Goal: Task Accomplishment & Management: Manage account settings

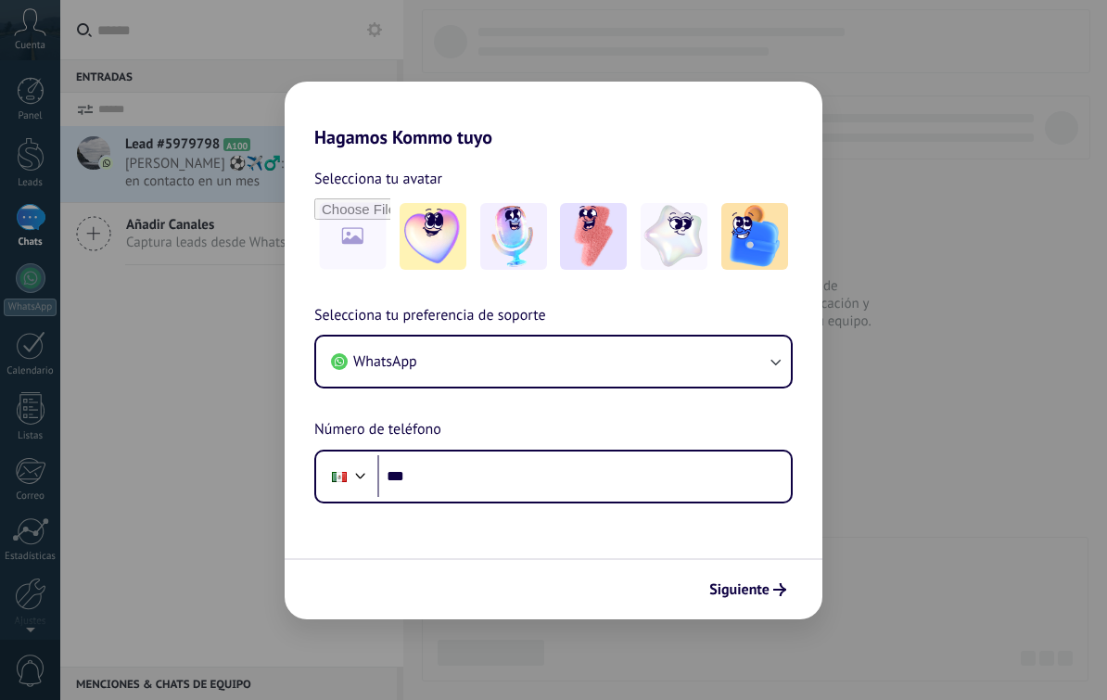
click at [765, 369] on button "WhatsApp" at bounding box center [553, 362] width 475 height 50
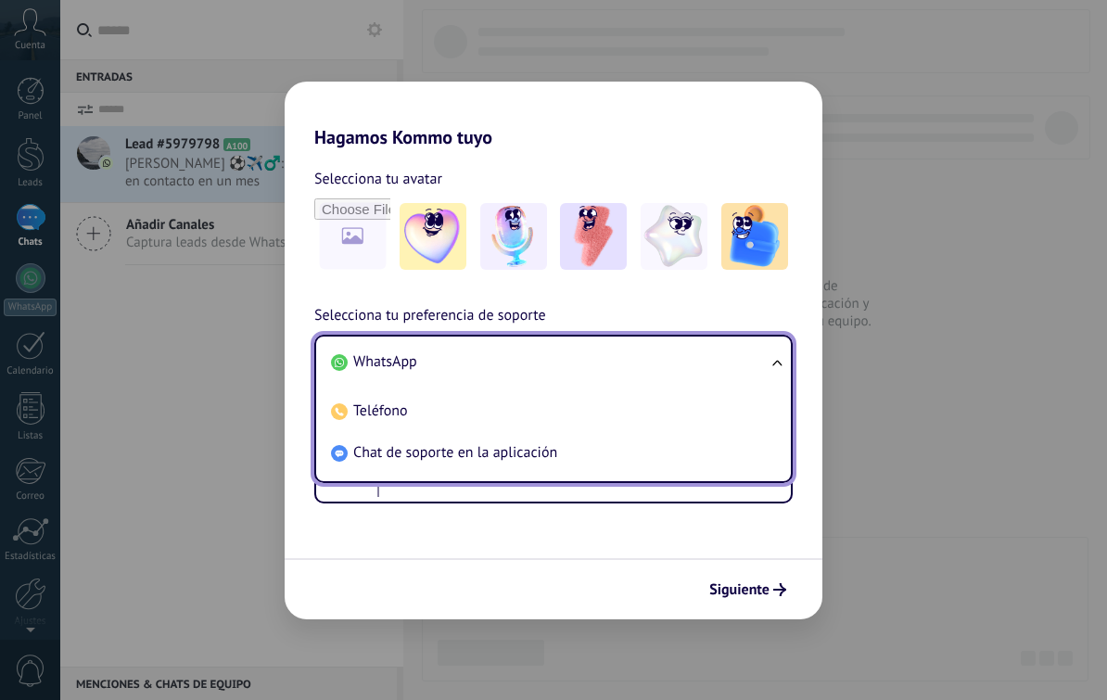
click at [513, 449] on span "Chat de soporte en la aplicación" at bounding box center [455, 452] width 204 height 19
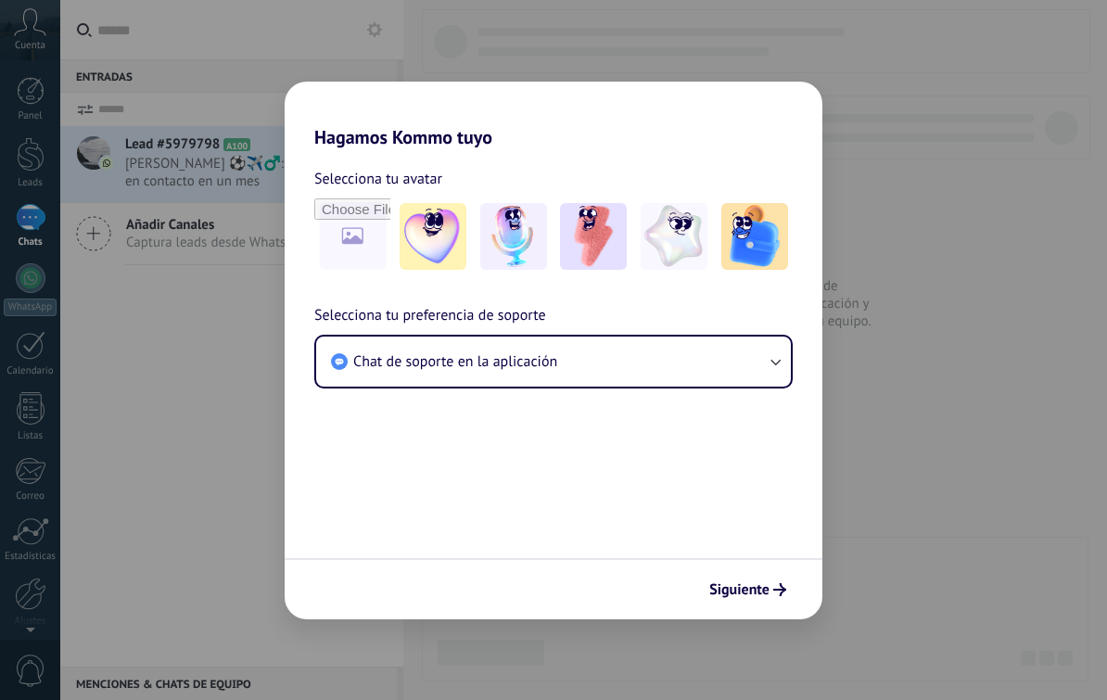
click at [668, 221] on img at bounding box center [674, 236] width 67 height 67
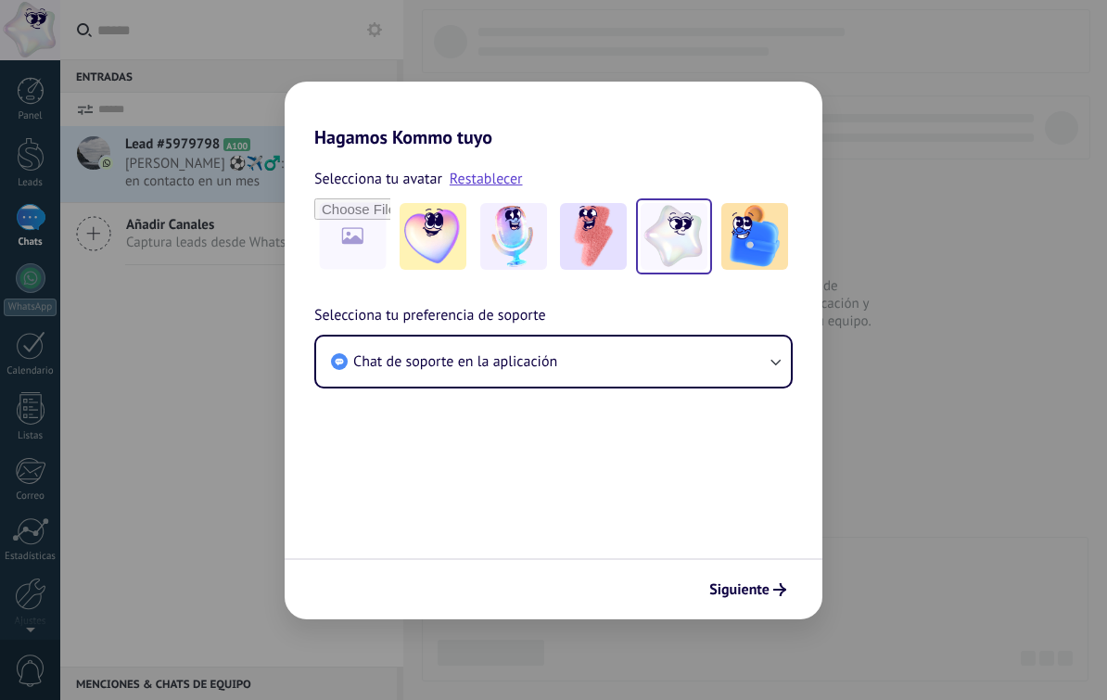
click at [757, 355] on button "Chat de soporte en la aplicación" at bounding box center [553, 362] width 475 height 50
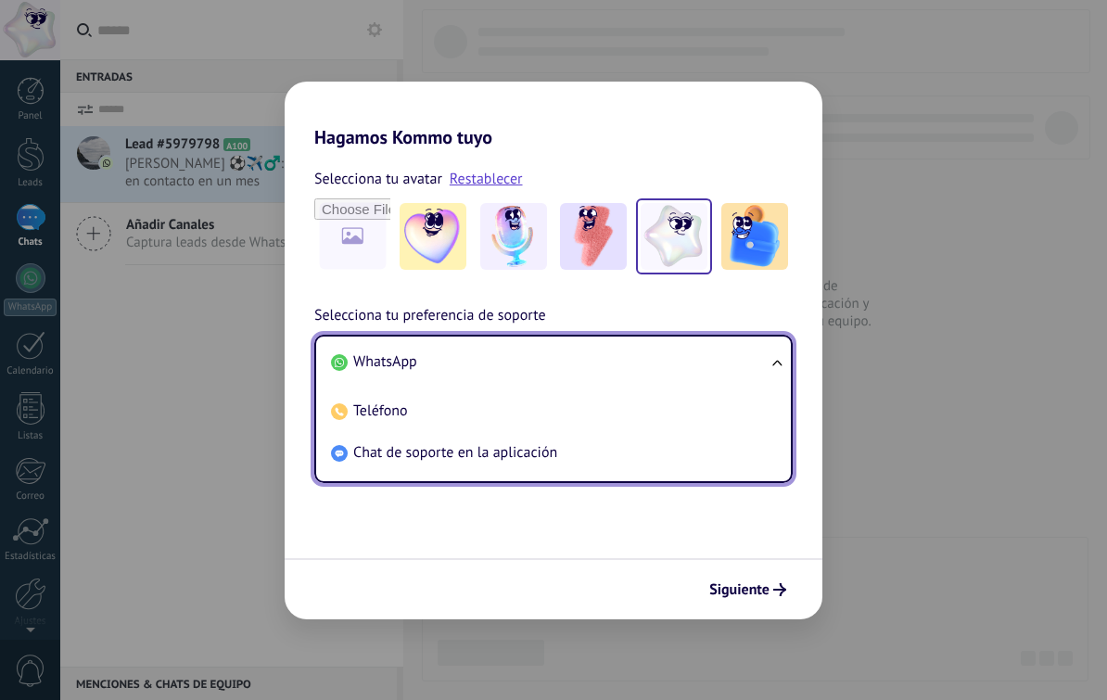
click at [390, 418] on span "Teléfono" at bounding box center [380, 411] width 55 height 19
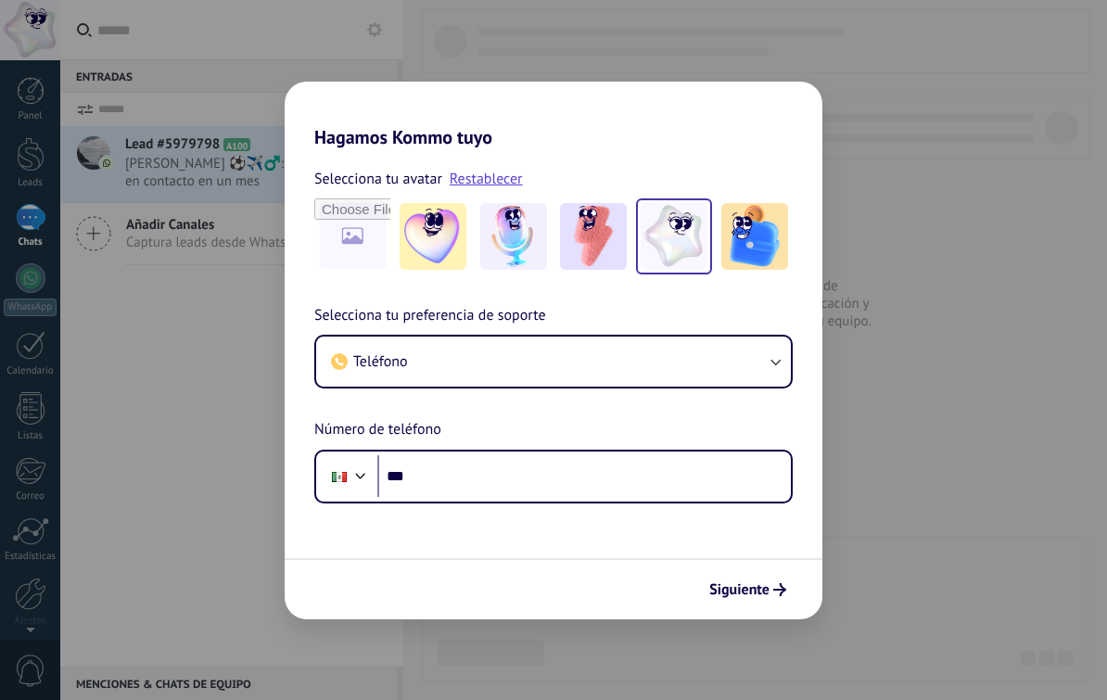
click at [776, 369] on icon "button" at bounding box center [775, 361] width 19 height 19
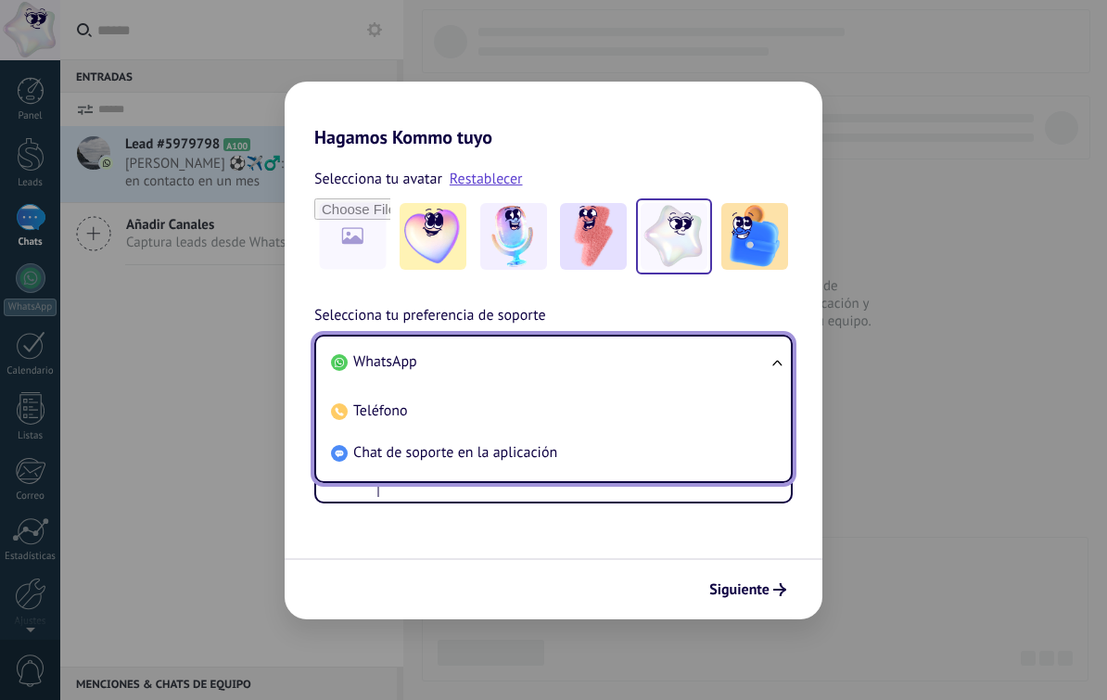
click at [476, 462] on span "Chat de soporte en la aplicación" at bounding box center [455, 452] width 204 height 19
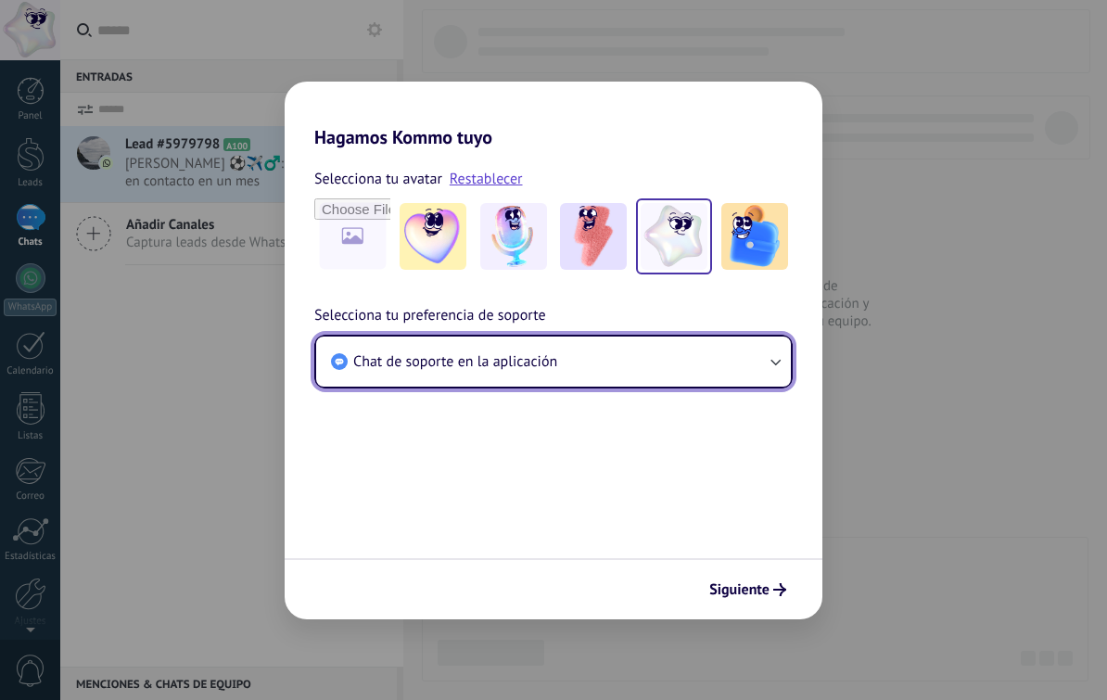
click at [755, 364] on button "Chat de soporte en la aplicación" at bounding box center [553, 362] width 475 height 50
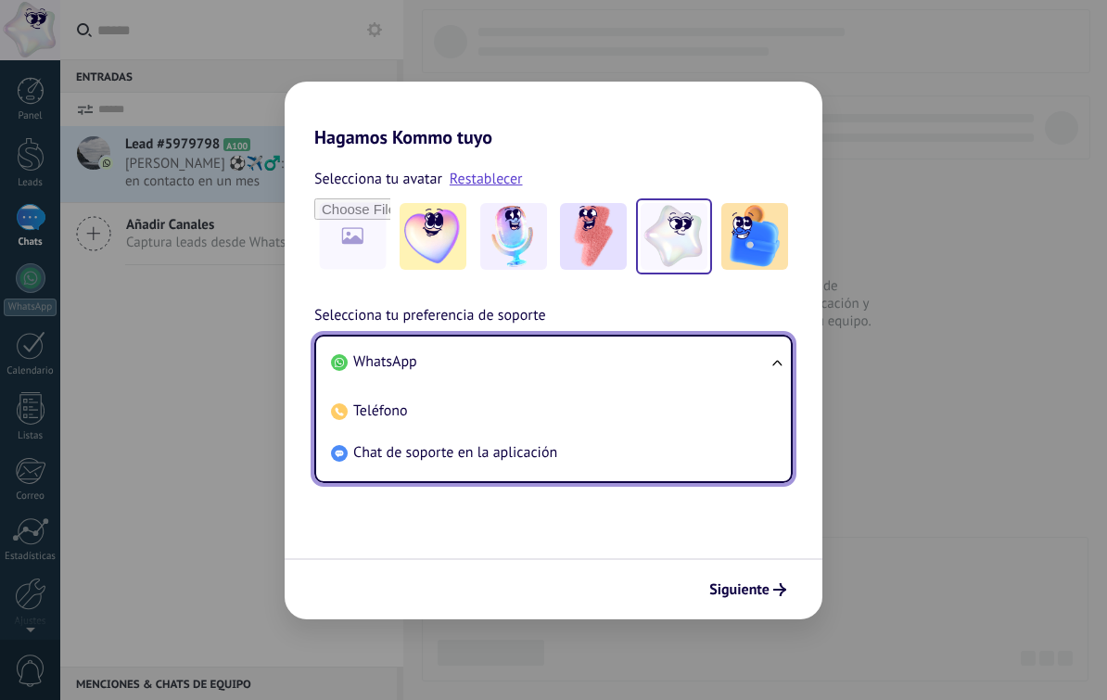
click at [766, 352] on li "WhatsApp" at bounding box center [550, 362] width 453 height 42
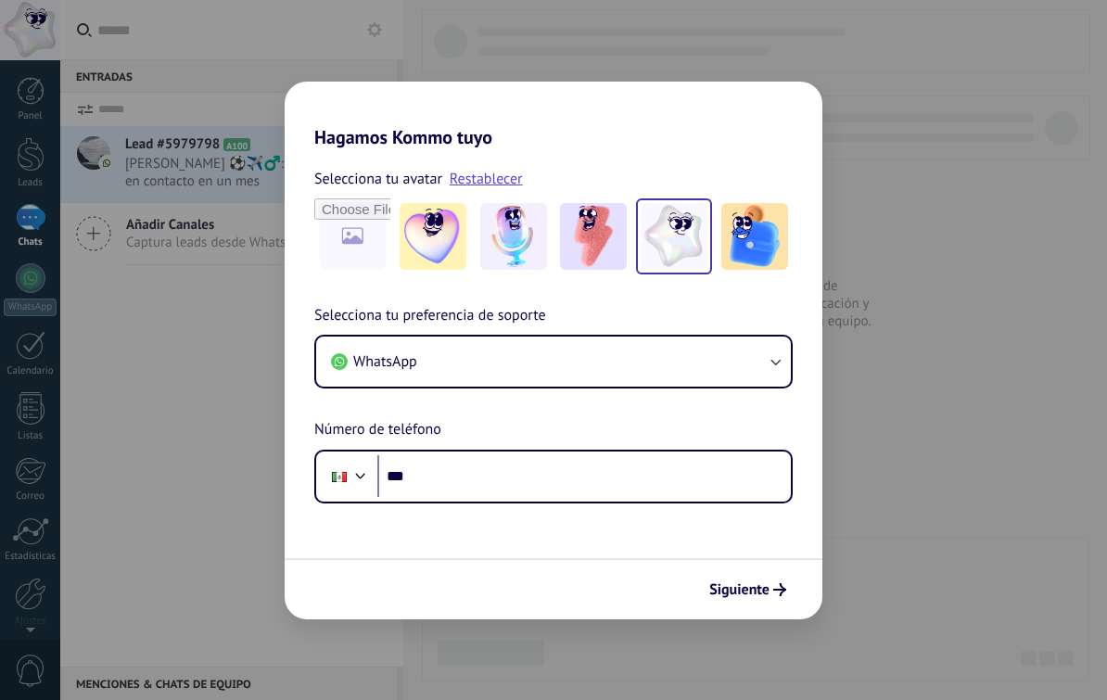
click at [774, 373] on button "WhatsApp" at bounding box center [553, 362] width 475 height 50
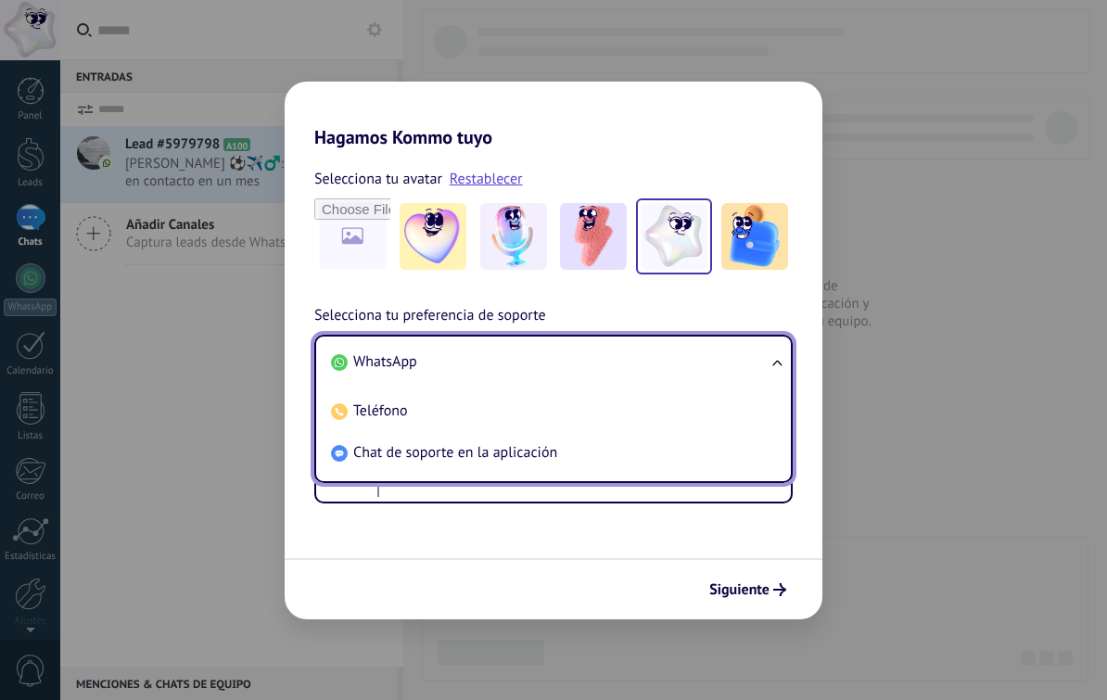
click at [569, 452] on li "Chat de soporte en la aplicación" at bounding box center [550, 453] width 453 height 42
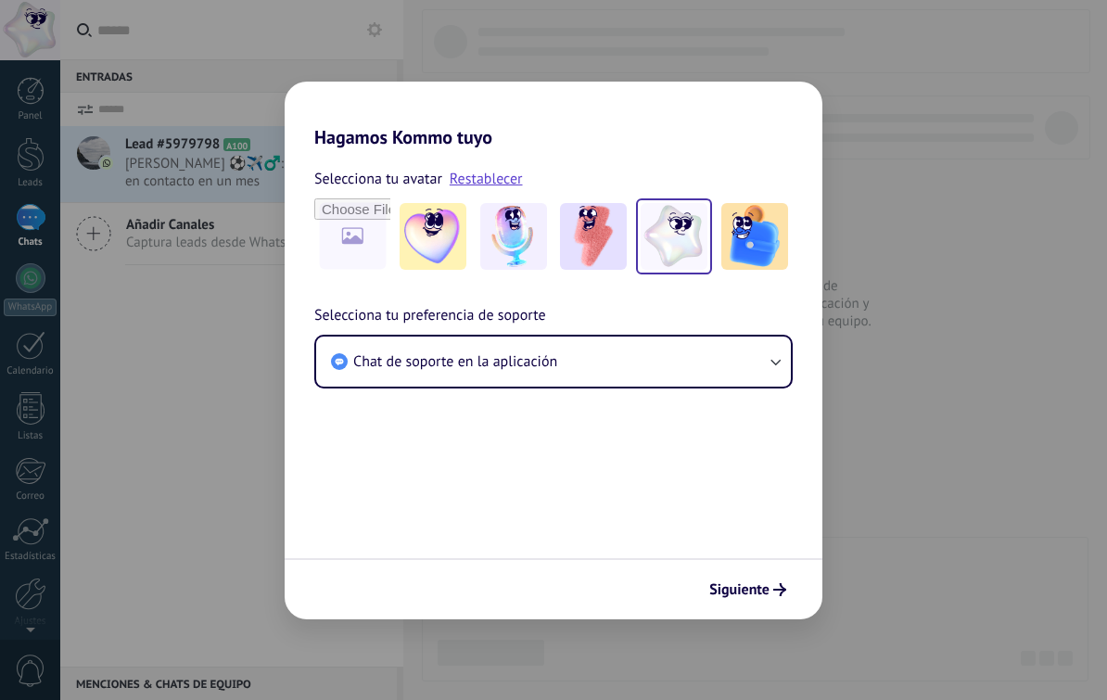
click at [754, 583] on span "Siguiente" at bounding box center [740, 589] width 60 height 13
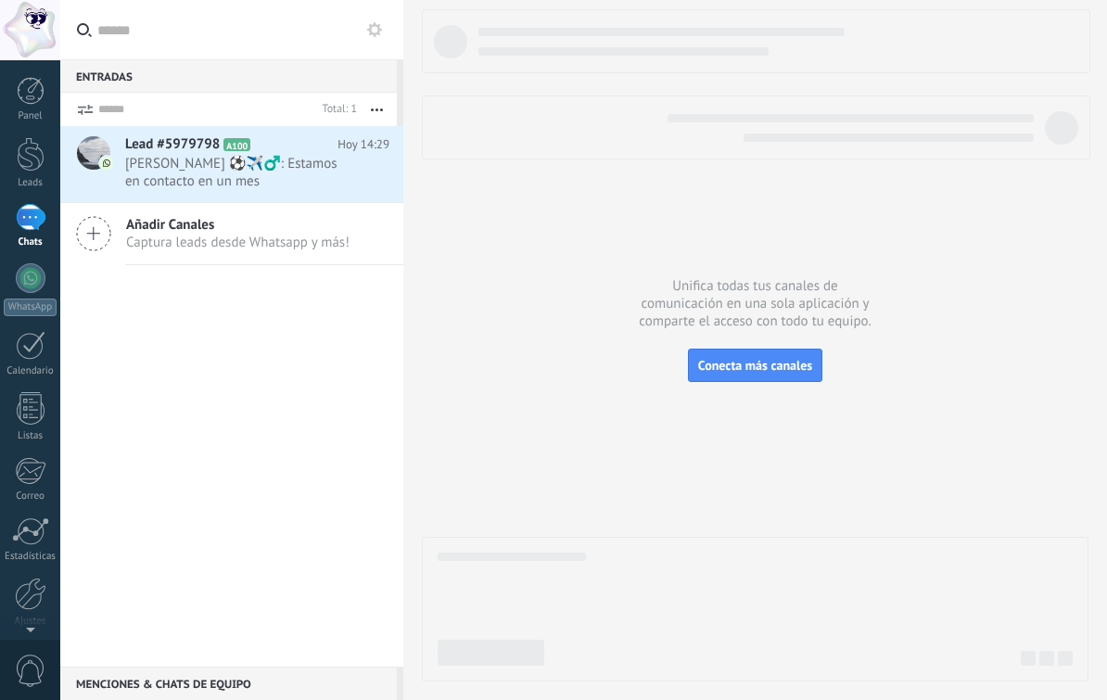
click at [280, 171] on span "[PERSON_NAME] ⚽️✈️‍♂️: Estamos en contacto en un mes" at bounding box center [239, 172] width 229 height 35
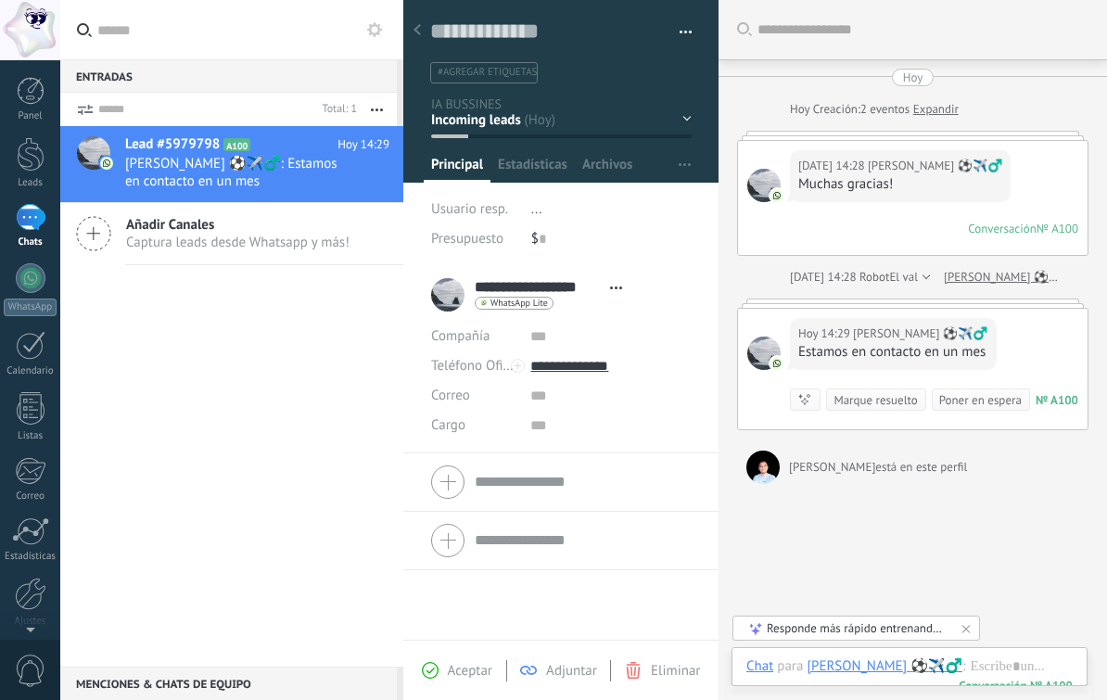
click at [893, 403] on div "Marque resuelto" at bounding box center [875, 400] width 83 height 18
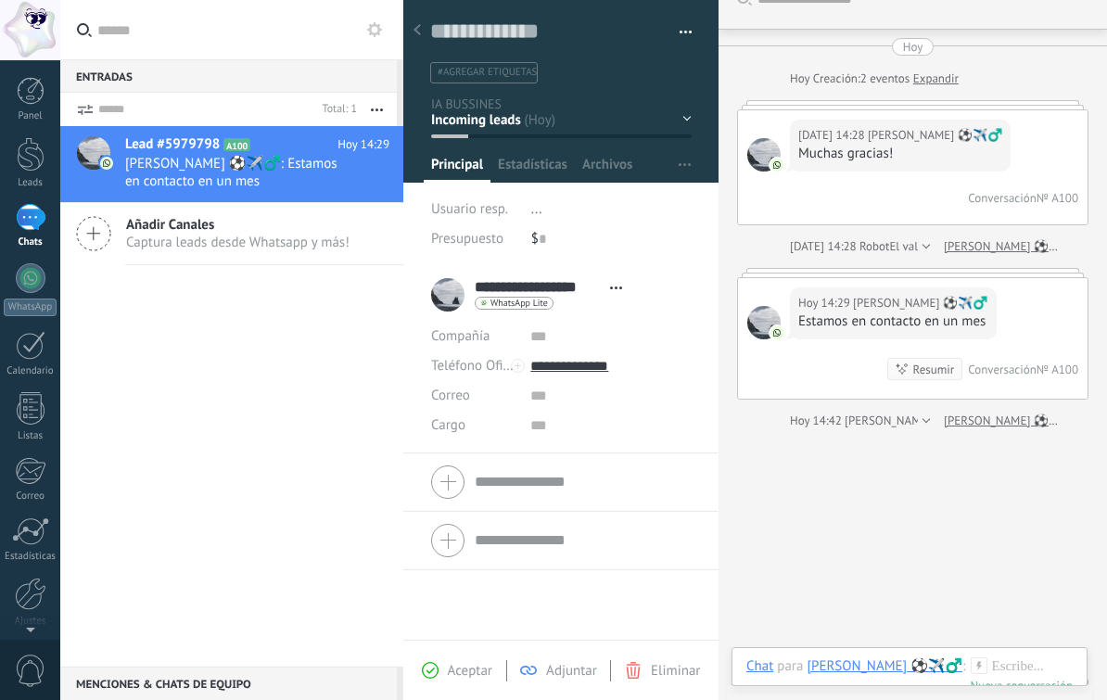
click at [33, 224] on div at bounding box center [31, 217] width 30 height 27
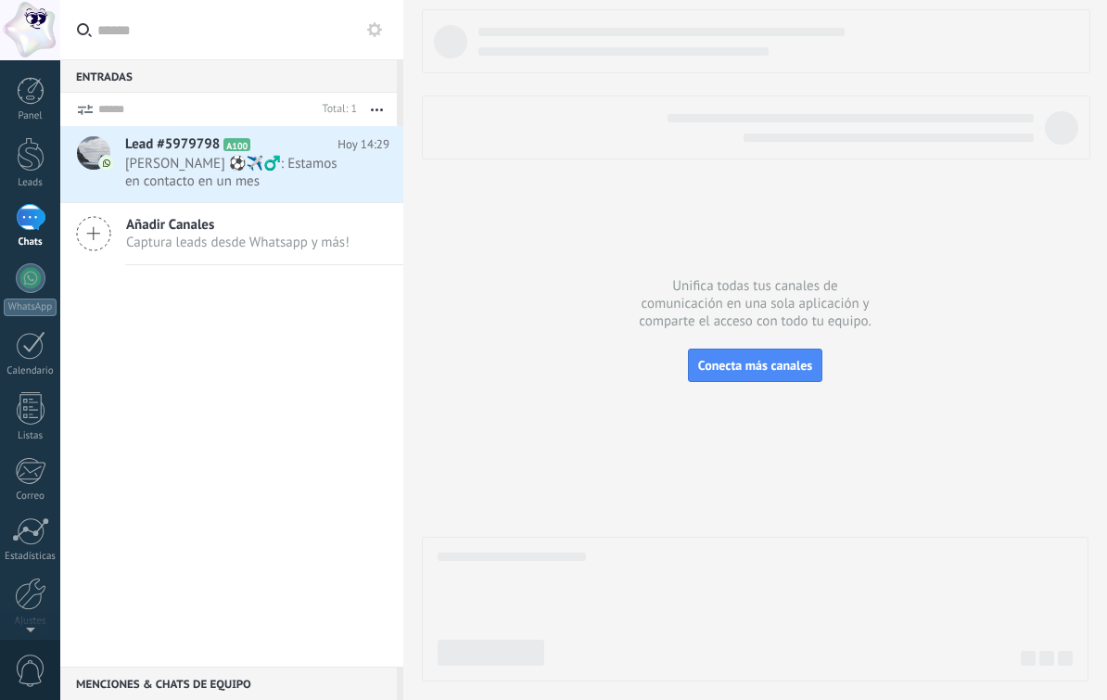
click at [37, 227] on div at bounding box center [31, 217] width 30 height 27
click at [160, 166] on span "[PERSON_NAME] ⚽️✈️‍♂️: Estamos en contacto en un mes" at bounding box center [239, 172] width 229 height 35
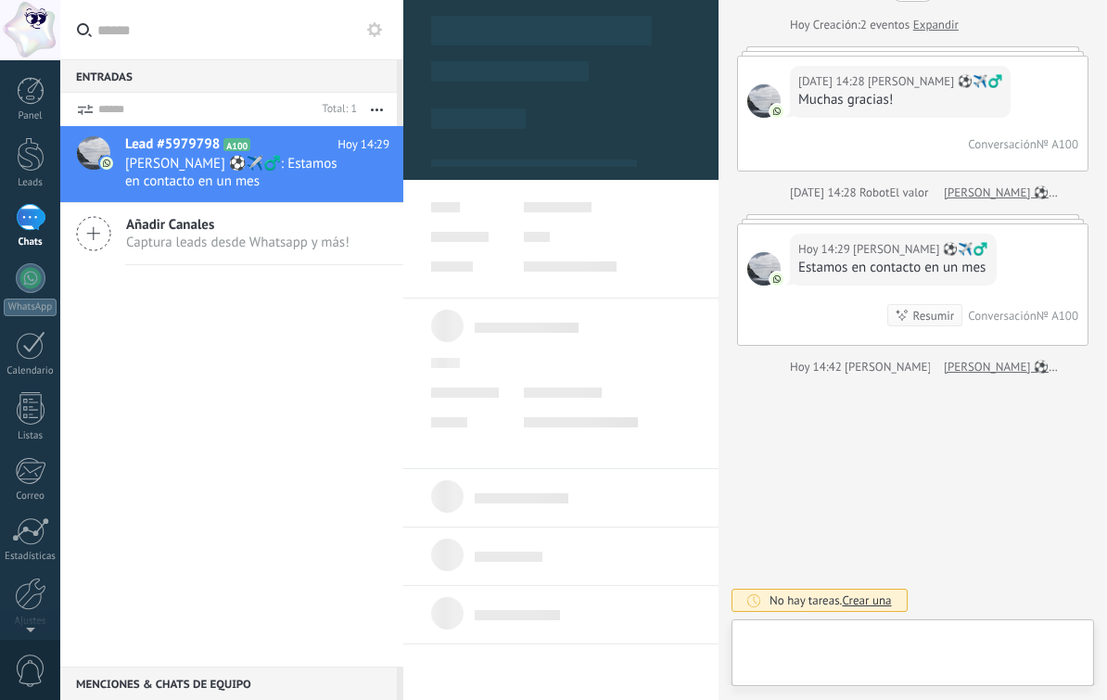
scroll to position [28, 0]
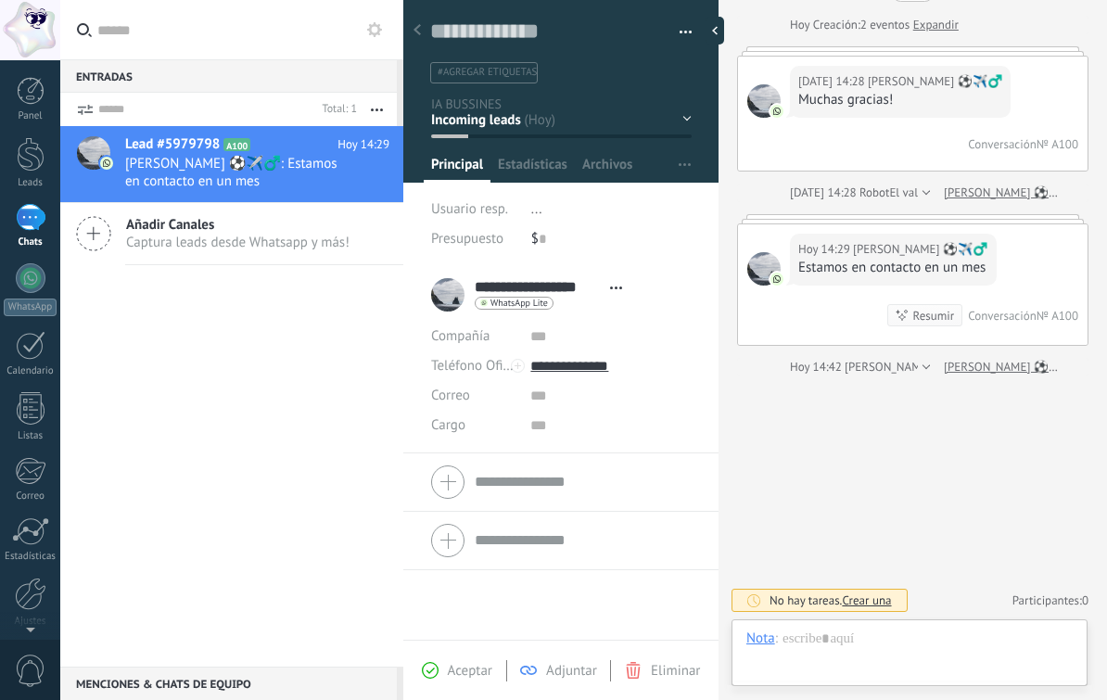
click at [32, 171] on div at bounding box center [31, 154] width 28 height 34
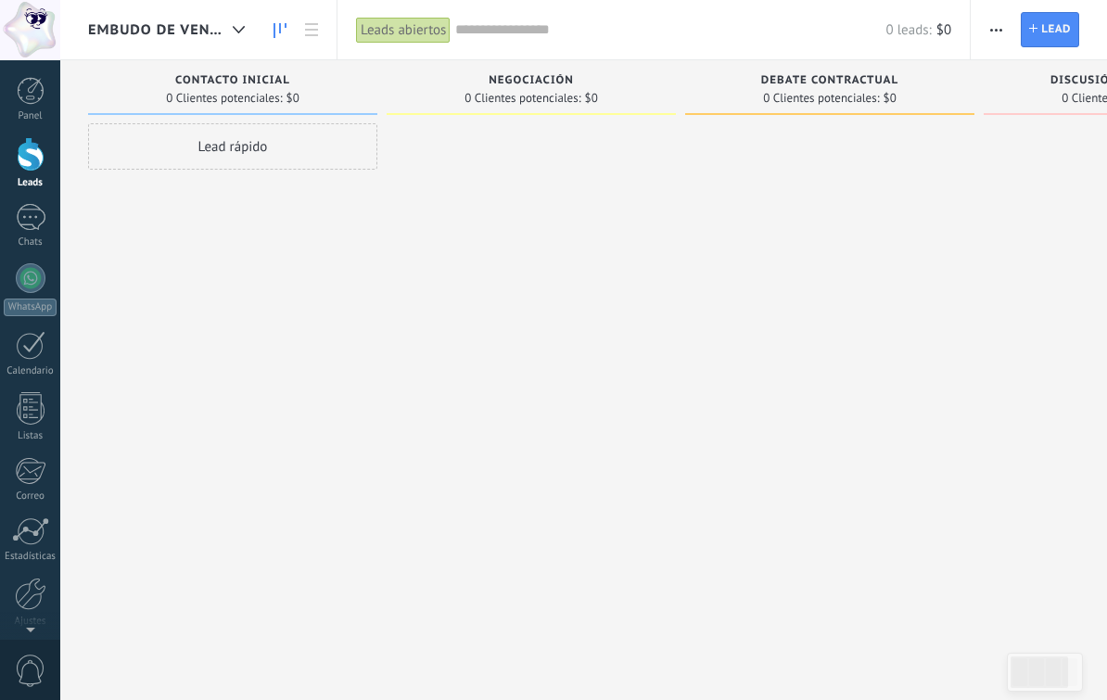
click at [32, 222] on div at bounding box center [31, 217] width 30 height 27
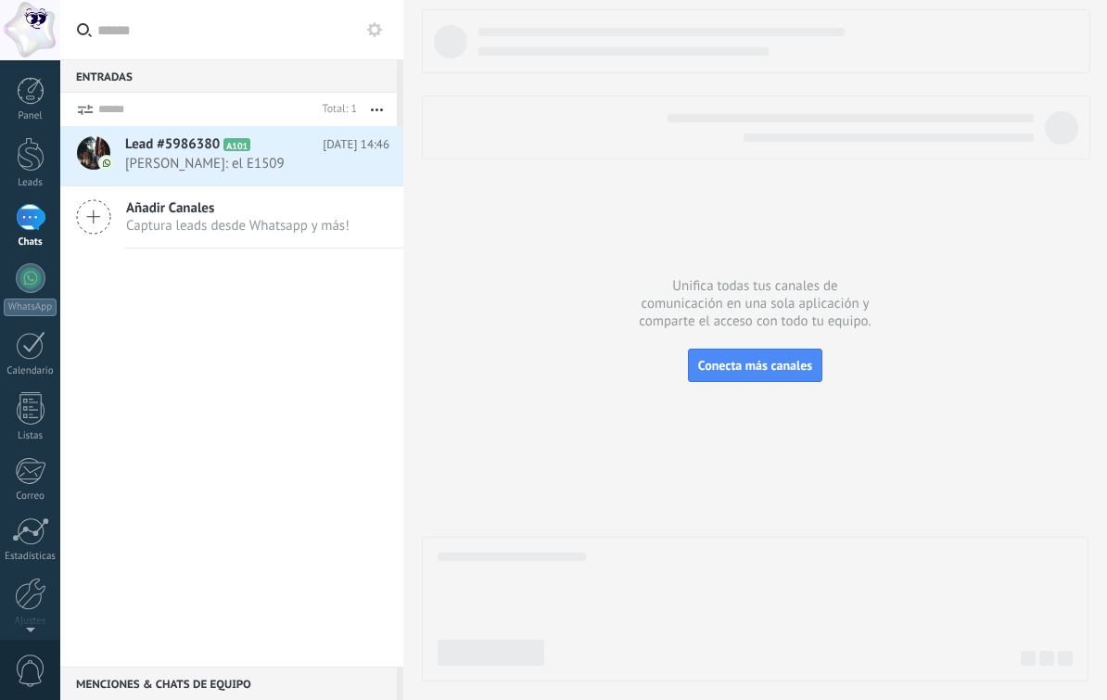
click at [155, 167] on span "[PERSON_NAME]: el E1509" at bounding box center [239, 164] width 229 height 18
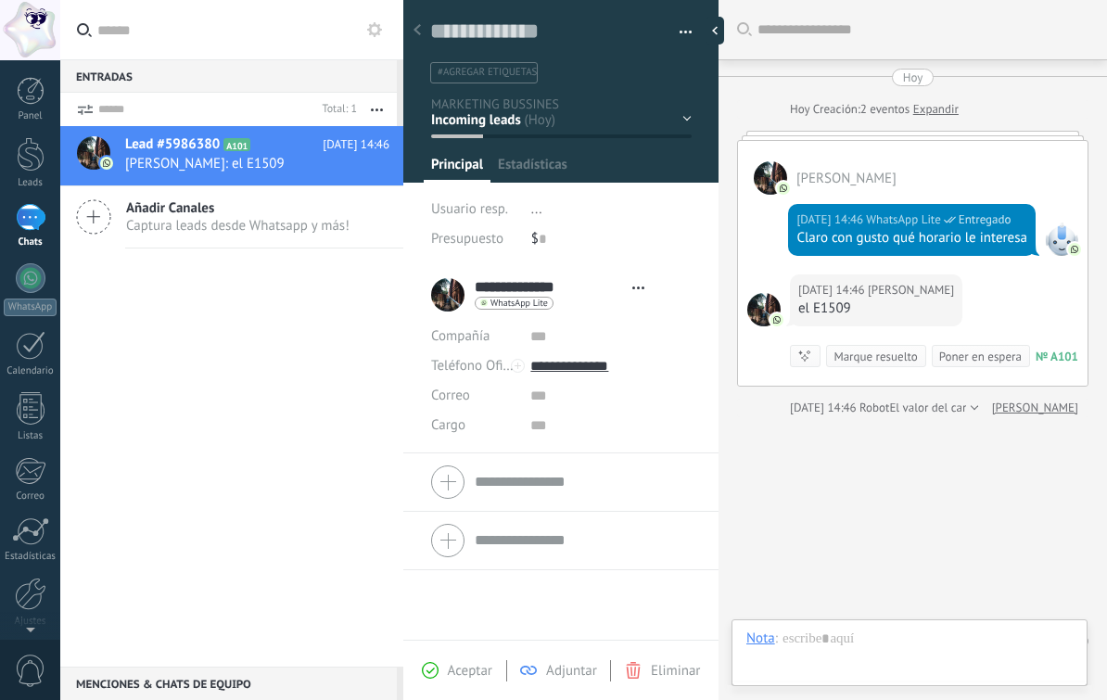
type textarea "**********"
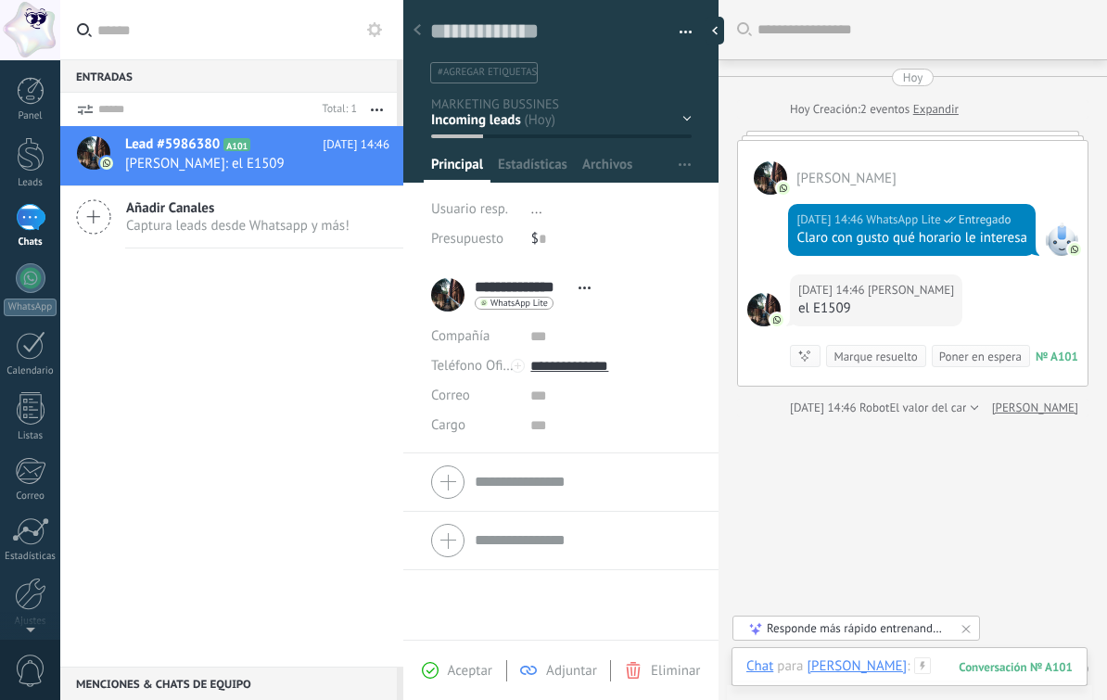
click at [935, 667] on div at bounding box center [910, 686] width 326 height 56
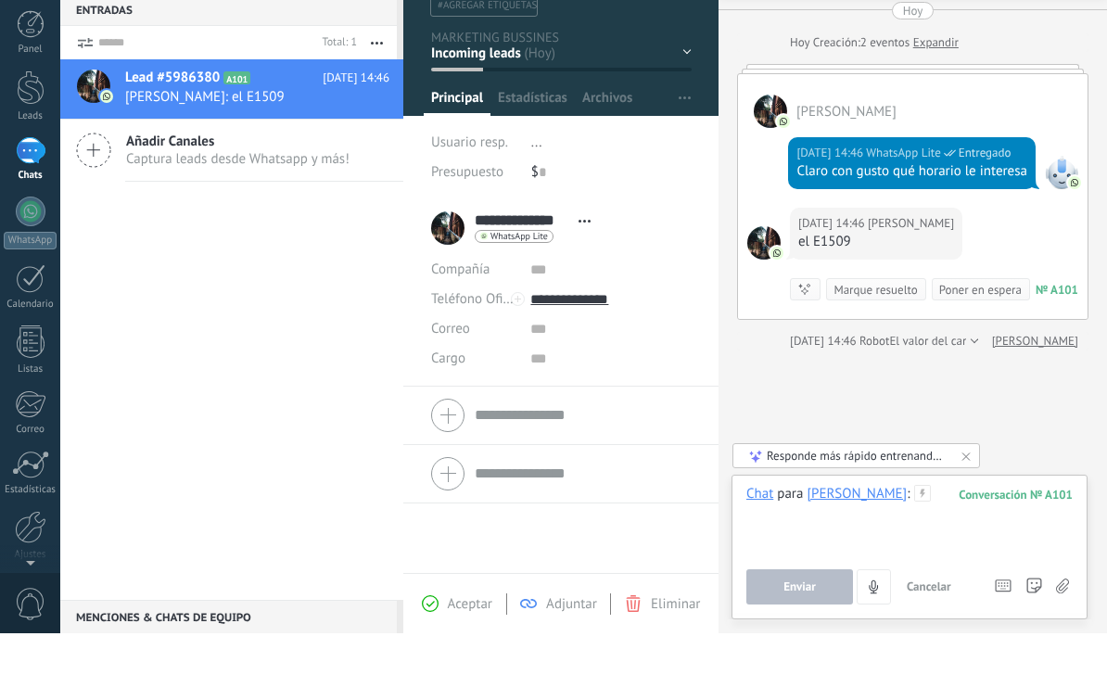
click at [929, 552] on div at bounding box center [910, 587] width 326 height 70
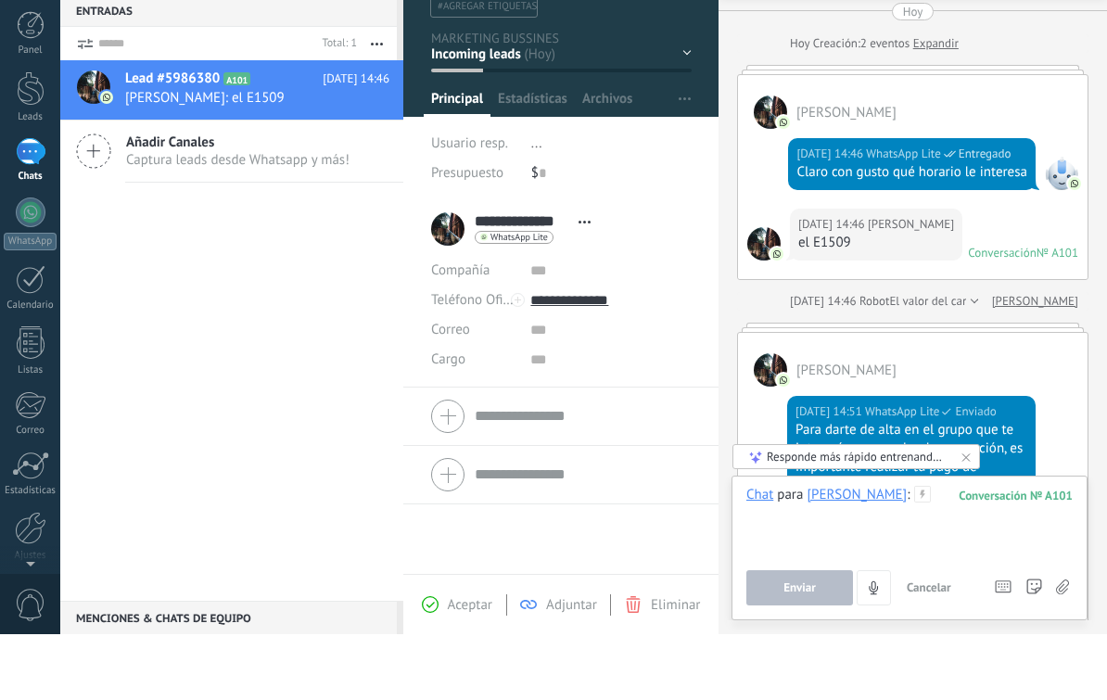
scroll to position [321, 0]
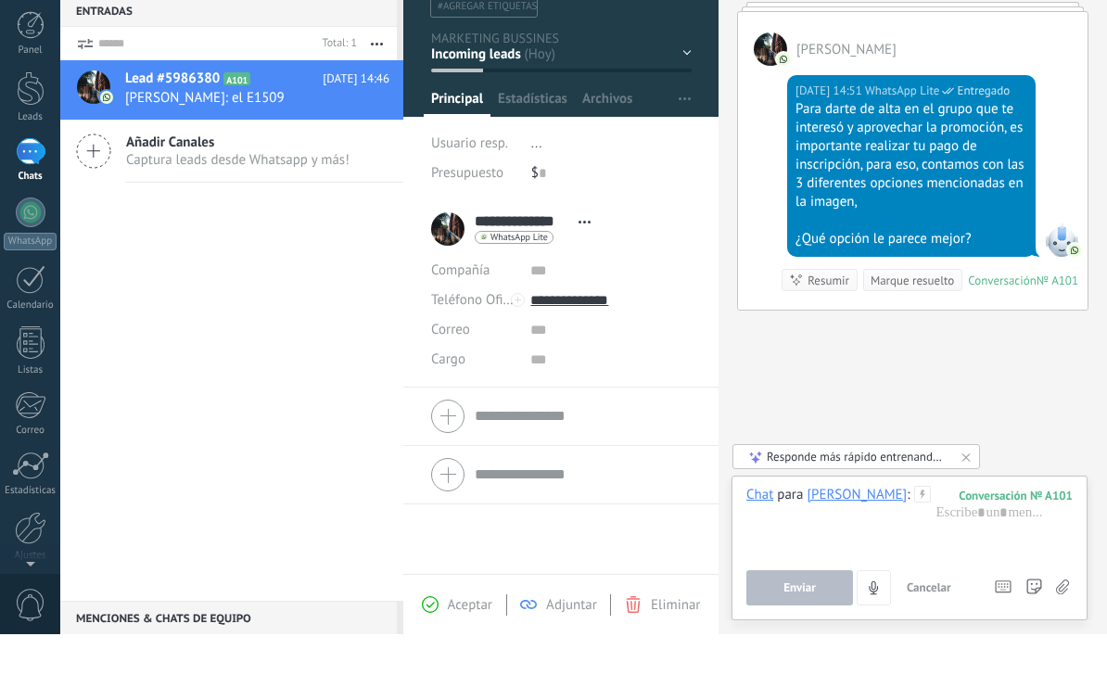
click at [33, 204] on div at bounding box center [31, 217] width 30 height 27
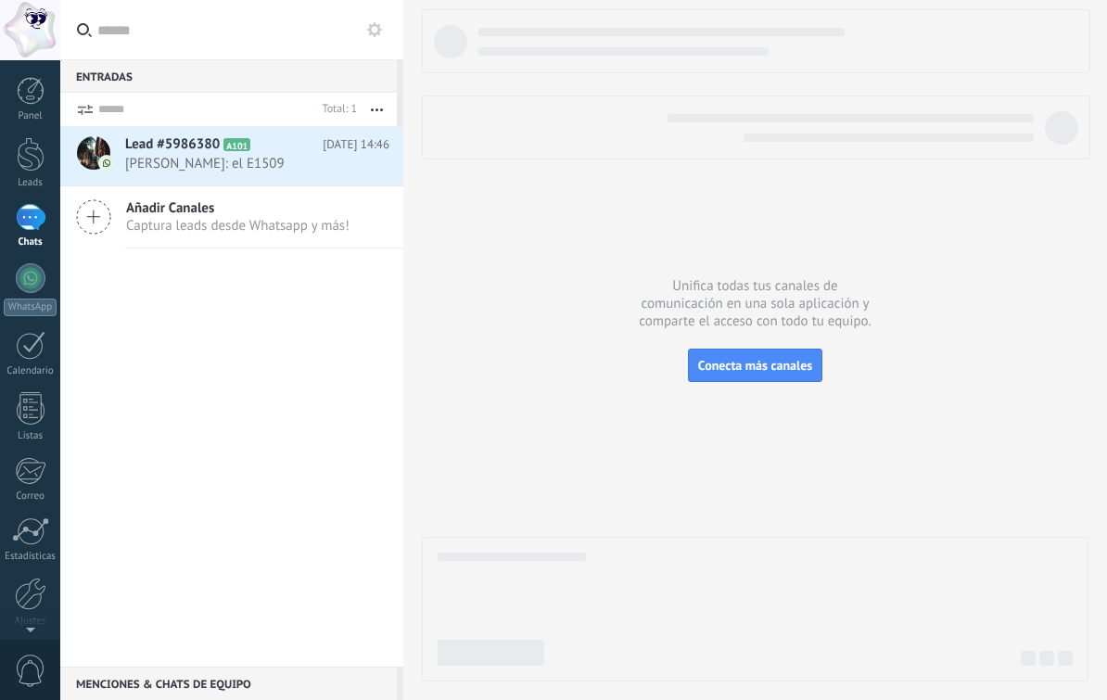
click at [171, 148] on span "Lead #5986380" at bounding box center [172, 144] width 95 height 19
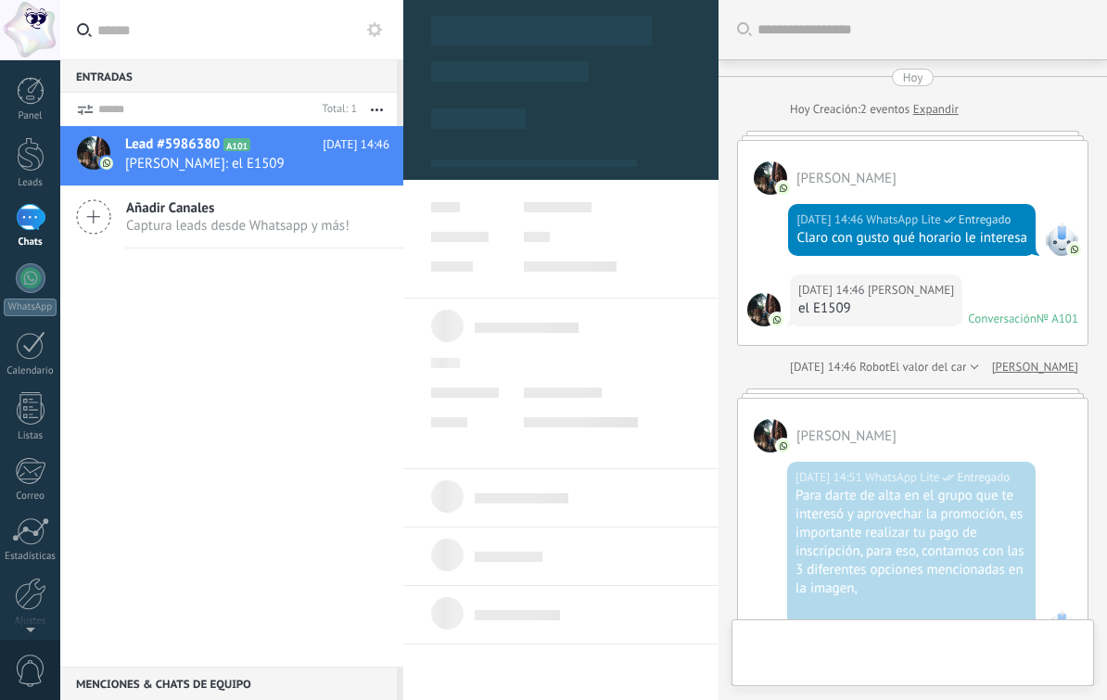
type textarea "**********"
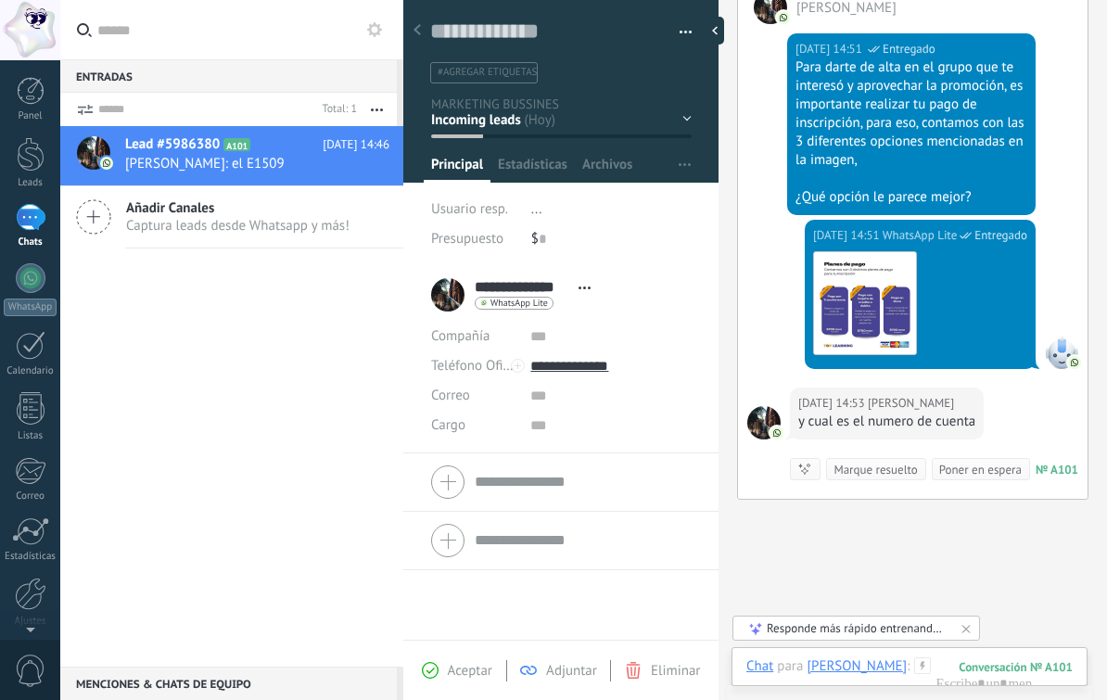
scroll to position [505, 0]
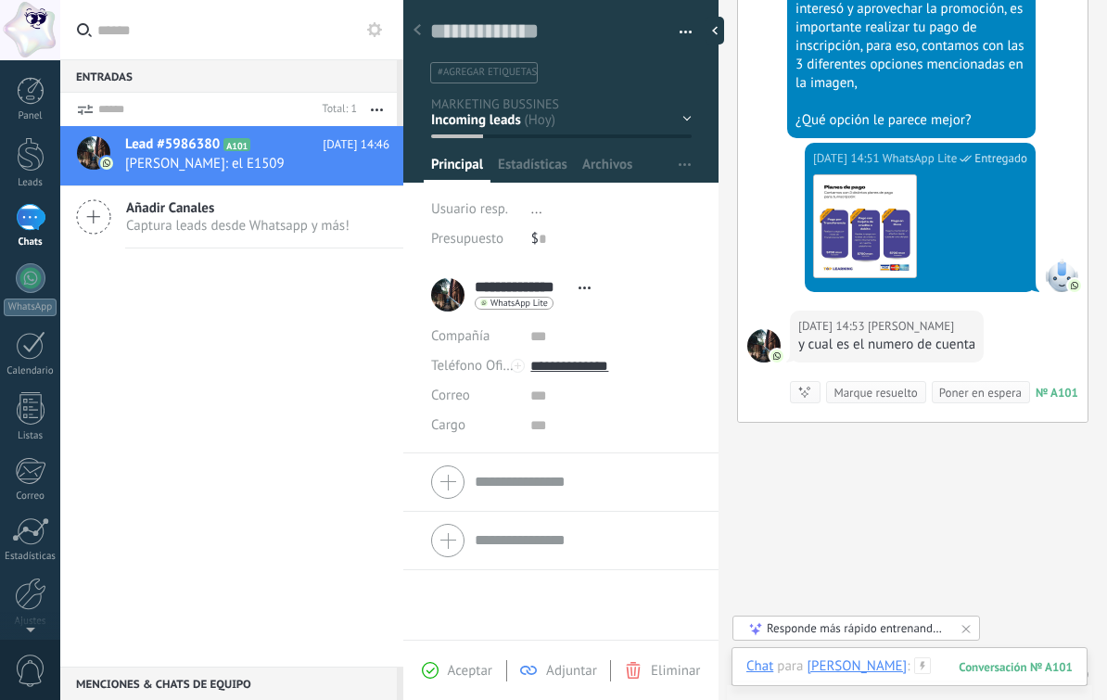
click at [939, 668] on div at bounding box center [910, 686] width 326 height 56
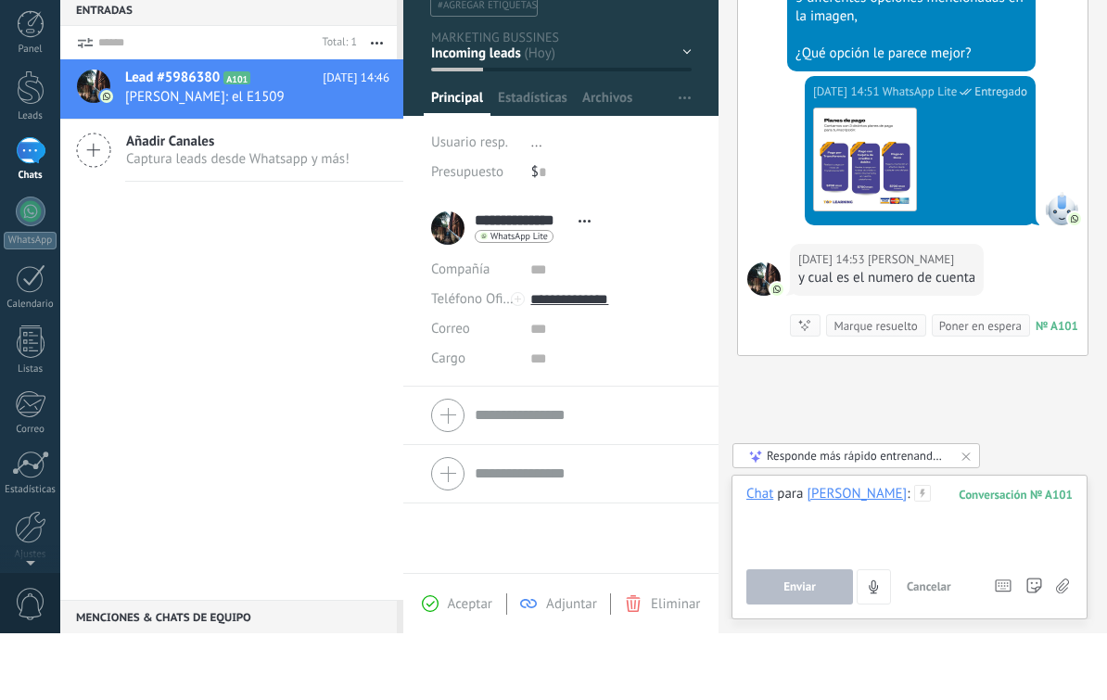
click at [951, 552] on div at bounding box center [910, 587] width 326 height 70
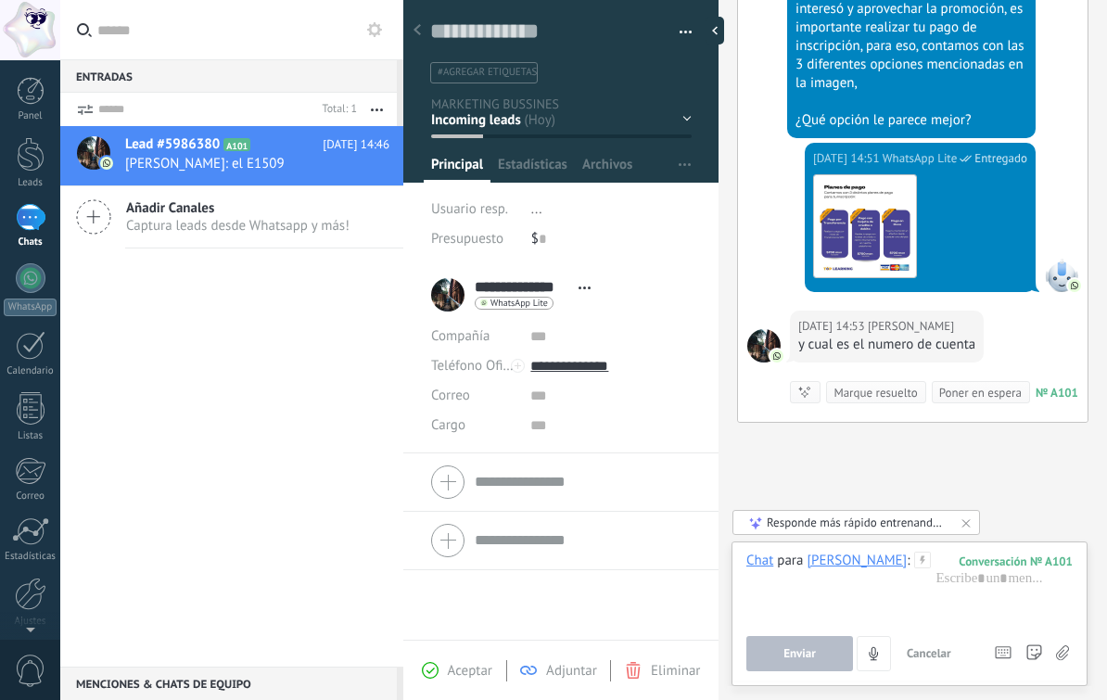
click at [1065, 651] on icon at bounding box center [1062, 654] width 13 height 16
click at [0, 0] on input "file" at bounding box center [0, 0] width 0 height 0
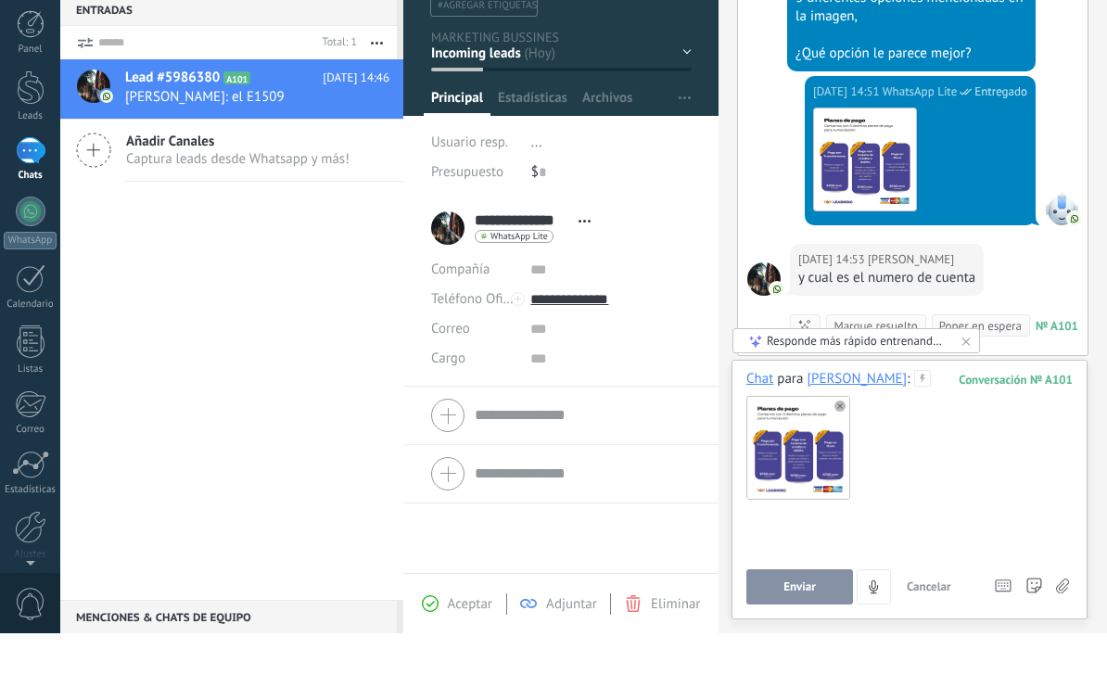
scroll to position [1, 0]
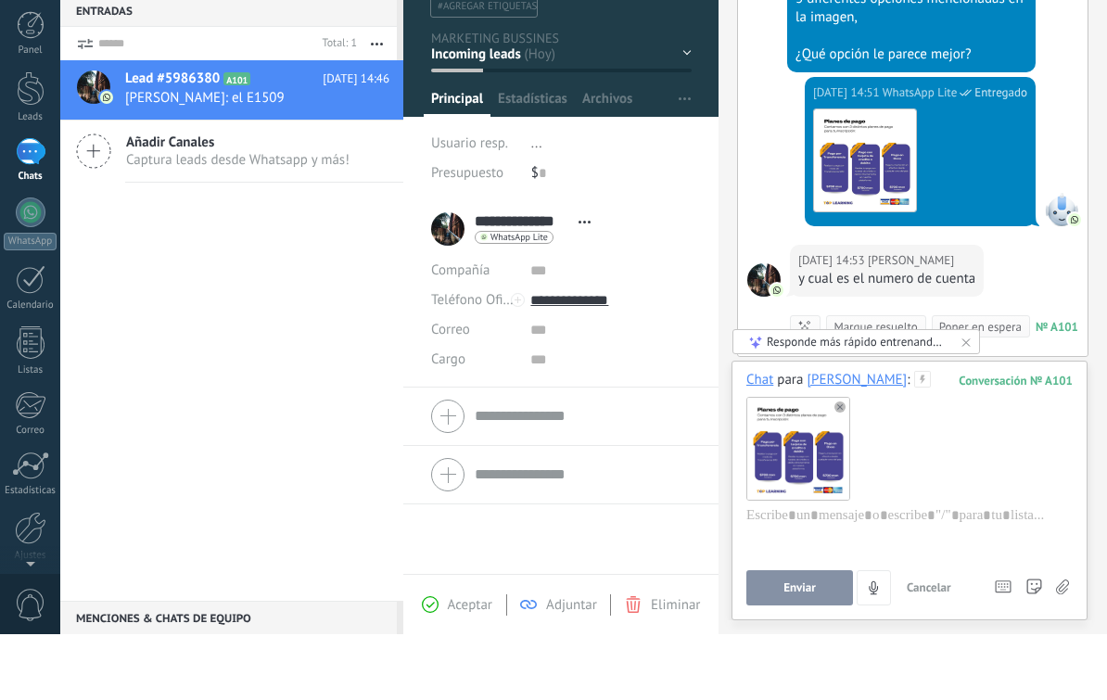
click at [934, 646] on span "Cancelar" at bounding box center [929, 654] width 45 height 16
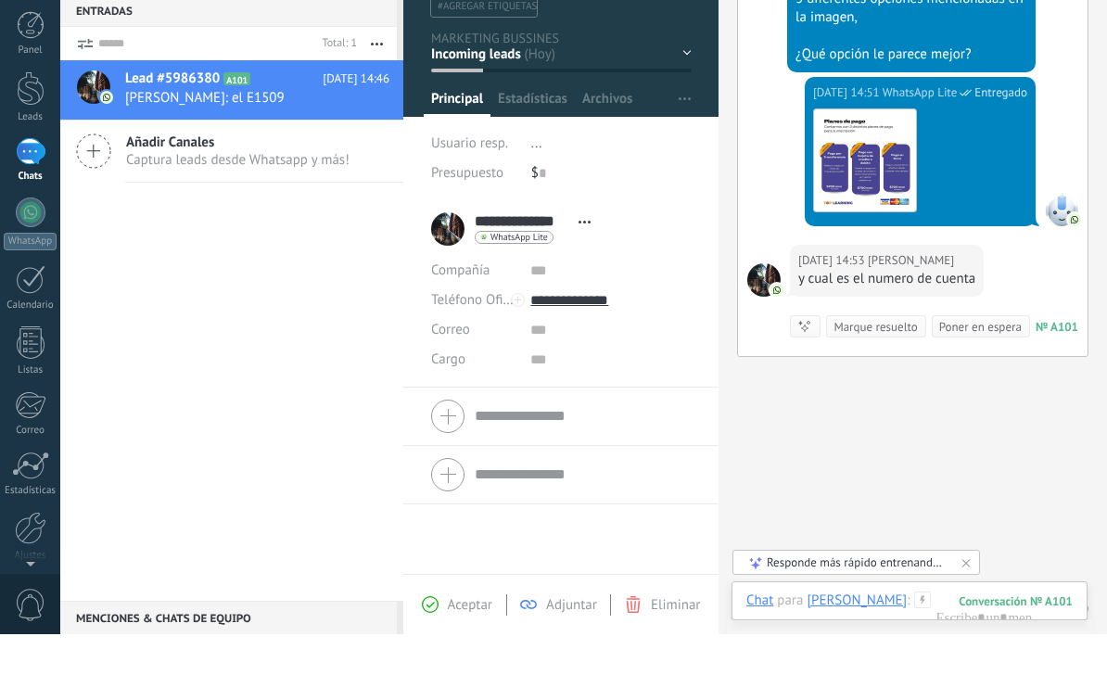
scroll to position [0, 0]
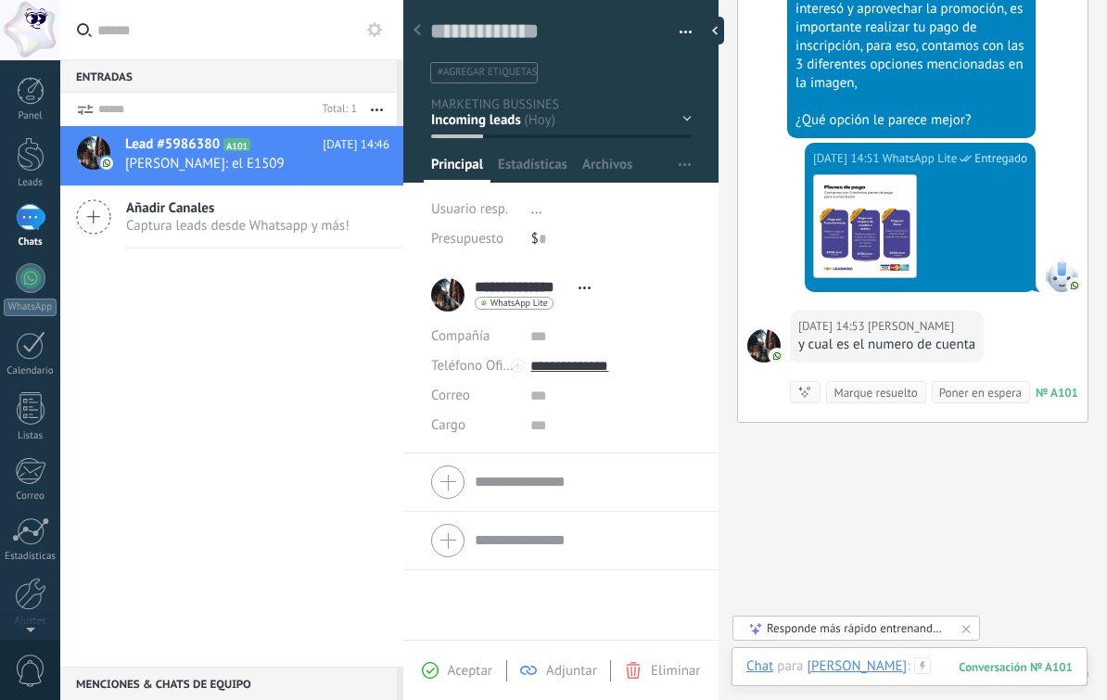
click at [949, 661] on div at bounding box center [910, 686] width 326 height 56
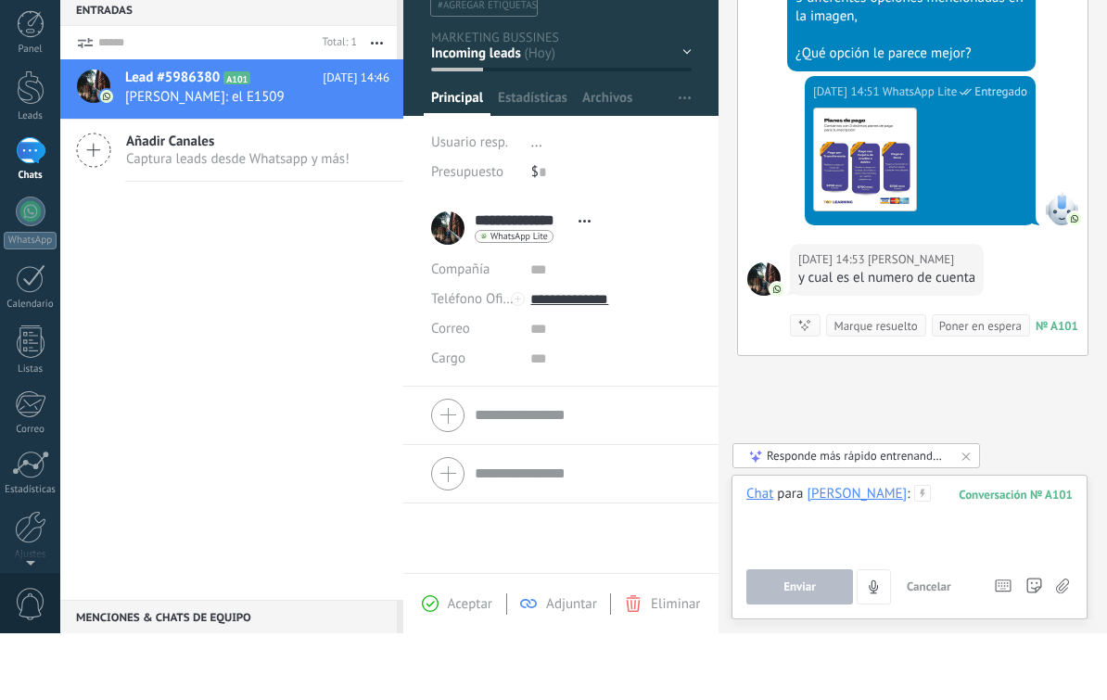
click at [940, 552] on div at bounding box center [910, 587] width 326 height 70
paste div
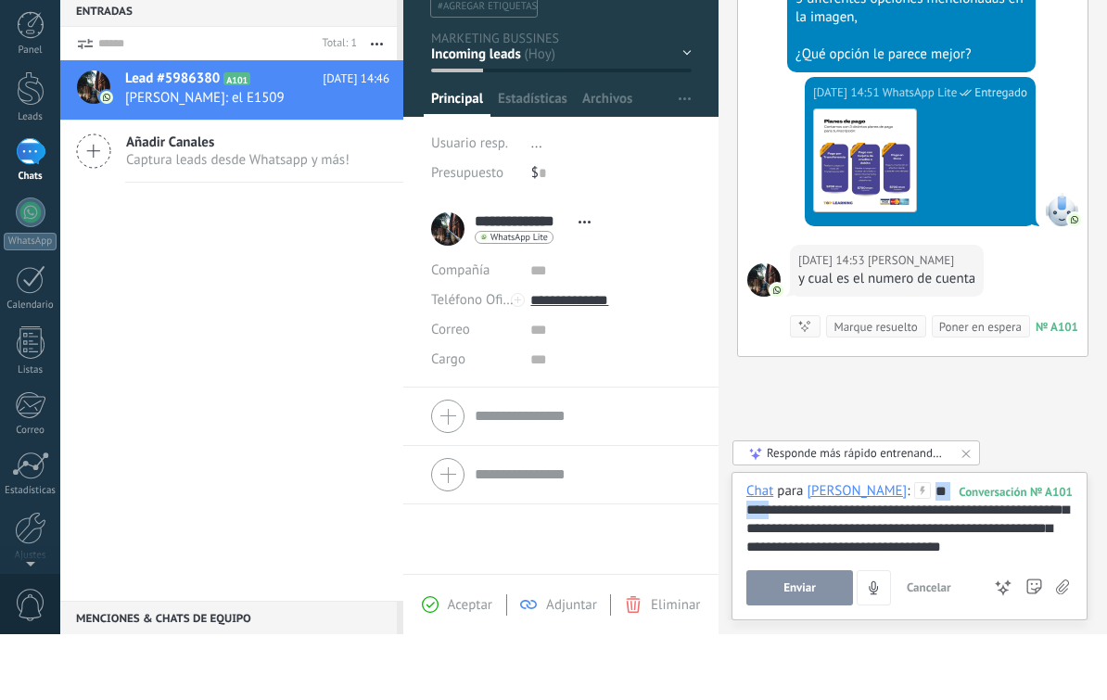
click at [932, 548] on div "**********" at bounding box center [910, 585] width 326 height 74
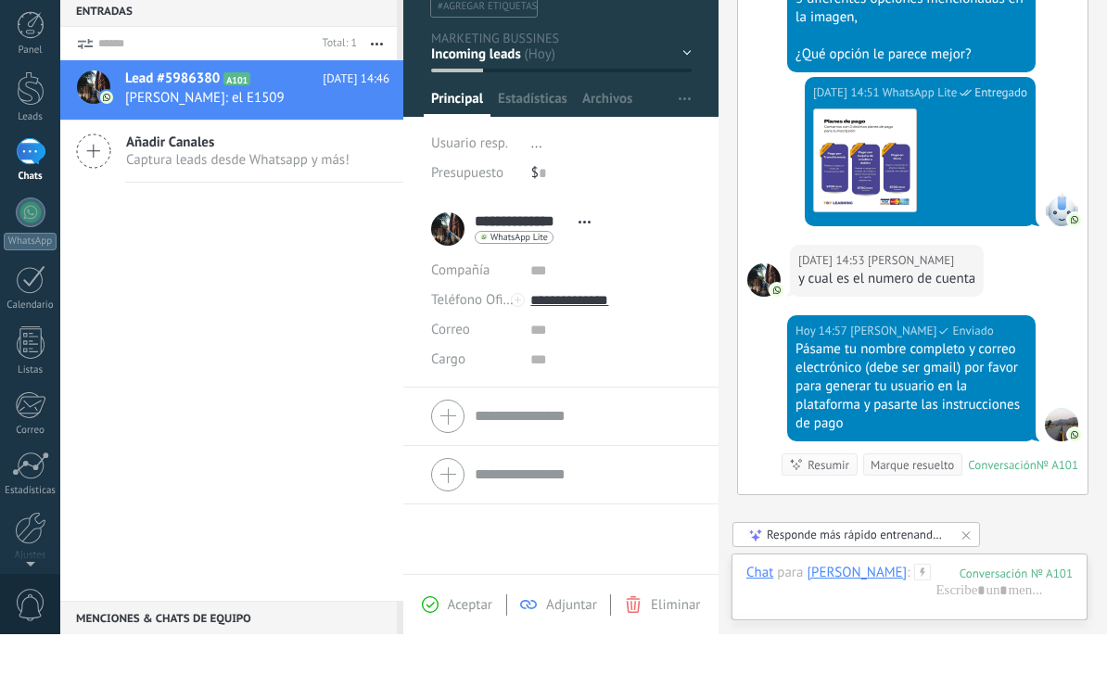
scroll to position [692, 0]
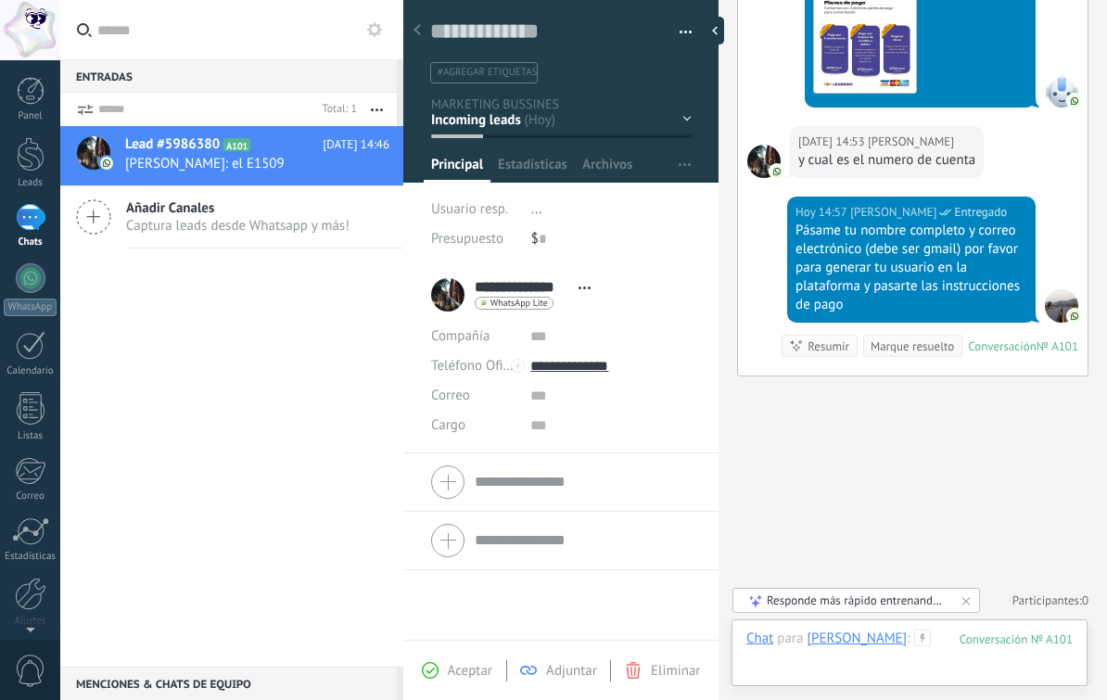
click at [948, 643] on div at bounding box center [910, 658] width 326 height 56
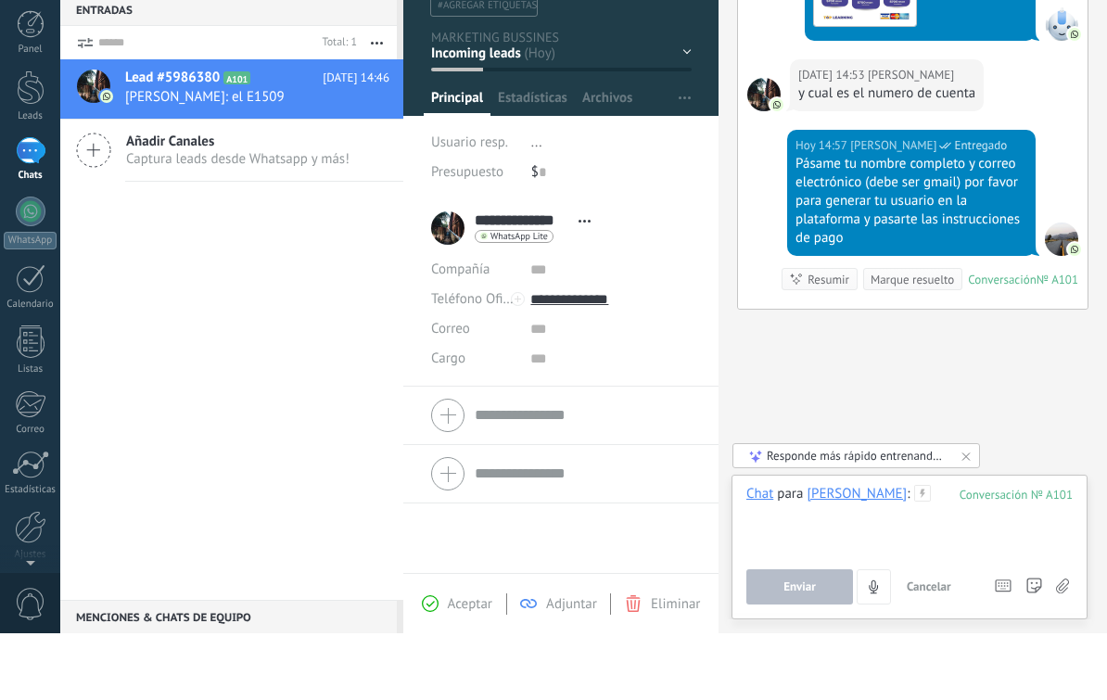
click at [937, 552] on div at bounding box center [910, 587] width 326 height 70
paste div
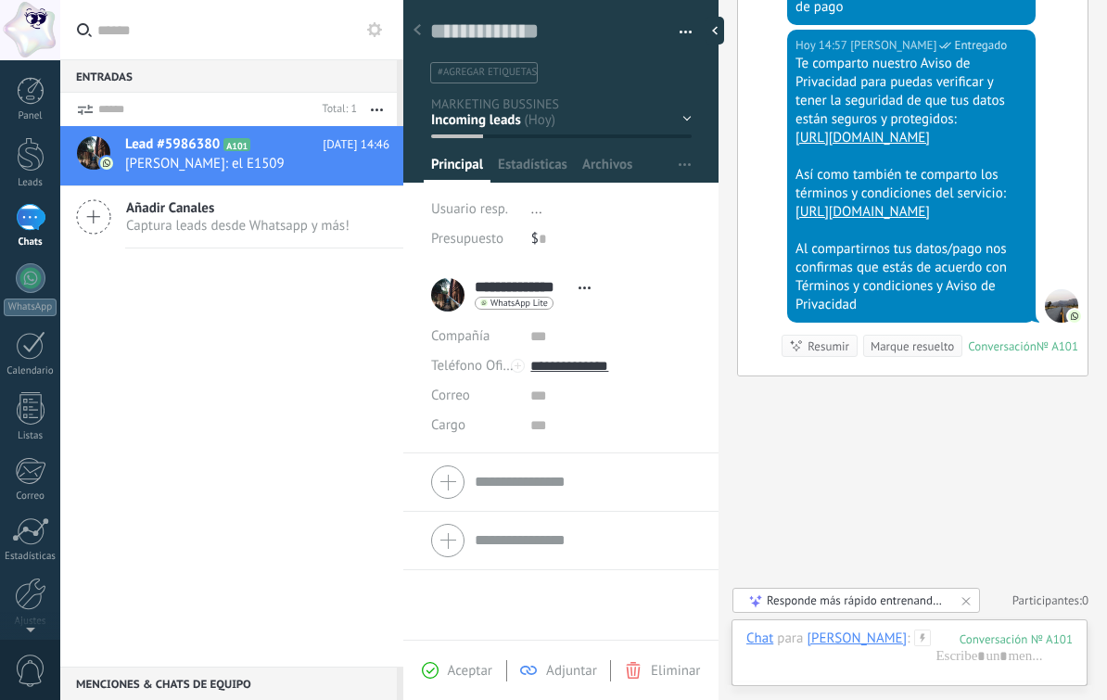
scroll to position [1027, 0]
click at [46, 230] on link "Chats" at bounding box center [30, 226] width 60 height 45
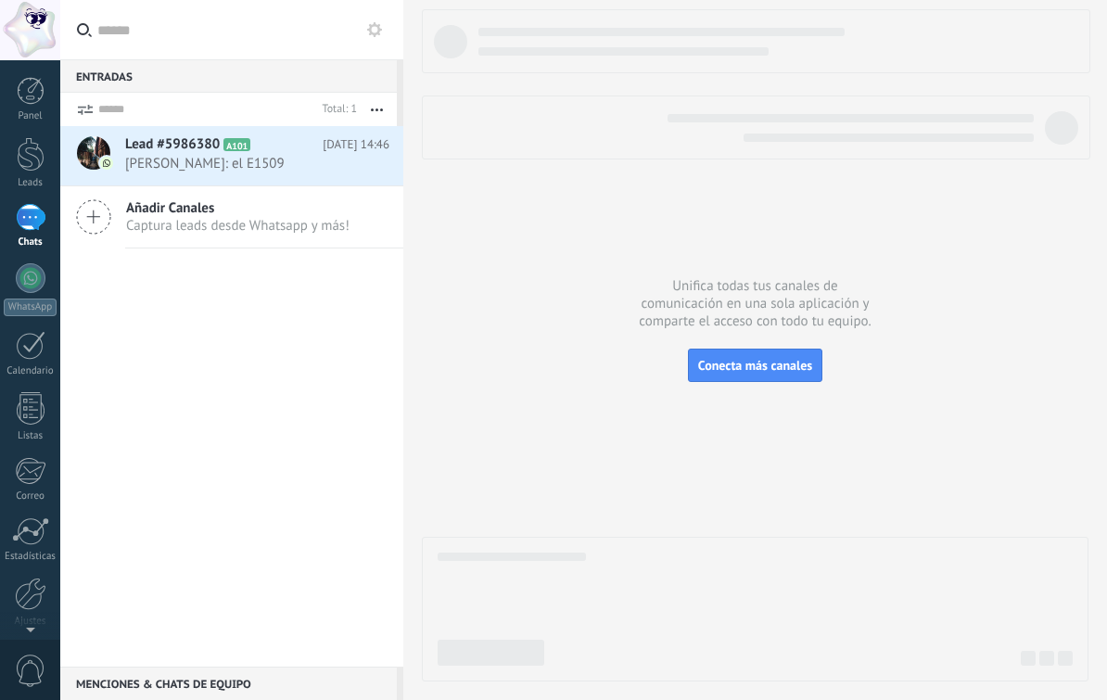
click at [171, 164] on span "[PERSON_NAME]: el E1509" at bounding box center [239, 164] width 229 height 18
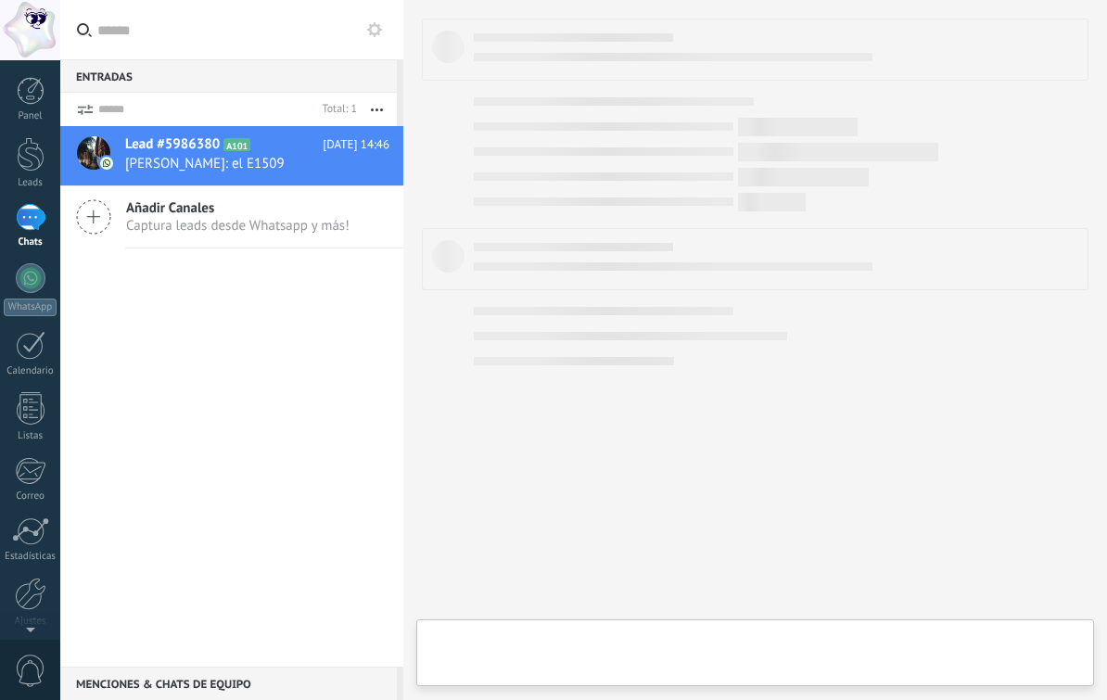
type textarea "**********"
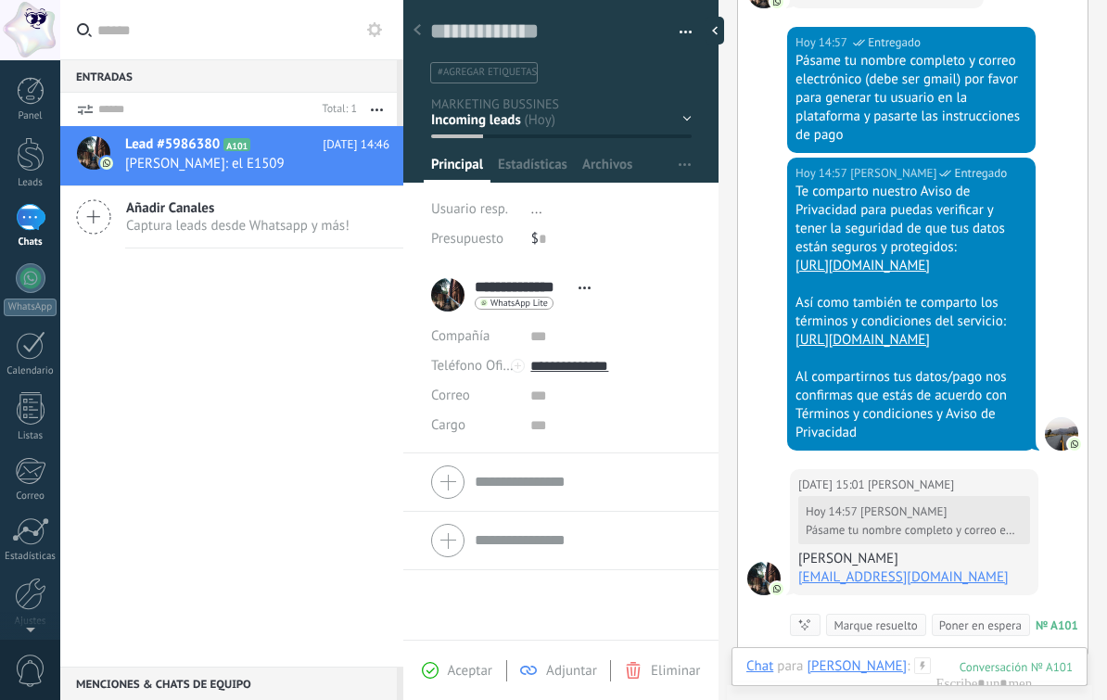
scroll to position [1011, 0]
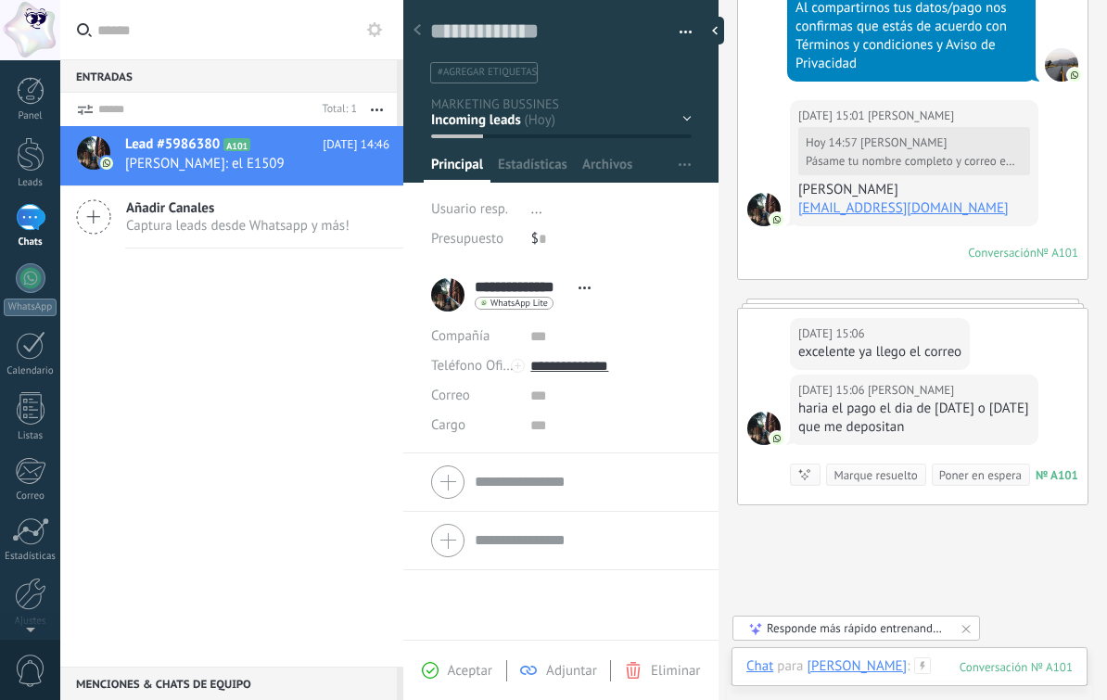
click at [943, 659] on div at bounding box center [910, 686] width 326 height 56
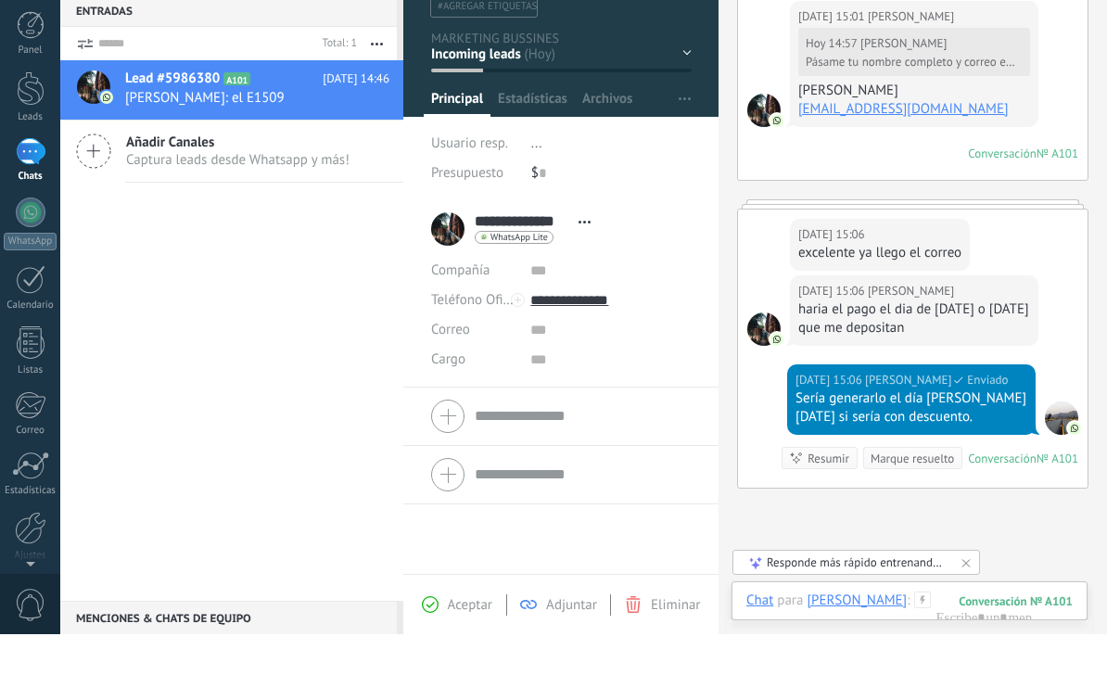
scroll to position [1445, 0]
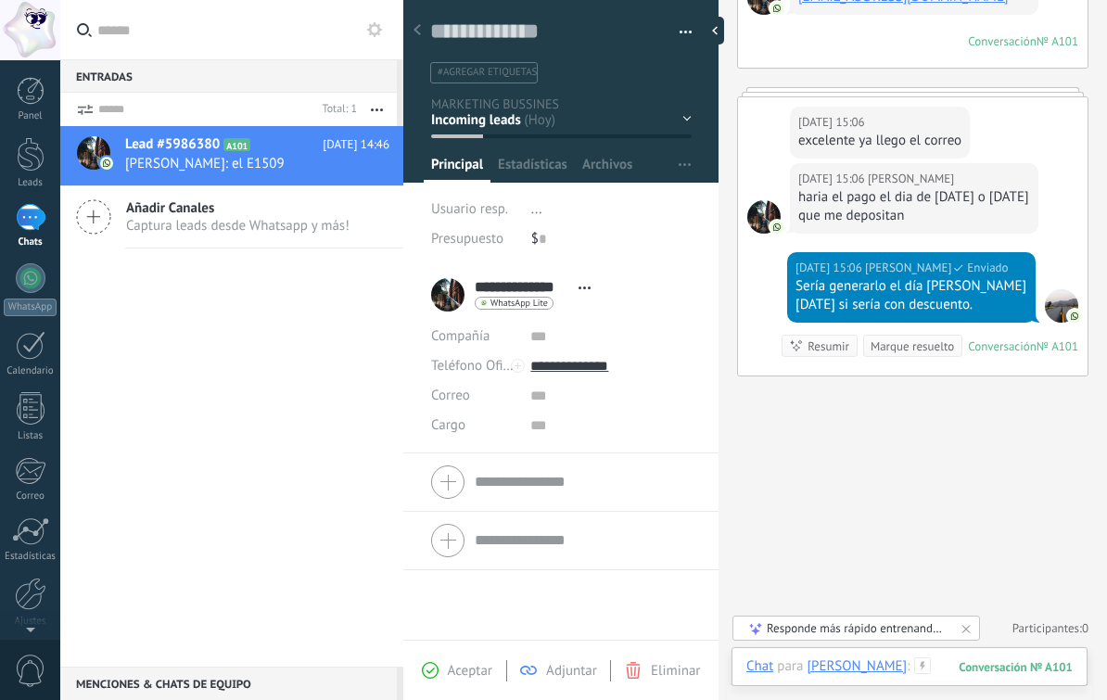
click at [937, 674] on div at bounding box center [910, 686] width 326 height 56
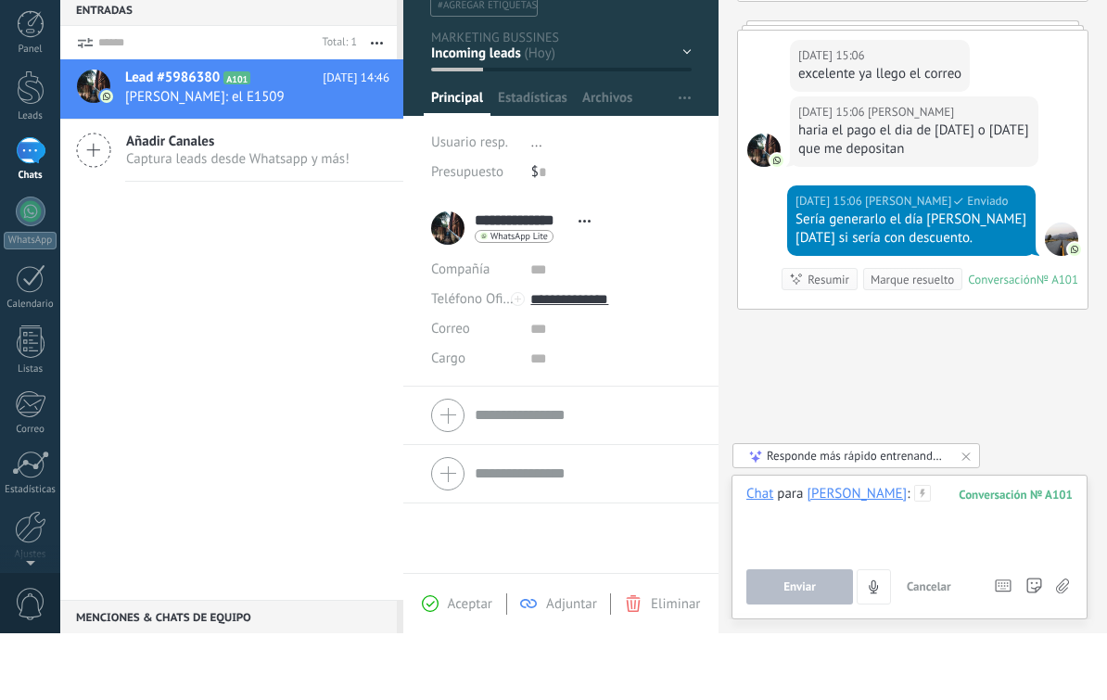
click at [951, 552] on div at bounding box center [910, 587] width 326 height 70
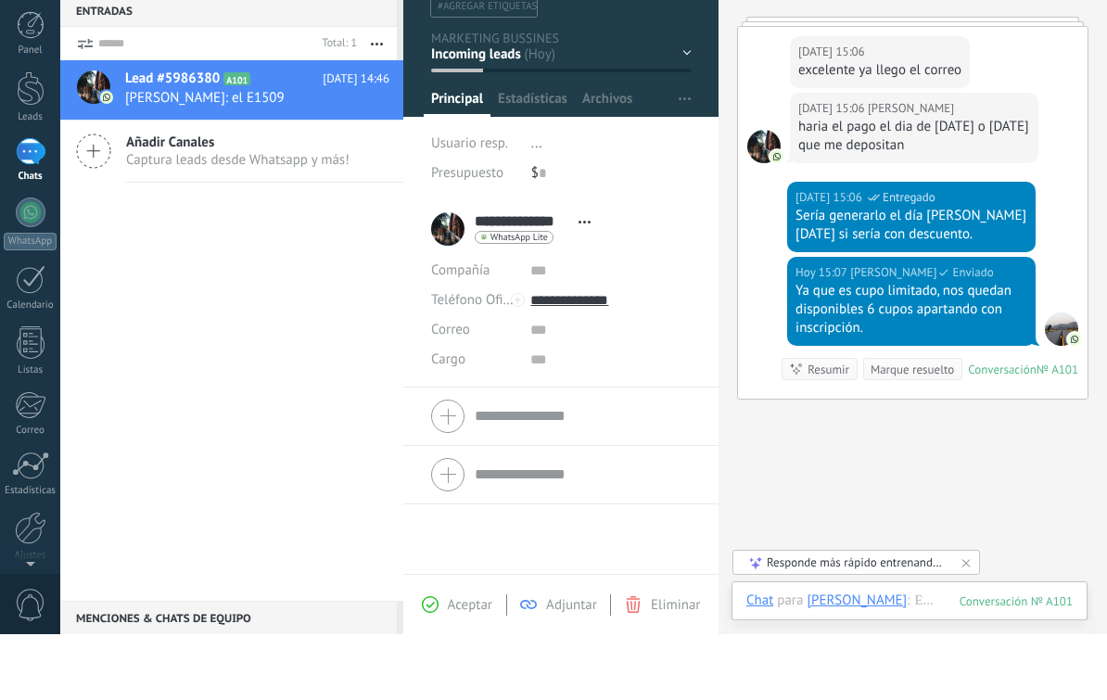
scroll to position [1526, 0]
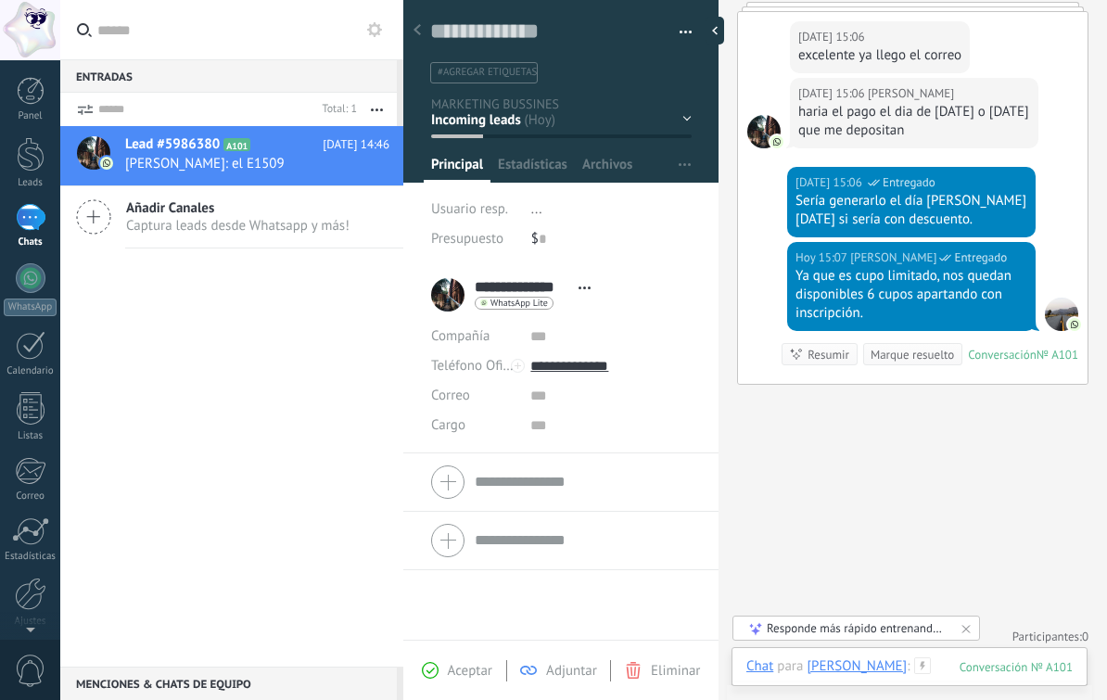
click at [945, 667] on div at bounding box center [910, 686] width 326 height 56
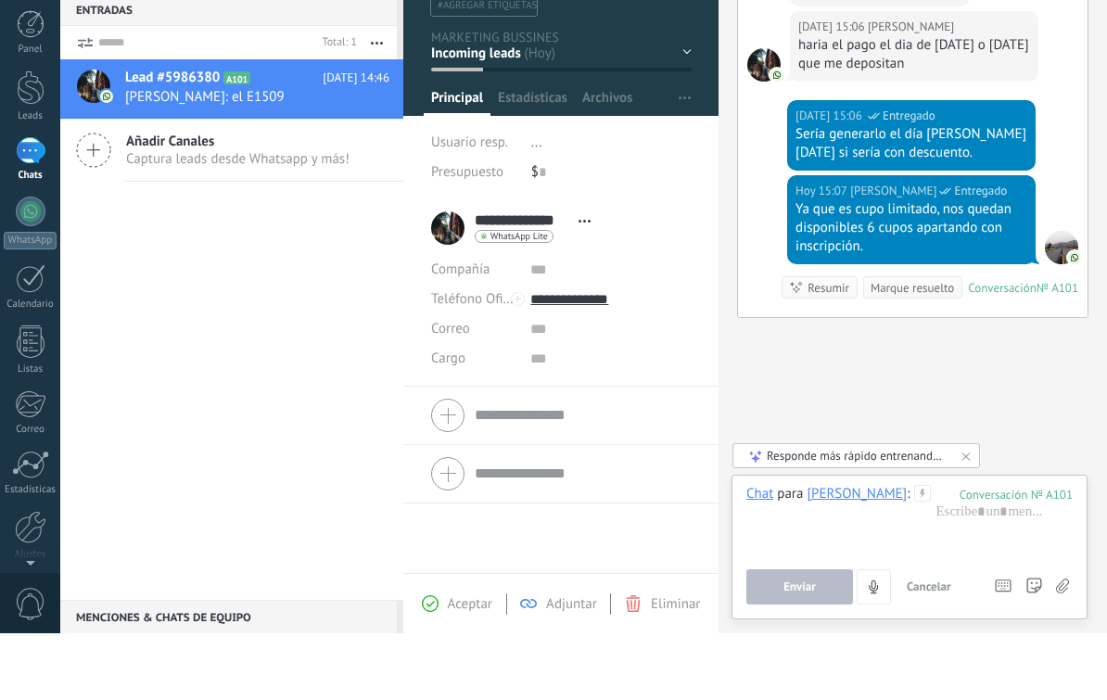
click at [1067, 646] on icon at bounding box center [1062, 654] width 13 height 16
click at [0, 0] on input "file" at bounding box center [0, 0] width 0 height 0
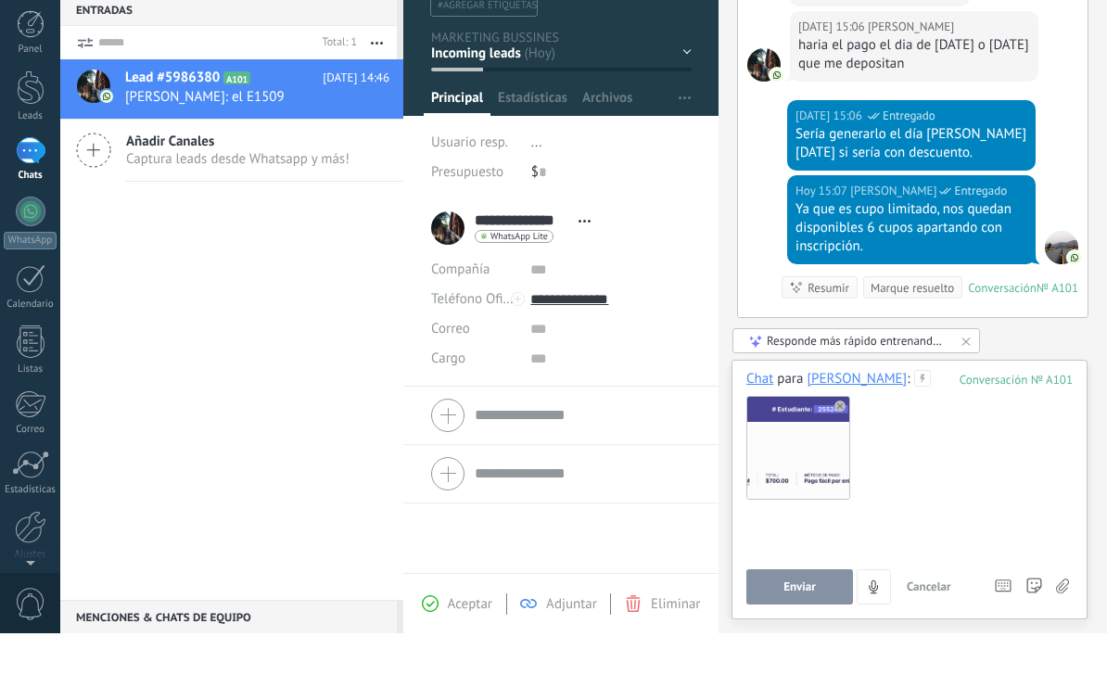
scroll to position [1, 0]
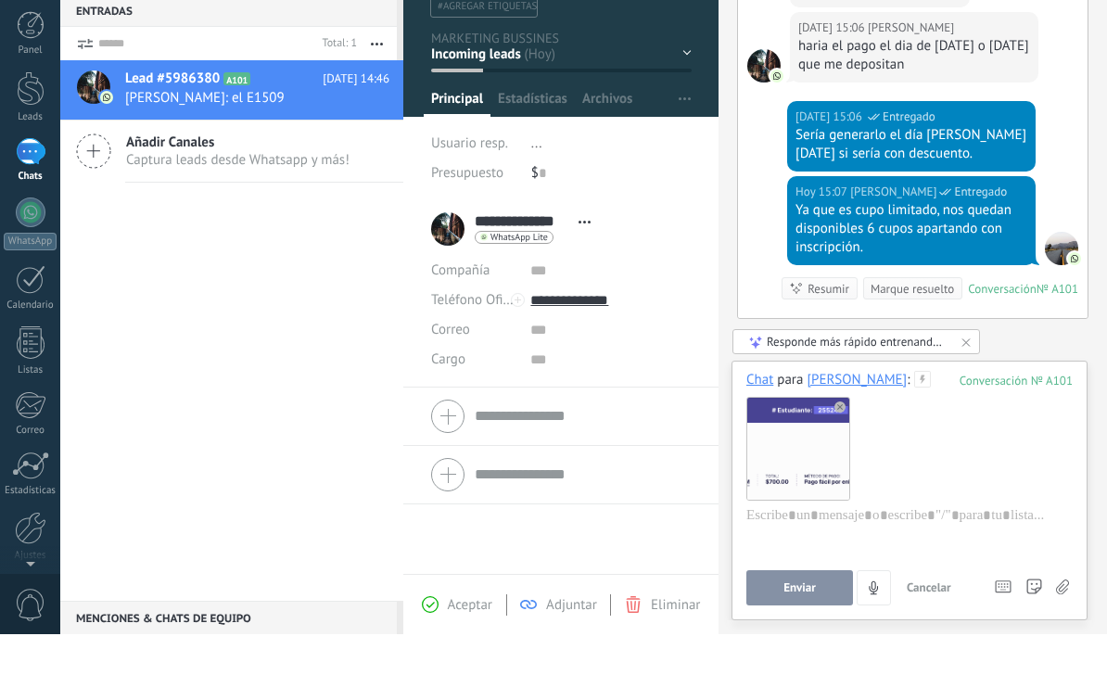
click at [784, 636] on button "Enviar" at bounding box center [800, 653] width 107 height 35
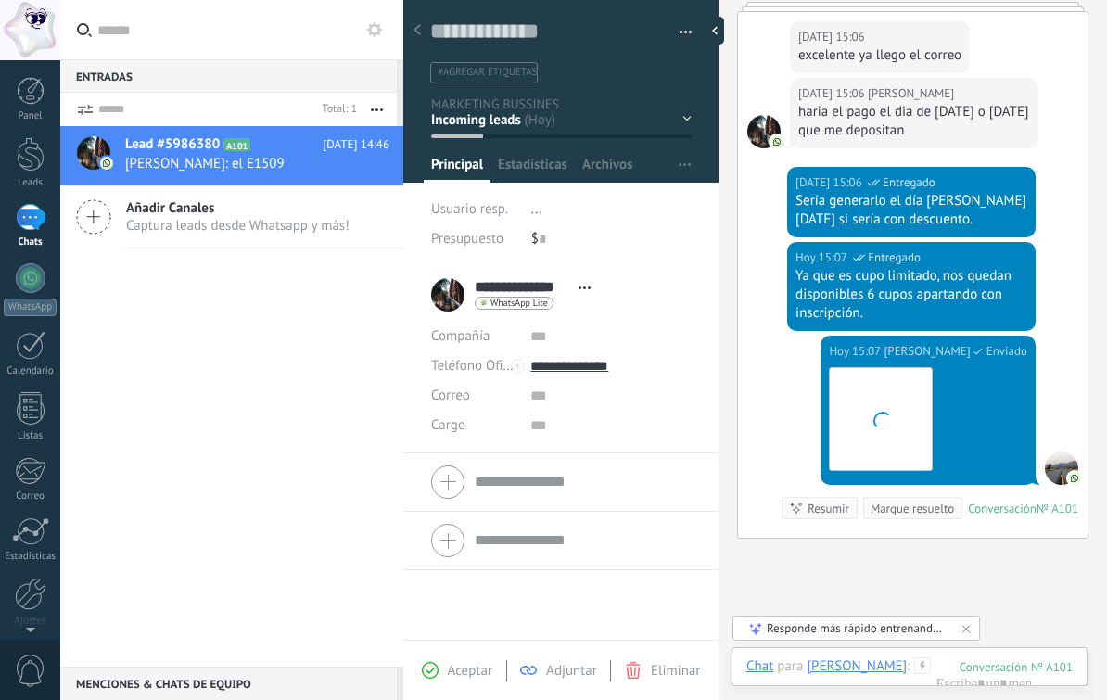
scroll to position [1680, 0]
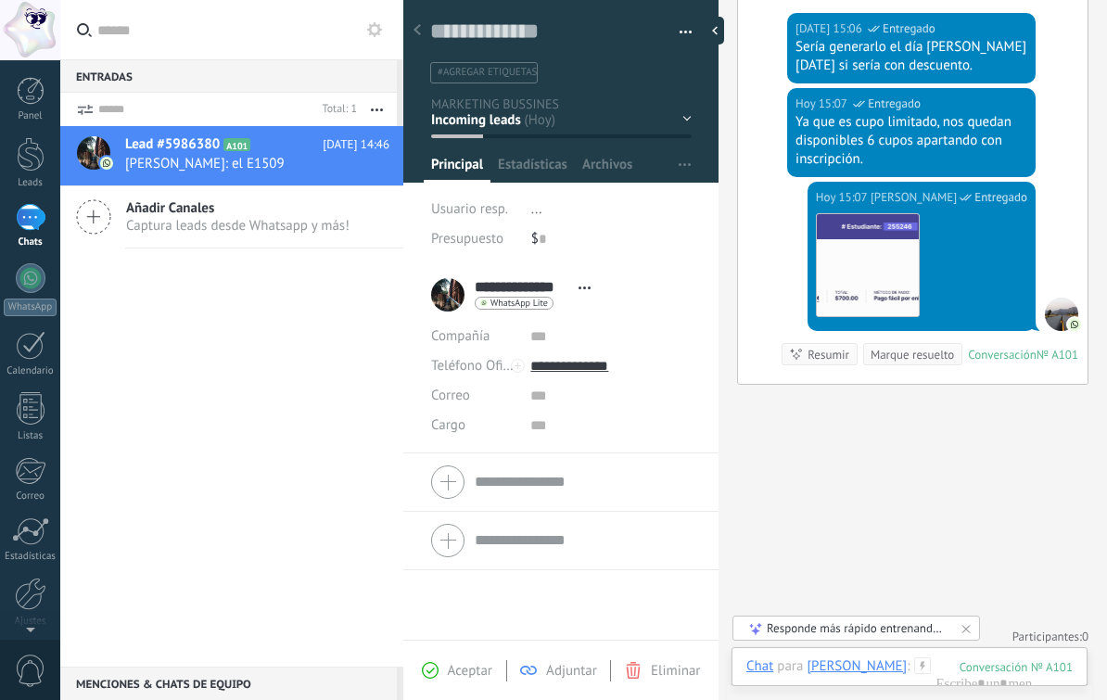
click at [892, 280] on img at bounding box center [868, 265] width 102 height 102
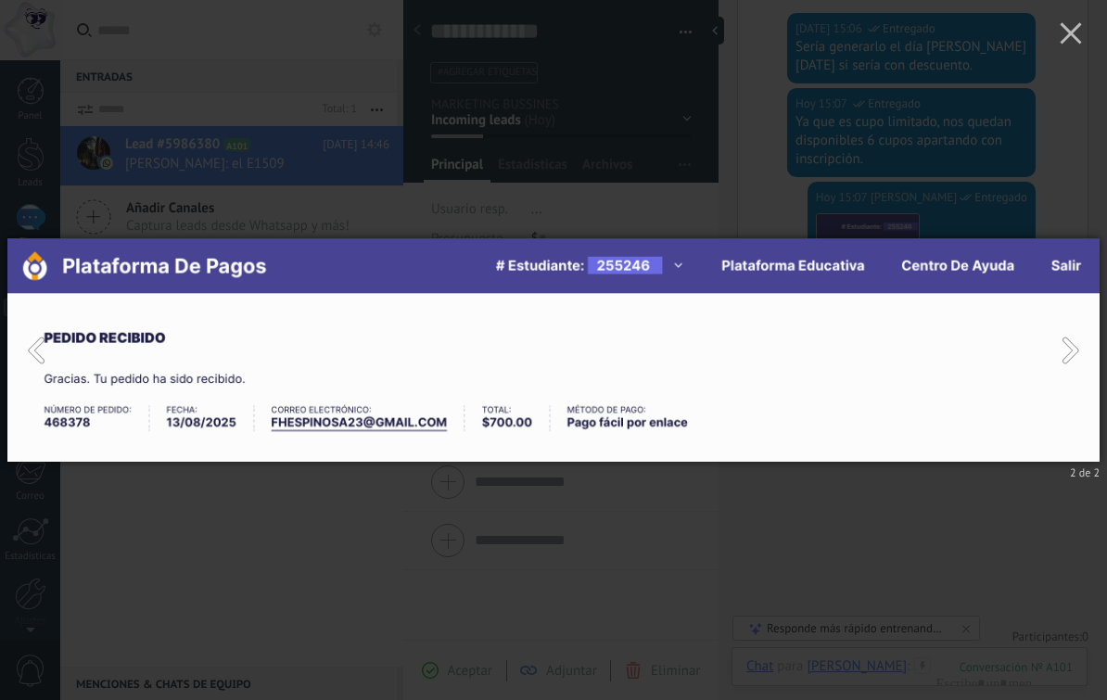
click at [1075, 36] on icon "button" at bounding box center [1071, 33] width 22 height 22
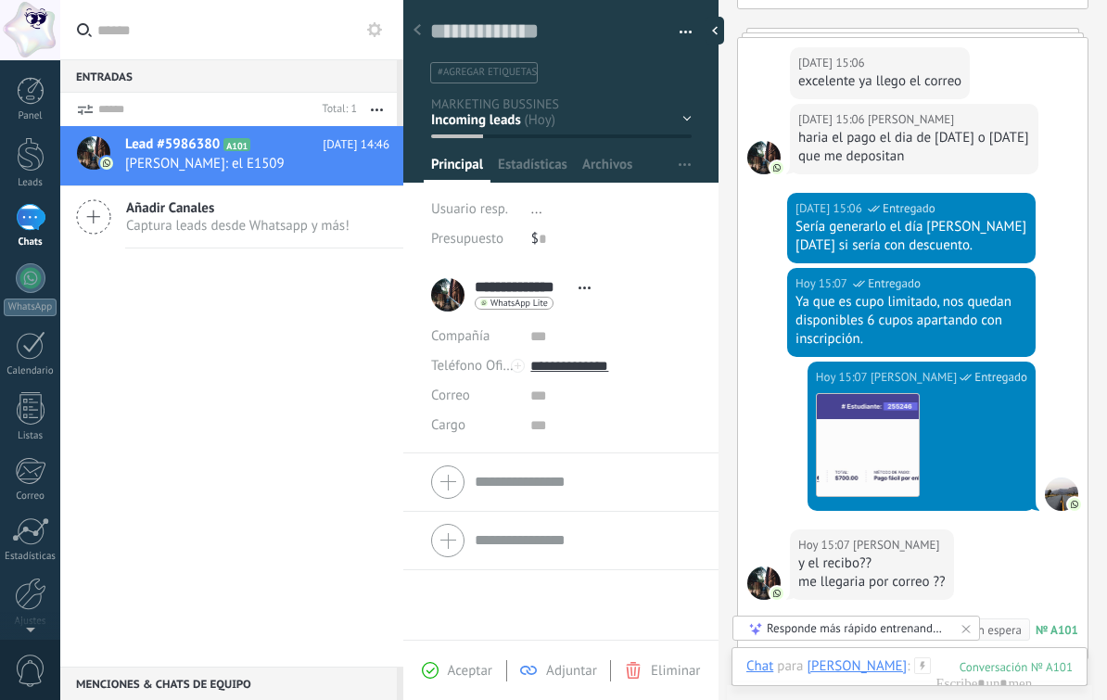
scroll to position [1595, 0]
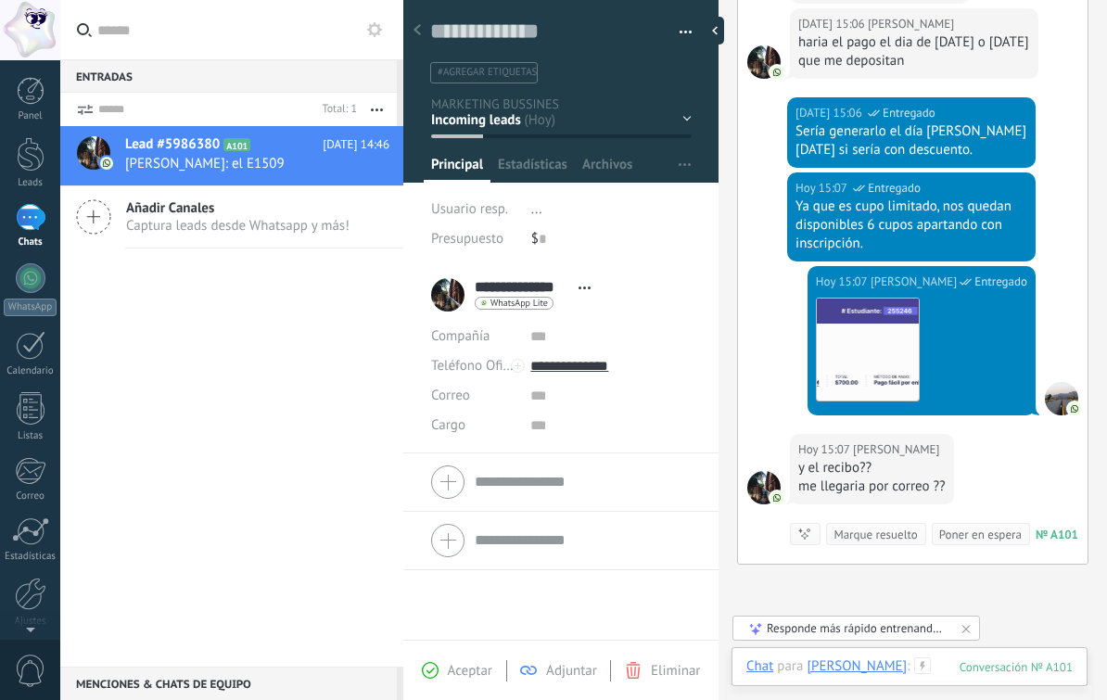
click at [938, 663] on div at bounding box center [910, 686] width 326 height 56
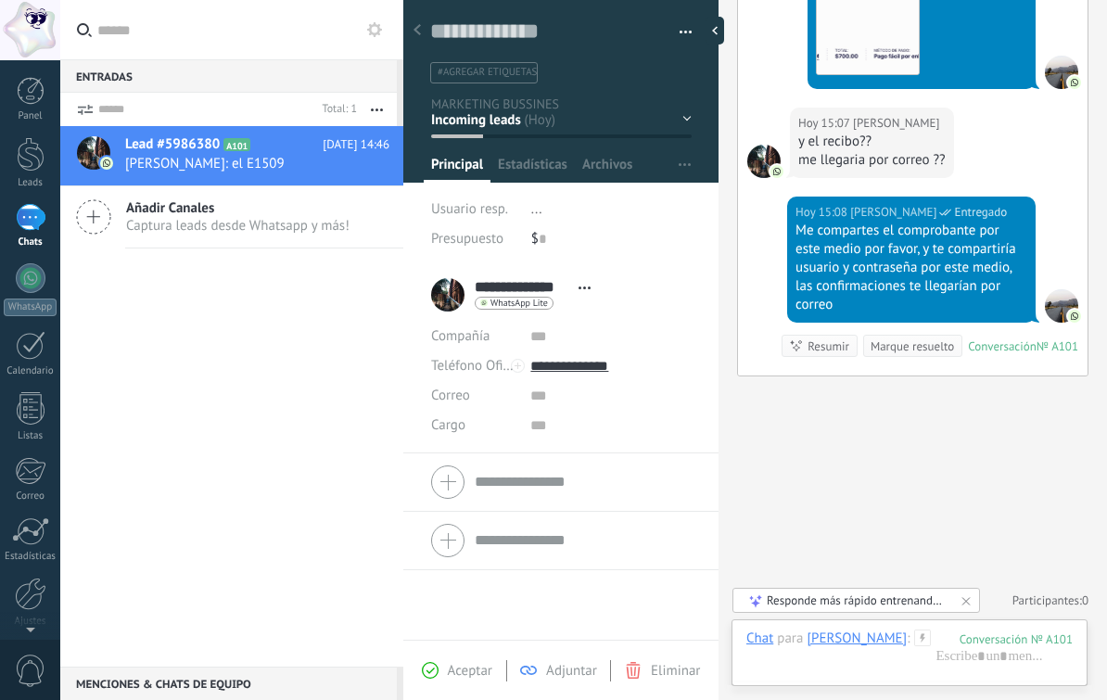
scroll to position [1962, 0]
click at [25, 217] on div "1" at bounding box center [31, 217] width 30 height 27
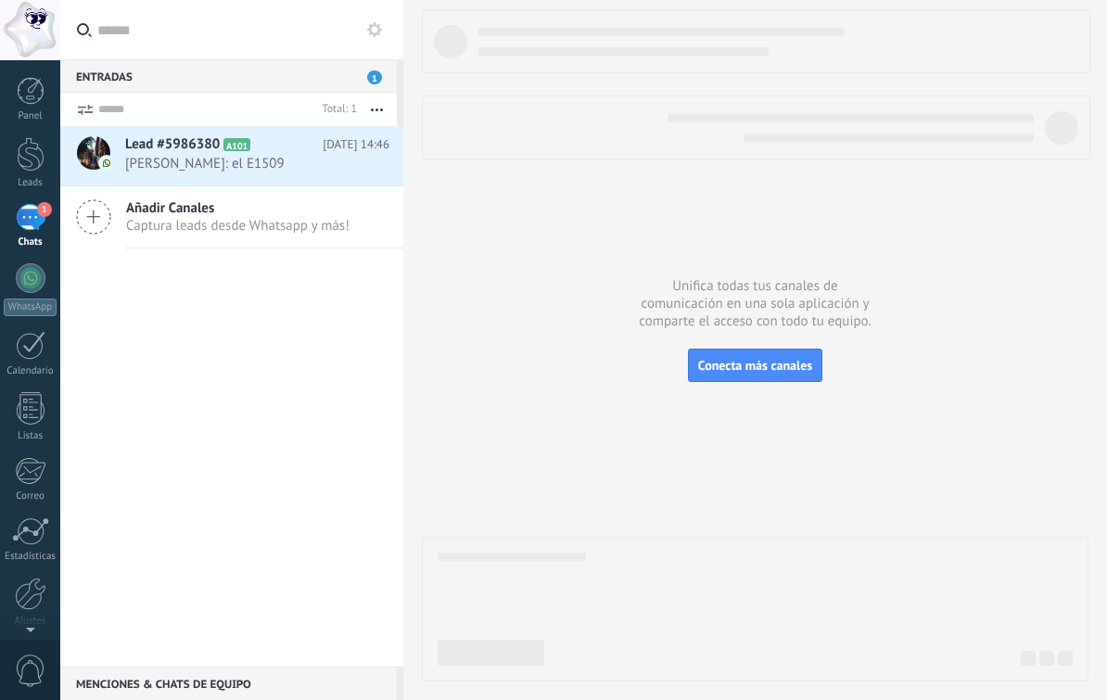
click at [251, 150] on h2 "Lead #5986380 A101" at bounding box center [224, 144] width 198 height 19
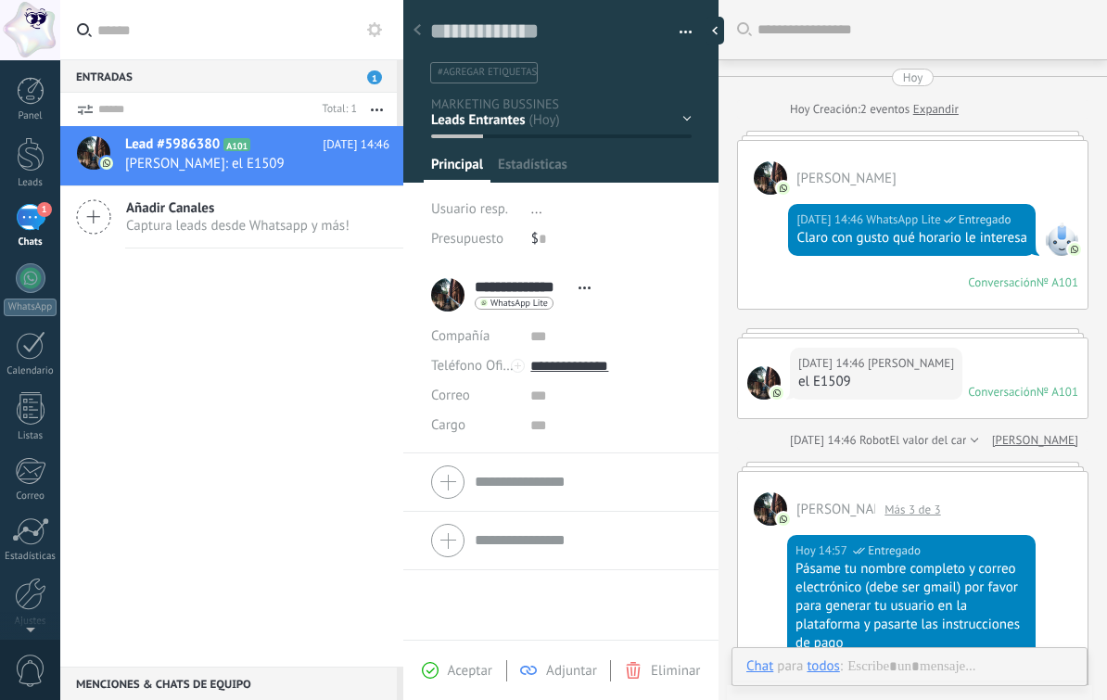
scroll to position [1457, 0]
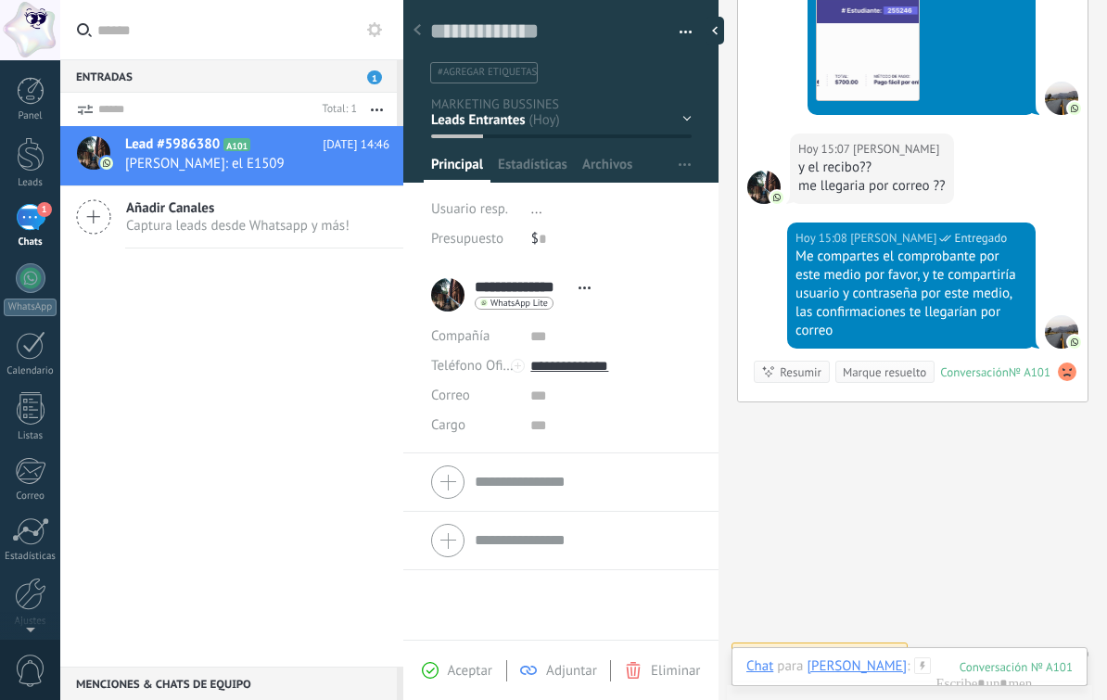
click at [86, 113] on icon at bounding box center [84, 109] width 17 height 11
click at [97, 120] on form "Total: 1 Silenciar Acciones múltiples Ordenar Más recientes Larga espera Destac…" at bounding box center [228, 109] width 337 height 33
click at [90, 111] on icon at bounding box center [84, 109] width 17 height 11
click at [34, 220] on div "1" at bounding box center [31, 217] width 30 height 27
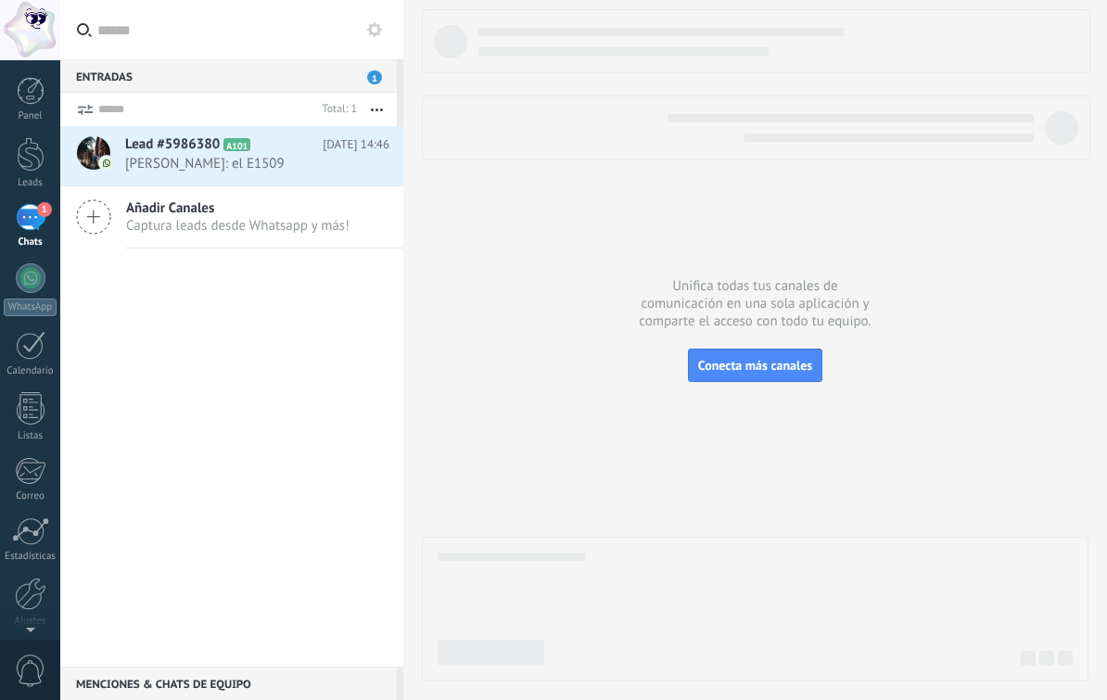
click at [29, 226] on div "1" at bounding box center [31, 217] width 30 height 27
click at [278, 171] on span "[PERSON_NAME]: el E1509" at bounding box center [239, 164] width 229 height 18
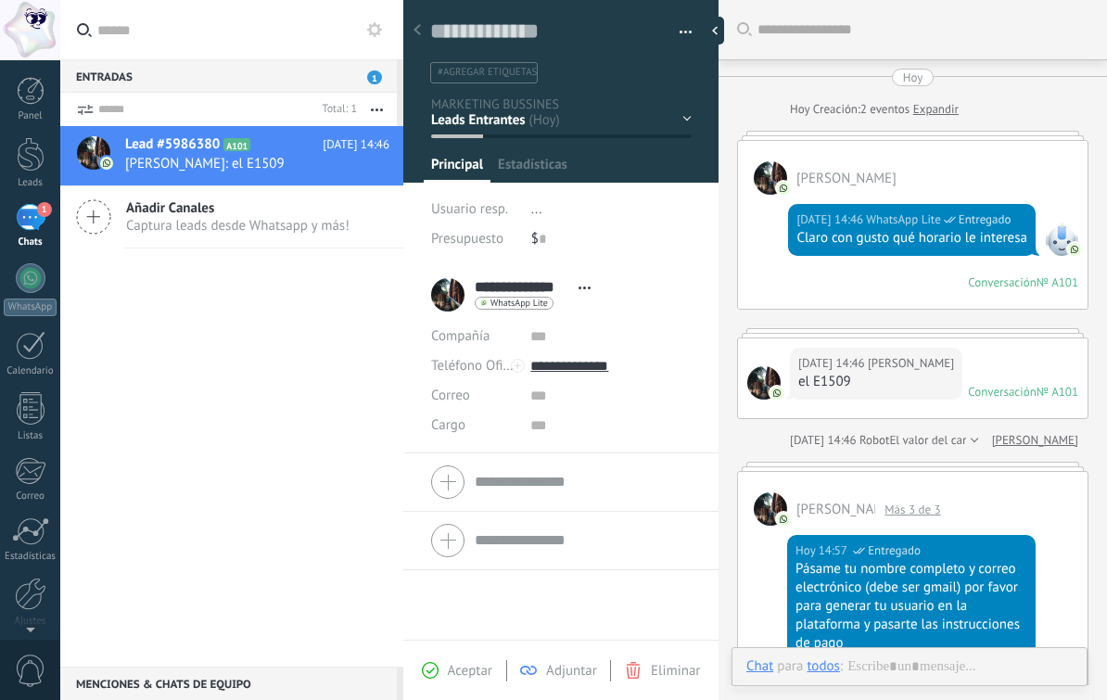
scroll to position [28, 0]
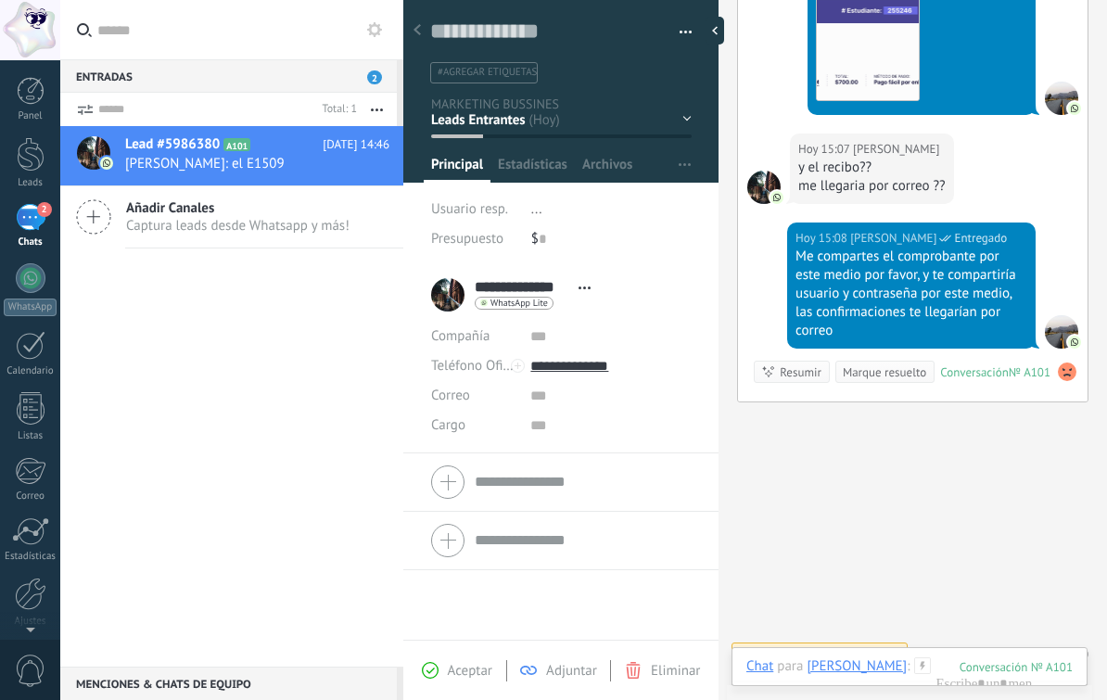
click at [39, 222] on div "2" at bounding box center [31, 217] width 30 height 27
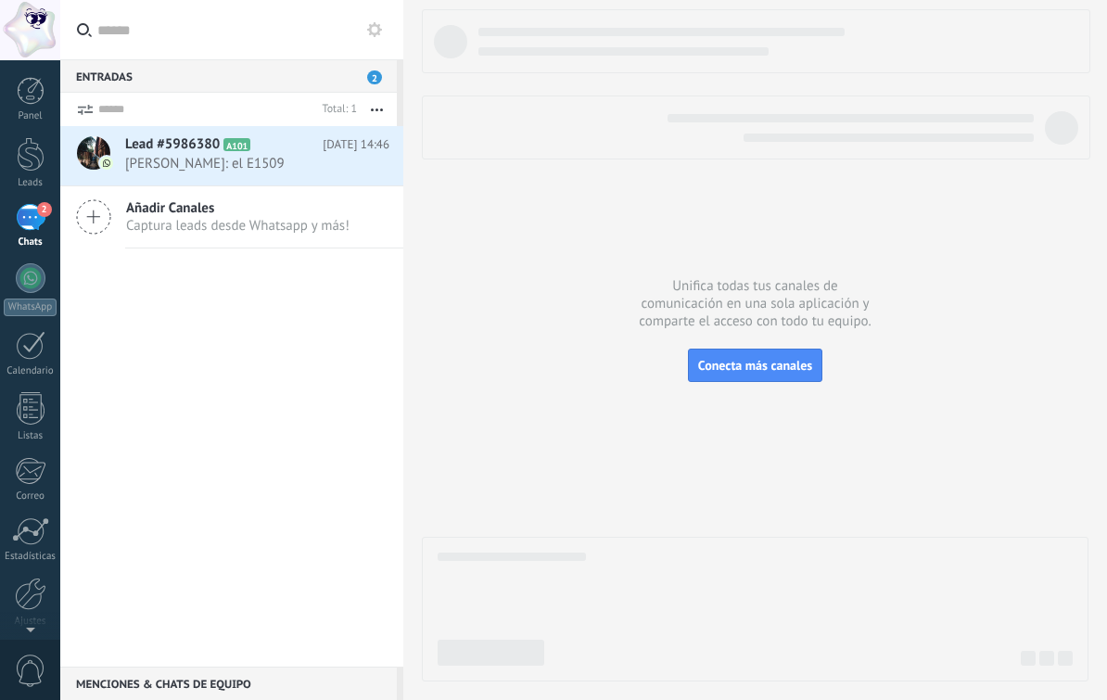
click at [26, 218] on div "2" at bounding box center [31, 217] width 30 height 27
click at [134, 148] on span "Lead #5986380" at bounding box center [172, 144] width 95 height 19
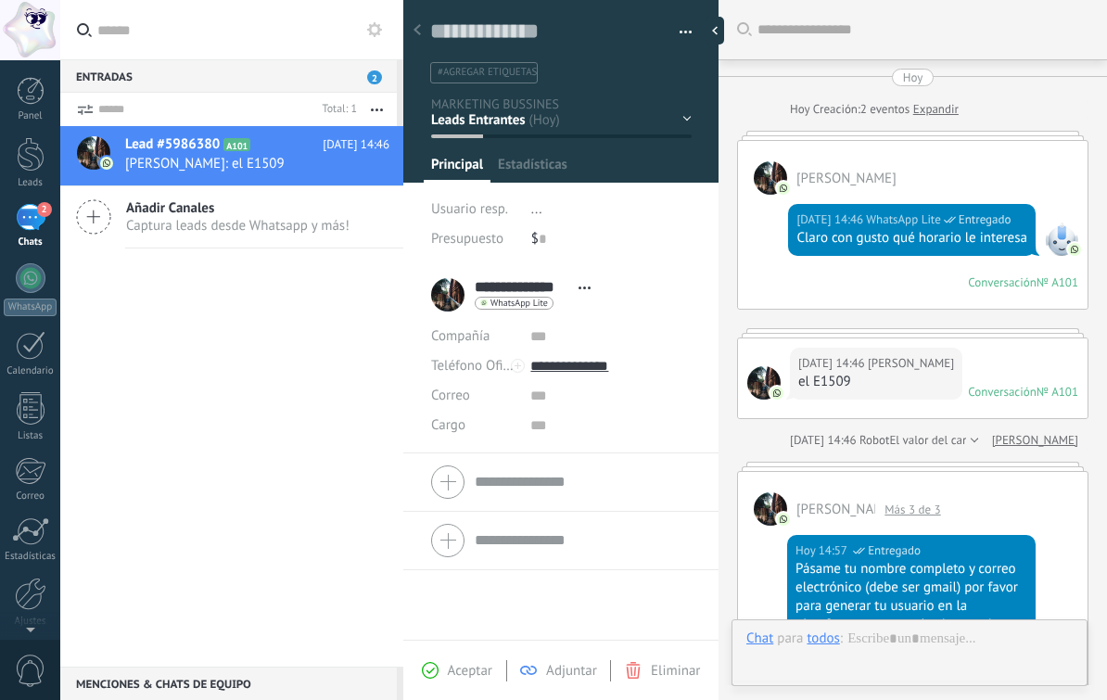
scroll to position [1522, 0]
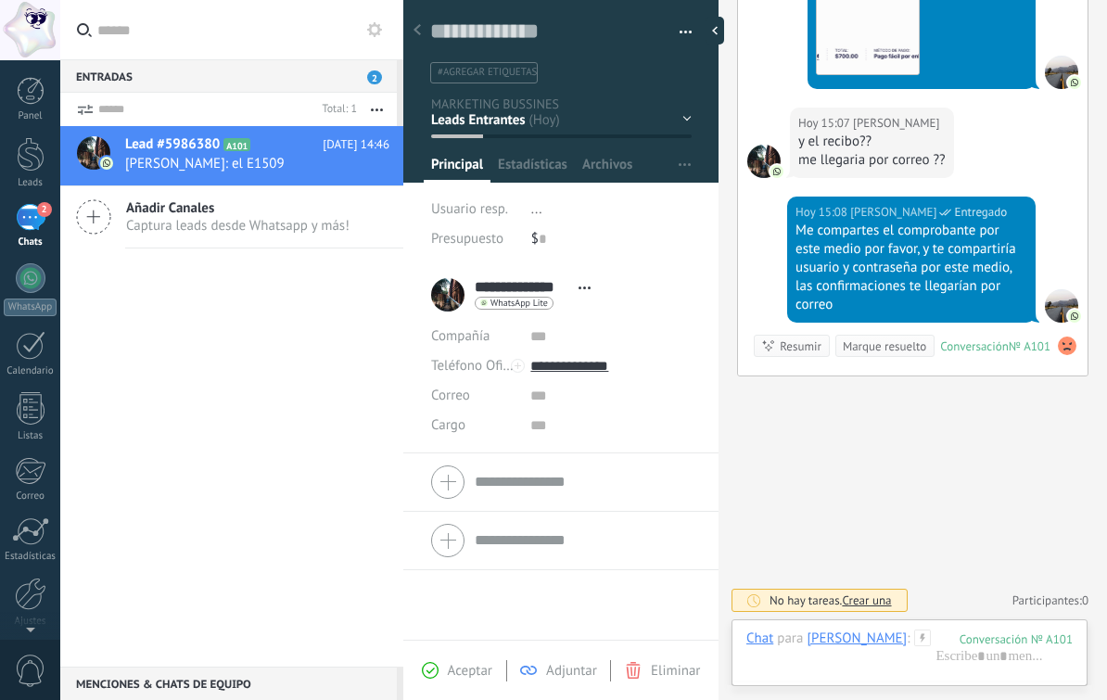
click at [23, 231] on div "2" at bounding box center [31, 217] width 30 height 27
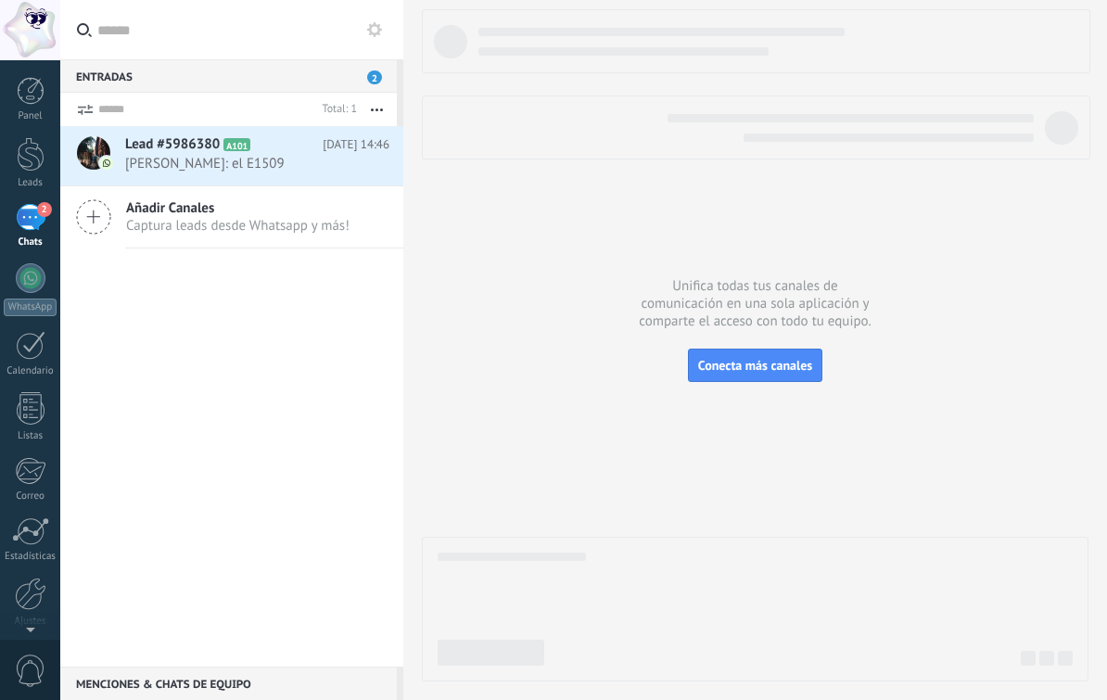
click at [37, 220] on div "2" at bounding box center [31, 217] width 30 height 27
click at [192, 169] on span "[PERSON_NAME]: el E1509" at bounding box center [239, 164] width 229 height 18
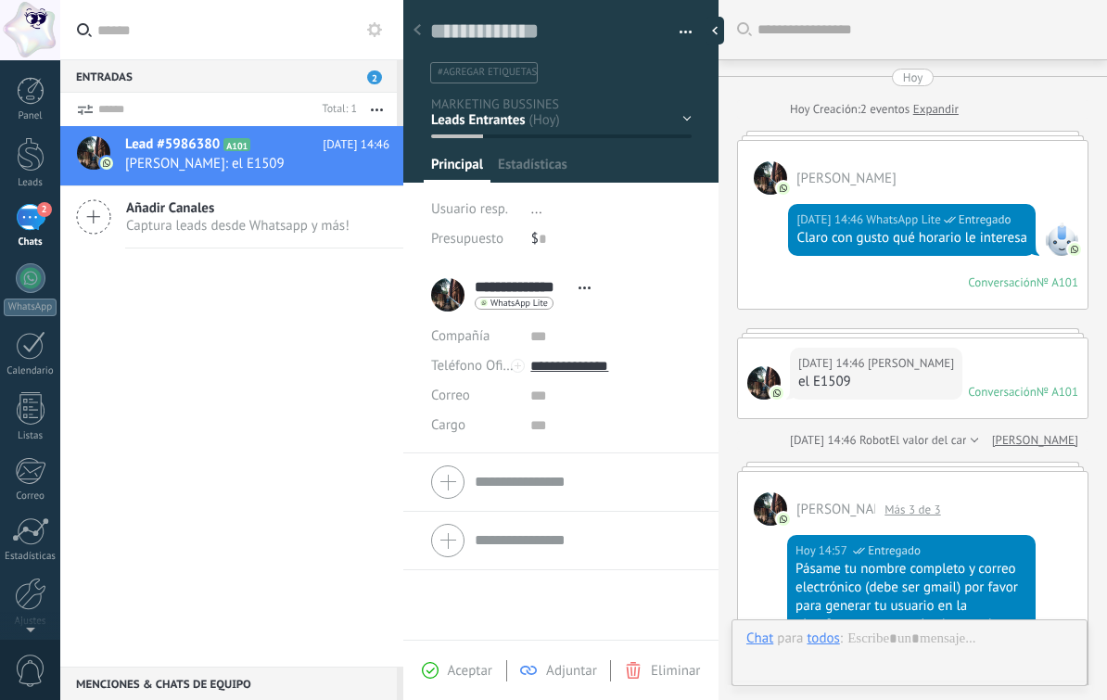
scroll to position [1522, 0]
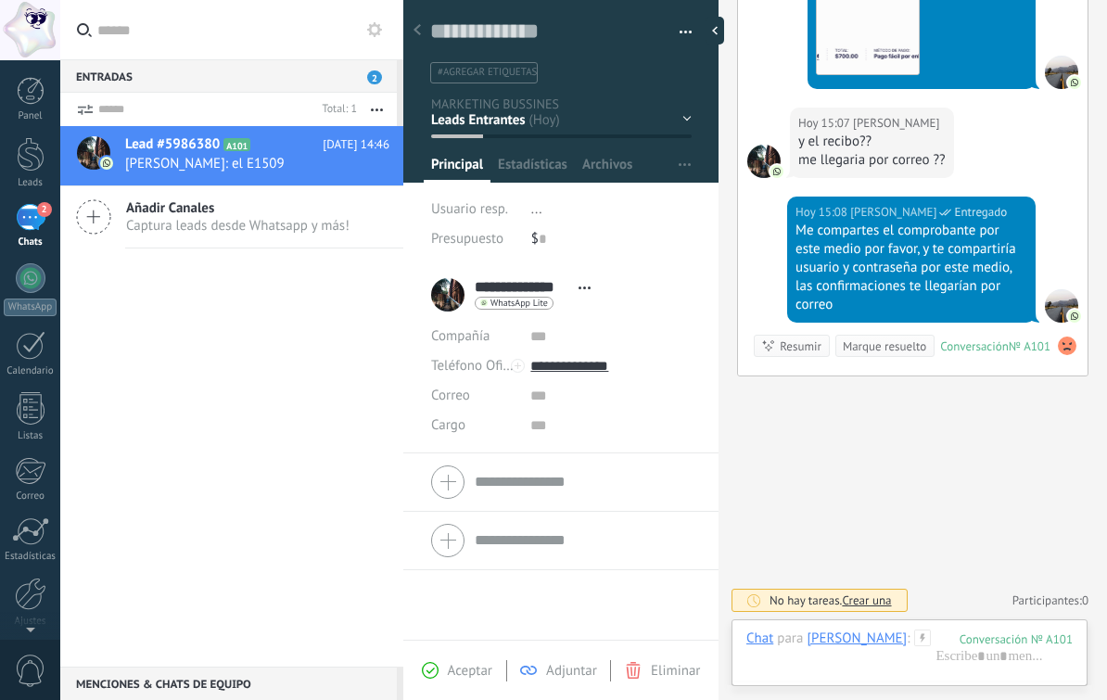
click at [359, 121] on button "button" at bounding box center [377, 109] width 40 height 33
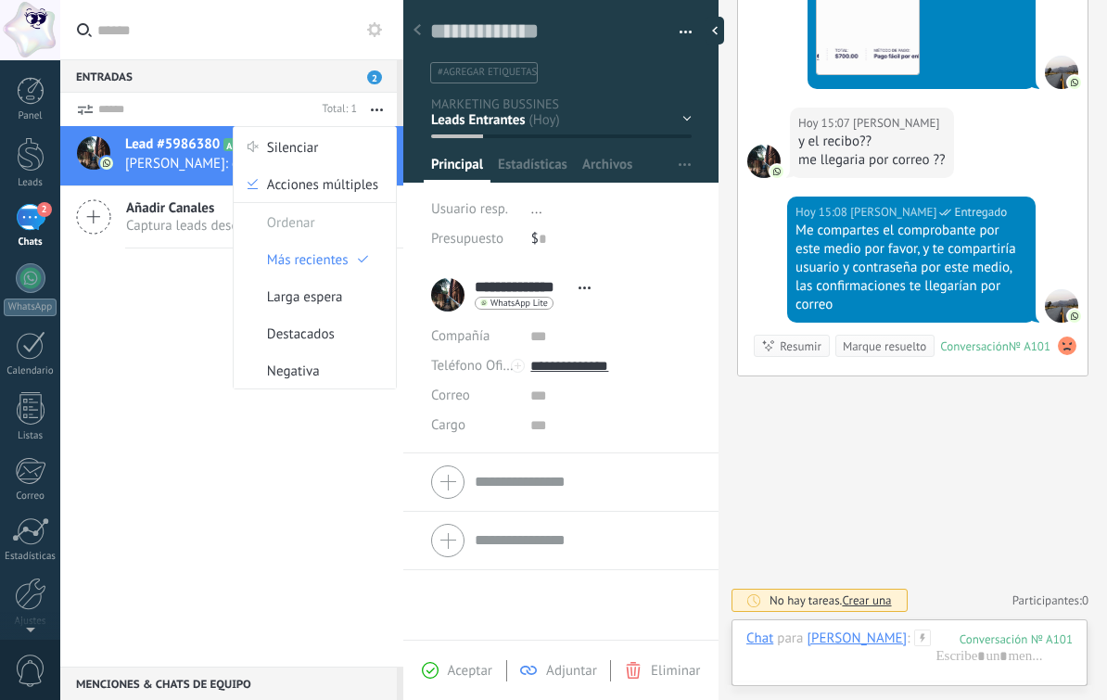
click at [26, 157] on div at bounding box center [31, 154] width 28 height 34
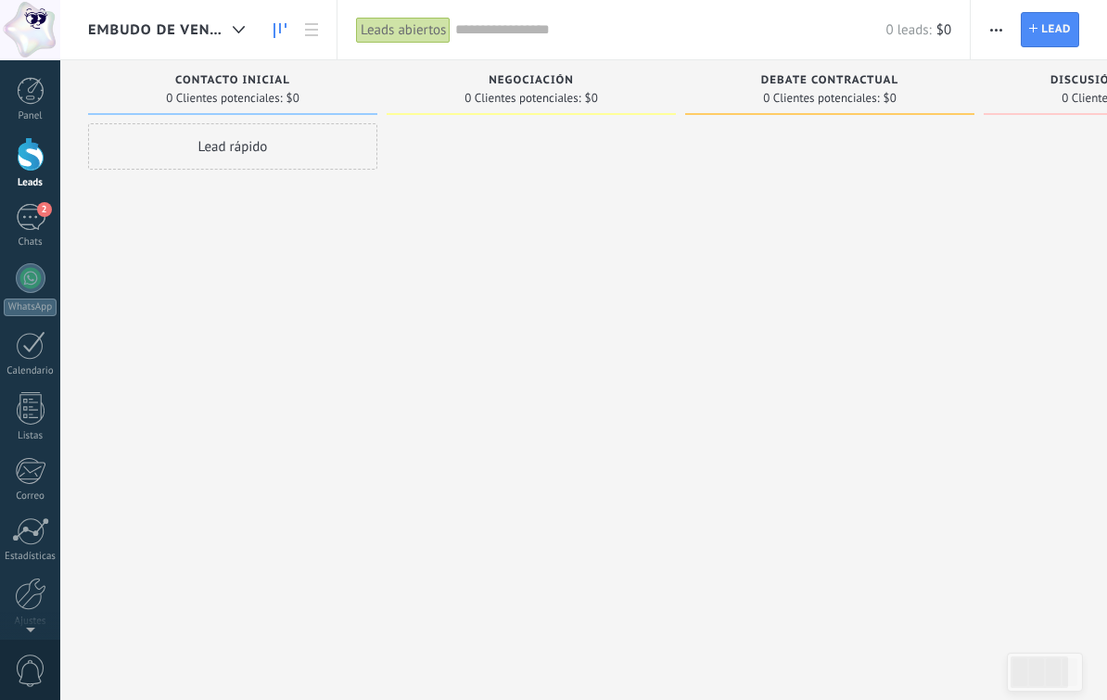
click at [192, 41] on div "Embudo de ventas" at bounding box center [171, 29] width 166 height 59
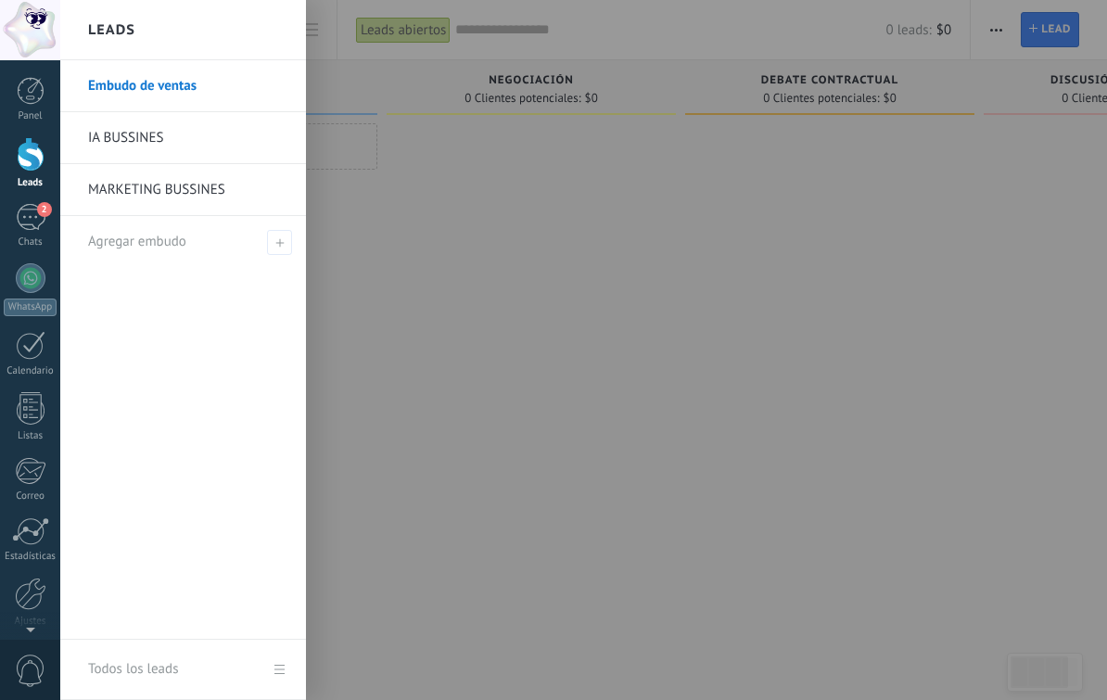
click at [183, 140] on link "IA BUSSINES" at bounding box center [187, 138] width 199 height 52
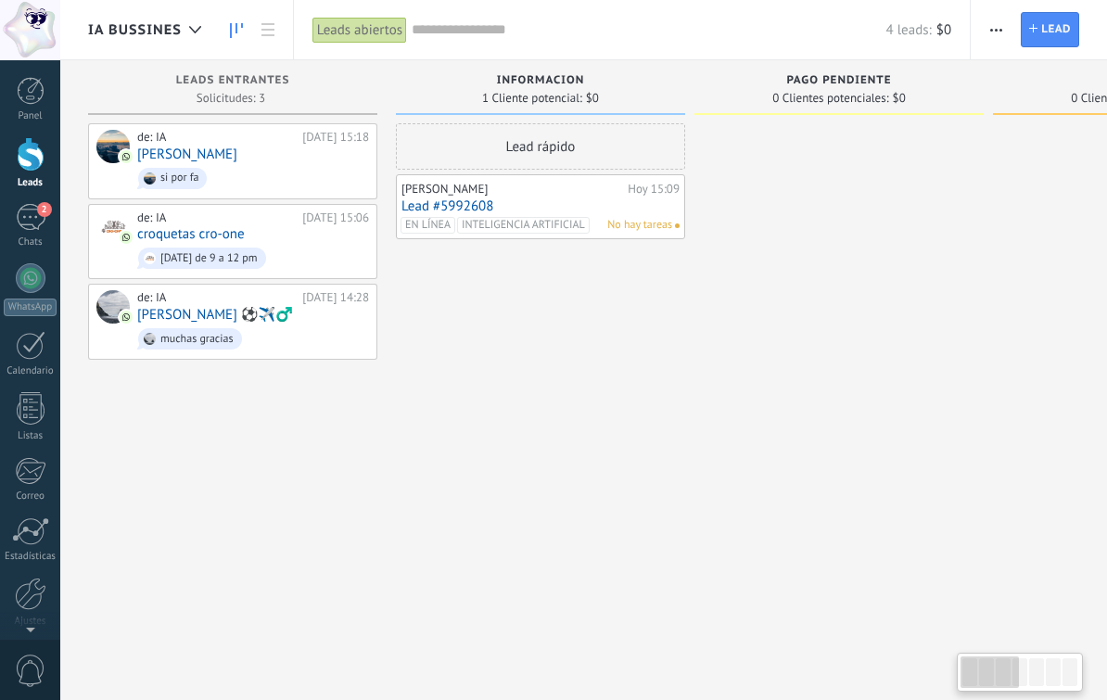
click at [217, 229] on link "croquetas cro-one" at bounding box center [191, 234] width 108 height 16
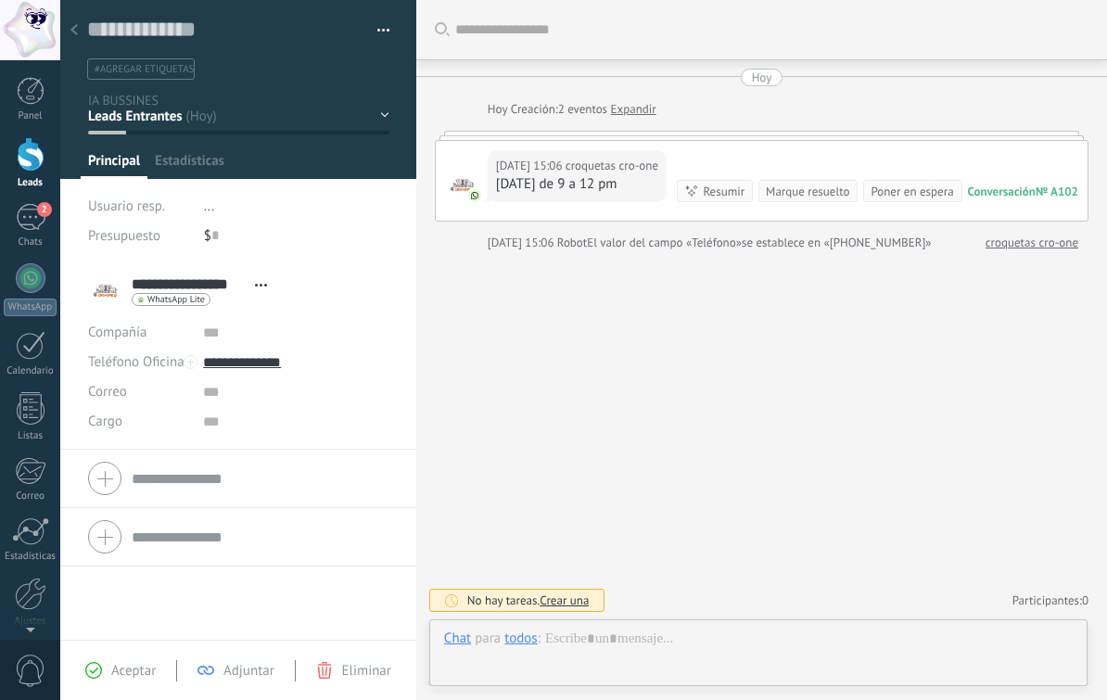
scroll to position [28, 0]
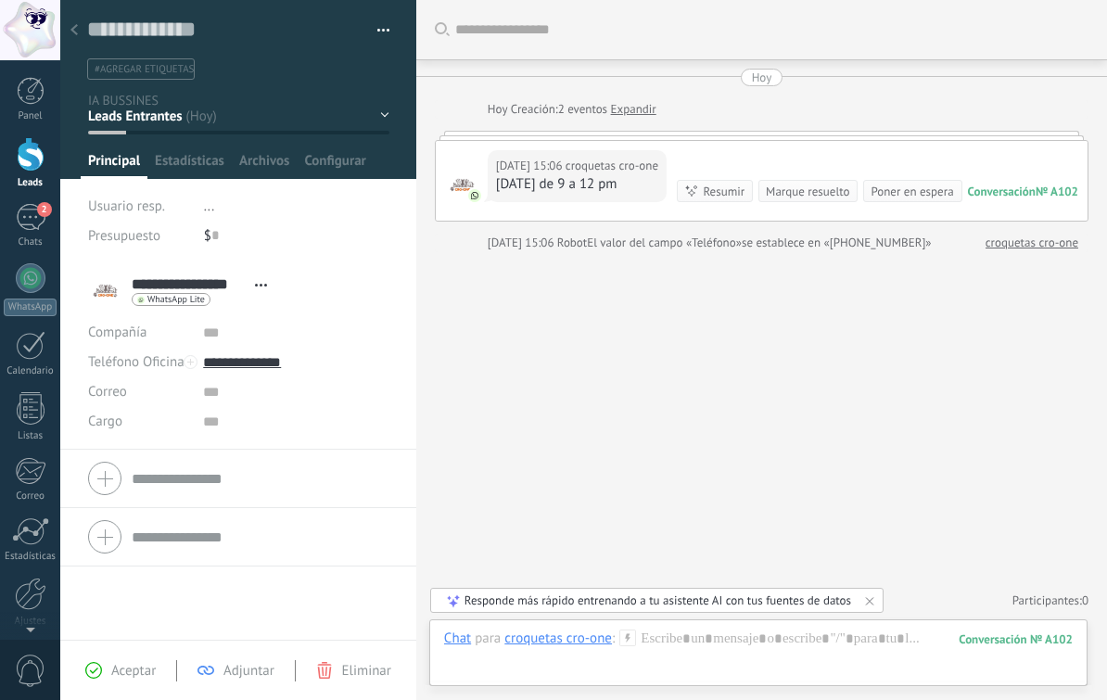
click at [75, 33] on use at bounding box center [73, 29] width 7 height 11
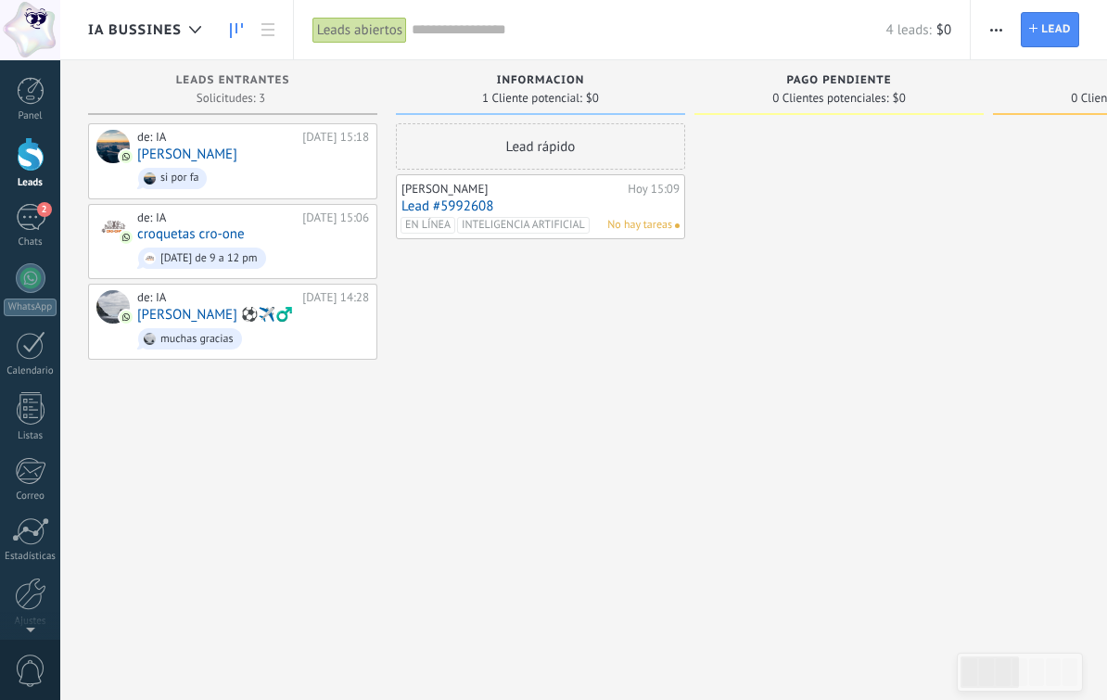
click at [150, 158] on link "[PERSON_NAME]" at bounding box center [187, 155] width 100 height 16
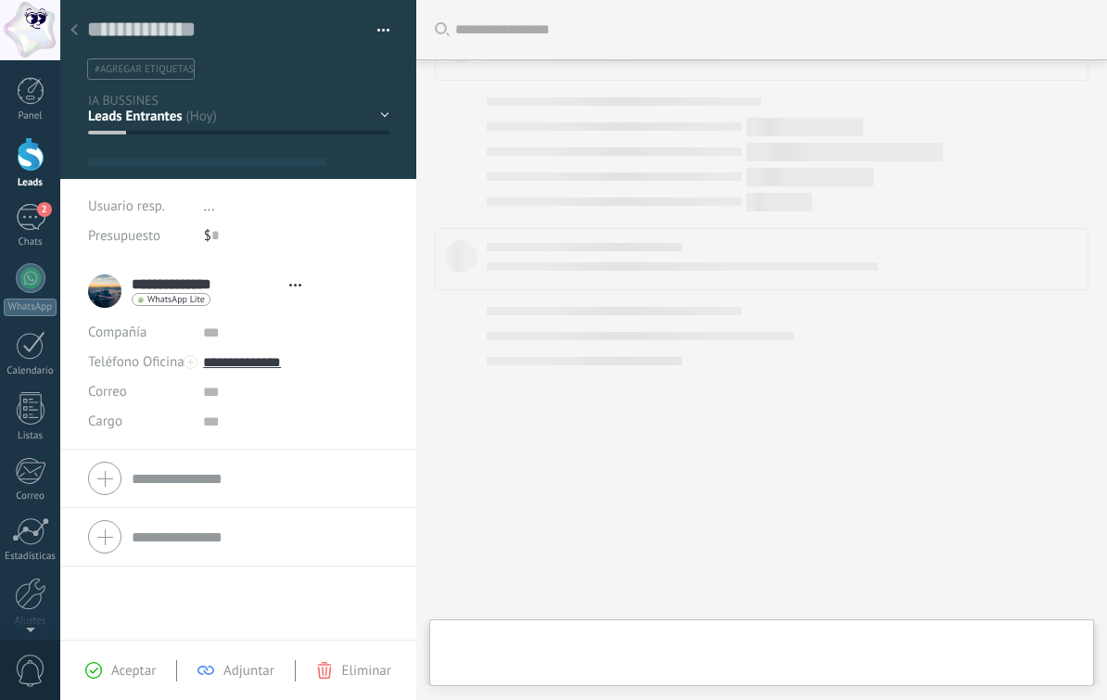
type textarea "**********"
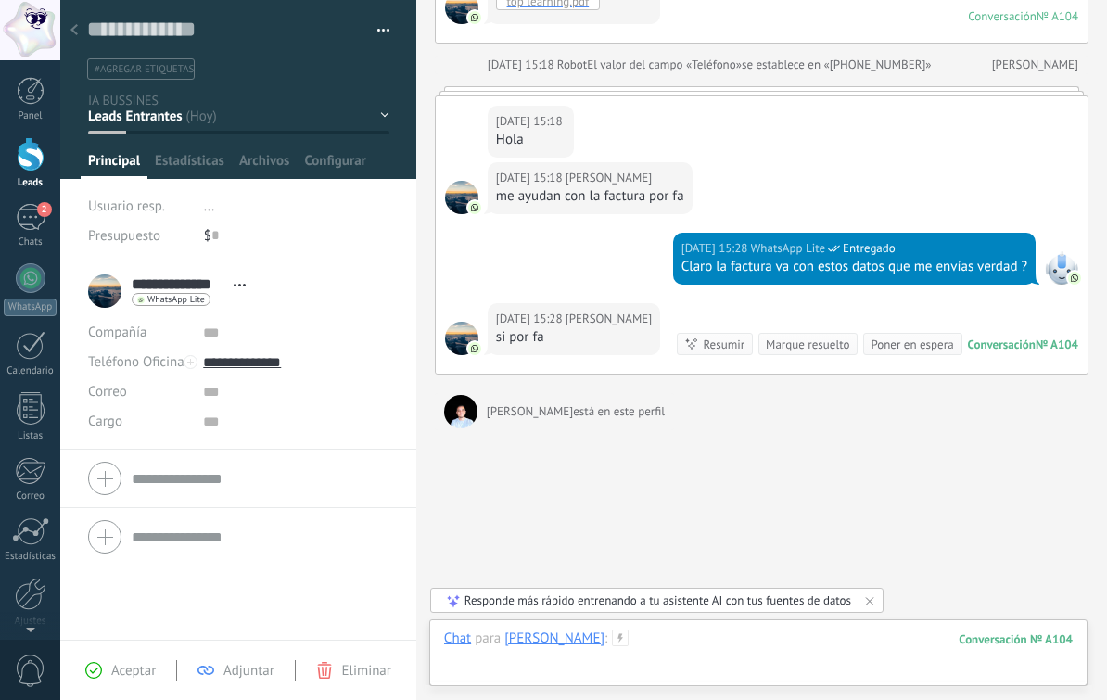
click at [825, 655] on div at bounding box center [758, 658] width 629 height 56
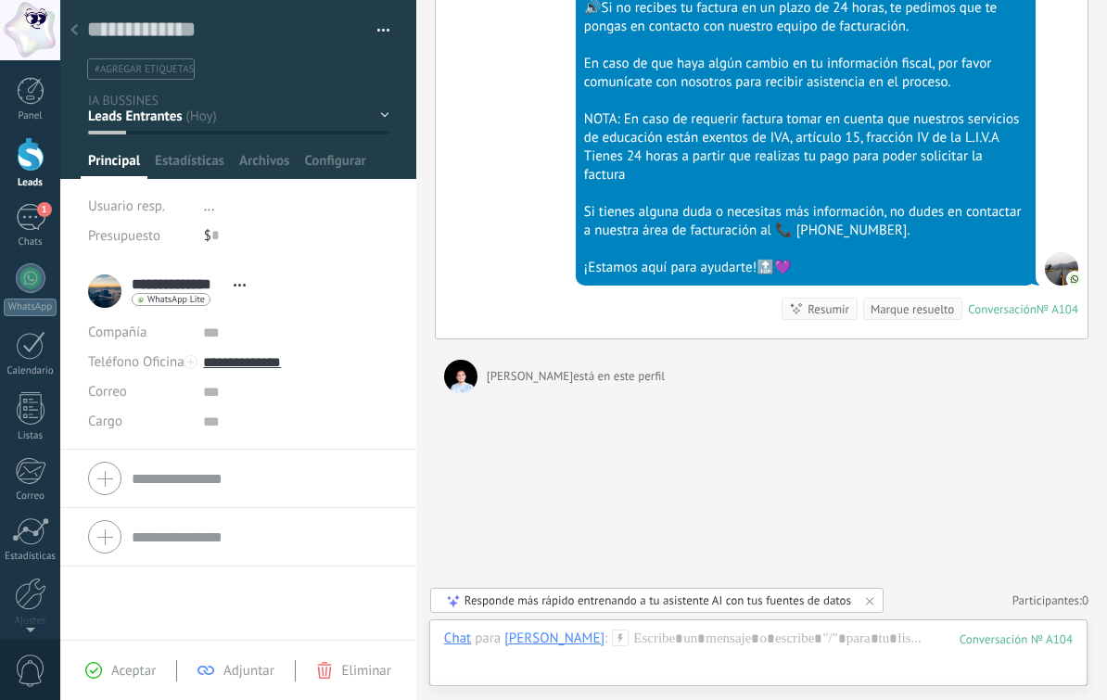
scroll to position [900, 0]
click at [751, 645] on div at bounding box center [758, 658] width 629 height 56
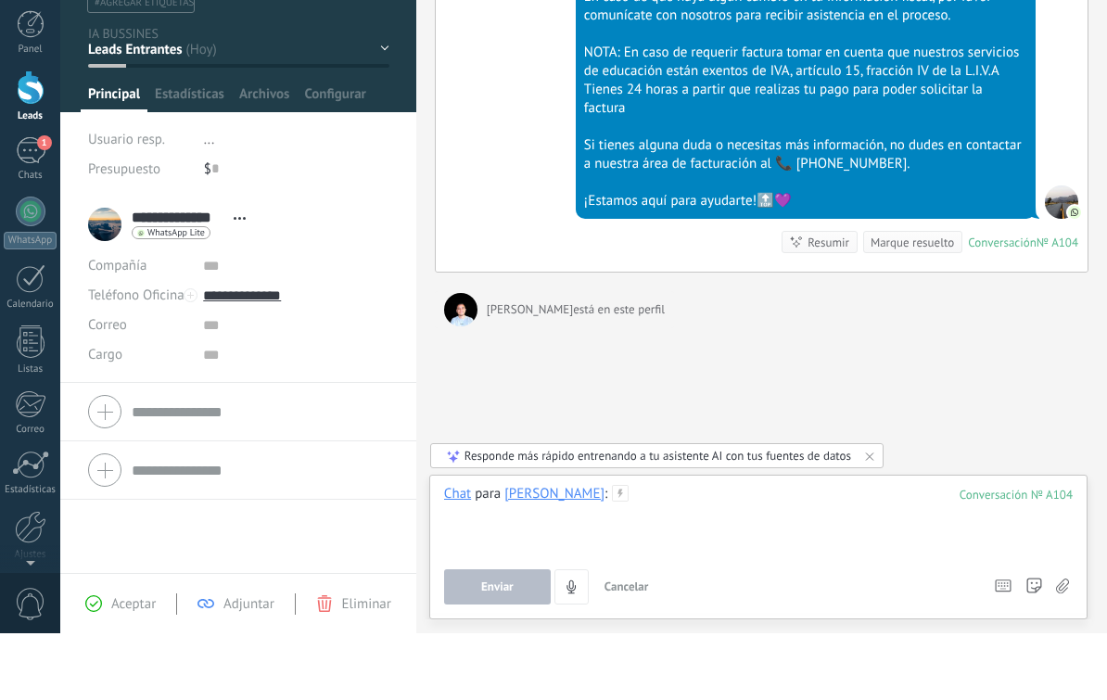
paste div
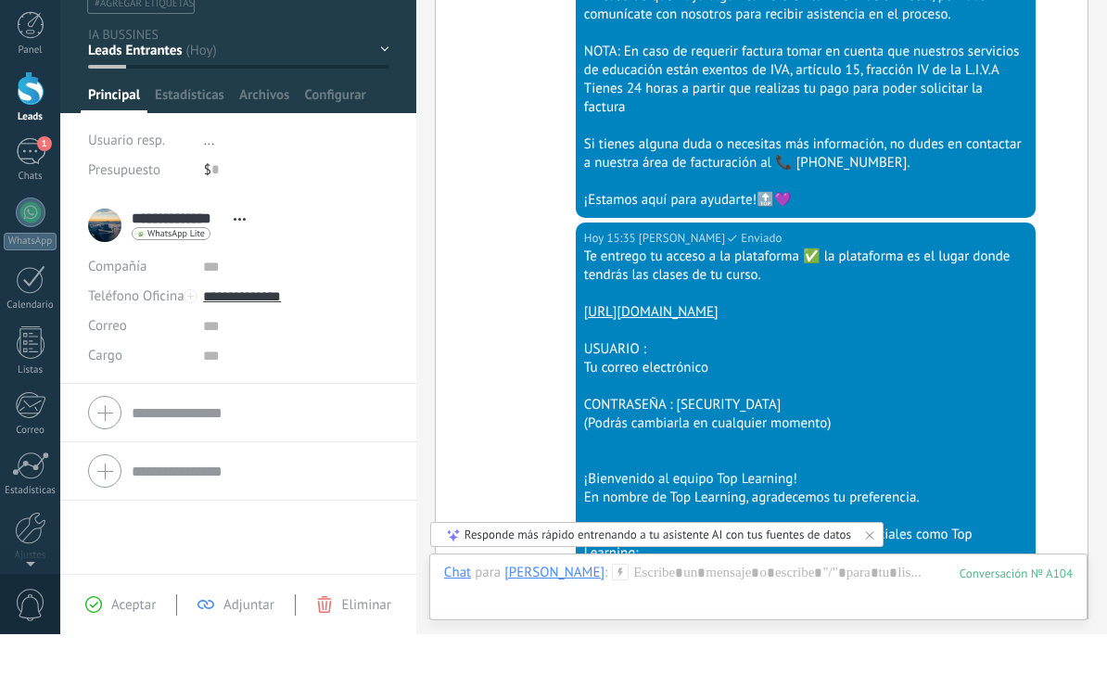
scroll to position [1494, 0]
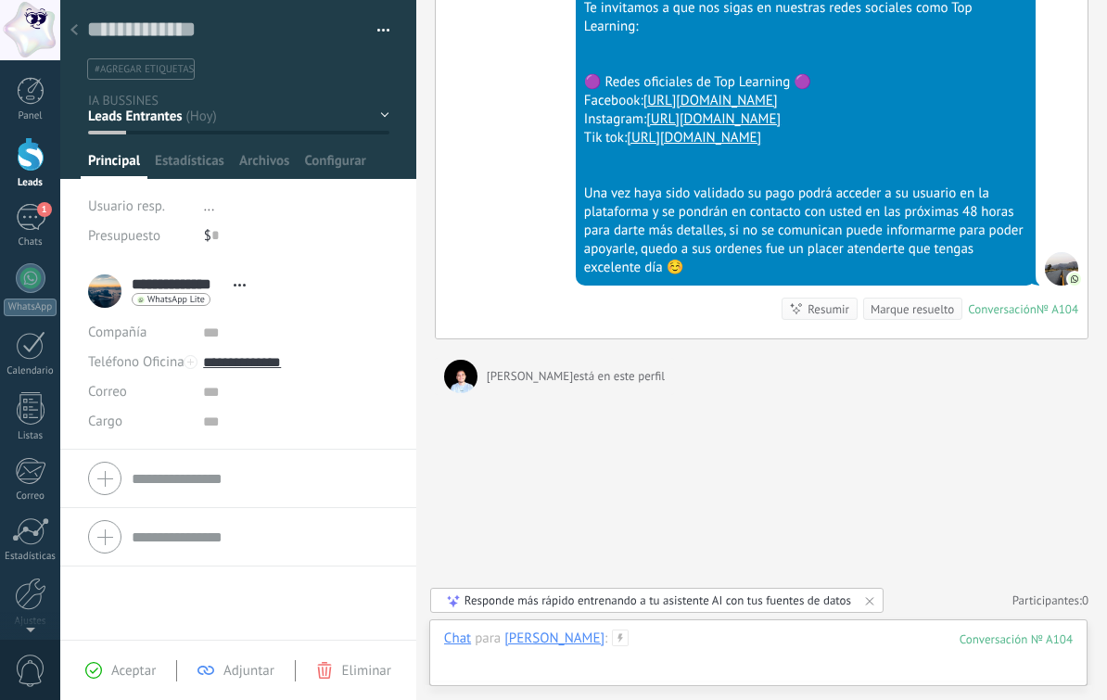
click at [724, 644] on div at bounding box center [758, 658] width 629 height 56
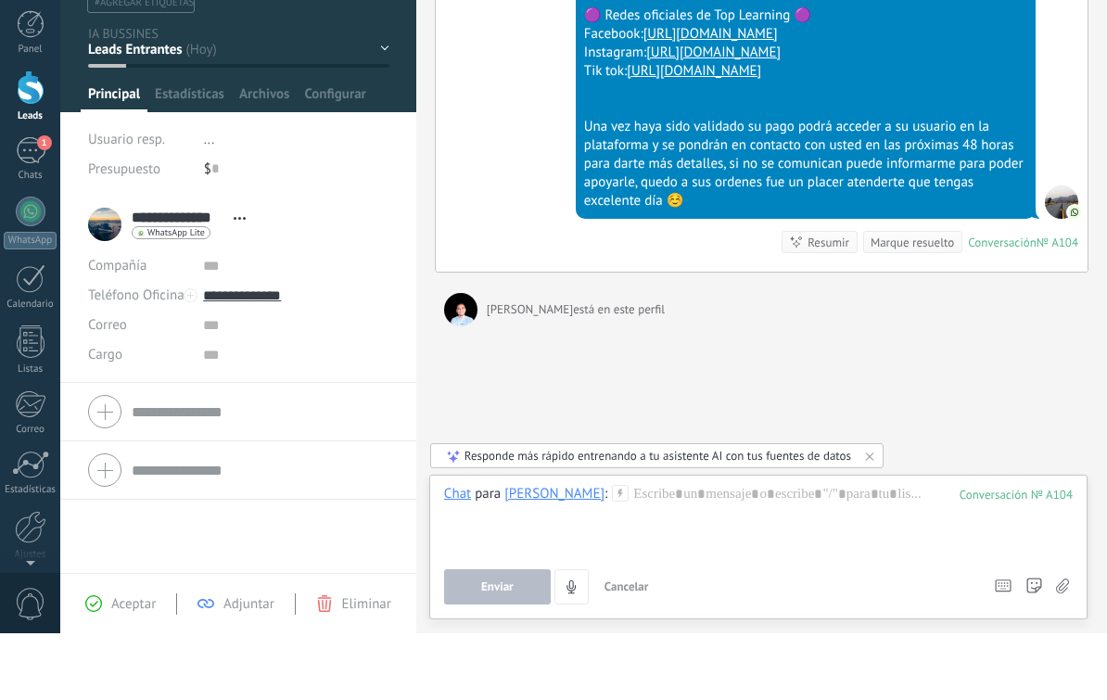
click at [1066, 646] on icon at bounding box center [1062, 654] width 13 height 16
click at [0, 0] on input "file" at bounding box center [0, 0] width 0 height 0
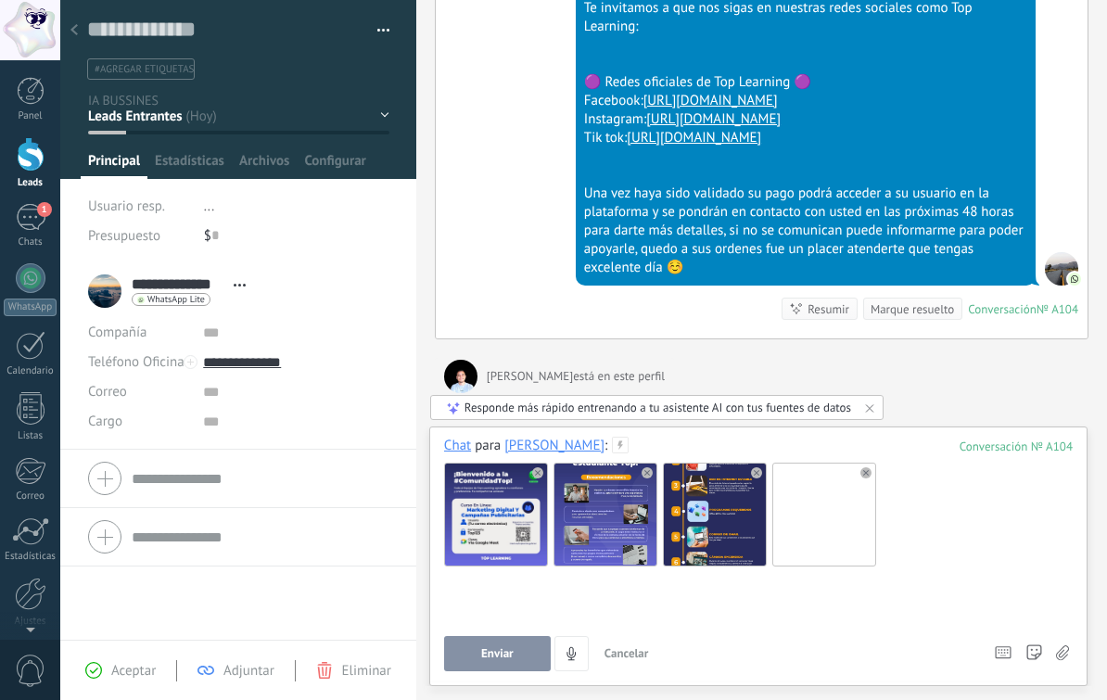
scroll to position [1, 0]
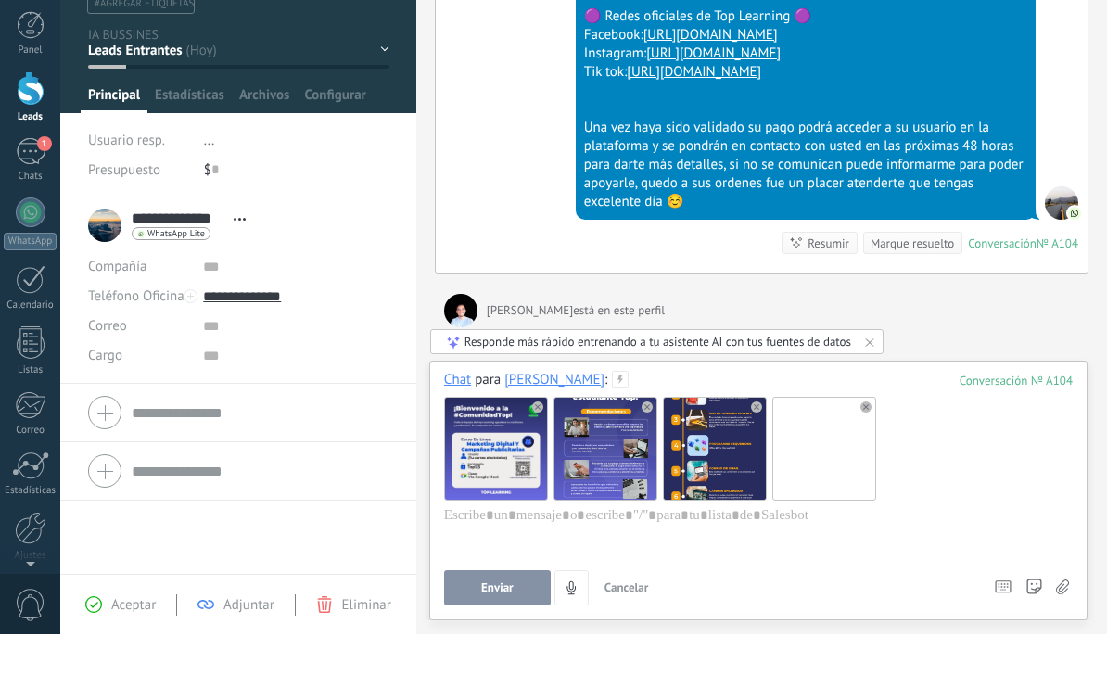
click at [486, 636] on button "Enviar" at bounding box center [497, 653] width 107 height 35
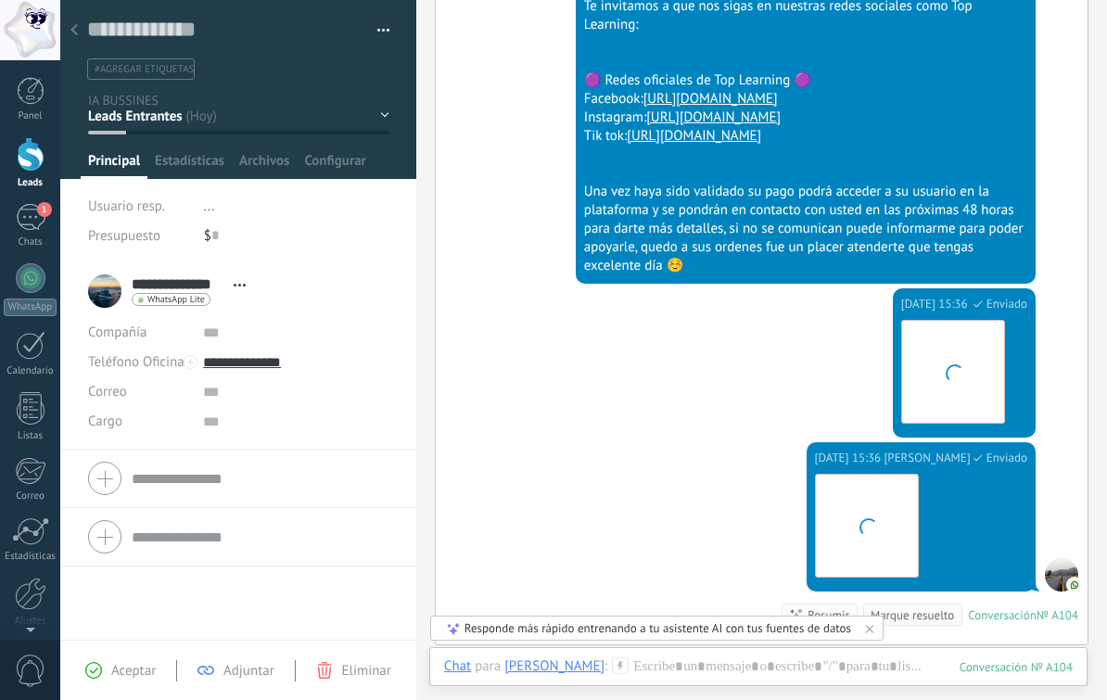
scroll to position [2062, 0]
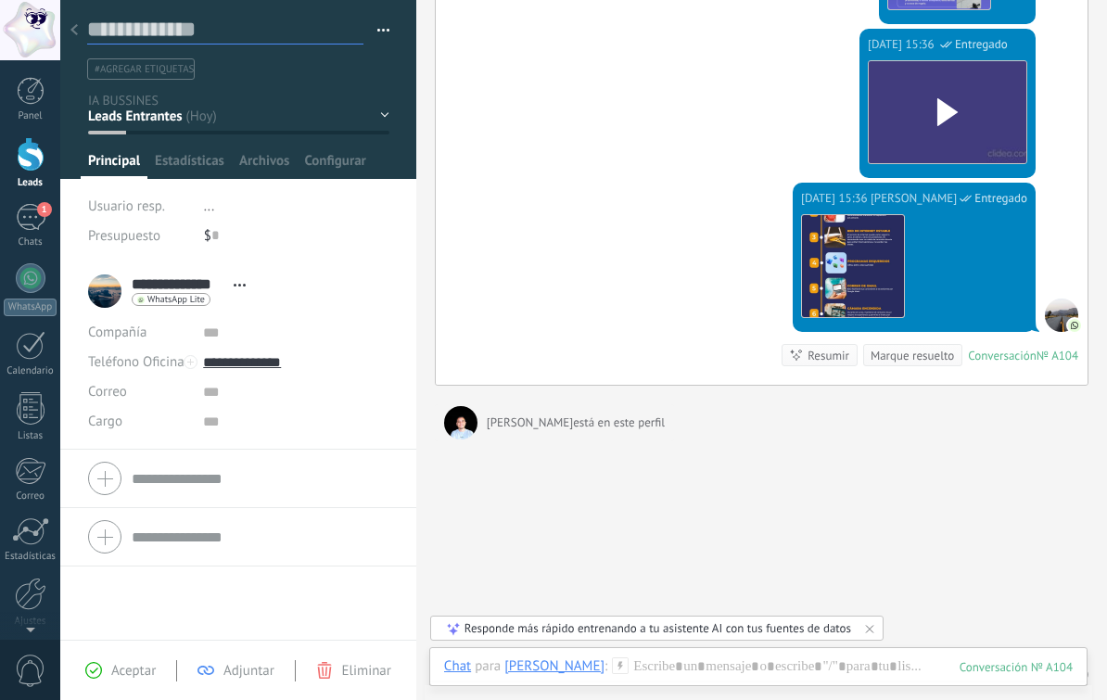
click at [135, 33] on textarea at bounding box center [225, 30] width 276 height 29
click at [80, 35] on div at bounding box center [74, 31] width 26 height 36
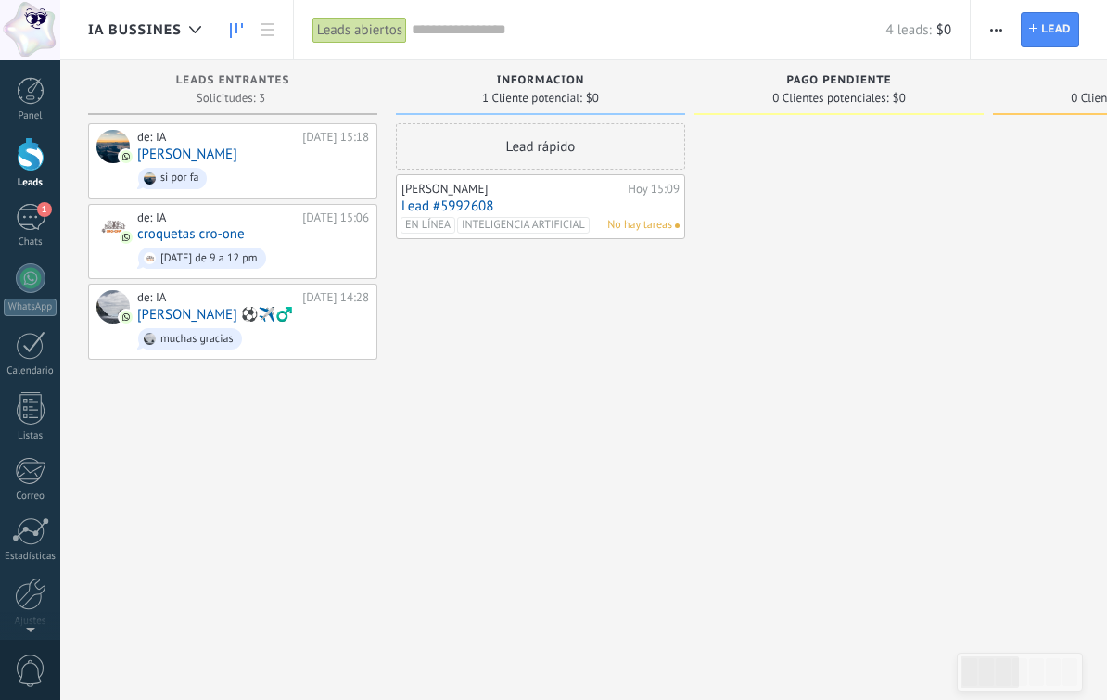
click at [201, 307] on link "[PERSON_NAME] ⚽️✈️‍♂️" at bounding box center [215, 315] width 156 height 16
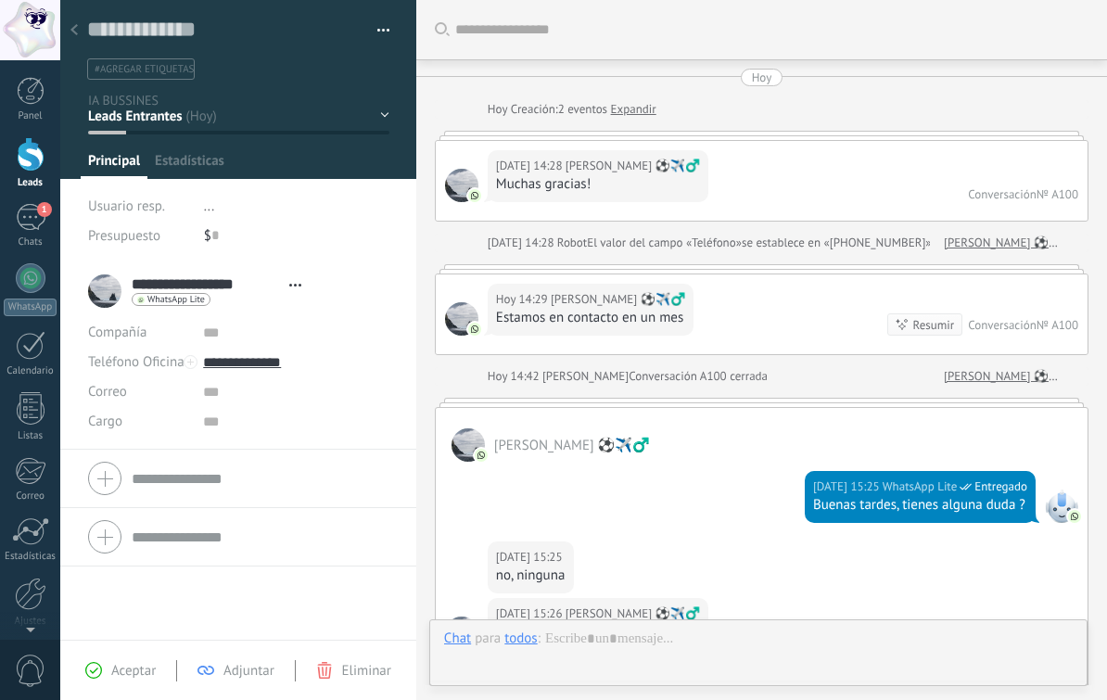
scroll to position [295, 0]
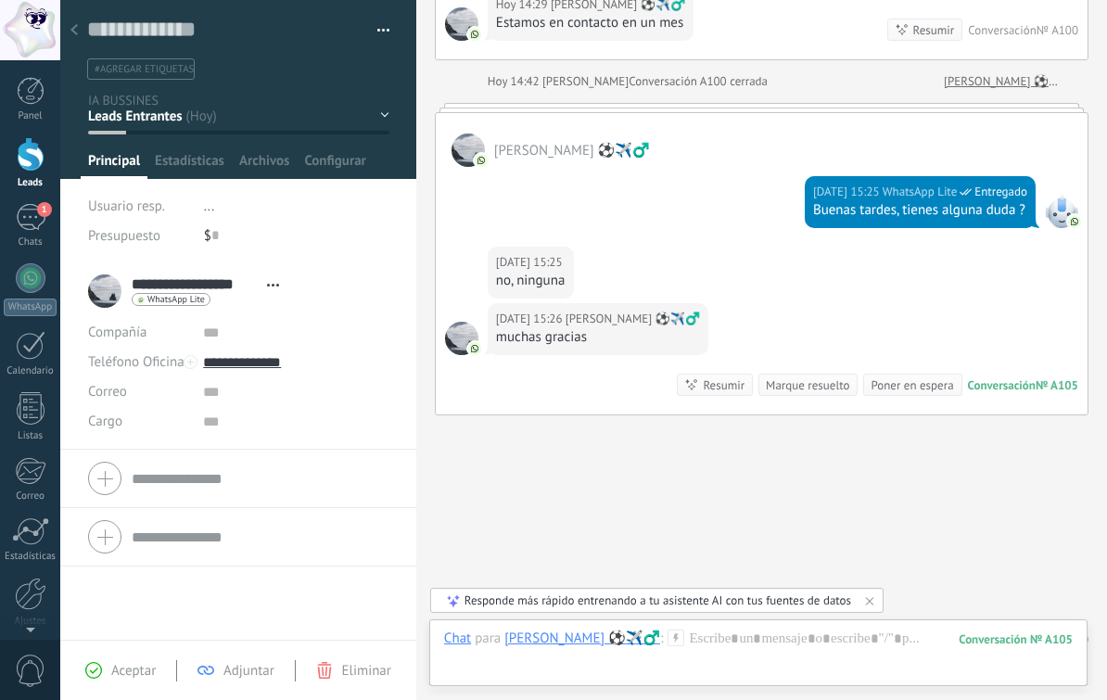
click at [815, 377] on div "Marque resuelto" at bounding box center [807, 386] width 83 height 18
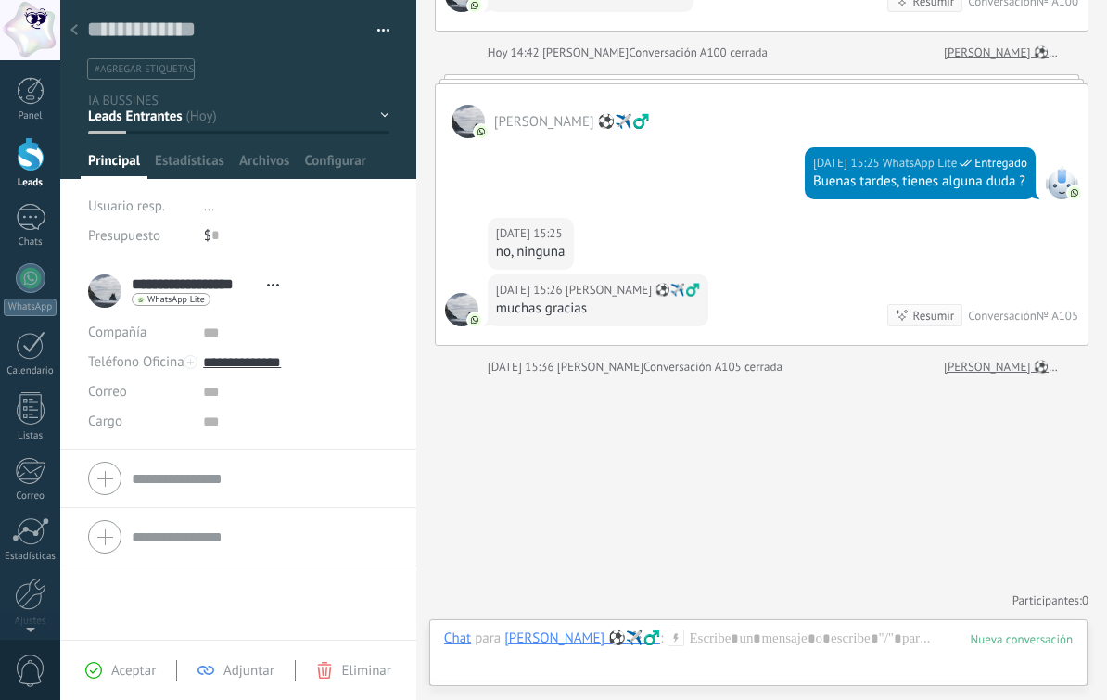
scroll to position [326, 0]
click at [75, 39] on div at bounding box center [74, 31] width 26 height 36
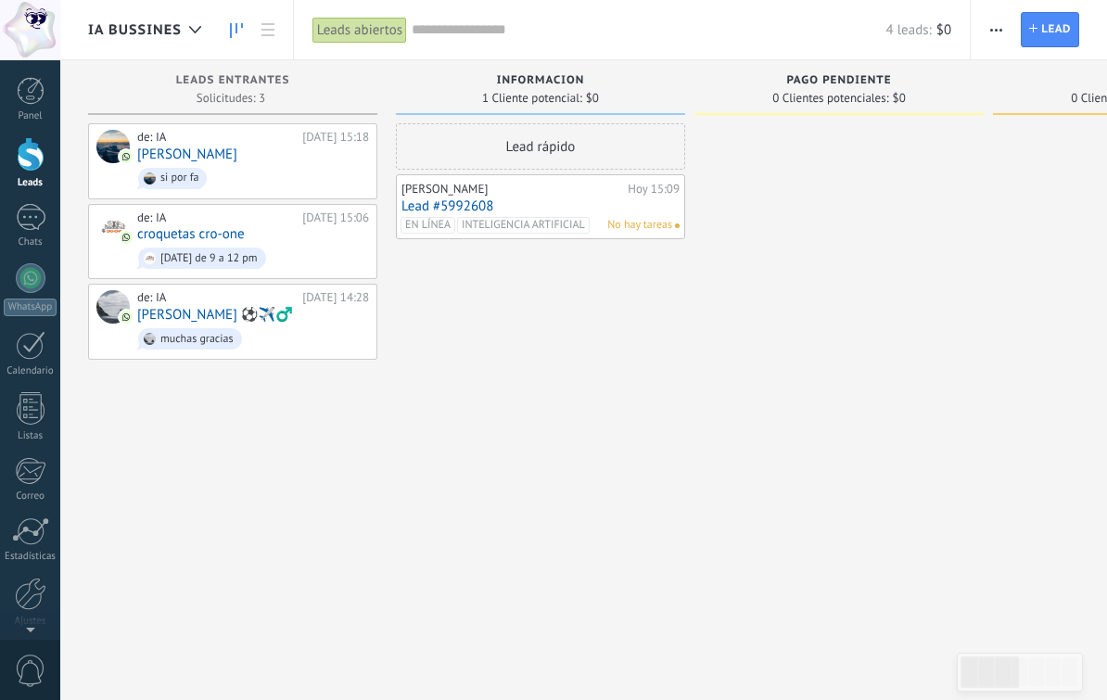
click at [220, 232] on link "croquetas cro-one" at bounding box center [191, 234] width 108 height 16
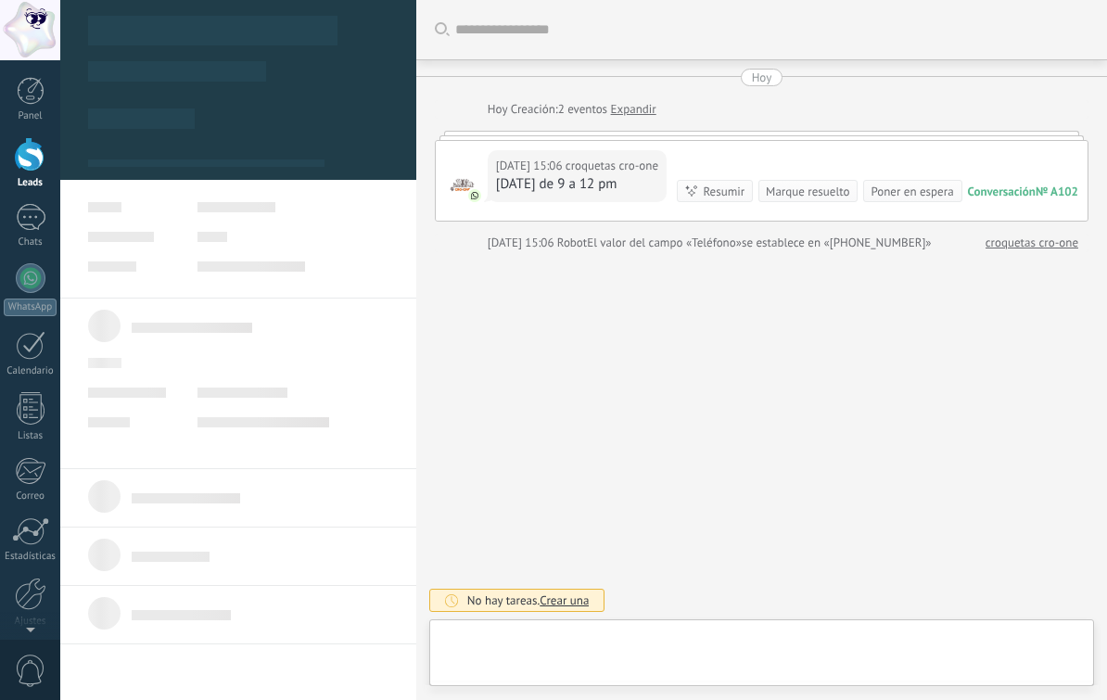
scroll to position [28, 0]
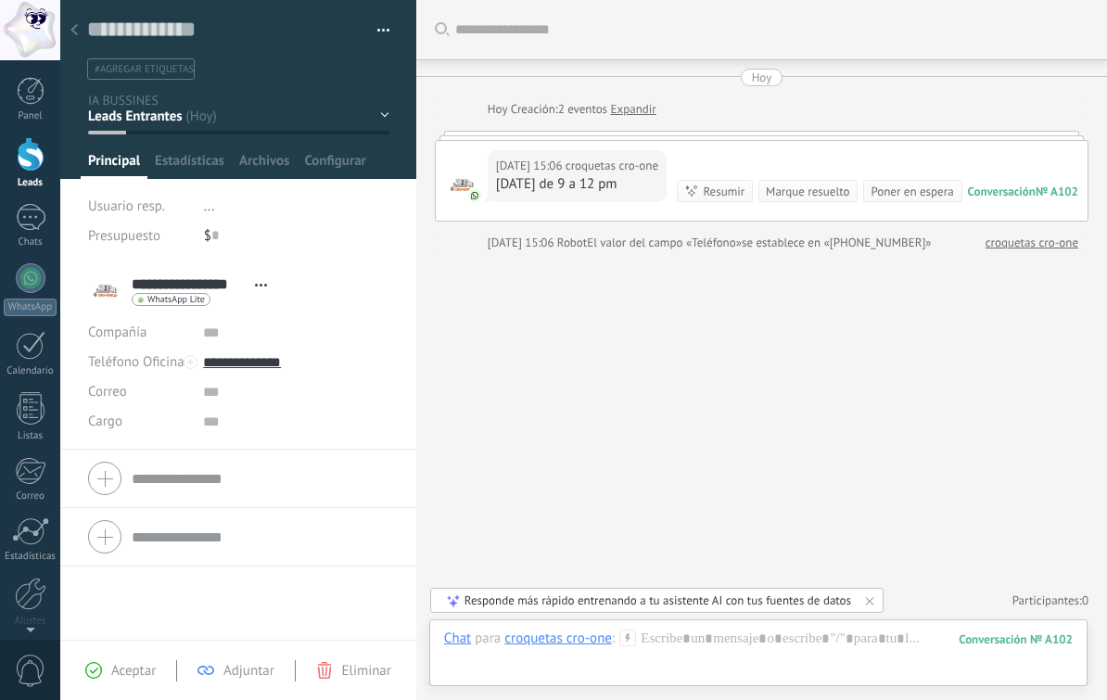
click at [74, 35] on icon at bounding box center [73, 29] width 7 height 11
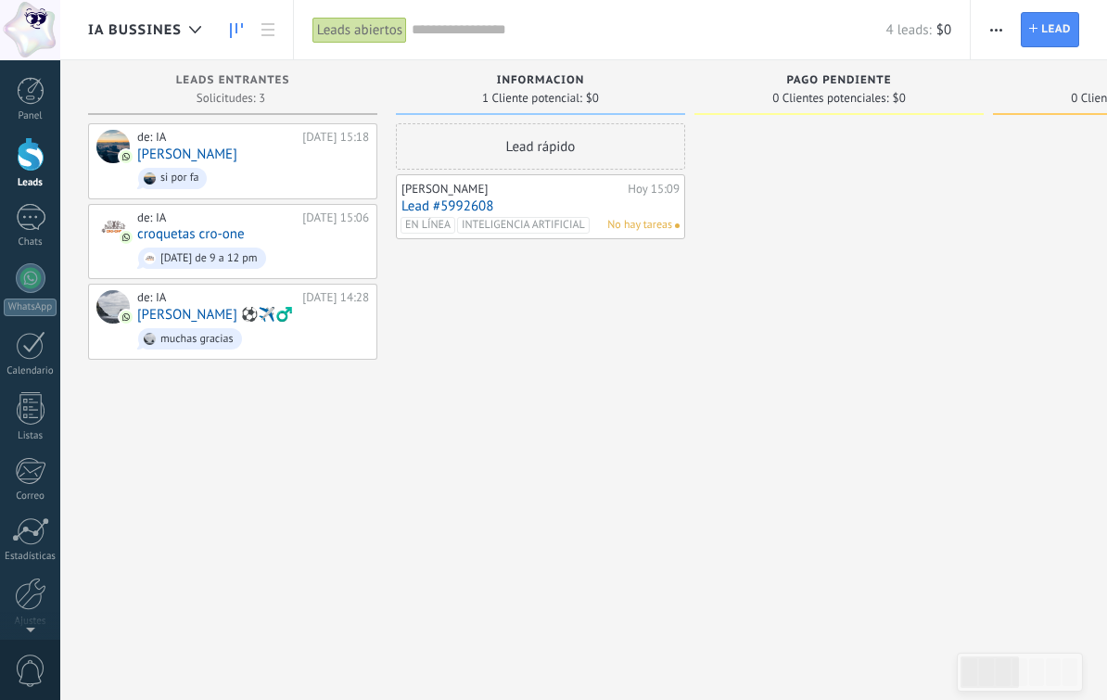
click at [185, 40] on div at bounding box center [195, 30] width 31 height 36
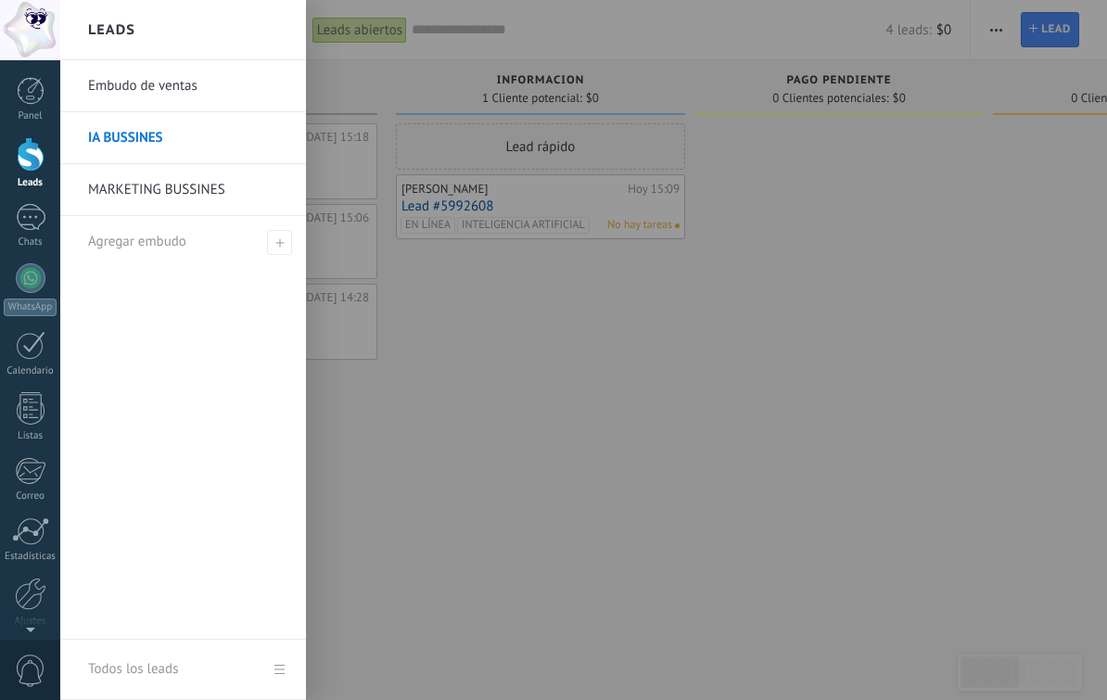
click at [569, 347] on div at bounding box center [613, 350] width 1107 height 700
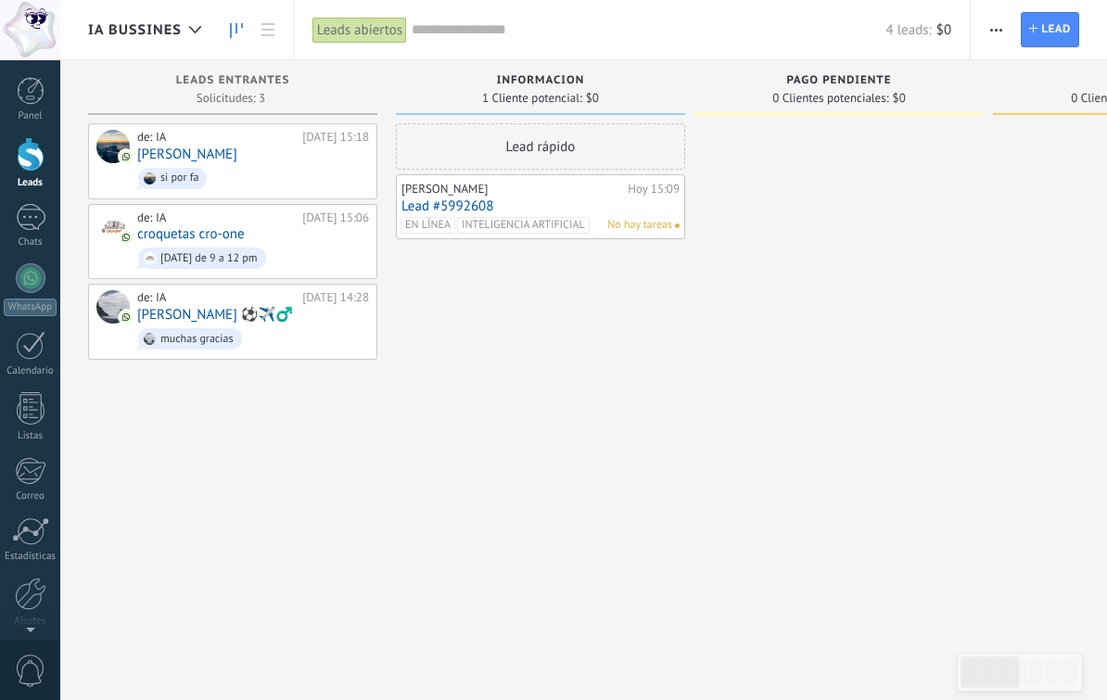
click at [222, 235] on link "croquetas cro-one" at bounding box center [191, 234] width 108 height 16
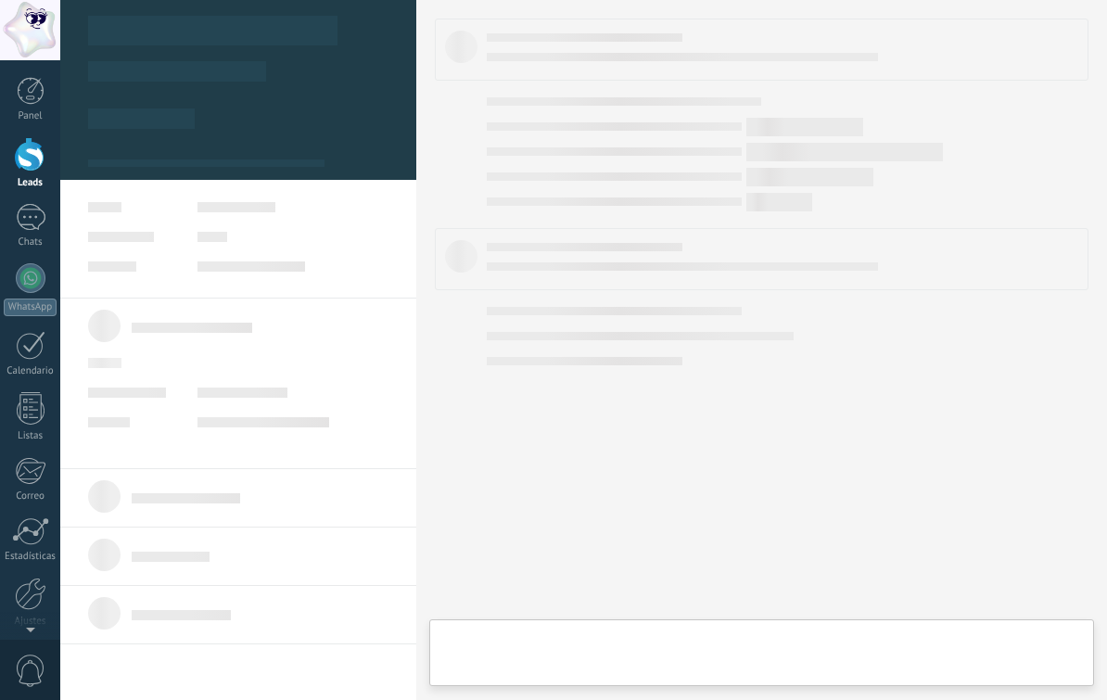
type textarea "**********"
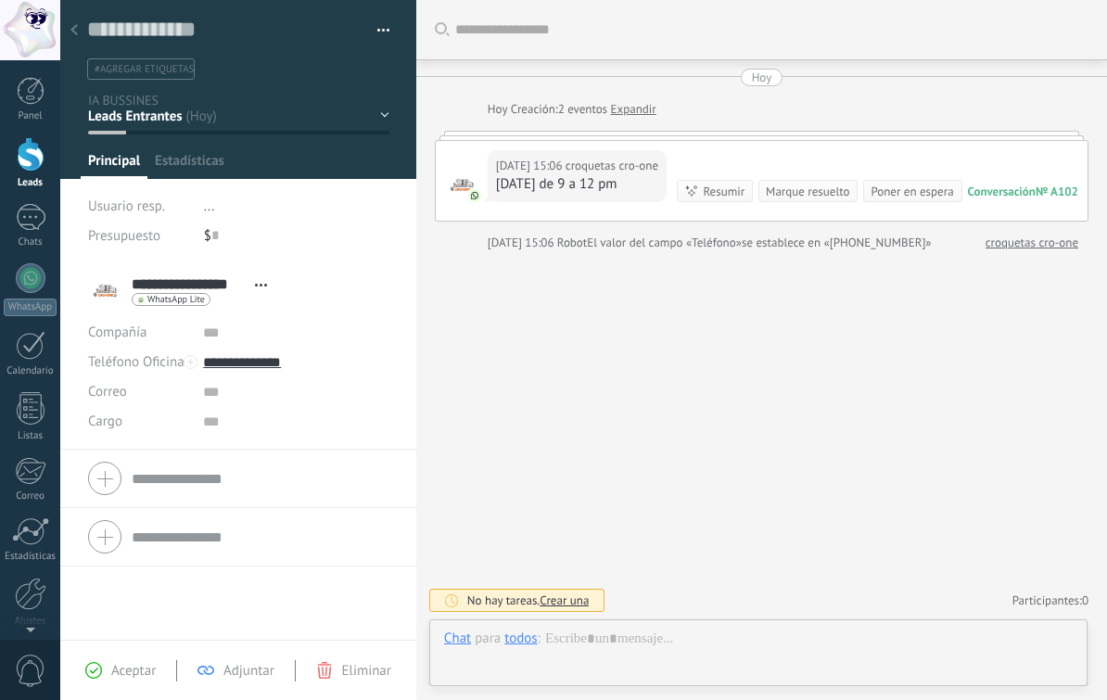
scroll to position [28, 0]
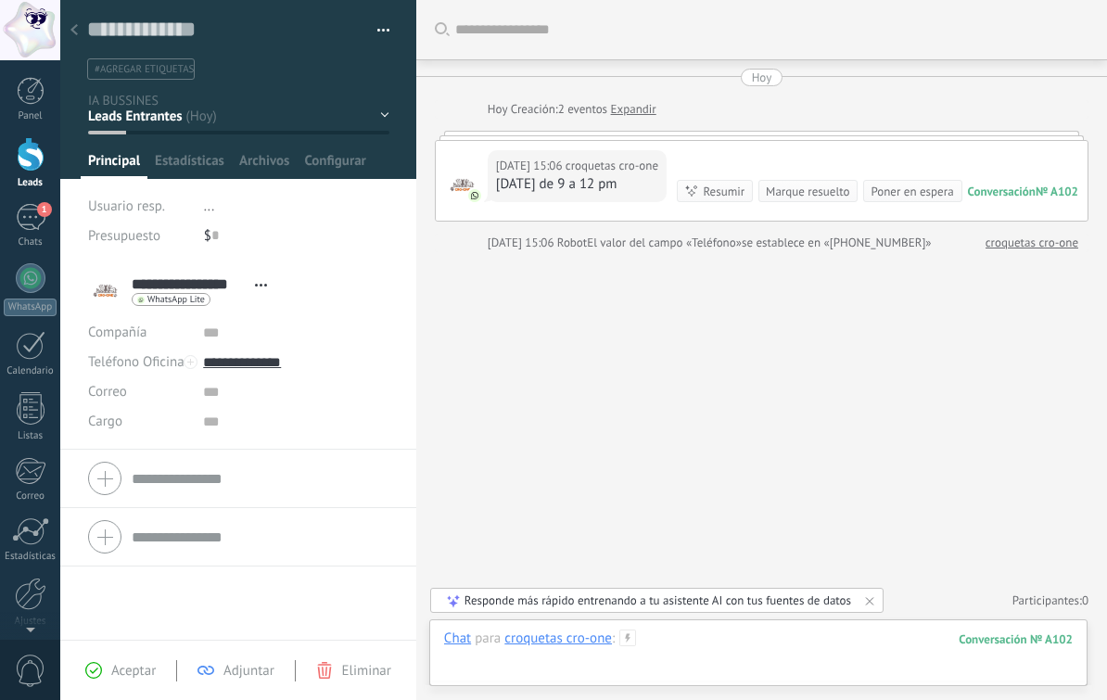
click at [865, 631] on div at bounding box center [758, 658] width 629 height 56
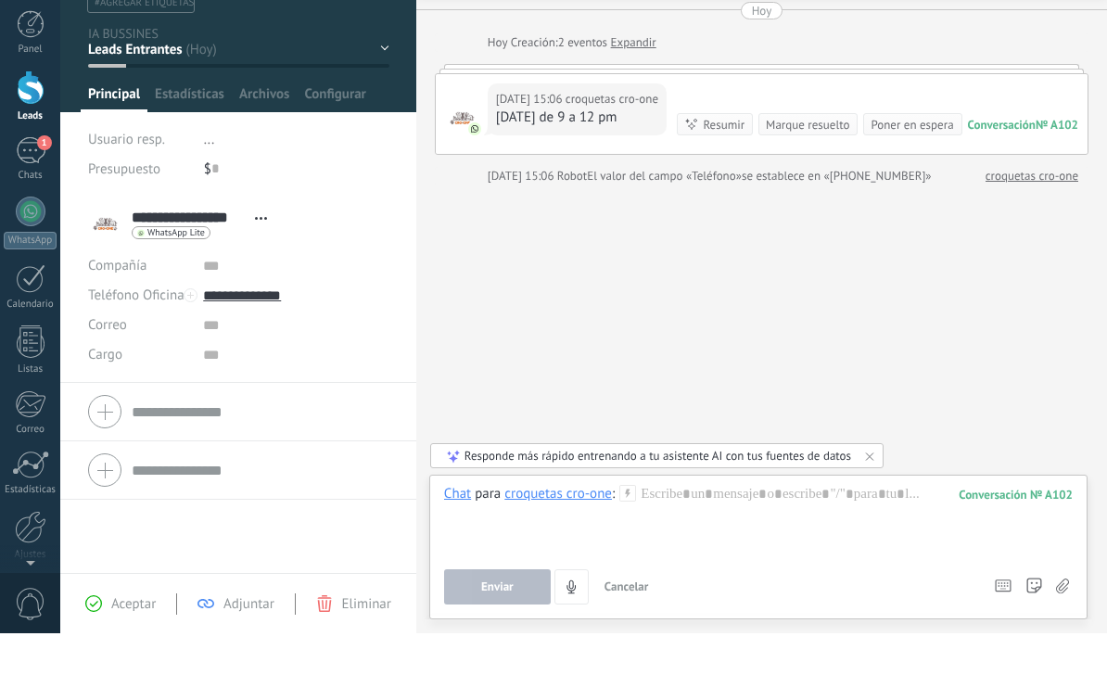
click at [1067, 646] on icon at bounding box center [1062, 654] width 13 height 16
click at [0, 0] on input "file" at bounding box center [0, 0] width 0 height 0
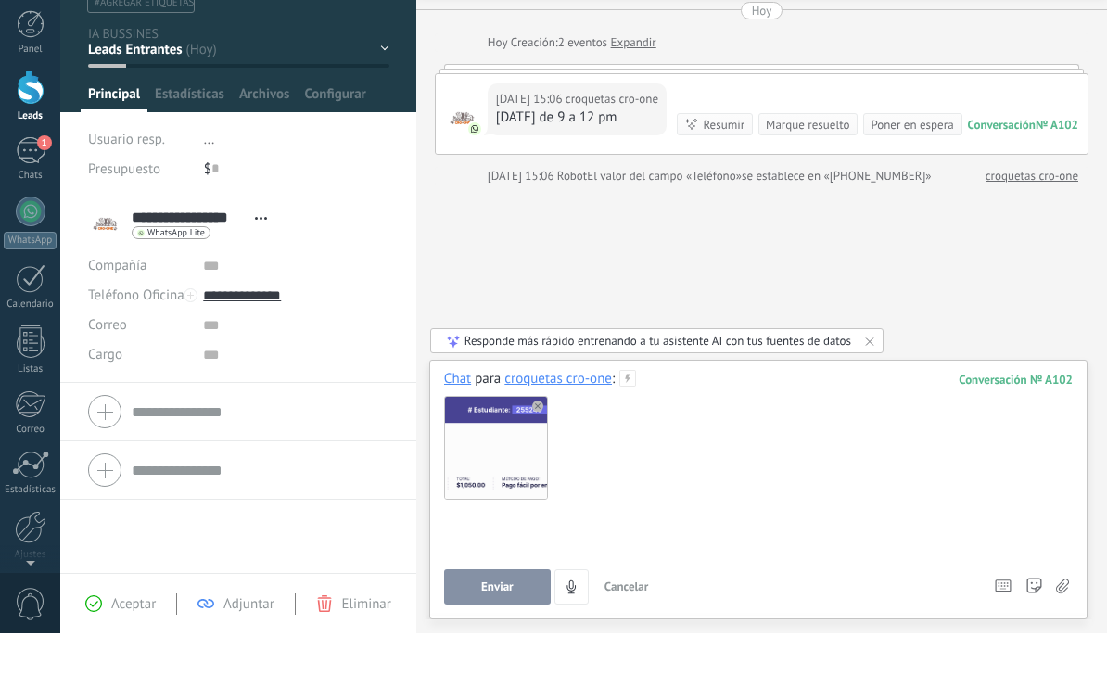
scroll to position [1, 0]
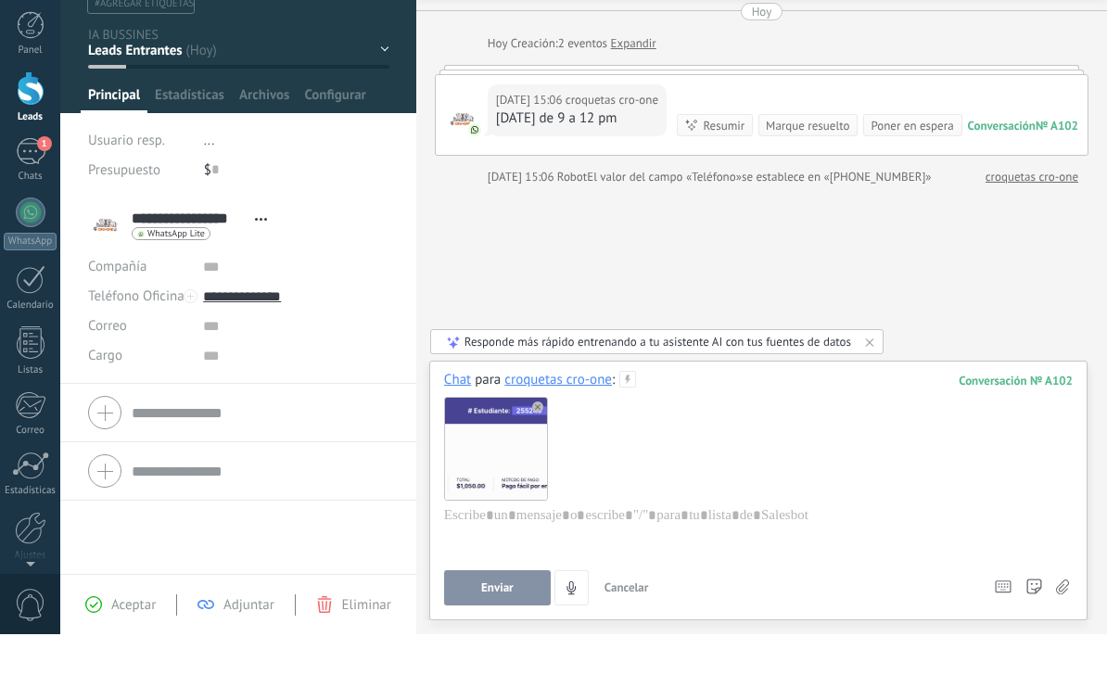
click at [476, 636] on button "Enviar" at bounding box center [497, 653] width 107 height 35
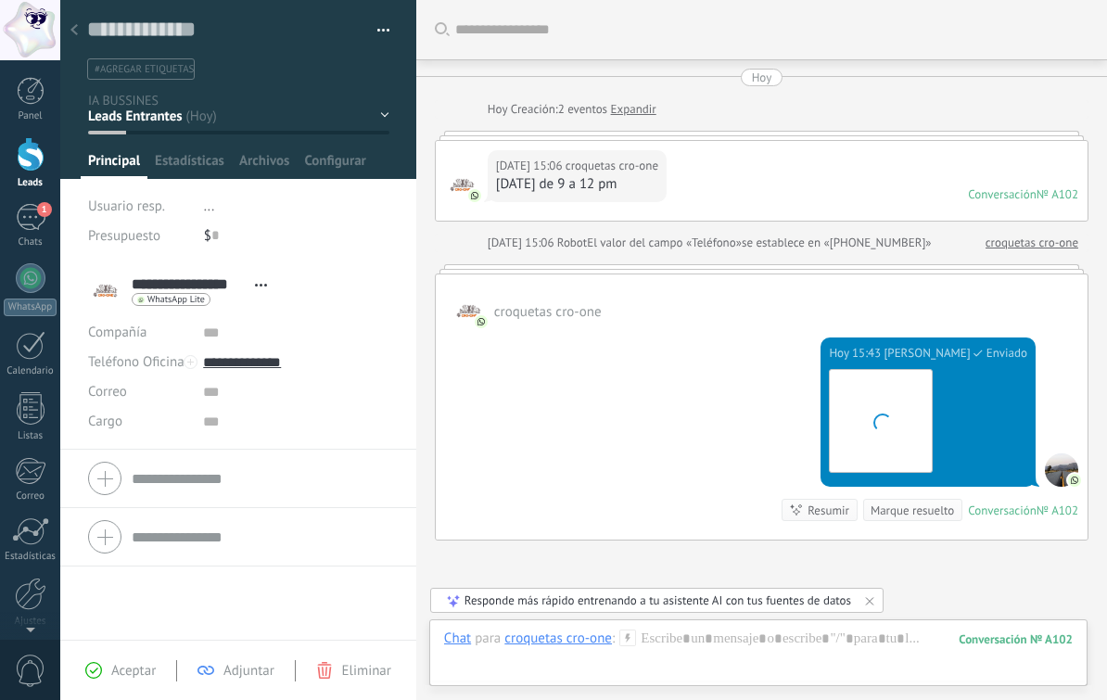
scroll to position [166, 0]
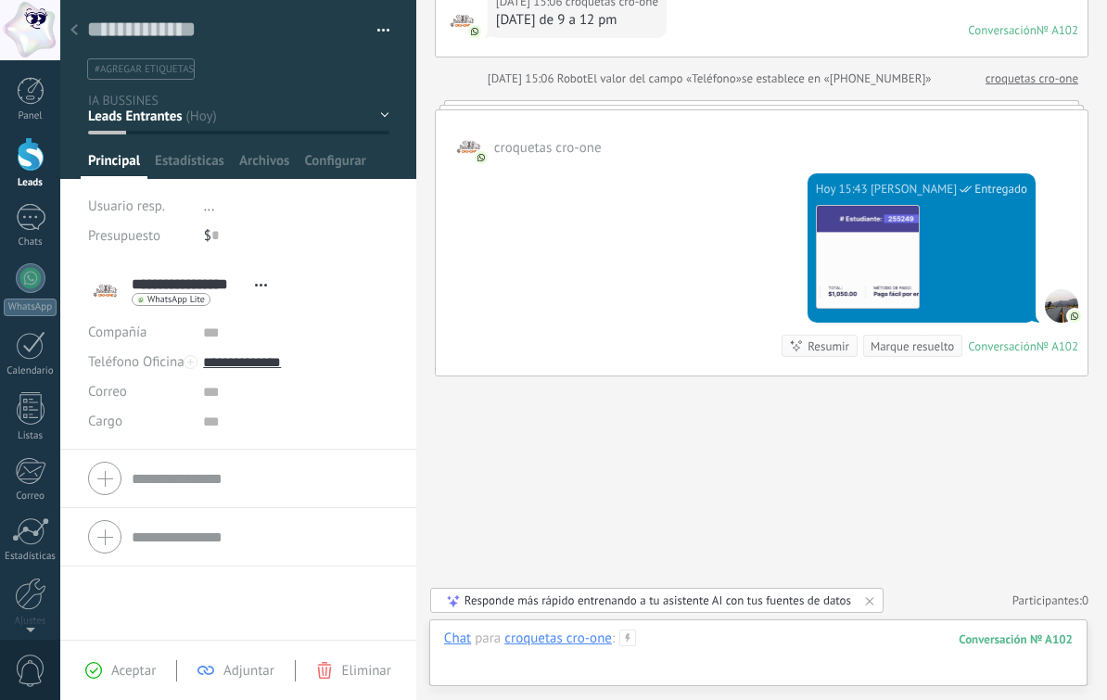
click at [804, 639] on div at bounding box center [758, 658] width 629 height 56
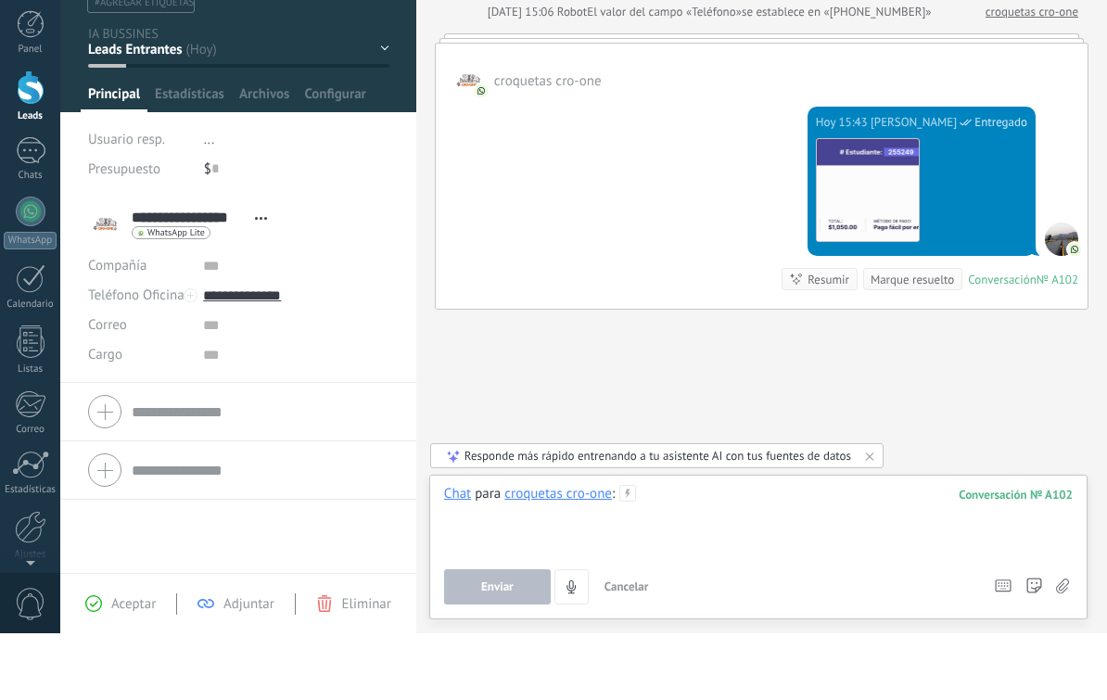
paste div
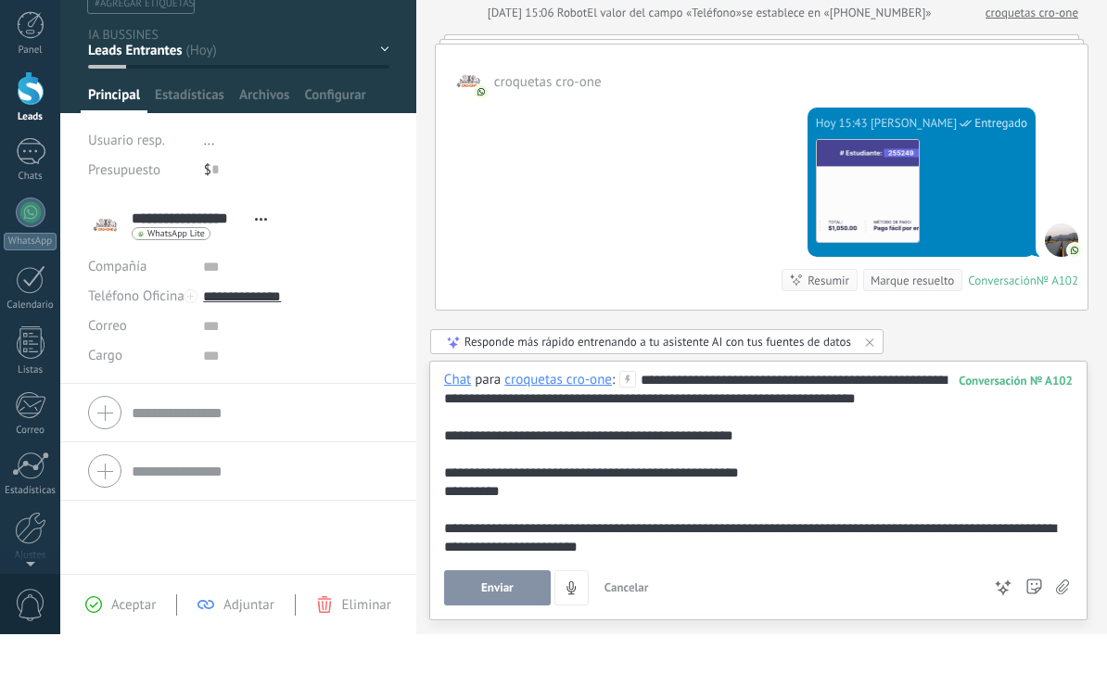
click at [887, 437] on div "**********" at bounding box center [758, 529] width 629 height 185
click at [525, 548] on div "*********" at bounding box center [758, 557] width 629 height 19
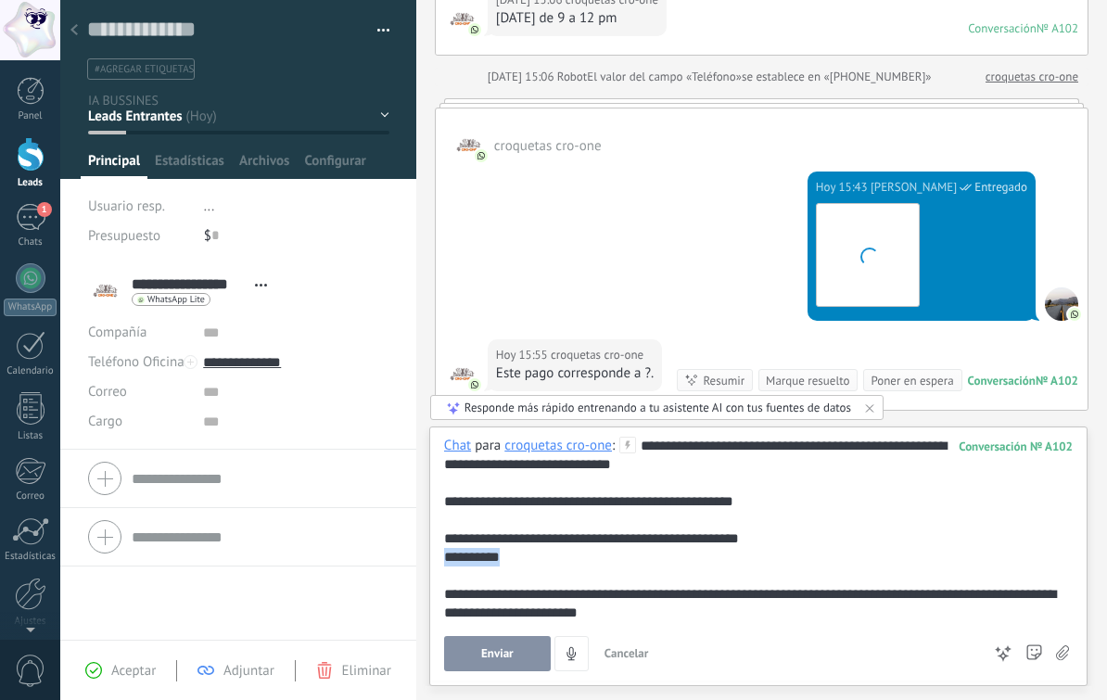
scroll to position [202, 0]
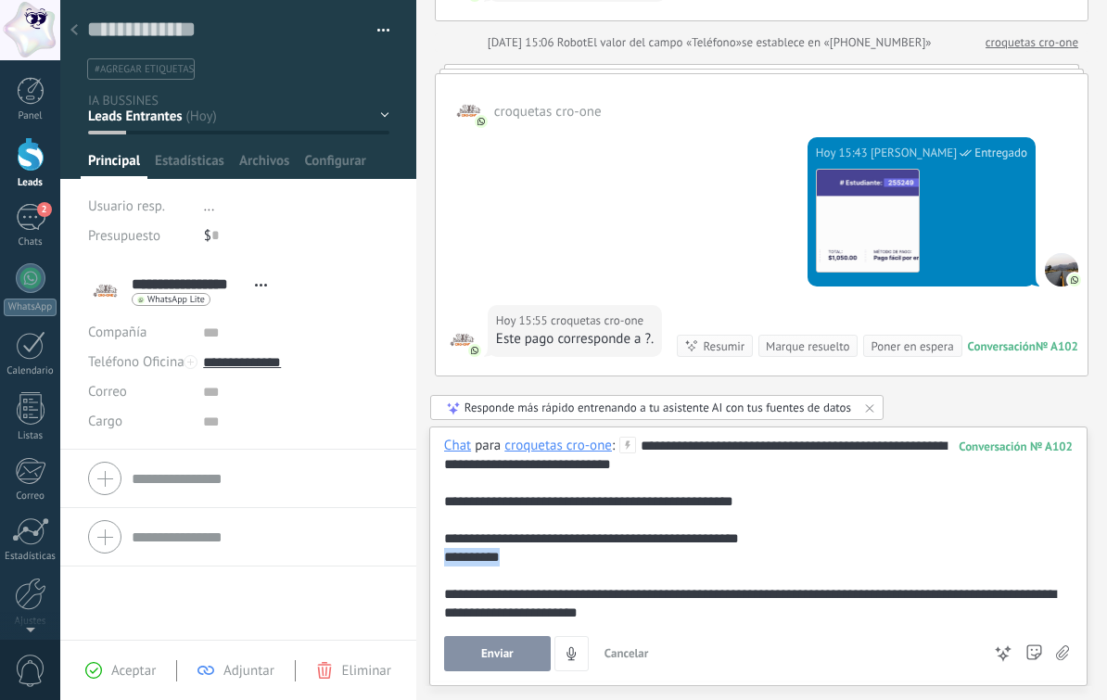
click at [862, 207] on img at bounding box center [868, 221] width 102 height 102
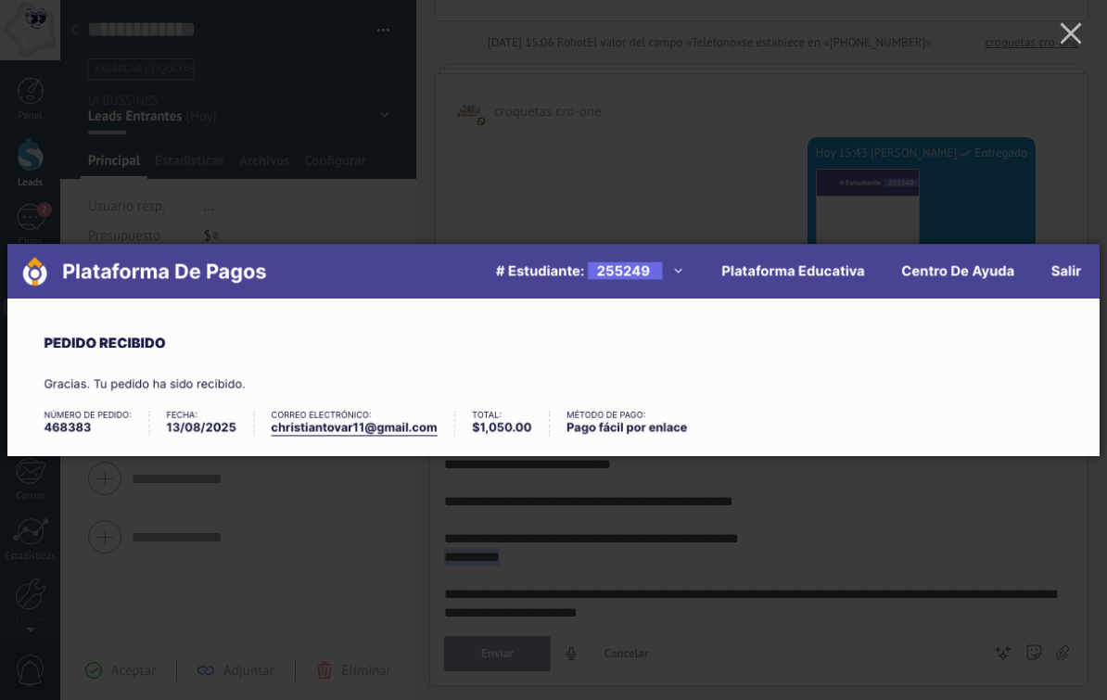
click at [1075, 40] on use "button" at bounding box center [1070, 32] width 21 height 21
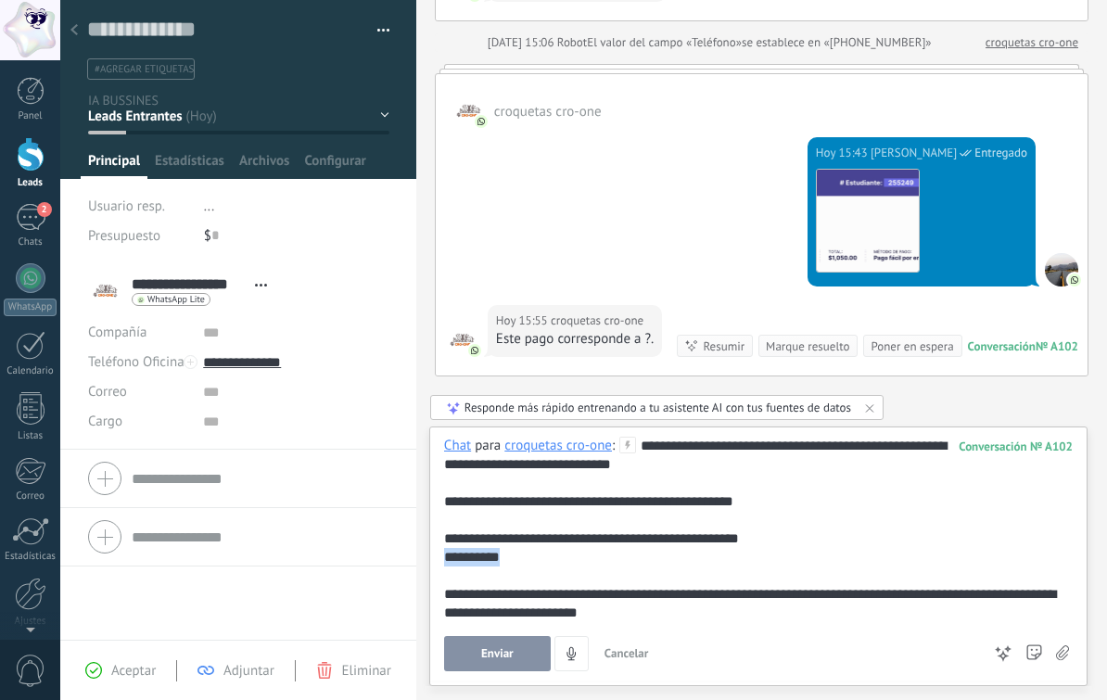
click at [642, 443] on div "**********" at bounding box center [758, 529] width 629 height 185
click at [652, 441] on div "**********" at bounding box center [758, 529] width 629 height 185
click at [657, 451] on div "**********" at bounding box center [758, 529] width 629 height 185
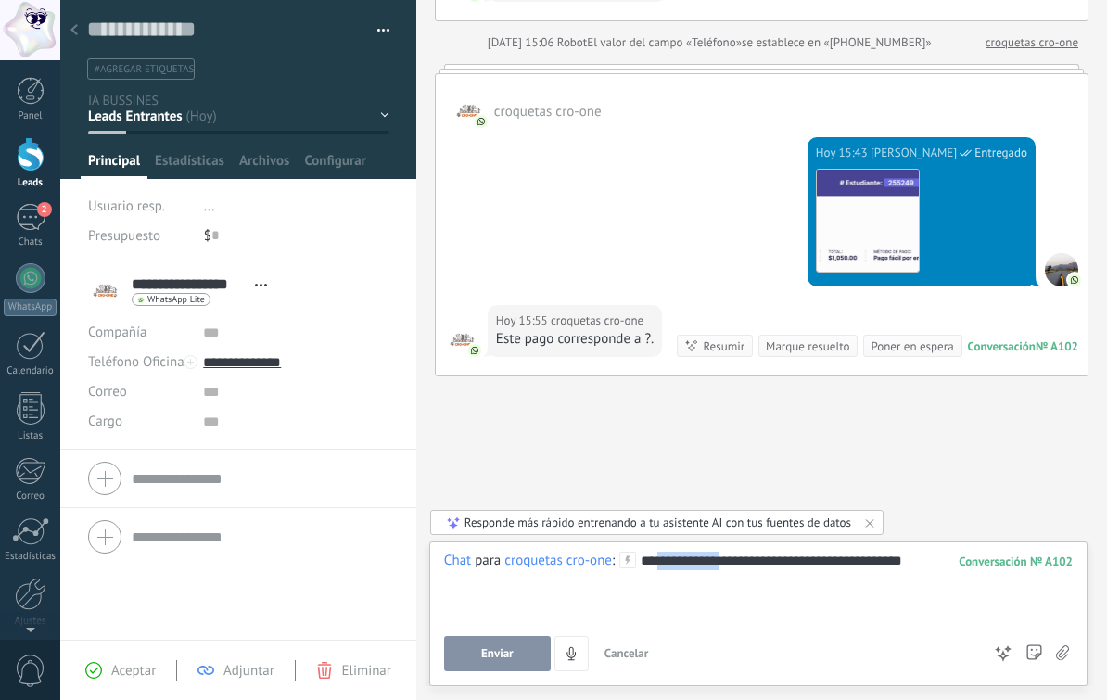
click at [716, 563] on div "**********" at bounding box center [758, 587] width 629 height 70
click at [675, 590] on div "**********" at bounding box center [758, 587] width 629 height 70
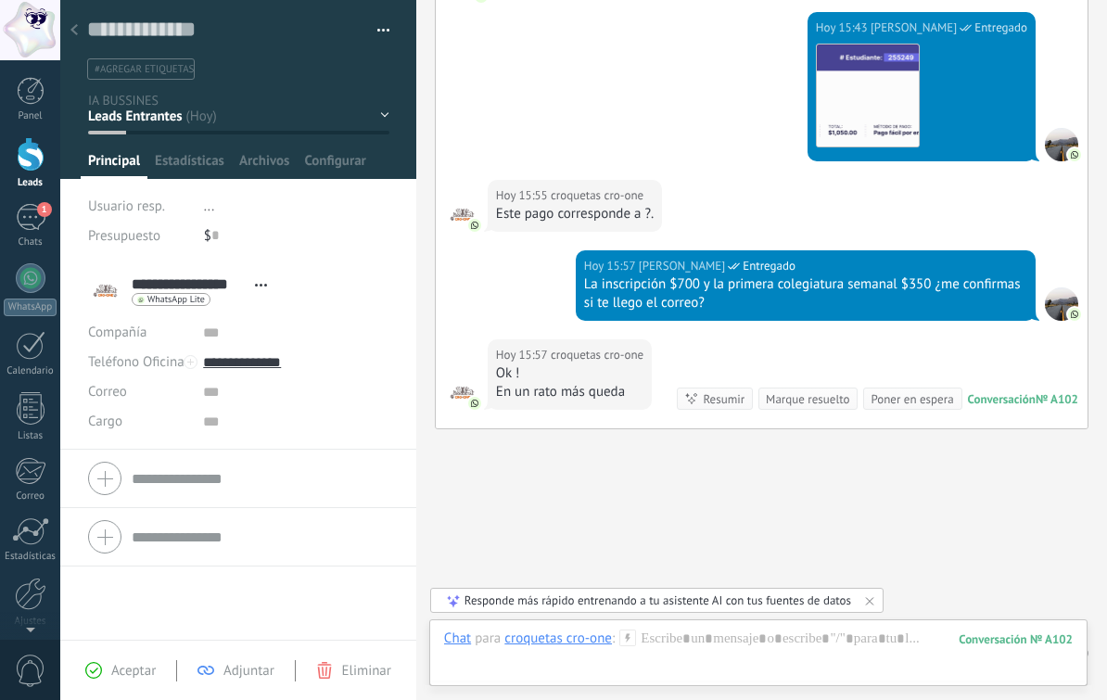
scroll to position [380, 0]
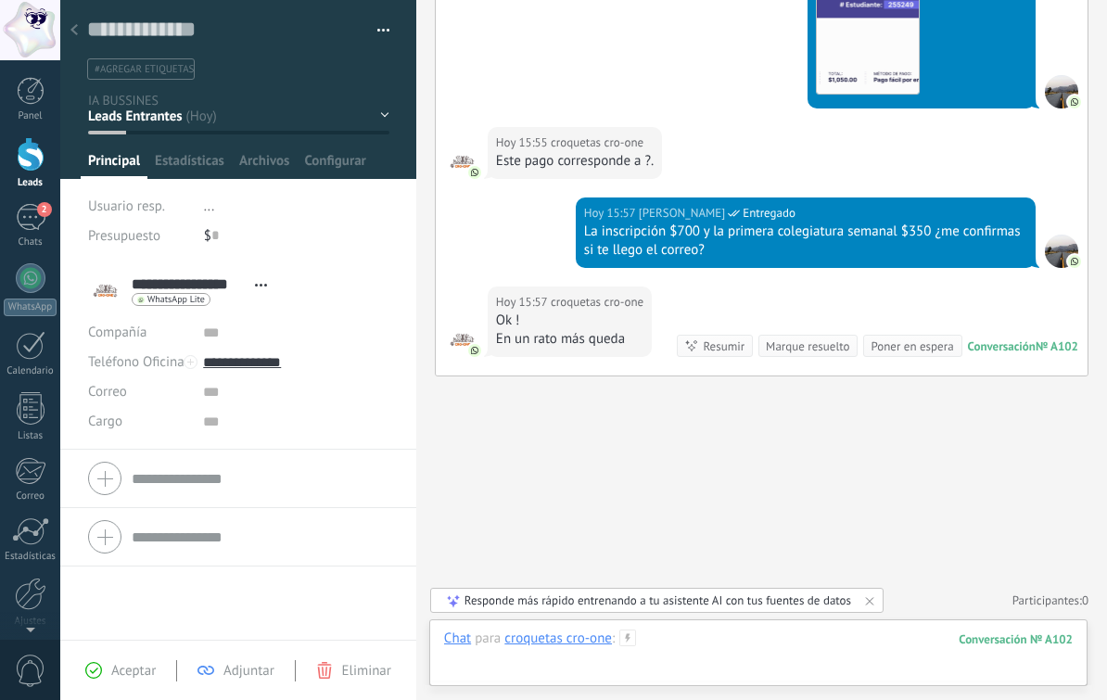
click at [708, 638] on div at bounding box center [758, 658] width 629 height 56
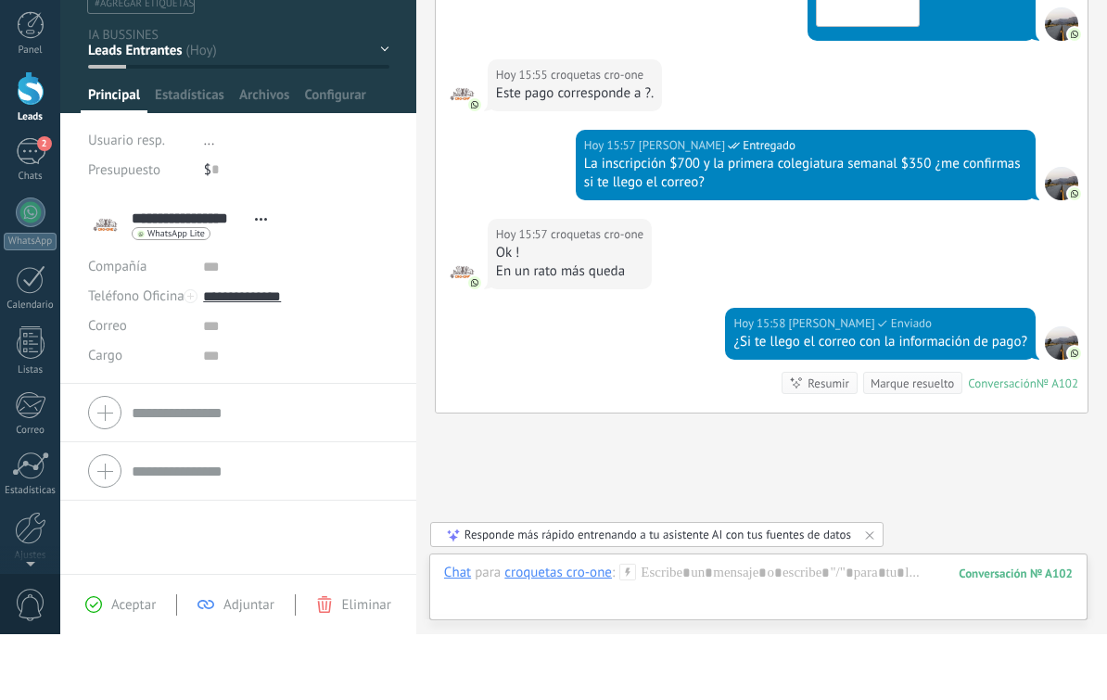
scroll to position [485, 0]
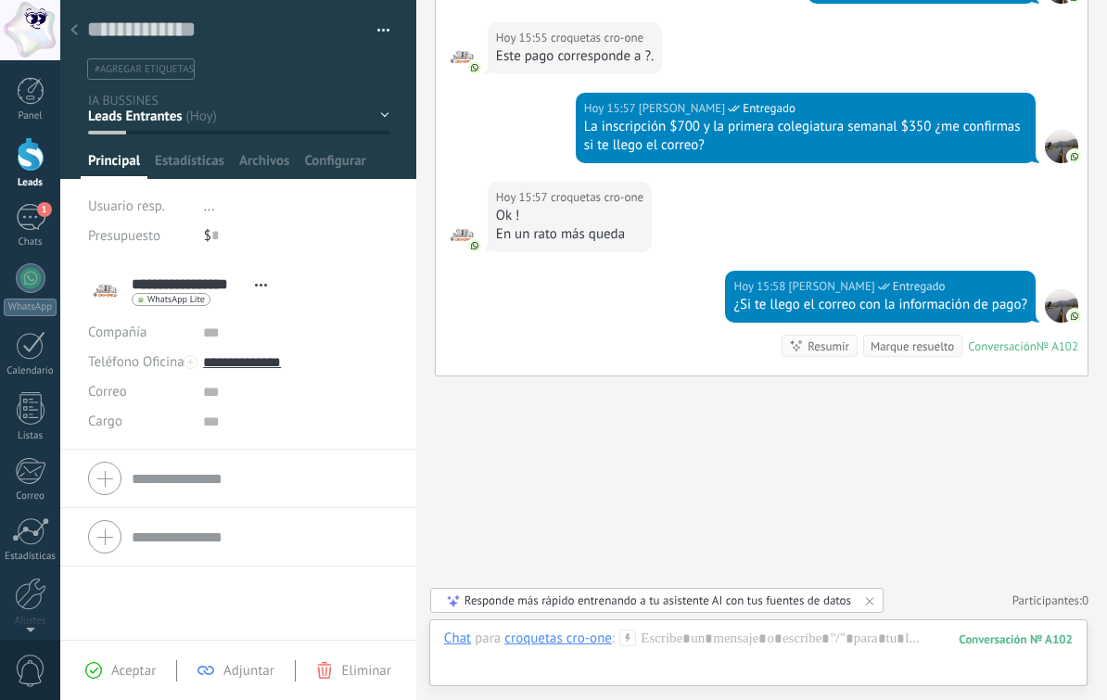
click at [72, 40] on div at bounding box center [74, 31] width 26 height 36
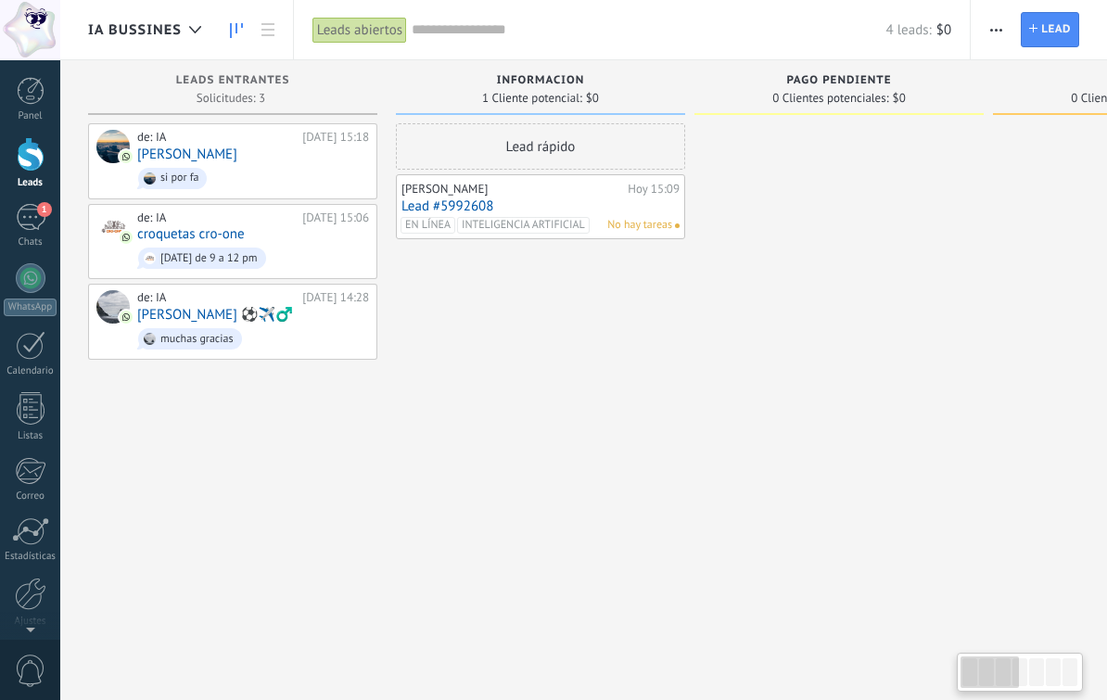
click at [179, 157] on link "[PERSON_NAME]" at bounding box center [187, 155] width 100 height 16
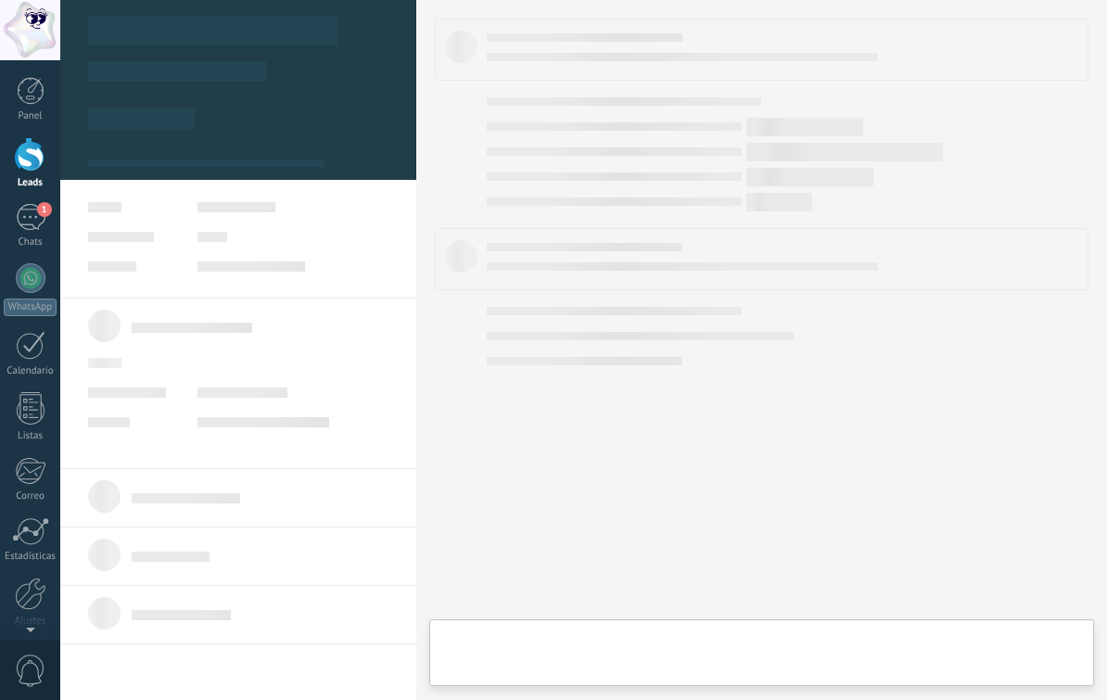
type textarea "**********"
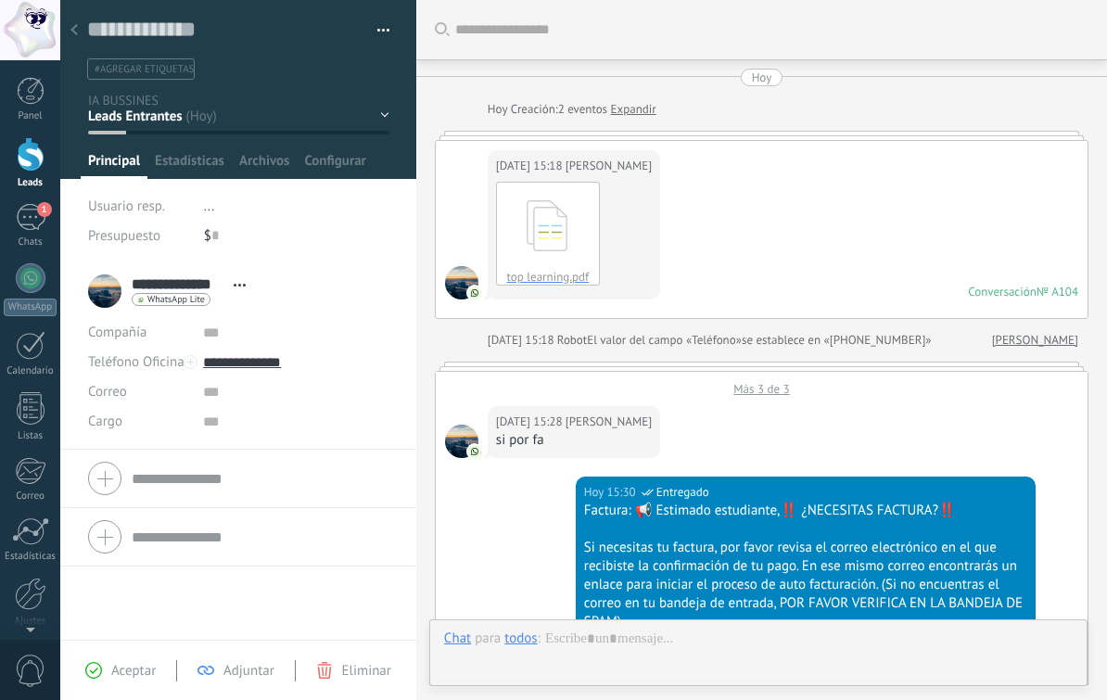
scroll to position [2091, 0]
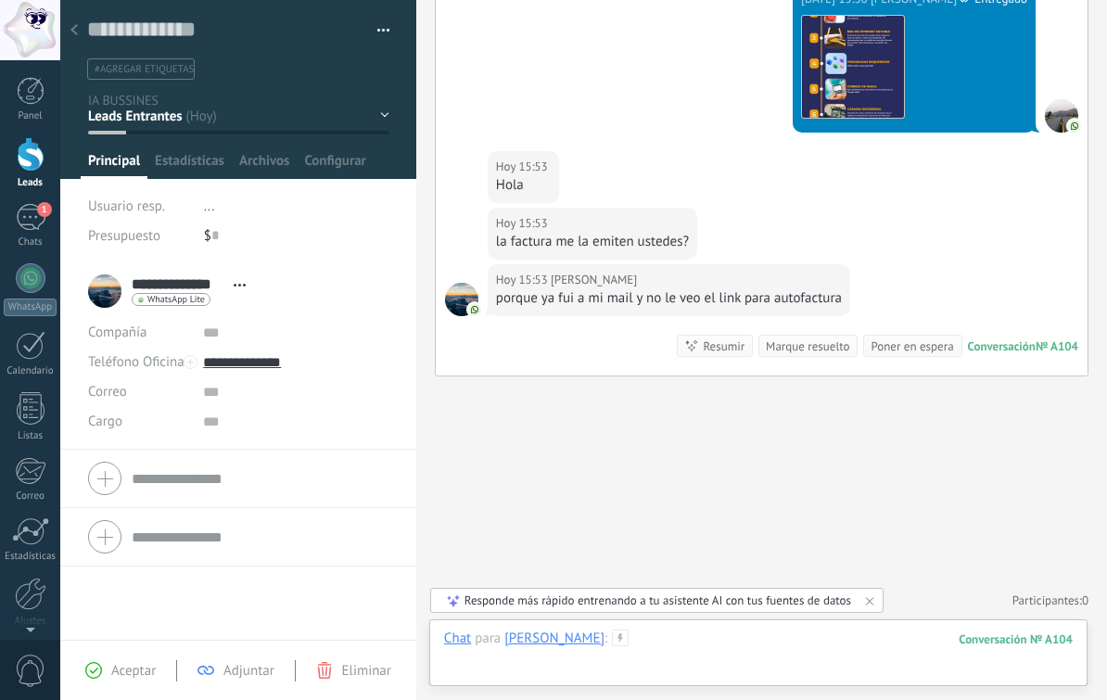
click at [774, 644] on div at bounding box center [758, 658] width 629 height 56
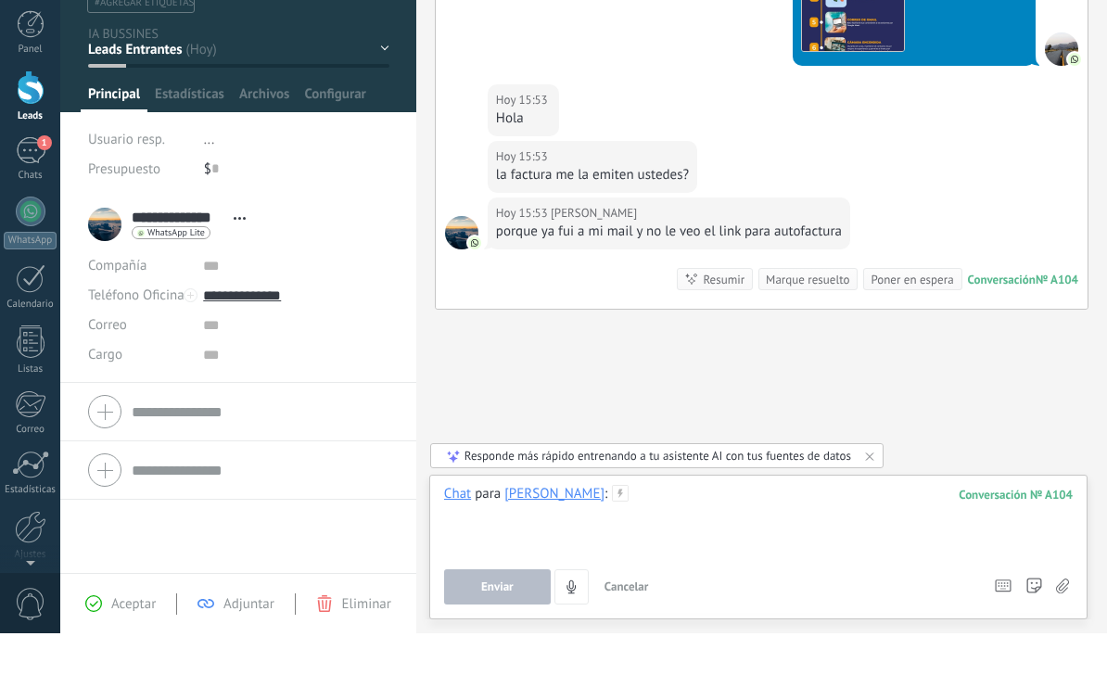
click at [773, 552] on div at bounding box center [758, 587] width 629 height 70
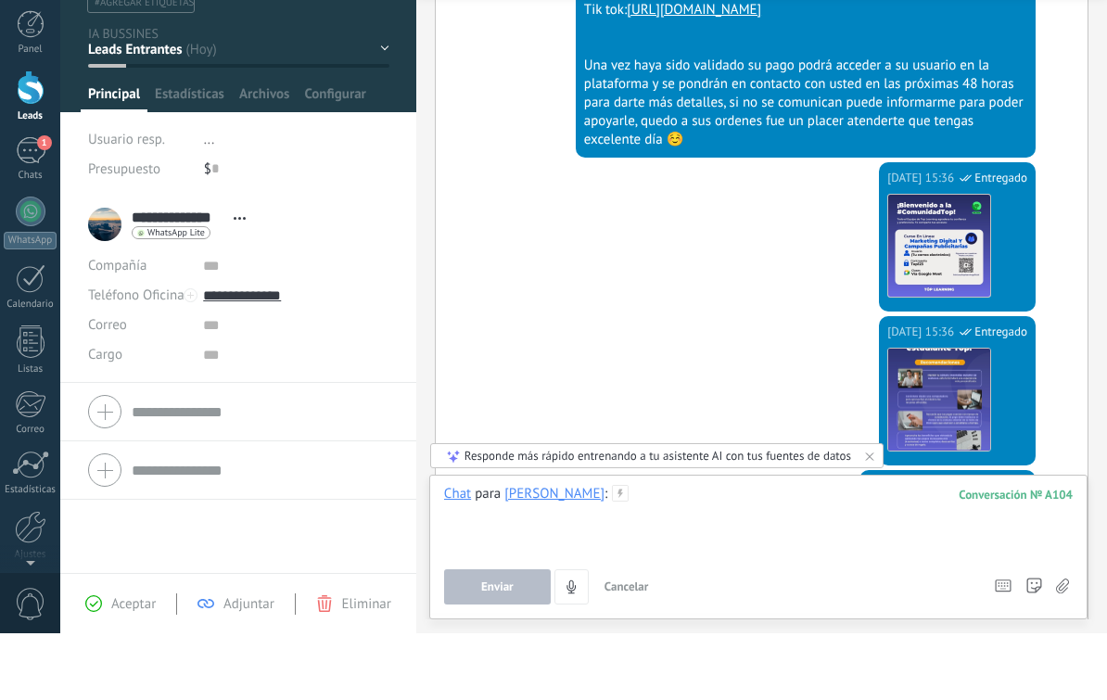
scroll to position [1, 0]
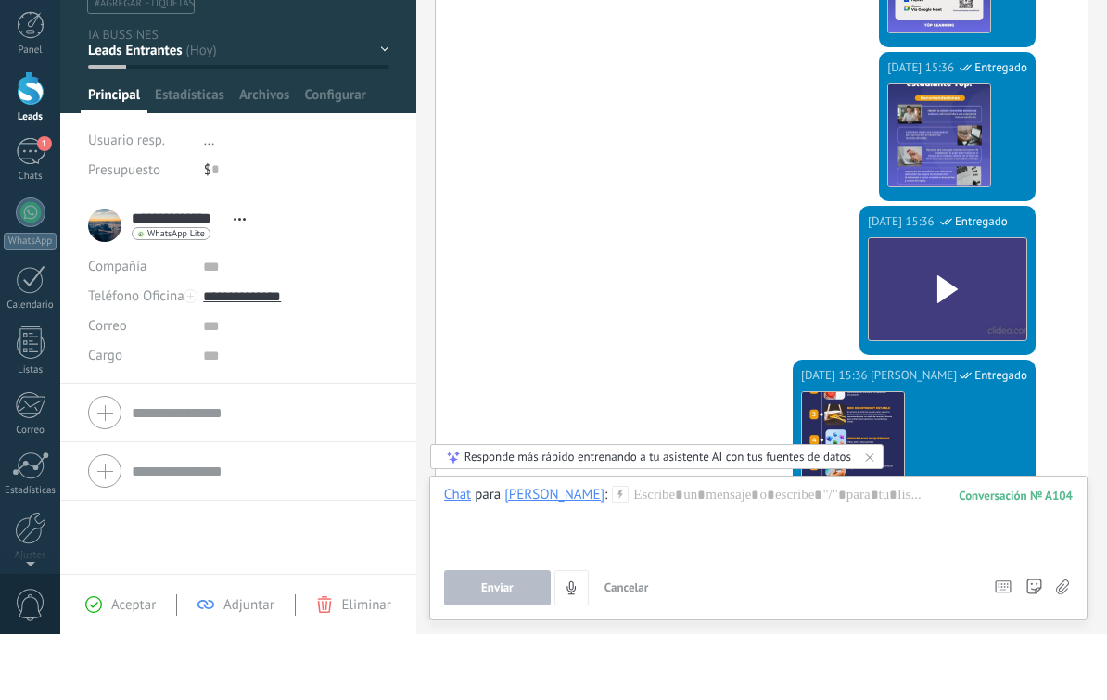
click at [1068, 646] on use at bounding box center [1062, 653] width 13 height 15
click at [0, 0] on input "file" at bounding box center [0, 0] width 0 height 0
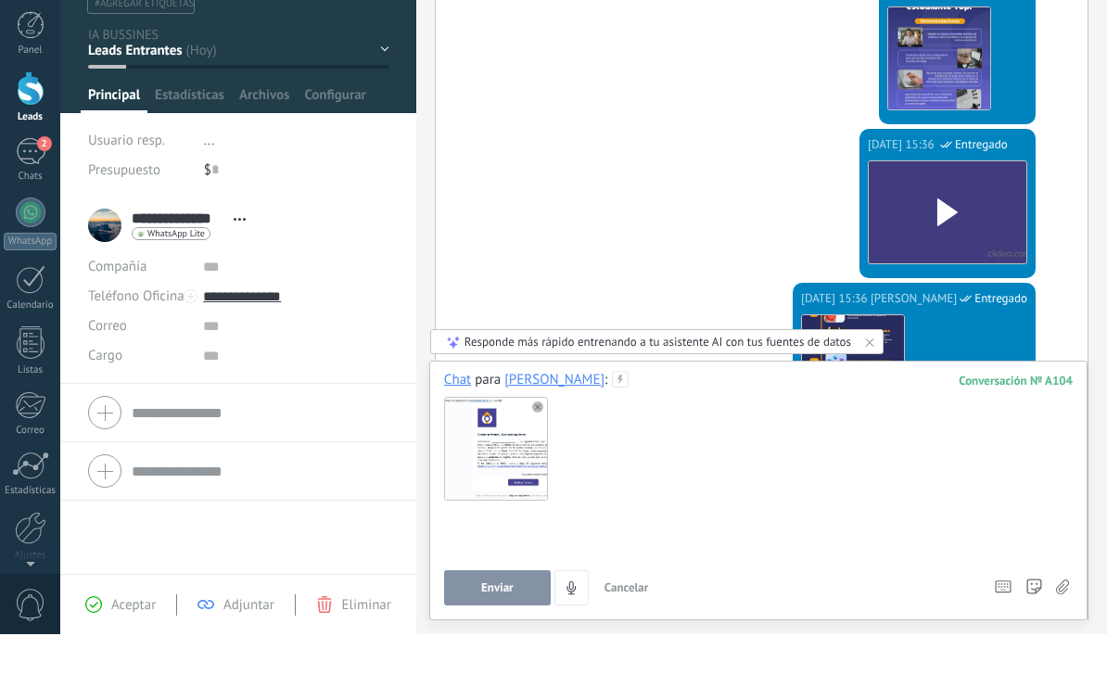
scroll to position [1780, 0]
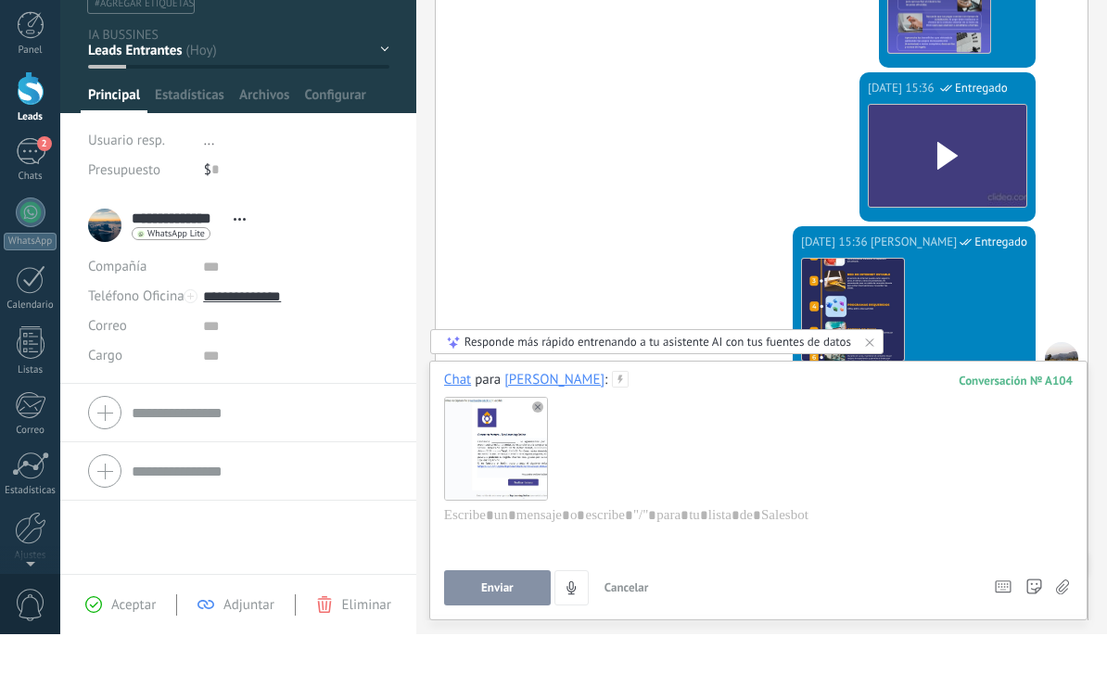
click at [496, 636] on button "Enviar" at bounding box center [497, 653] width 107 height 35
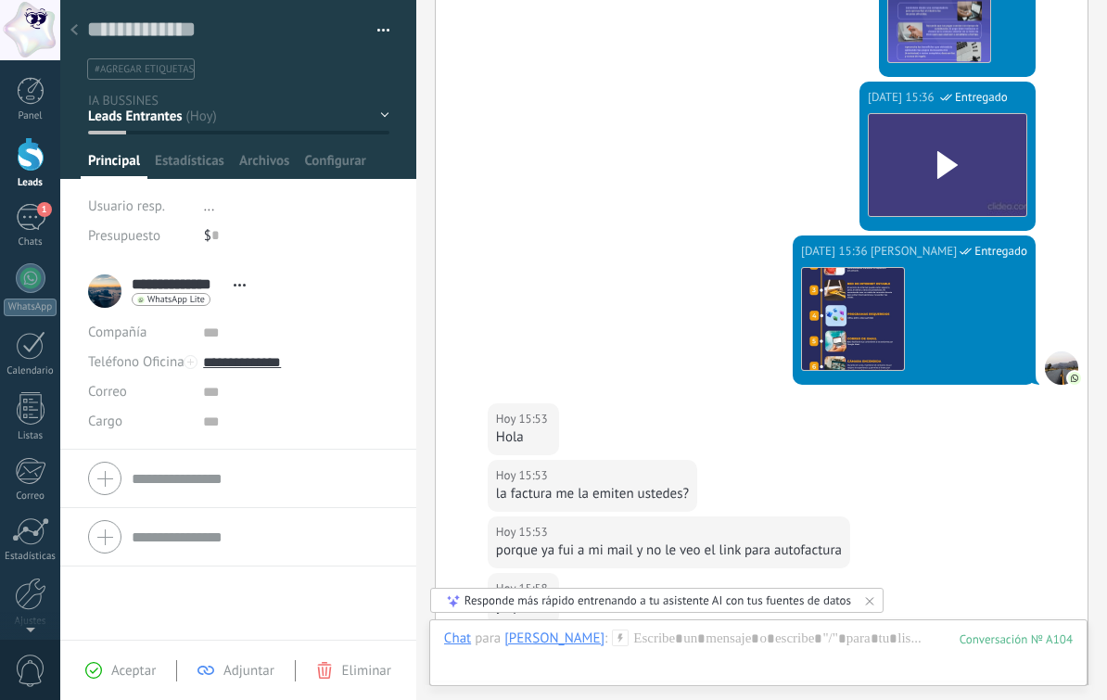
scroll to position [2366, 0]
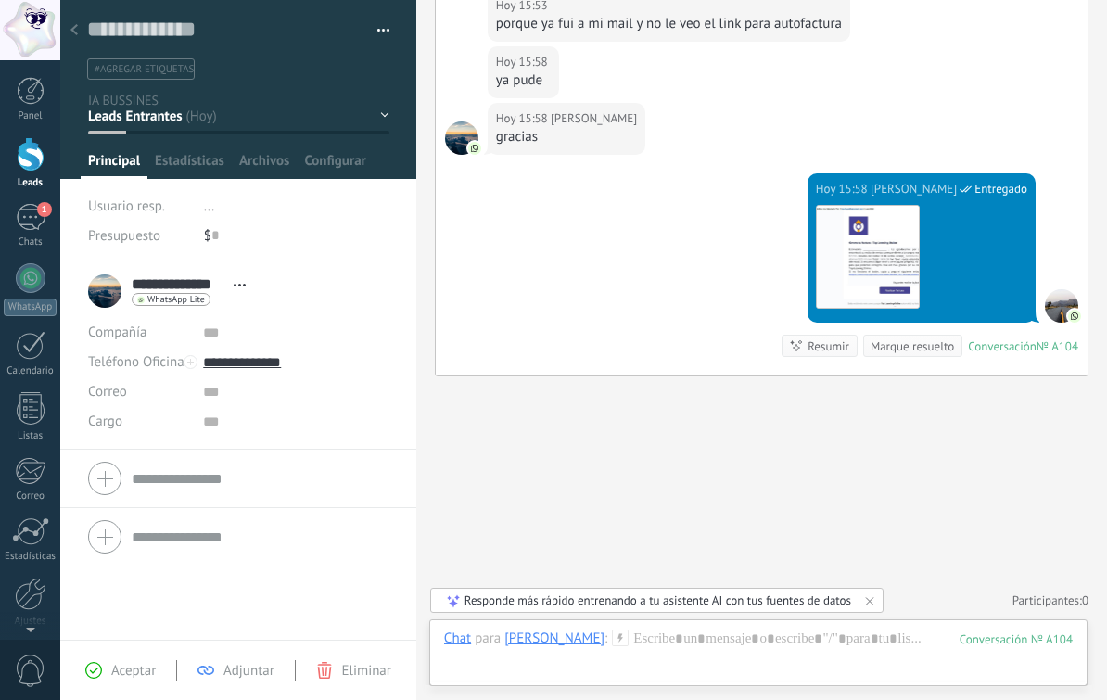
click at [899, 219] on img at bounding box center [868, 257] width 102 height 102
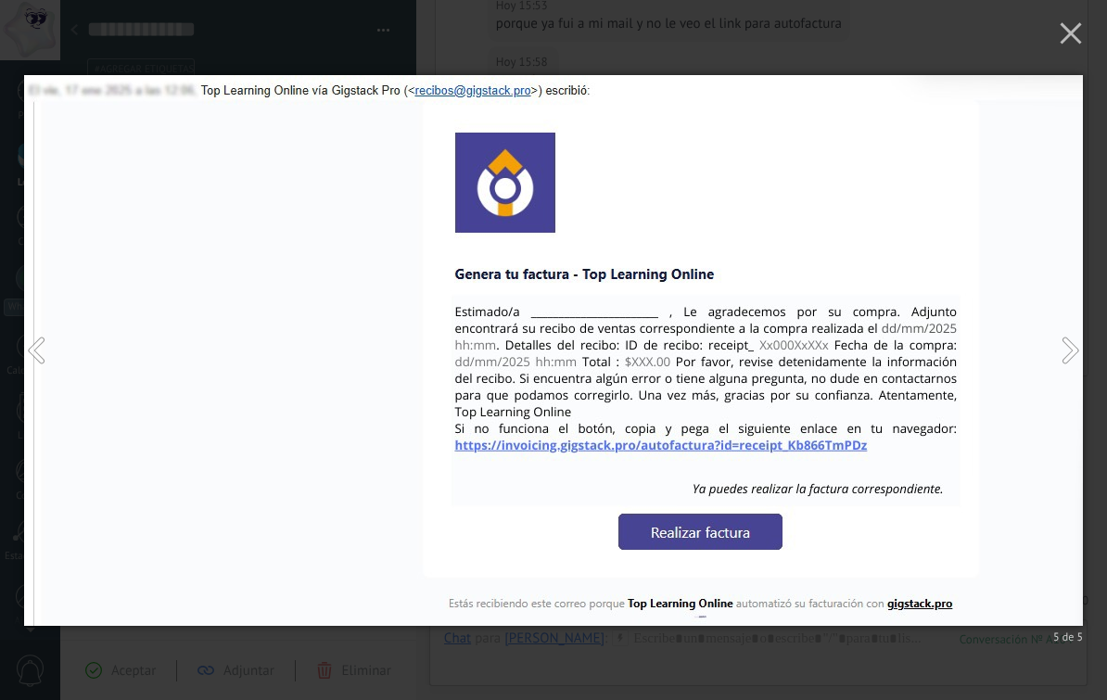
click at [1068, 35] on icon "button" at bounding box center [1071, 33] width 22 height 22
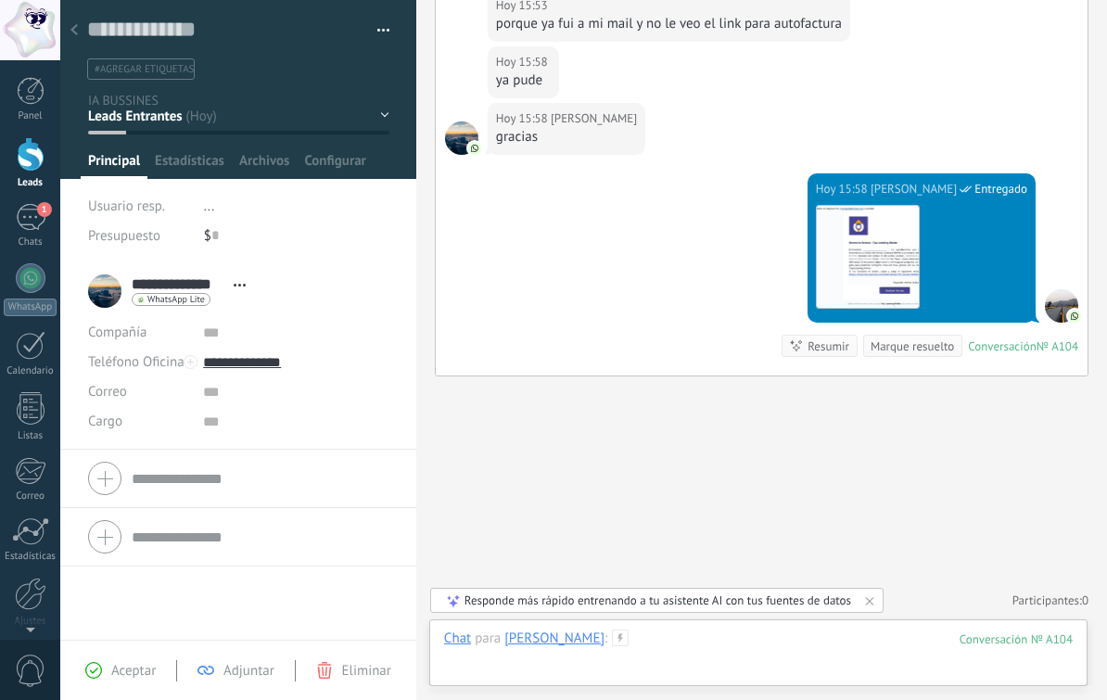
click at [765, 647] on div at bounding box center [758, 658] width 629 height 56
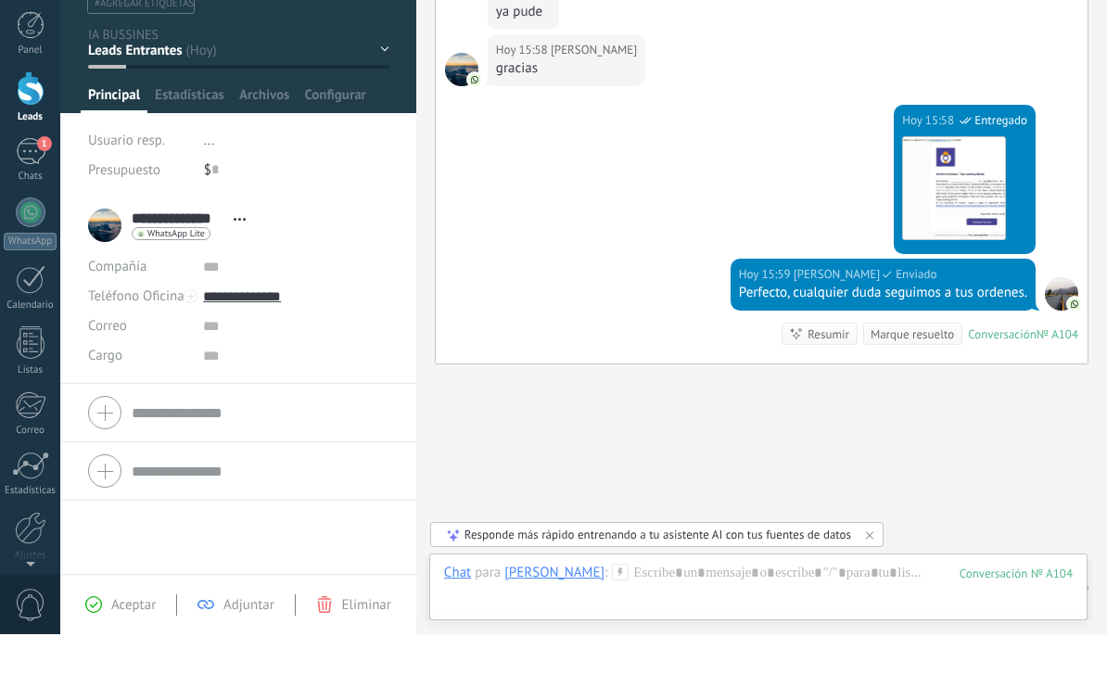
scroll to position [2423, 0]
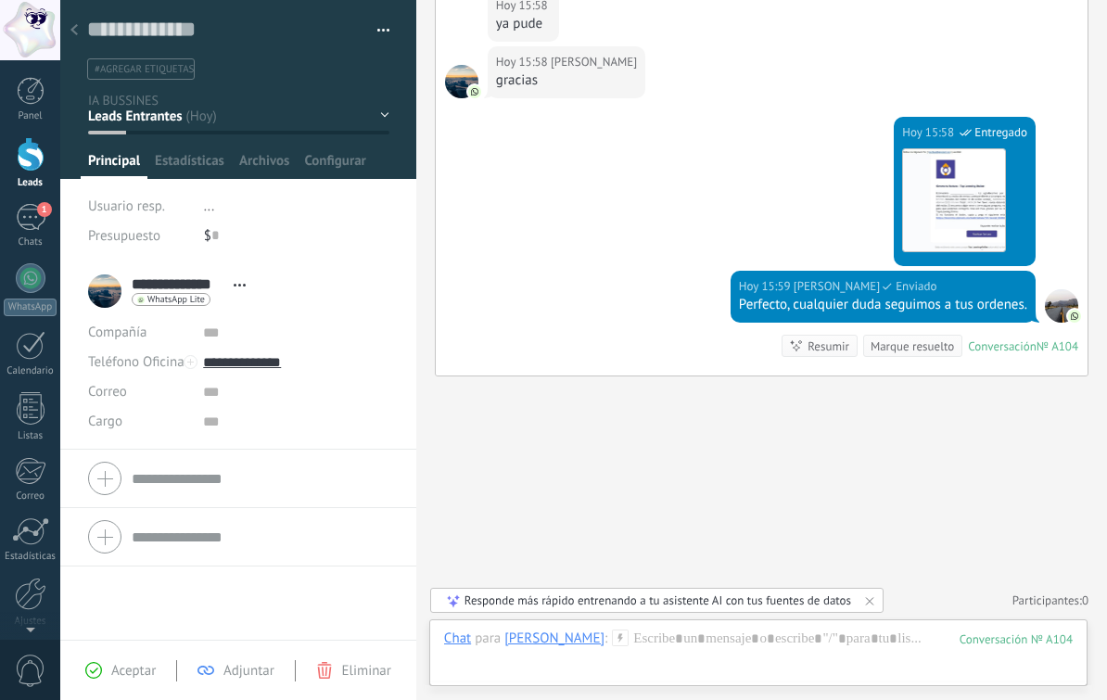
click at [80, 28] on div at bounding box center [74, 31] width 26 height 36
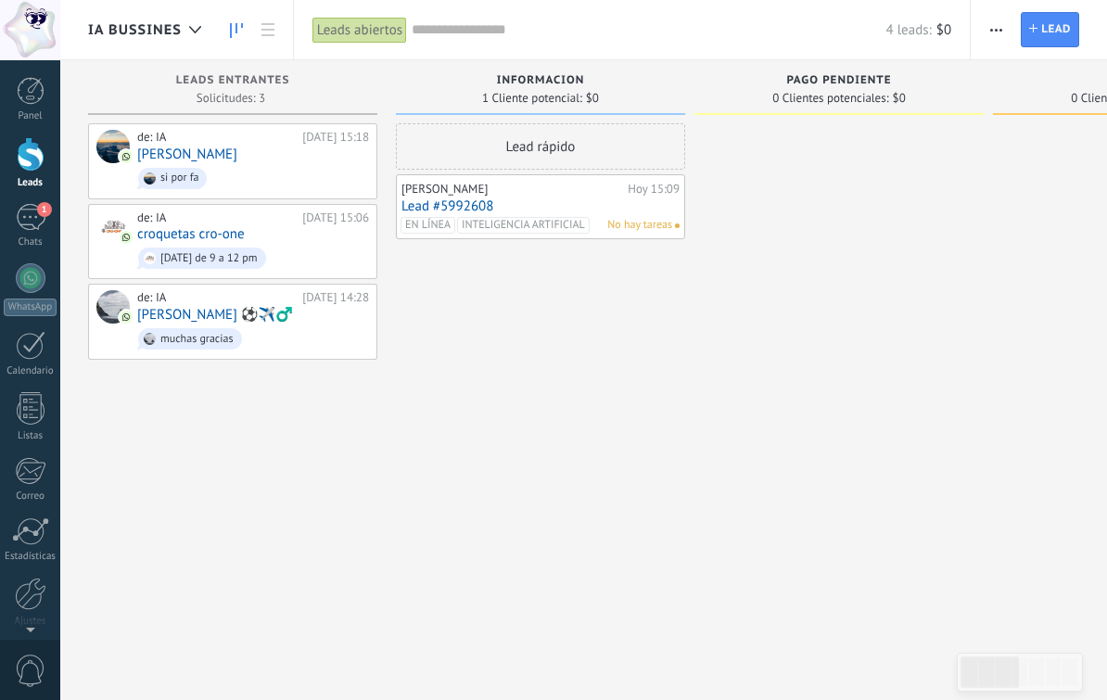
click at [216, 236] on link "croquetas cro-one" at bounding box center [191, 234] width 108 height 16
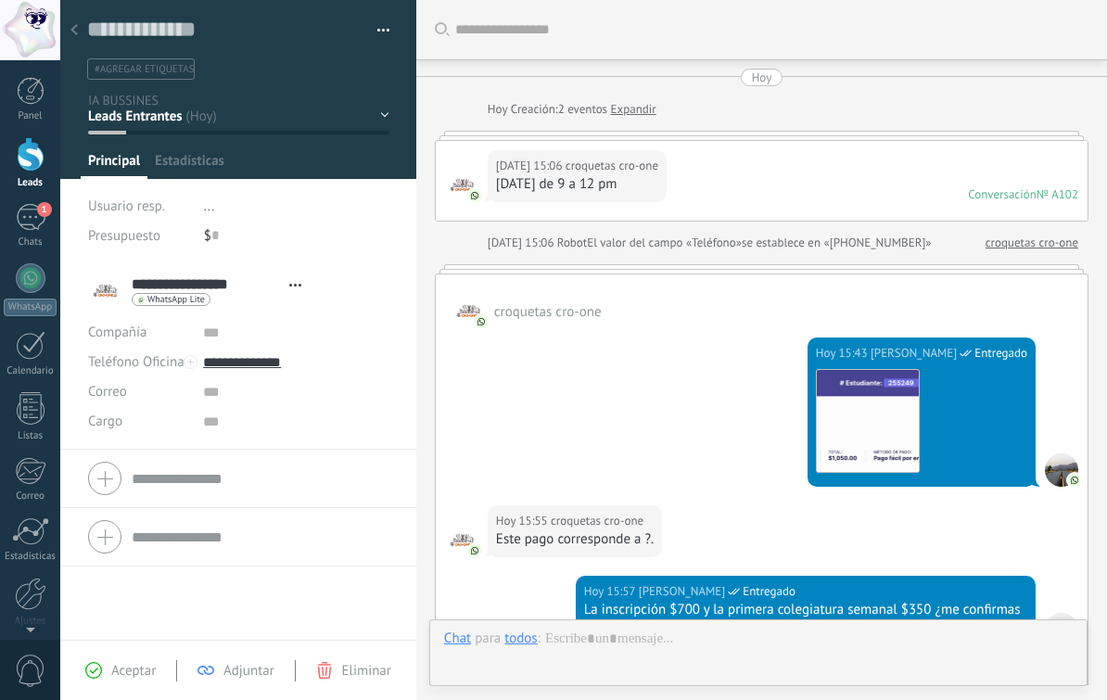
type textarea "**********"
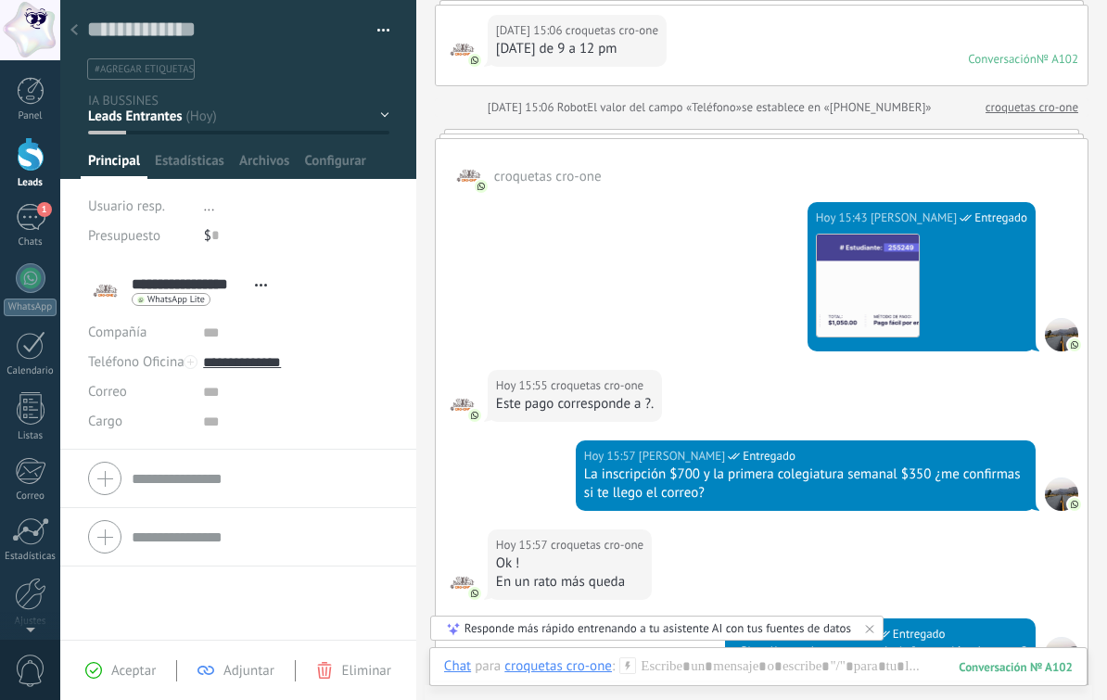
scroll to position [134, 0]
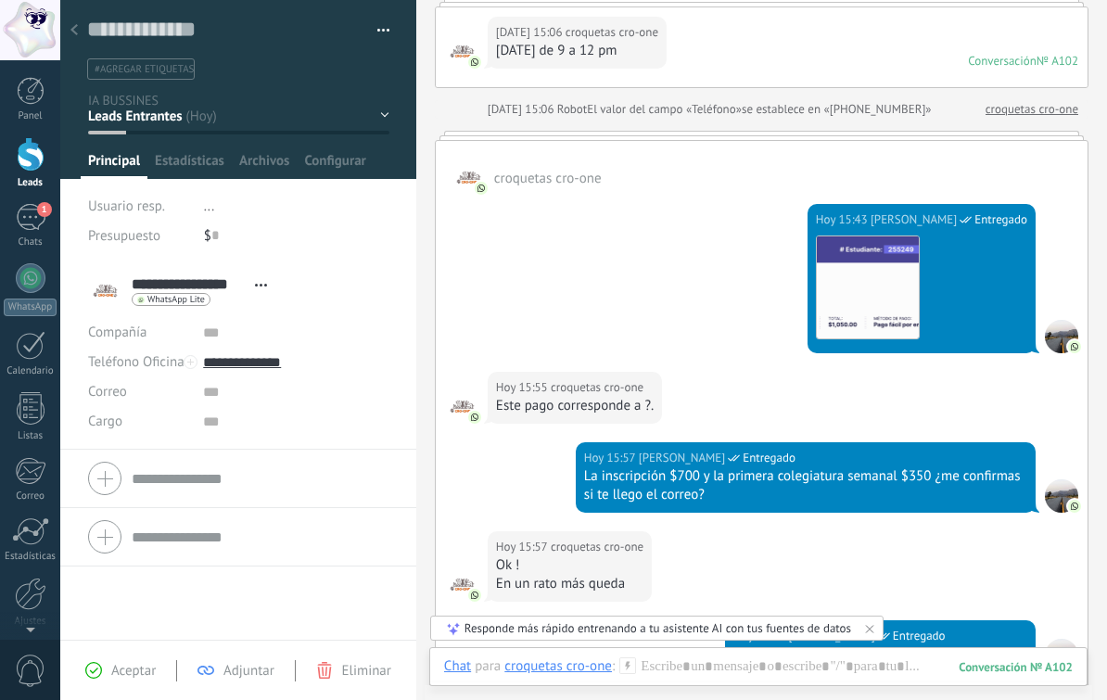
click at [877, 266] on img at bounding box center [868, 288] width 102 height 102
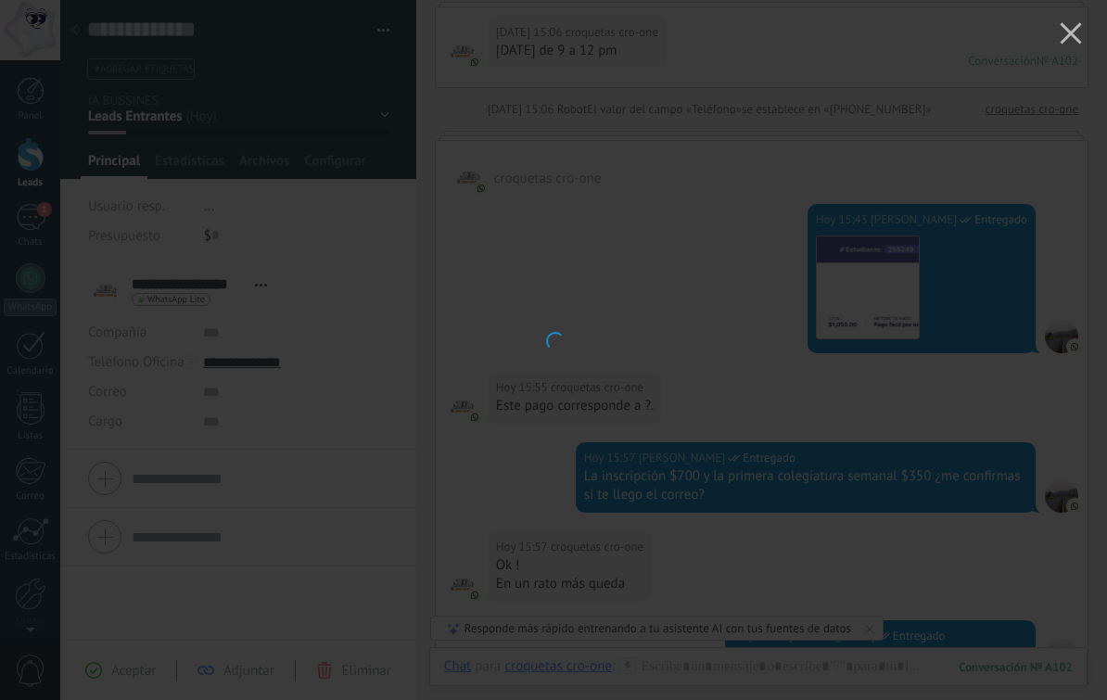
click at [886, 261] on div at bounding box center [553, 350] width 1107 height 700
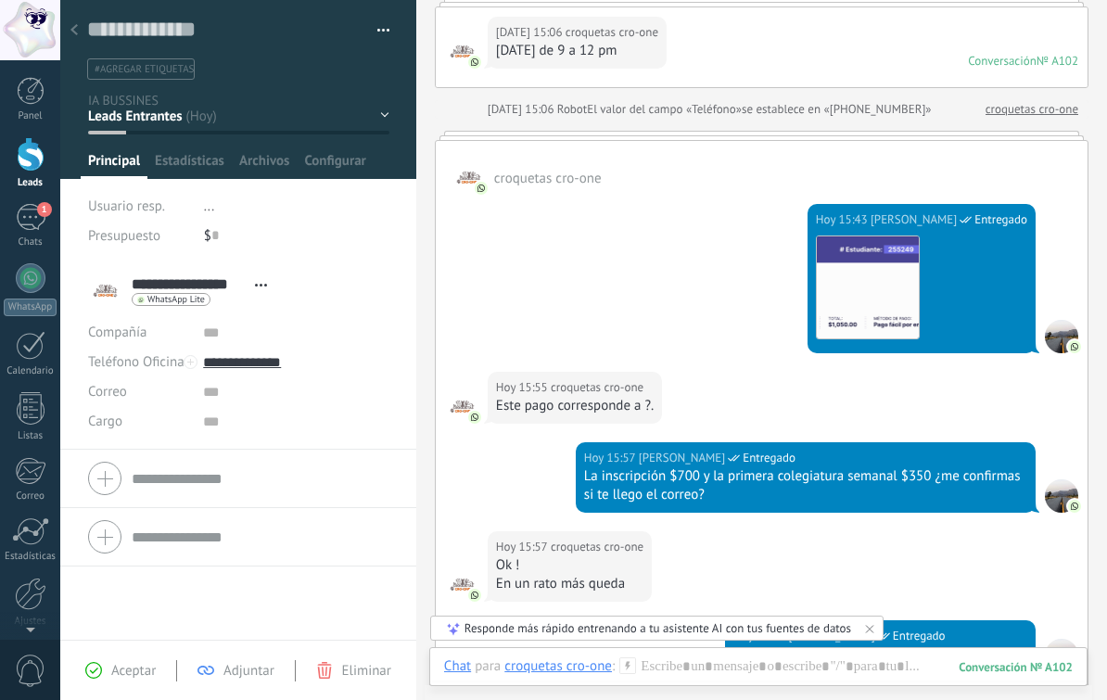
click at [894, 268] on img at bounding box center [868, 288] width 102 height 102
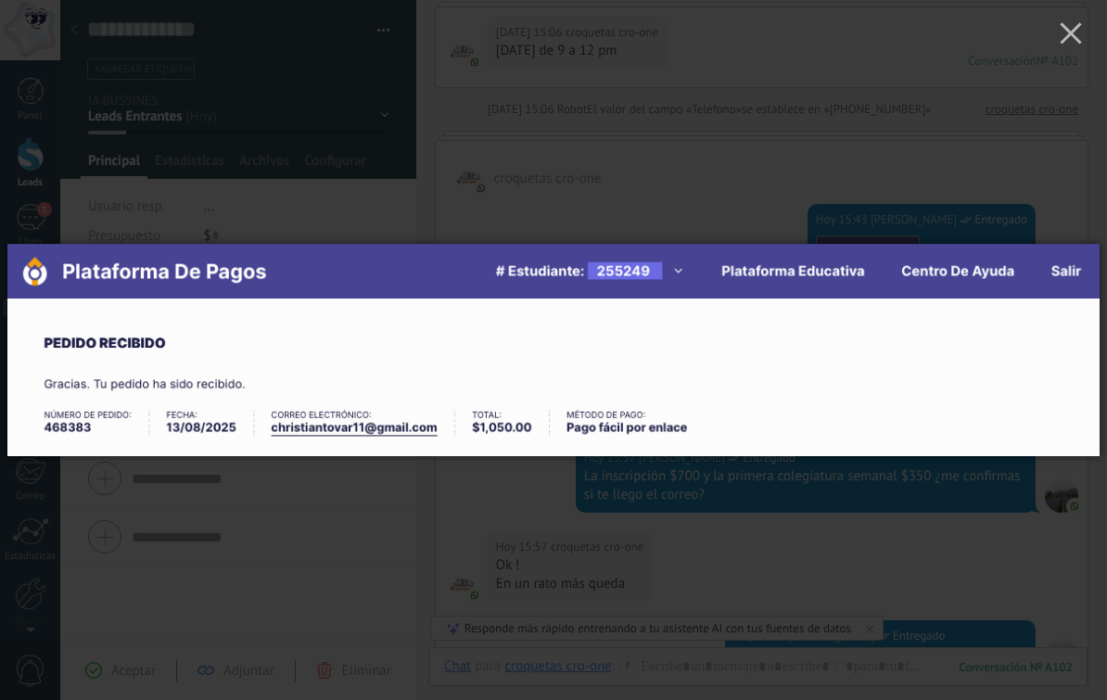
click at [1077, 39] on use "button" at bounding box center [1070, 32] width 21 height 21
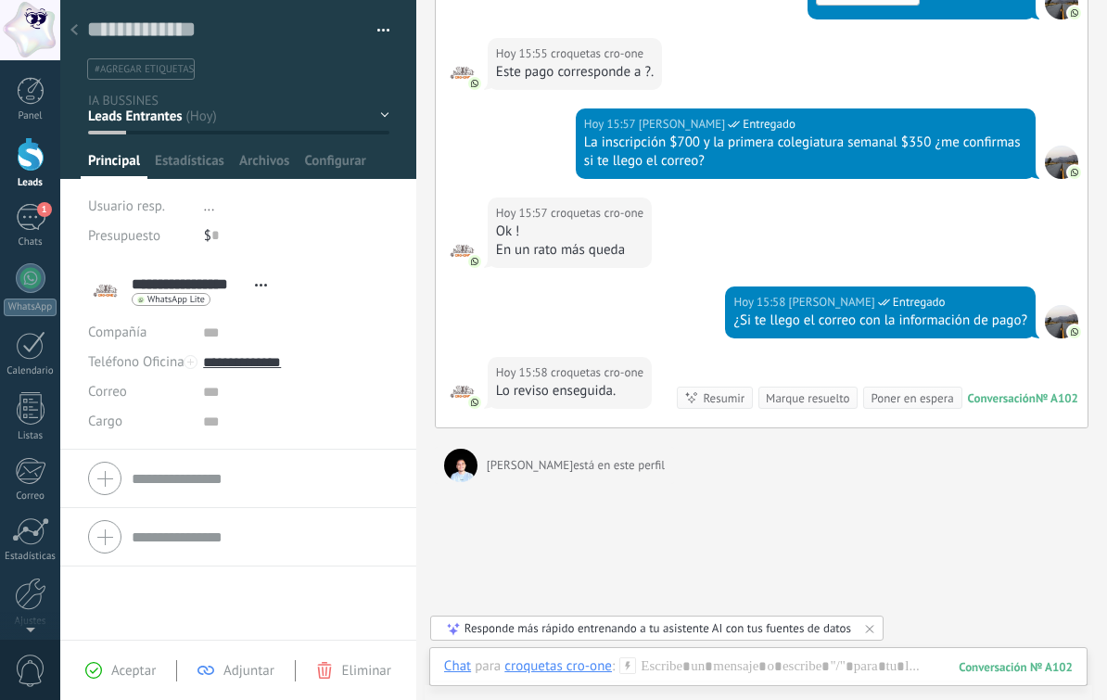
scroll to position [466, 0]
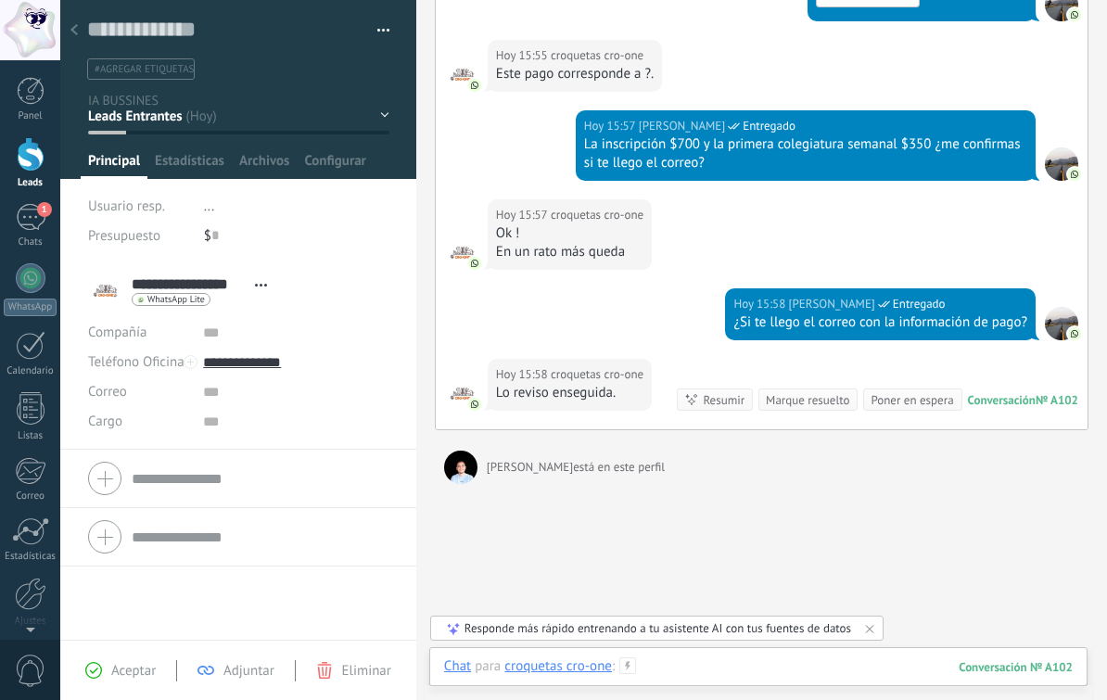
click at [765, 663] on div at bounding box center [758, 686] width 629 height 56
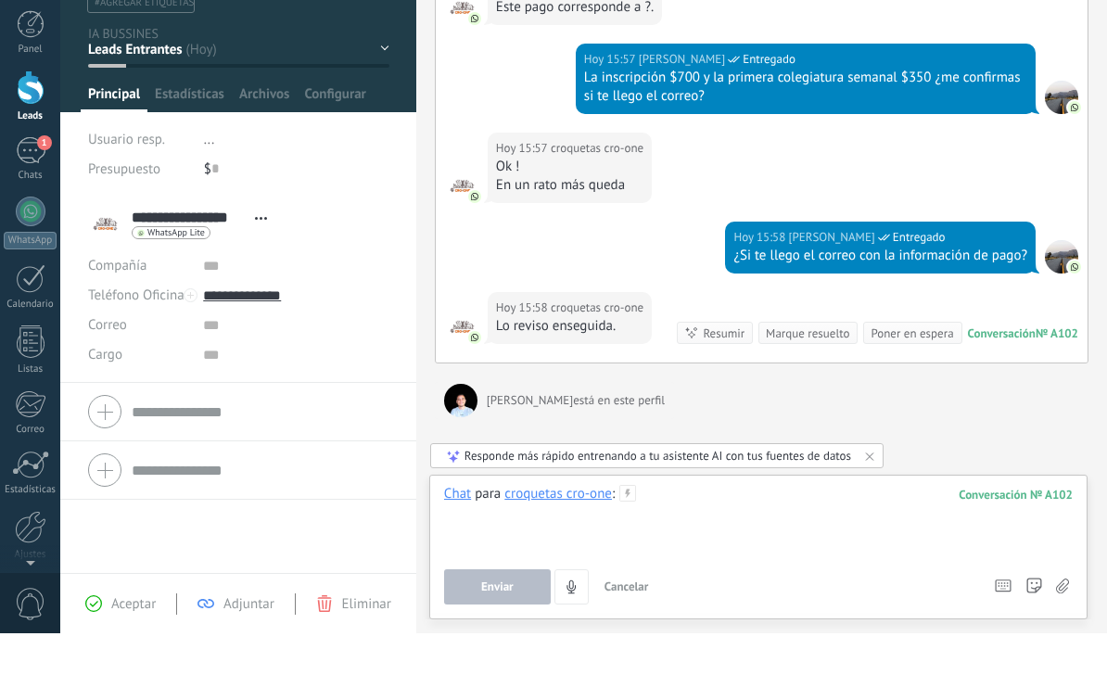
click at [748, 552] on div at bounding box center [758, 587] width 629 height 70
paste div
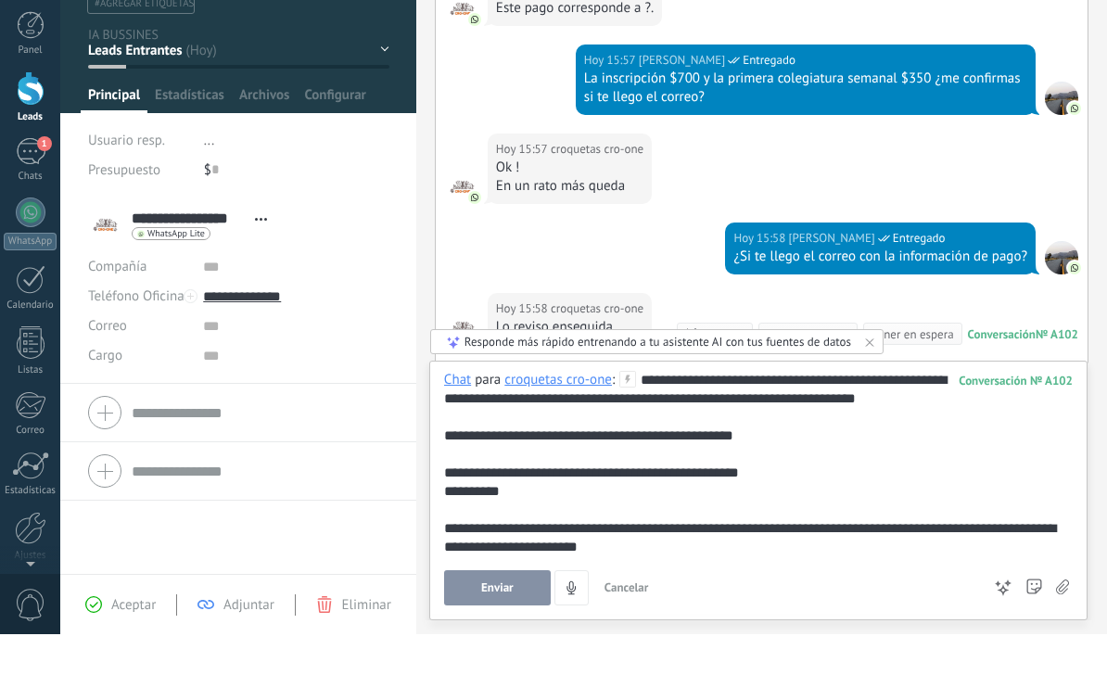
click at [881, 437] on div "**********" at bounding box center [758, 529] width 629 height 185
click at [521, 548] on div "*********" at bounding box center [758, 557] width 629 height 19
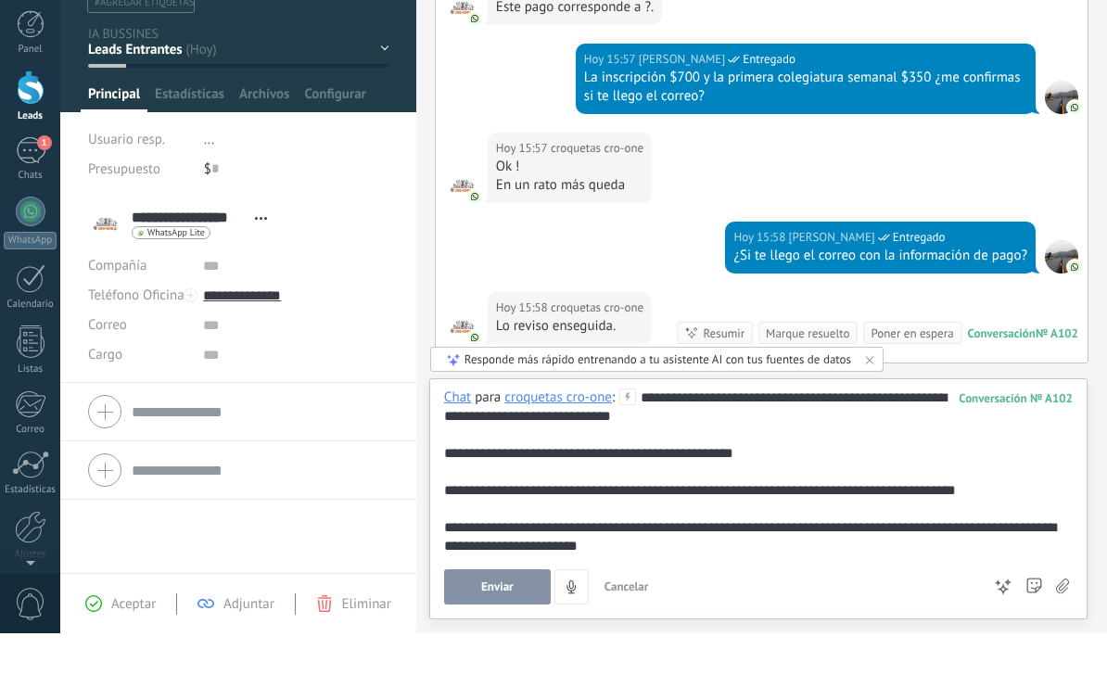
click at [671, 455] on div "**********" at bounding box center [758, 538] width 629 height 167
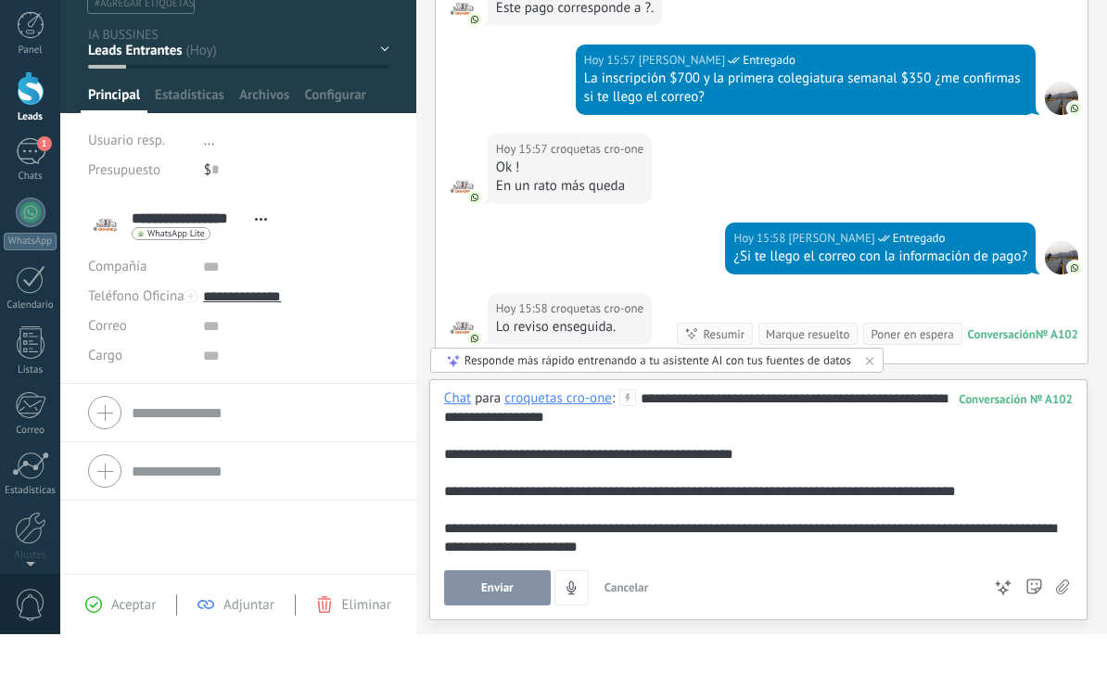
click at [745, 511] on div "**********" at bounding box center [758, 520] width 629 height 19
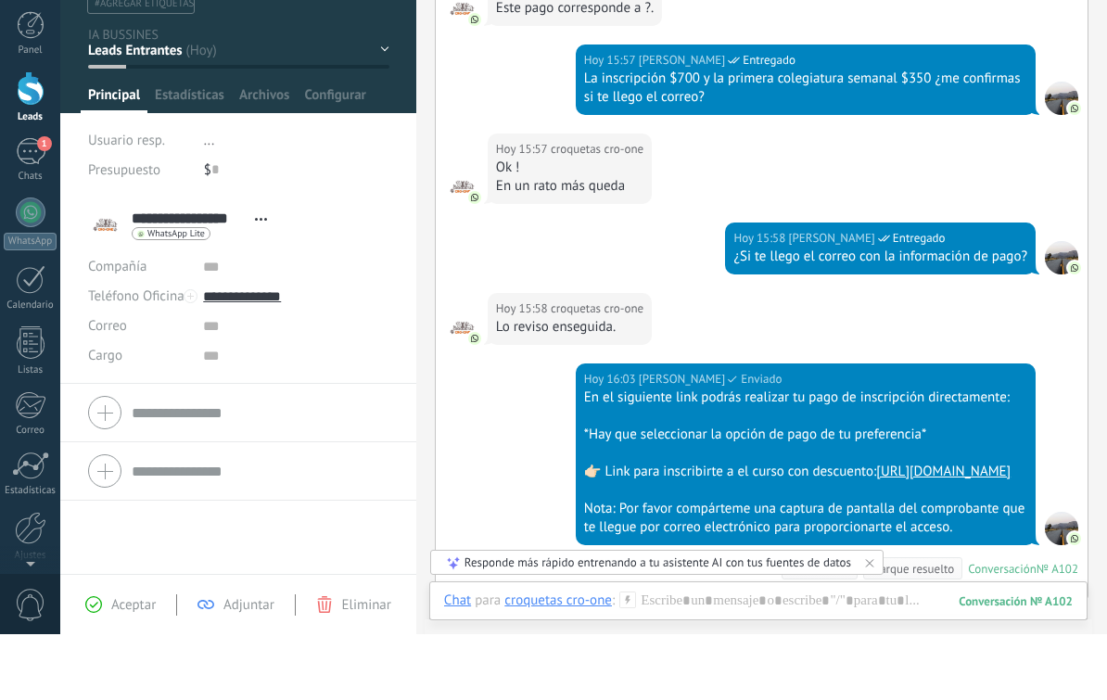
scroll to position [812, 0]
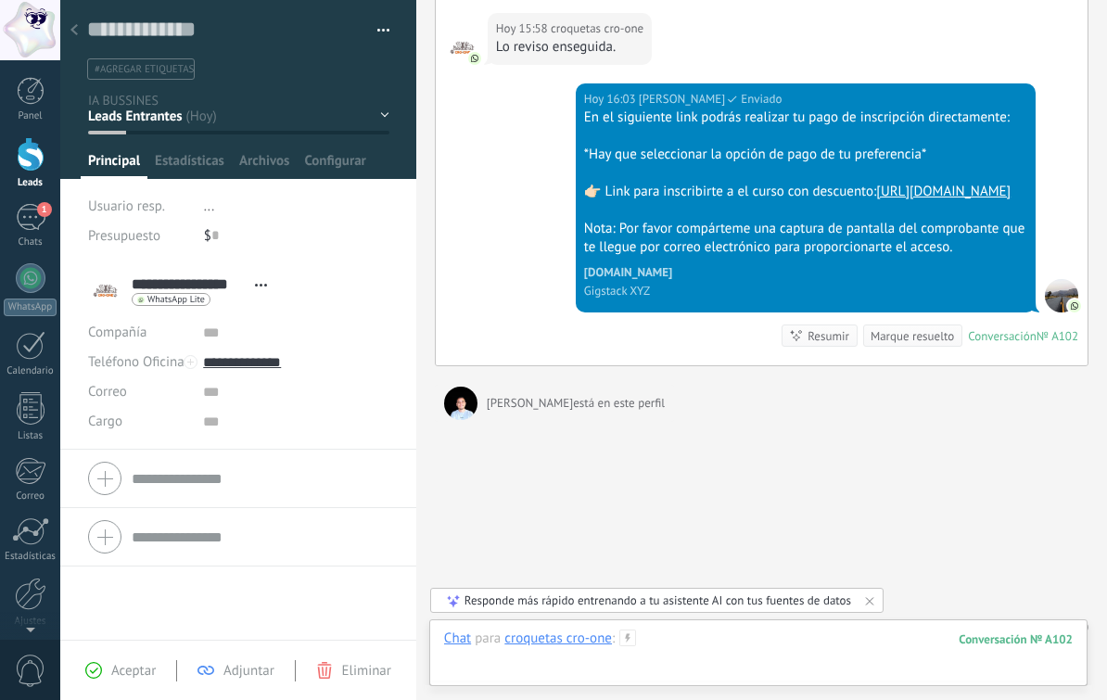
click at [792, 639] on div at bounding box center [758, 658] width 629 height 56
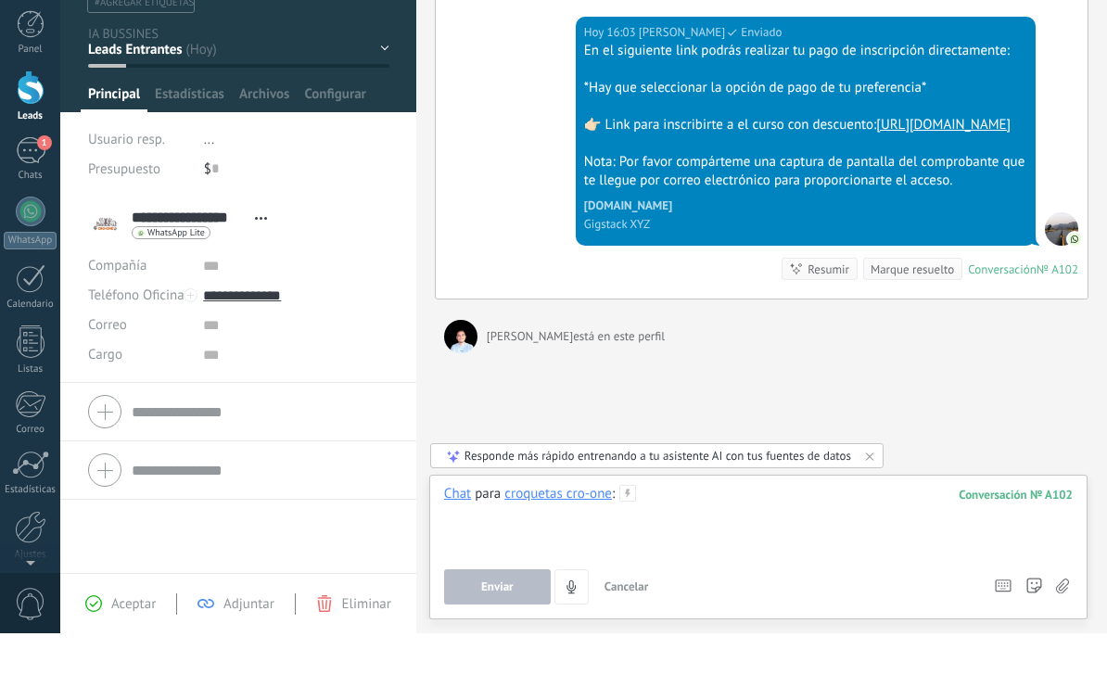
paste div
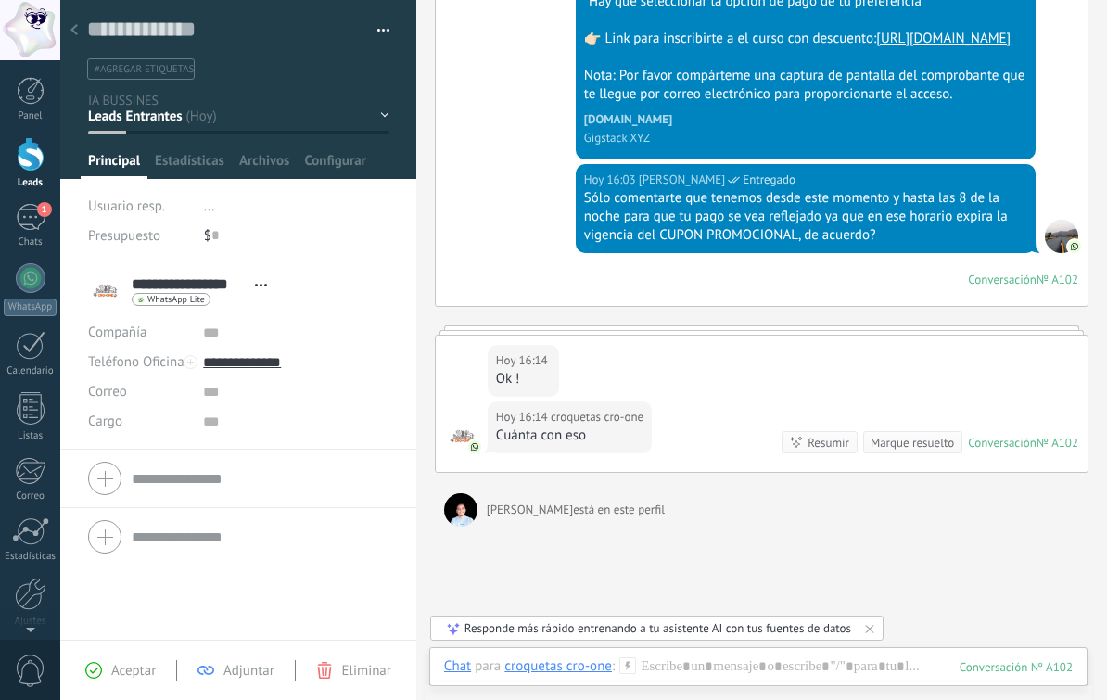
scroll to position [987, 0]
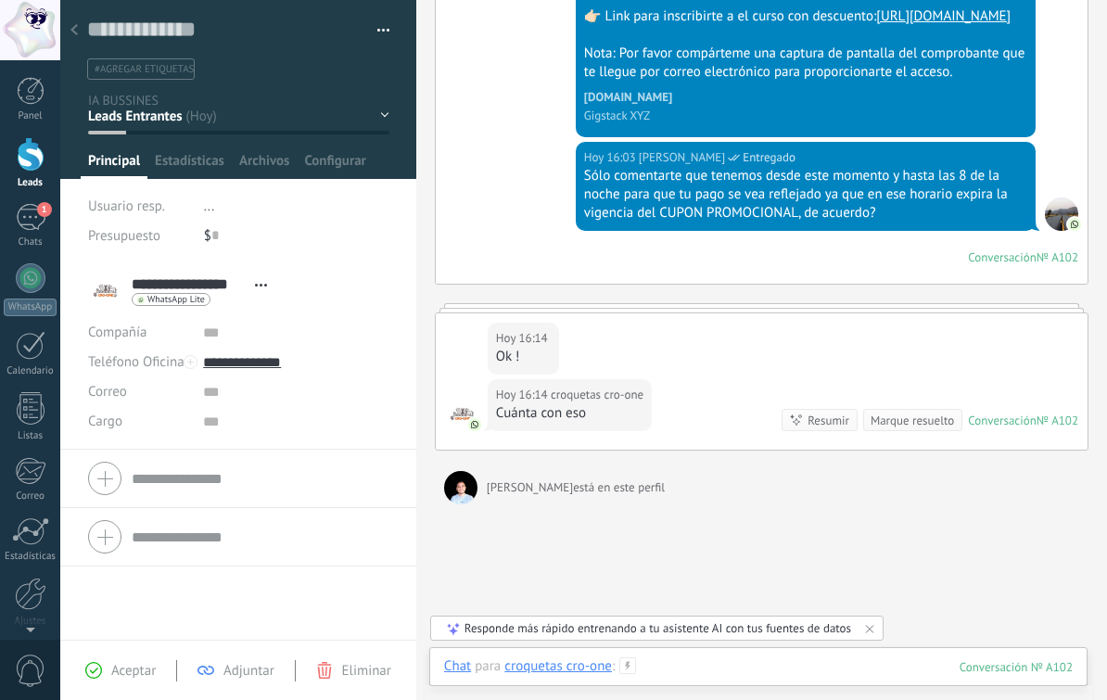
click at [745, 668] on div at bounding box center [758, 686] width 629 height 56
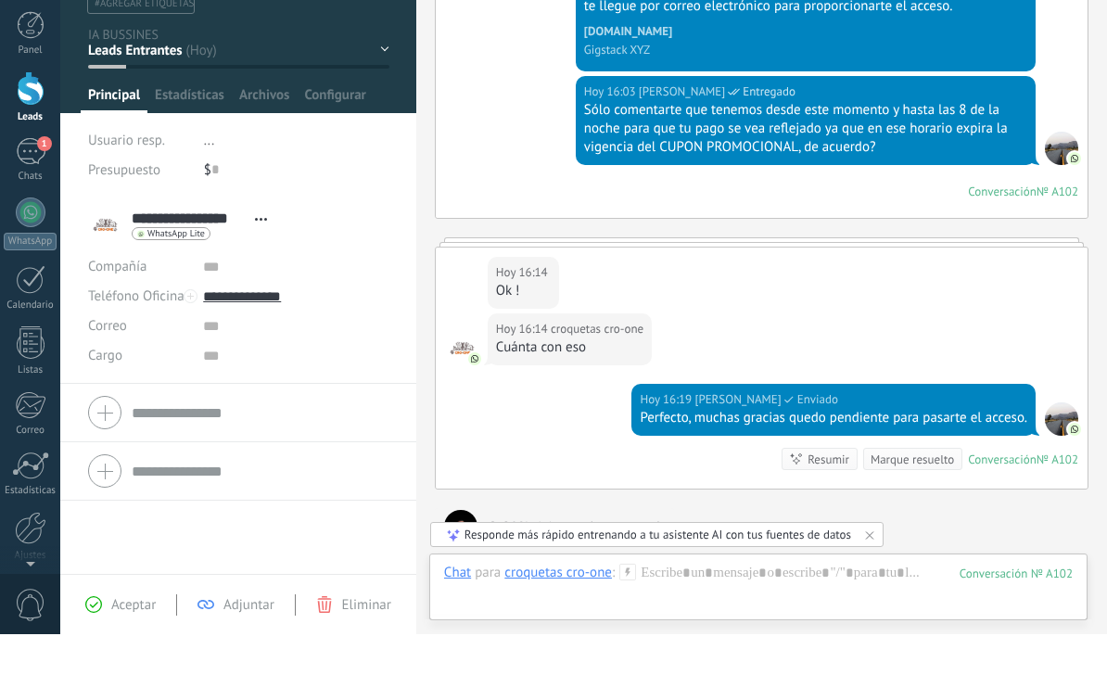
scroll to position [1224, 0]
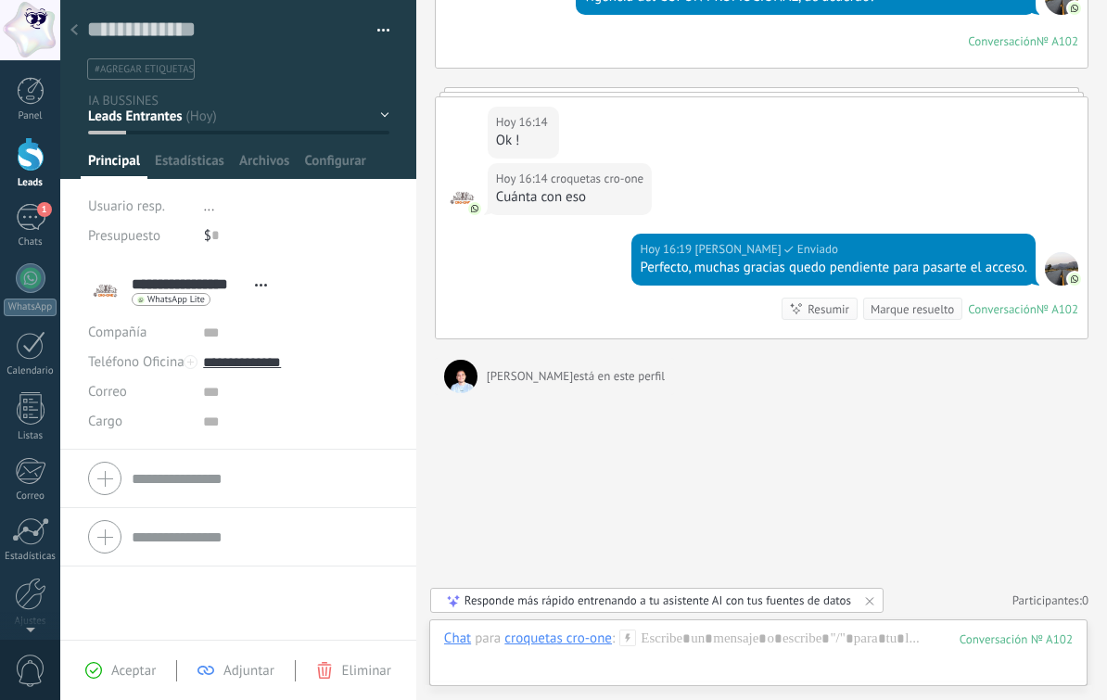
click at [70, 28] on div at bounding box center [74, 31] width 26 height 36
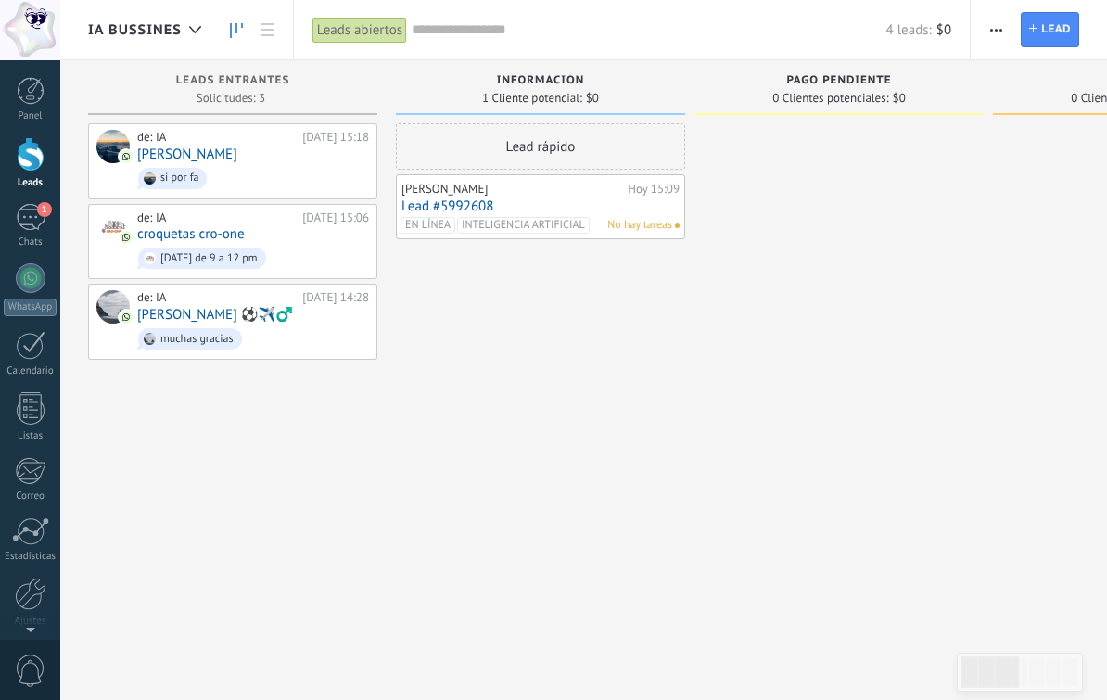
click at [186, 147] on link "[PERSON_NAME]" at bounding box center [187, 155] width 100 height 16
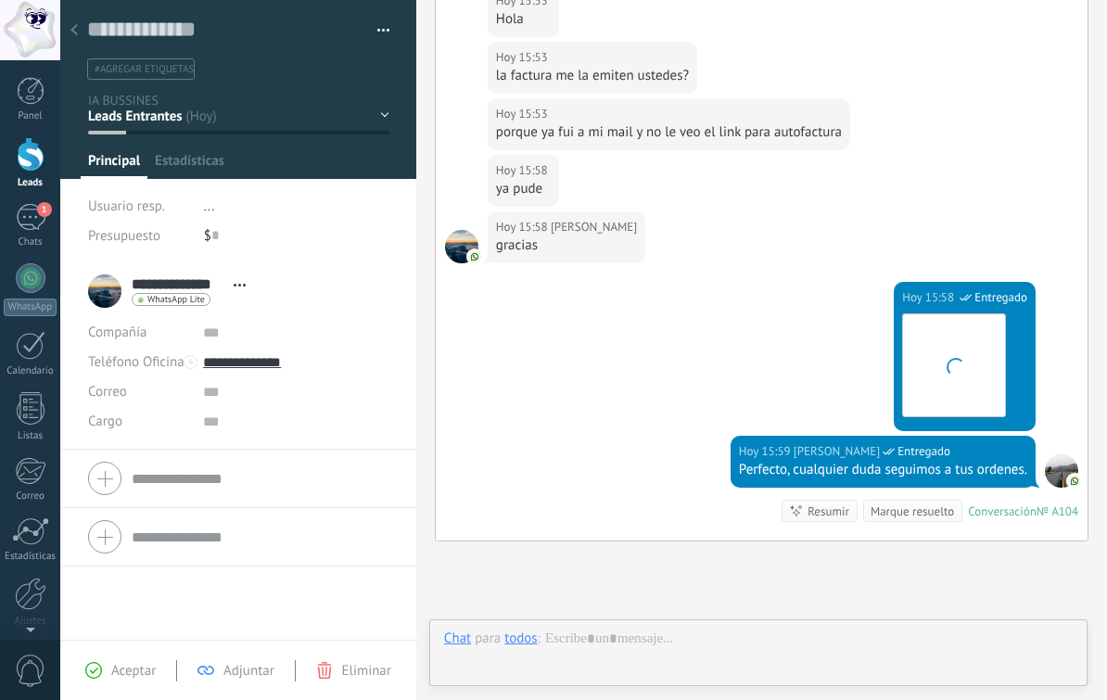
scroll to position [1065, 0]
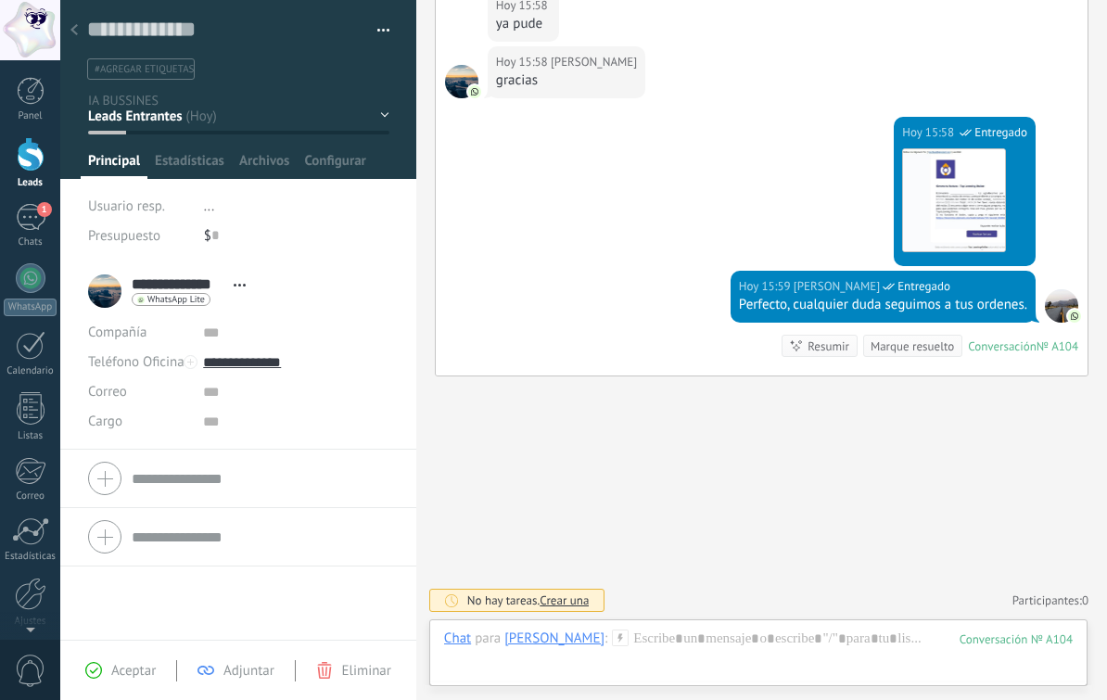
click at [75, 29] on use at bounding box center [73, 29] width 7 height 11
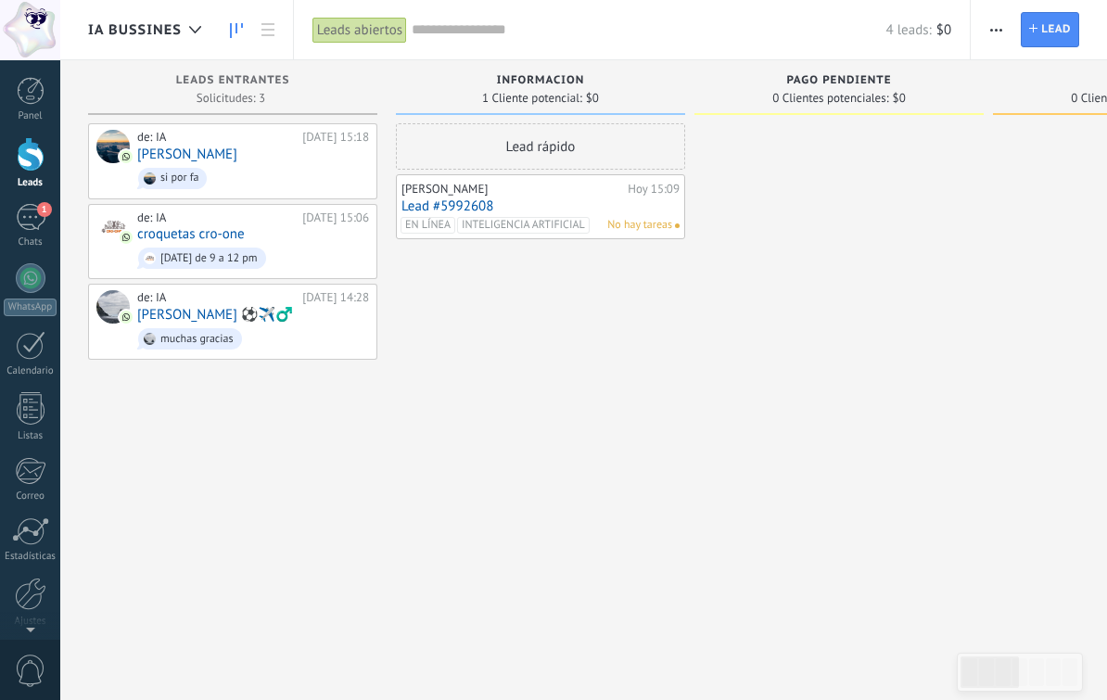
click at [178, 39] on span "IA BUSSINES" at bounding box center [135, 30] width 94 height 18
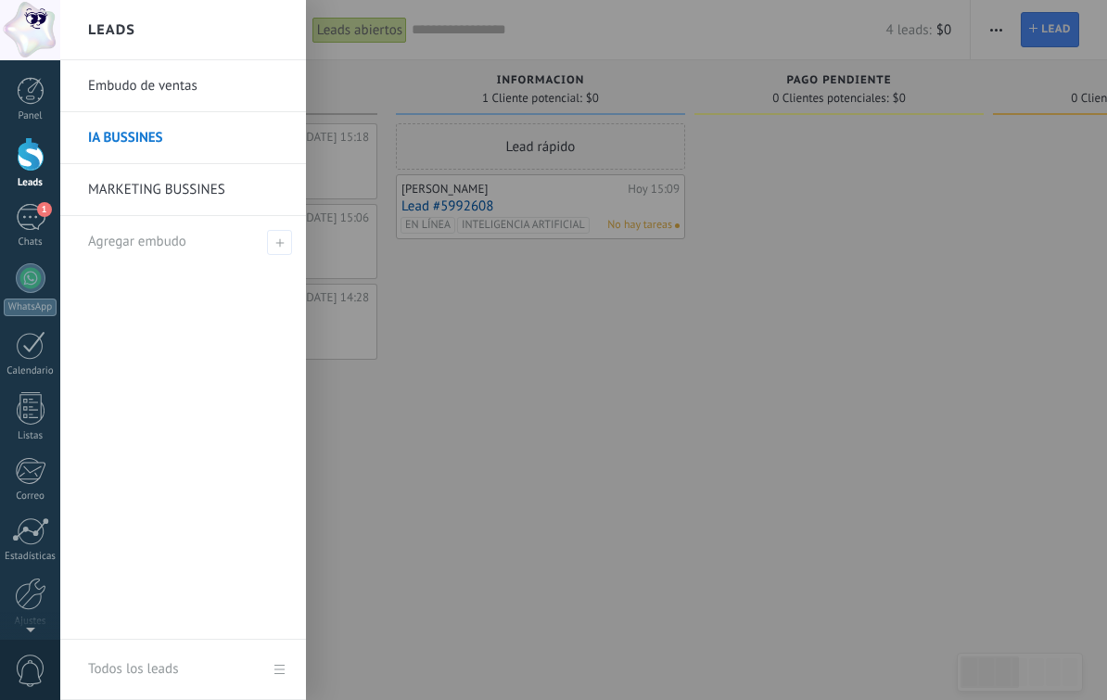
click at [159, 191] on link "MARKETING BUSSINES" at bounding box center [187, 190] width 199 height 52
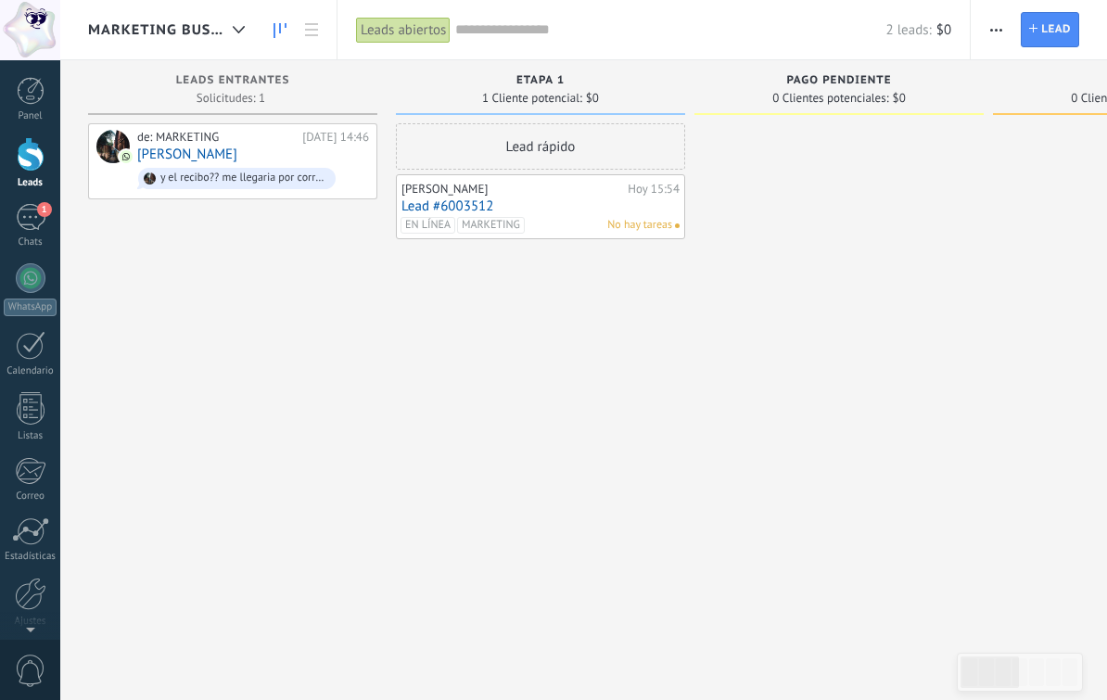
click at [191, 156] on link "[PERSON_NAME]" at bounding box center [187, 155] width 100 height 16
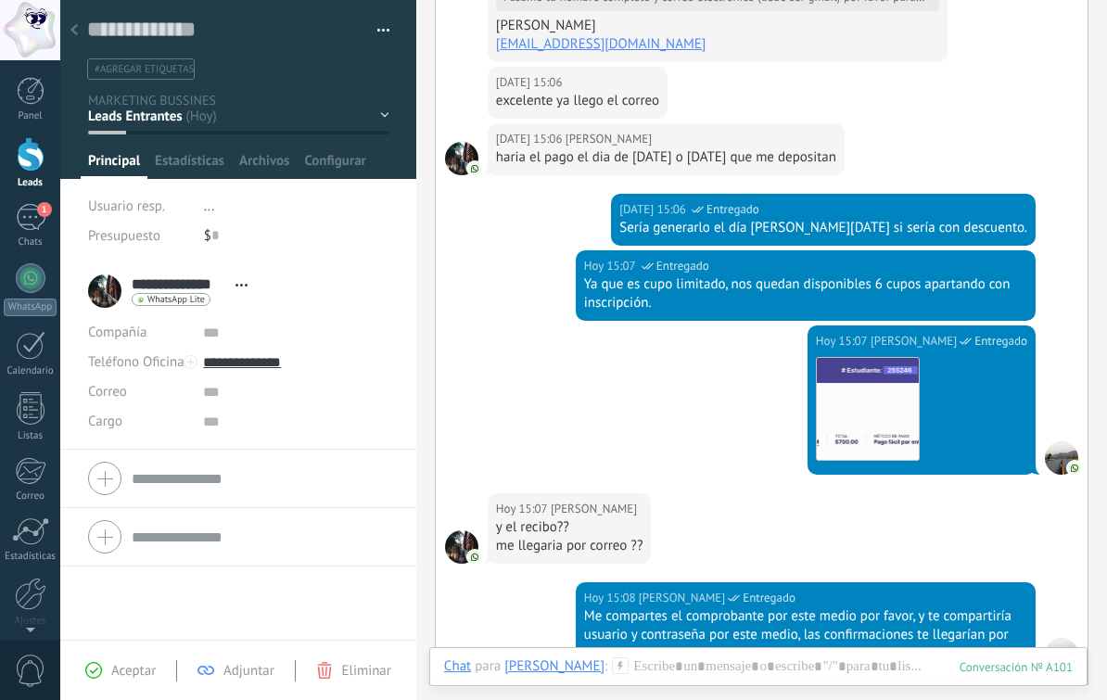
scroll to position [907, 0]
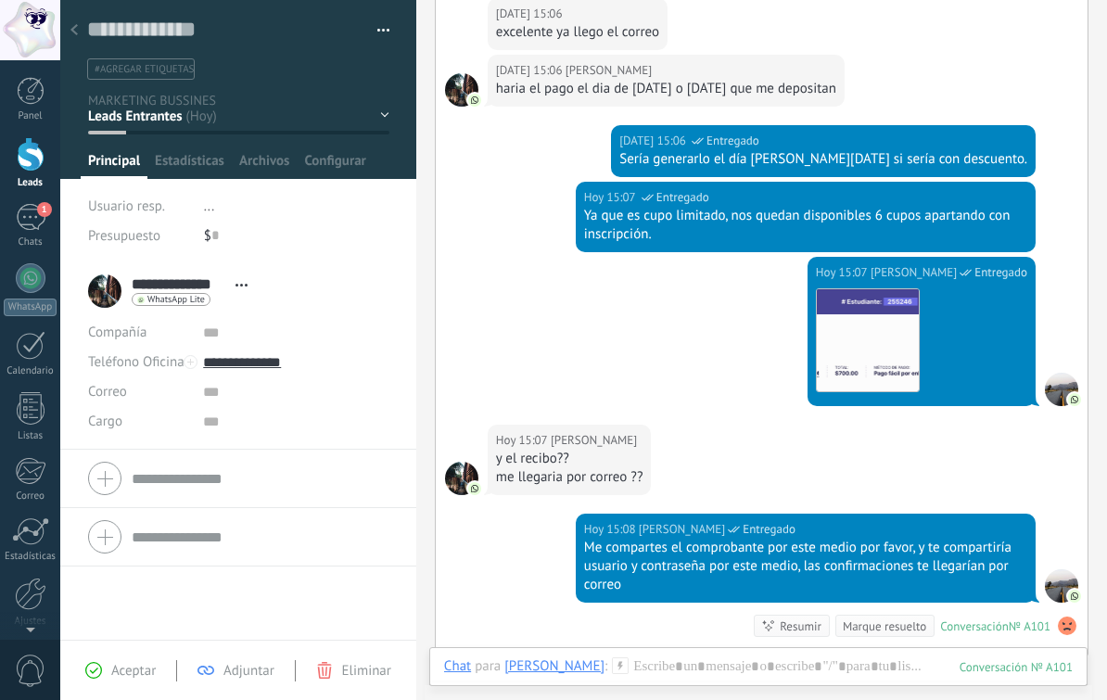
click at [74, 33] on use at bounding box center [73, 29] width 7 height 11
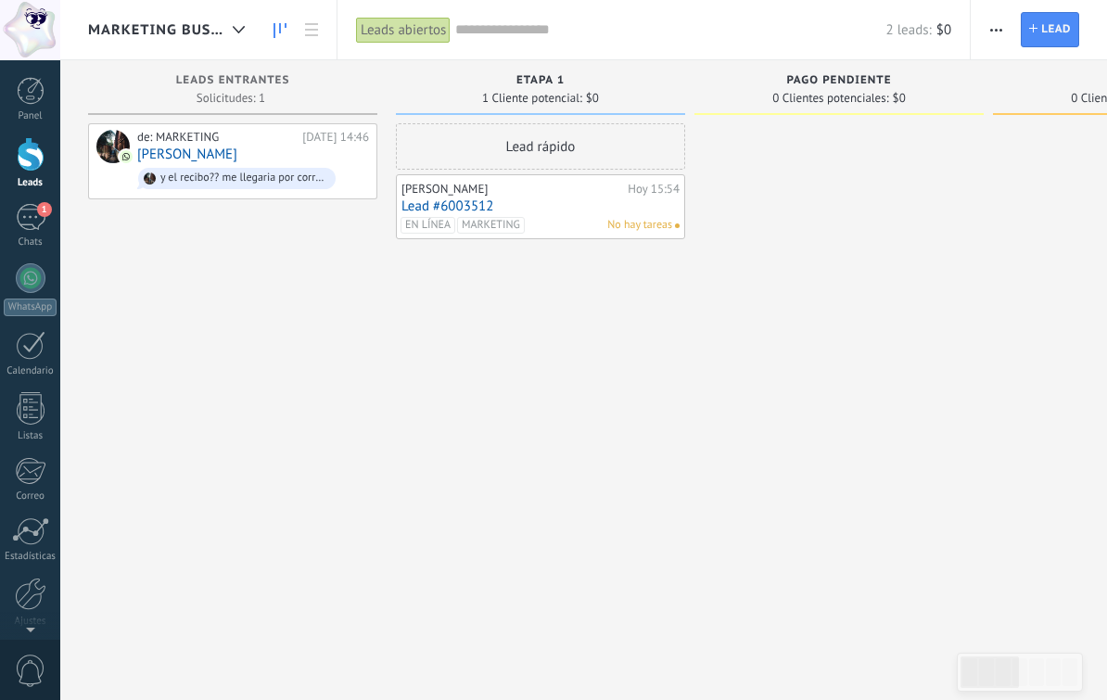
click at [131, 28] on span "MARKETING BUSSINES" at bounding box center [156, 30] width 137 height 18
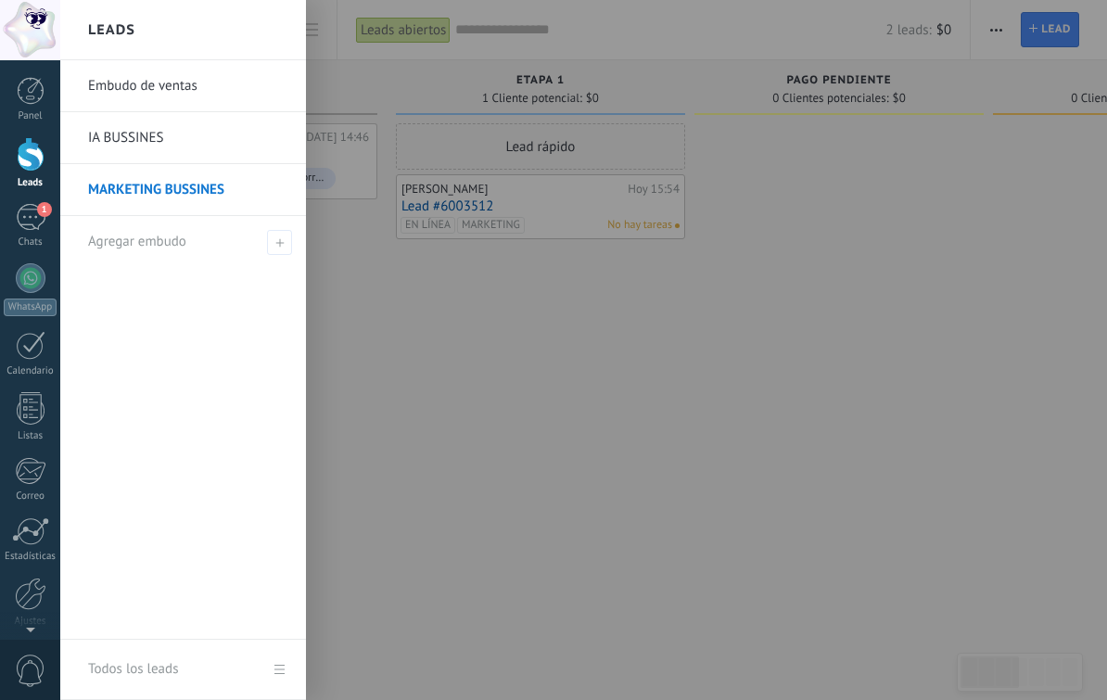
click at [133, 134] on link "IA BUSSINES" at bounding box center [187, 138] width 199 height 52
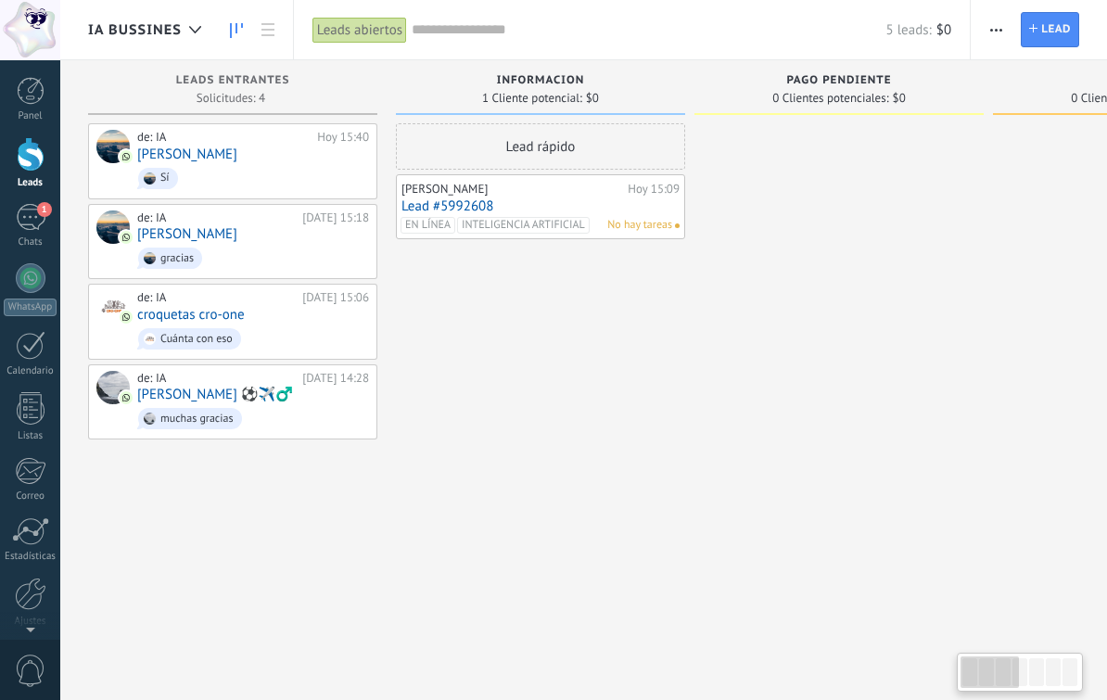
click at [171, 158] on link "[PERSON_NAME]" at bounding box center [187, 155] width 100 height 16
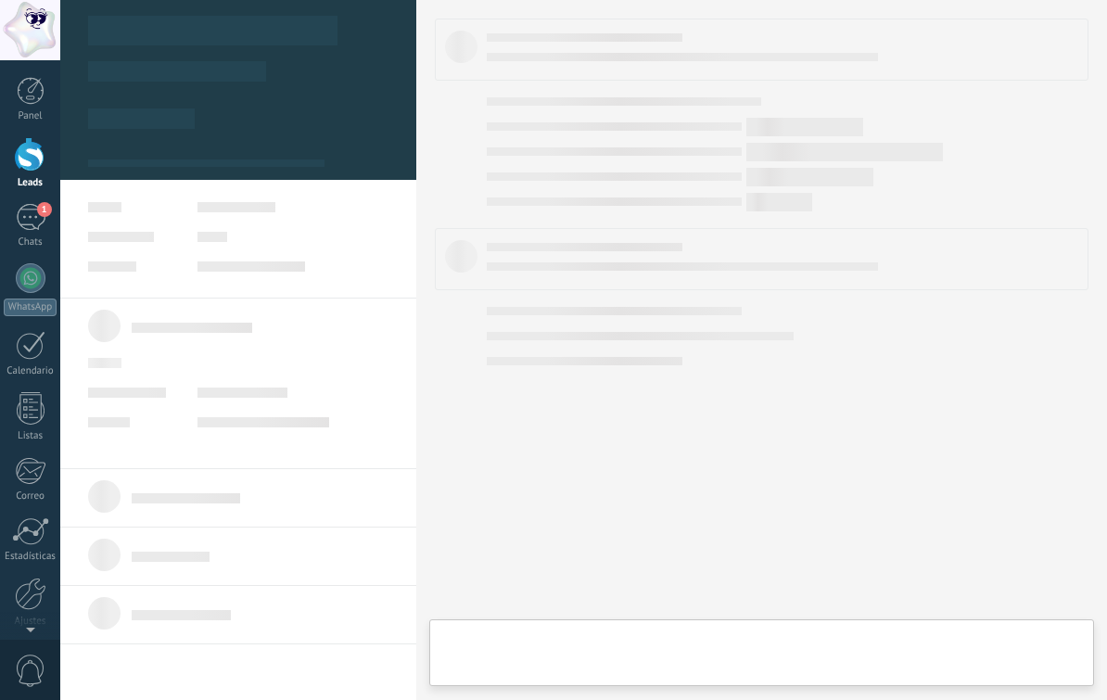
type textarea "**********"
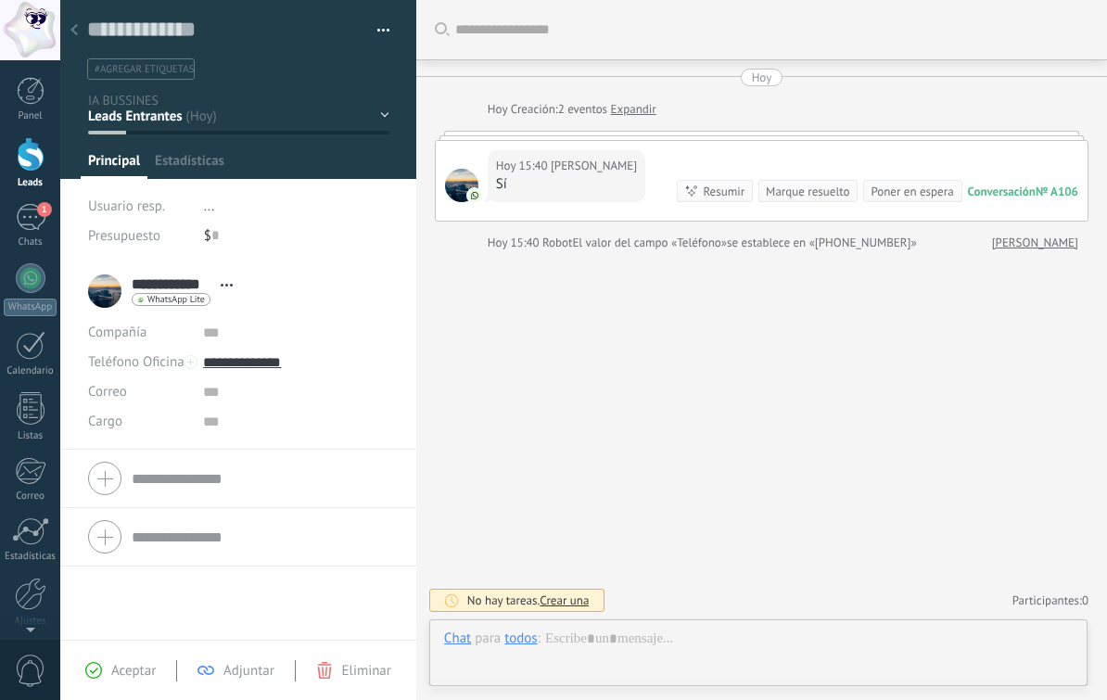
scroll to position [28, 0]
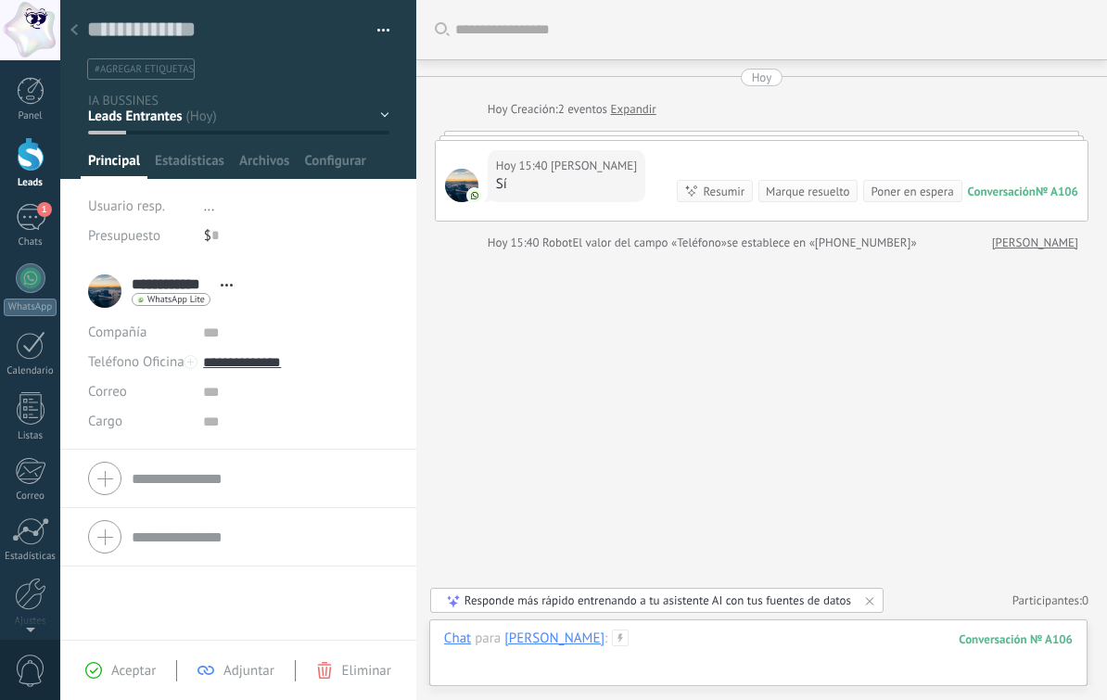
click at [865, 643] on div at bounding box center [758, 658] width 629 height 56
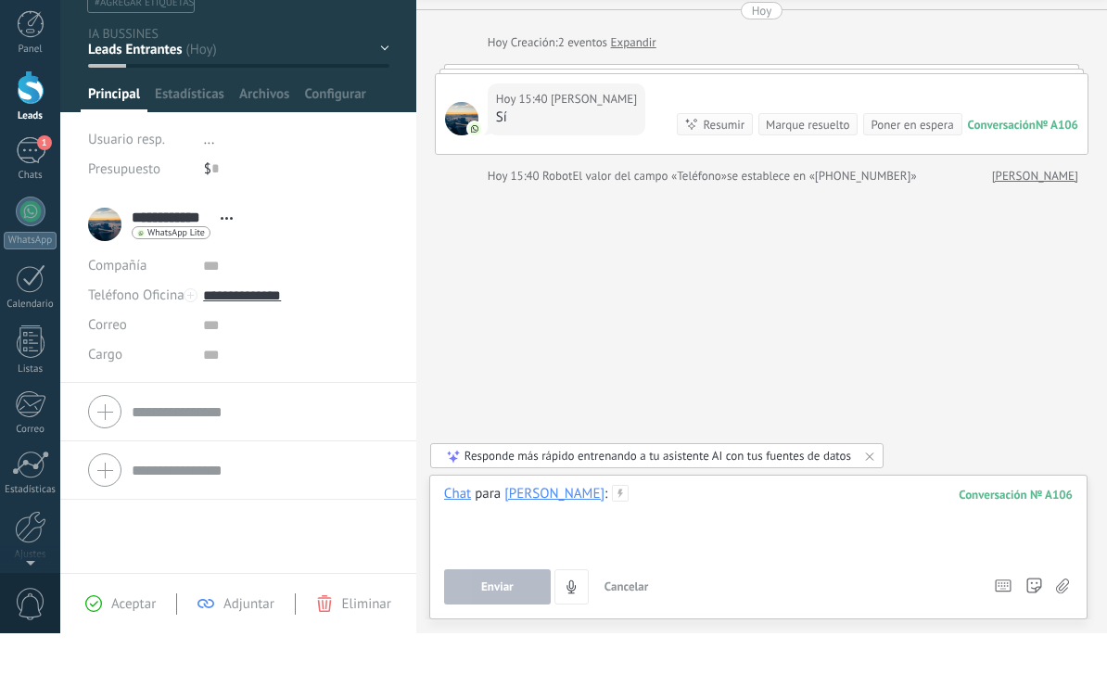
click at [766, 552] on div at bounding box center [758, 587] width 629 height 70
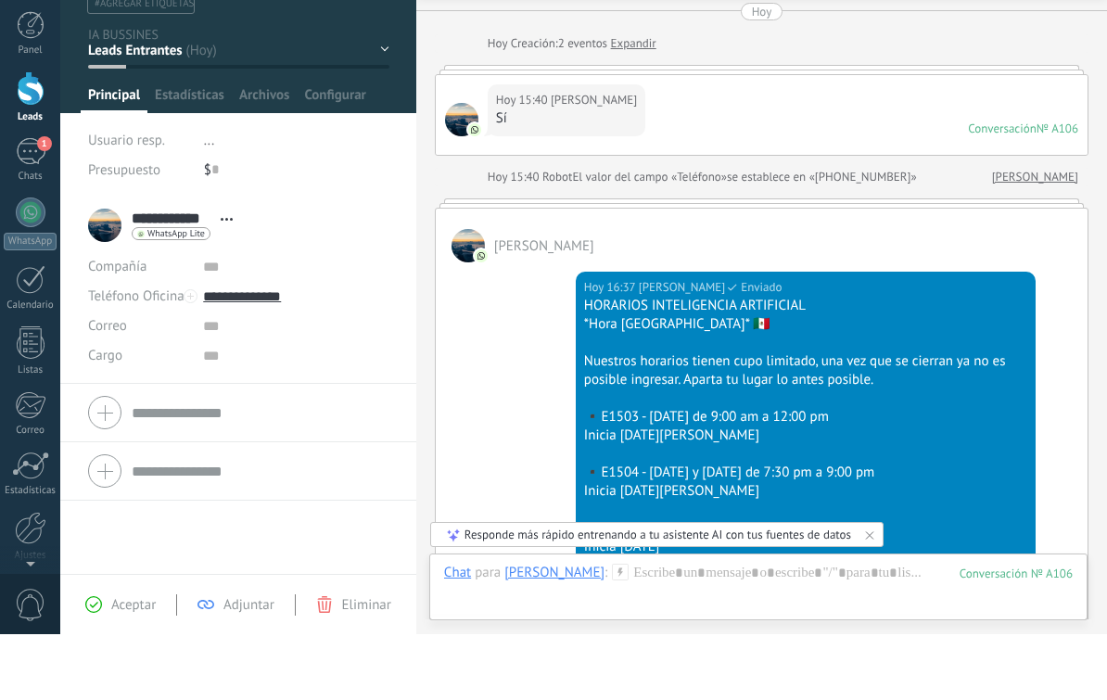
scroll to position [569, 0]
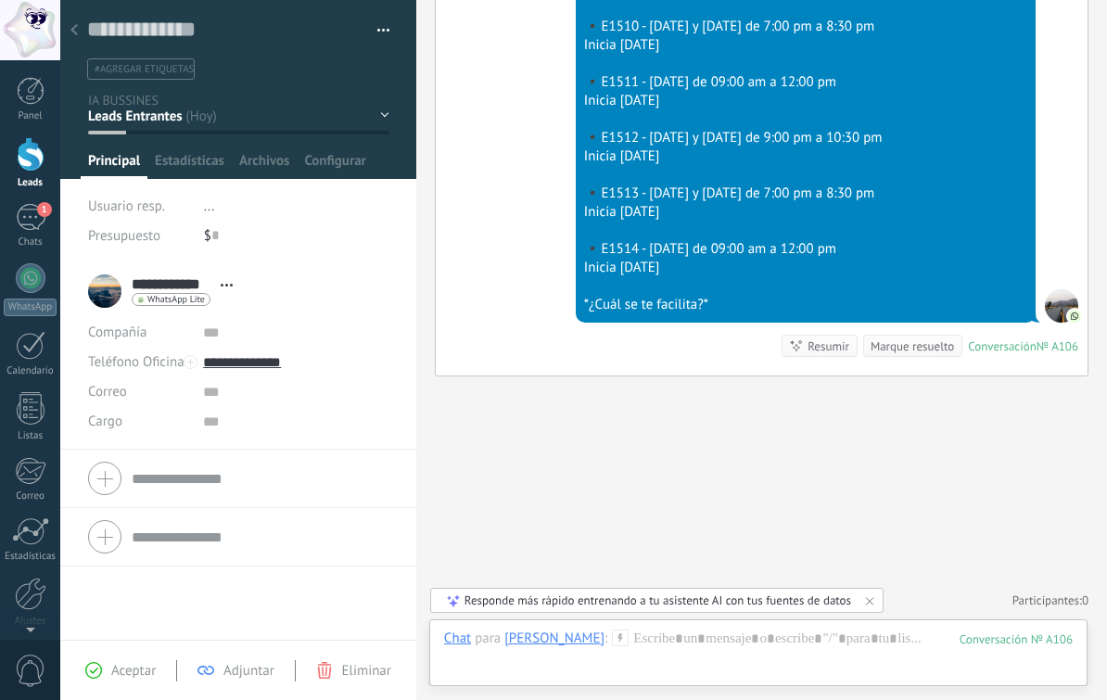
click at [76, 32] on icon at bounding box center [73, 29] width 7 height 11
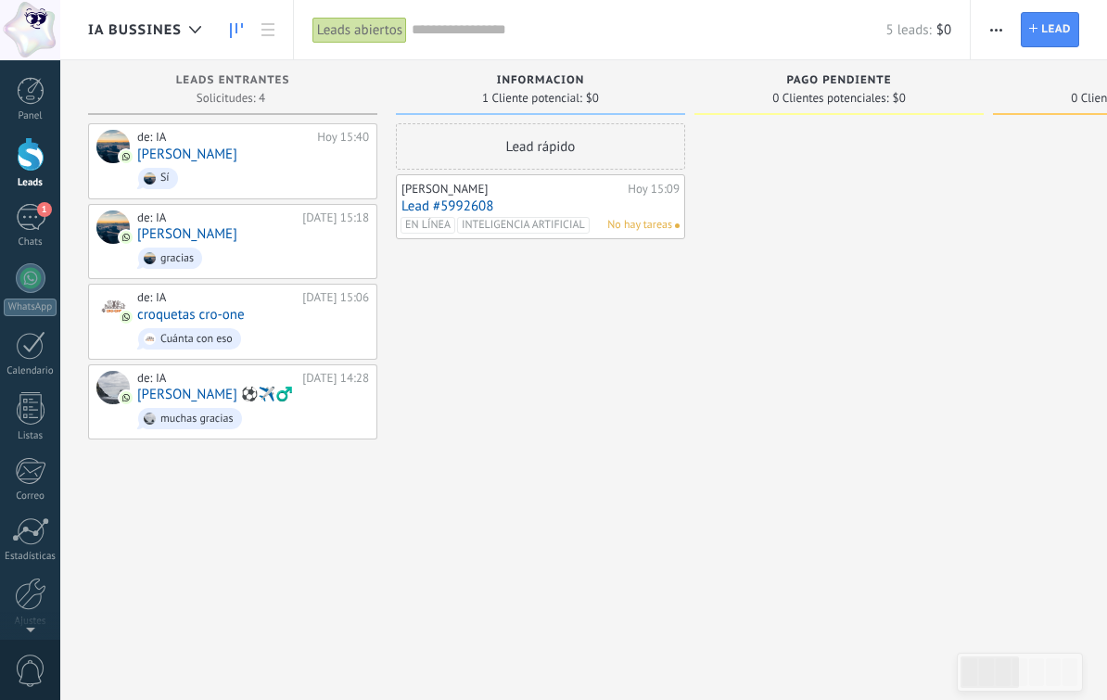
click at [42, 216] on span "1" at bounding box center [44, 209] width 15 height 15
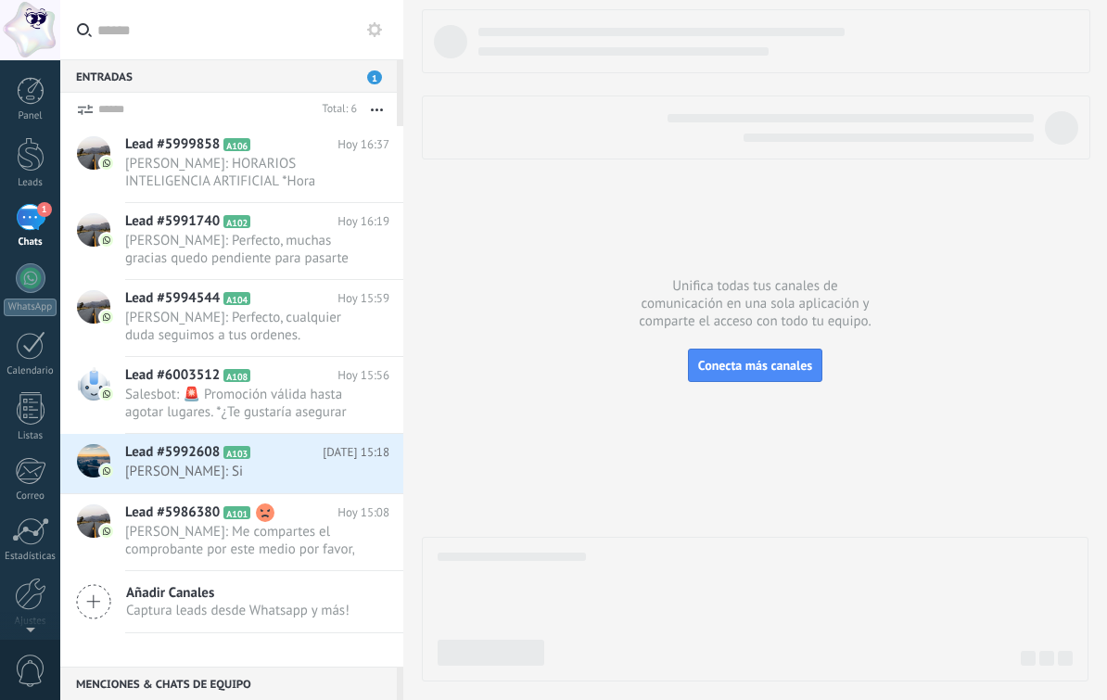
click at [254, 480] on span "[PERSON_NAME]: Si" at bounding box center [239, 472] width 229 height 18
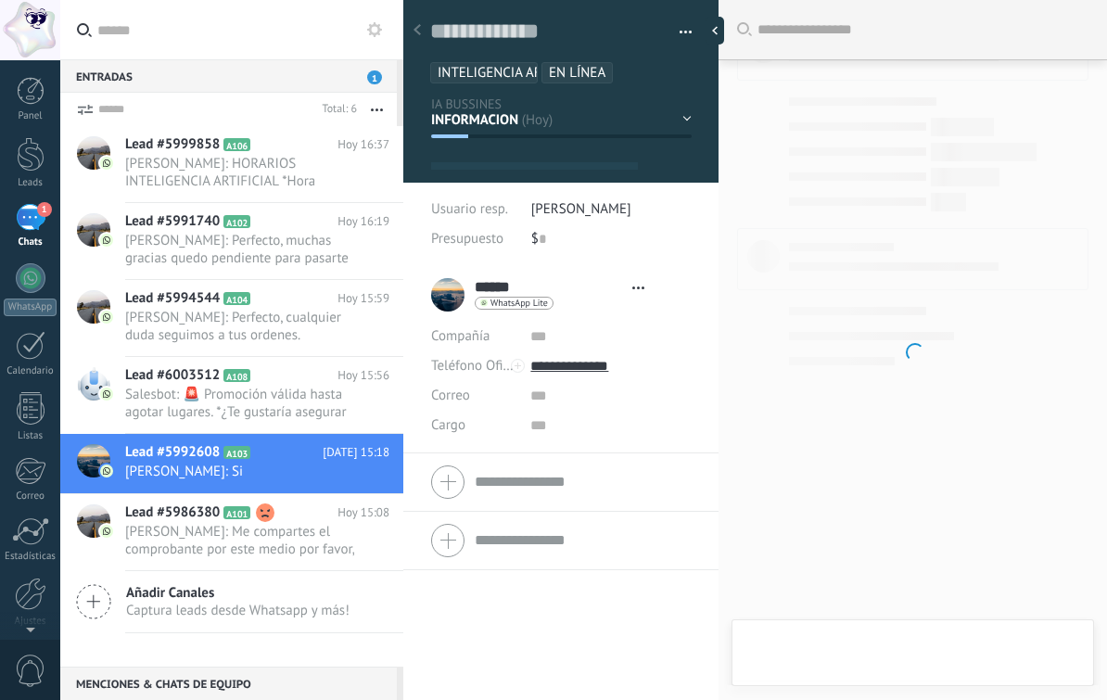
type textarea "**********"
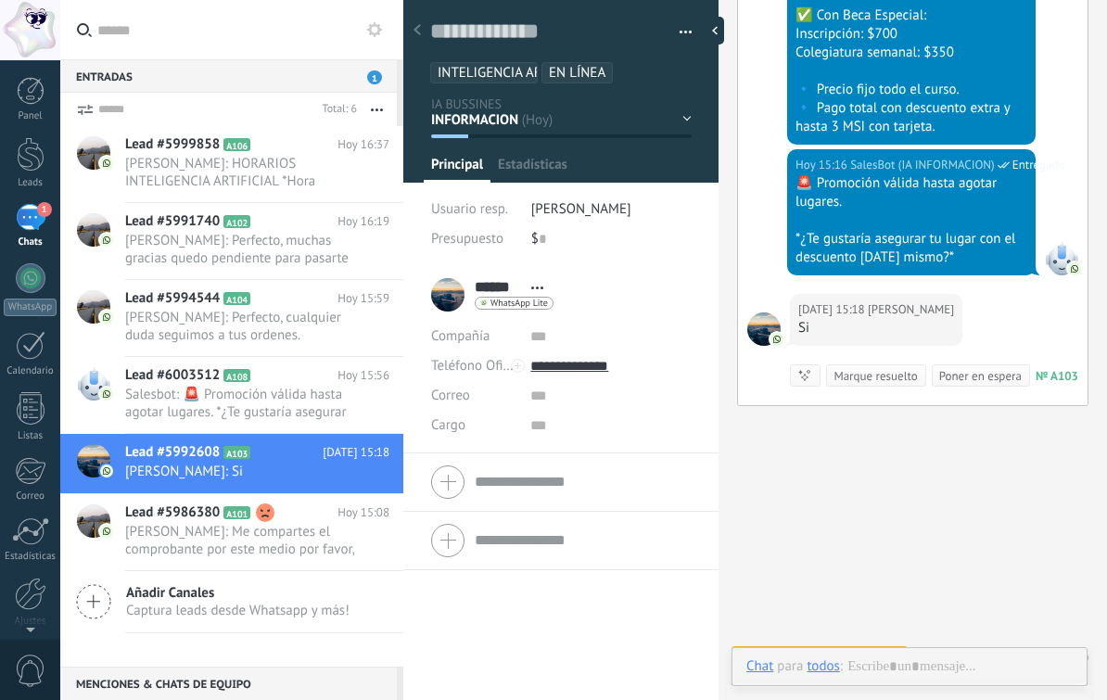
scroll to position [28, 0]
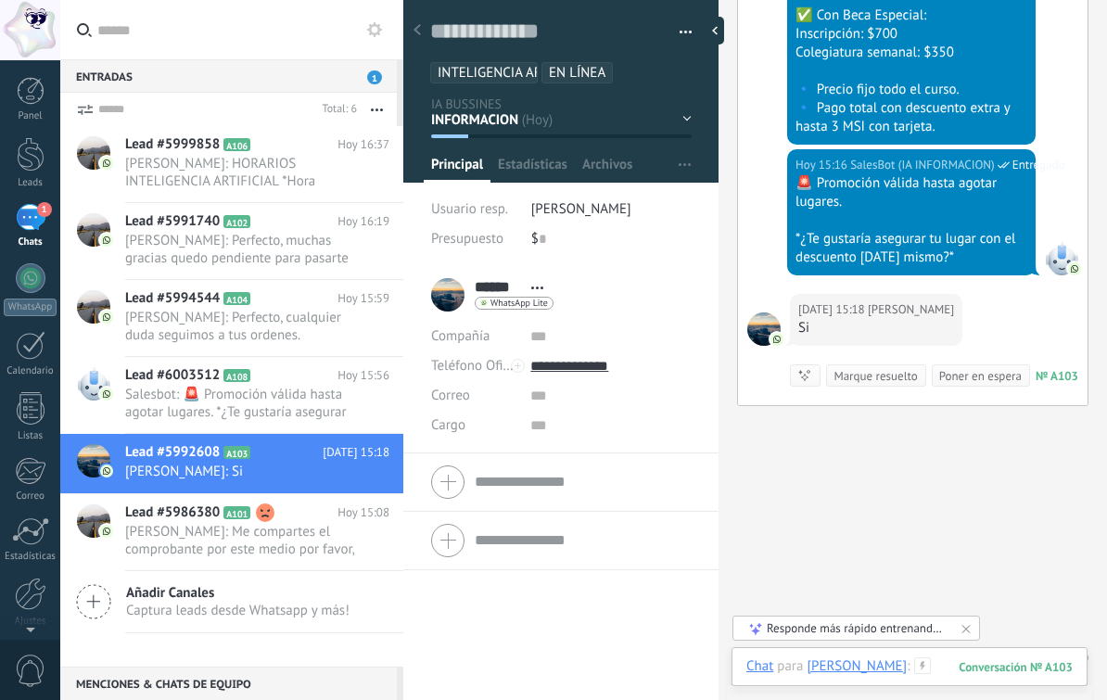
click at [899, 674] on div at bounding box center [910, 686] width 326 height 56
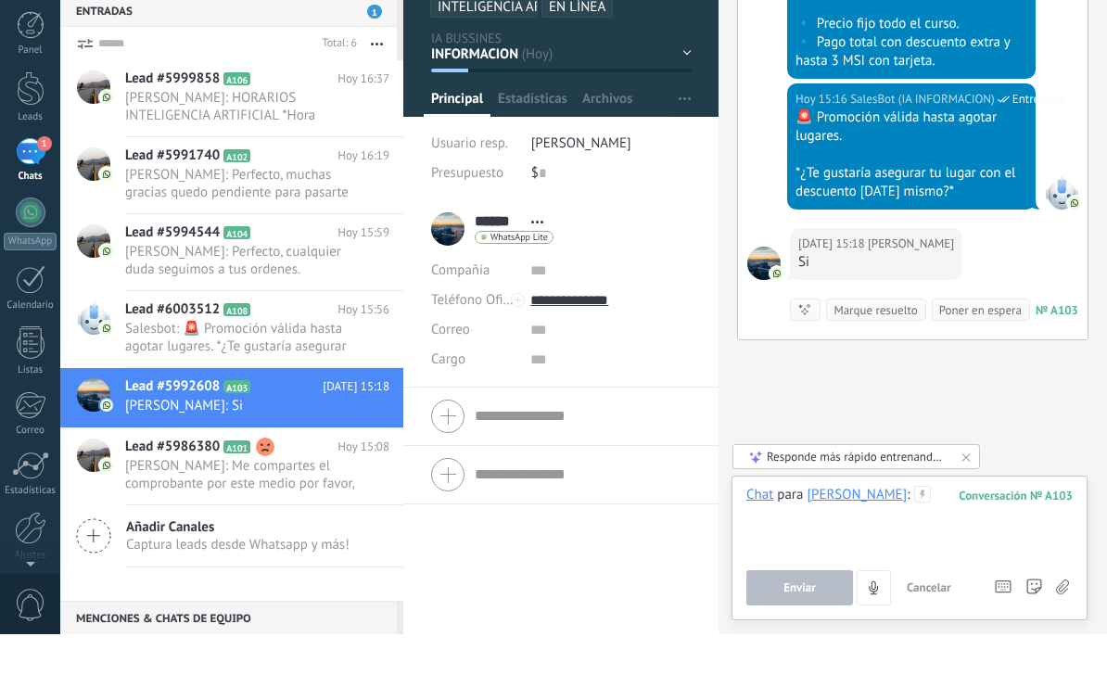
scroll to position [1, 0]
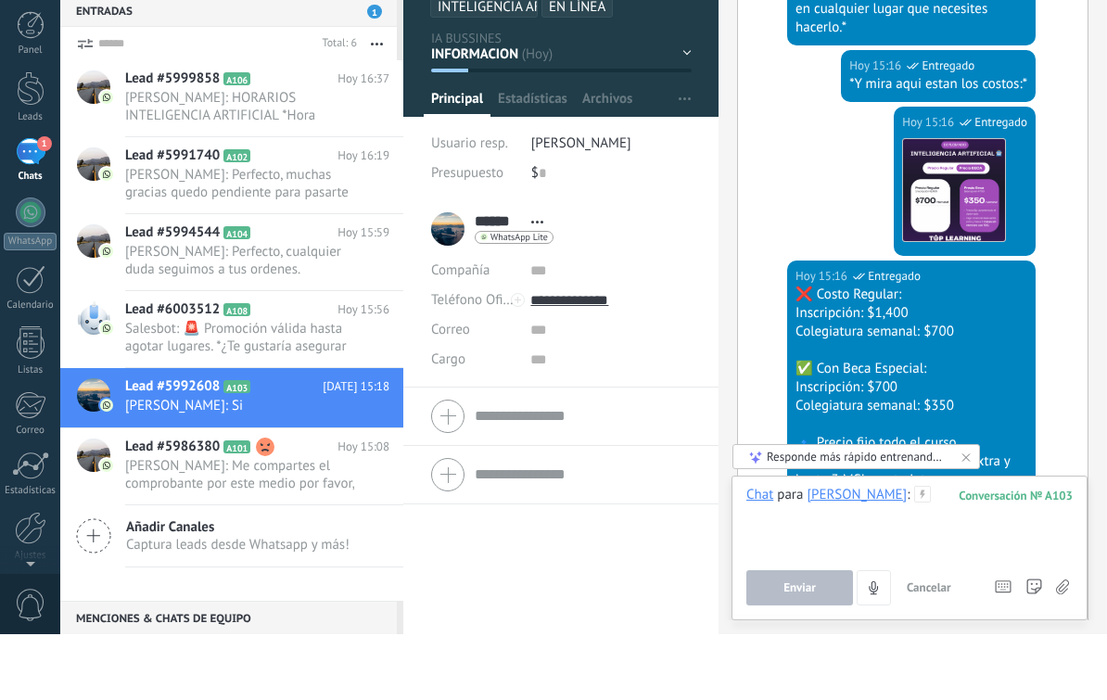
click at [918, 552] on div at bounding box center [910, 587] width 326 height 70
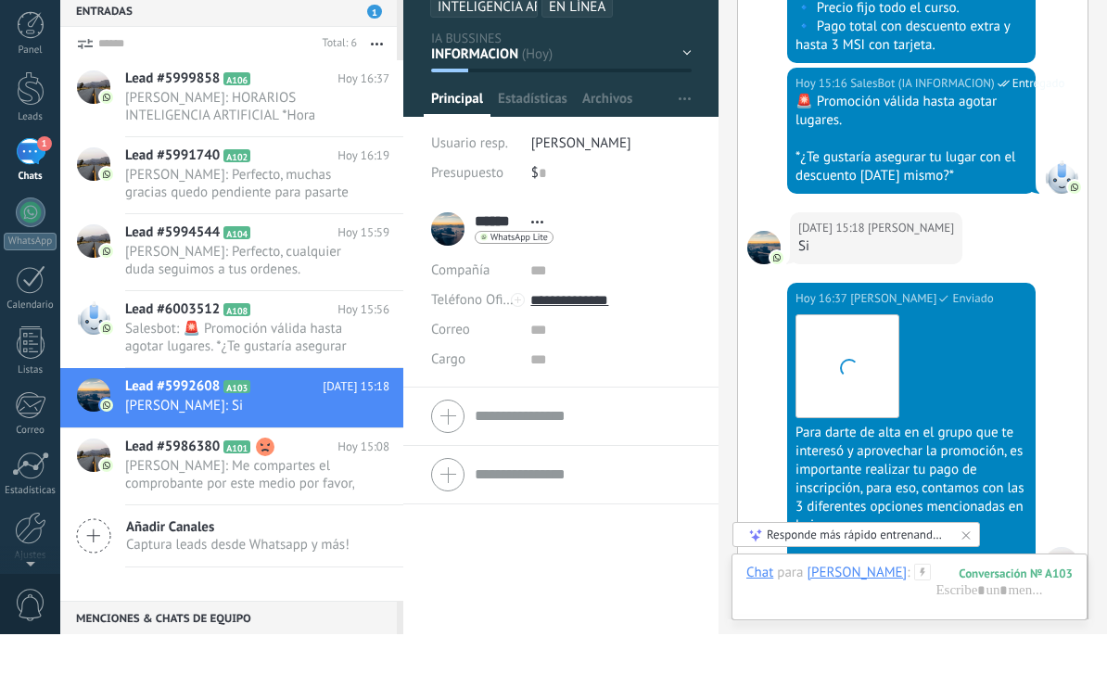
scroll to position [2438, 0]
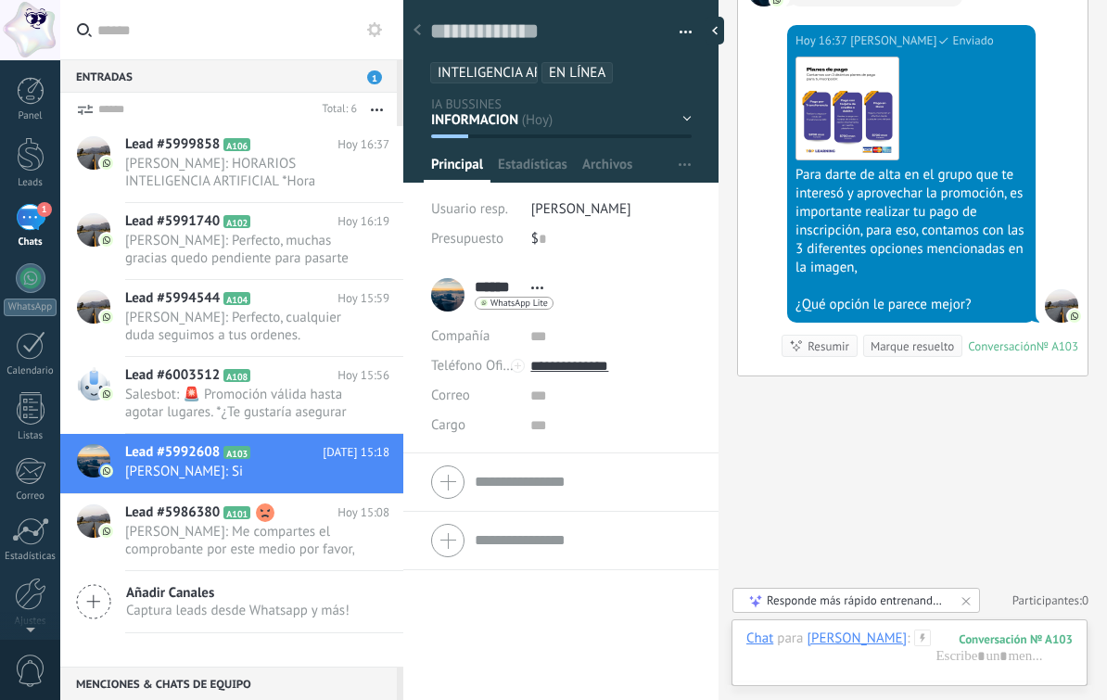
click at [292, 409] on span "Salesbot: 🚨 Promoción válida hasta agotar lugares. *¿Te gustaría asegurar tu lu…" at bounding box center [239, 403] width 229 height 35
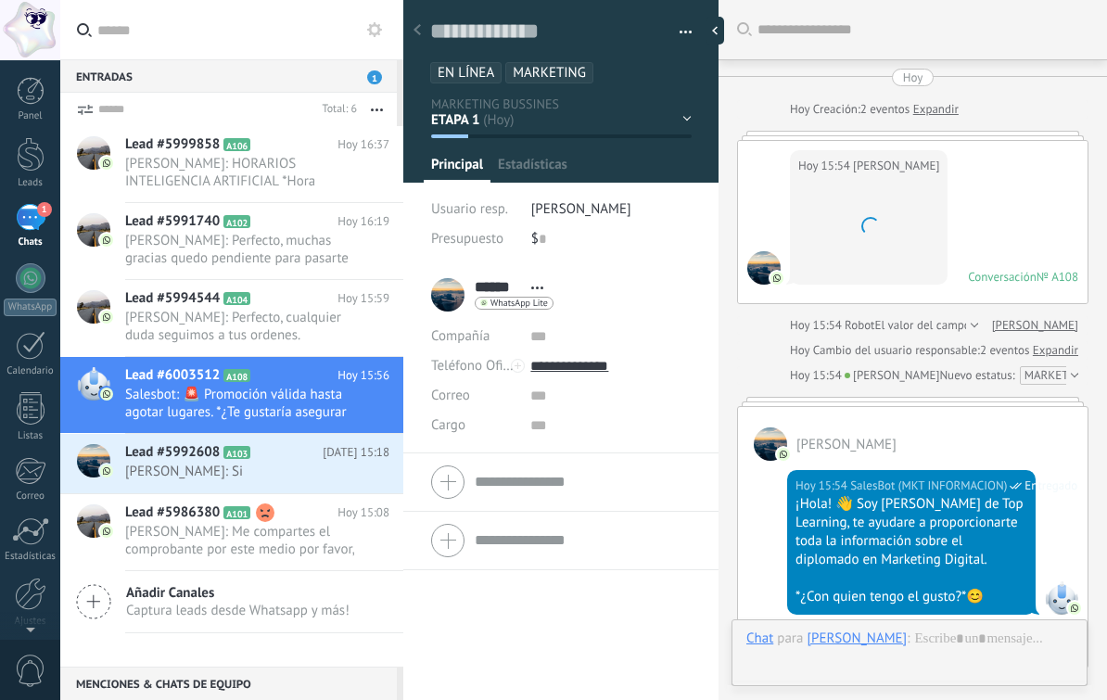
scroll to position [2362, 0]
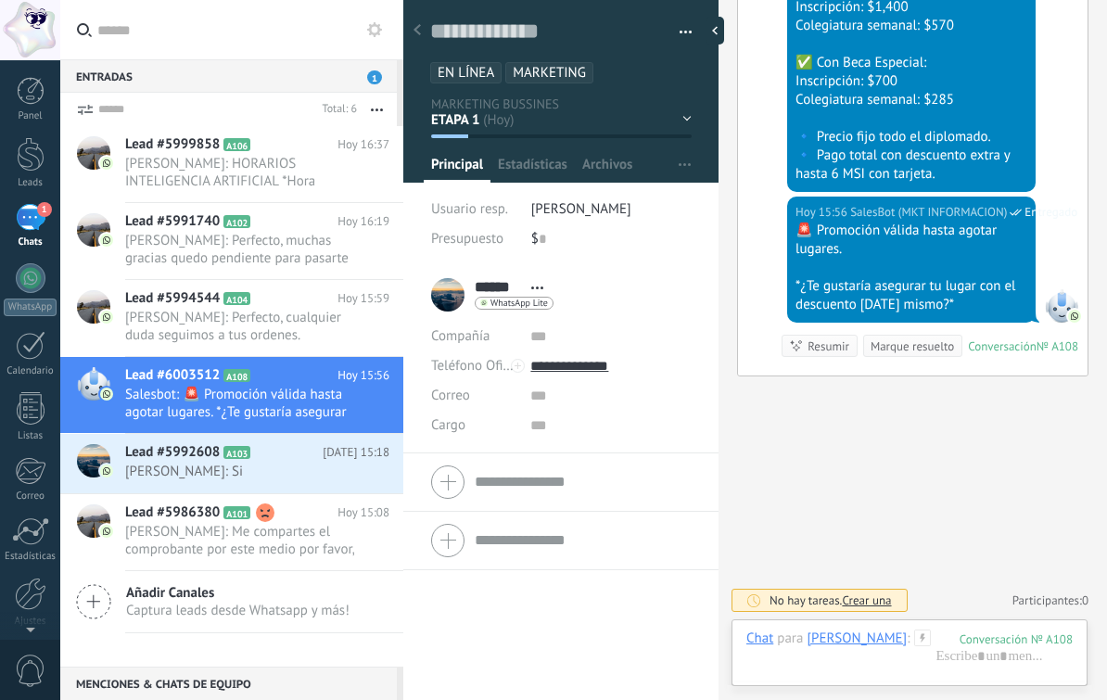
click at [303, 337] on span "[PERSON_NAME]: Perfecto, cualquier duda seguimos a tus ordenes." at bounding box center [239, 326] width 229 height 35
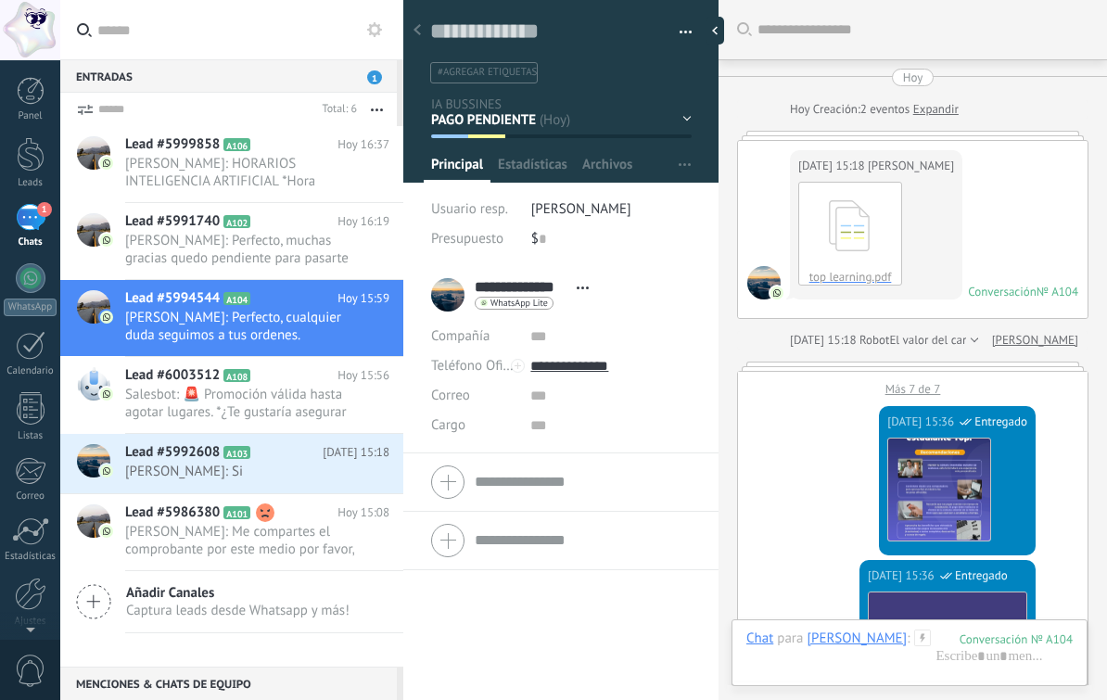
scroll to position [1157, 0]
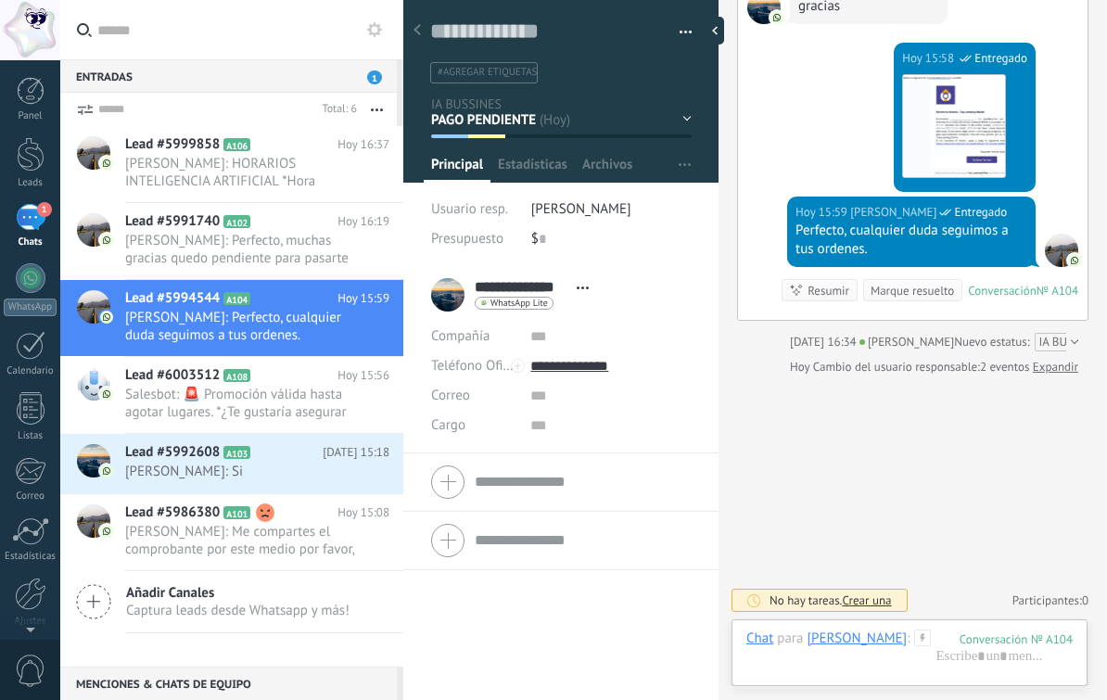
click at [278, 474] on span "[PERSON_NAME]: Si" at bounding box center [239, 472] width 229 height 18
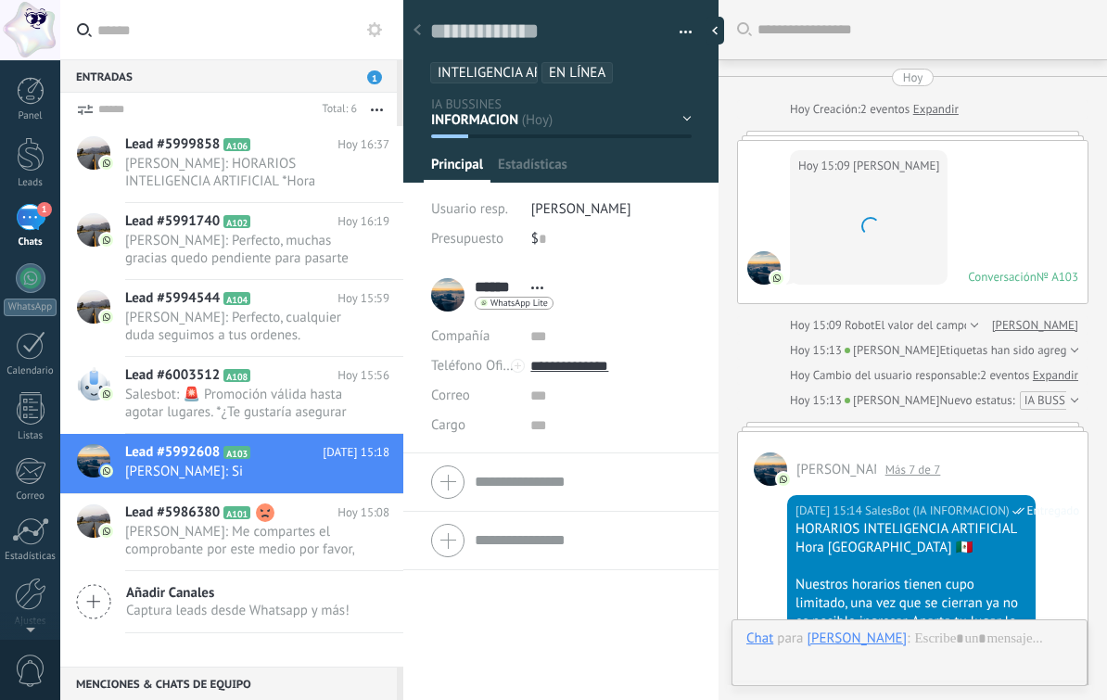
scroll to position [2289, 0]
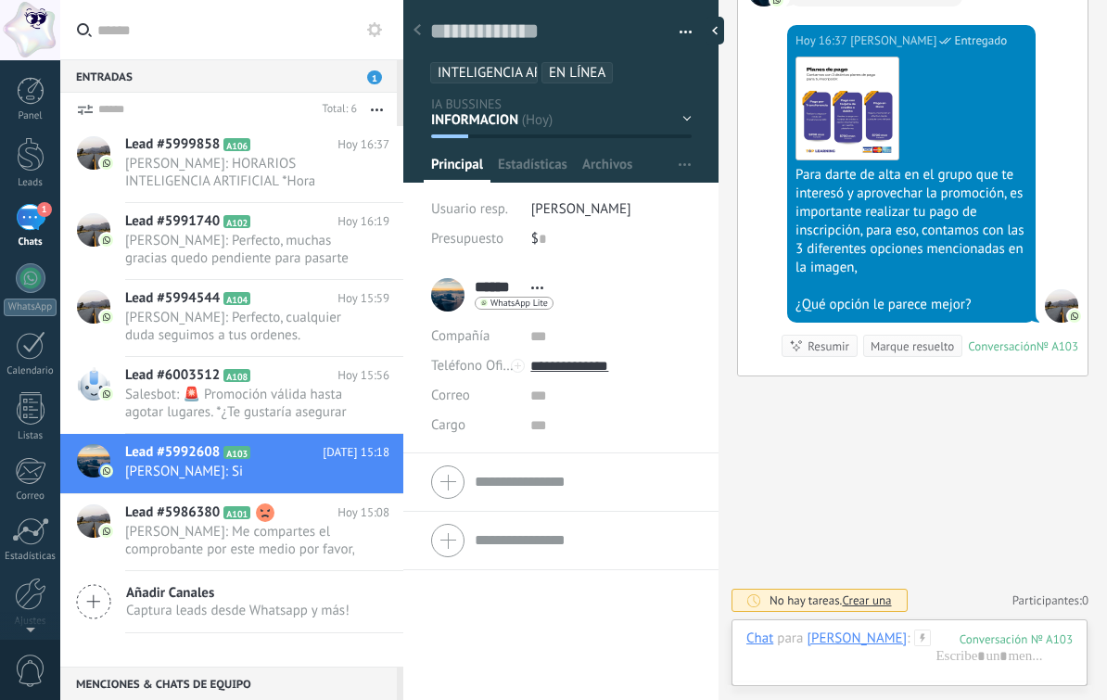
click at [275, 532] on span "[PERSON_NAME]: Me compartes el comprobante por este medio por favor, y te compa…" at bounding box center [239, 540] width 229 height 35
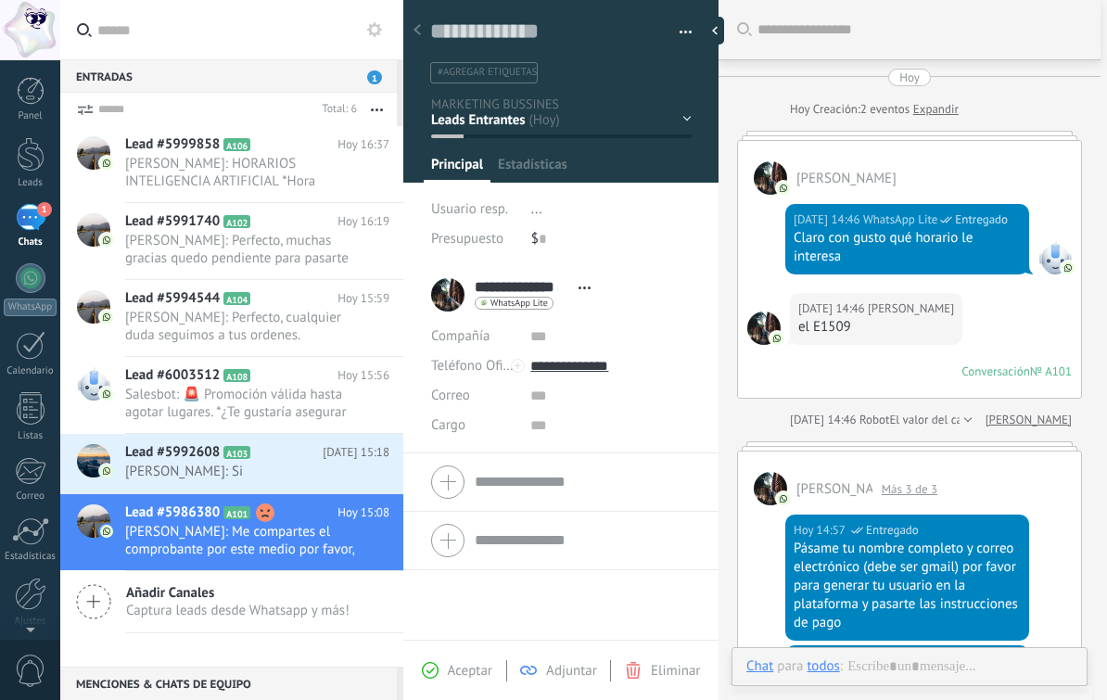
scroll to position [1384, 0]
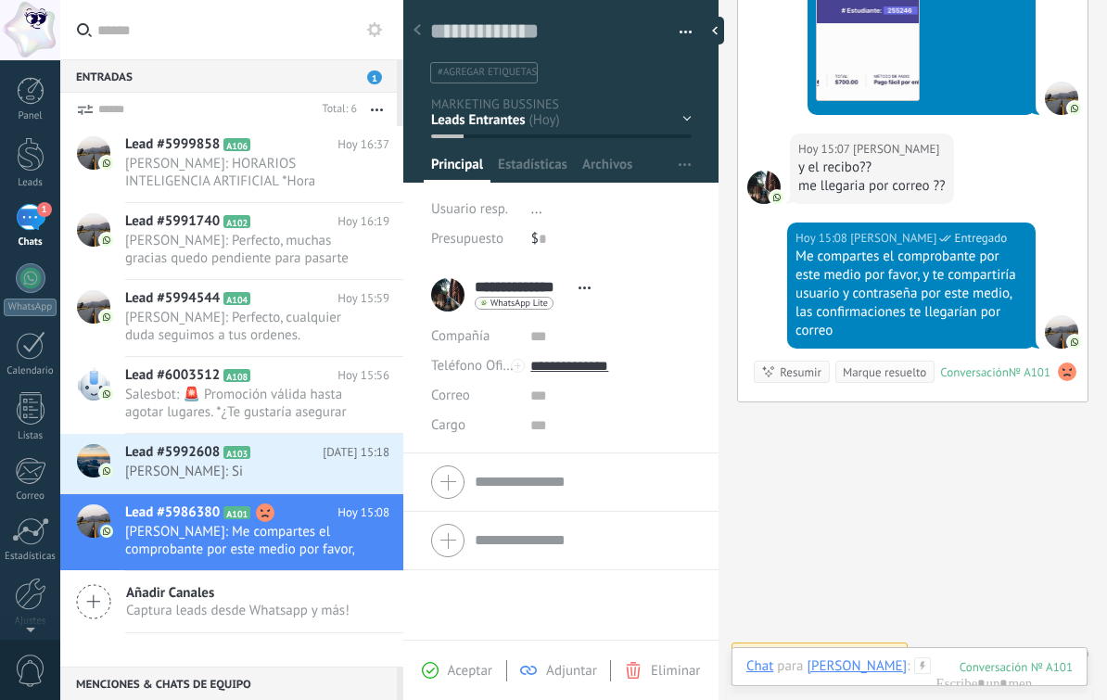
click at [0, 0] on div "ETAPA 1 [GEOGRAPHIC_DATA] R1 R2 R3 R4" at bounding box center [0, 0] width 0 height 0
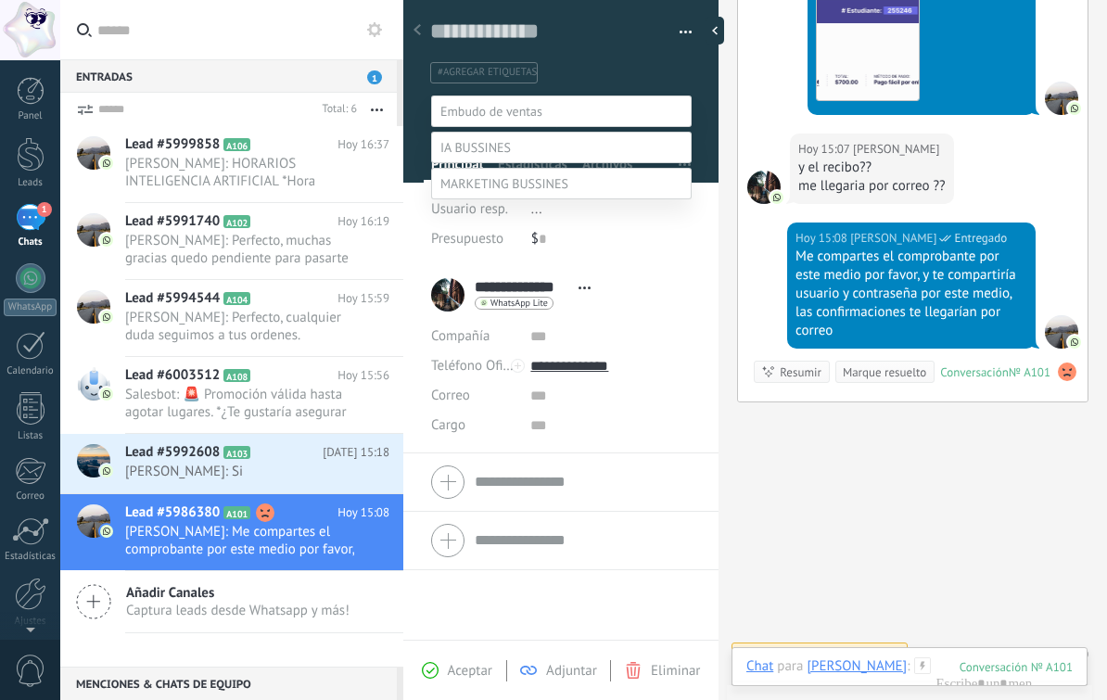
scroll to position [72, 0]
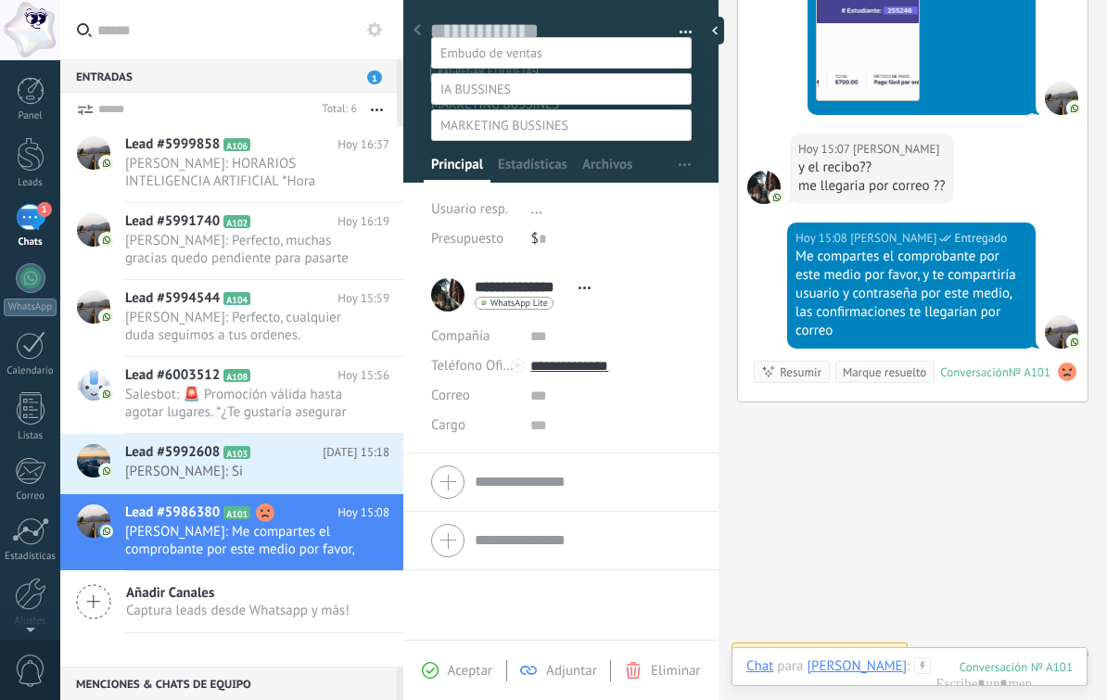
click at [0, 0] on label "PAGO PENDIENTE" at bounding box center [0, 0] width 0 height 0
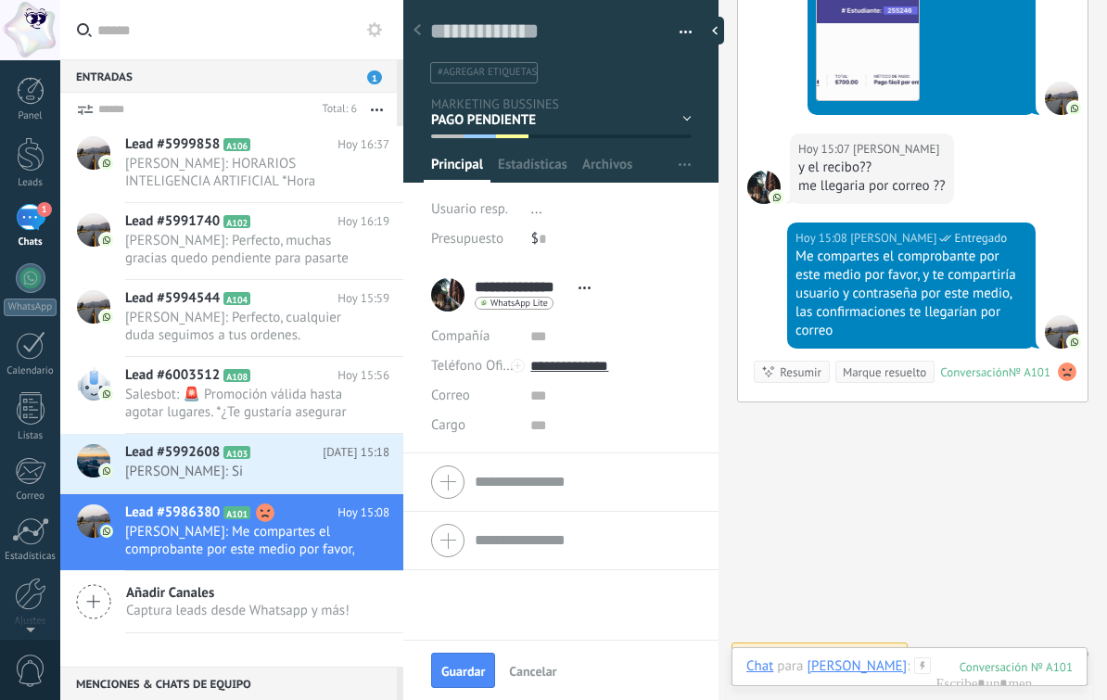
click at [477, 662] on button "Guardar" at bounding box center [463, 670] width 64 height 35
click at [288, 411] on span "Salesbot: 🚨 Promoción válida hasta agotar lugares. *¿Te gustaría asegurar tu lu…" at bounding box center [239, 403] width 229 height 35
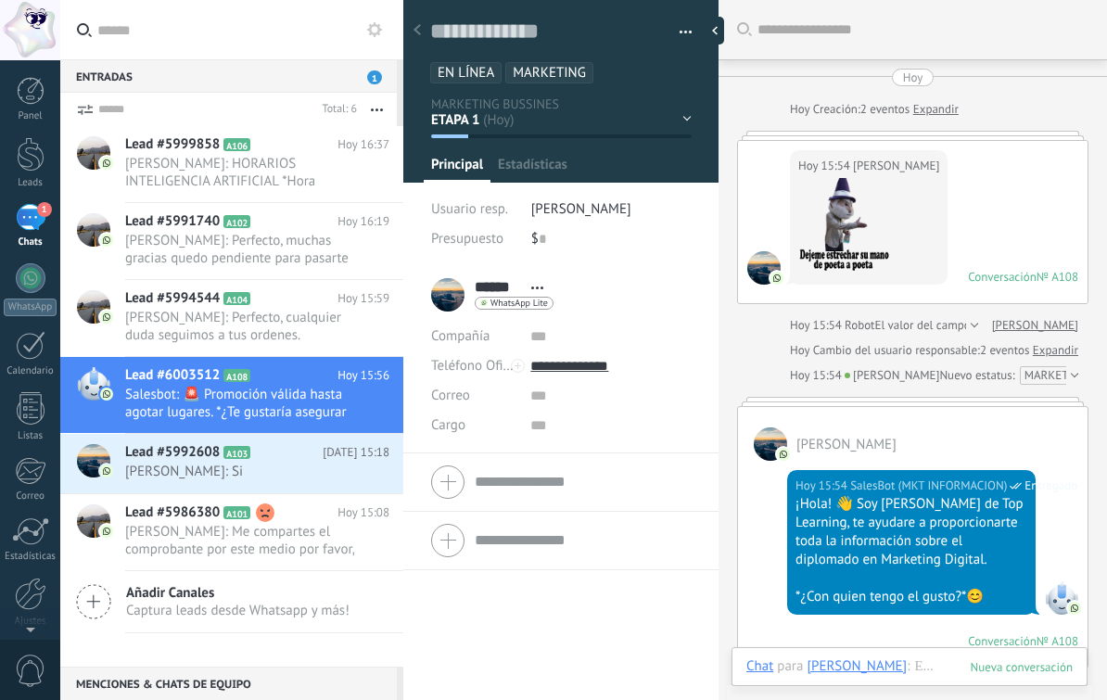
scroll to position [2297, 0]
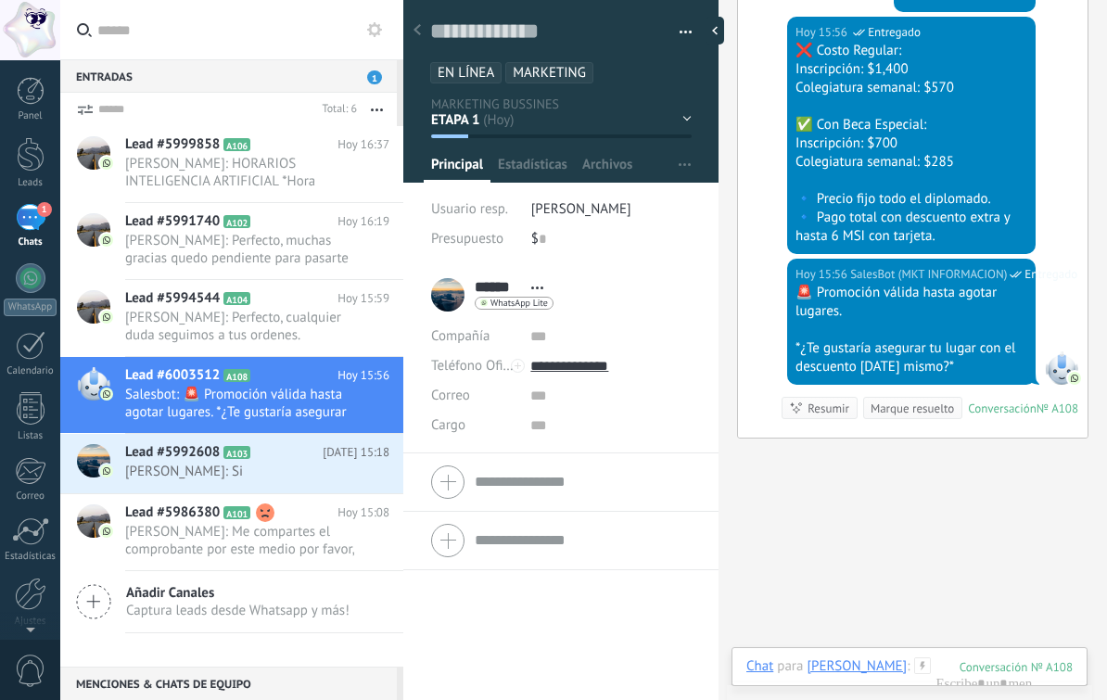
click at [272, 339] on span "[PERSON_NAME]: Perfecto, cualquier duda seguimos a tus ordenes." at bounding box center [239, 326] width 229 height 35
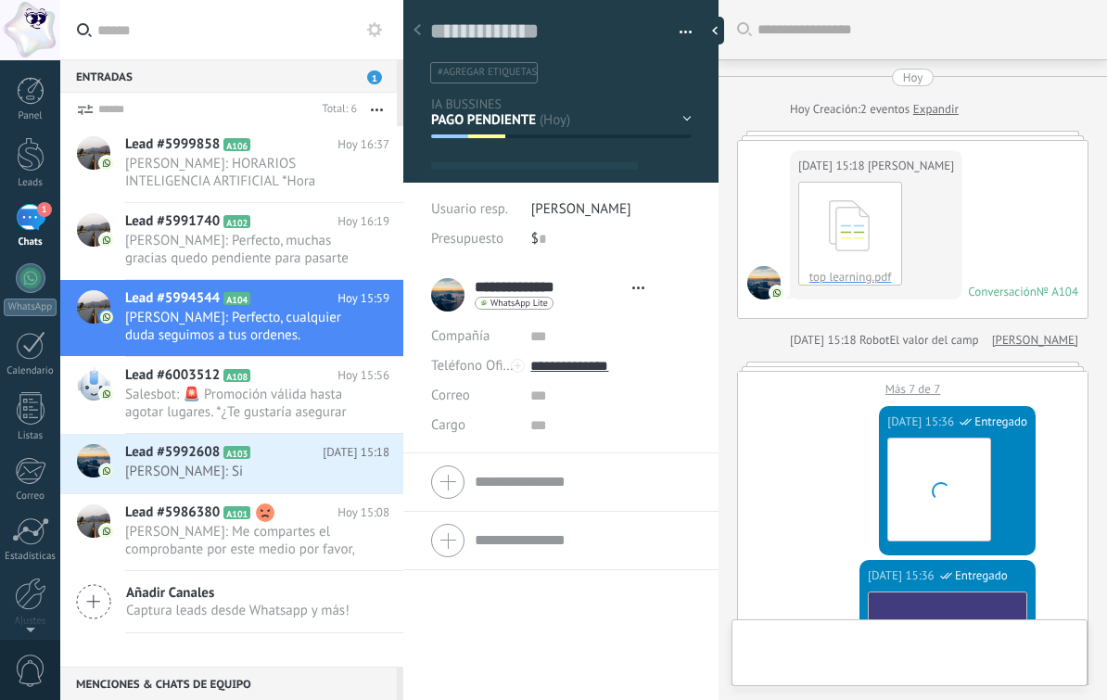
scroll to position [28, 0]
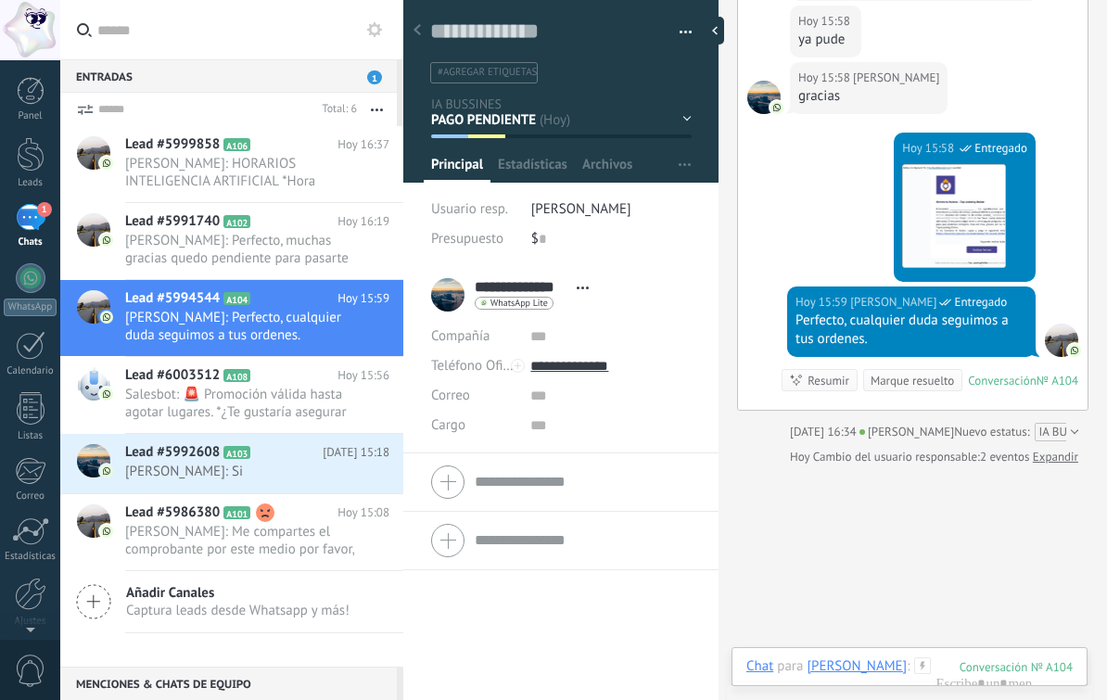
click at [0, 0] on div "INFORMACION [GEOGRAPHIC_DATA] R1 R2 R3 R4 VENDIDOS" at bounding box center [0, 0] width 0 height 0
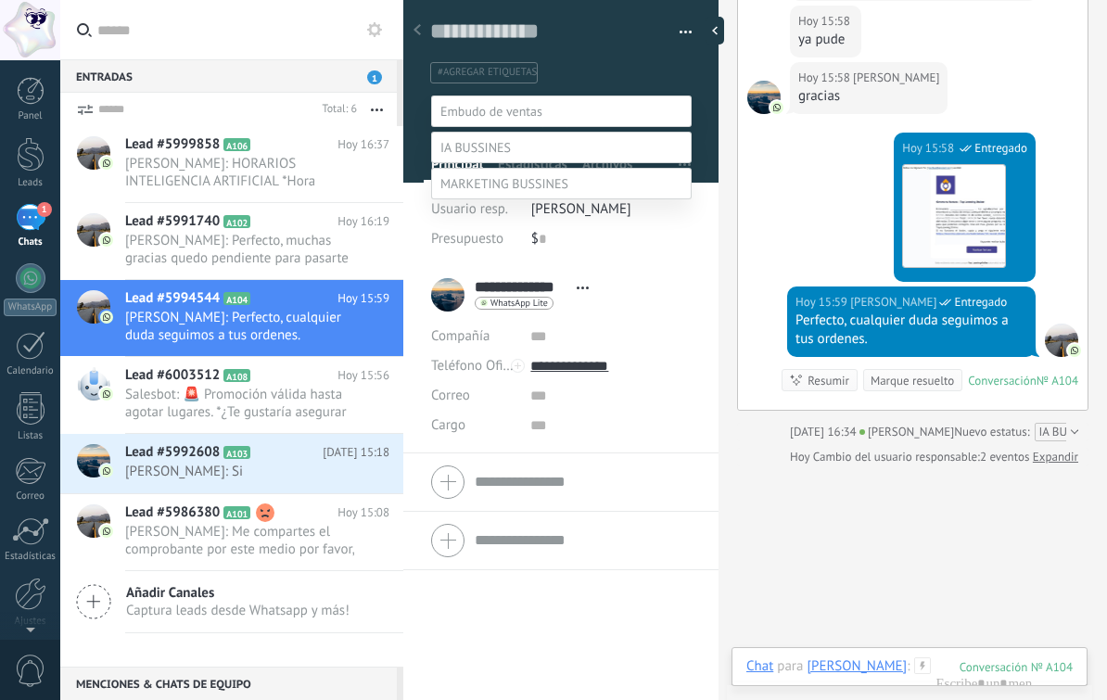
scroll to position [36, 0]
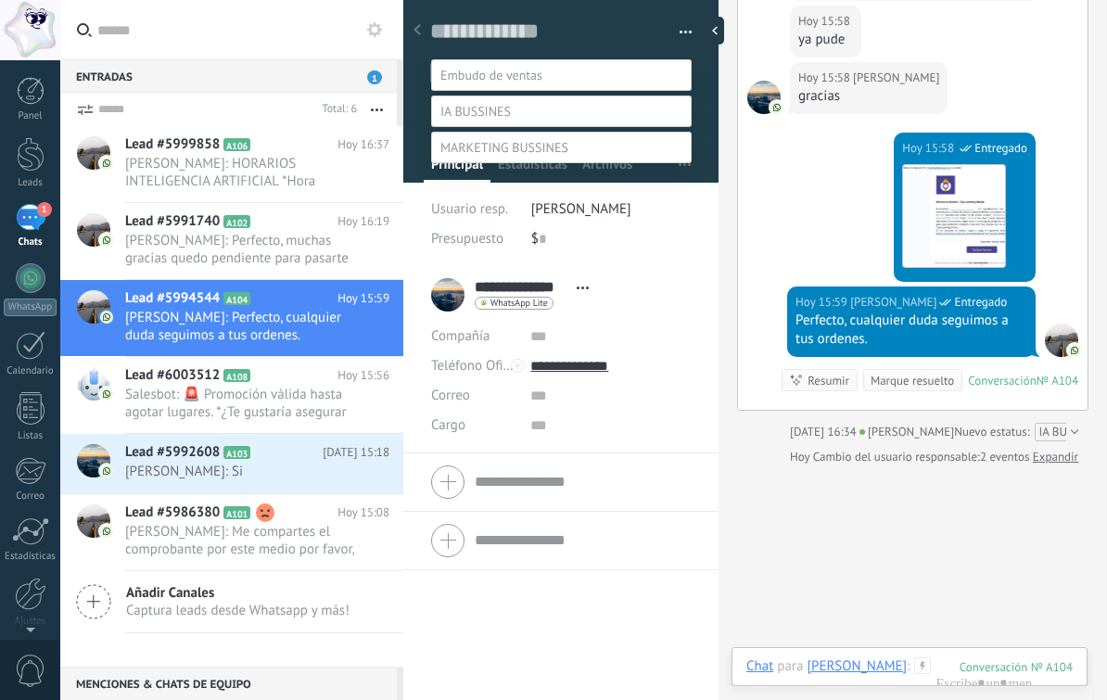
click at [785, 196] on div at bounding box center [583, 314] width 1047 height 700
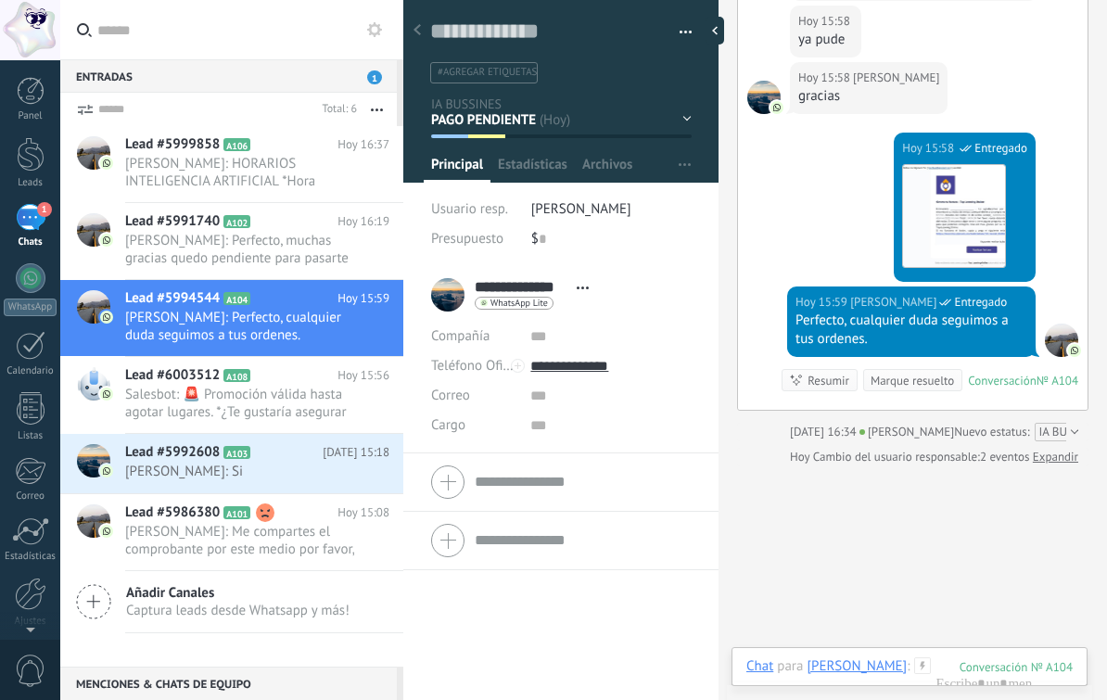
click at [96, 117] on form "Total: 6 Silenciar Acciones múltiples Ordenar Más recientes Larga espera Destac…" at bounding box center [228, 109] width 337 height 33
click at [174, 461] on span "Lead #5992608" at bounding box center [172, 452] width 95 height 19
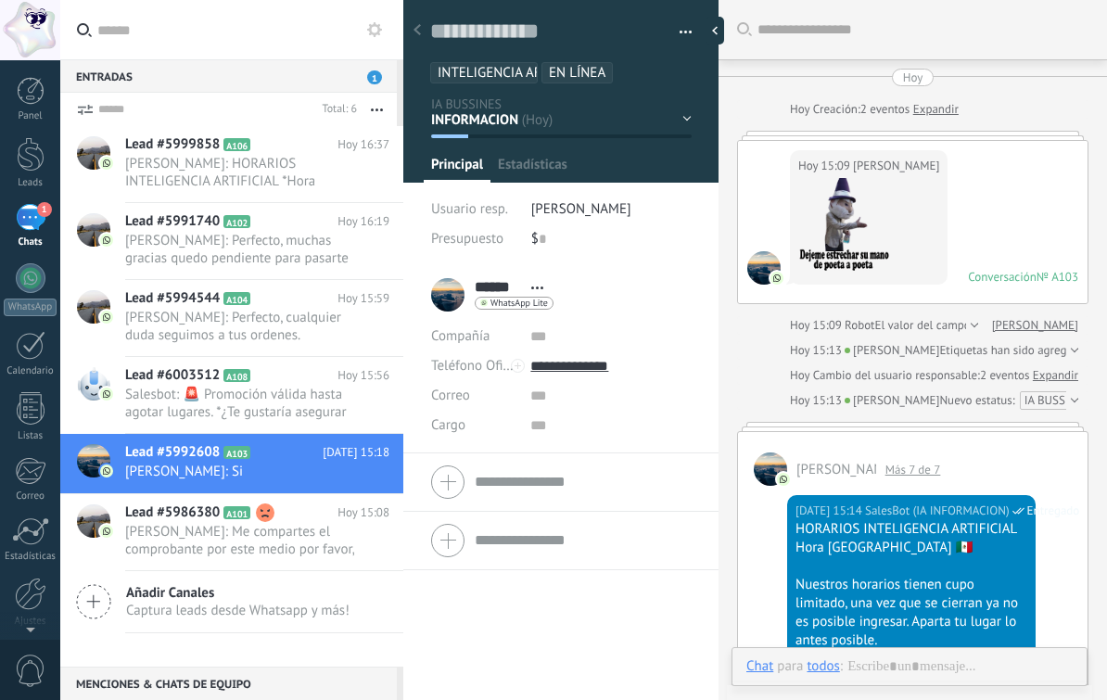
scroll to position [2138, 0]
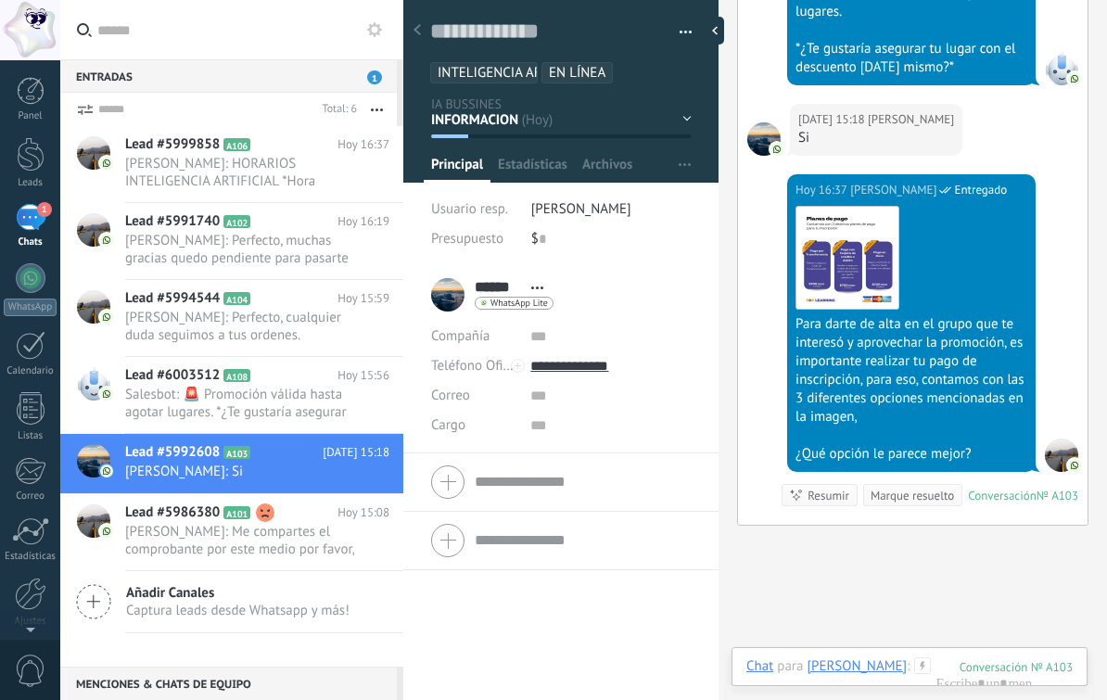
click at [288, 536] on span "[PERSON_NAME]: Me compartes el comprobante por este medio por favor, y te compa…" at bounding box center [239, 540] width 229 height 35
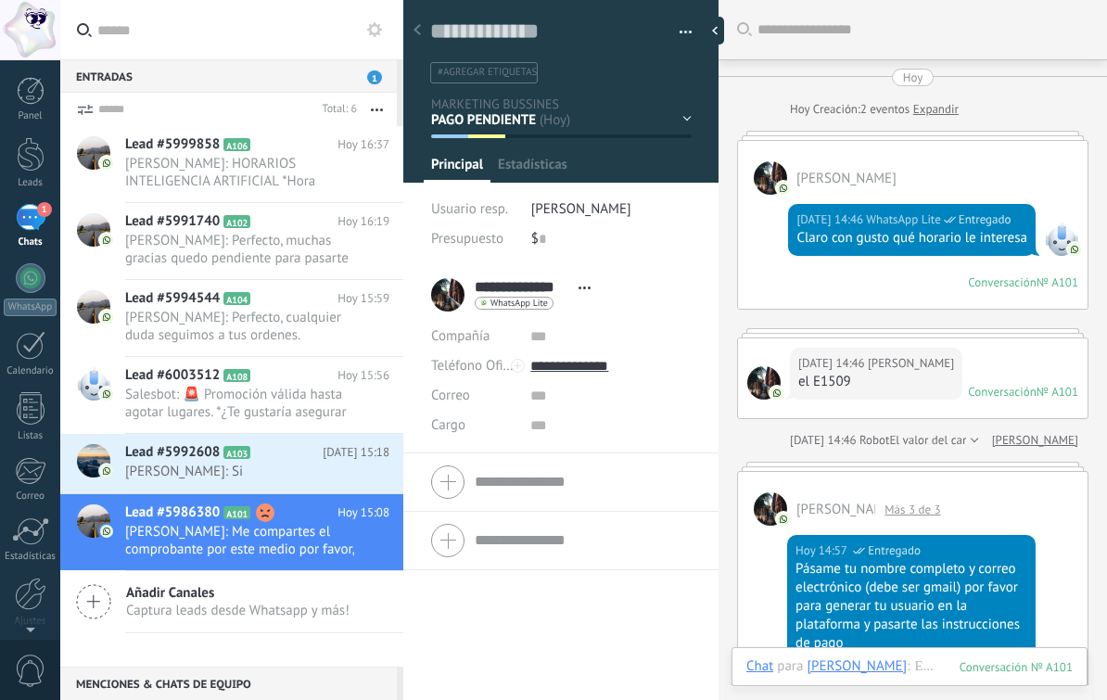
scroll to position [28, 0]
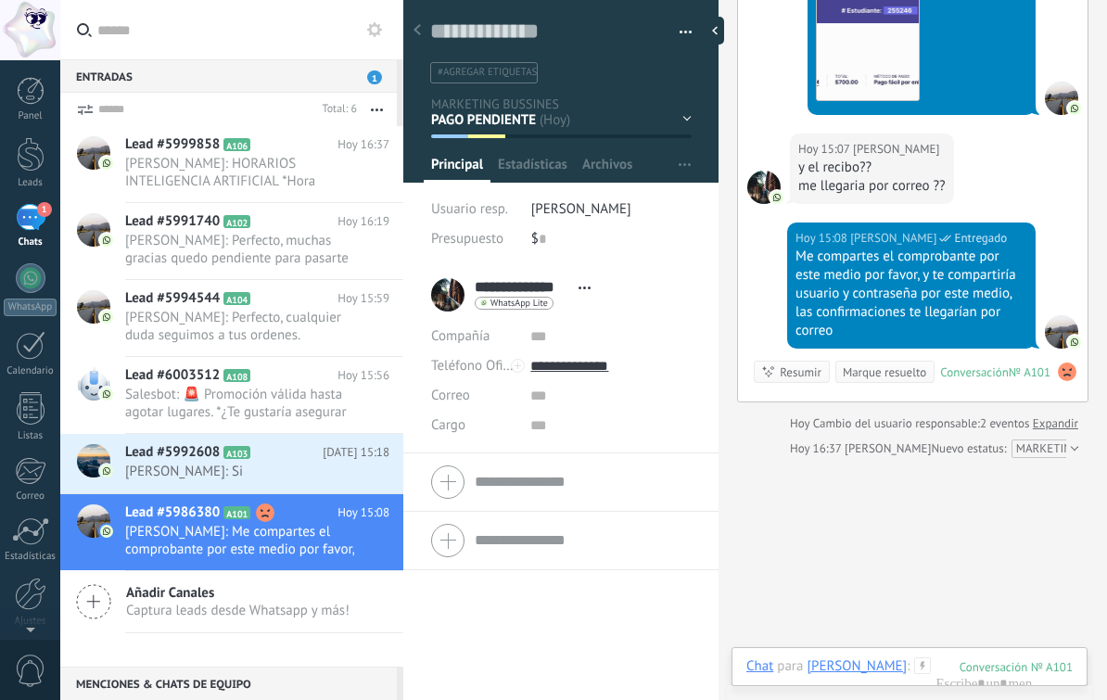
click at [275, 171] on span "[PERSON_NAME]: HORARIOS INTELIGENCIA ARTIFICIAL *Hora Centro de México* 🇲🇽 Nues…" at bounding box center [239, 172] width 229 height 35
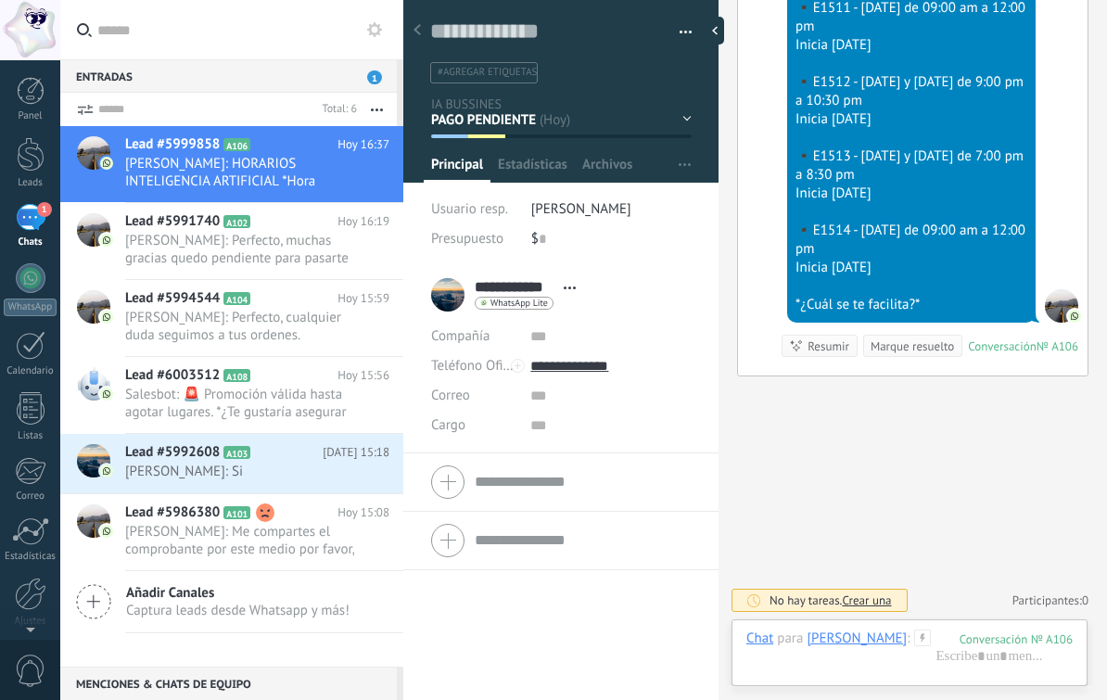
scroll to position [786, 0]
click at [258, 248] on span "[PERSON_NAME]: Perfecto, muchas gracias quedo pendiente para pasarte el acceso." at bounding box center [239, 249] width 229 height 35
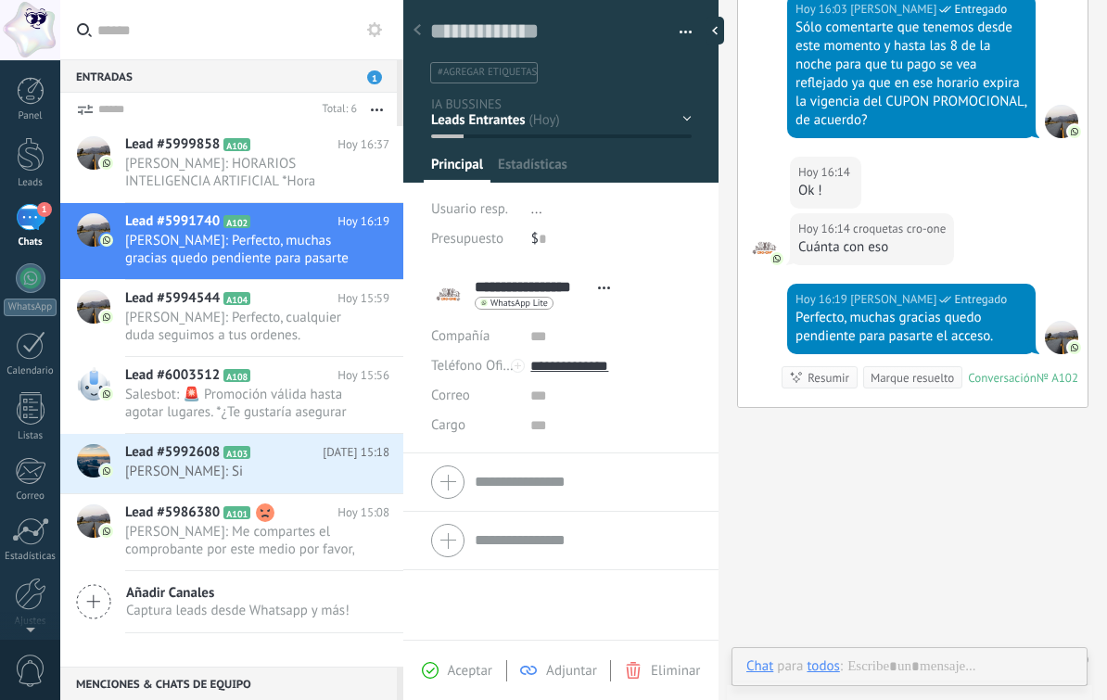
scroll to position [28, 0]
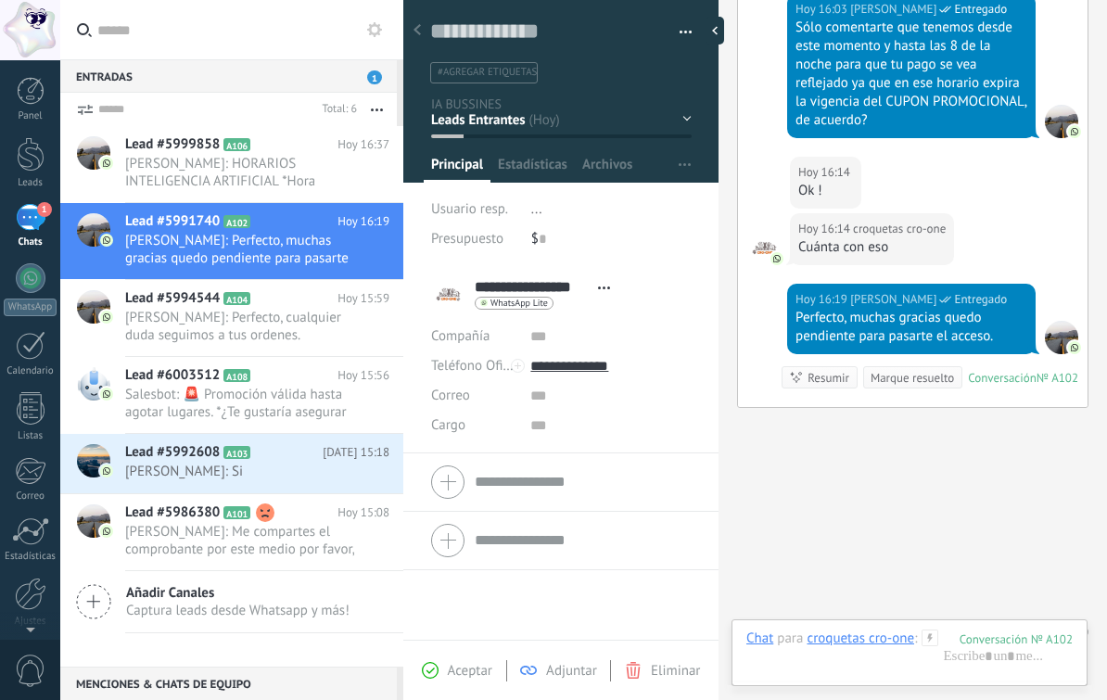
click at [0, 0] on div "INFORMACION [GEOGRAPHIC_DATA] R1 R2 R3 R4" at bounding box center [0, 0] width 0 height 0
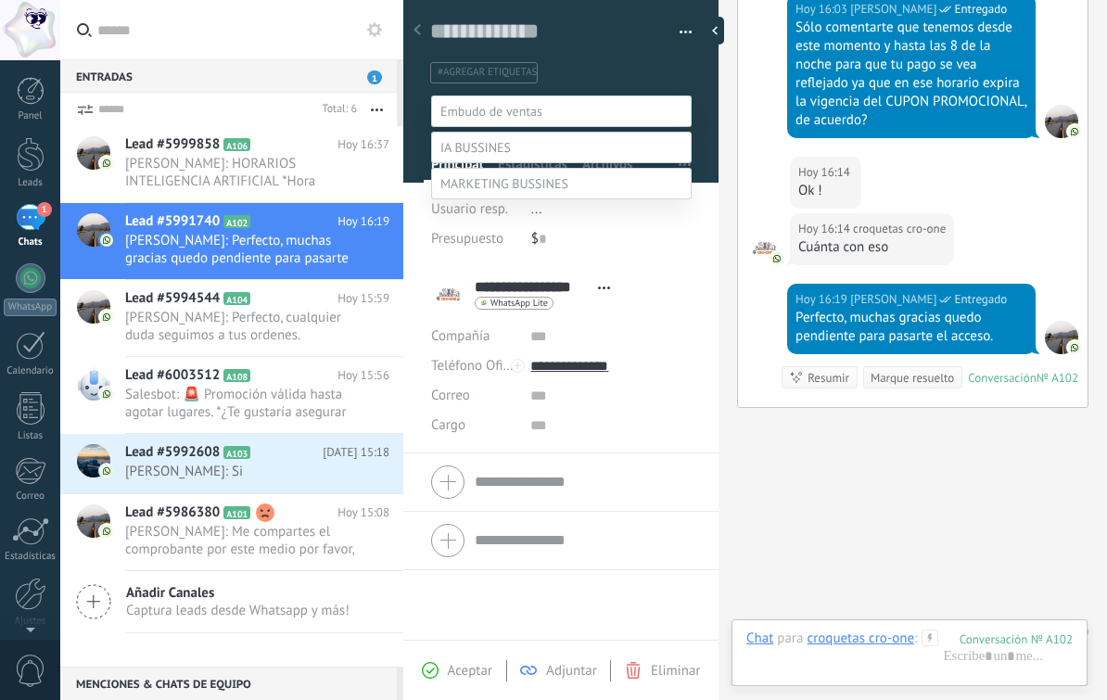
scroll to position [36, 0]
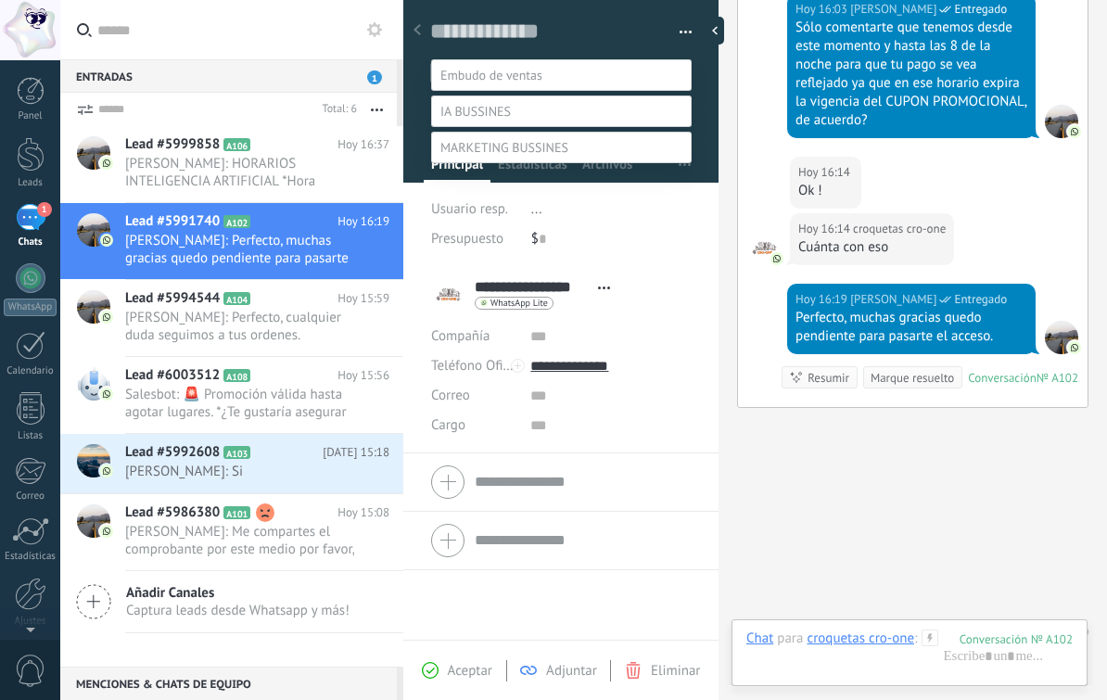
click at [0, 0] on label "PAGO PENDIENTE" at bounding box center [0, 0] width 0 height 0
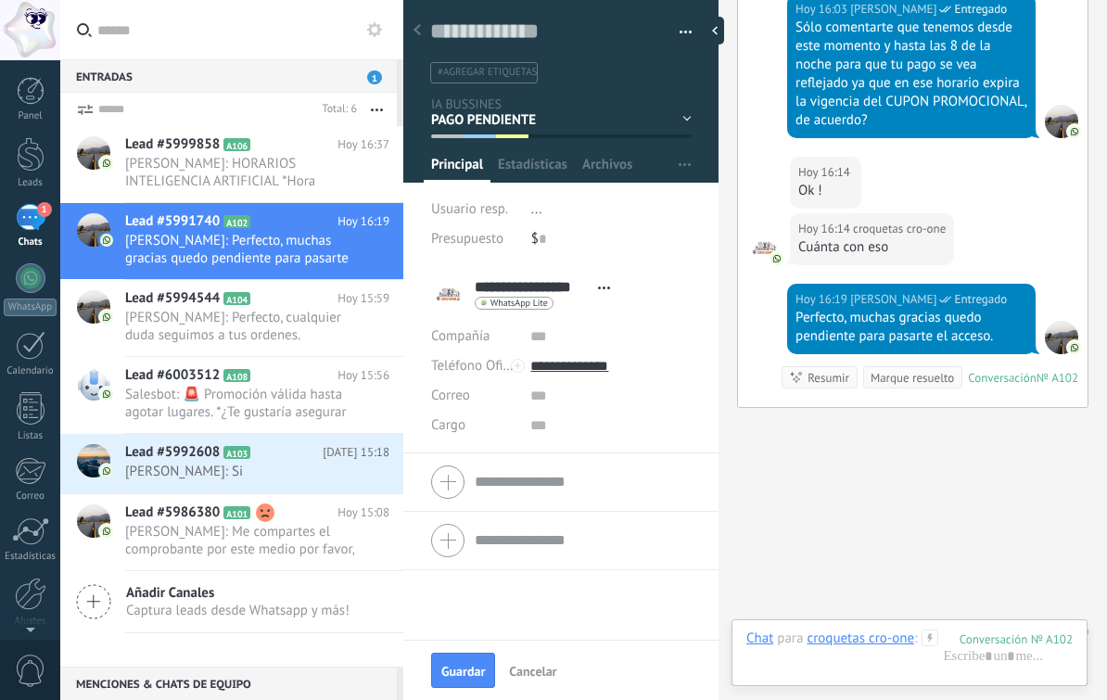
click at [455, 662] on button "Guardar" at bounding box center [463, 670] width 64 height 35
click at [300, 331] on span "[PERSON_NAME]: Perfecto, cualquier duda seguimos a tus ordenes." at bounding box center [239, 326] width 229 height 35
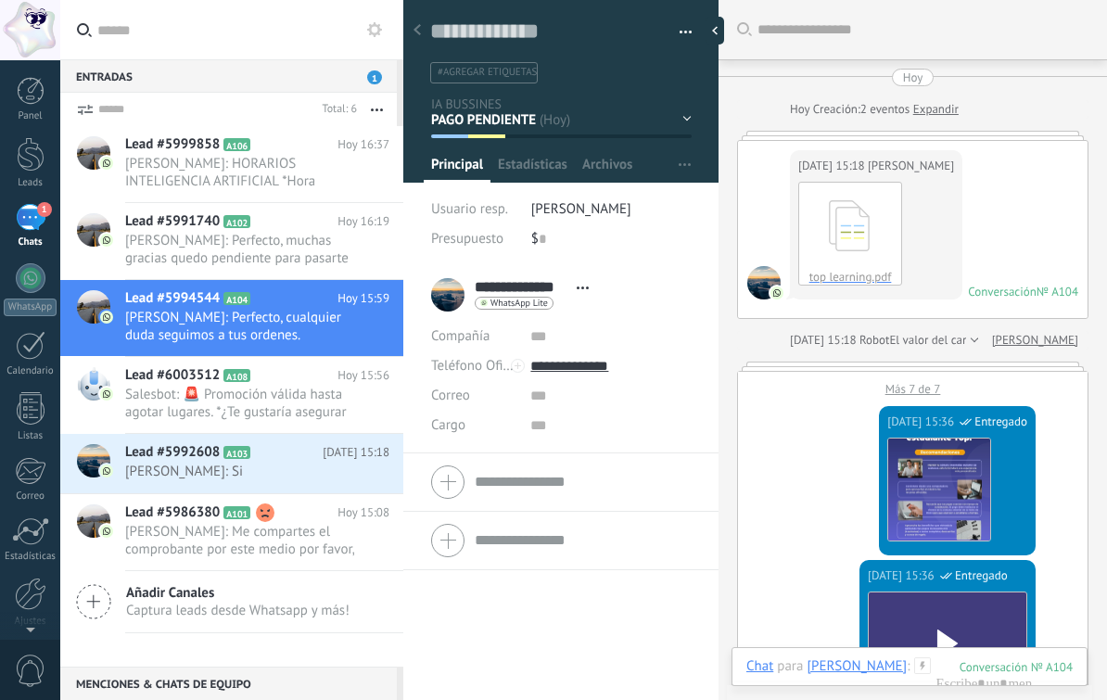
click at [933, 389] on div "Más 7 de 7" at bounding box center [913, 384] width 350 height 25
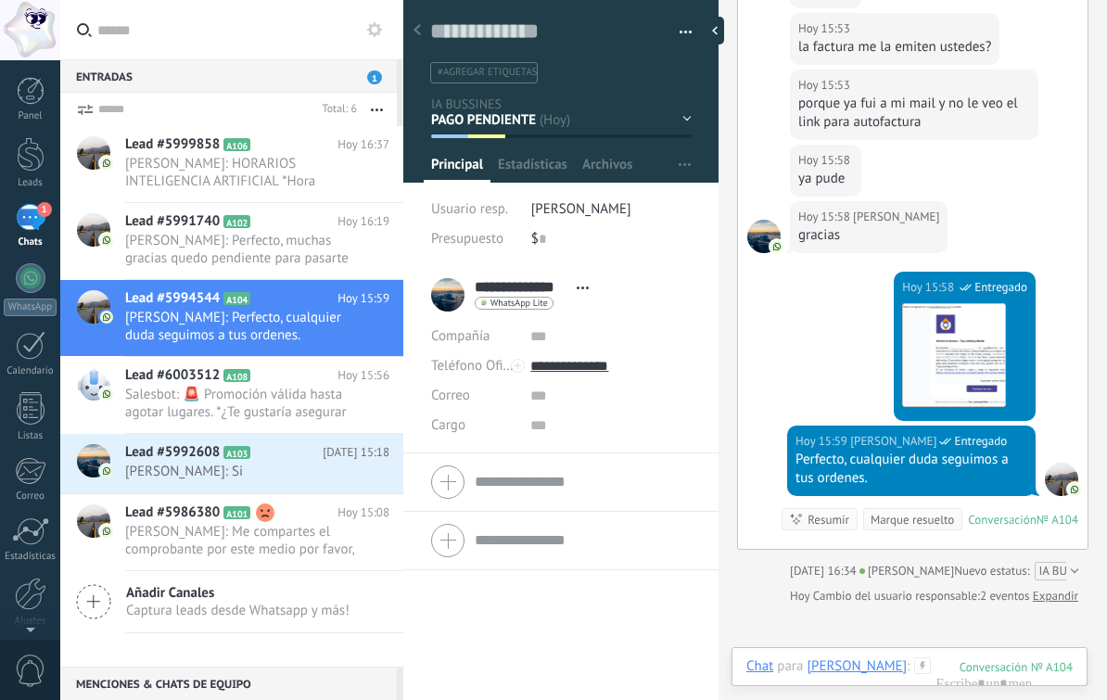
scroll to position [2934, 0]
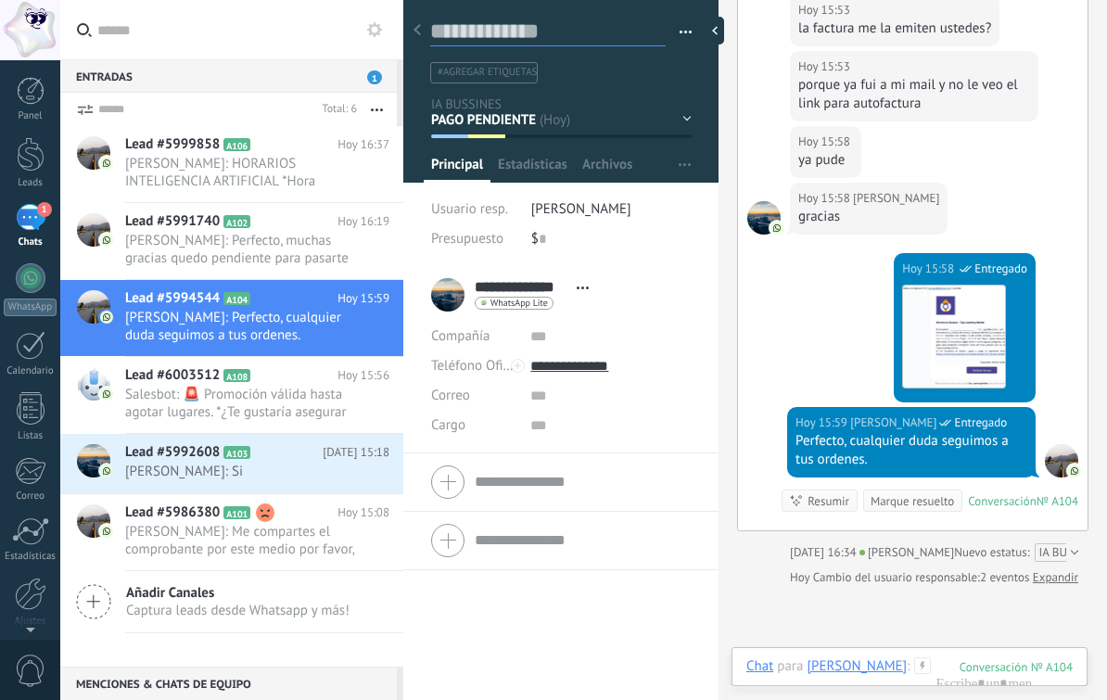
click at [569, 36] on textarea at bounding box center [548, 32] width 236 height 29
type textarea "*"
type textarea "**"
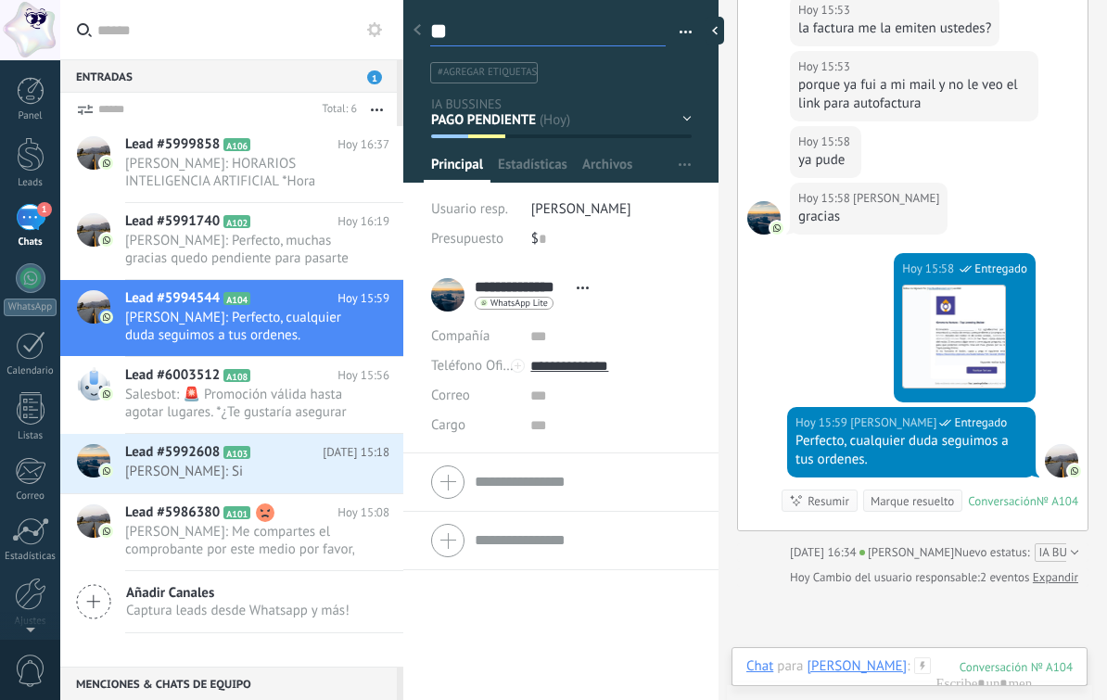
type textarea "***"
type textarea "****"
type textarea "*****"
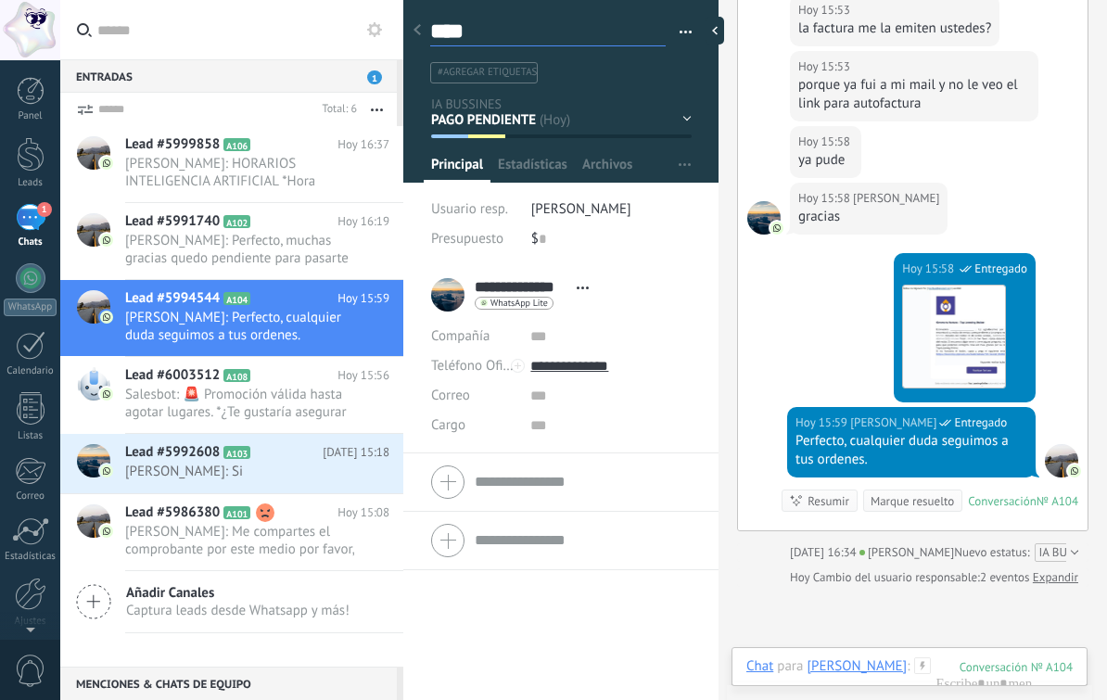
type textarea "*****"
type textarea "******"
paste textarea "*******"
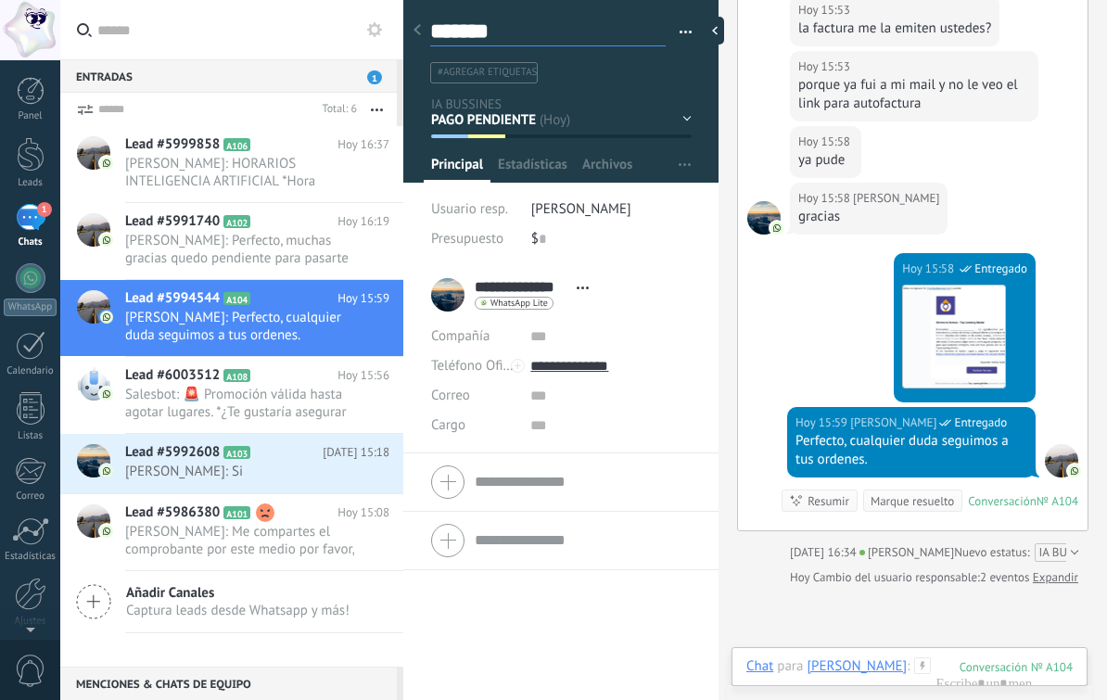
type textarea "**********"
click at [557, 243] on div "$ 0" at bounding box center [611, 239] width 160 height 30
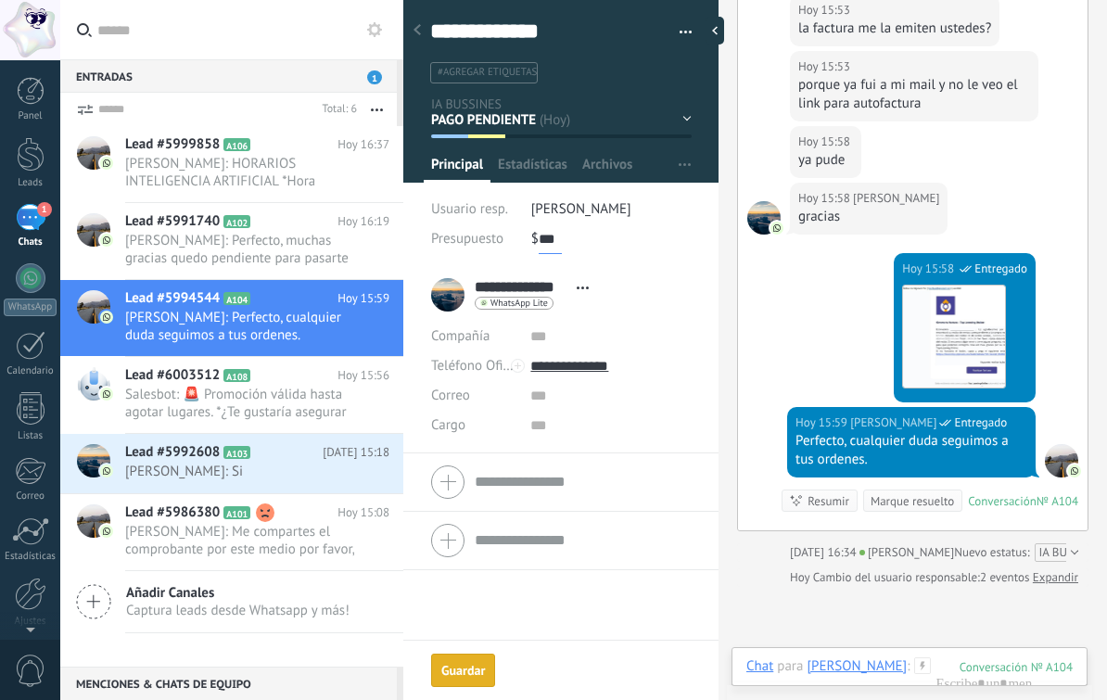
type input "*****"
click at [1011, 183] on div "[DATE] 15:58 [PERSON_NAME] ya pude" at bounding box center [913, 154] width 350 height 57
click at [467, 665] on span "Guardar" at bounding box center [463, 671] width 44 height 13
click at [282, 460] on h2 "Lead #5992608 A103" at bounding box center [224, 452] width 198 height 19
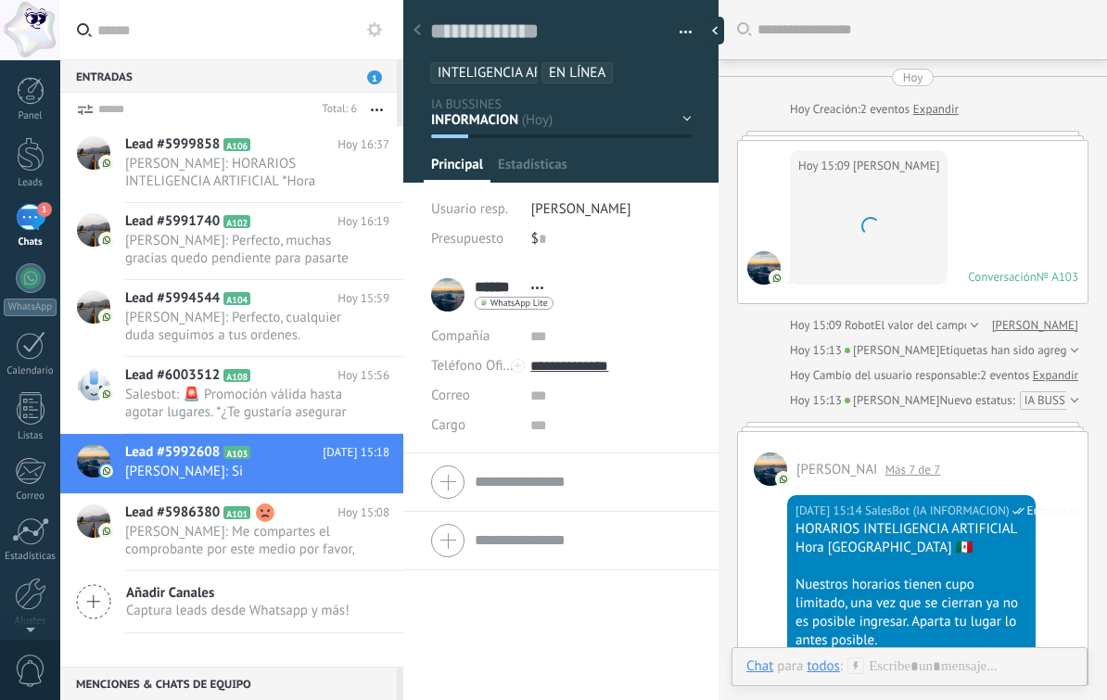
scroll to position [28, 0]
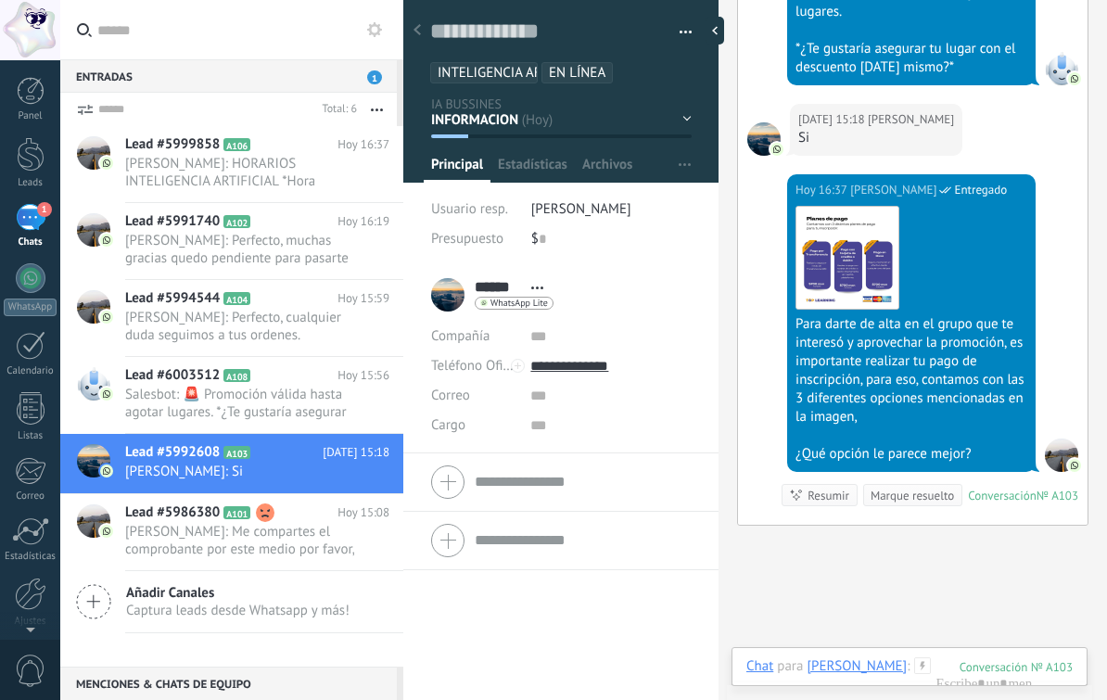
click at [38, 218] on div "1" at bounding box center [31, 217] width 30 height 27
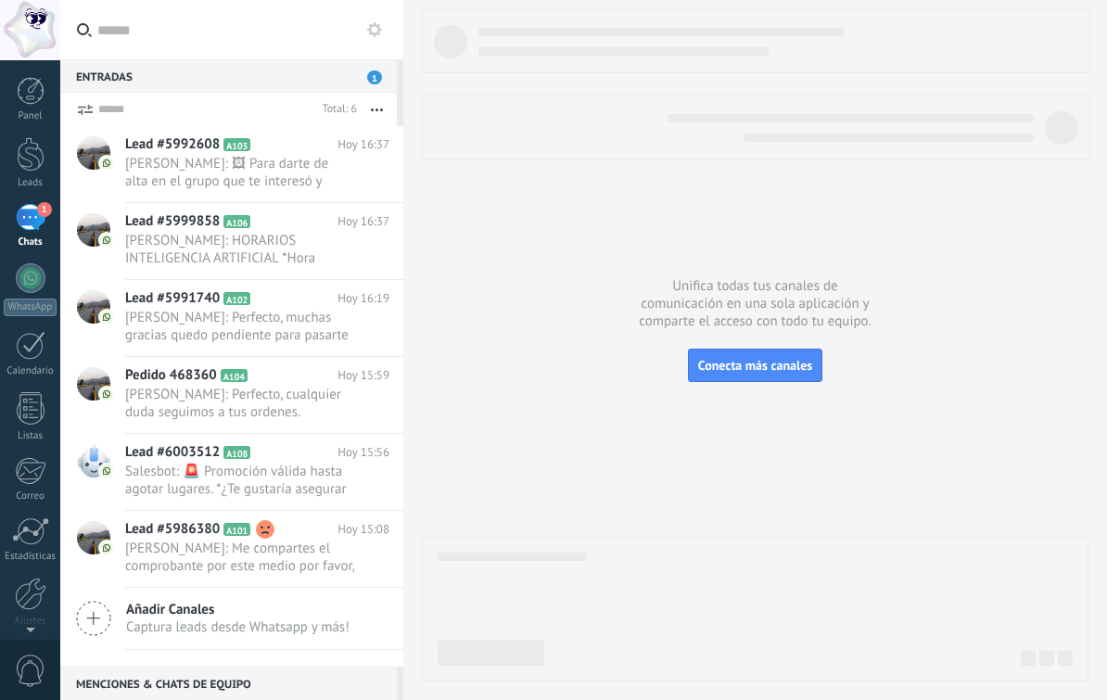
click at [297, 160] on span "[PERSON_NAME]: 🖼 Para darte de alta en el grupo que te interesó y aprovechar la…" at bounding box center [239, 172] width 229 height 35
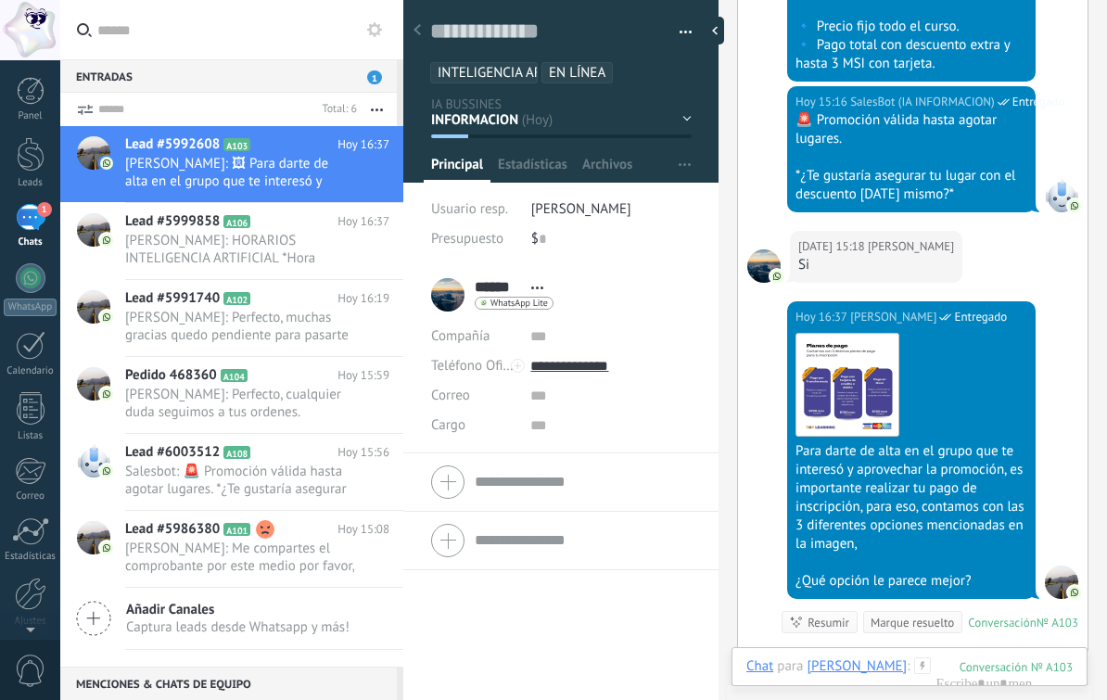
scroll to position [2009, 0]
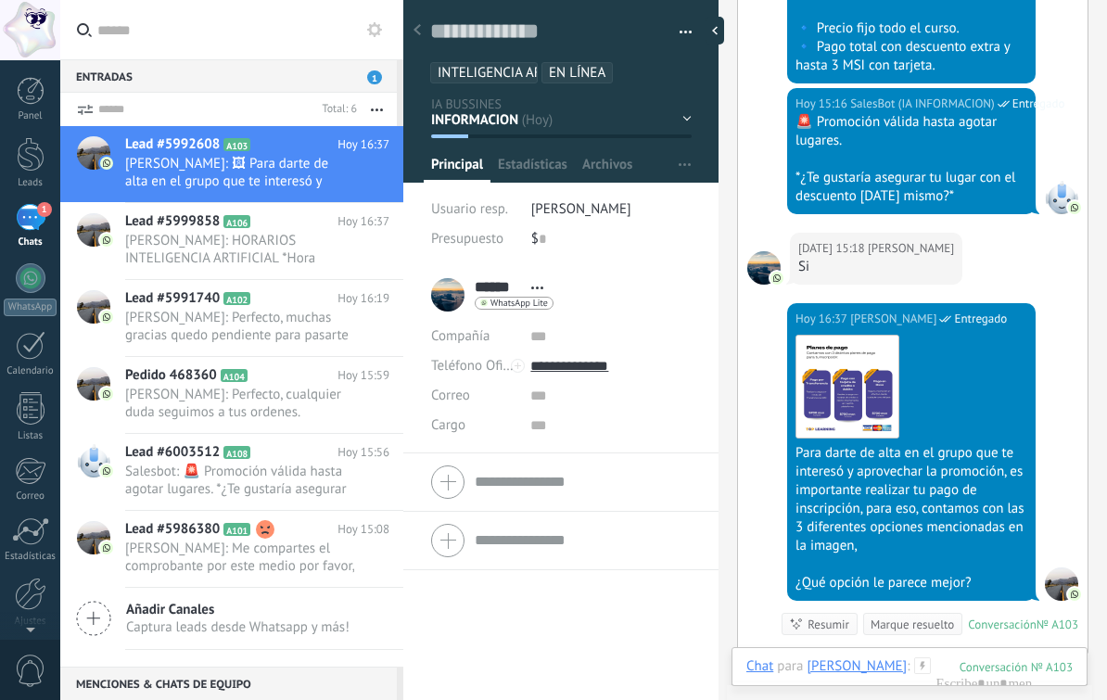
click at [274, 257] on span "[PERSON_NAME]: HORARIOS INTELIGENCIA ARTIFICIAL *Hora Centro de México* 🇲🇽 Nues…" at bounding box center [239, 249] width 229 height 35
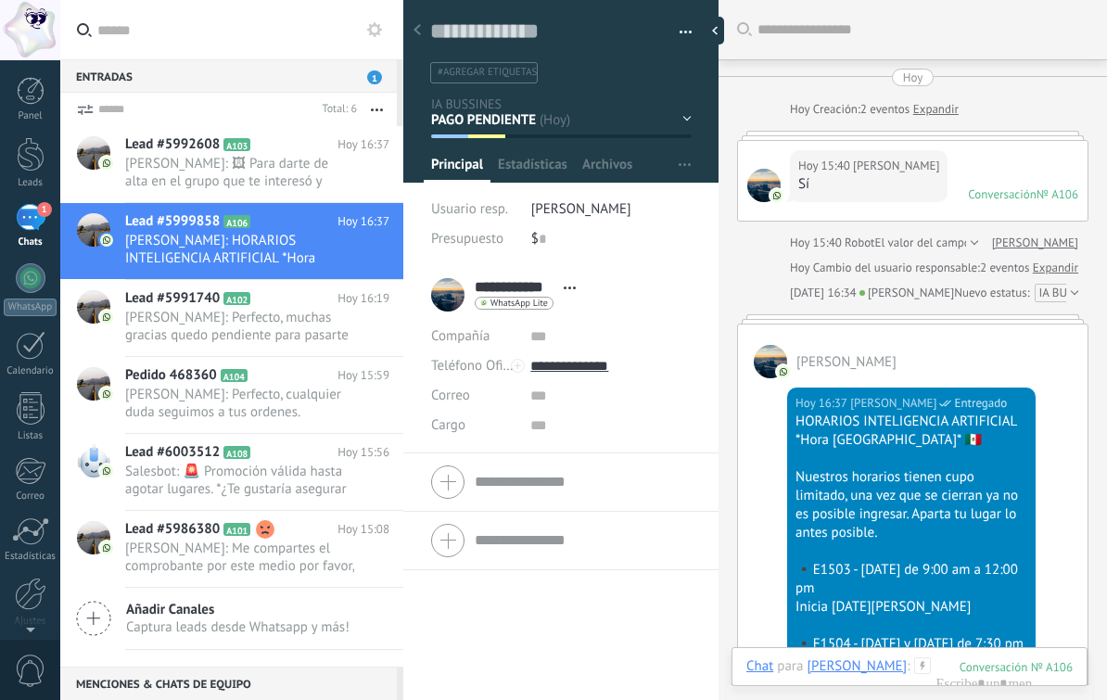
click at [293, 317] on span "[PERSON_NAME]: Perfecto, muchas gracias quedo pendiente para pasarte el acceso." at bounding box center [239, 326] width 229 height 35
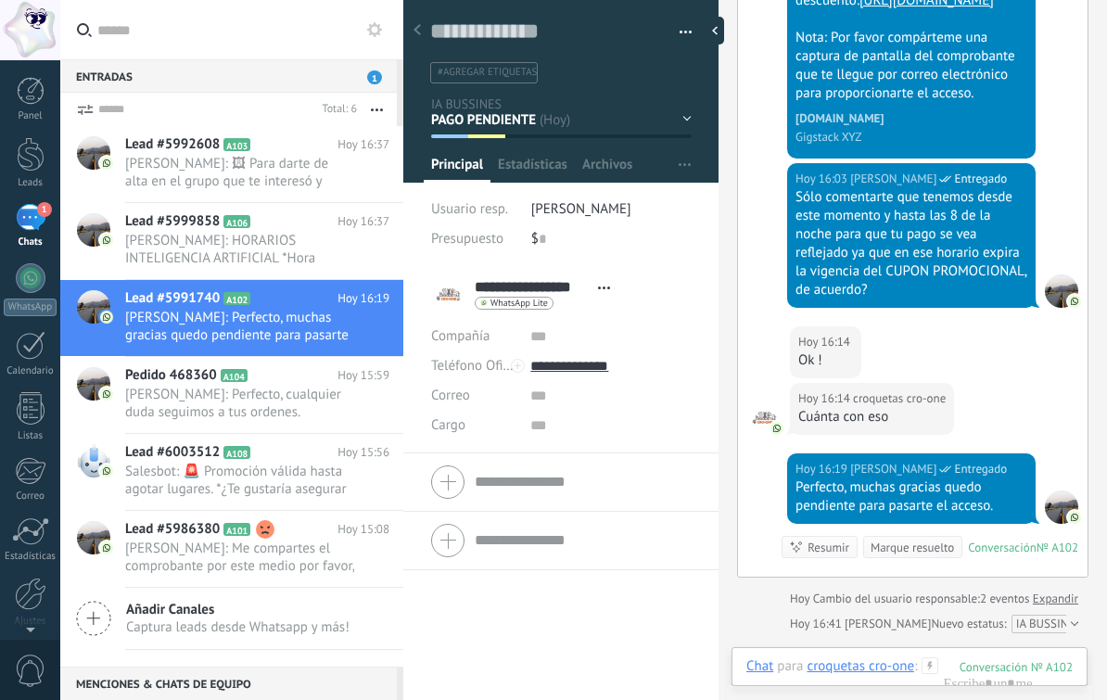
scroll to position [960, 0]
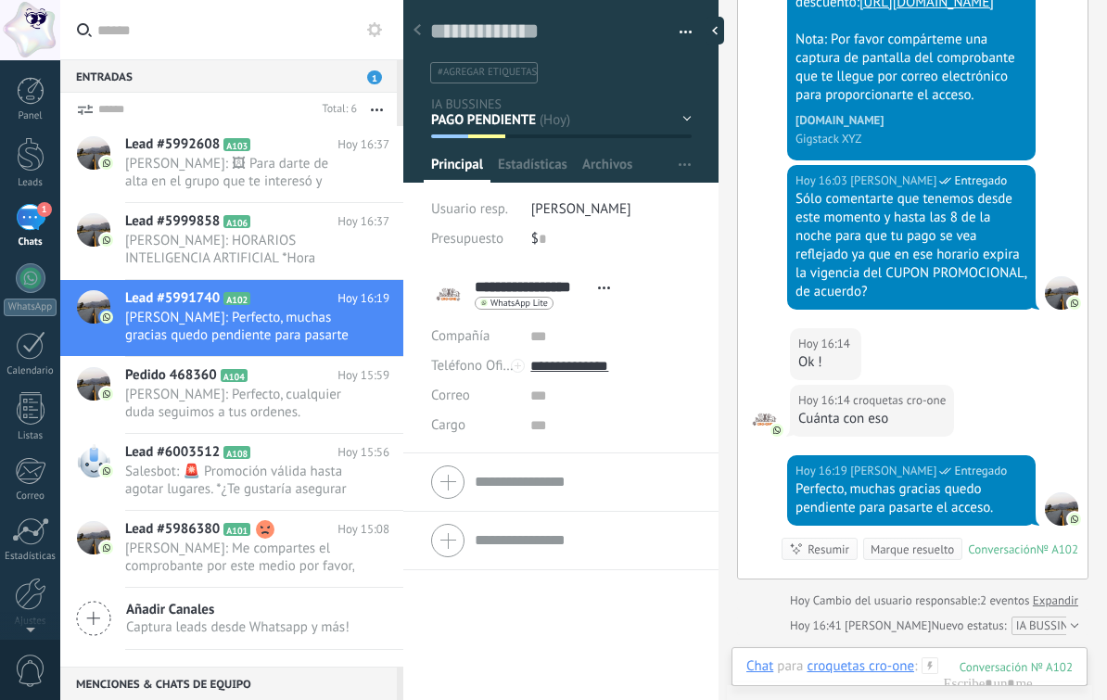
click at [297, 396] on span "[PERSON_NAME]: Perfecto, cualquier duda seguimos a tus ordenes." at bounding box center [239, 403] width 229 height 35
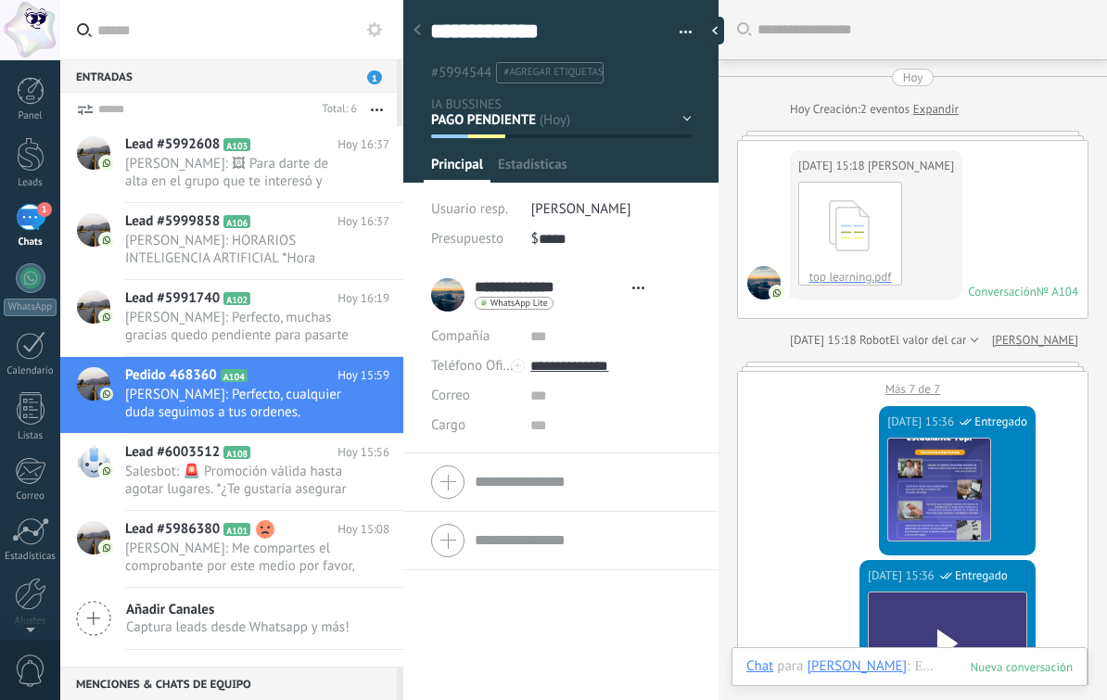
scroll to position [1065, 0]
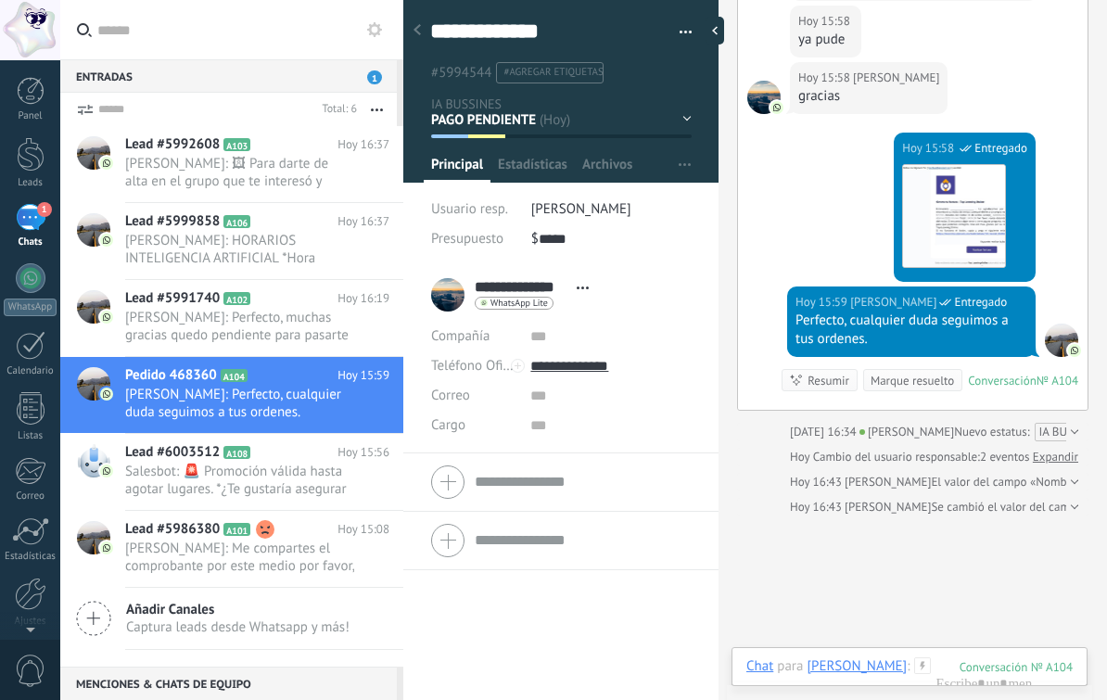
click at [274, 487] on span "Salesbot: 🚨 Promoción válida hasta agotar lugares. *¿Te gustaría asegurar tu lu…" at bounding box center [239, 480] width 229 height 35
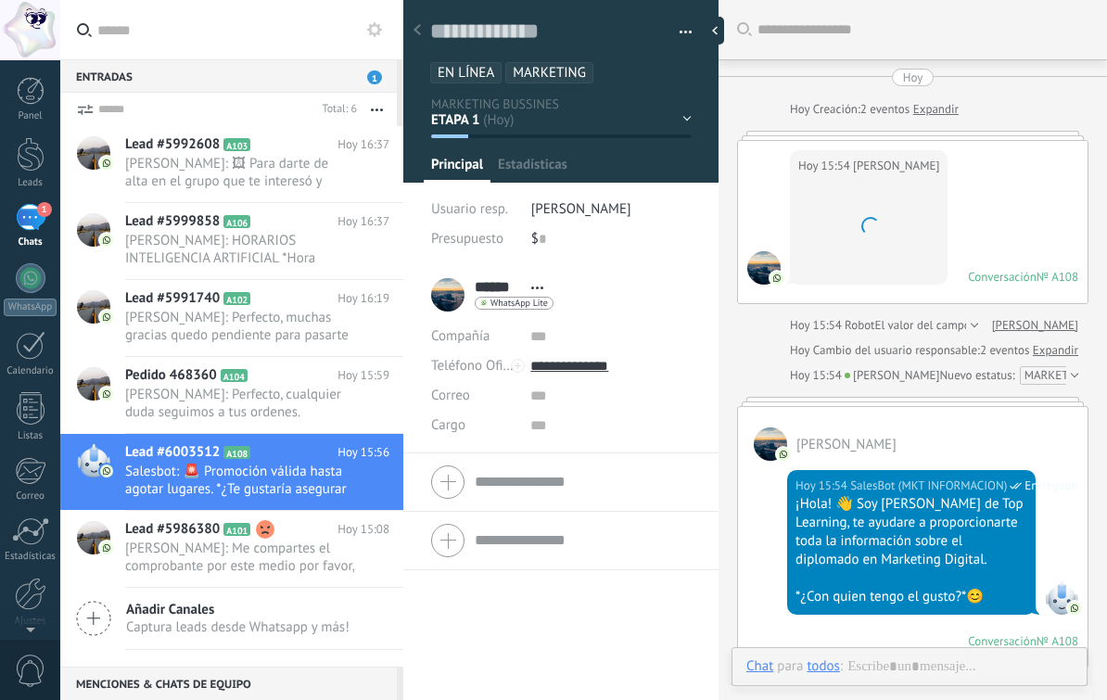
scroll to position [2297, 0]
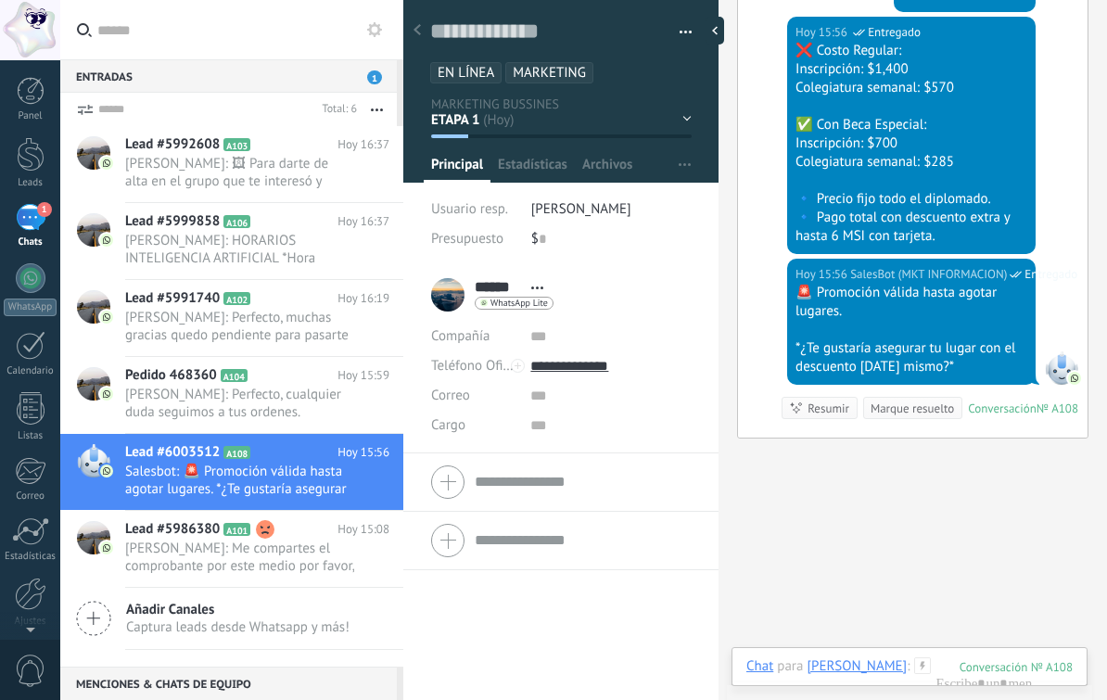
click at [266, 544] on div "Lead #5986380 A101 [DATE] 15:08 [PERSON_NAME]: Me compartes el comprobante por …" at bounding box center [264, 549] width 278 height 76
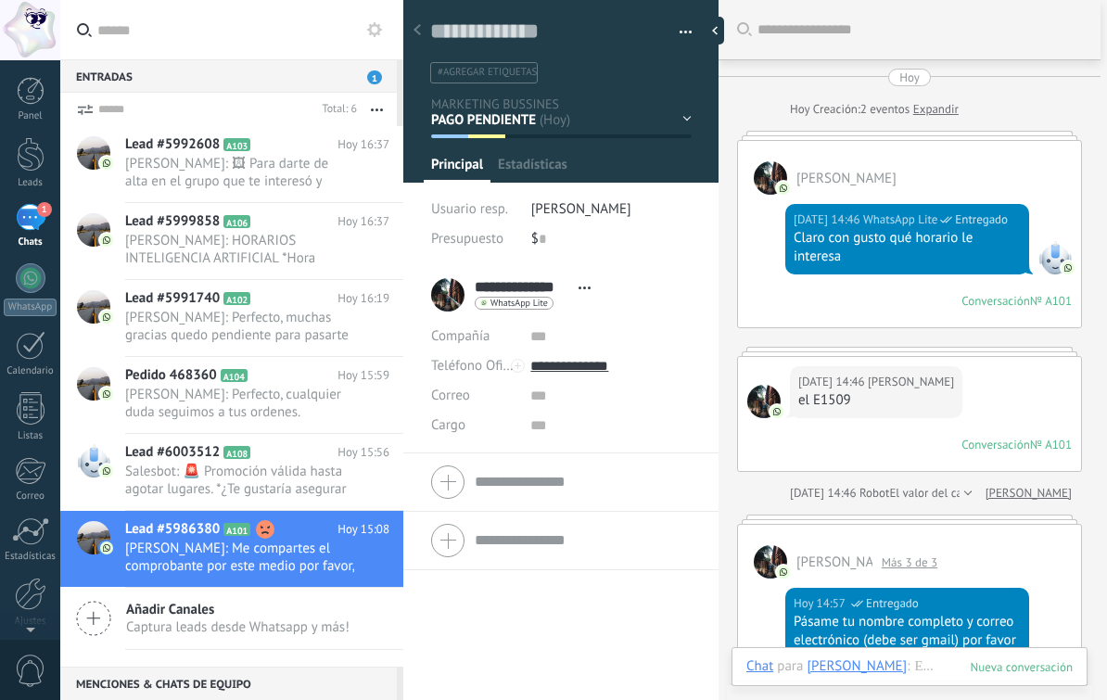
scroll to position [1457, 0]
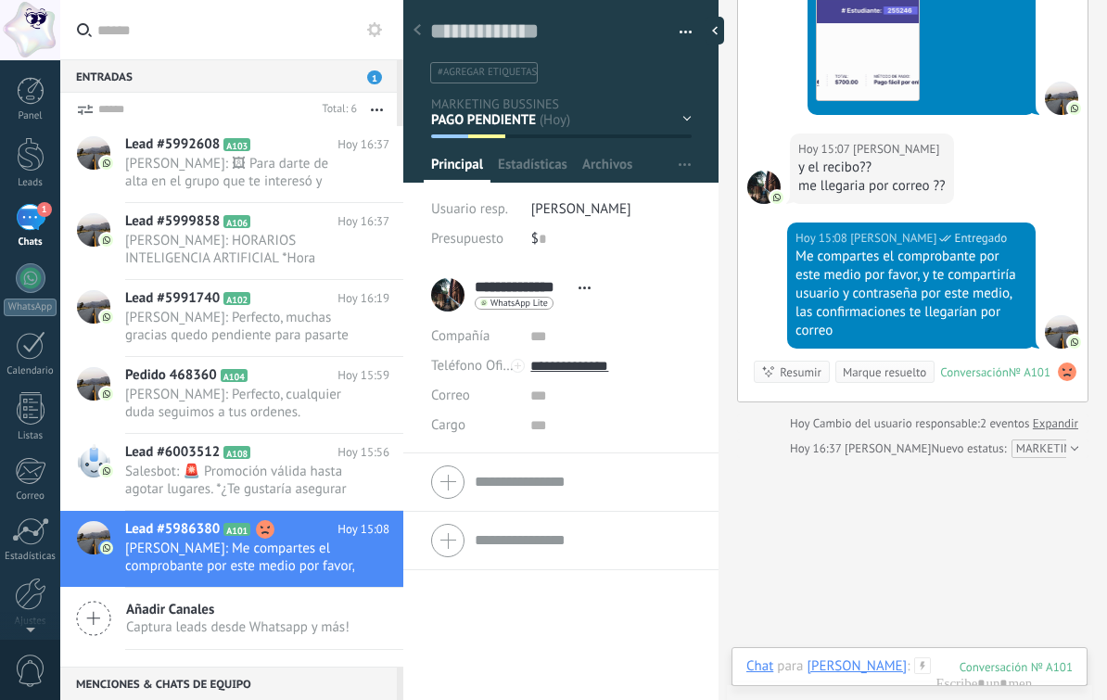
click at [37, 159] on div at bounding box center [31, 154] width 28 height 34
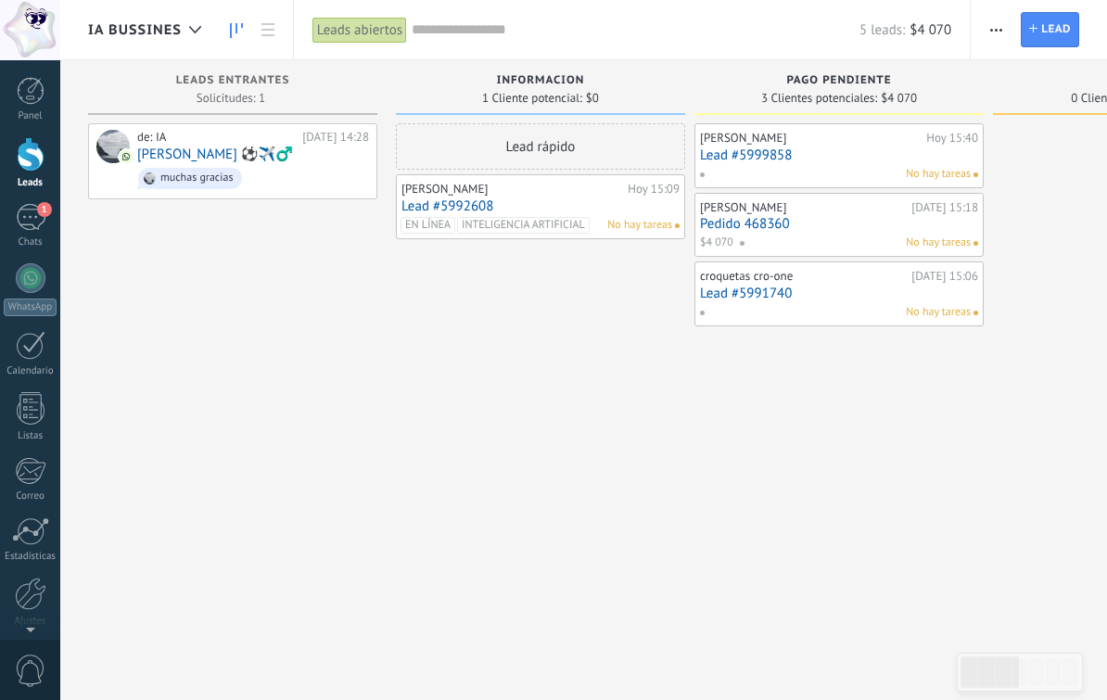
click at [179, 153] on link "[PERSON_NAME] ⚽️✈️‍♂️" at bounding box center [215, 155] width 156 height 16
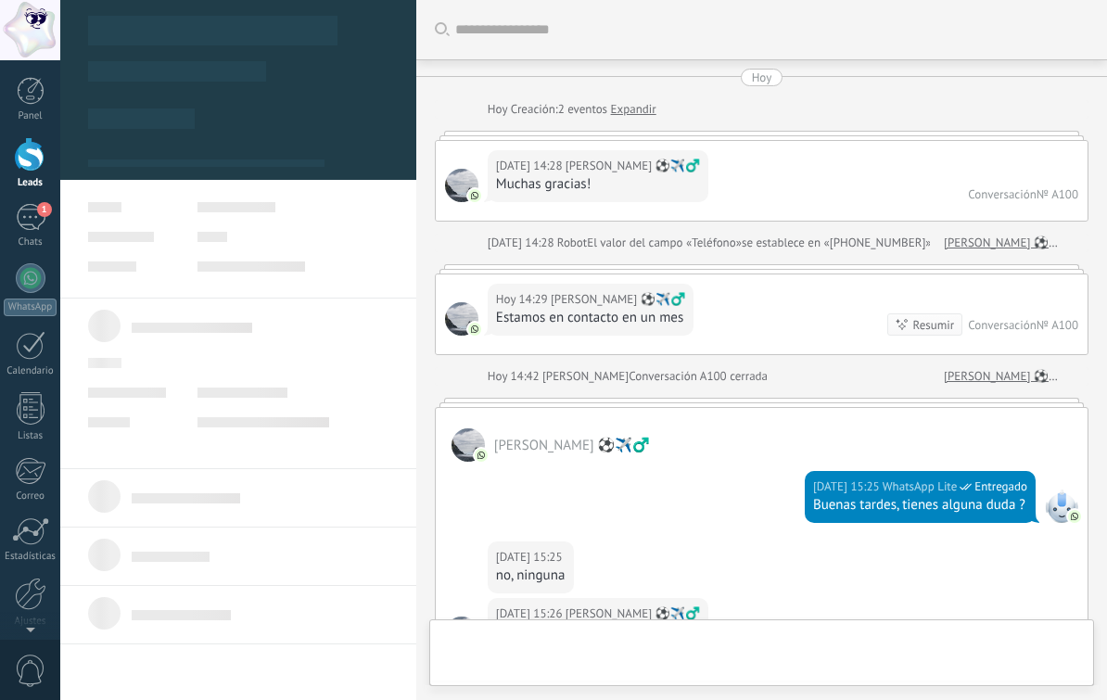
scroll to position [326, 0]
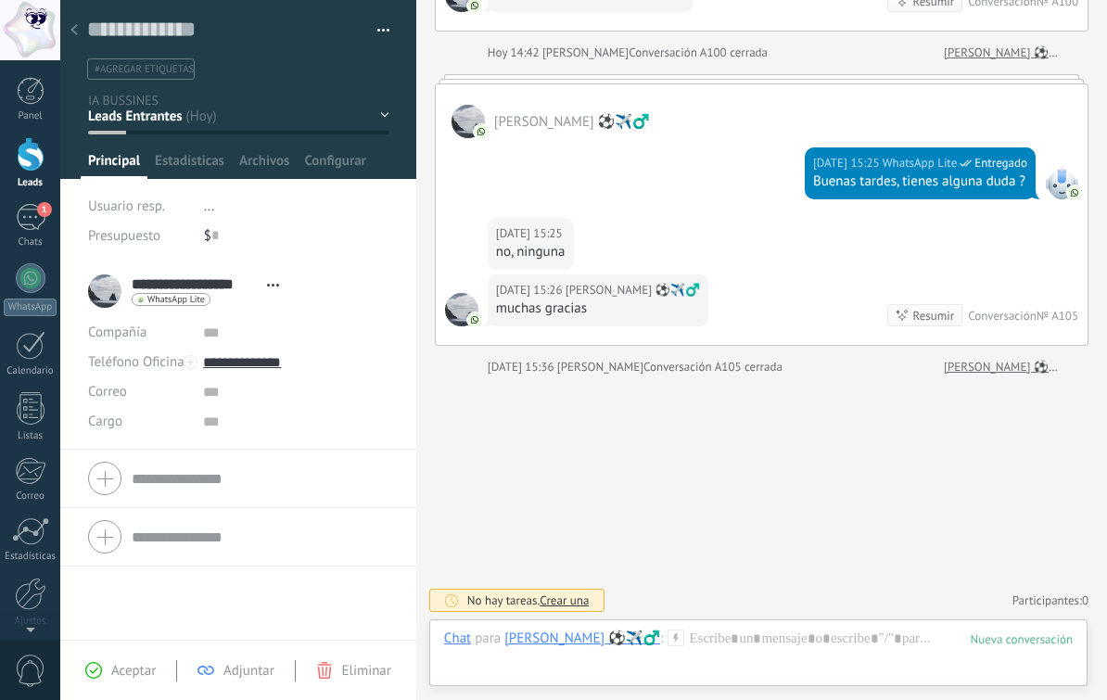
click at [0, 0] on div "INFORMACION [GEOGRAPHIC_DATA] R1 R2 R3 R4" at bounding box center [0, 0] width 0 height 0
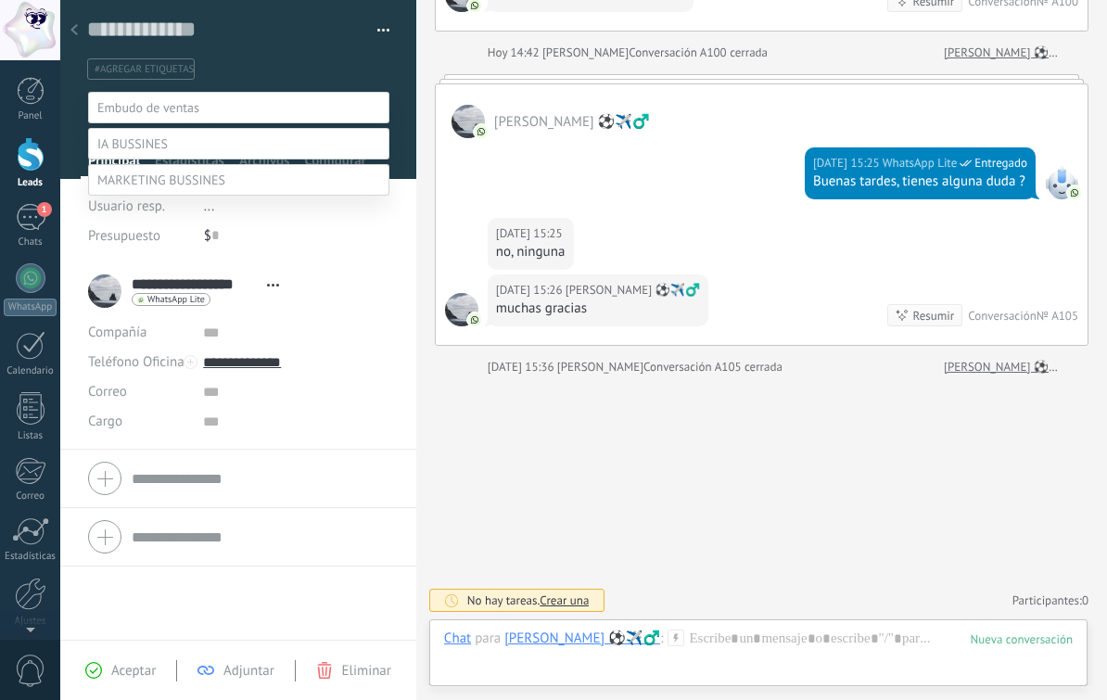
scroll to position [36, 0]
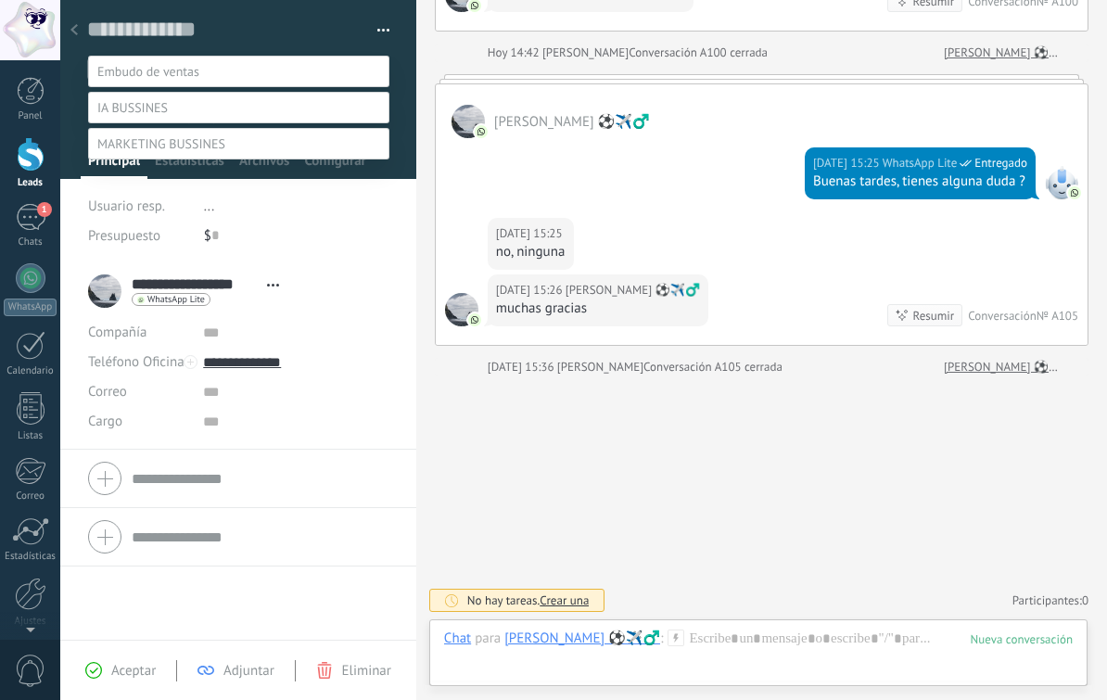
click at [0, 0] on label "PAGO PENDIENTE" at bounding box center [0, 0] width 0 height 0
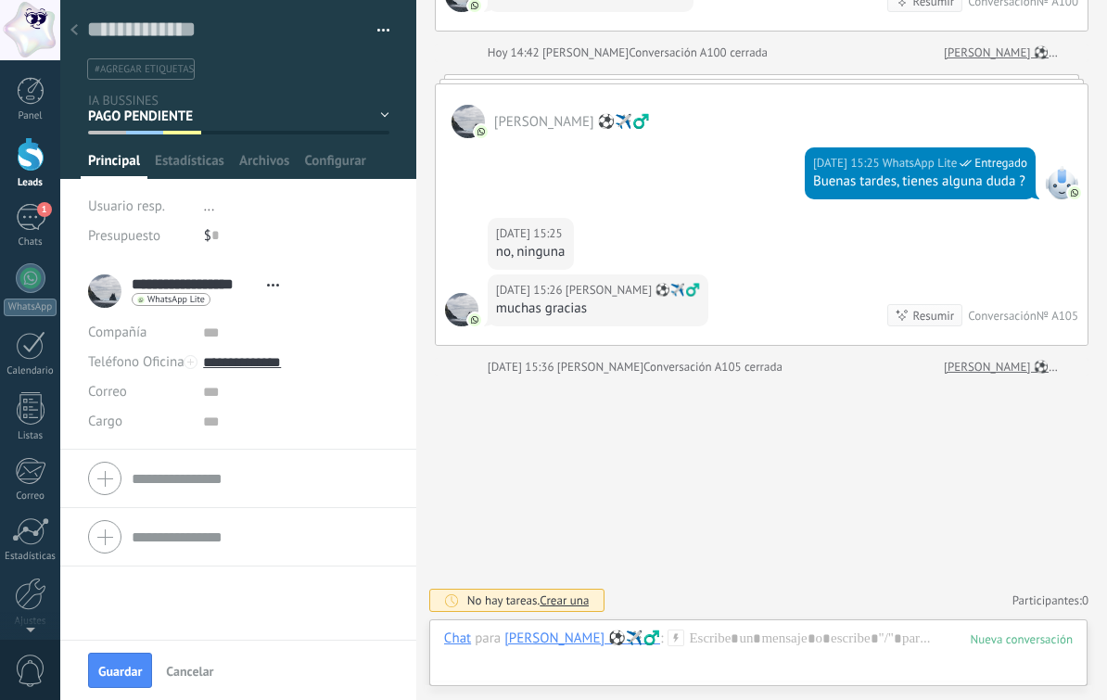
click at [135, 671] on span "Guardar" at bounding box center [120, 671] width 44 height 13
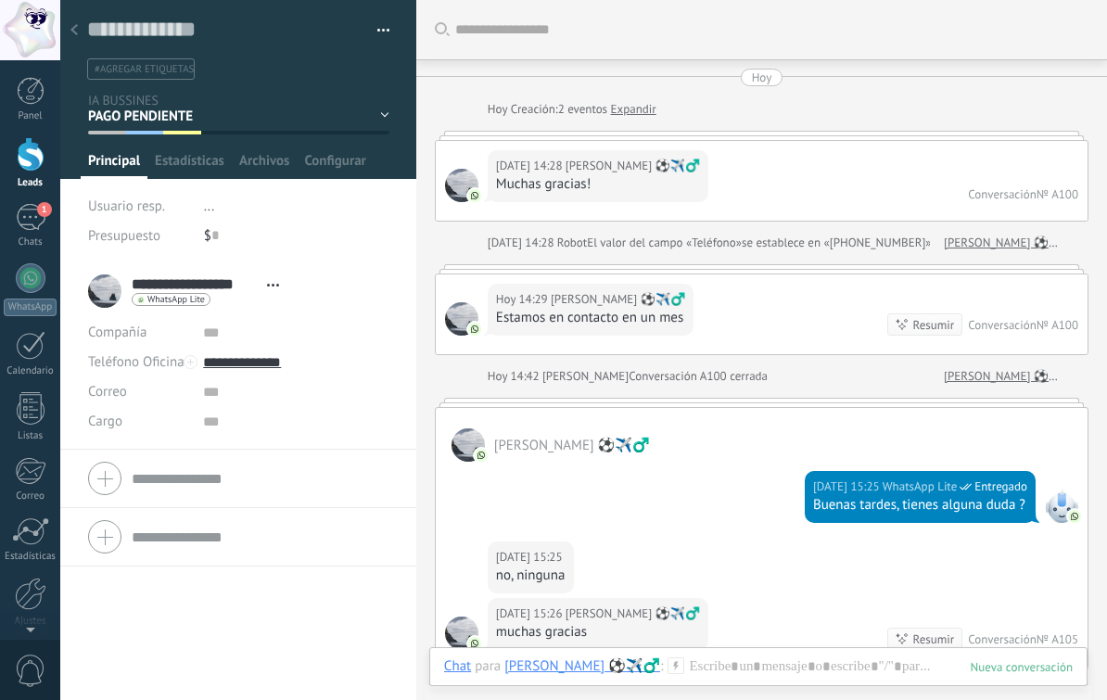
scroll to position [0, 0]
click at [198, 28] on textarea at bounding box center [225, 30] width 276 height 29
type textarea "*"
type textarea "**"
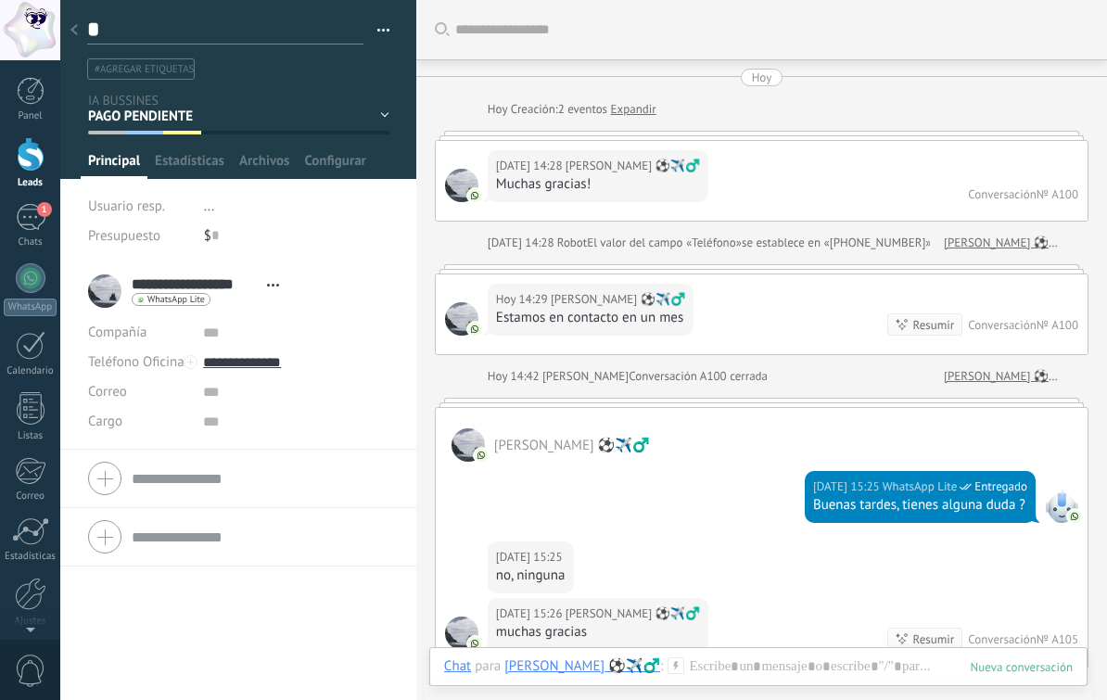
type textarea "**"
type textarea "***"
type textarea "****"
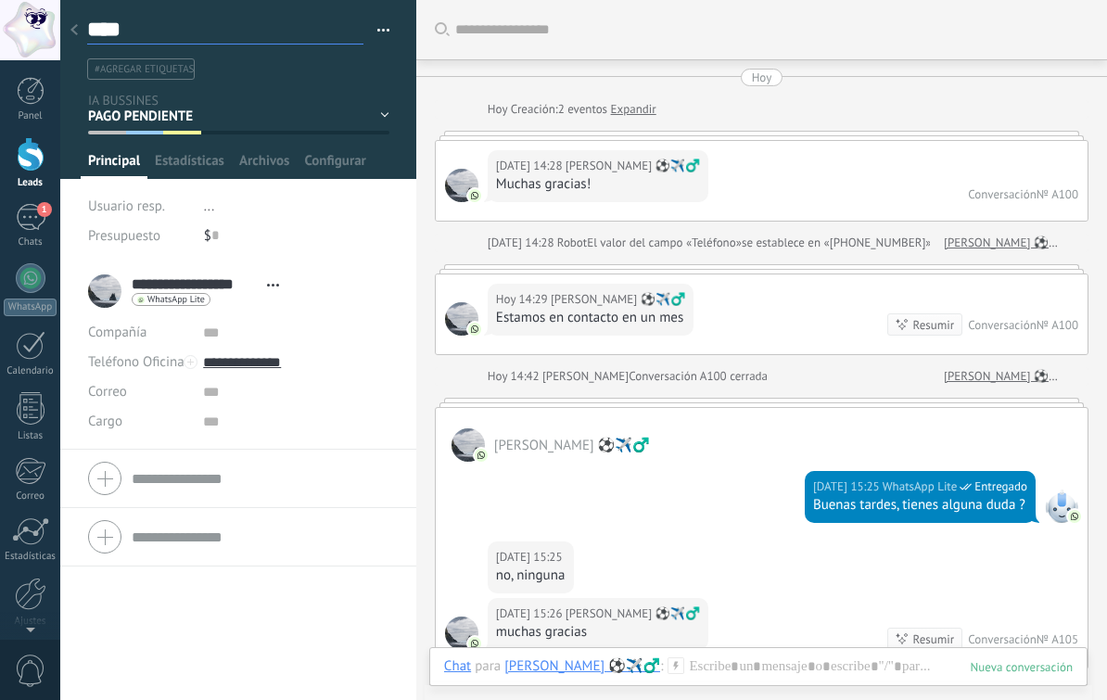
type textarea "*****"
type textarea "******"
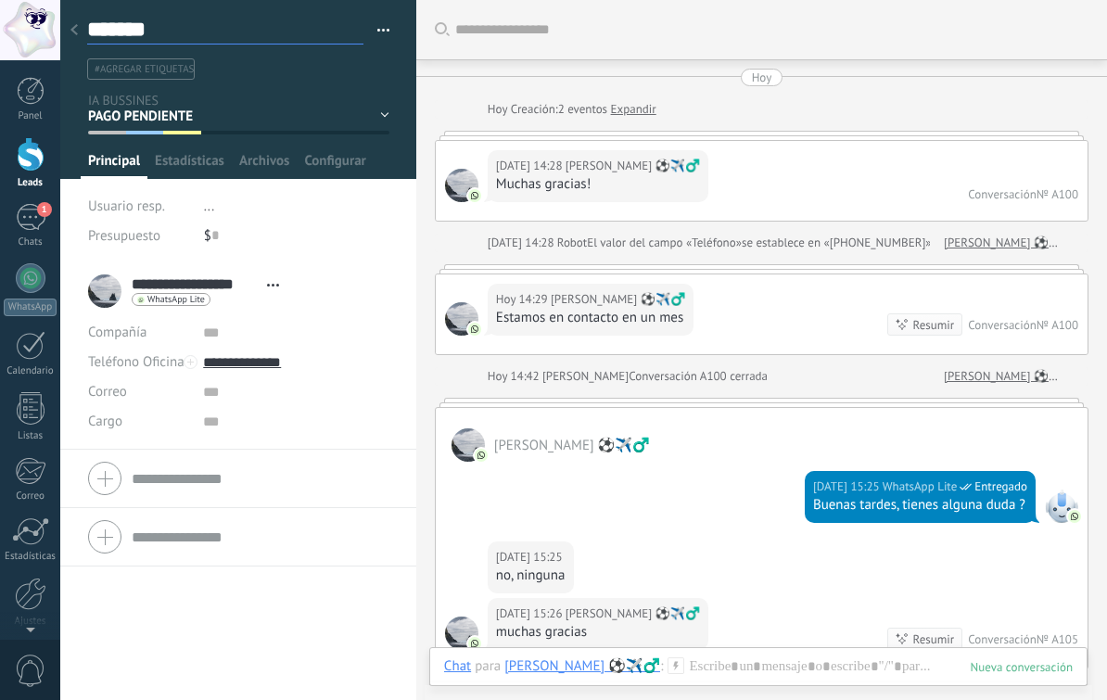
paste textarea "*******"
type textarea "**********"
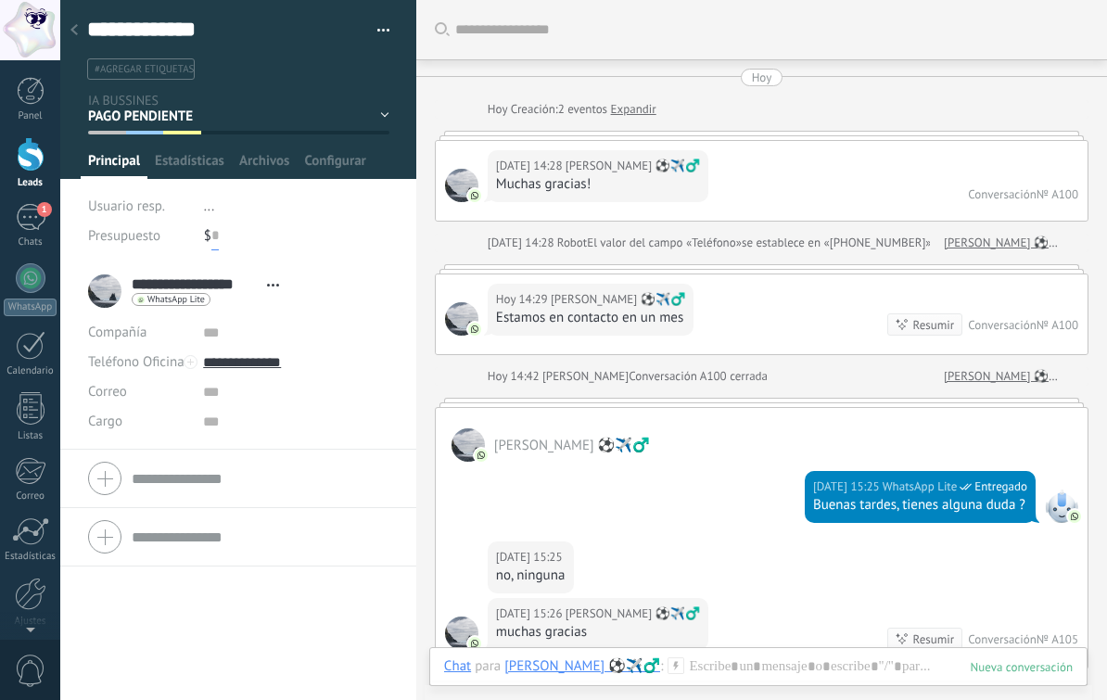
click at [218, 231] on input "text" at bounding box center [214, 236] width 7 height 30
type input "***"
click at [720, 567] on div "[DATE] 15:25 [PERSON_NAME] ⚽️✈️‍♂️ no, ninguna" at bounding box center [762, 570] width 652 height 57
click at [465, 667] on div "Chat" at bounding box center [457, 666] width 27 height 17
click at [471, 633] on div "Tarea" at bounding box center [463, 635] width 66 height 32
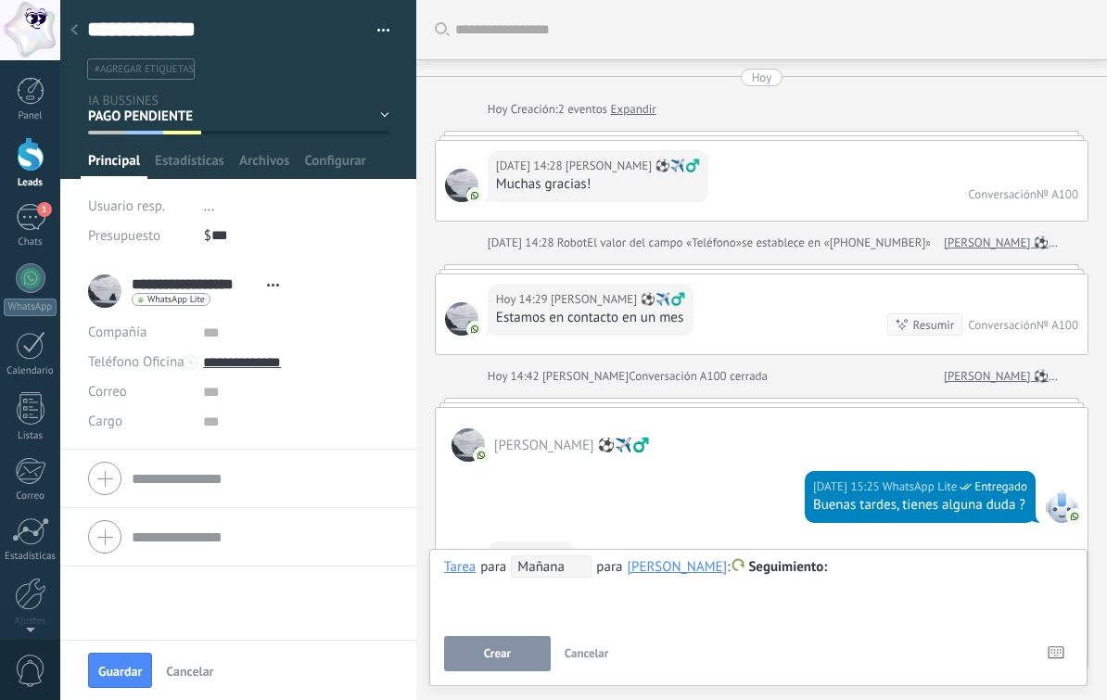
click at [553, 571] on span "Mañana" at bounding box center [551, 567] width 81 height 22
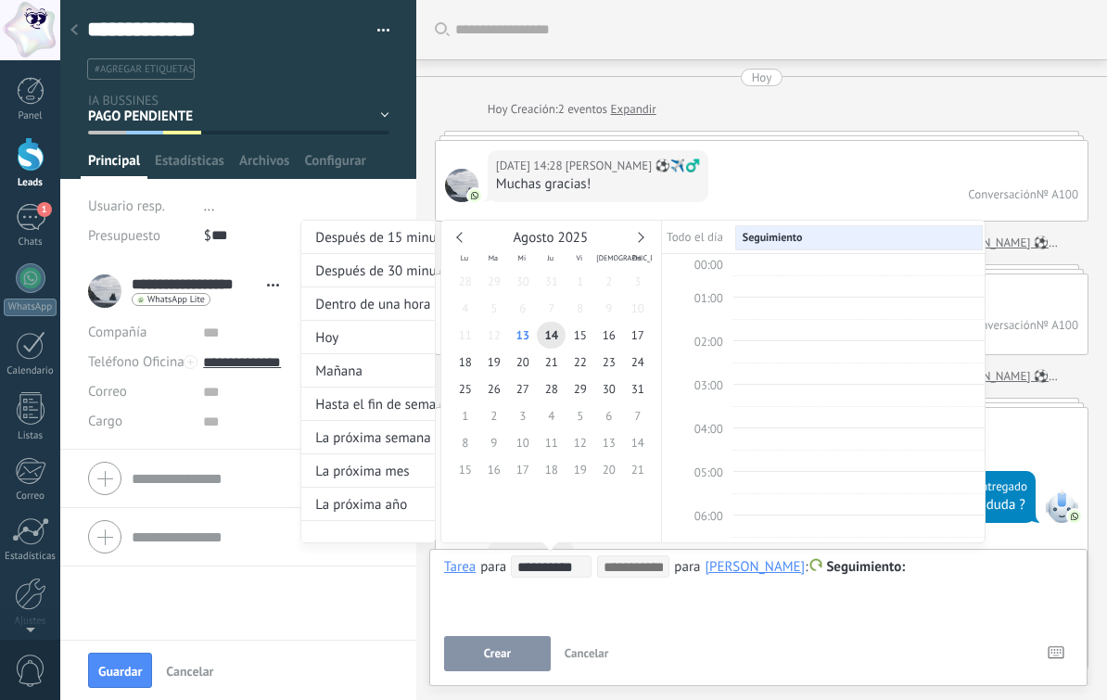
scroll to position [350, 0]
type input "**********"
click at [862, 569] on div "**********" at bounding box center [642, 399] width 685 height 358
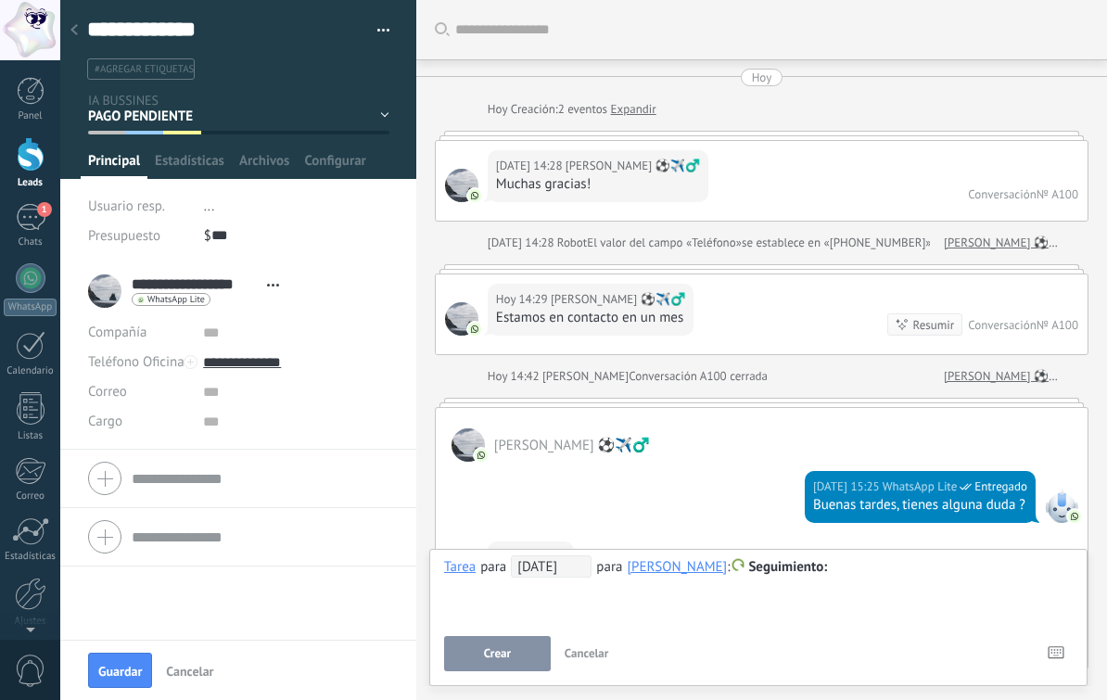
click at [792, 566] on span "Seguimiento" at bounding box center [787, 567] width 79 height 18
click at [931, 588] on div at bounding box center [553, 350] width 1107 height 700
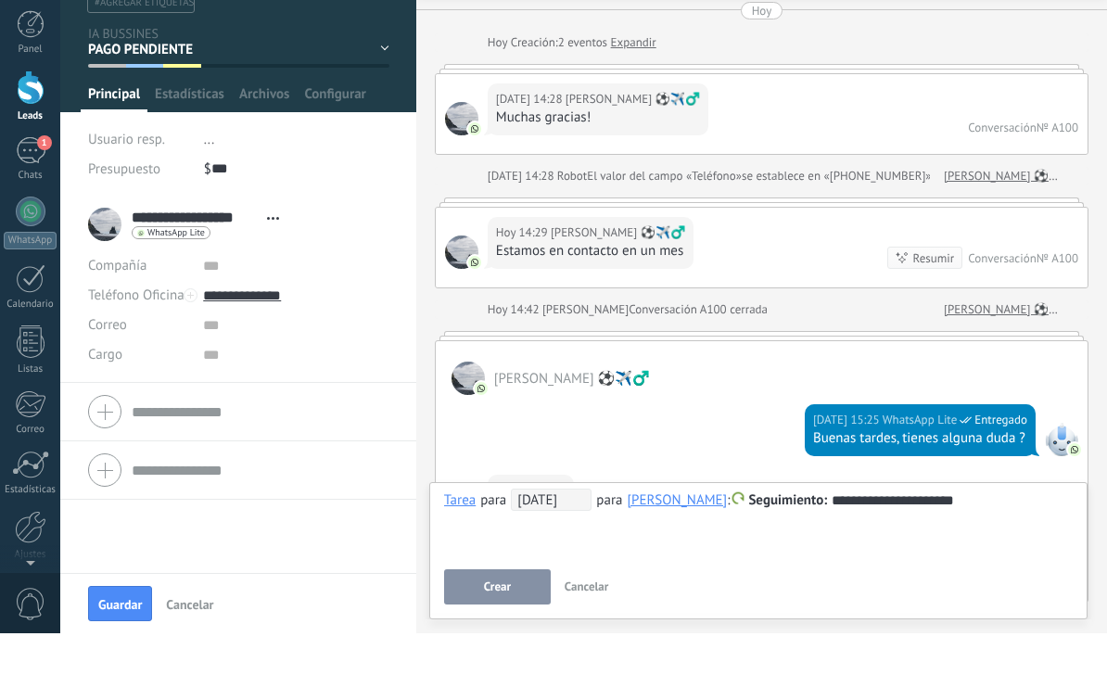
click at [483, 636] on button "Crear" at bounding box center [497, 653] width 107 height 35
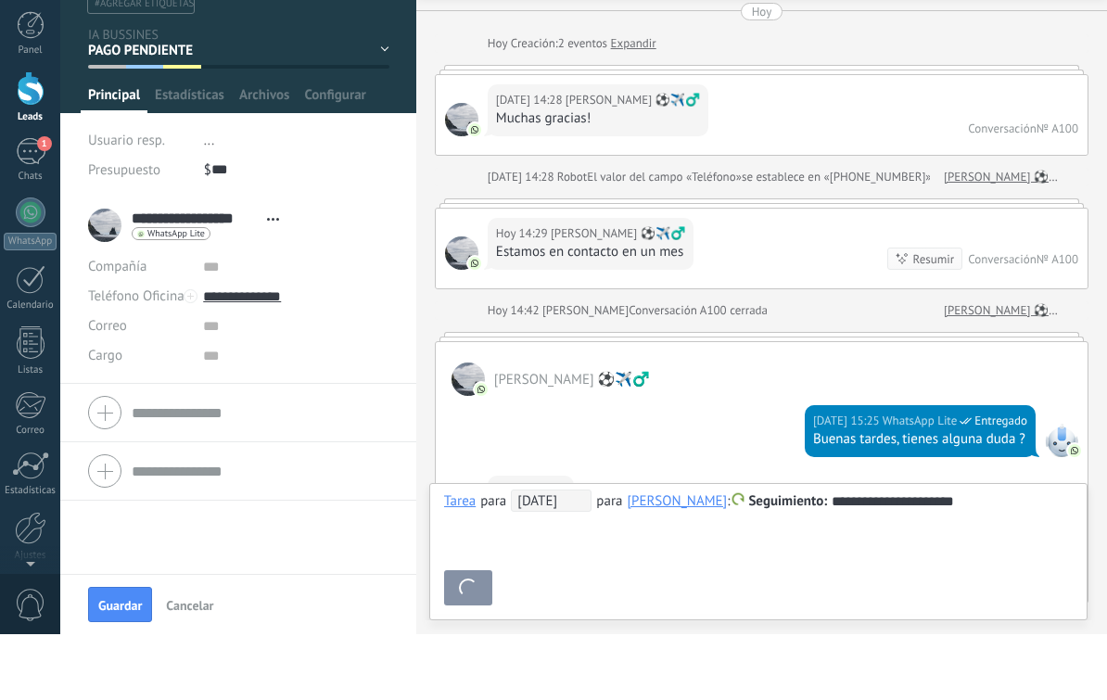
scroll to position [390, 0]
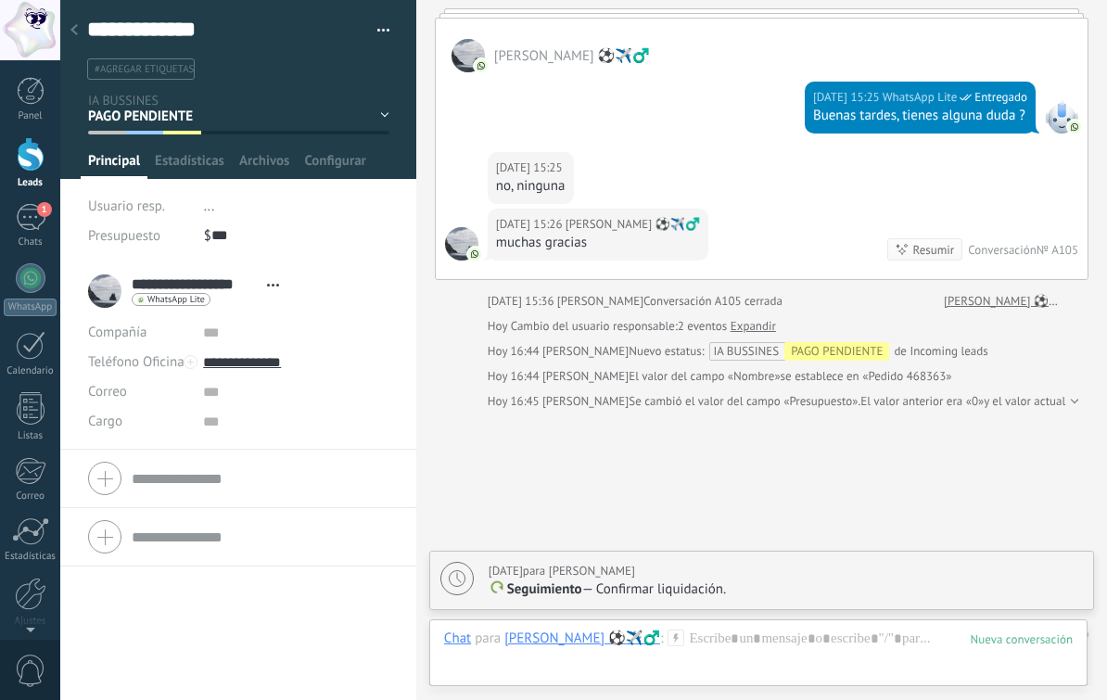
click at [76, 37] on div at bounding box center [74, 31] width 26 height 36
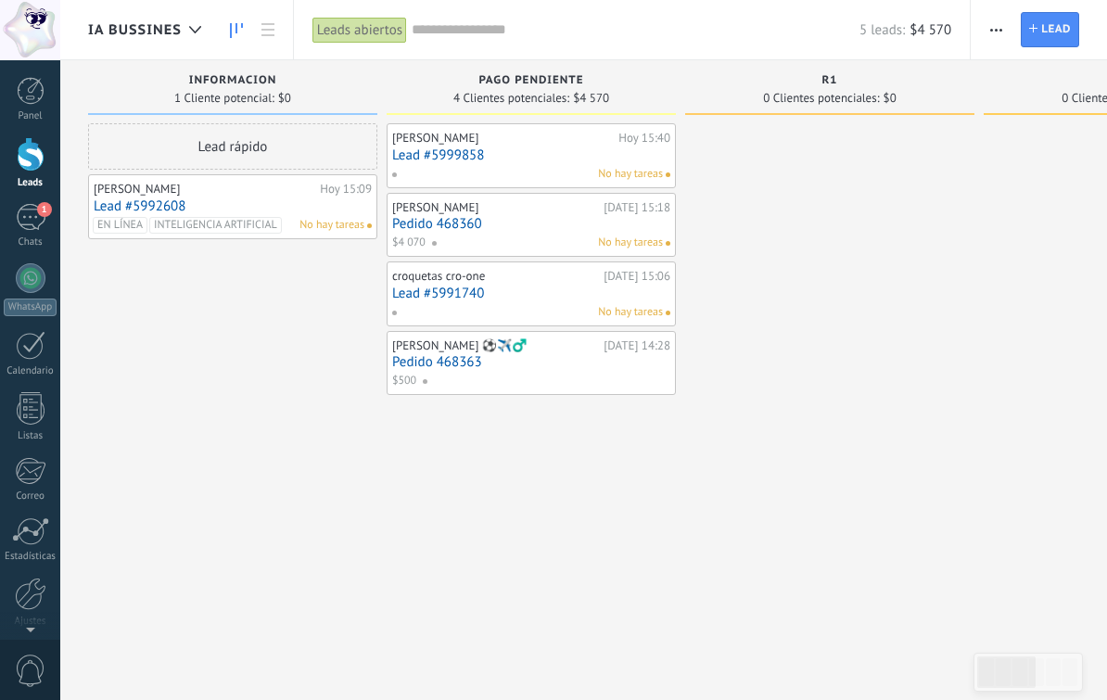
click at [130, 198] on link "Lead #5992608" at bounding box center [233, 206] width 278 height 16
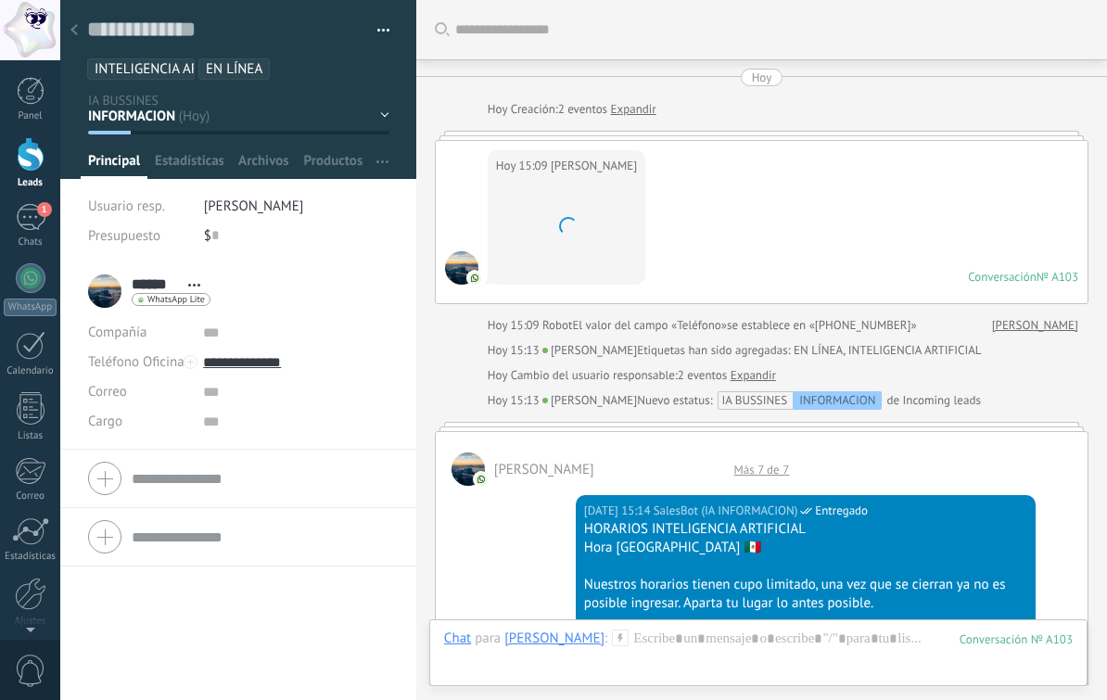
scroll to position [1937, 0]
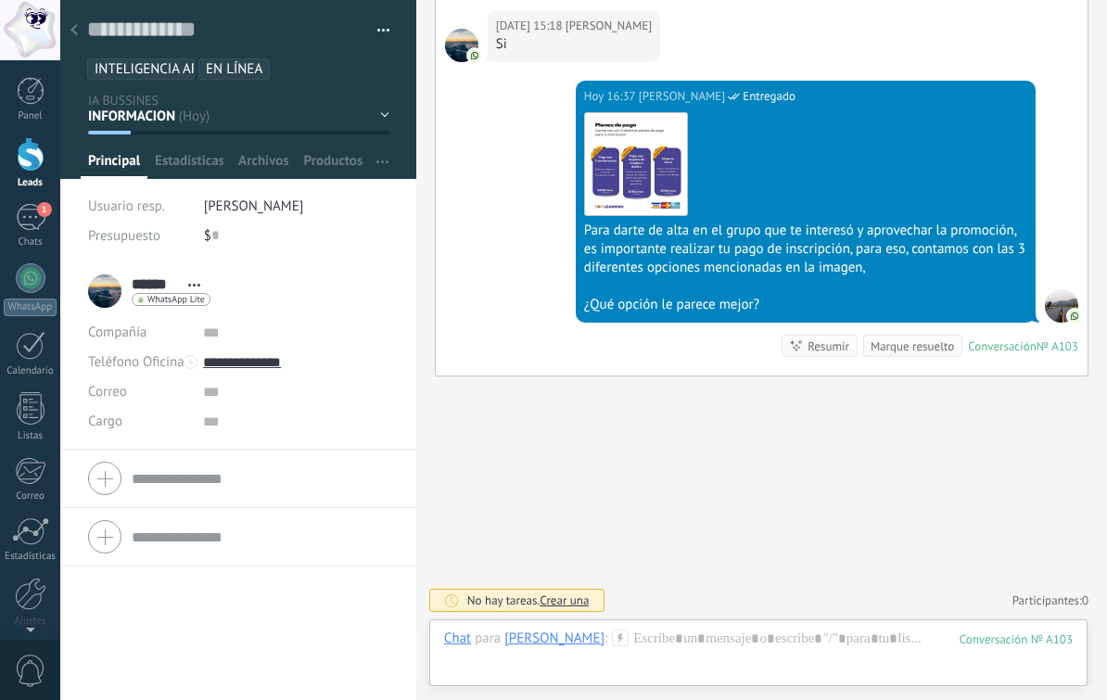
click at [29, 217] on div "1" at bounding box center [31, 217] width 30 height 27
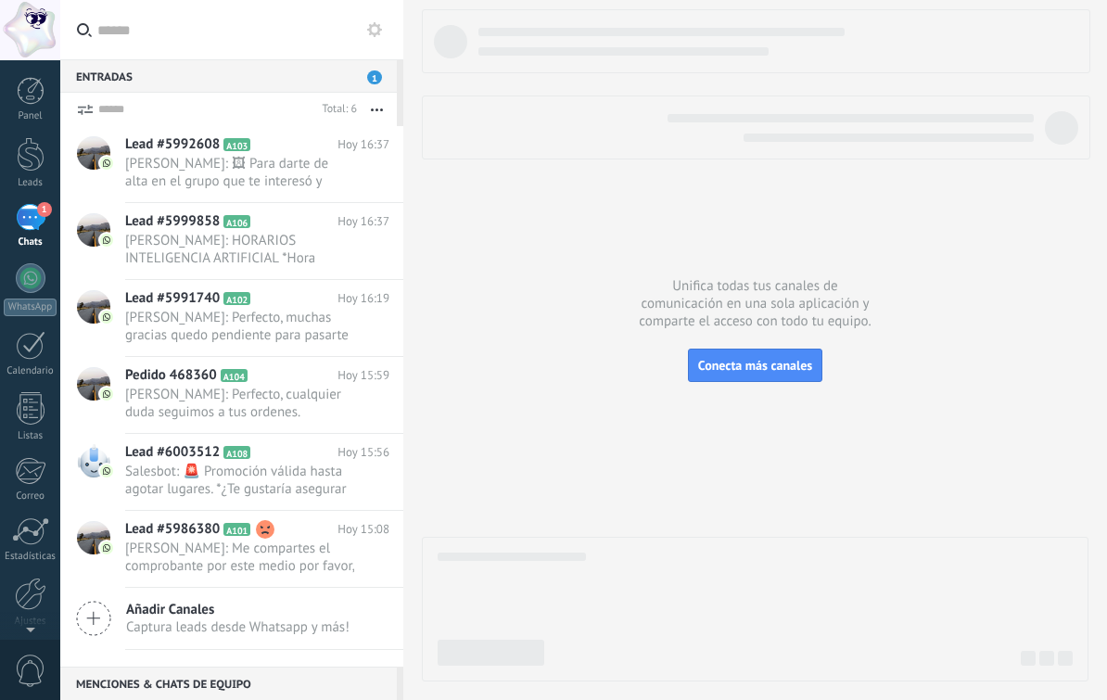
click at [155, 173] on span "[PERSON_NAME]: 🖼 Para darte de alta en el grupo que te interesó y aprovechar la…" at bounding box center [239, 172] width 229 height 35
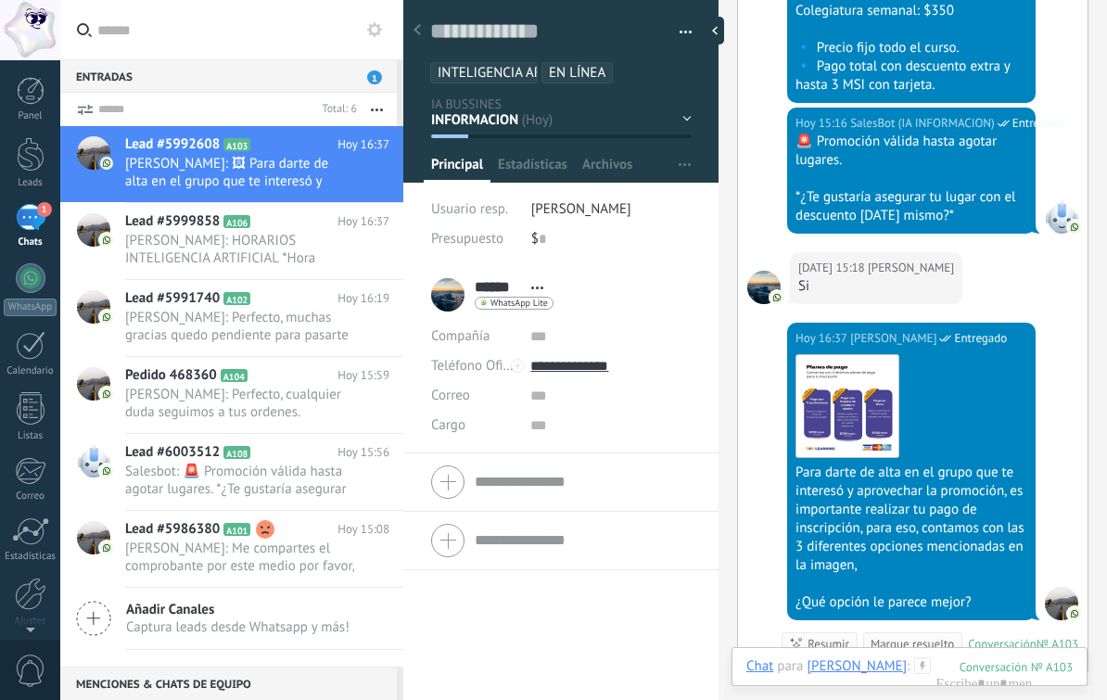
scroll to position [1976, 0]
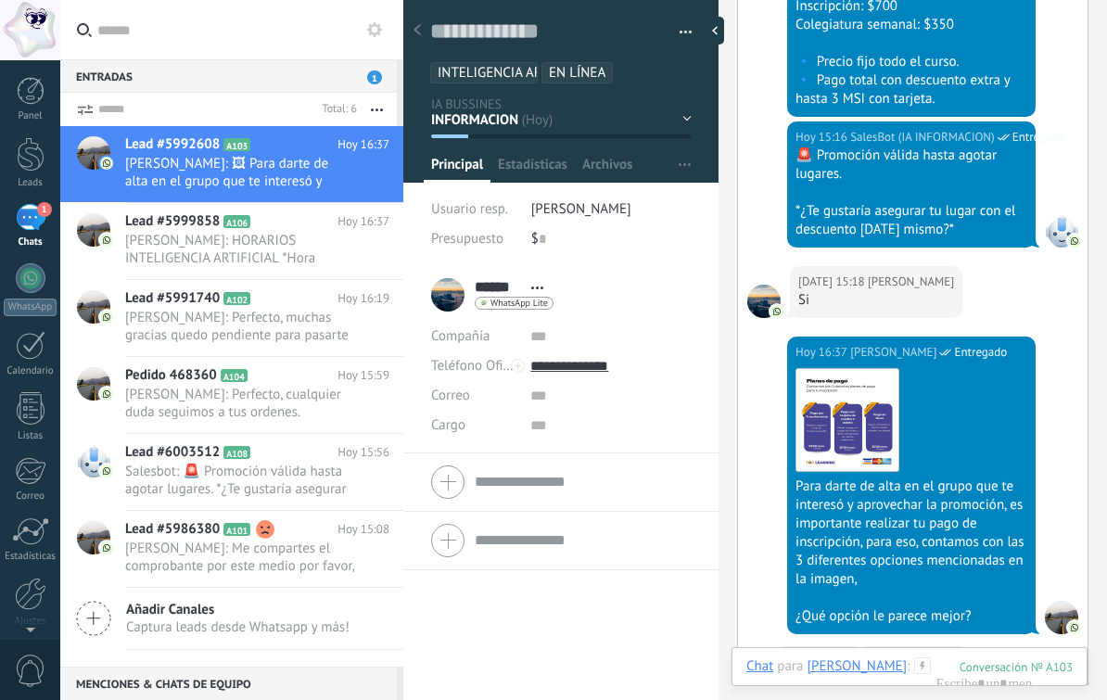
click at [153, 252] on span "[PERSON_NAME]: HORARIOS INTELIGENCIA ARTIFICIAL *Hora Centro de México* 🇲🇽 Nues…" at bounding box center [239, 249] width 229 height 35
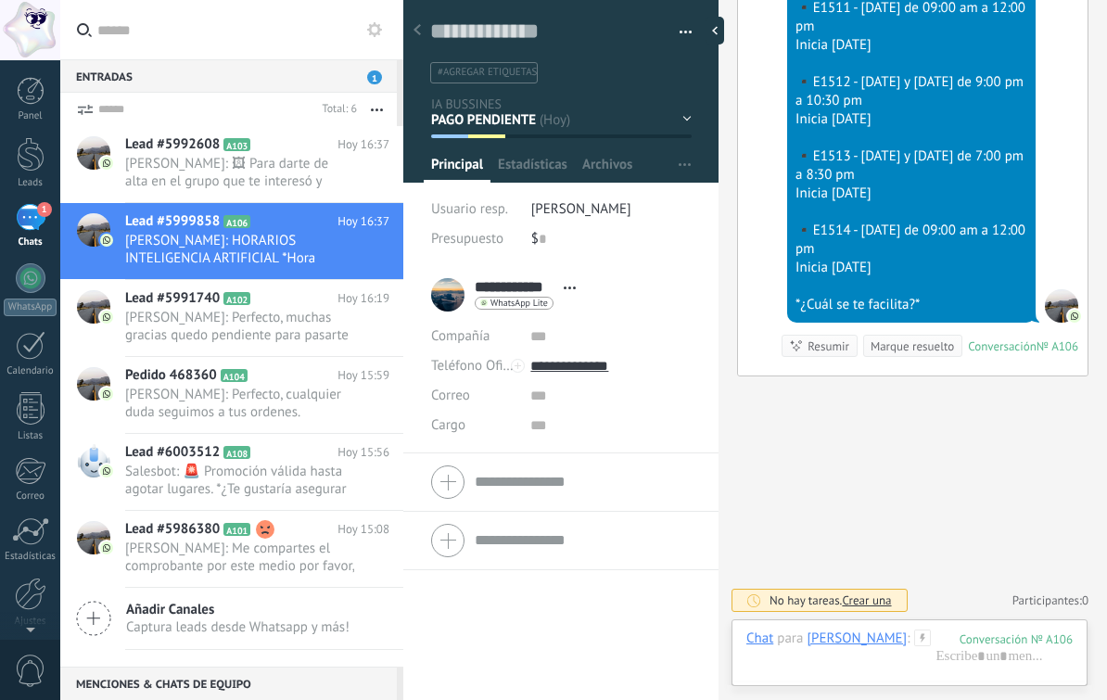
scroll to position [788, 0]
click at [150, 320] on span "[PERSON_NAME]: Perfecto, muchas gracias quedo pendiente para pasarte el acceso." at bounding box center [239, 326] width 229 height 35
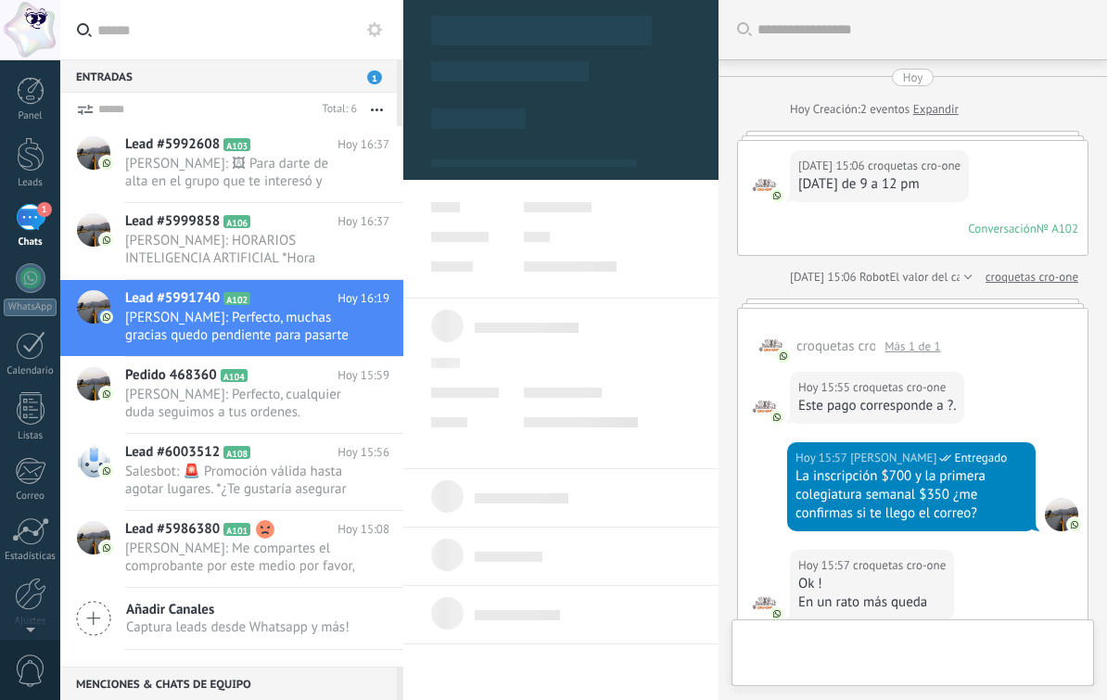
scroll to position [1224, 0]
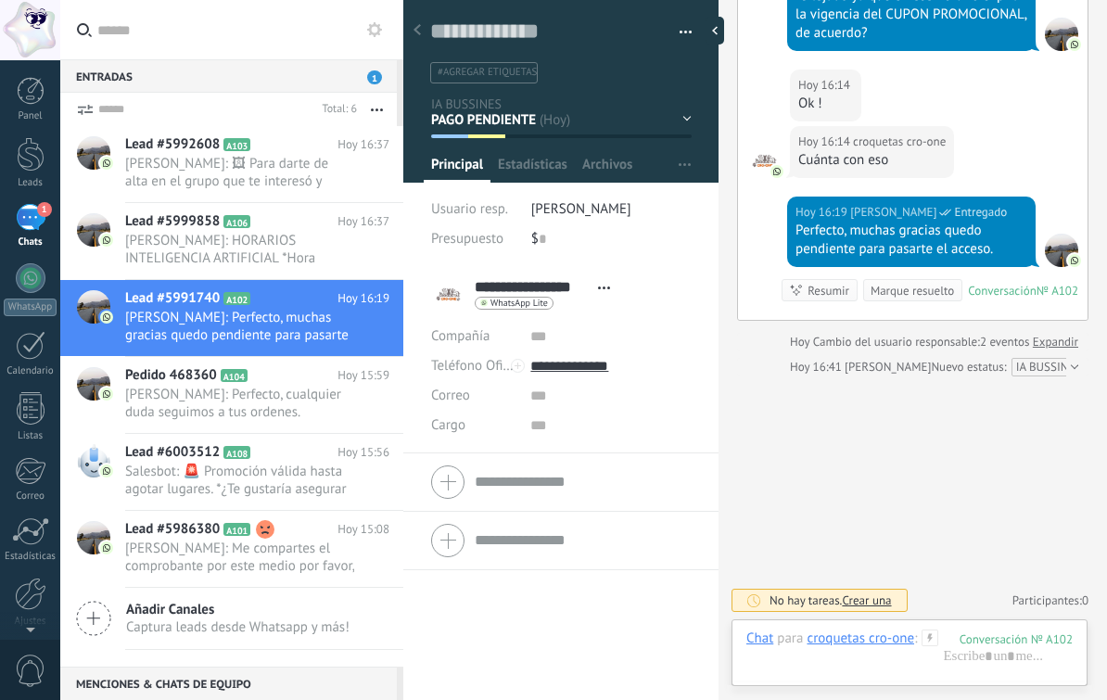
click at [162, 411] on span "[PERSON_NAME]: Perfecto, cualquier duda seguimos a tus ordenes." at bounding box center [239, 403] width 229 height 35
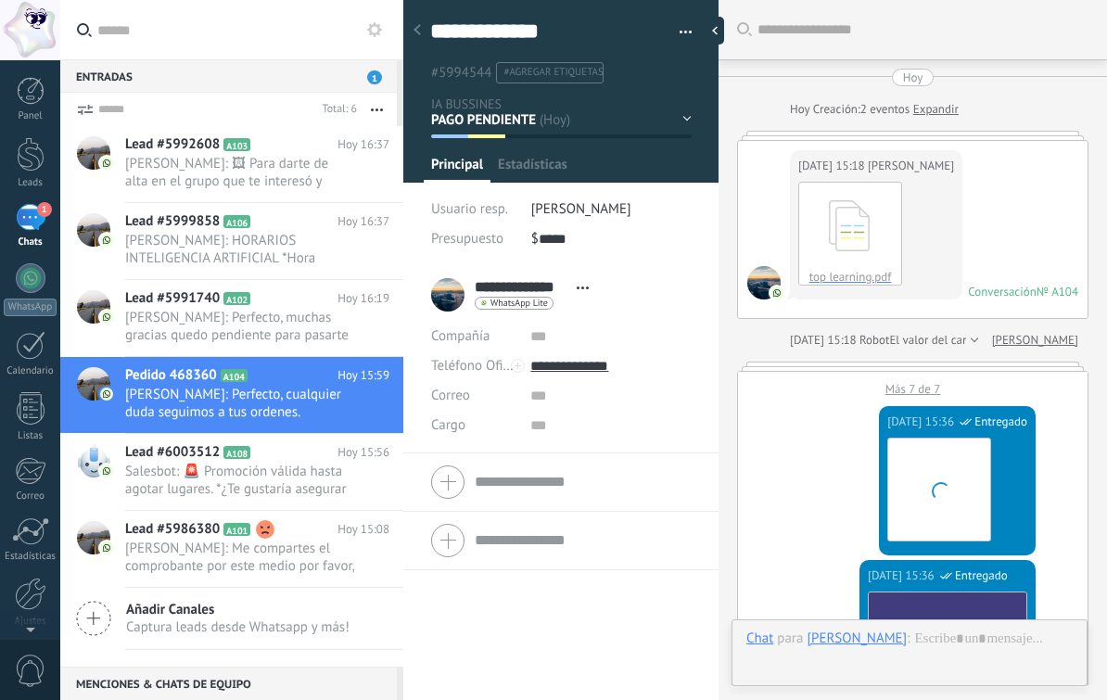
scroll to position [1208, 0]
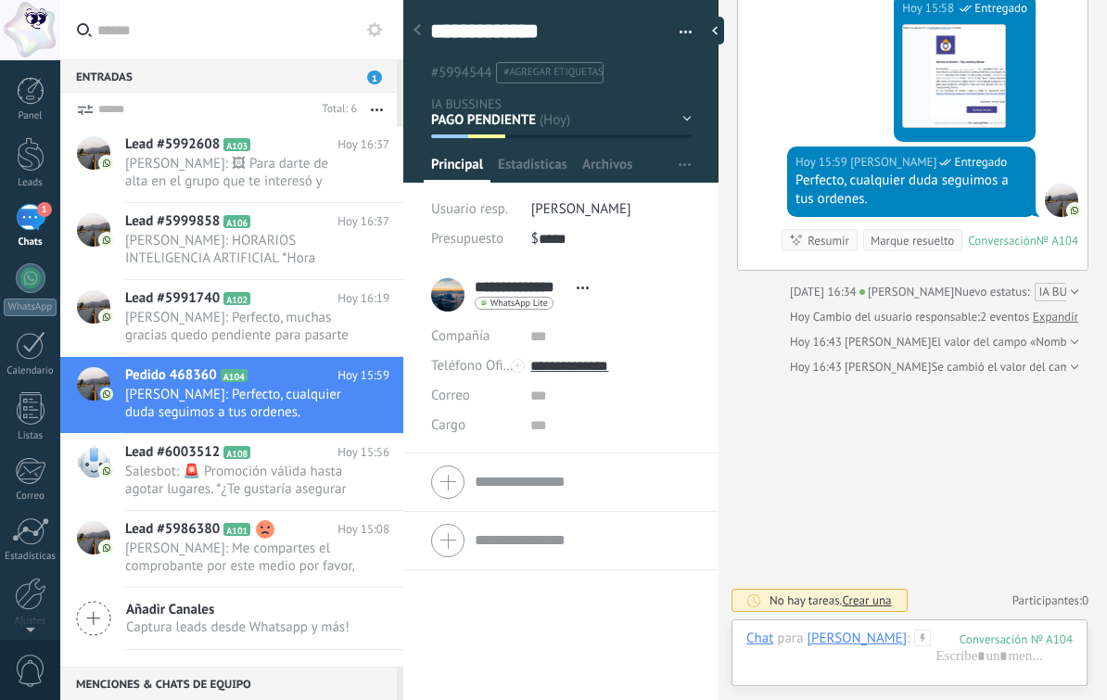
click at [160, 461] on span "Lead #6003512" at bounding box center [172, 452] width 95 height 19
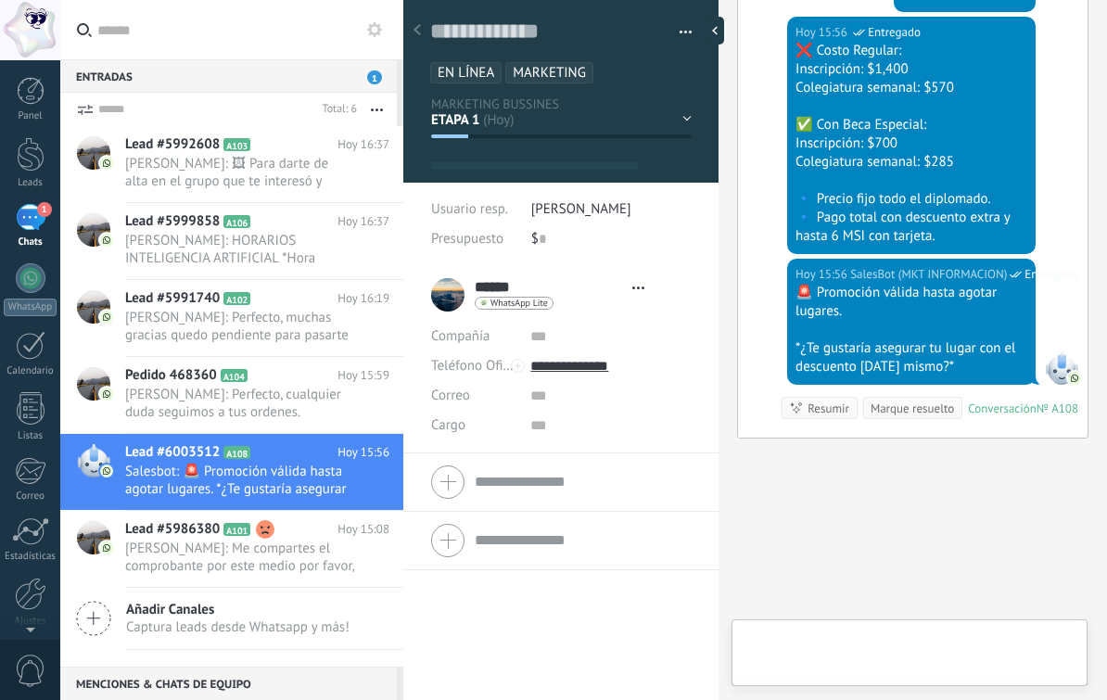
scroll to position [28, 0]
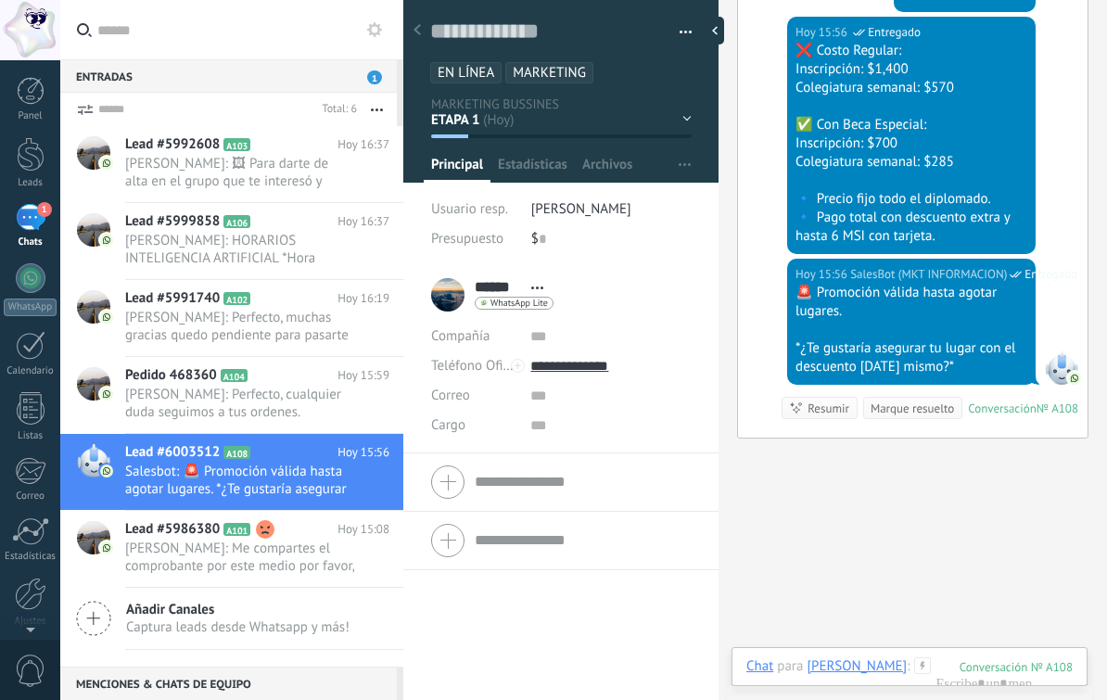
click at [141, 553] on span "[PERSON_NAME]: Me compartes el comprobante por este medio por favor, y te compa…" at bounding box center [239, 557] width 229 height 35
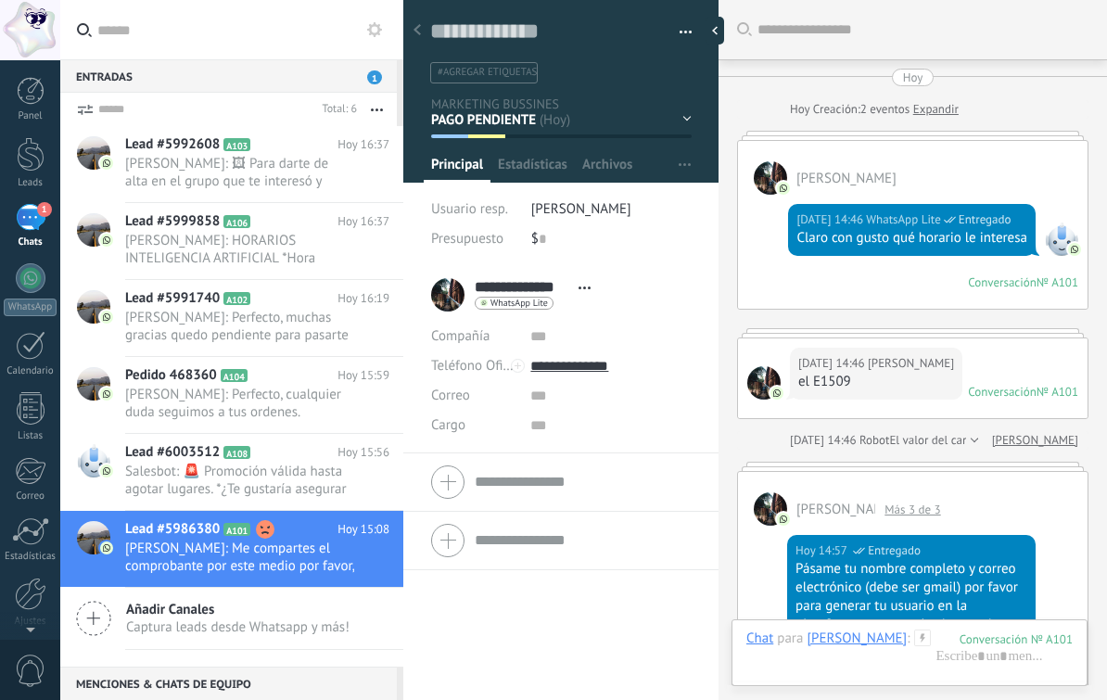
scroll to position [1578, 0]
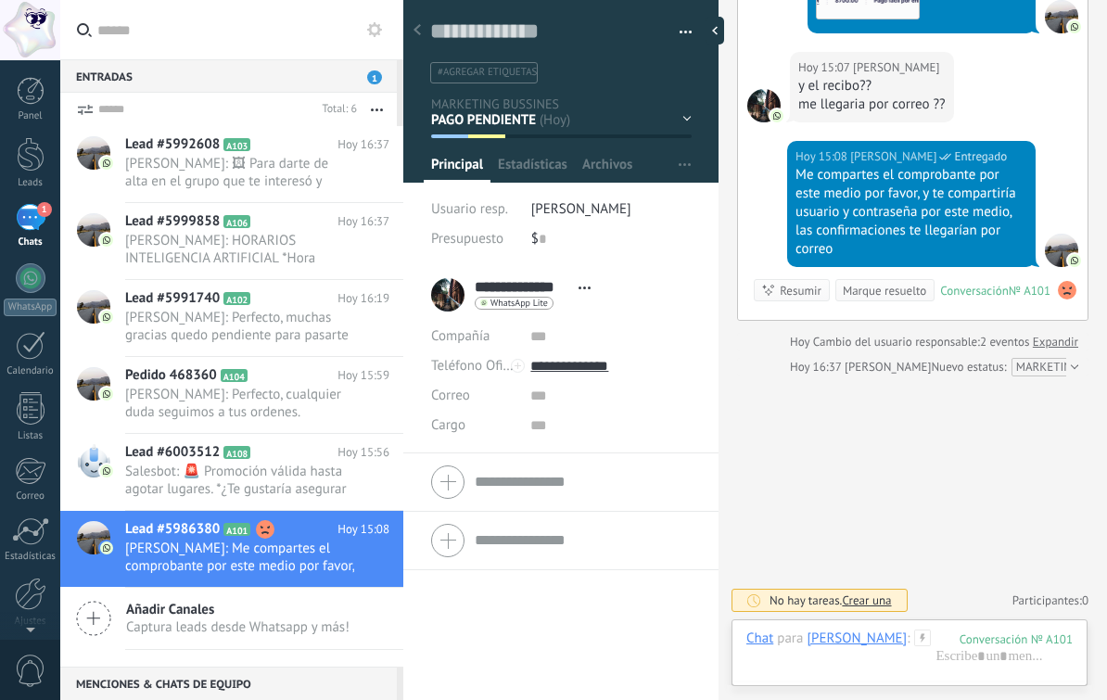
click at [260, 478] on span "Salesbot: 🚨 Promoción válida hasta agotar lugares. *¿Te gustaría asegurar tu lu…" at bounding box center [239, 480] width 229 height 35
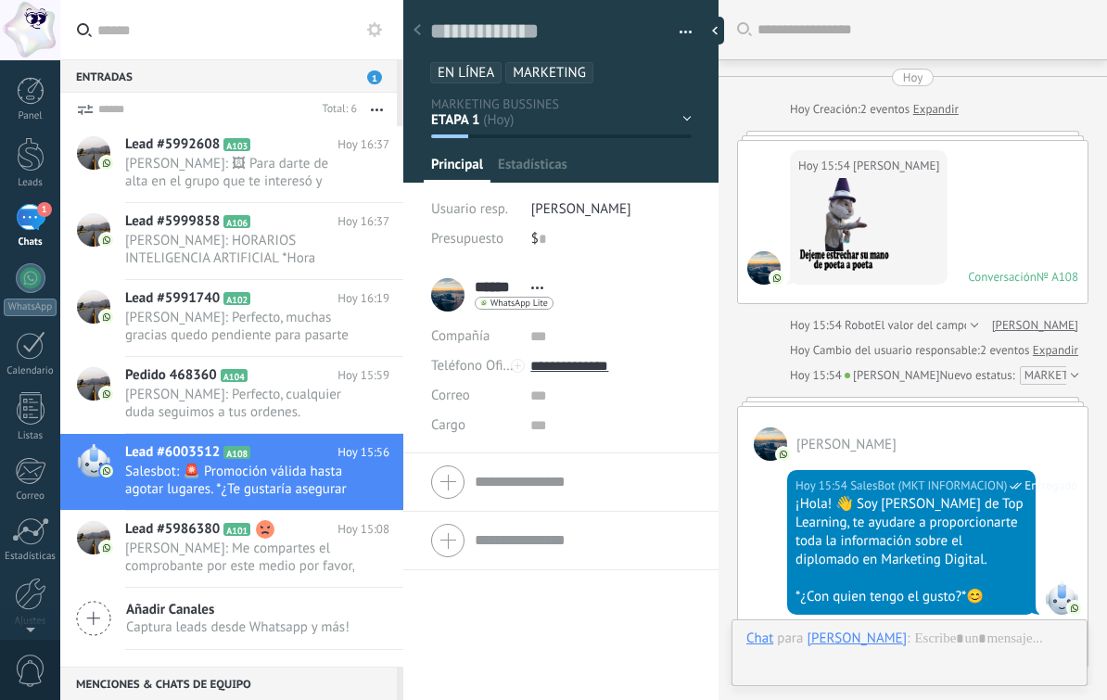
scroll to position [2362, 0]
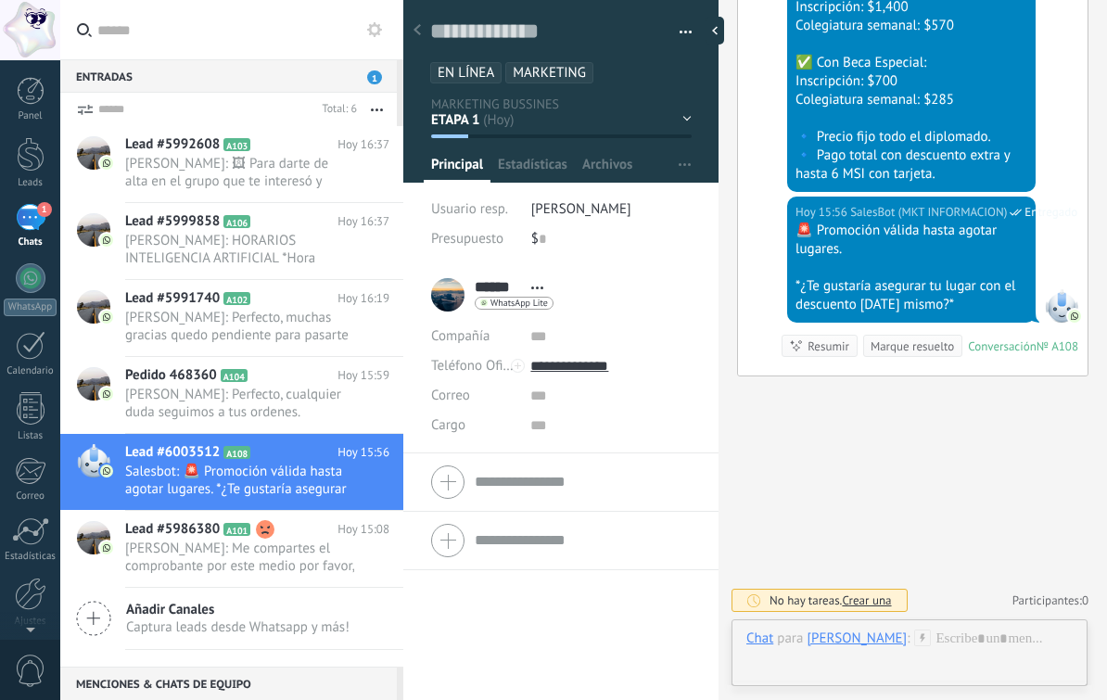
click at [259, 416] on span "[PERSON_NAME]: Perfecto, cualquier duda seguimos a tus ordenes." at bounding box center [239, 403] width 229 height 35
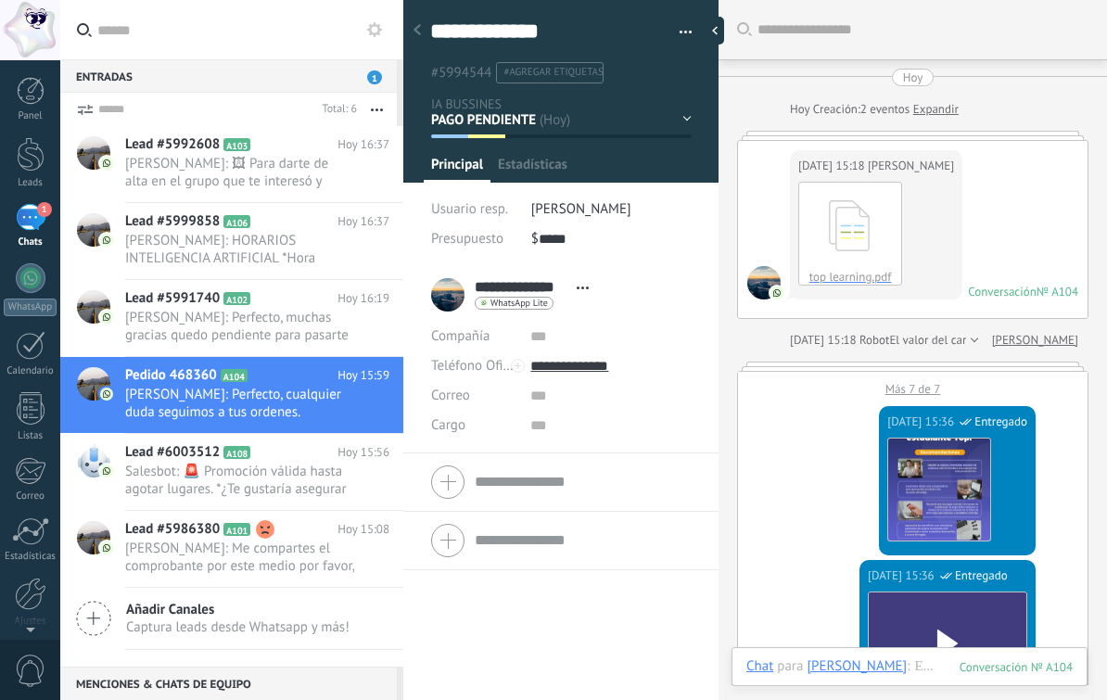
scroll to position [1065, 0]
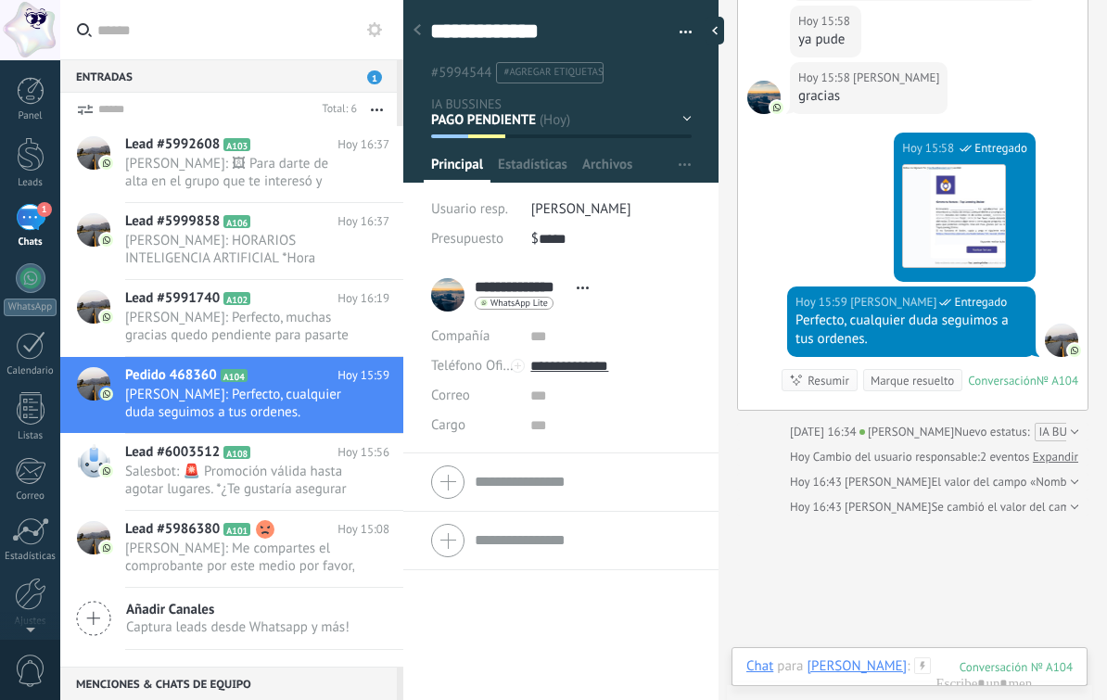
click at [255, 342] on span "[PERSON_NAME]: Perfecto, muchas gracias quedo pendiente para pasarte el acceso." at bounding box center [239, 326] width 229 height 35
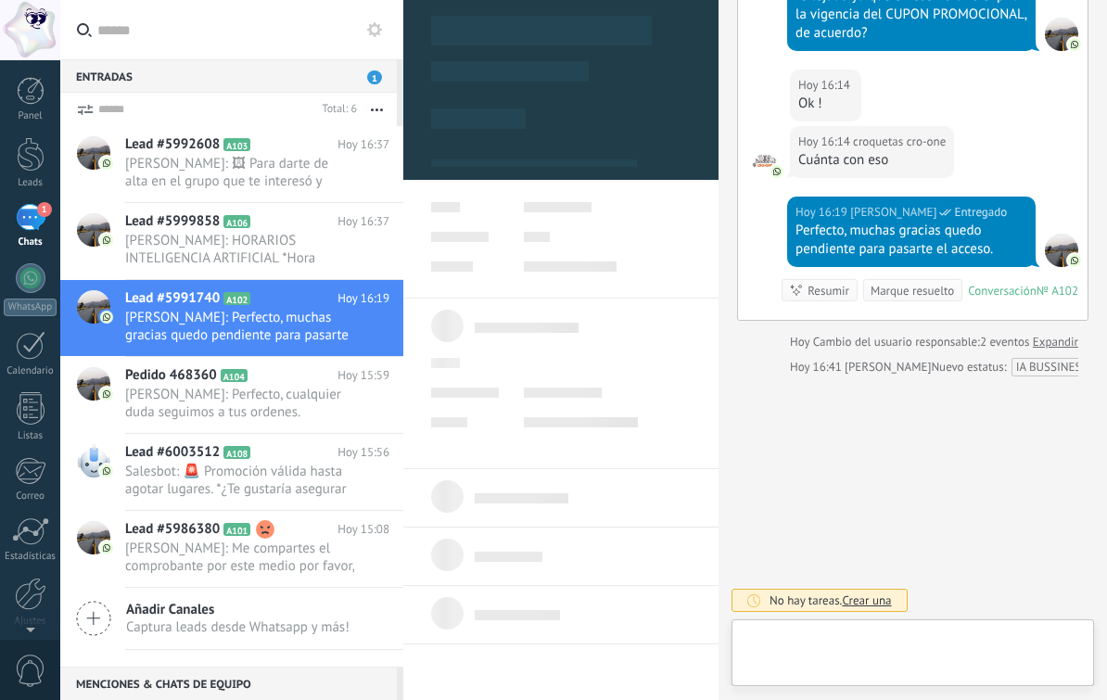
scroll to position [28, 0]
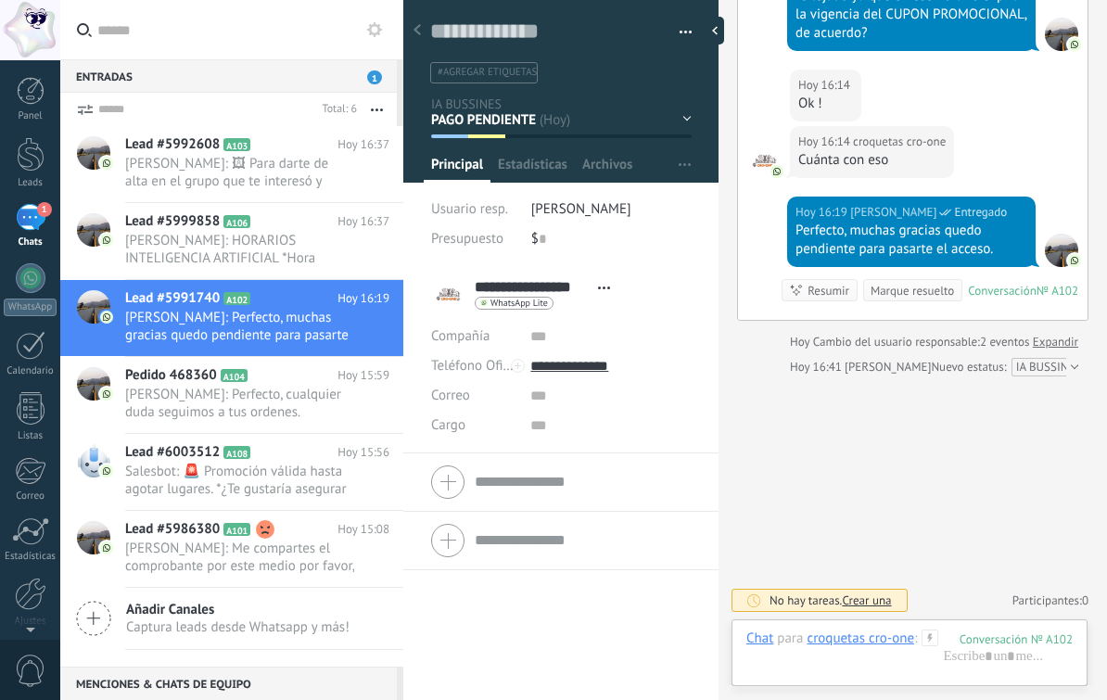
click at [25, 163] on div at bounding box center [31, 154] width 28 height 34
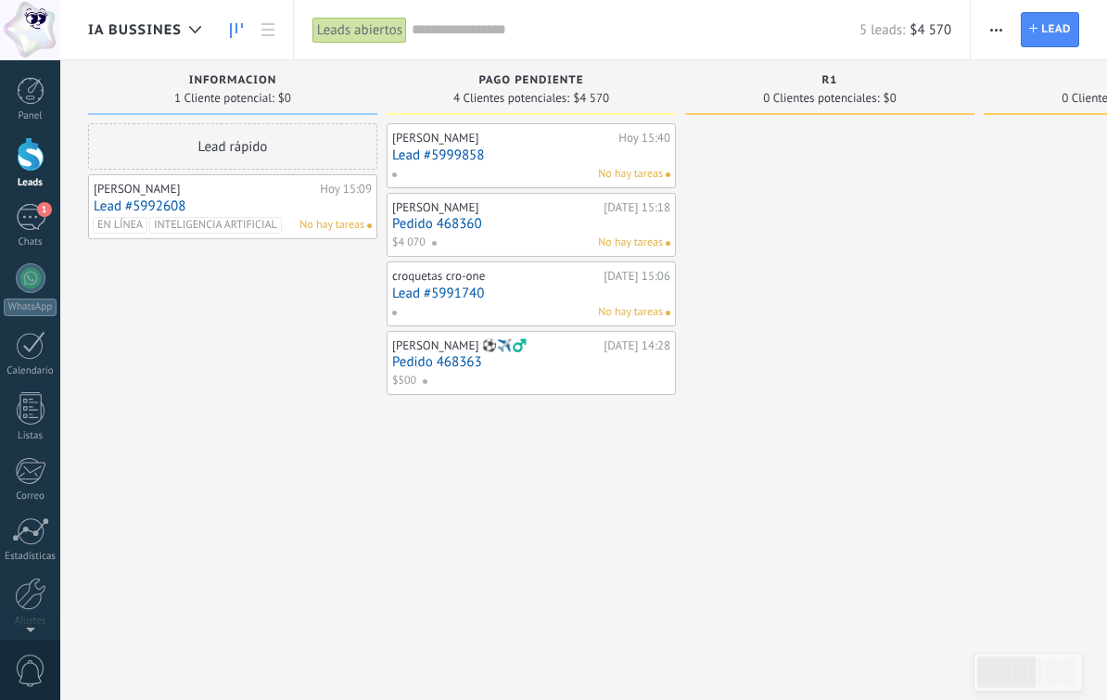
click at [180, 32] on div at bounding box center [195, 30] width 31 height 36
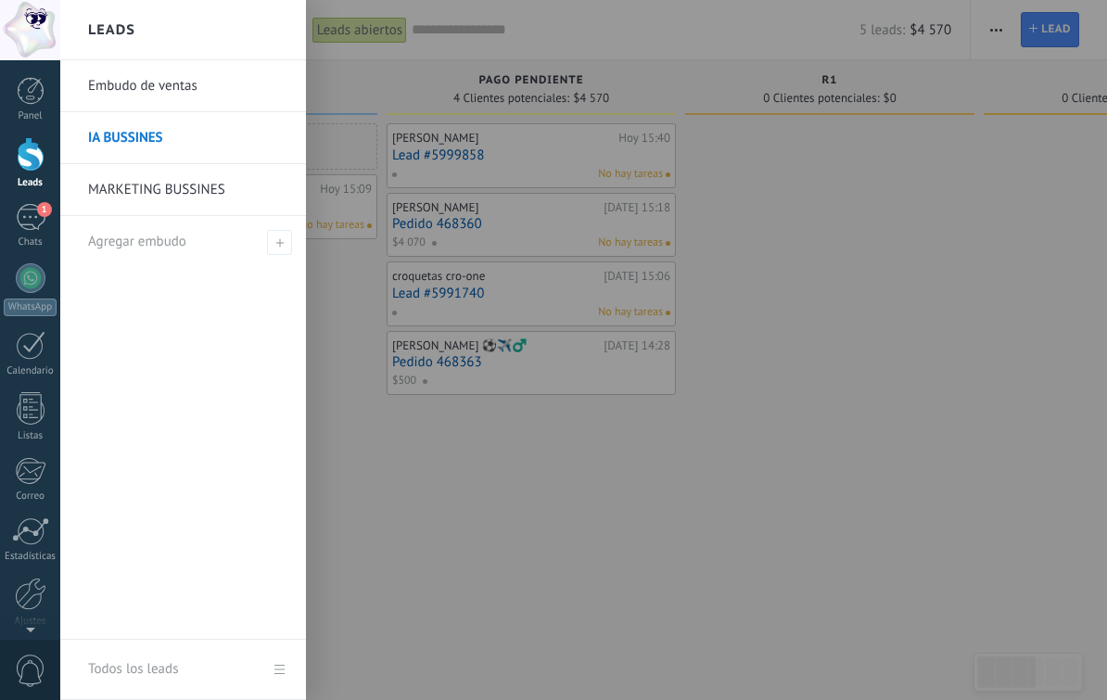
click at [188, 186] on link "MARKETING BUSSINES" at bounding box center [187, 190] width 199 height 52
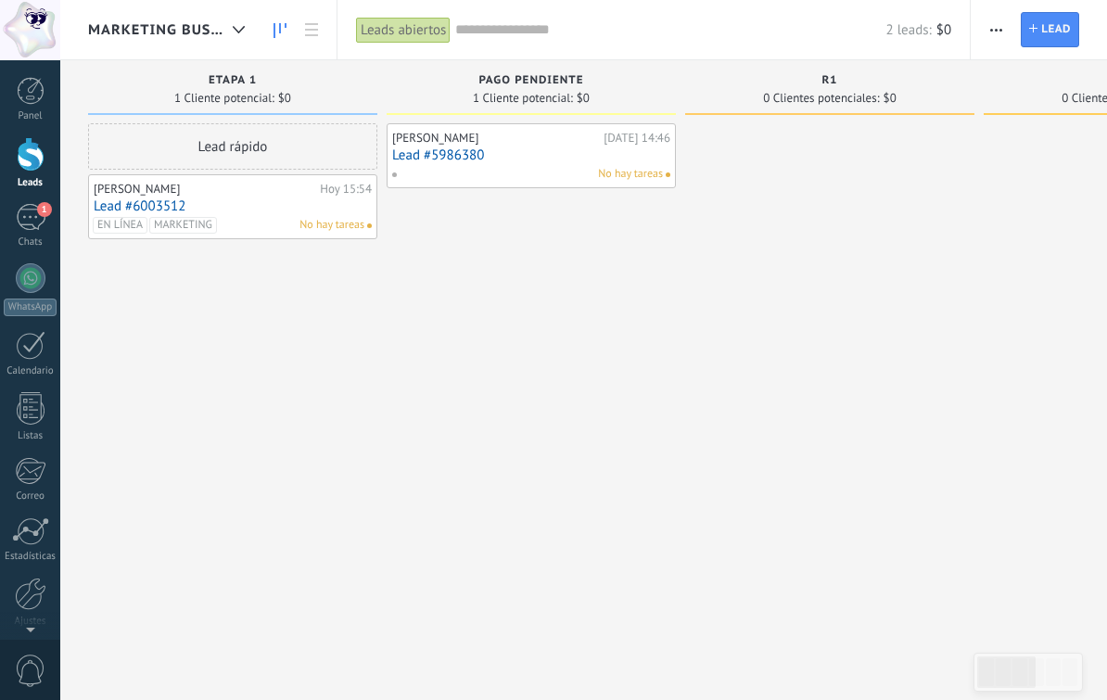
click at [439, 160] on link "Lead #5986380" at bounding box center [531, 155] width 278 height 16
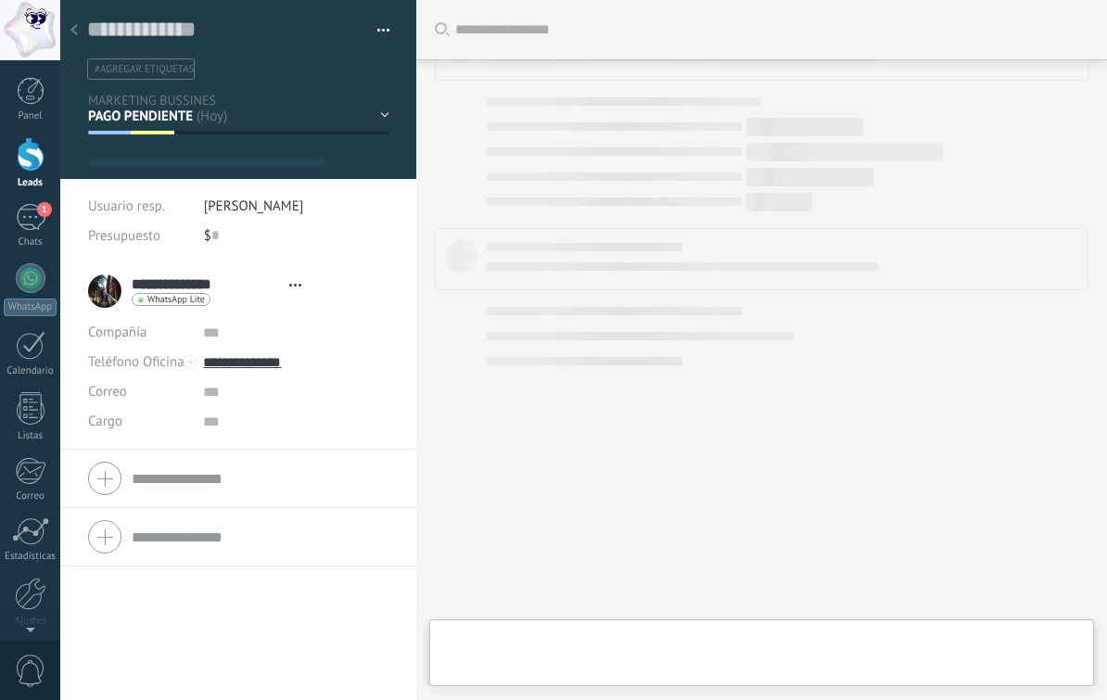
scroll to position [28, 0]
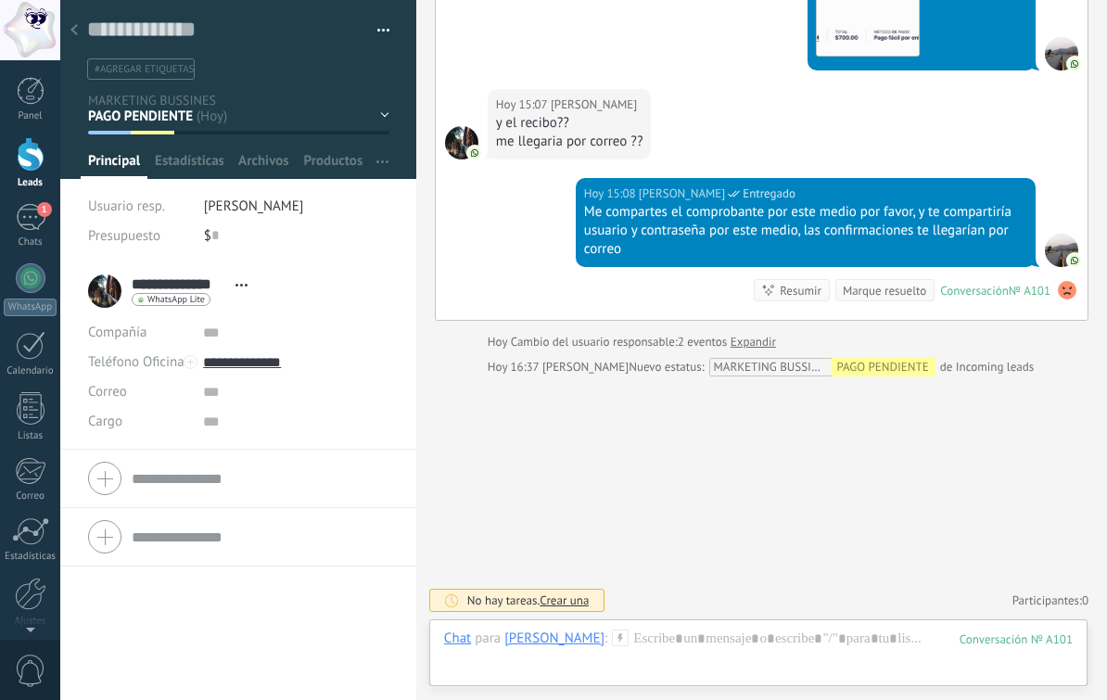
click at [78, 31] on div at bounding box center [74, 31] width 26 height 36
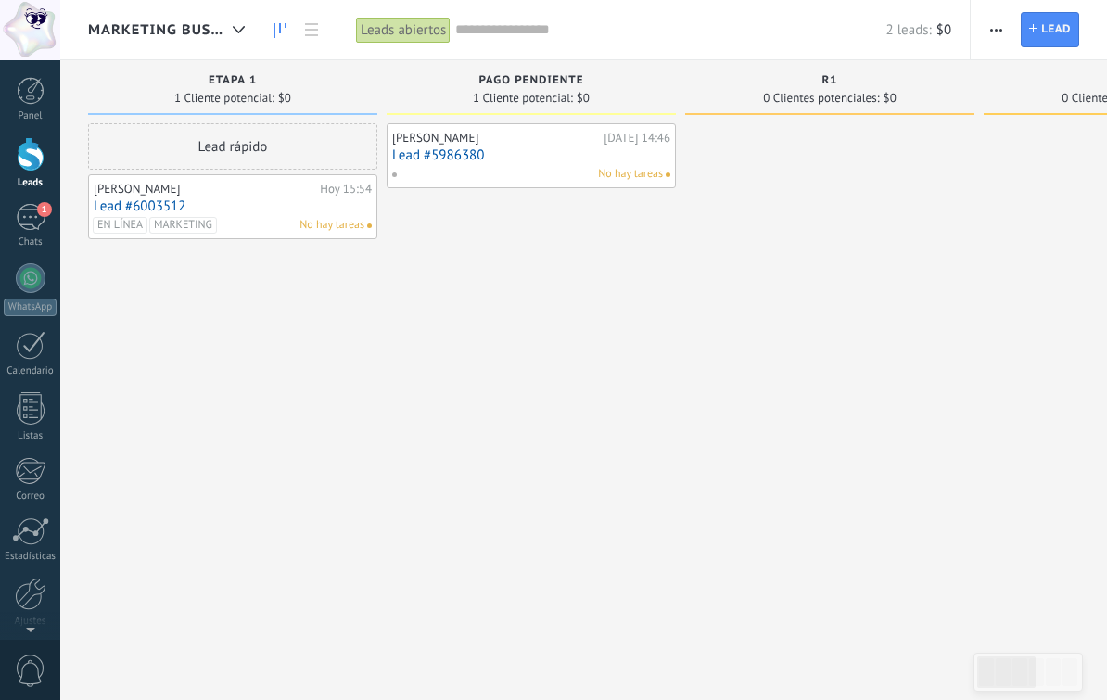
click at [37, 221] on div "1" at bounding box center [31, 217] width 30 height 27
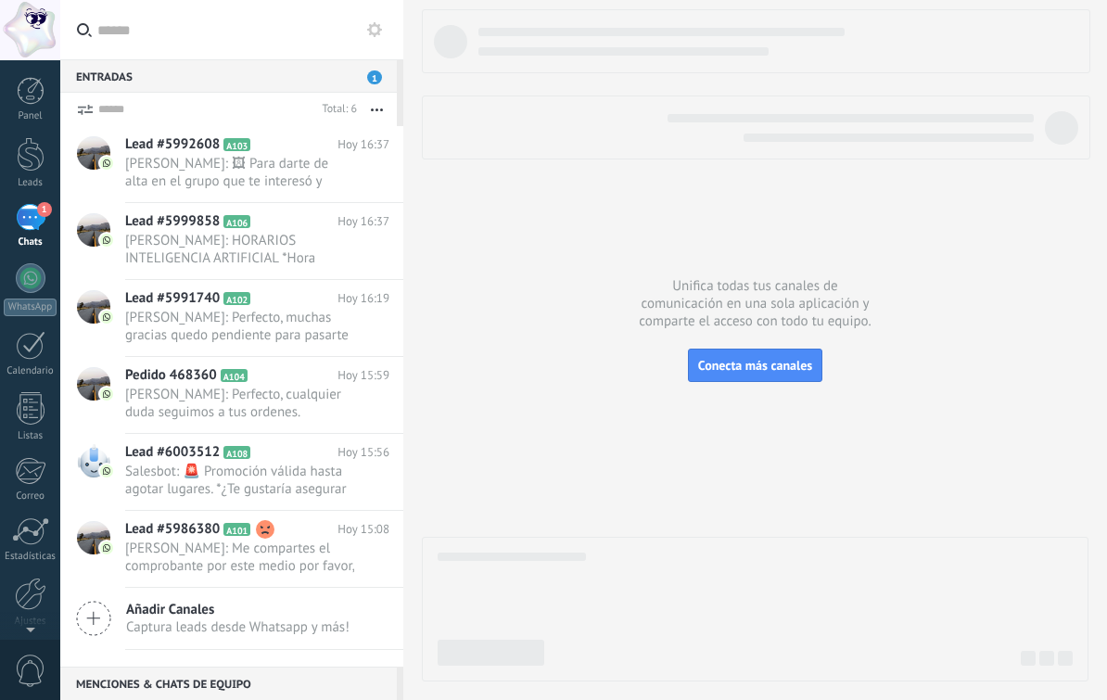
click at [44, 215] on span "1" at bounding box center [44, 209] width 15 height 15
click at [31, 211] on div "1" at bounding box center [31, 217] width 30 height 27
click at [31, 162] on div at bounding box center [31, 154] width 28 height 34
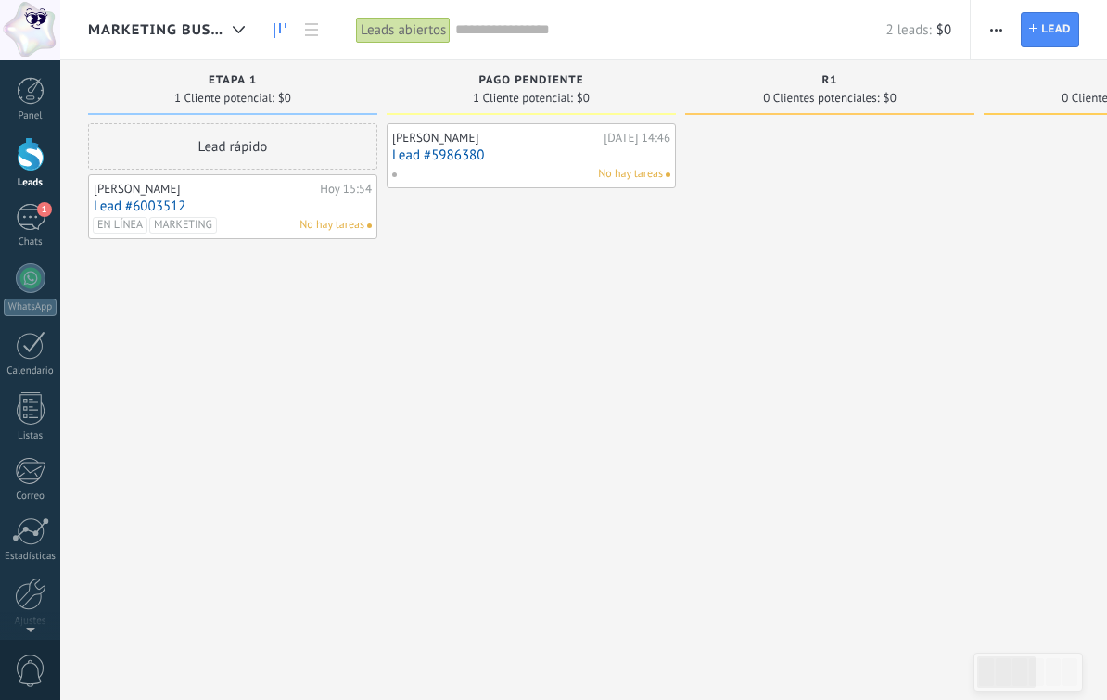
click at [43, 224] on div "1" at bounding box center [31, 217] width 30 height 27
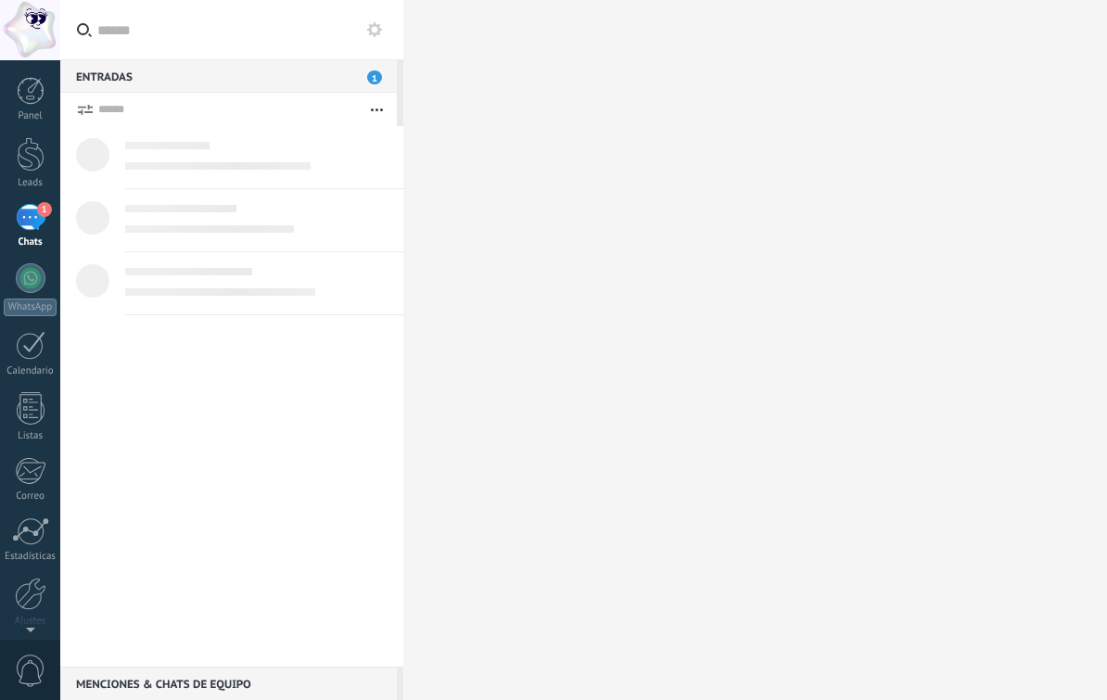
click at [43, 222] on div "1" at bounding box center [31, 217] width 30 height 27
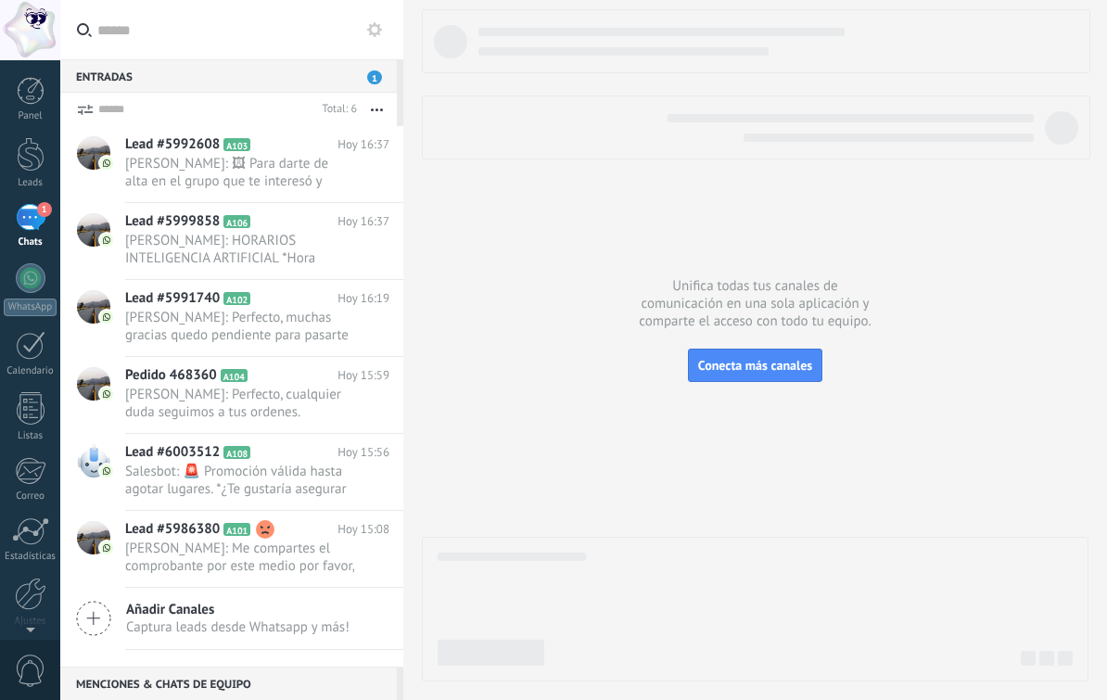
click at [242, 536] on span "A101" at bounding box center [237, 529] width 27 height 13
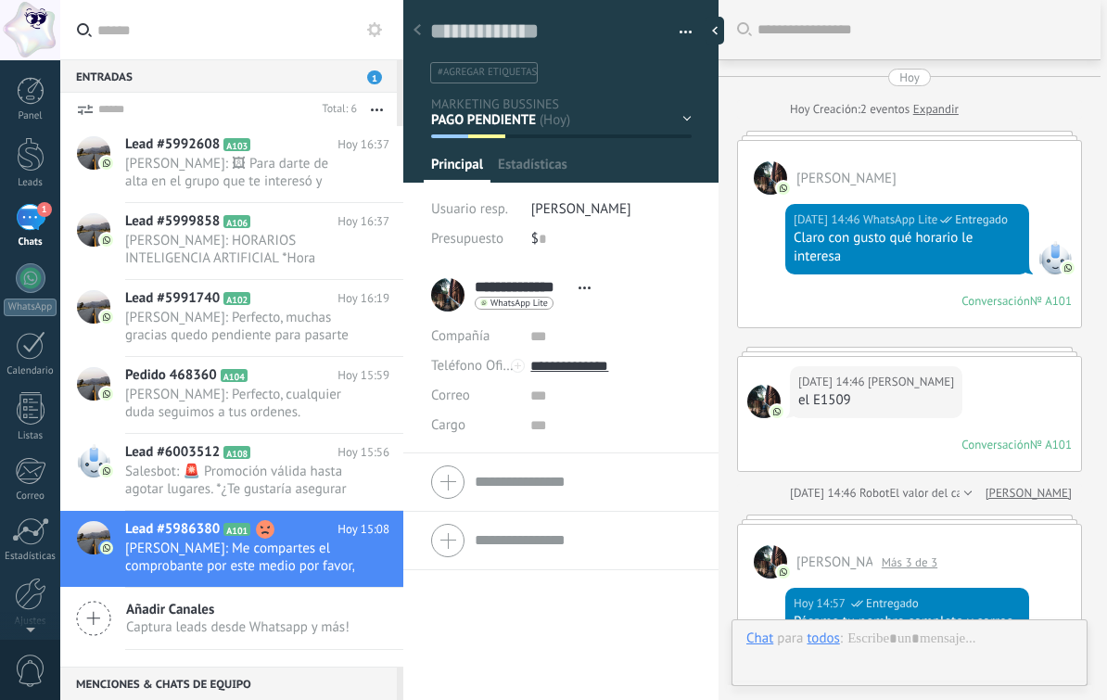
scroll to position [1578, 0]
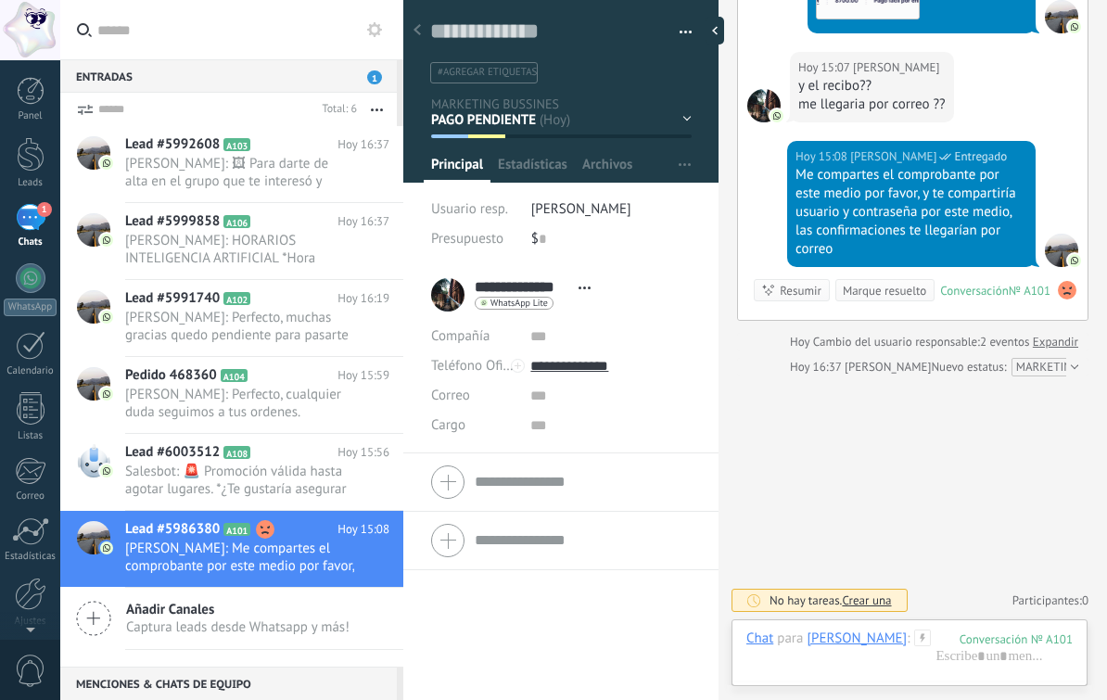
click at [279, 459] on h2 "Lead #6003512 A108" at bounding box center [231, 452] width 212 height 19
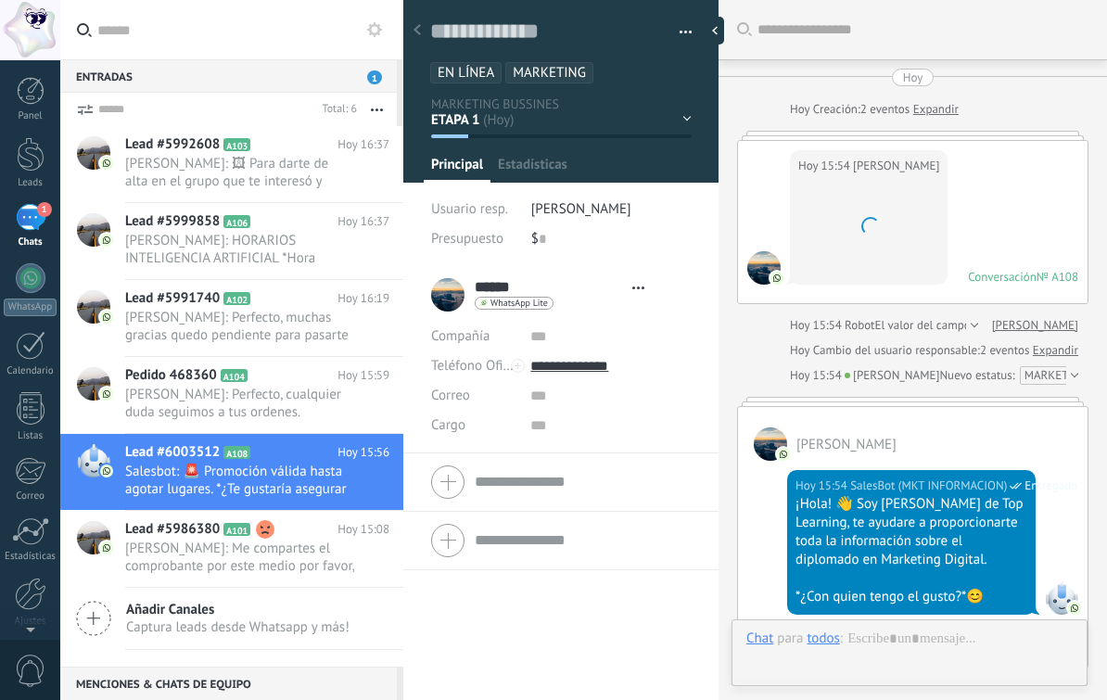
scroll to position [28, 0]
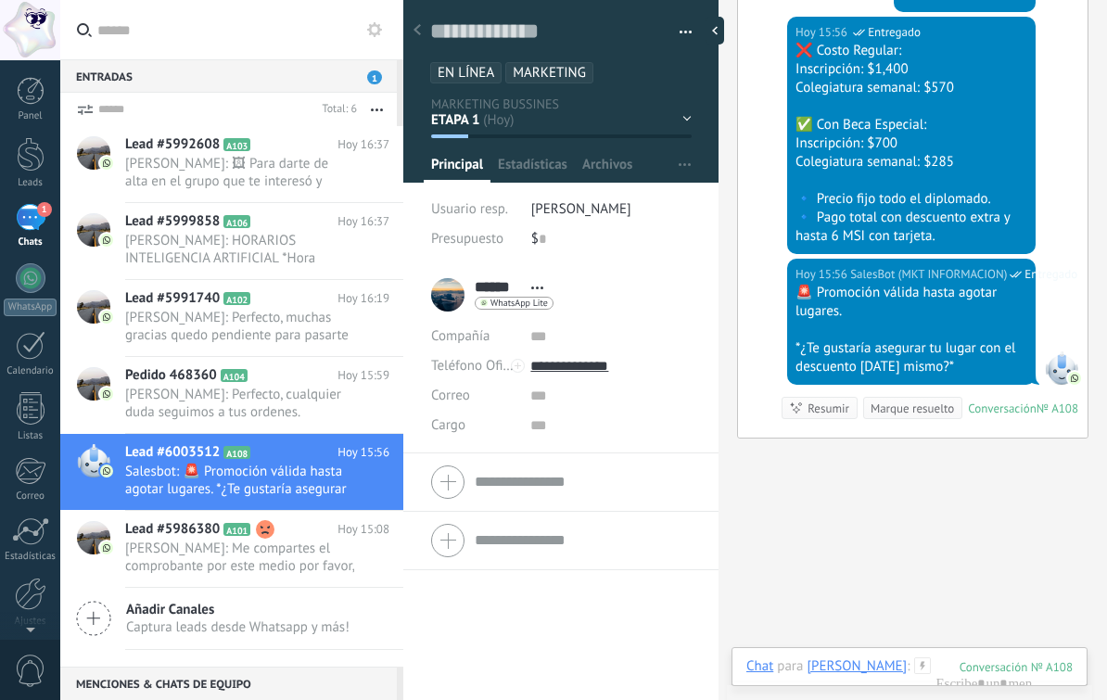
click at [247, 409] on span "[PERSON_NAME]: Perfecto, cualquier duda seguimos a tus ordenes." at bounding box center [239, 403] width 229 height 35
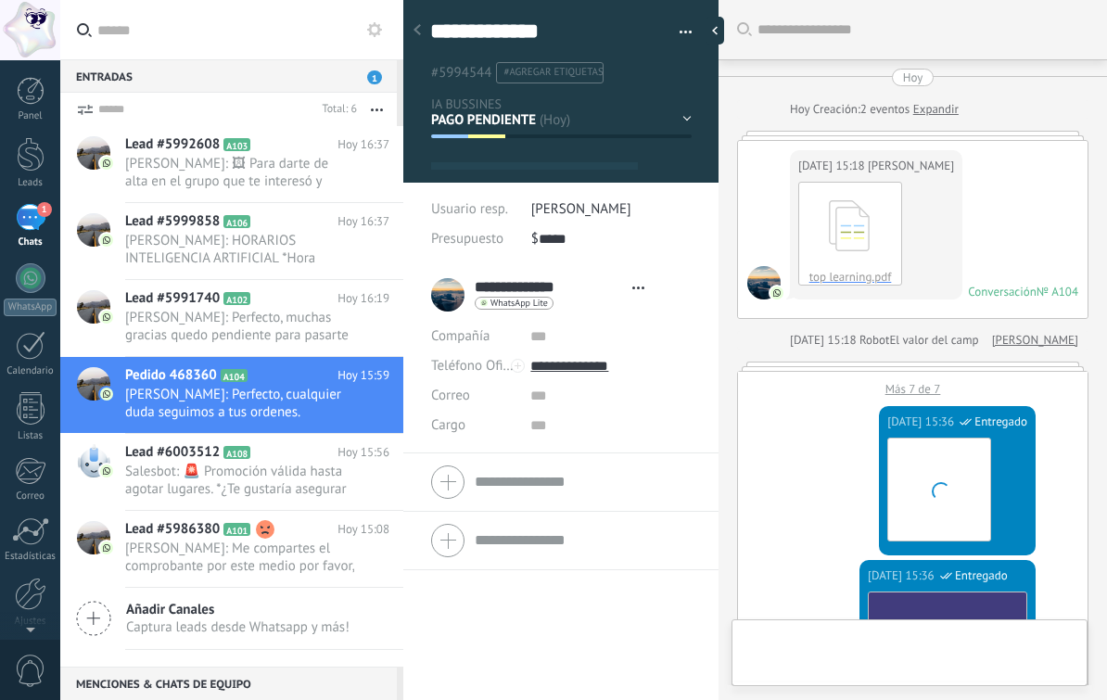
scroll to position [28, 0]
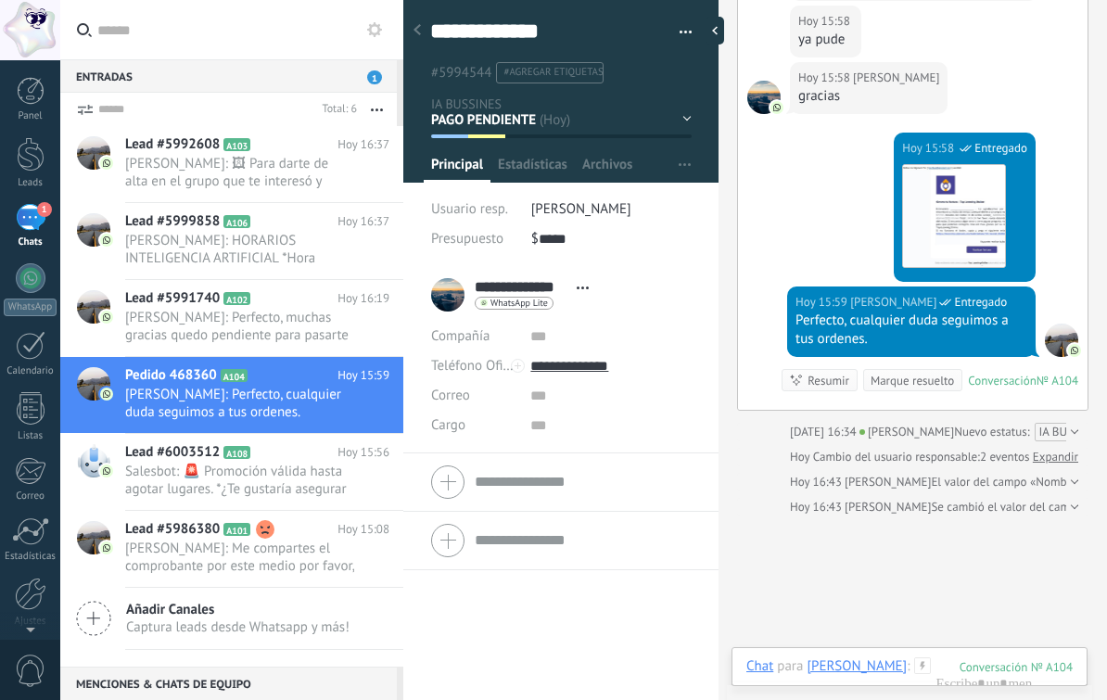
click at [252, 336] on span "[PERSON_NAME]: Perfecto, muchas gracias quedo pendiente para pasarte el acceso." at bounding box center [239, 326] width 229 height 35
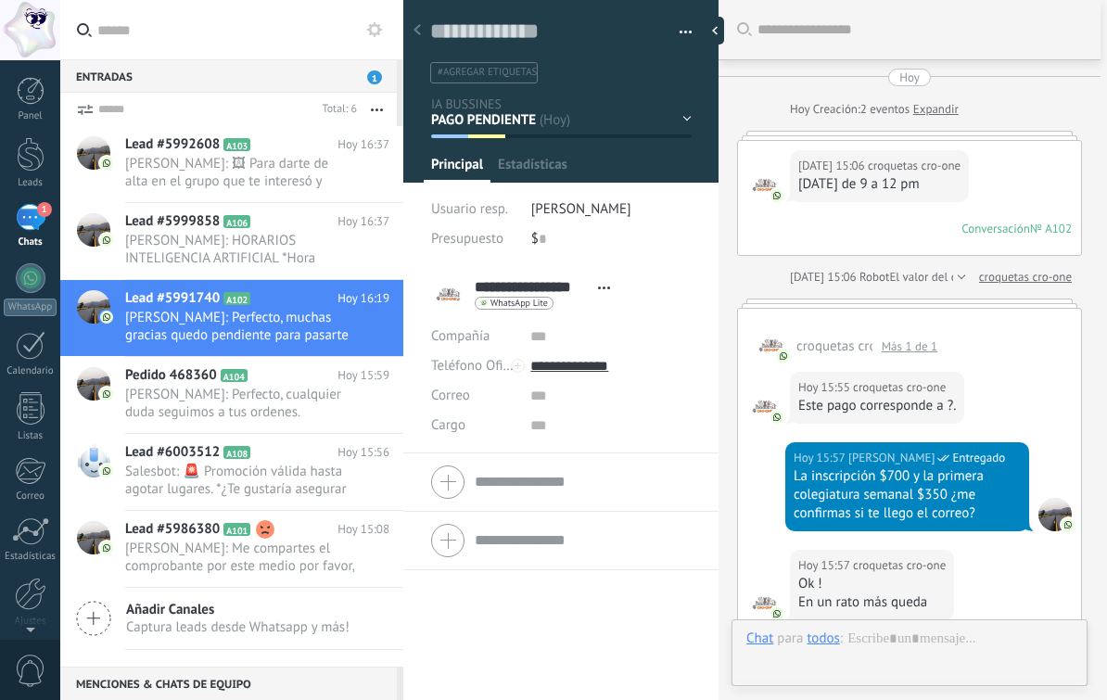
scroll to position [1224, 0]
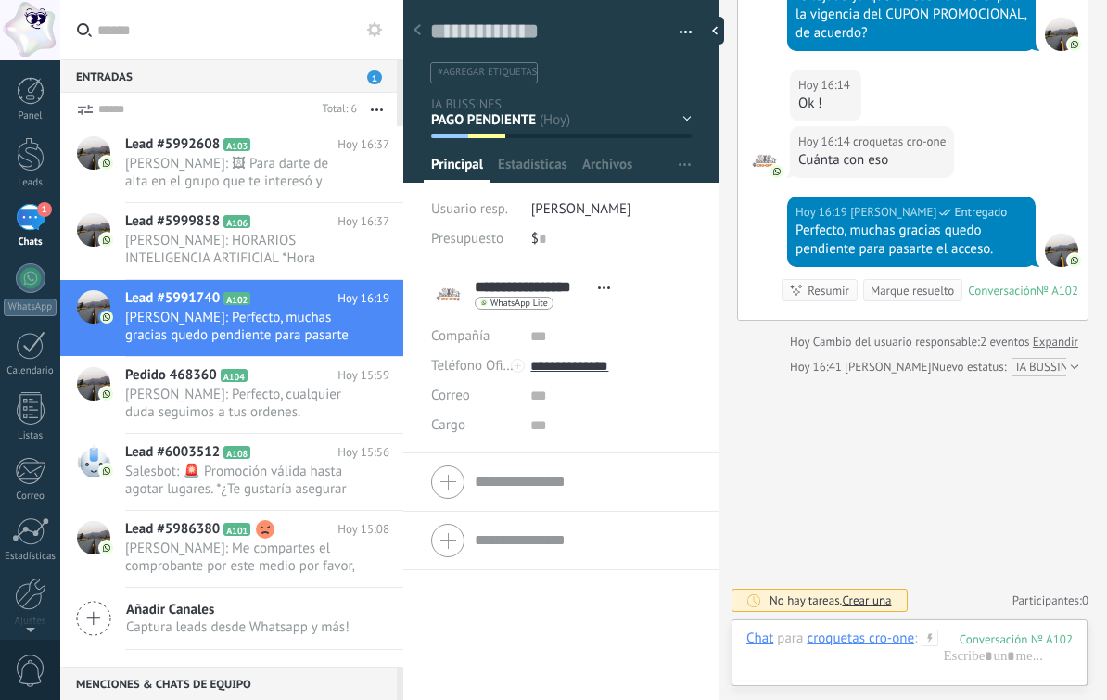
click at [237, 262] on span "[PERSON_NAME]: HORARIOS INTELIGENCIA ARTIFICIAL *Hora Centro de México* 🇲🇽 Nues…" at bounding box center [239, 249] width 229 height 35
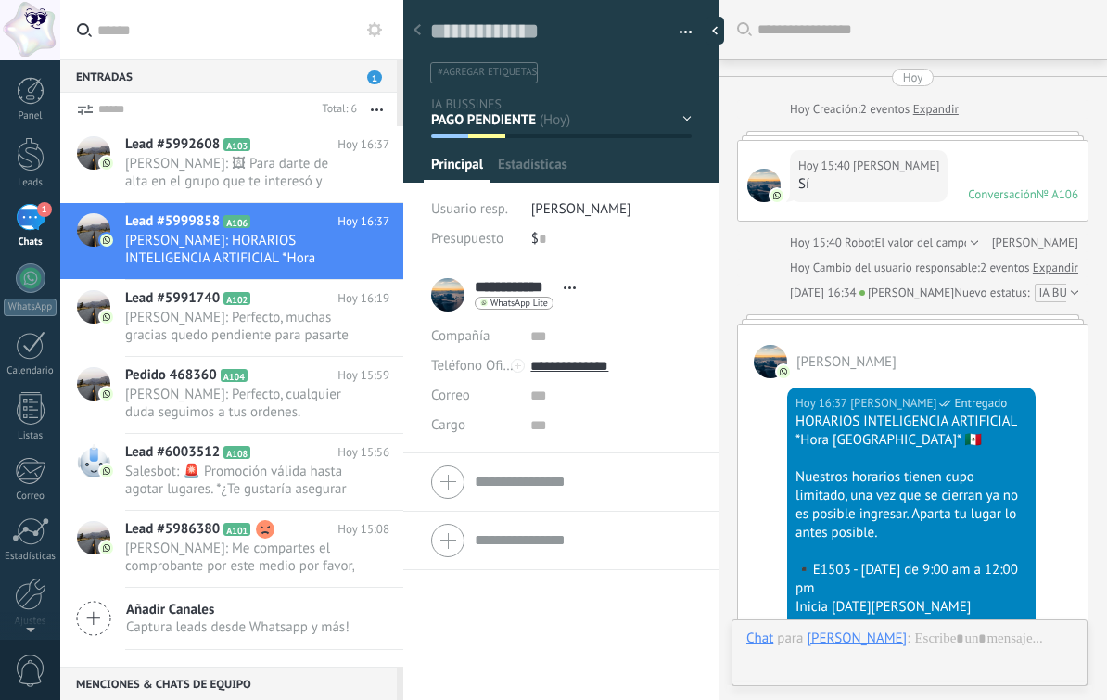
scroll to position [389, 0]
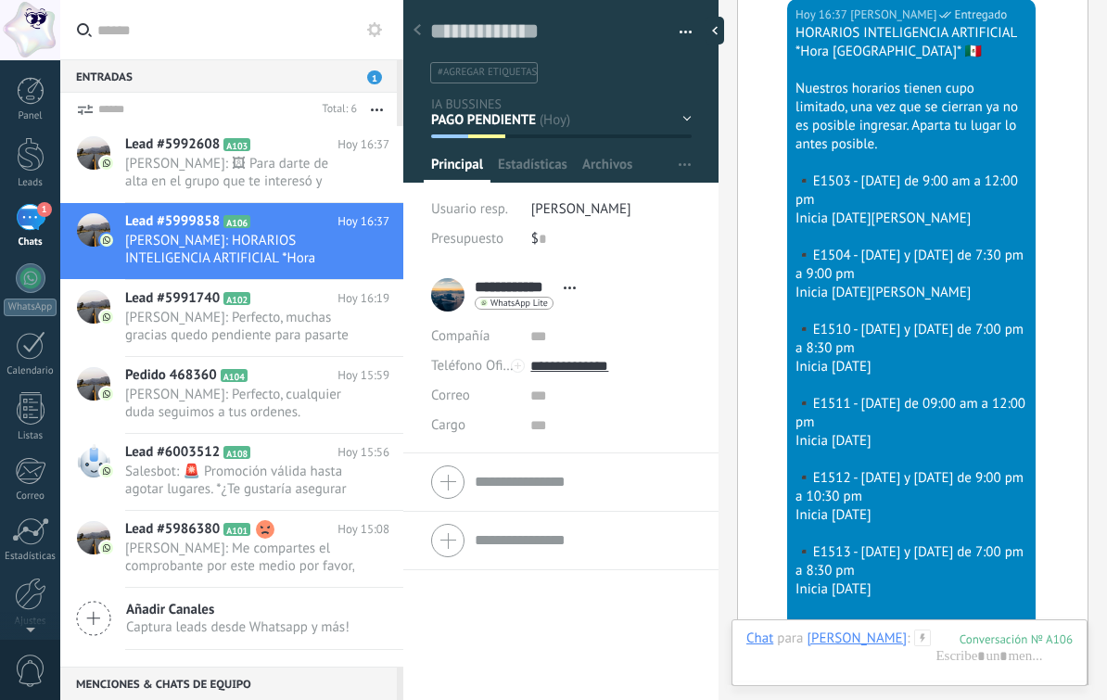
click at [237, 198] on div "Lead #5992608 A103 [DATE] 16:37 [PERSON_NAME]: 🖼 Para darte de alta en el grupo…" at bounding box center [264, 164] width 278 height 76
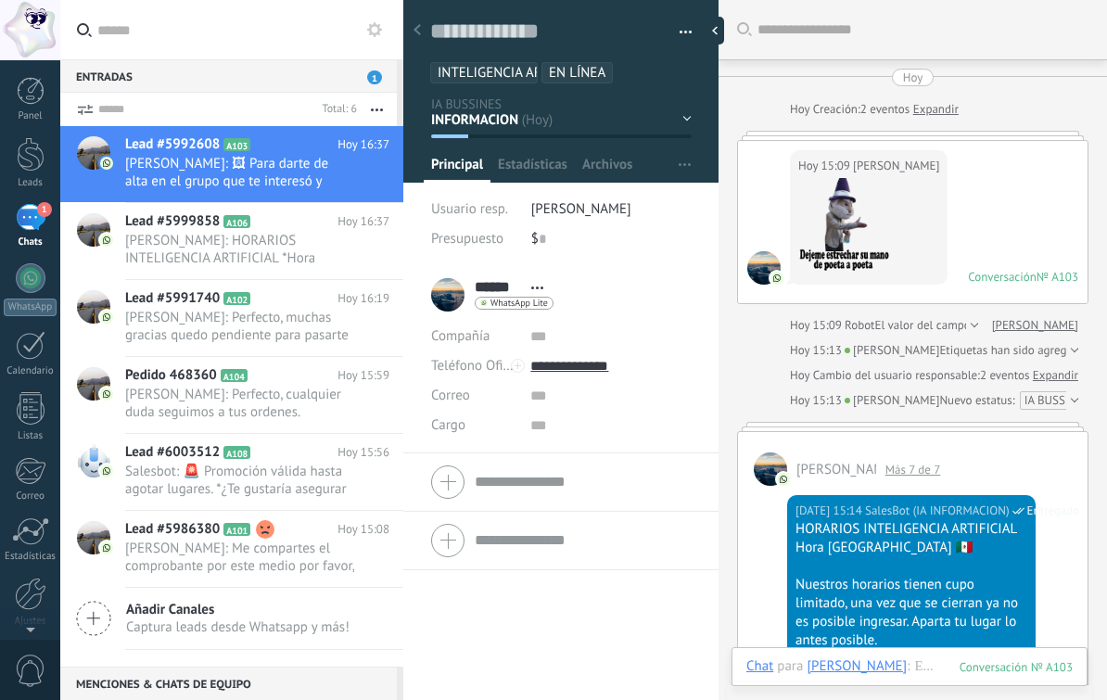
scroll to position [28, 0]
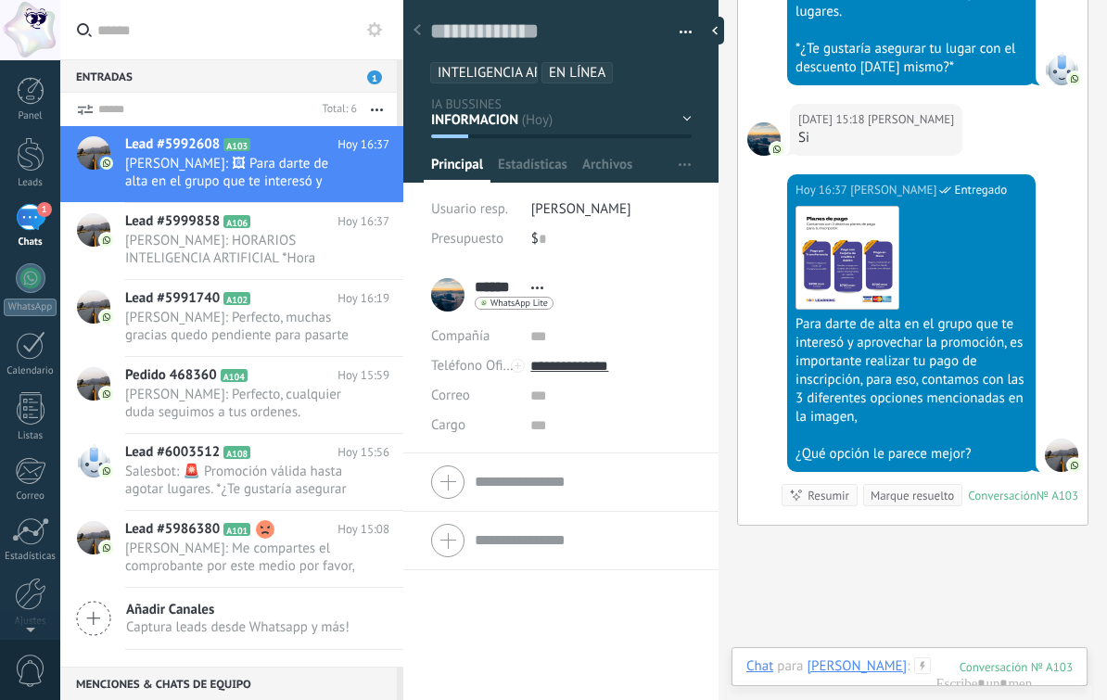
click at [266, 573] on span "[PERSON_NAME]: Me compartes el comprobante por este medio por favor, y te compa…" at bounding box center [239, 557] width 229 height 35
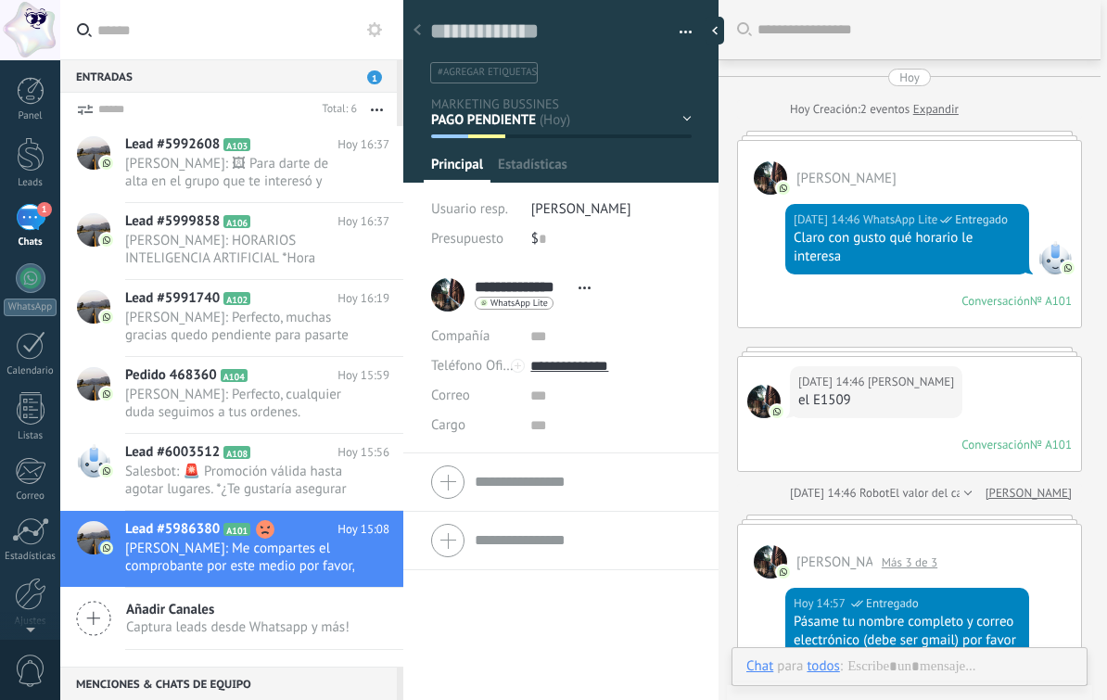
scroll to position [28, 0]
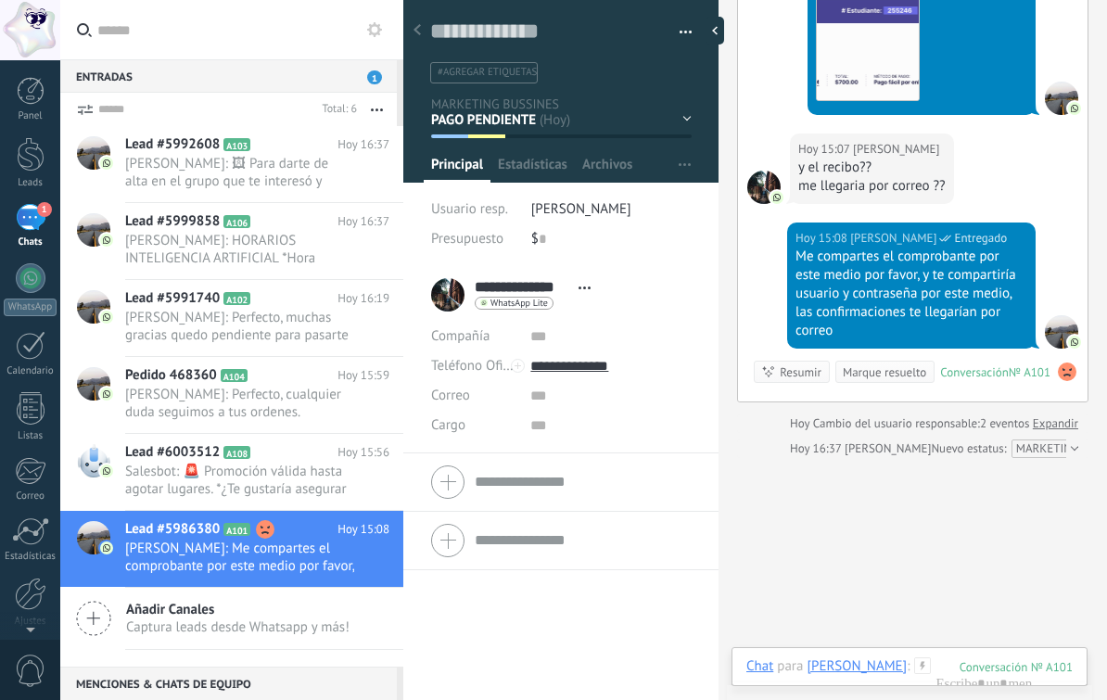
click at [273, 325] on span "[PERSON_NAME]: Perfecto, muchas gracias quedo pendiente para pasarte el acceso." at bounding box center [239, 326] width 229 height 35
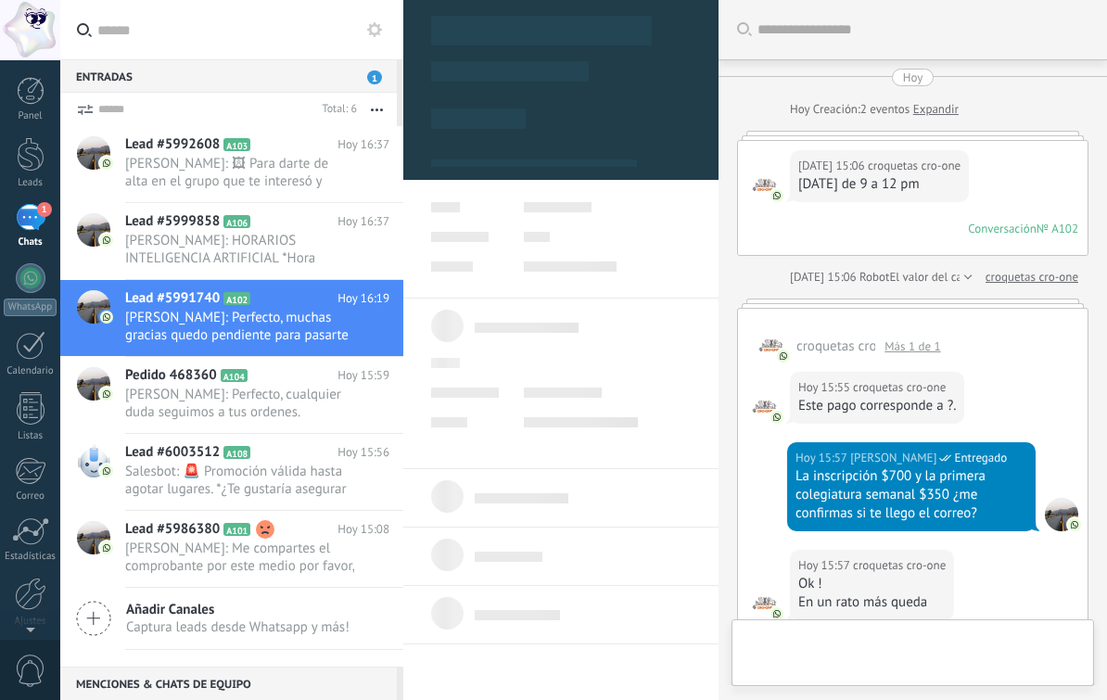
scroll to position [1224, 0]
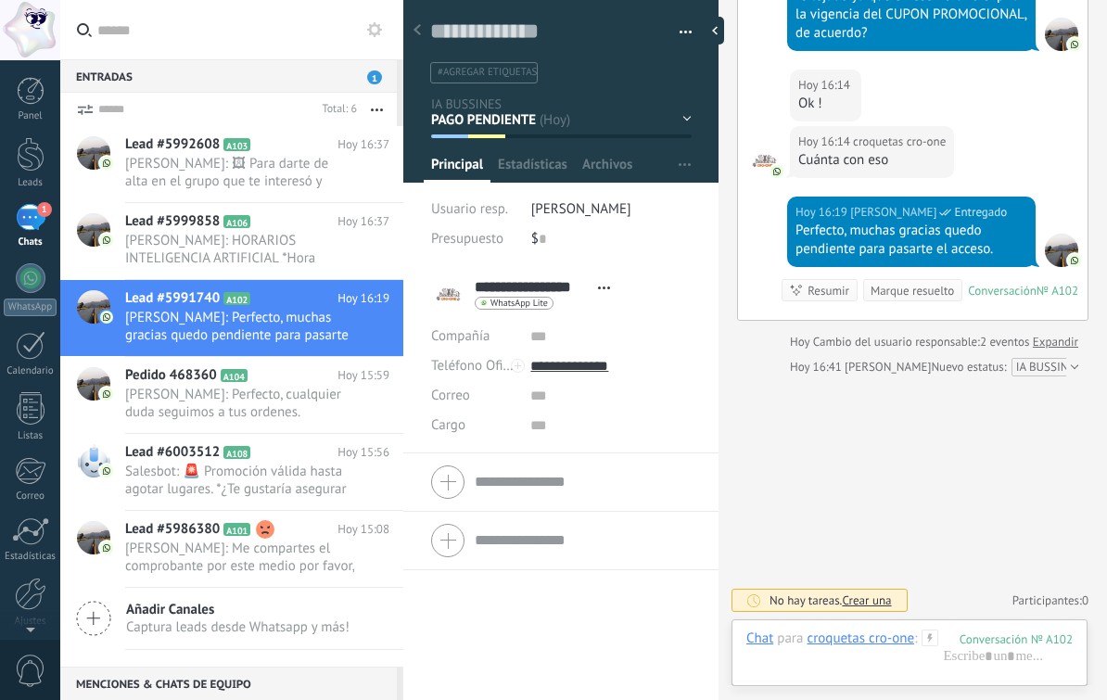
click at [258, 472] on span "Salesbot: 🚨 Promoción válida hasta agotar lugares. *¿Te gustaría asegurar tu lu…" at bounding box center [239, 480] width 229 height 35
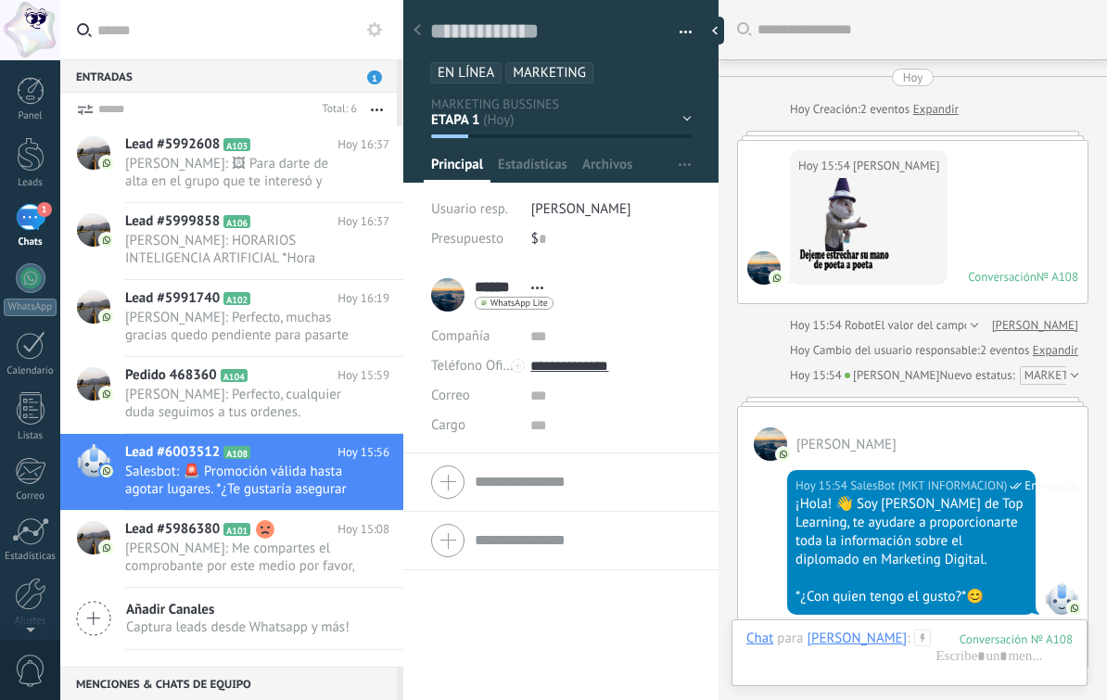
scroll to position [2362, 0]
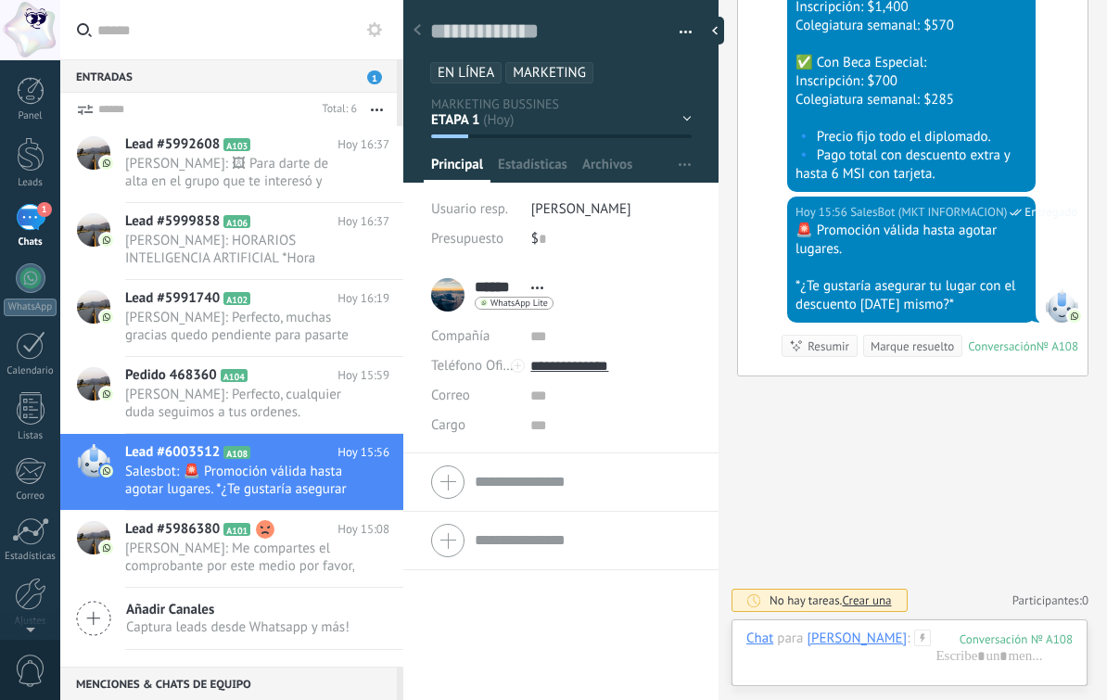
click at [313, 416] on span "[PERSON_NAME]: Perfecto, cualquier duda seguimos a tus ordenes." at bounding box center [239, 403] width 229 height 35
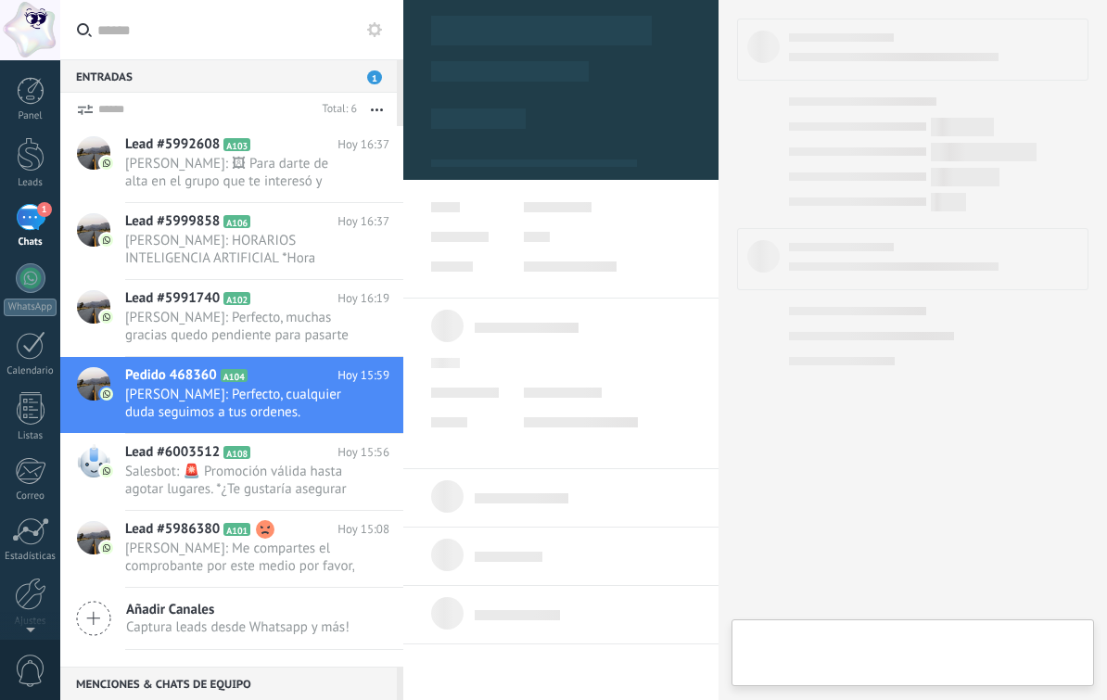
type textarea "**********"
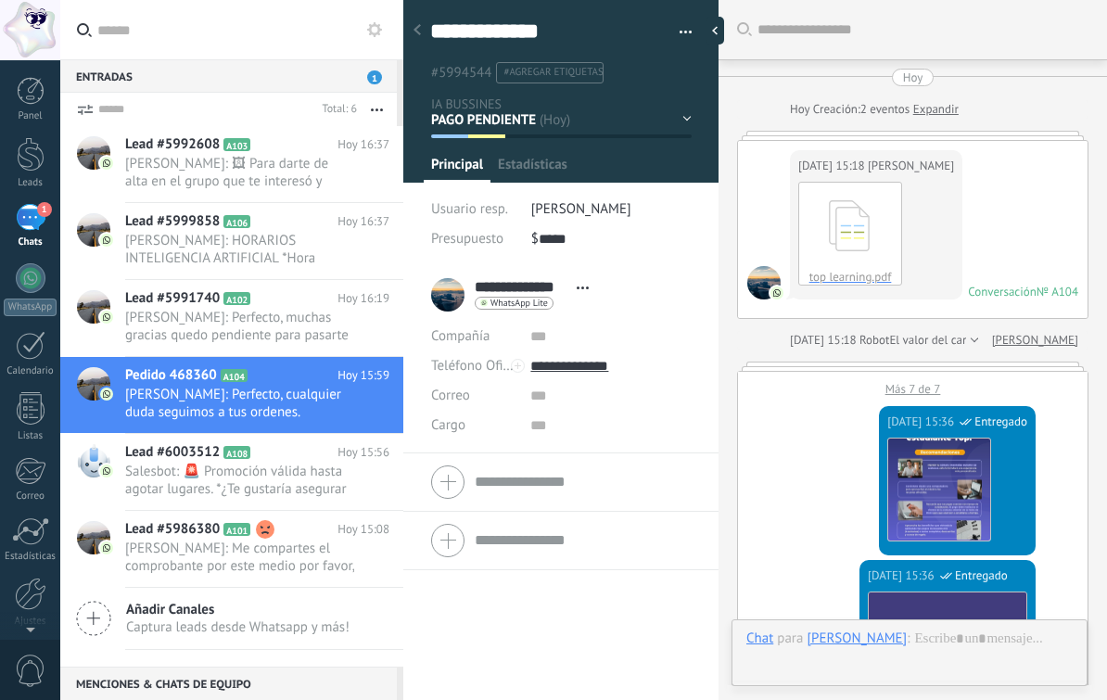
scroll to position [1208, 0]
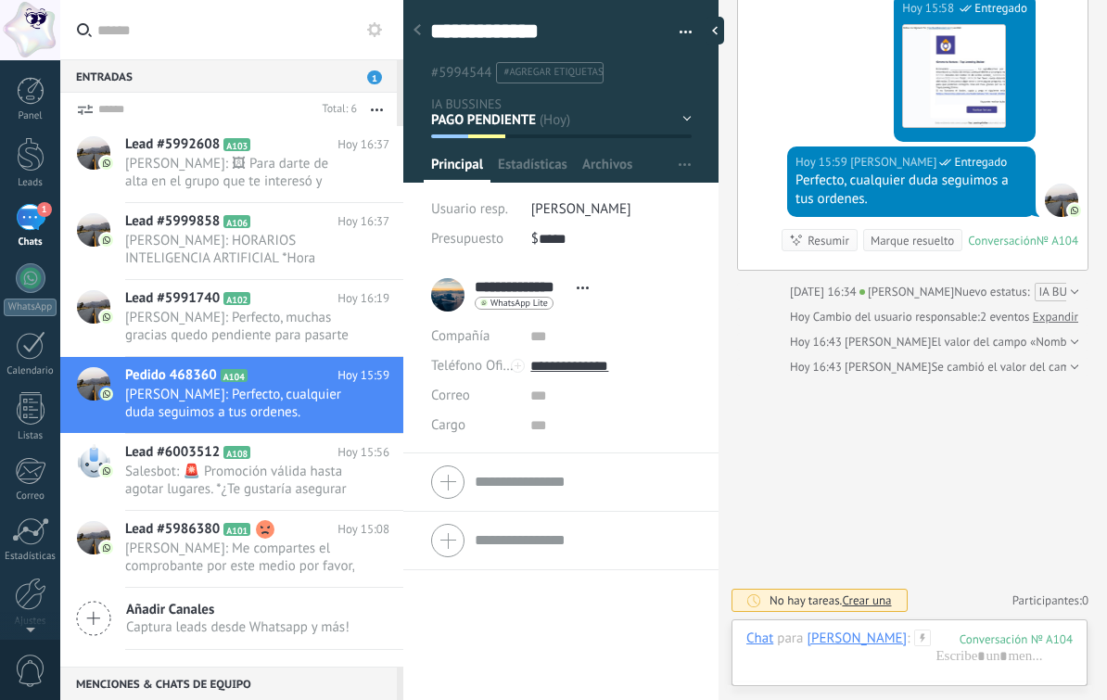
click at [32, 219] on div "1" at bounding box center [31, 217] width 30 height 27
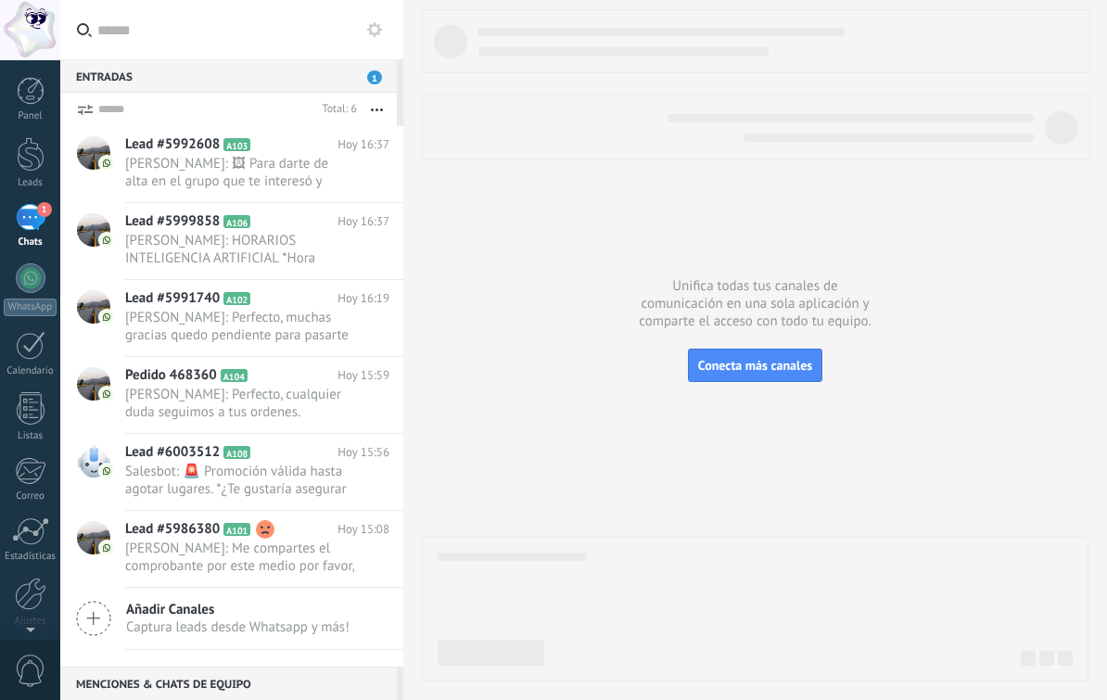
click at [31, 213] on div "1" at bounding box center [31, 217] width 30 height 27
click at [29, 163] on div at bounding box center [31, 154] width 28 height 34
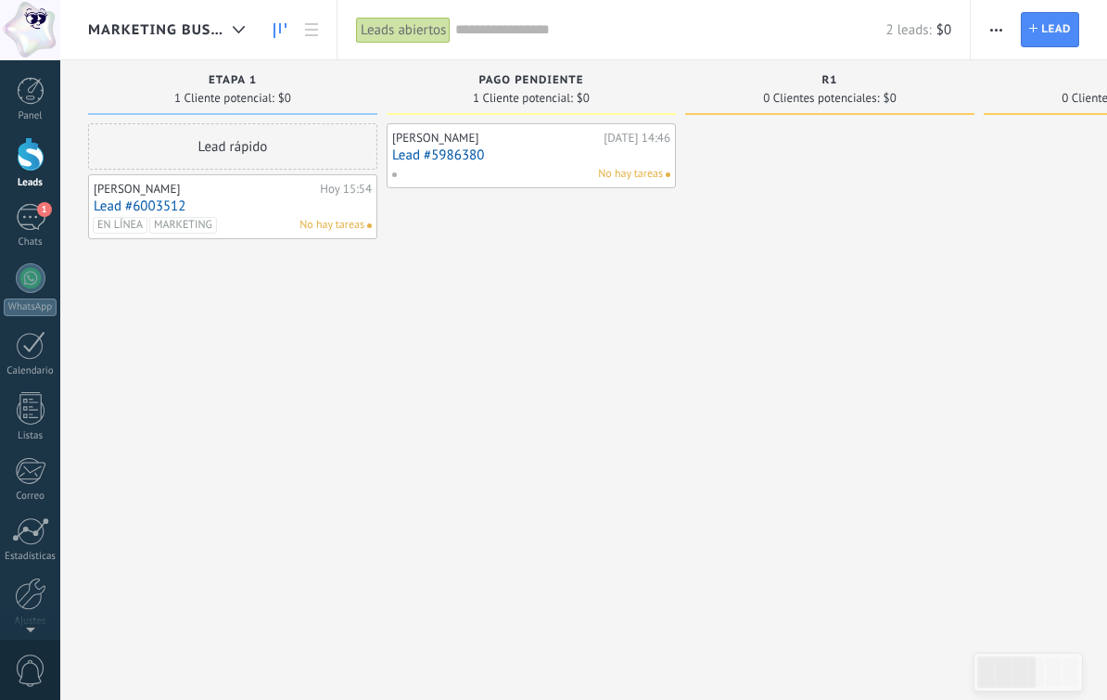
click at [32, 220] on div "1" at bounding box center [31, 217] width 30 height 27
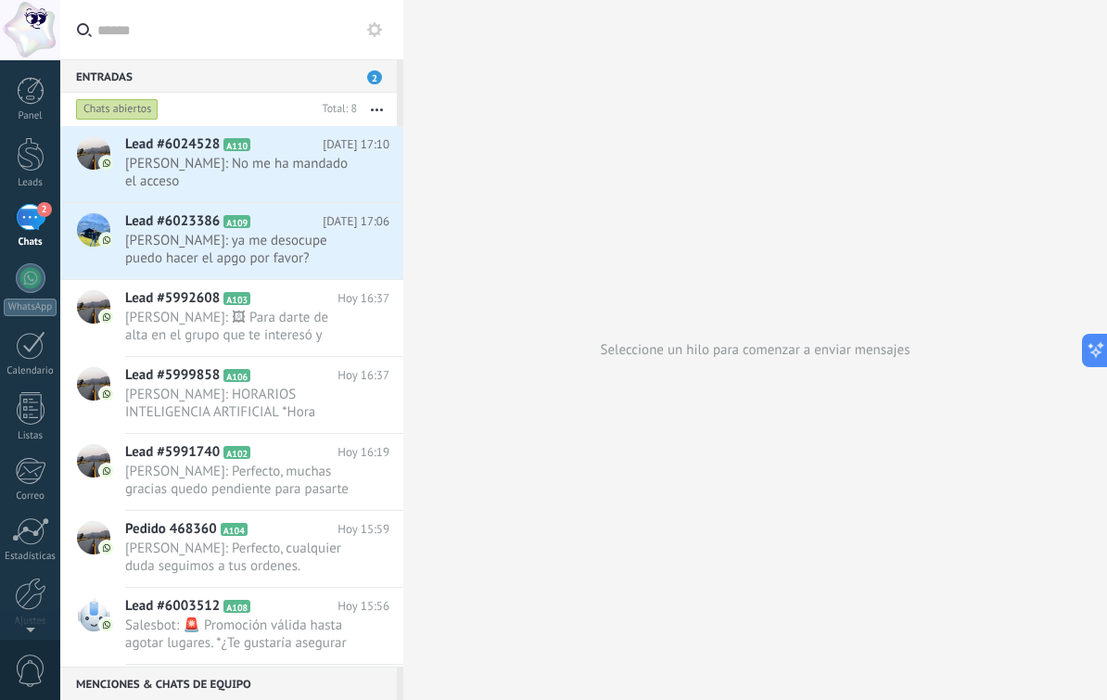
click at [297, 182] on div "Lead #6024528 A110 [DATE] 17:10 [PERSON_NAME]: No me ha mandado el acceso" at bounding box center [264, 164] width 278 height 76
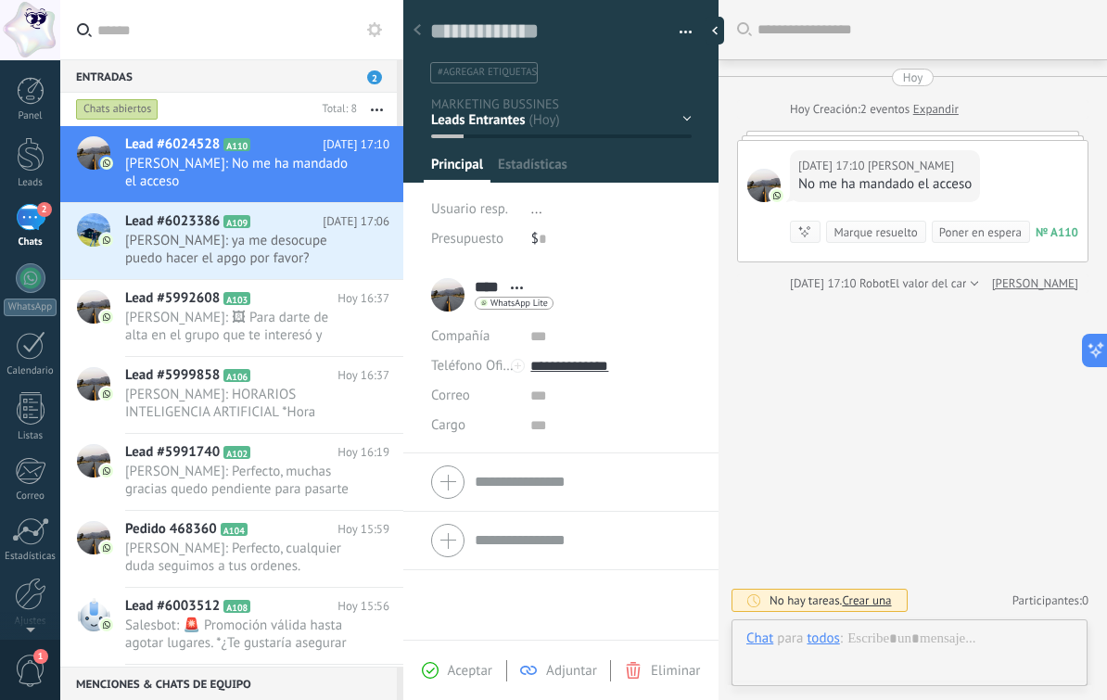
scroll to position [28, 0]
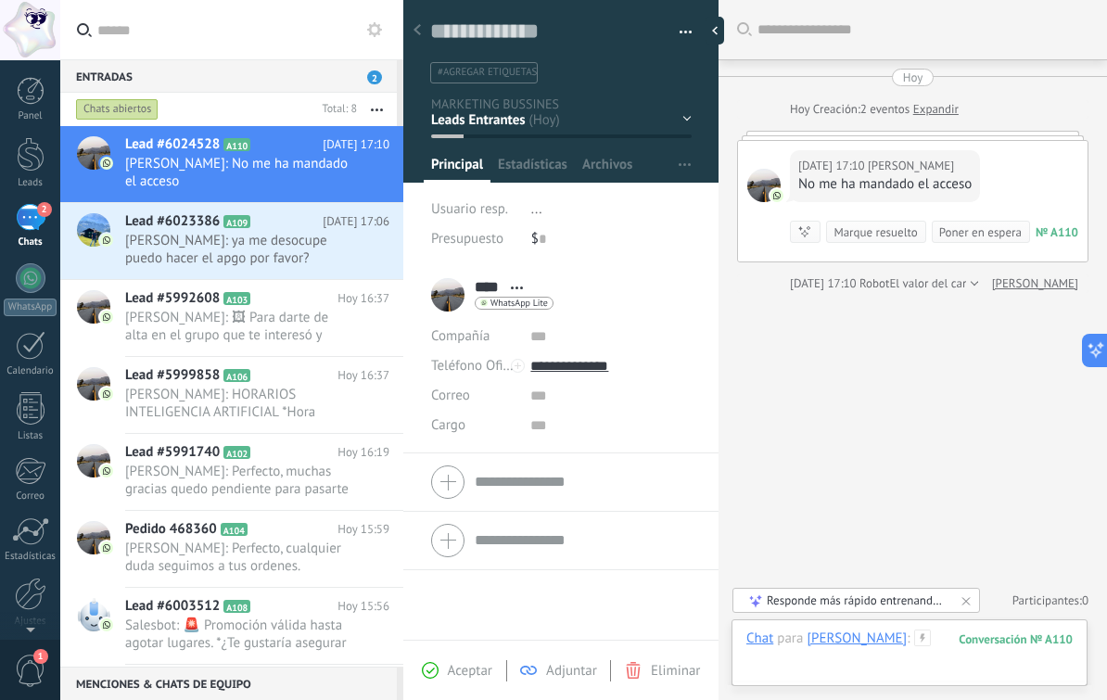
click at [926, 645] on div at bounding box center [910, 658] width 326 height 56
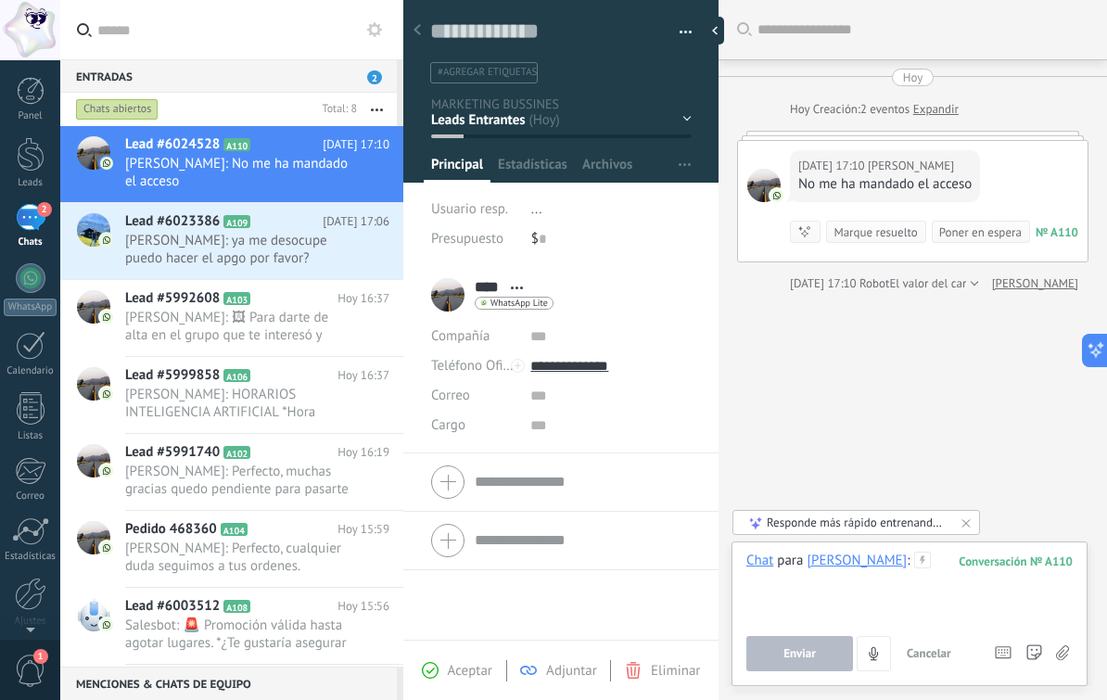
scroll to position [1, 0]
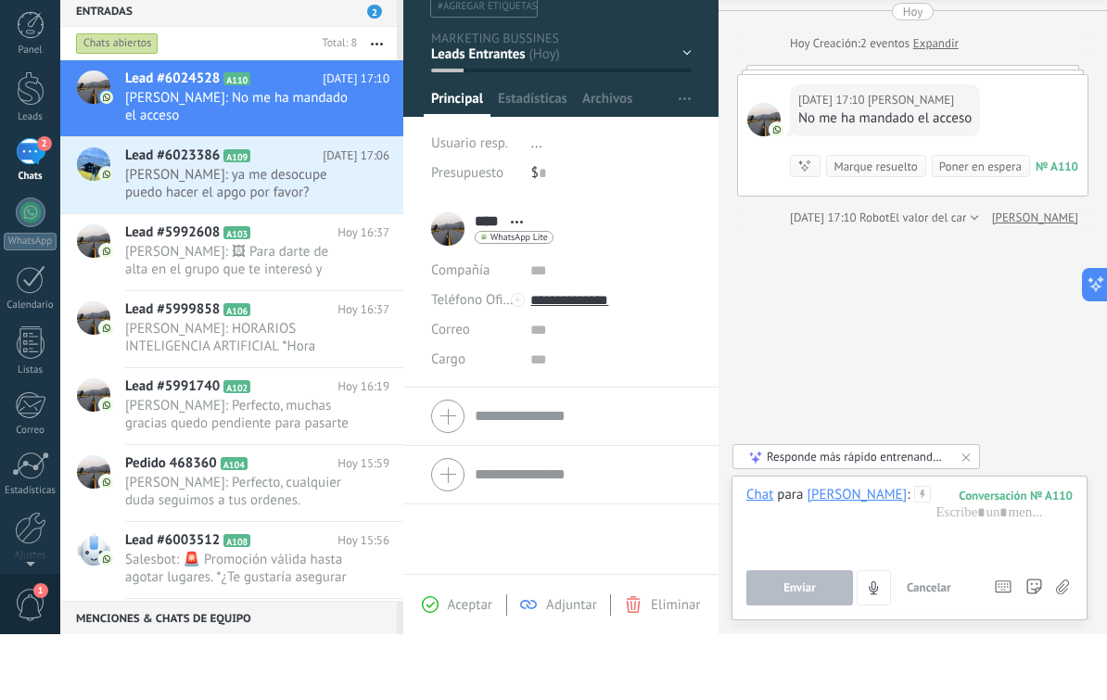
click at [0, 0] on div "ETAPA 1 [GEOGRAPHIC_DATA] R1 R2 R3 R4" at bounding box center [0, 0] width 0 height 0
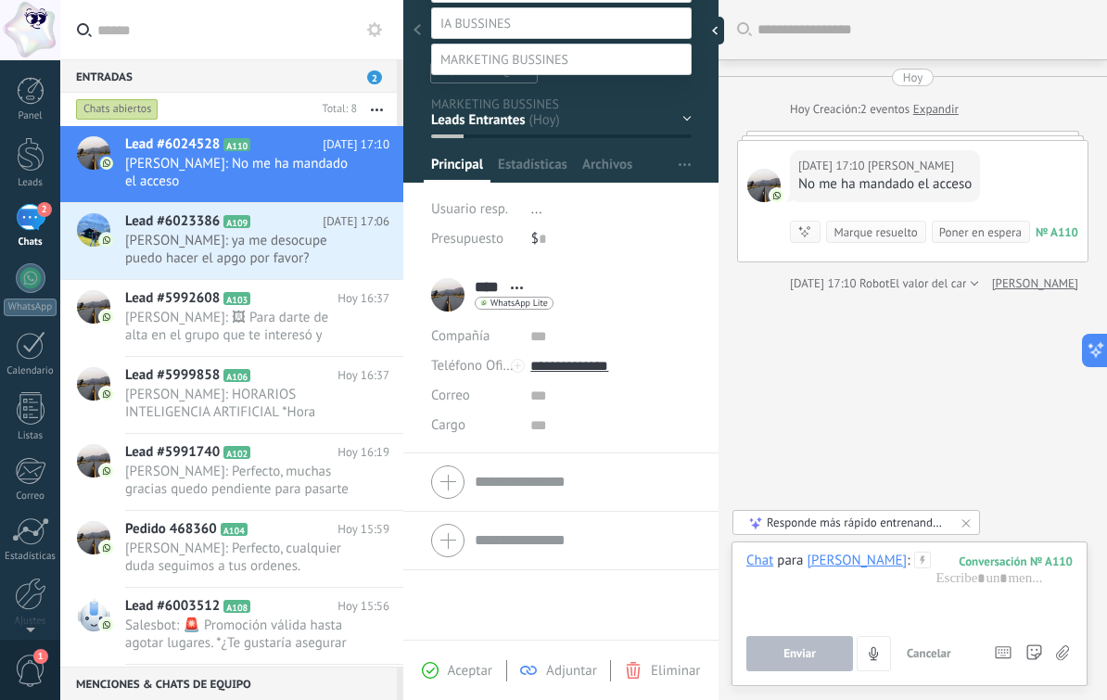
click at [0, 0] on label "VENDIDOS" at bounding box center [0, 0] width 0 height 0
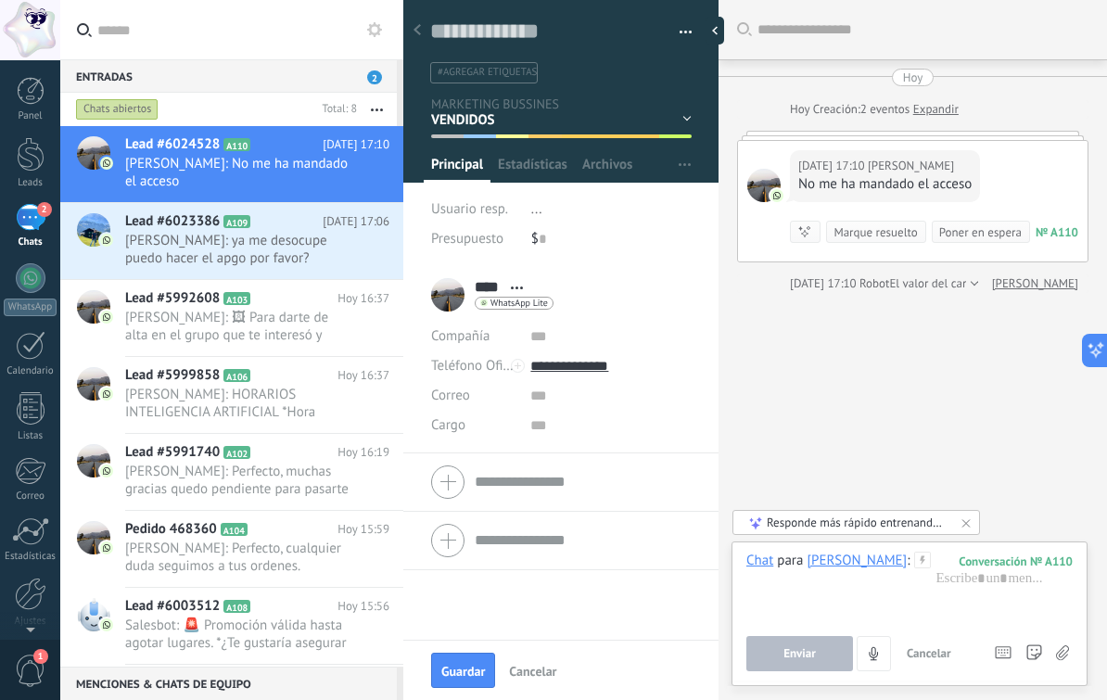
click at [459, 665] on span "Guardar" at bounding box center [463, 671] width 44 height 13
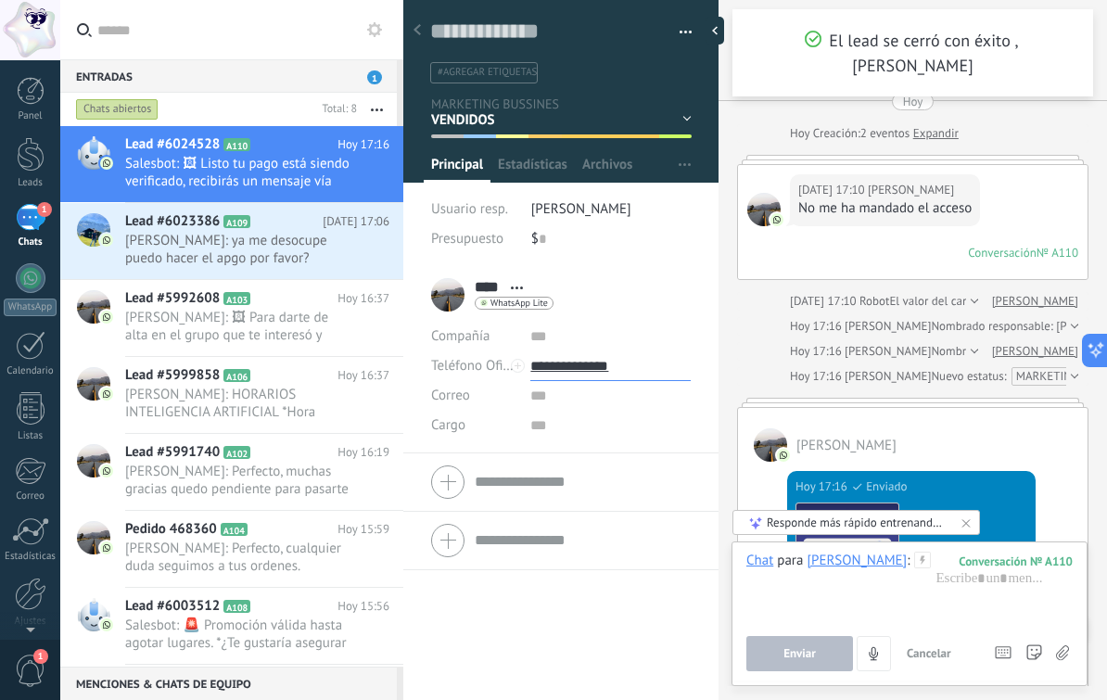
scroll to position [271, 0]
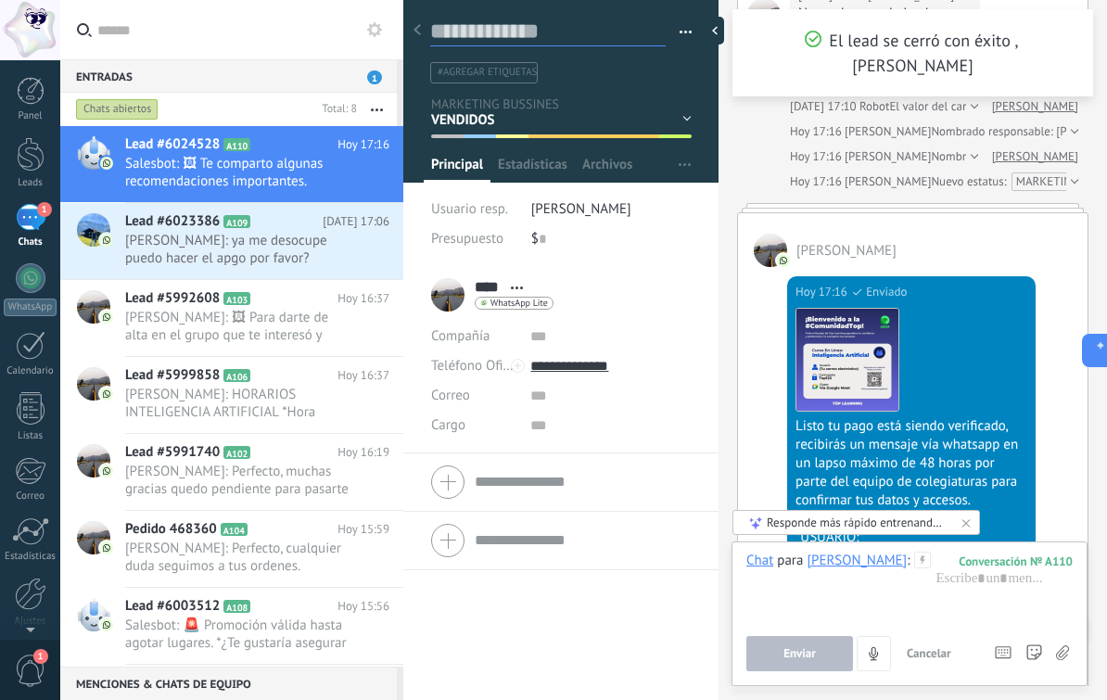
click at [552, 32] on textarea at bounding box center [548, 32] width 236 height 29
type textarea "*"
type textarea "**"
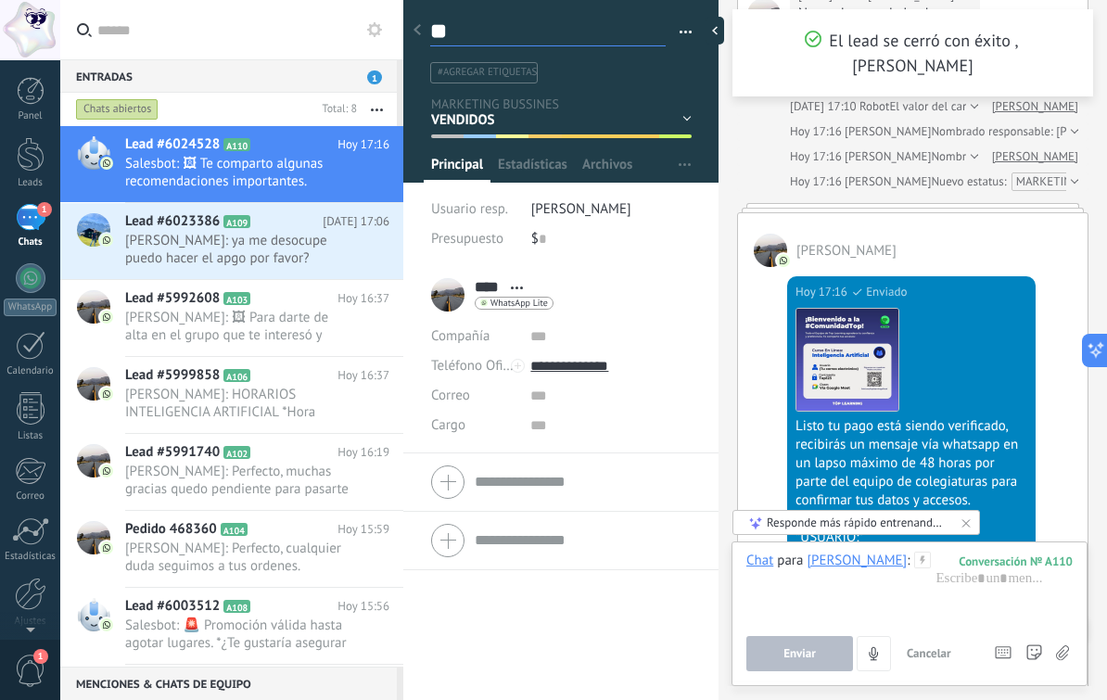
type textarea "***"
type textarea "****"
type textarea "*****"
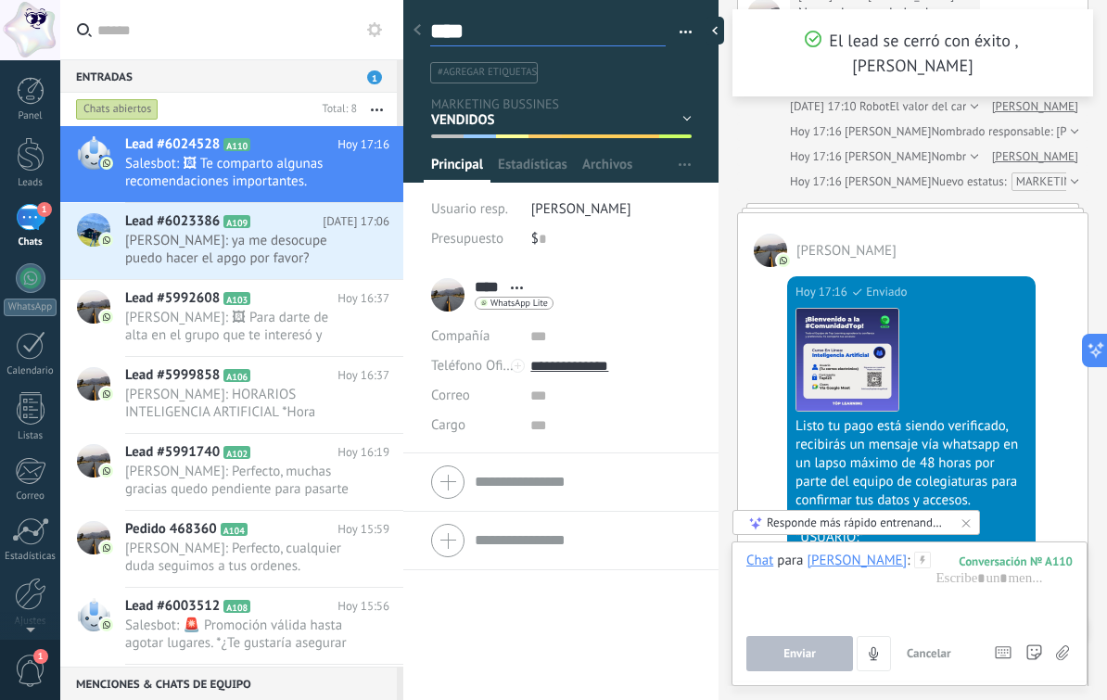
type textarea "*****"
type textarea "******"
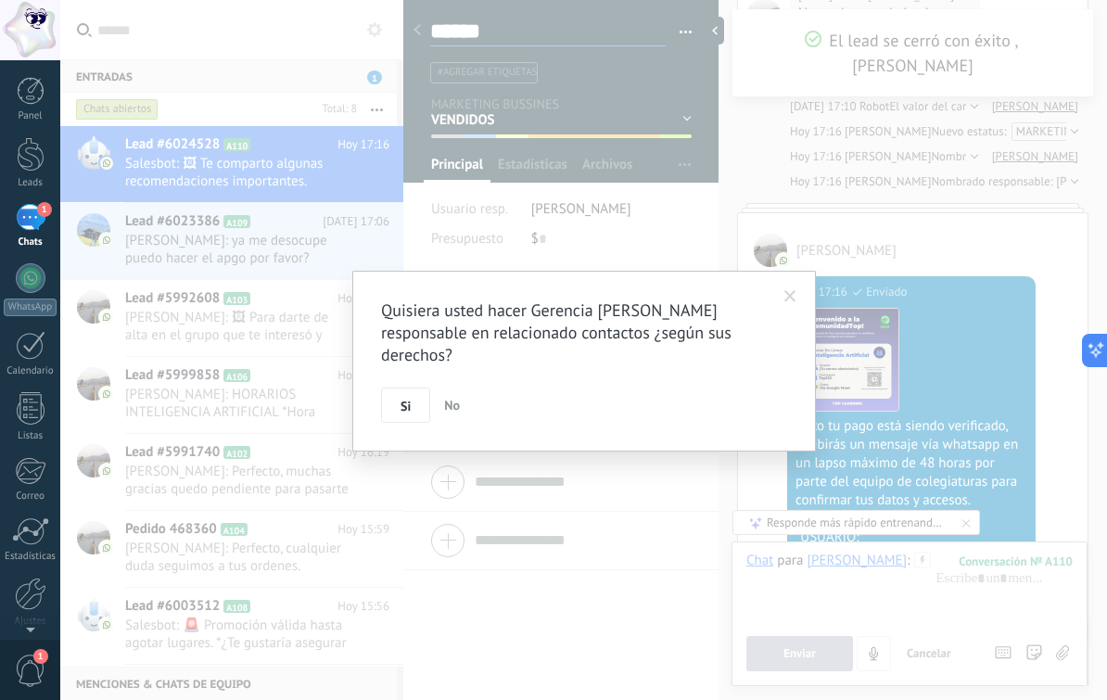
scroll to position [301, 0]
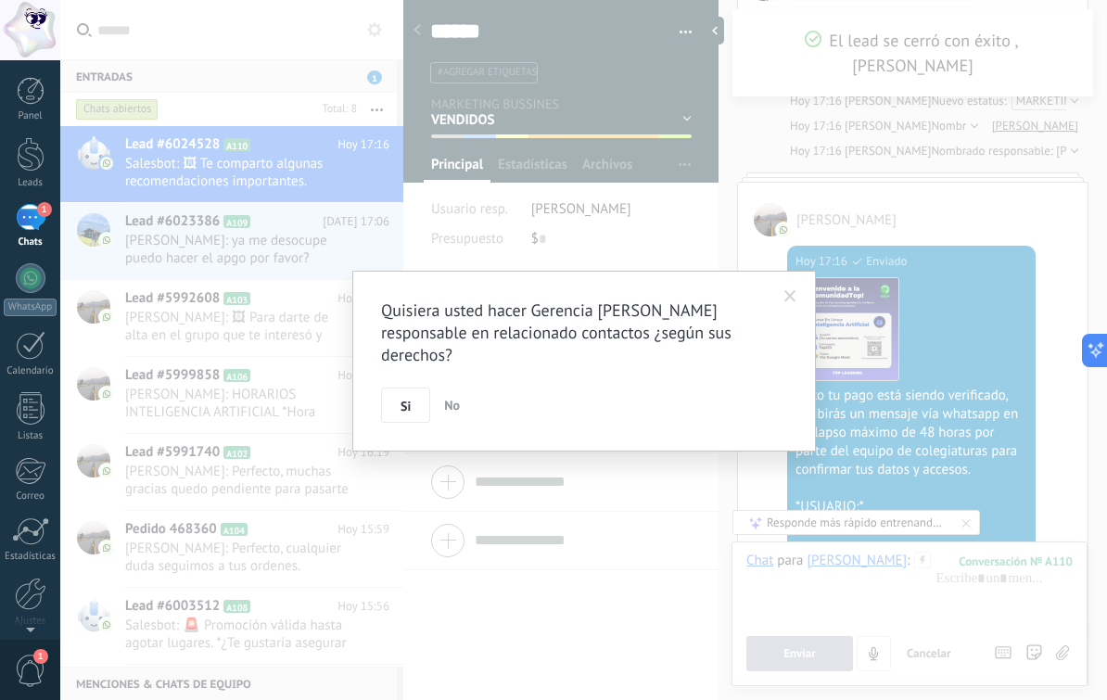
click at [793, 291] on span at bounding box center [791, 296] width 12 height 13
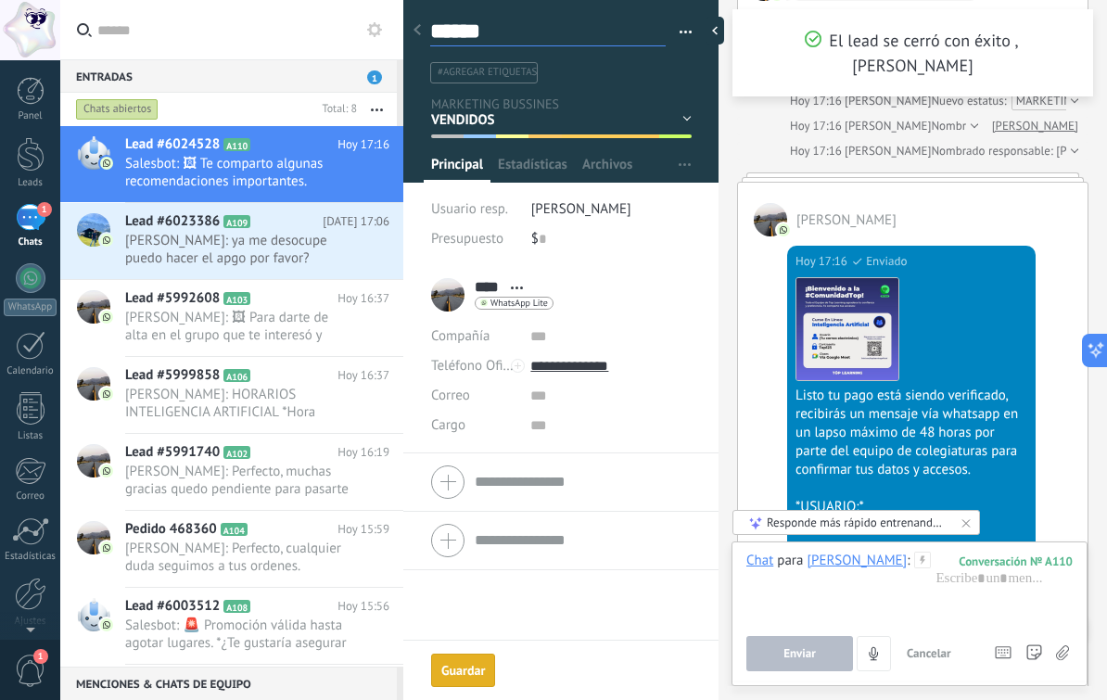
click at [555, 29] on textarea "******" at bounding box center [548, 32] width 236 height 29
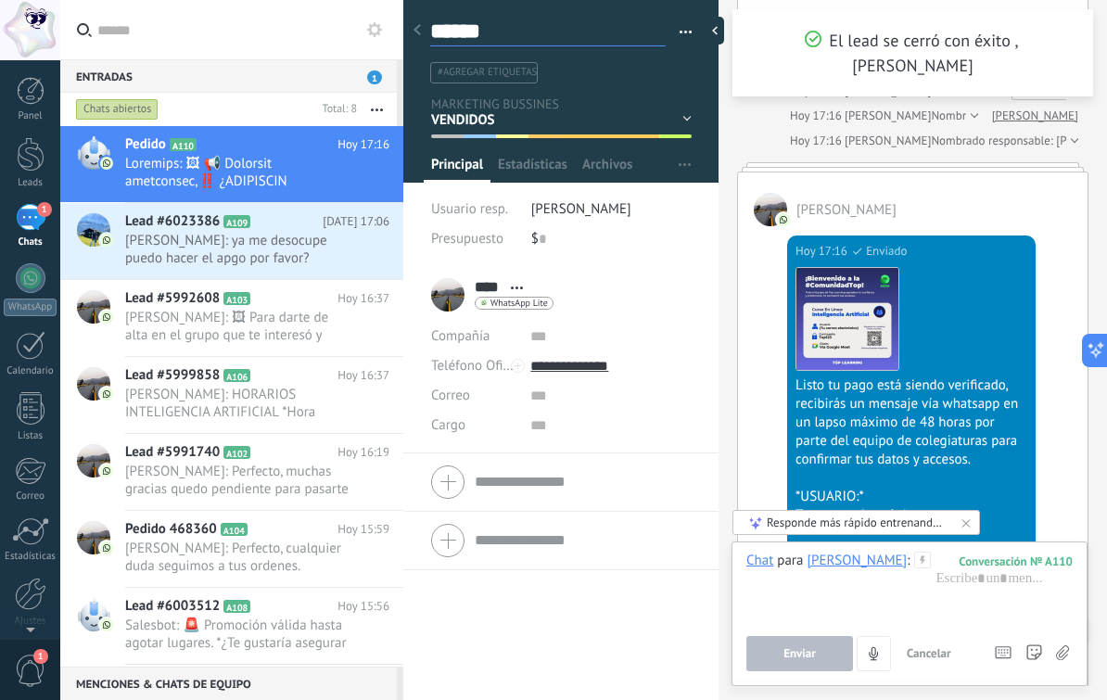
type textarea "******"
paste textarea "*******"
type textarea "**********"
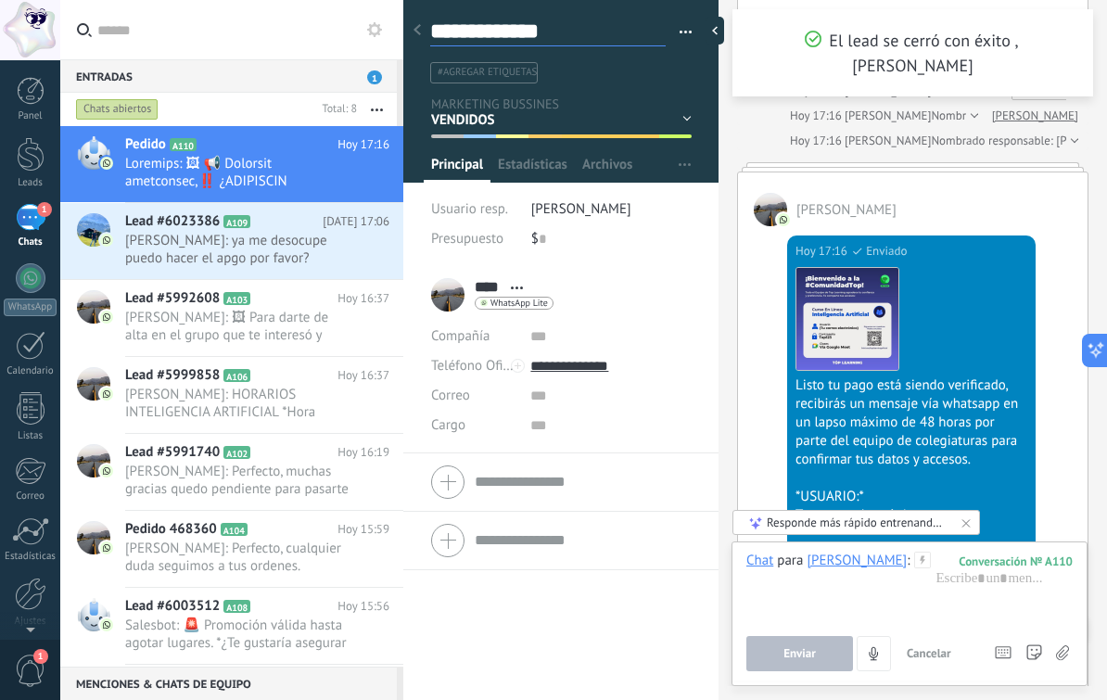
scroll to position [28, 0]
type textarea "**********"
click at [544, 251] on input "text" at bounding box center [542, 239] width 7 height 30
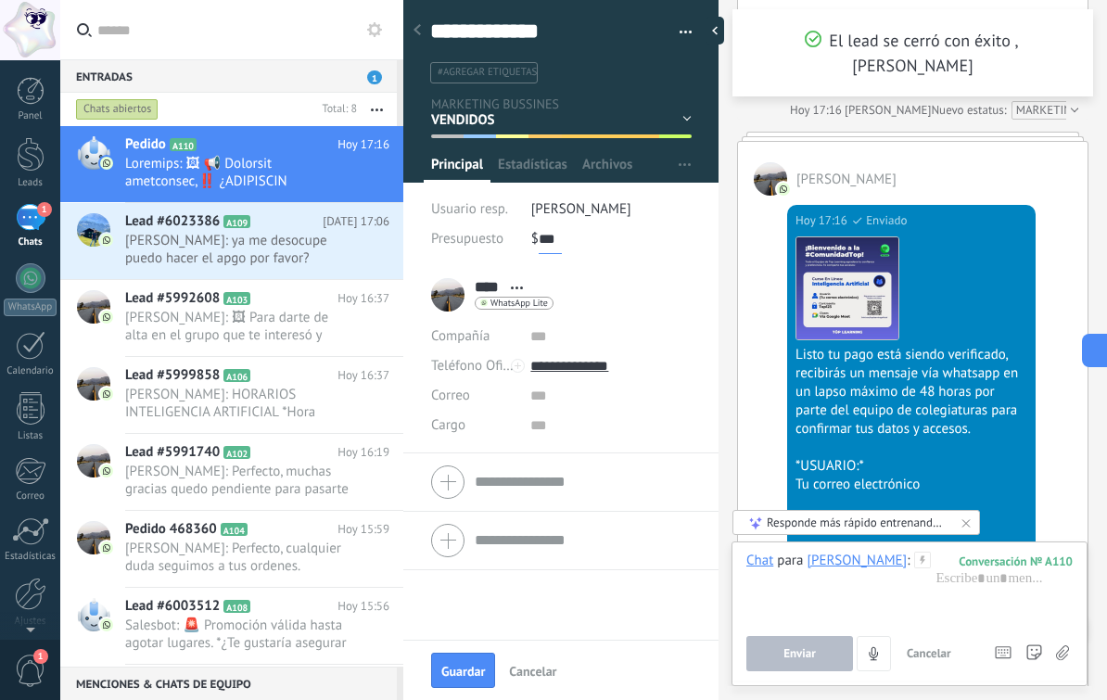
type input "***"
click at [771, 269] on div "Hoy 17:16 SalesBot (LOGRADOS CON EXITO) Enviado Descargar Listo tu pago está si…" at bounding box center [913, 463] width 350 height 534
click at [460, 661] on button "Guardar" at bounding box center [463, 670] width 64 height 35
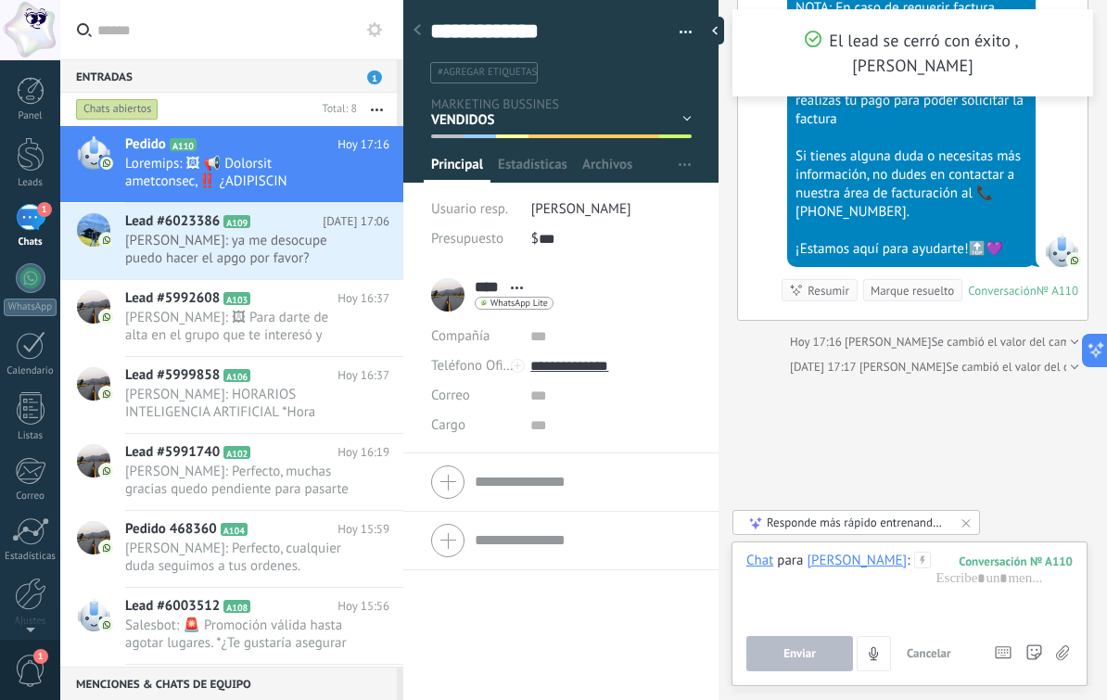
scroll to position [2124, 0]
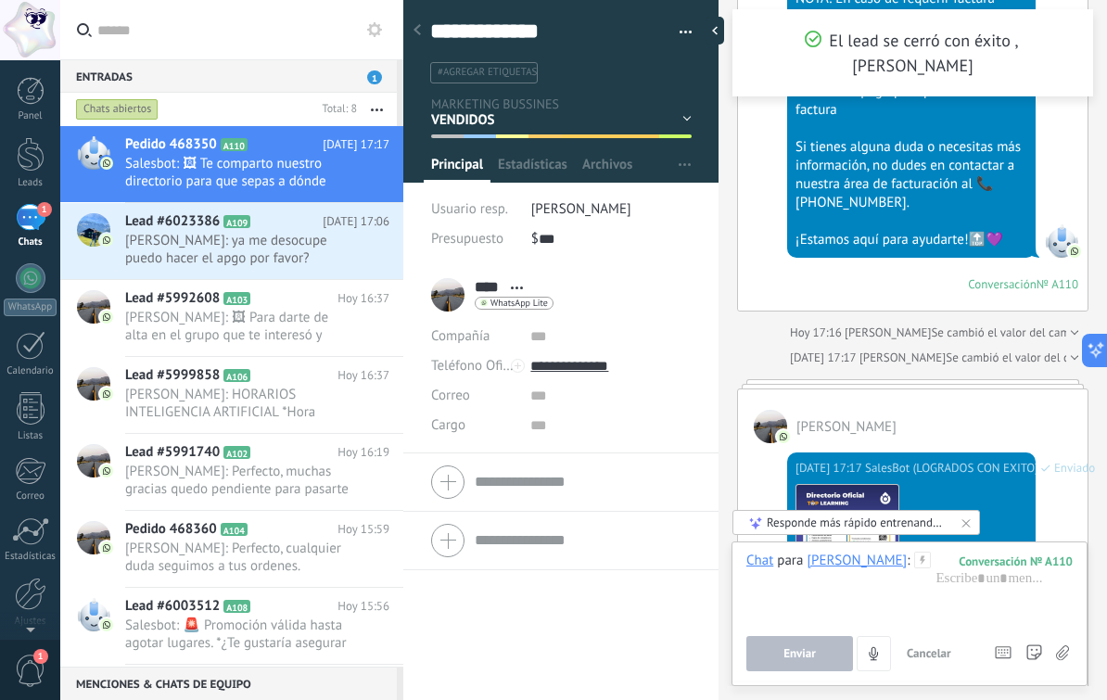
click at [286, 267] on span "Rodolfo Garcia: ya me desocupe puedo hacer el apgo por favor?" at bounding box center [239, 249] width 229 height 35
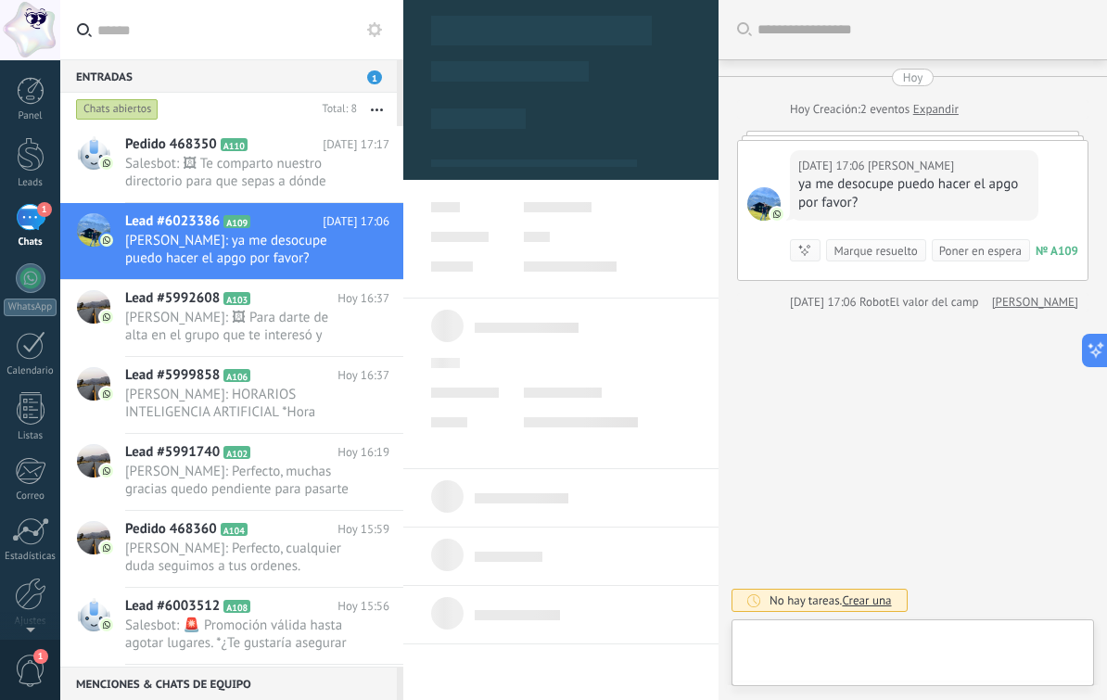
type textarea "**********"
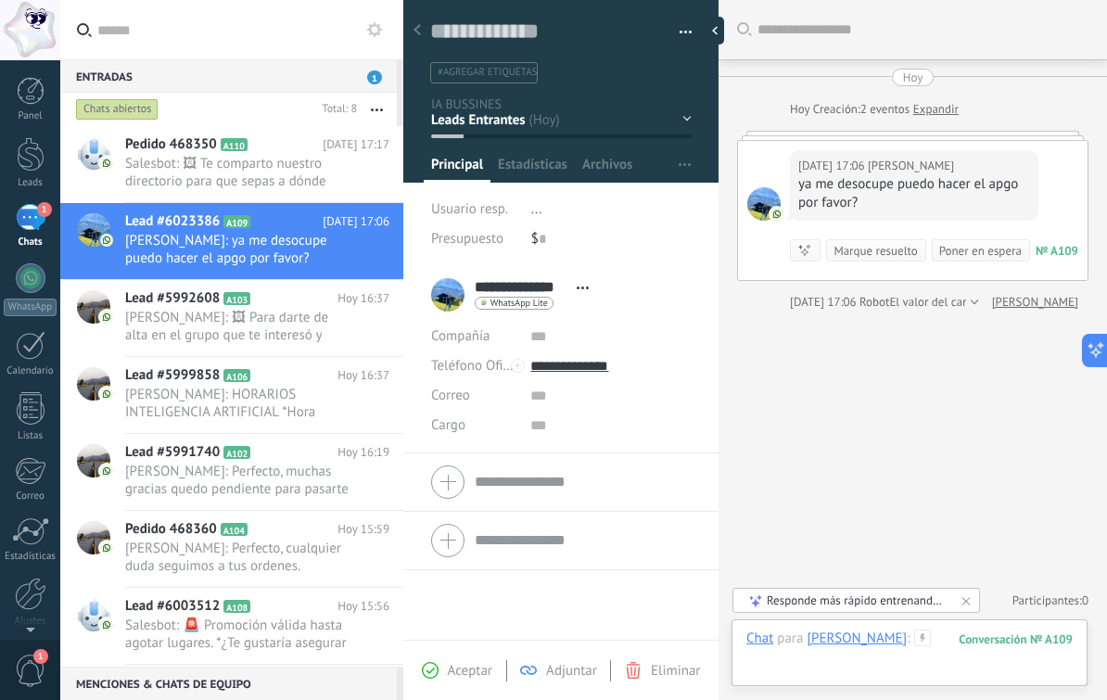
click at [942, 657] on div at bounding box center [910, 658] width 326 height 56
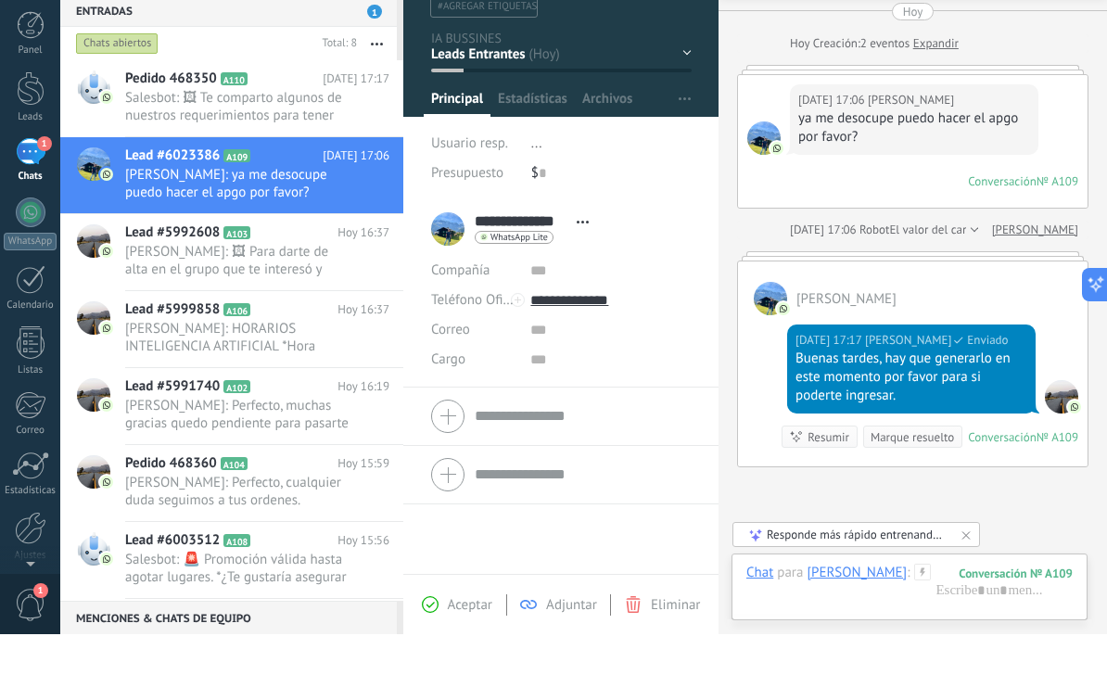
scroll to position [160, 0]
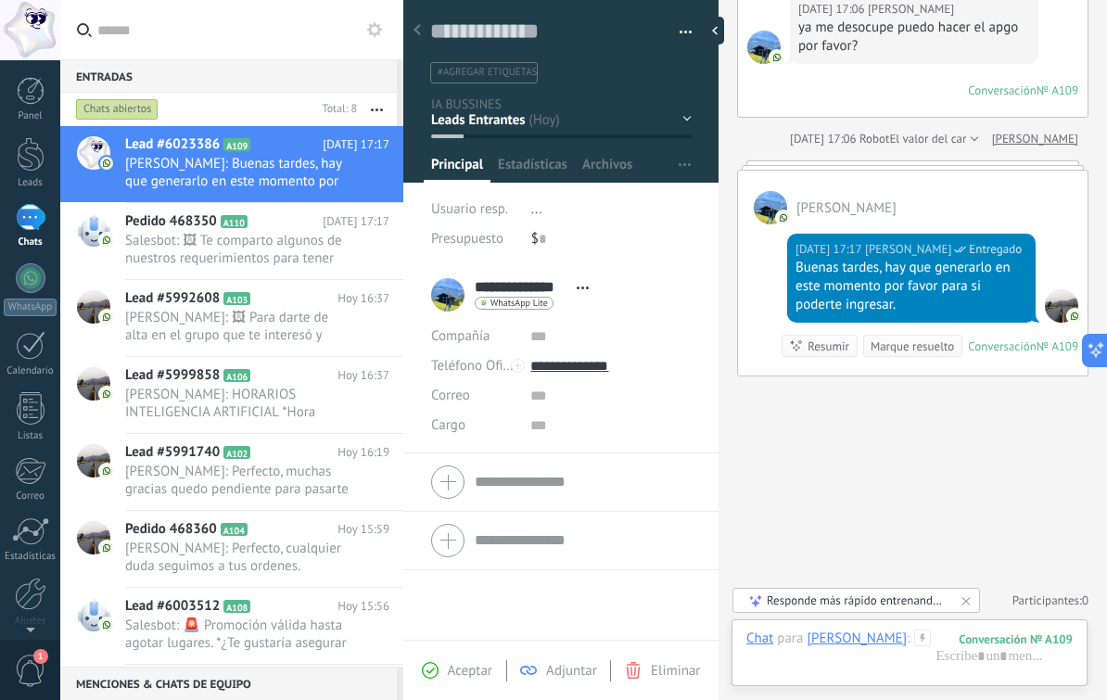
click at [0, 0] on div "INFORMACION [GEOGRAPHIC_DATA] R1 R2 R3 R4" at bounding box center [0, 0] width 0 height 0
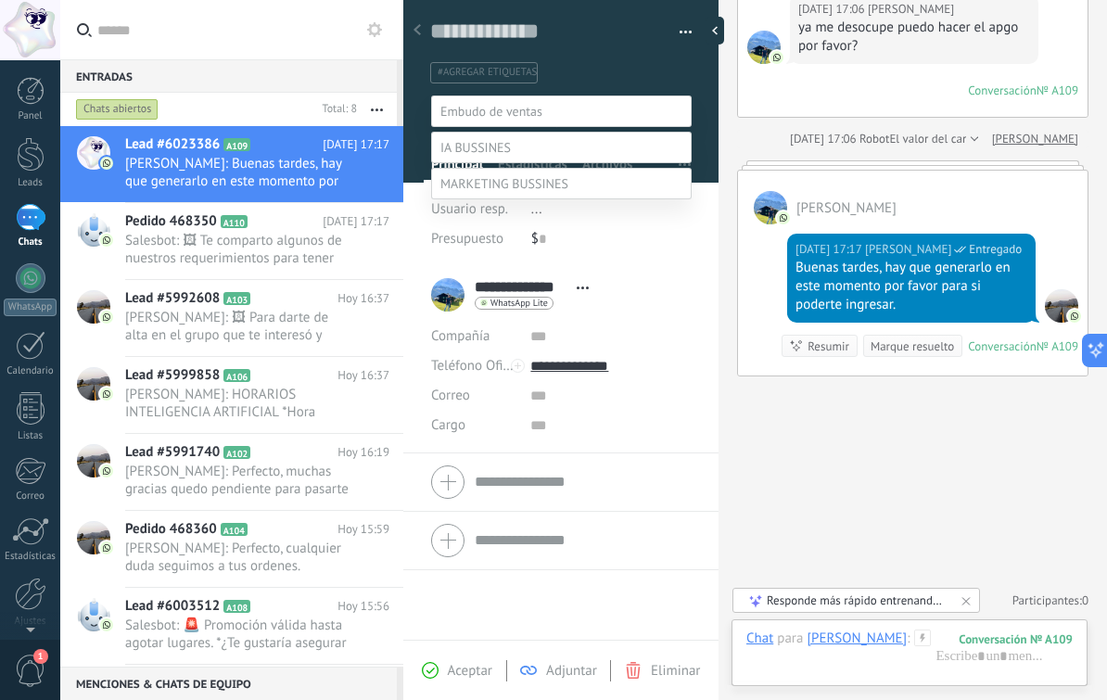
scroll to position [36, 0]
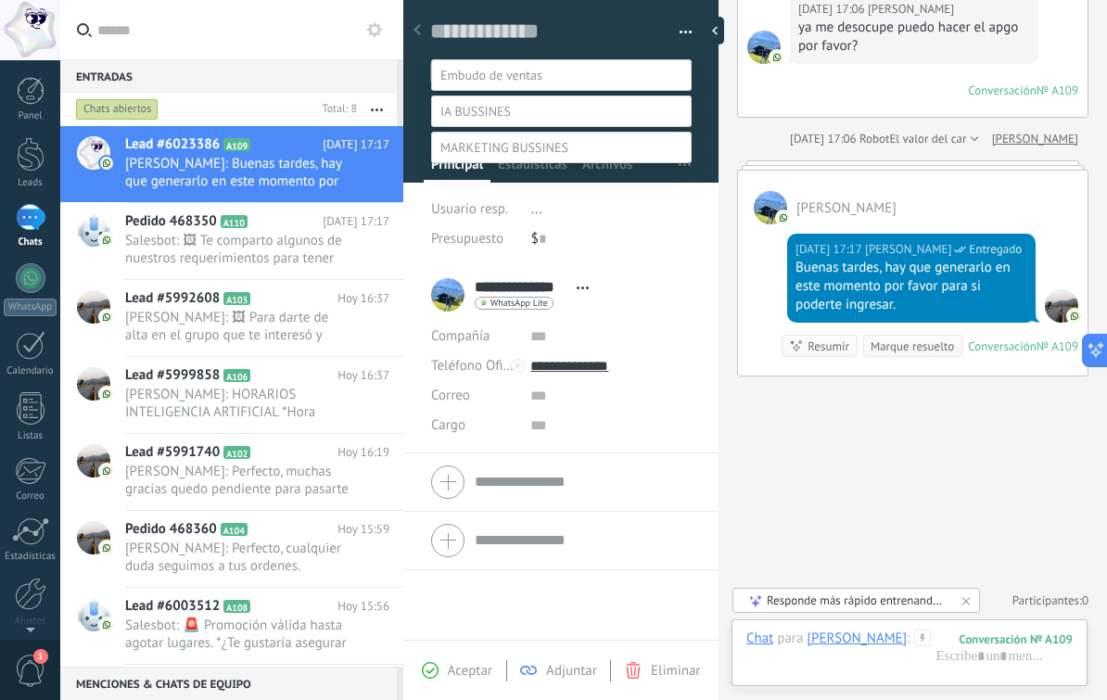
click at [0, 0] on label "PAGO PENDIENTE" at bounding box center [0, 0] width 0 height 0
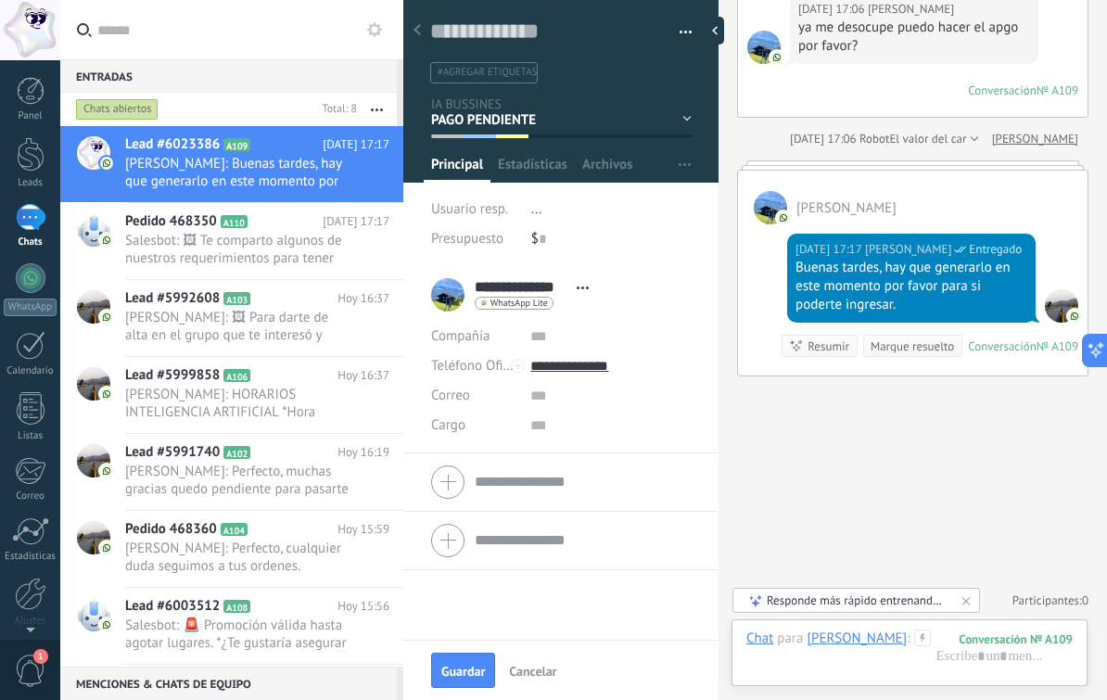
click at [471, 666] on span "Guardar" at bounding box center [463, 671] width 44 height 13
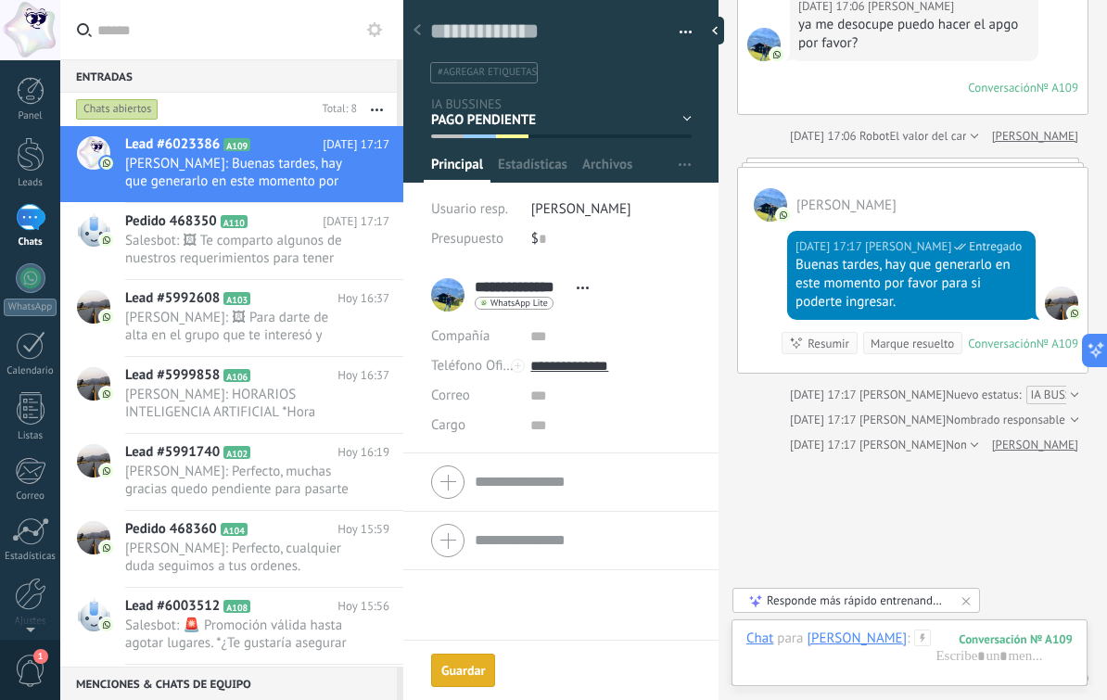
scroll to position [240, 0]
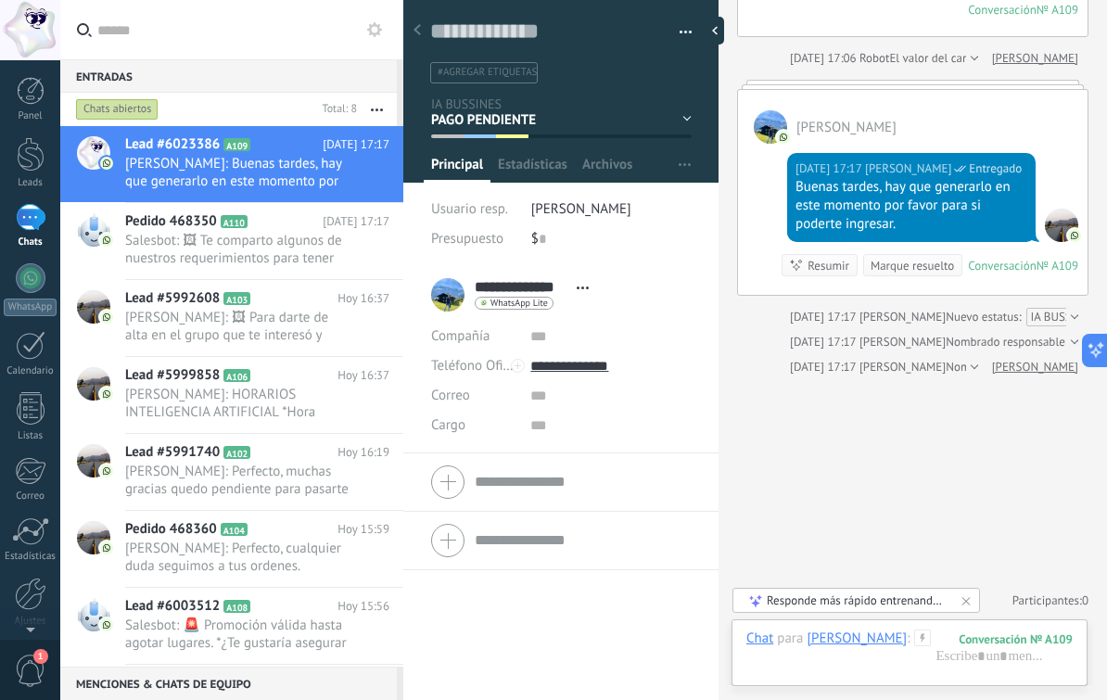
click at [295, 251] on span "Salesbot: 🖼 Te comparto algunos de nuestros requerimientos para tener una mejor…" at bounding box center [239, 249] width 229 height 35
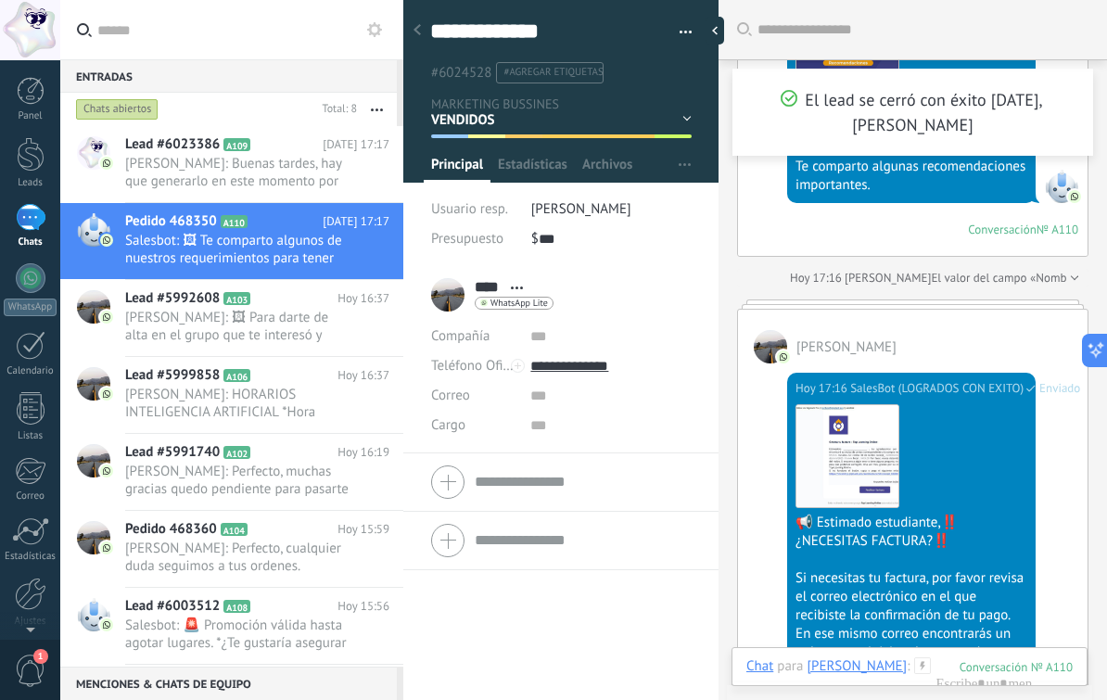
scroll to position [1014, 0]
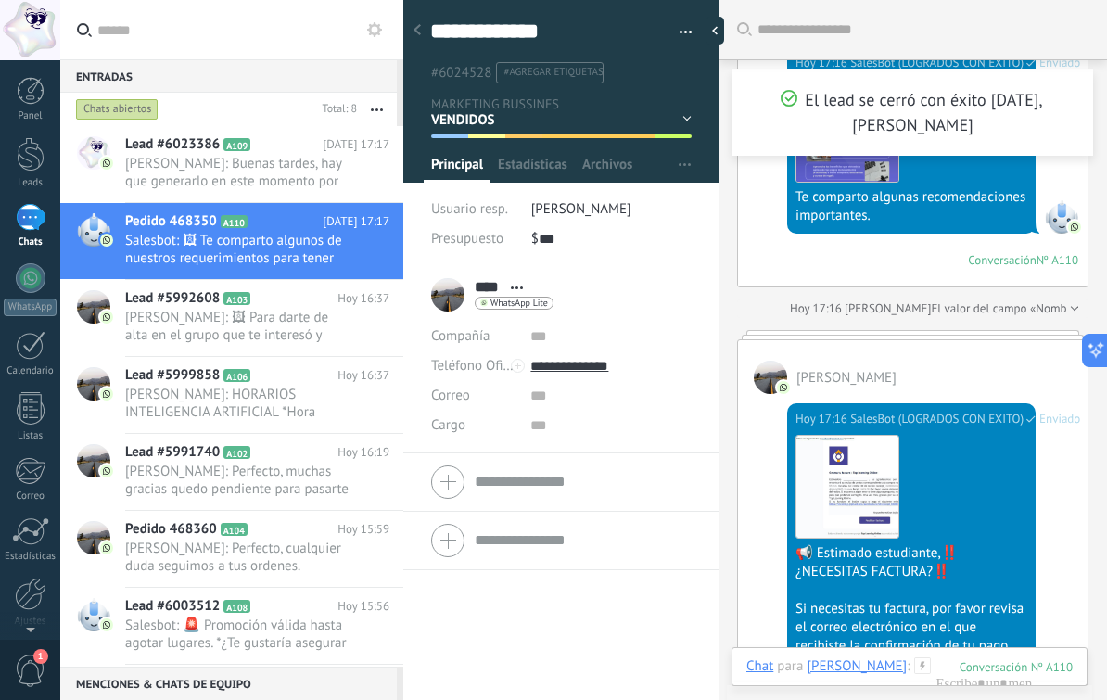
click at [291, 181] on span "Gerencia Daniel: Buenas tardes, hay que generarlo en este momento por favor par…" at bounding box center [239, 172] width 229 height 35
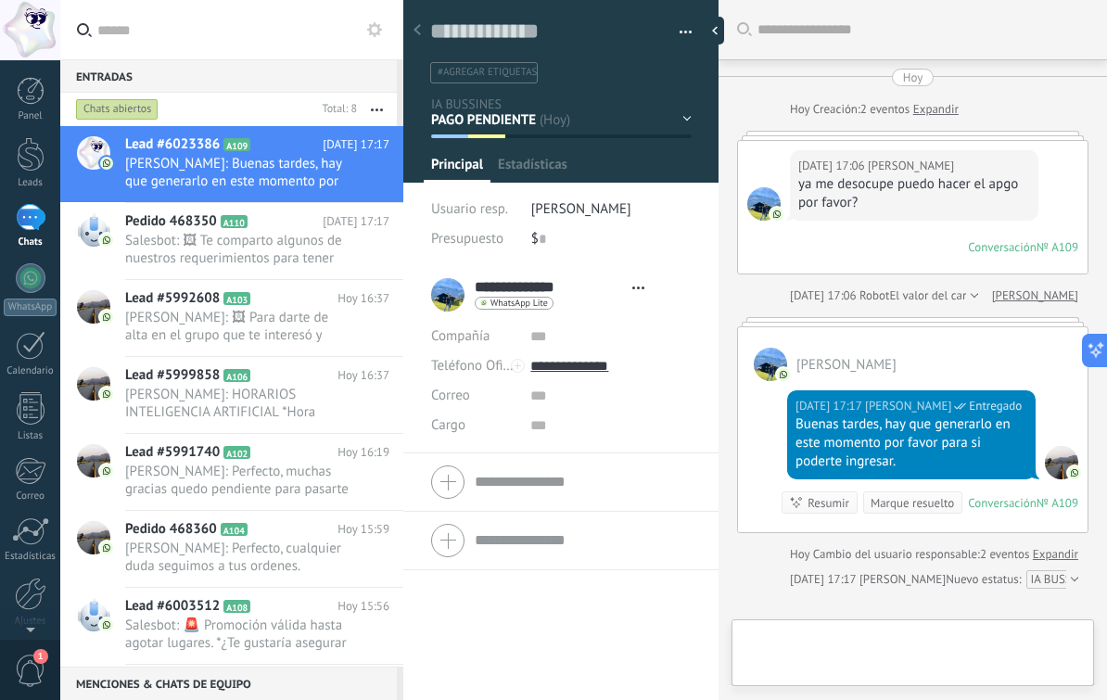
scroll to position [215, 0]
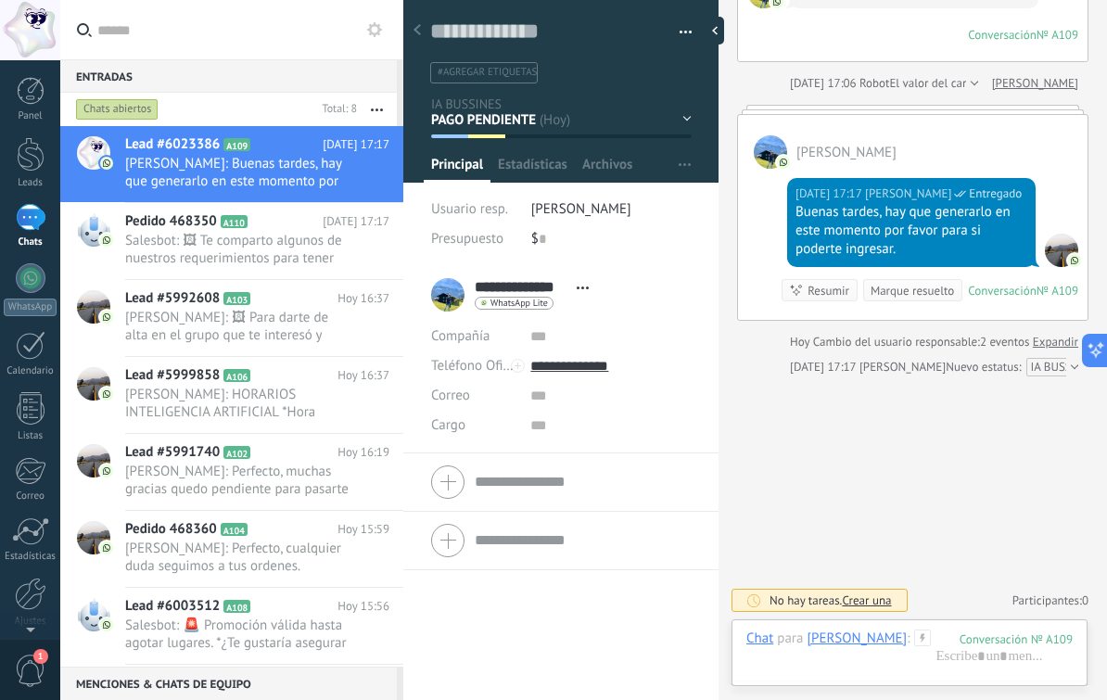
click at [285, 326] on span "[PERSON_NAME]: 🖼 Para darte de alta en el grupo que te interesó y aprovechar la…" at bounding box center [239, 326] width 229 height 35
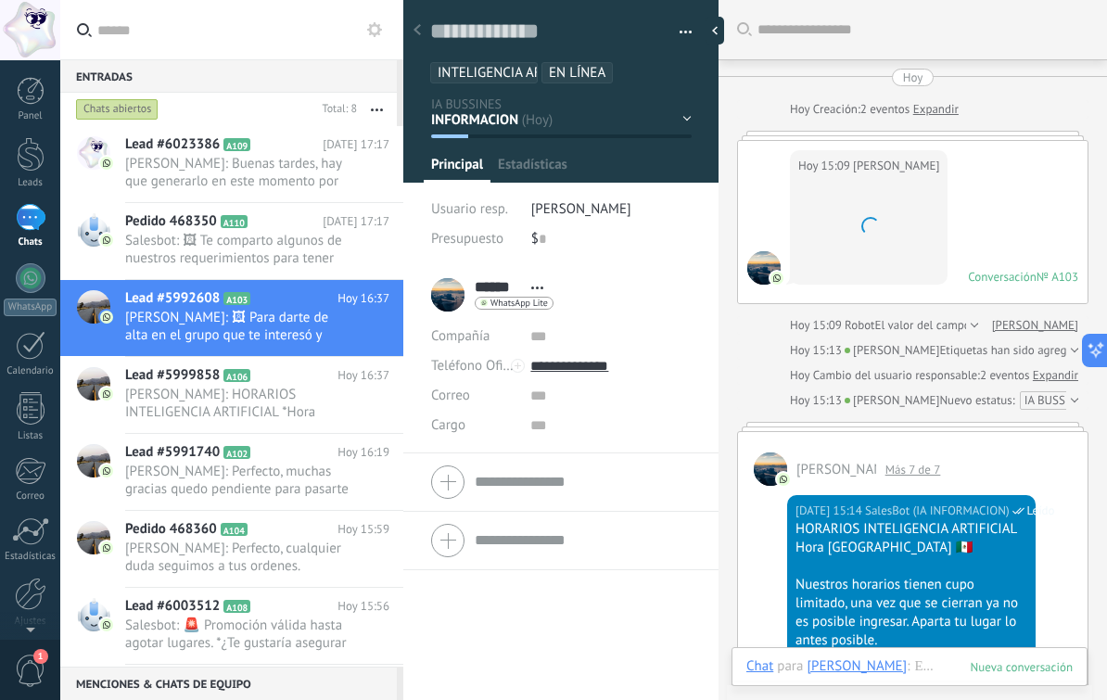
scroll to position [28, 0]
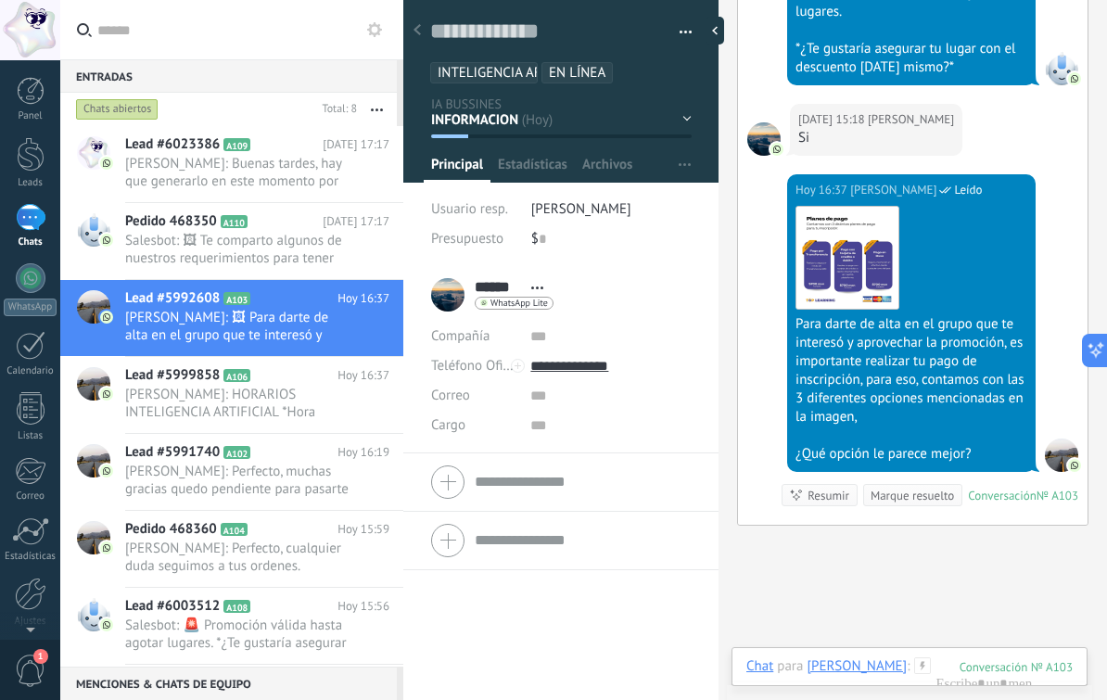
click at [263, 428] on div "Lead #5999858 A106 Hoy 16:37 Gerencia Daniel: HORARIOS INTELIGENCIA ARTIFICIAL …" at bounding box center [264, 395] width 278 height 76
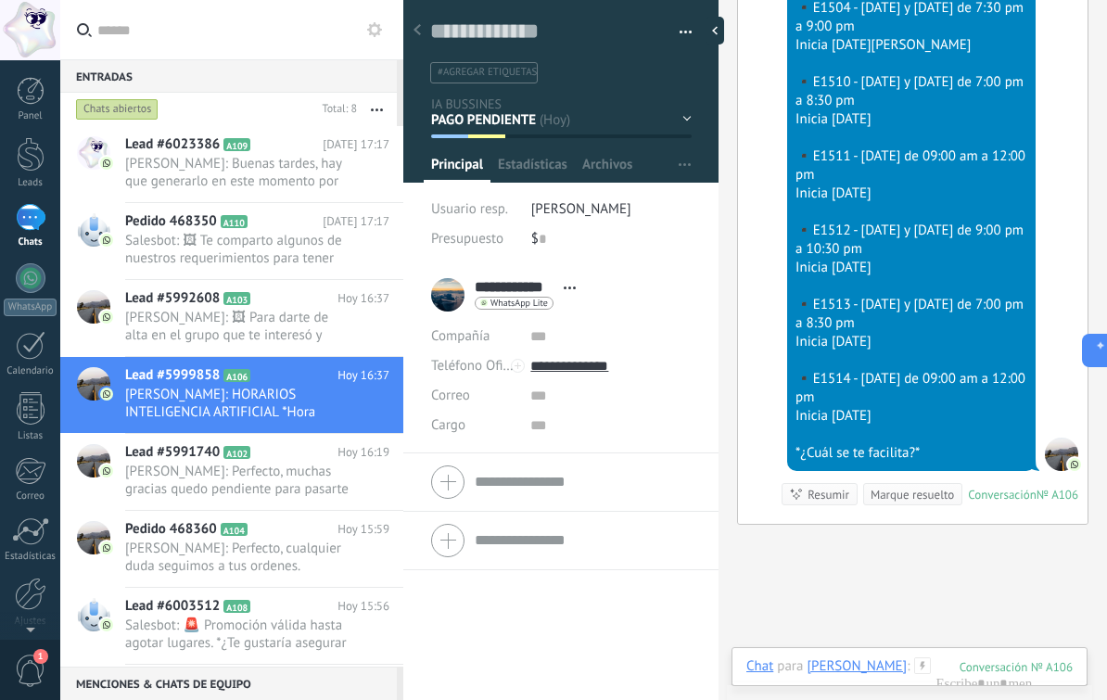
scroll to position [786, 0]
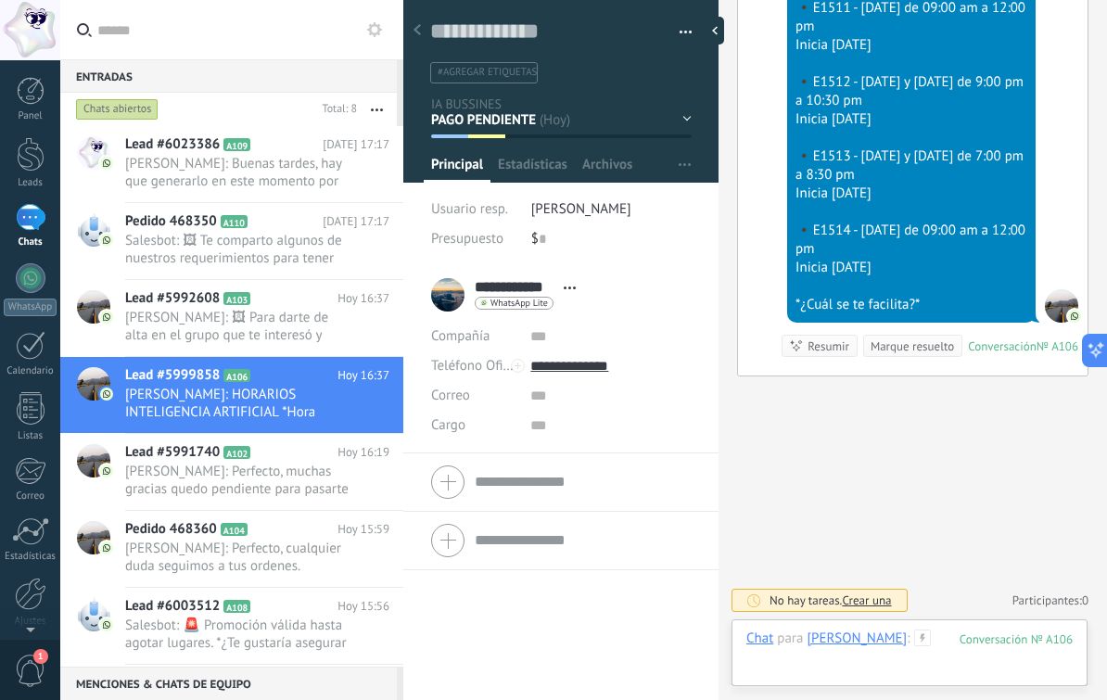
click at [931, 654] on div at bounding box center [910, 658] width 326 height 56
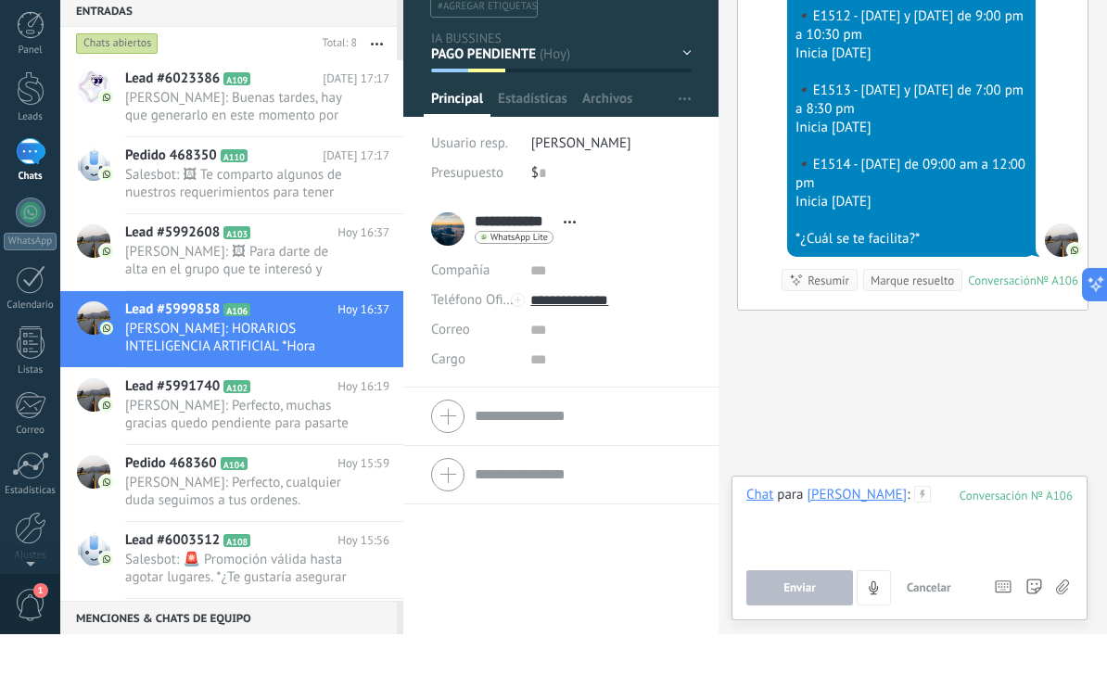
scroll to position [0, 0]
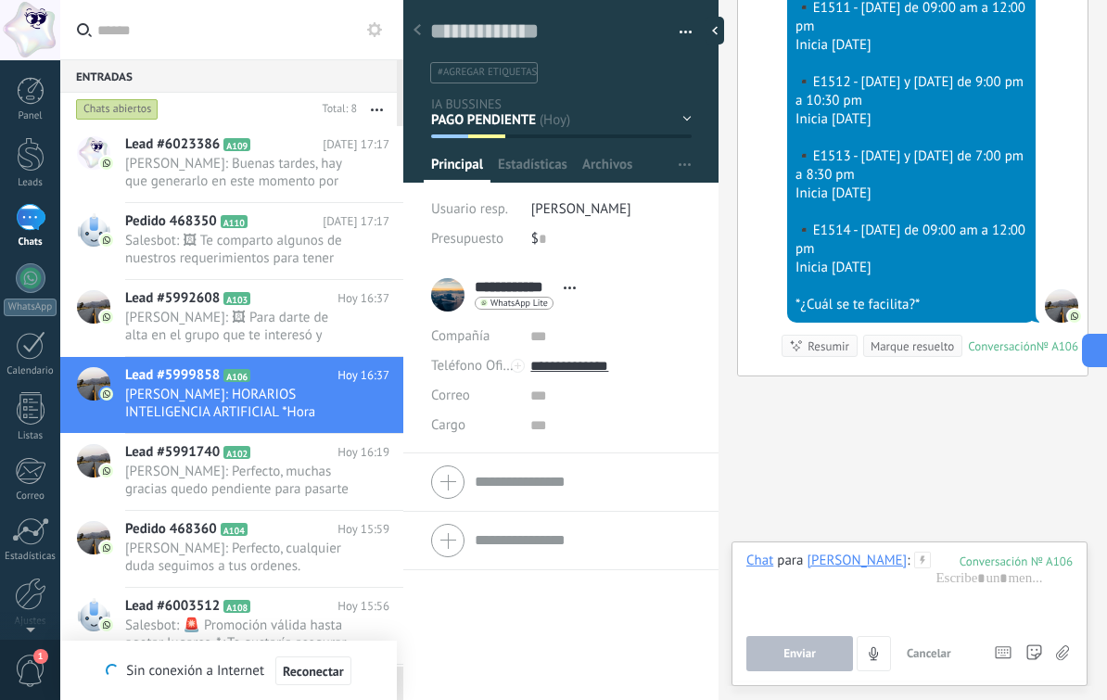
click at [310, 674] on span "Reconectar" at bounding box center [313, 671] width 61 height 13
click at [311, 666] on span "Reconectar (2)" at bounding box center [314, 671] width 80 height 13
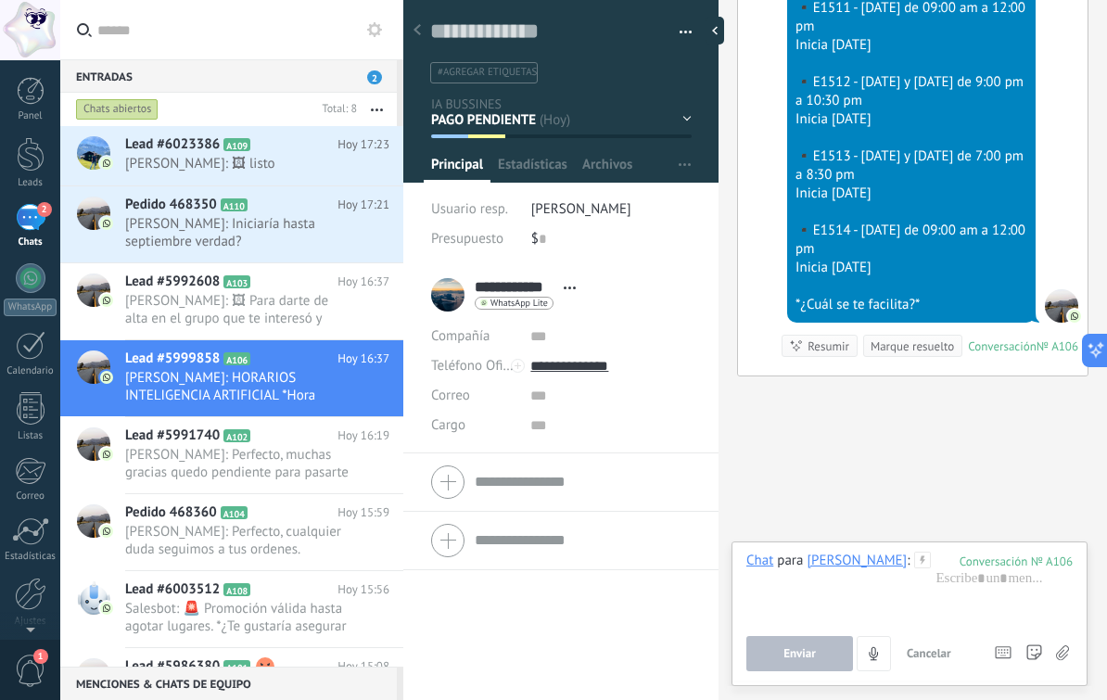
click at [131, 162] on span "Rodolfo Garcia: 🖼 listo" at bounding box center [239, 164] width 229 height 18
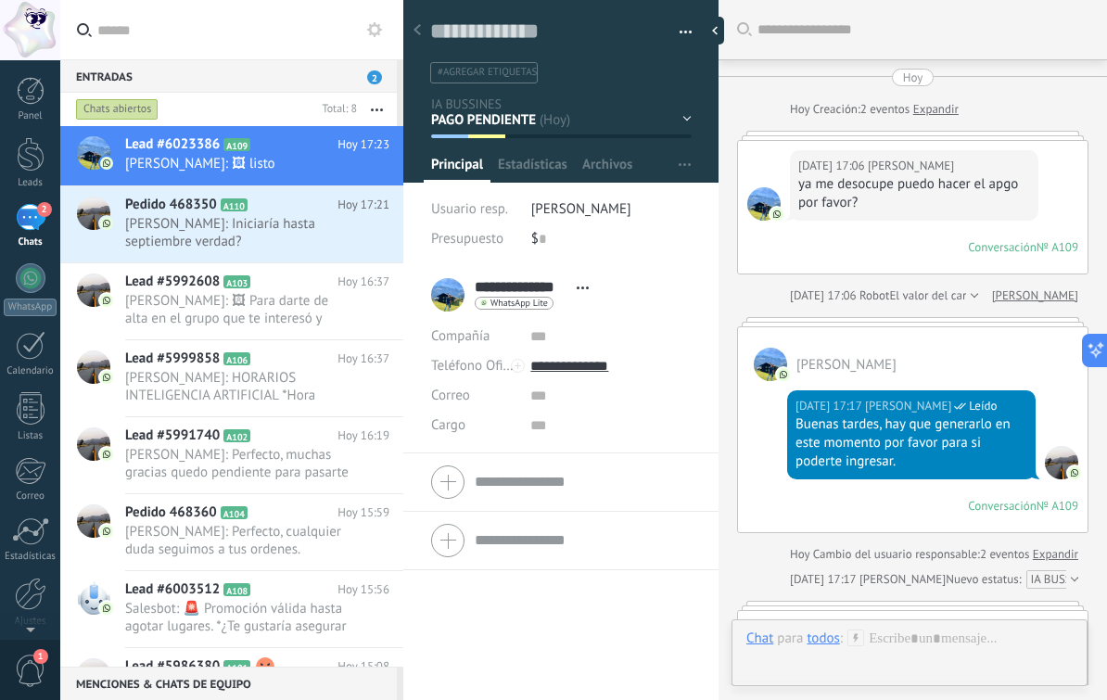
scroll to position [531, 0]
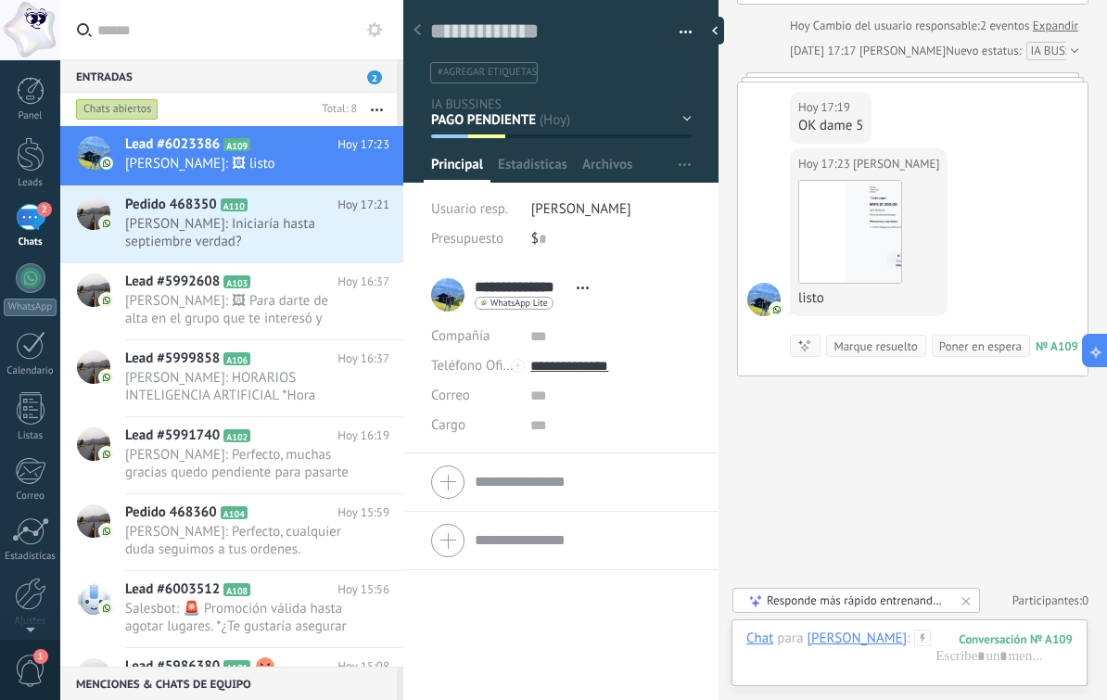
click at [884, 193] on img at bounding box center [850, 232] width 102 height 102
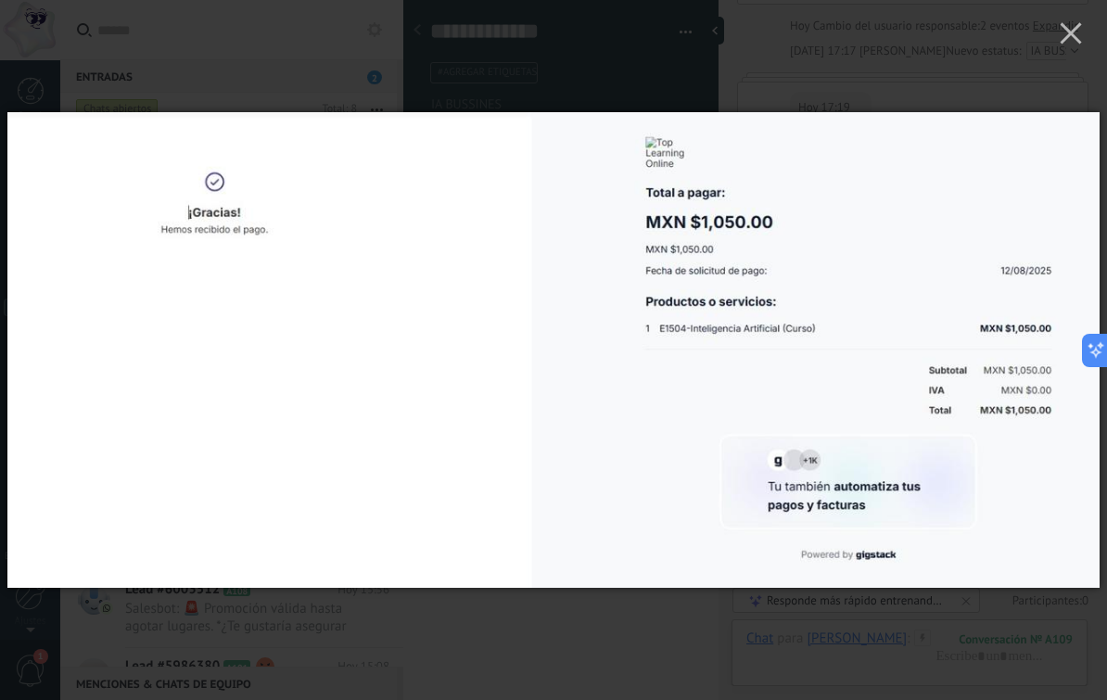
click at [1064, 47] on button "button" at bounding box center [1071, 36] width 72 height 72
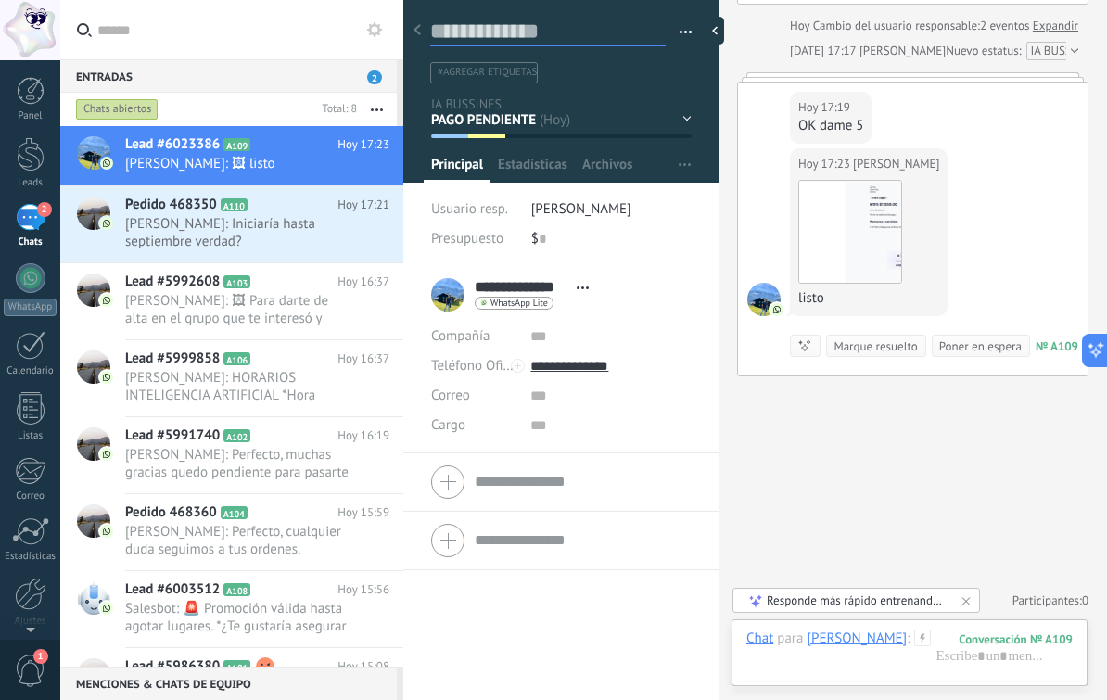
click at [545, 30] on textarea at bounding box center [548, 32] width 236 height 29
type textarea "*"
type textarea "**"
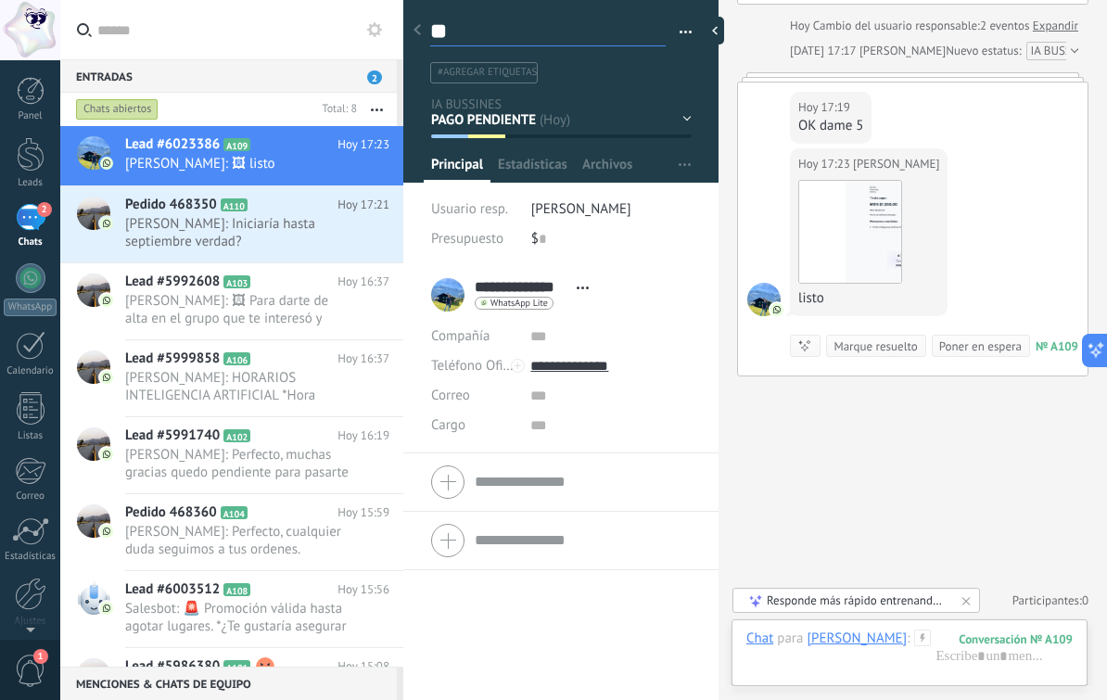
type textarea "***"
type textarea "****"
type textarea "*****"
type textarea "******"
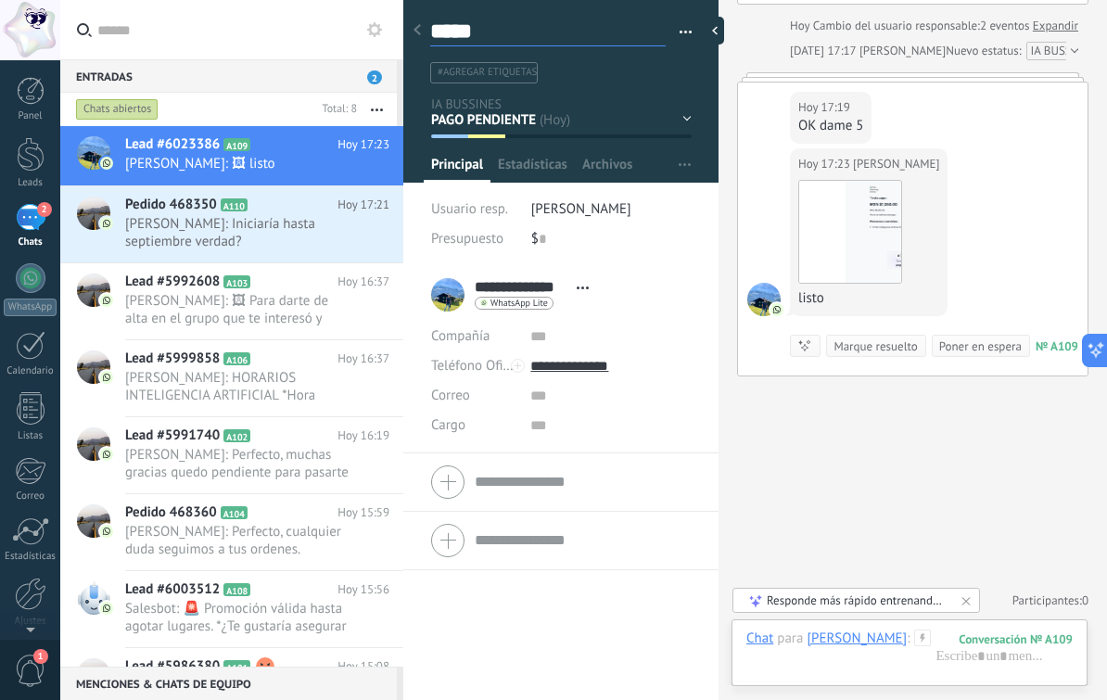
type textarea "******"
type textarea "********"
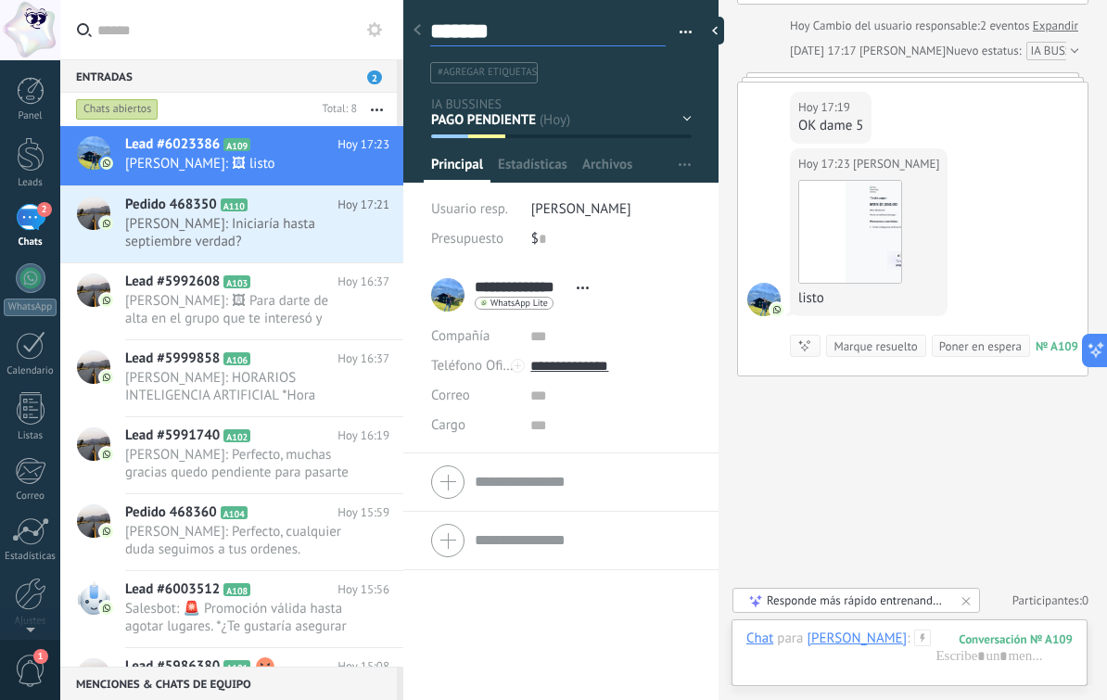
type textarea "********"
type textarea "*********"
type textarea "**********"
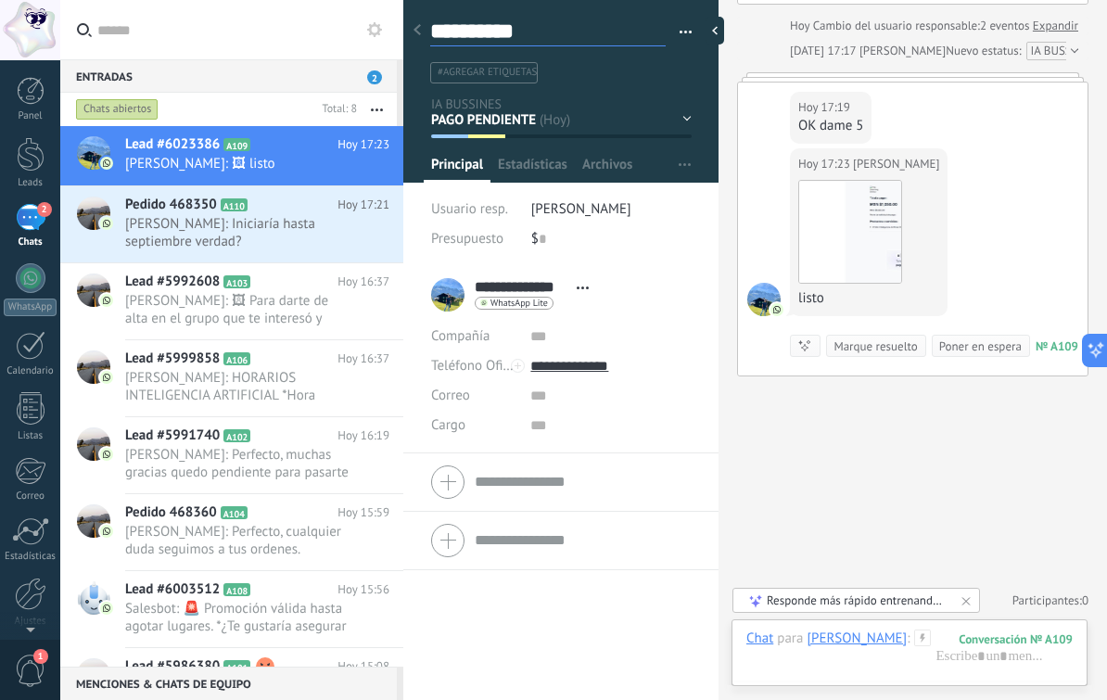
type textarea "**********"
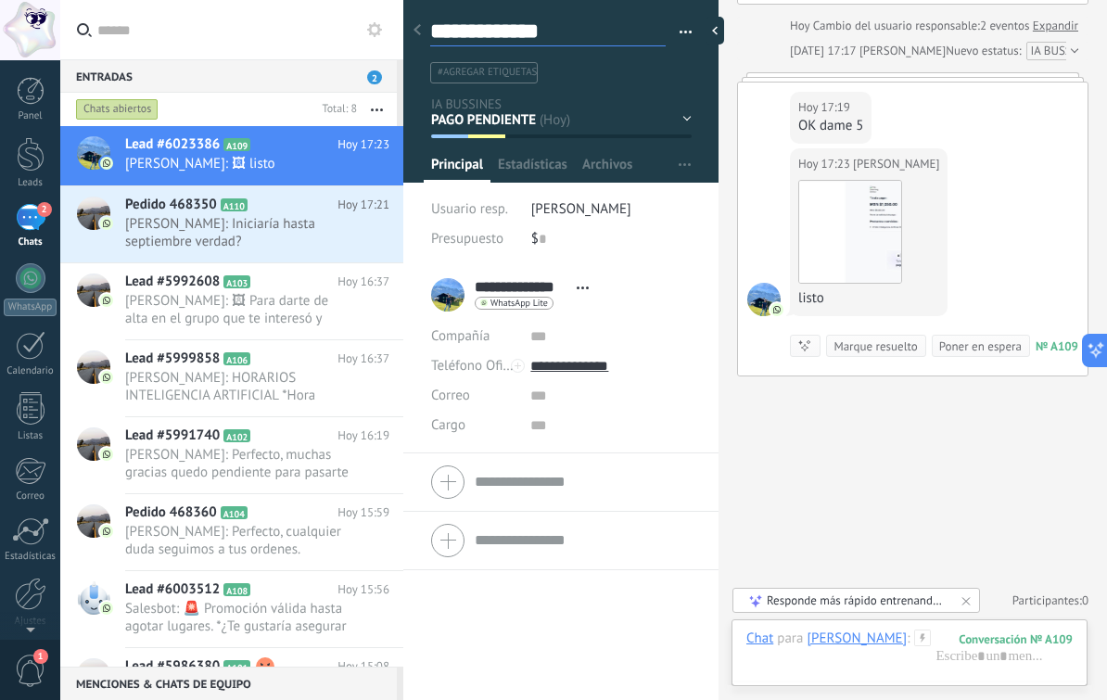
type textarea "**********"
click at [544, 234] on input "text" at bounding box center [542, 239] width 7 height 30
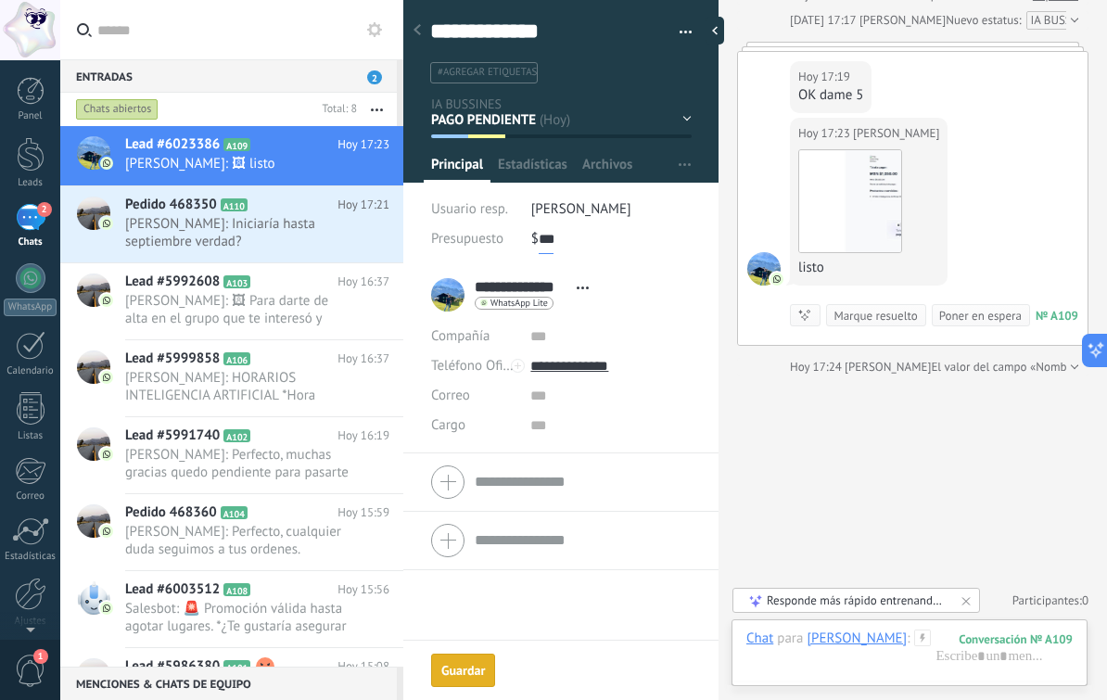
type input "*****"
click at [1037, 124] on div "Hoy 17:23 Rodolfo Garcia Descargar listo Conversación № A109 Conversación № A10…" at bounding box center [913, 231] width 350 height 227
click at [0, 0] on div "INFORMACION [GEOGRAPHIC_DATA] R1 R2 R3 R4 VENDIDOS" at bounding box center [0, 0] width 0 height 0
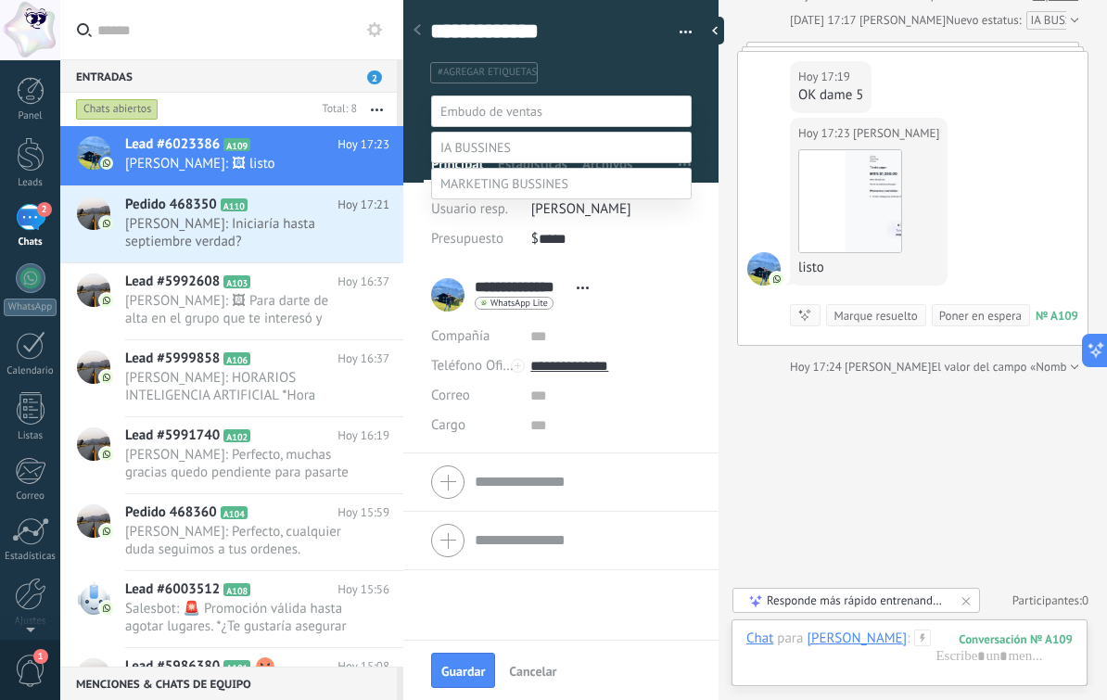
scroll to position [36, 0]
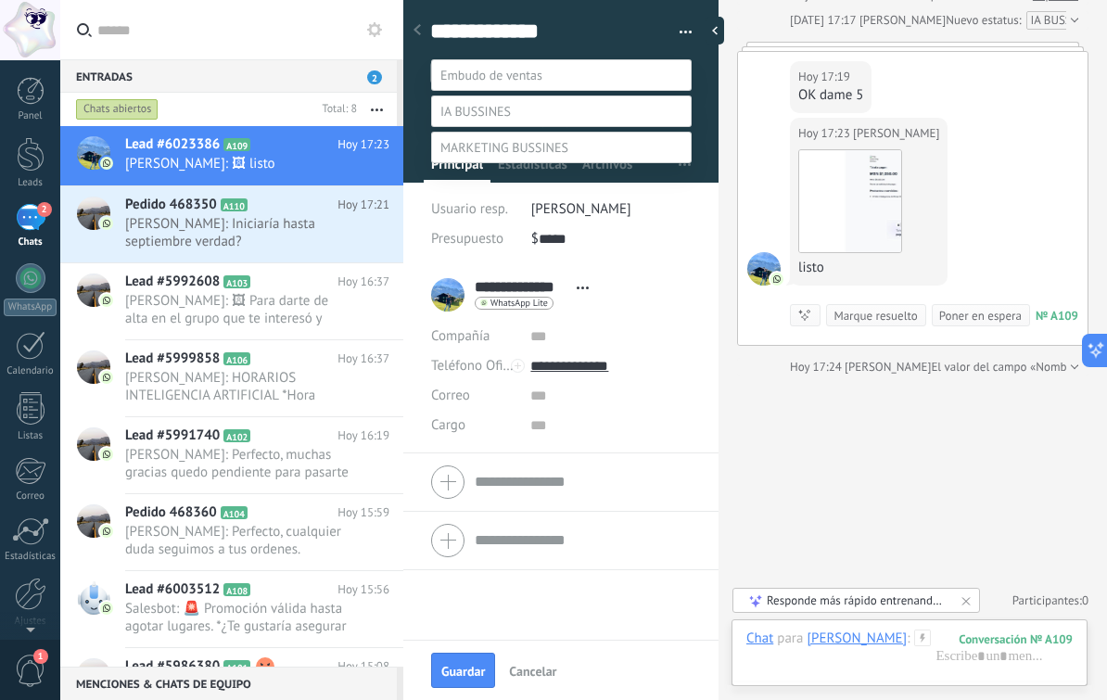
click at [0, 0] on label "VENDIDOS" at bounding box center [0, 0] width 0 height 0
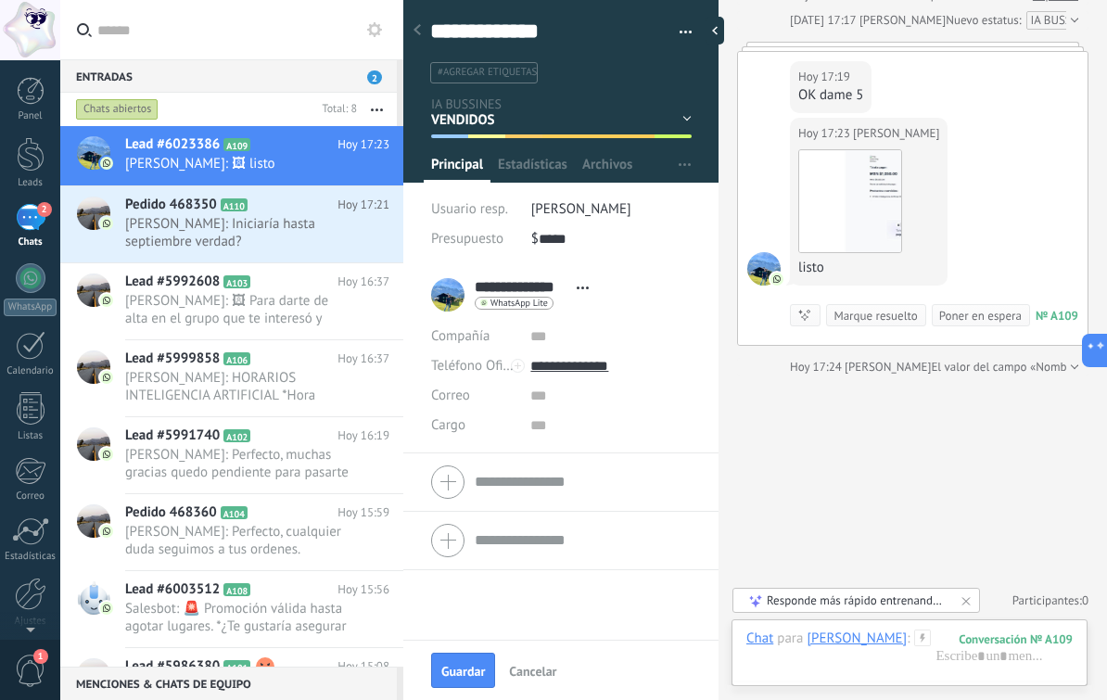
click at [465, 667] on span "Guardar" at bounding box center [463, 671] width 44 height 13
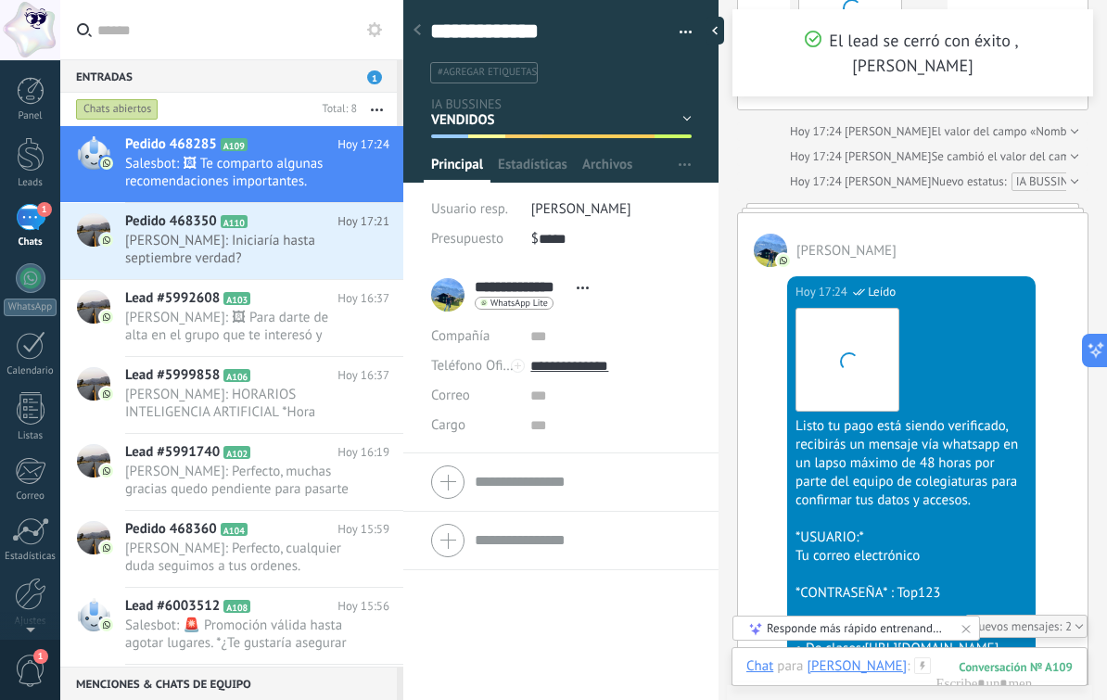
scroll to position [1032, 0]
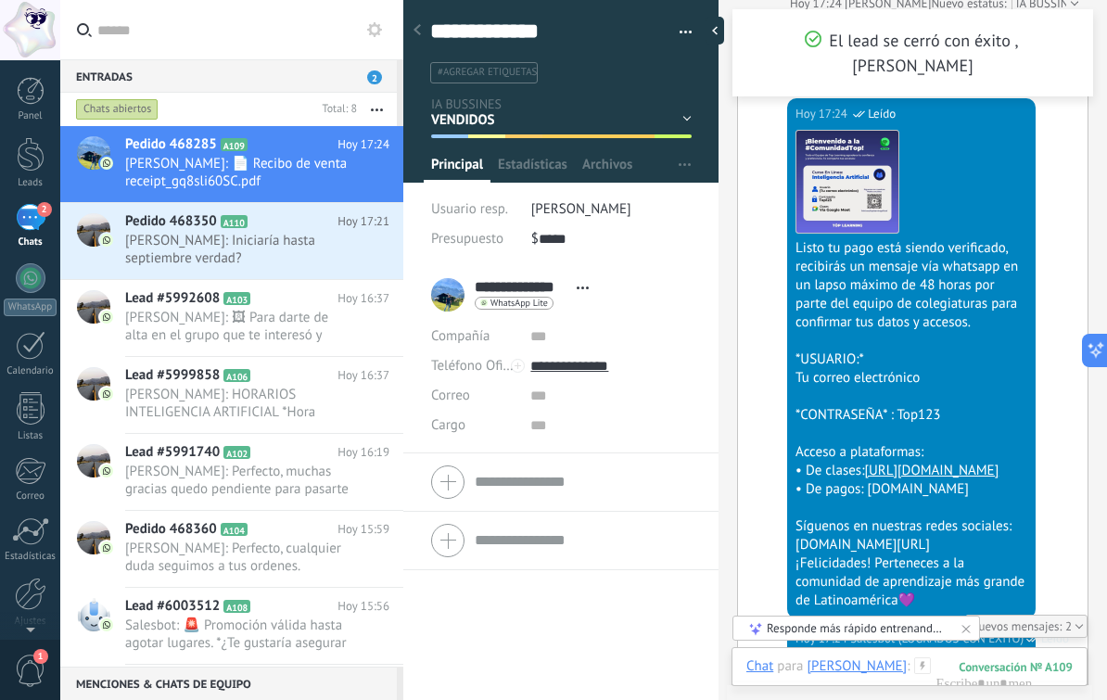
click at [279, 250] on span "Yost: Iniciaría hasta septiembre verdad?" at bounding box center [239, 249] width 229 height 35
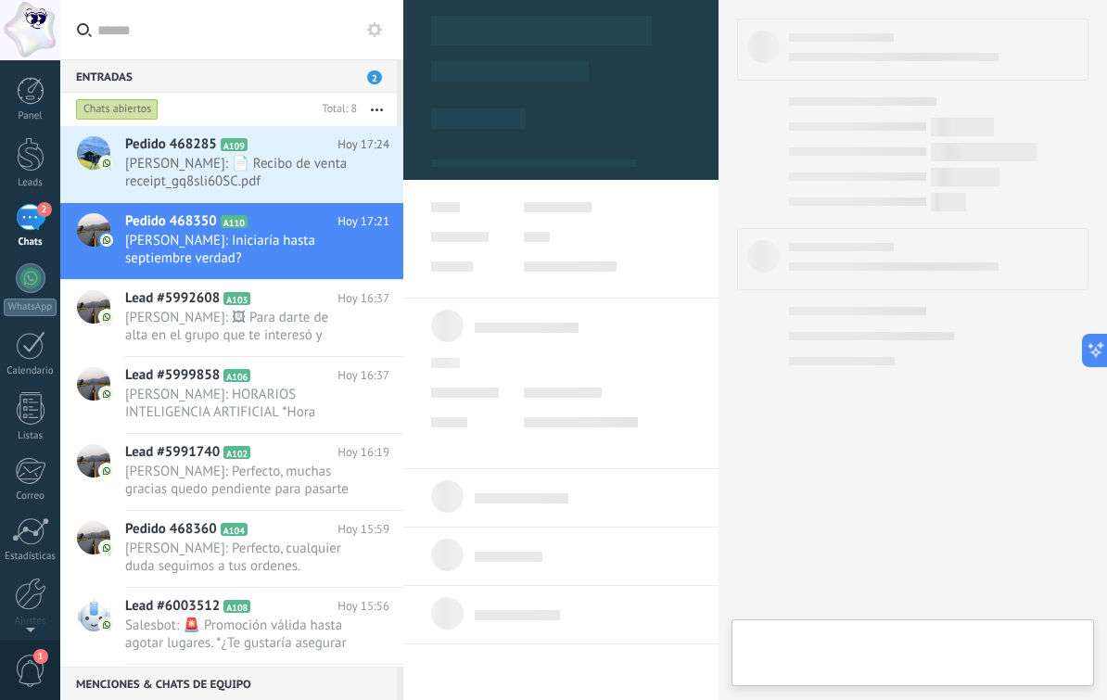
type textarea "**********"
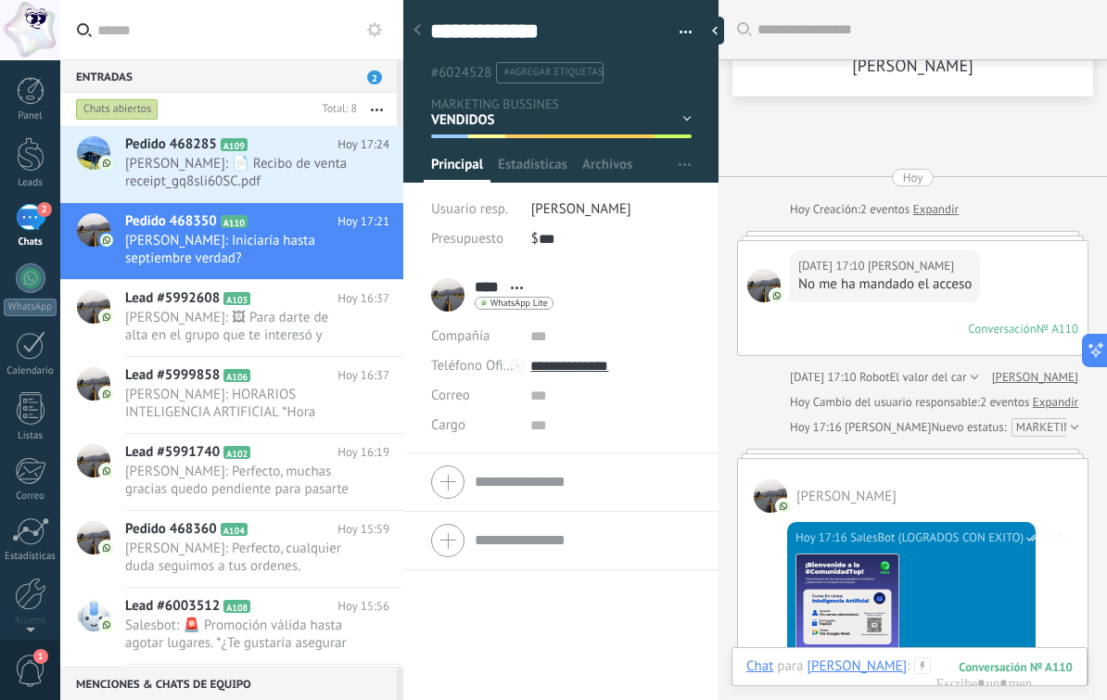
scroll to position [2884, 0]
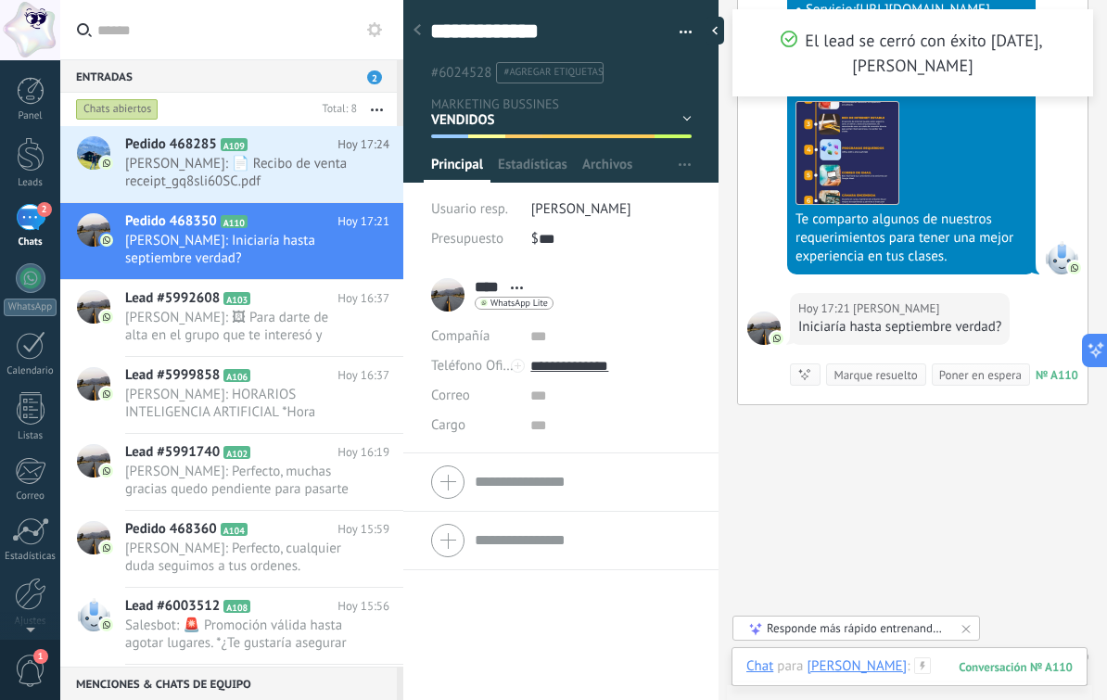
click at [889, 666] on div at bounding box center [910, 686] width 326 height 56
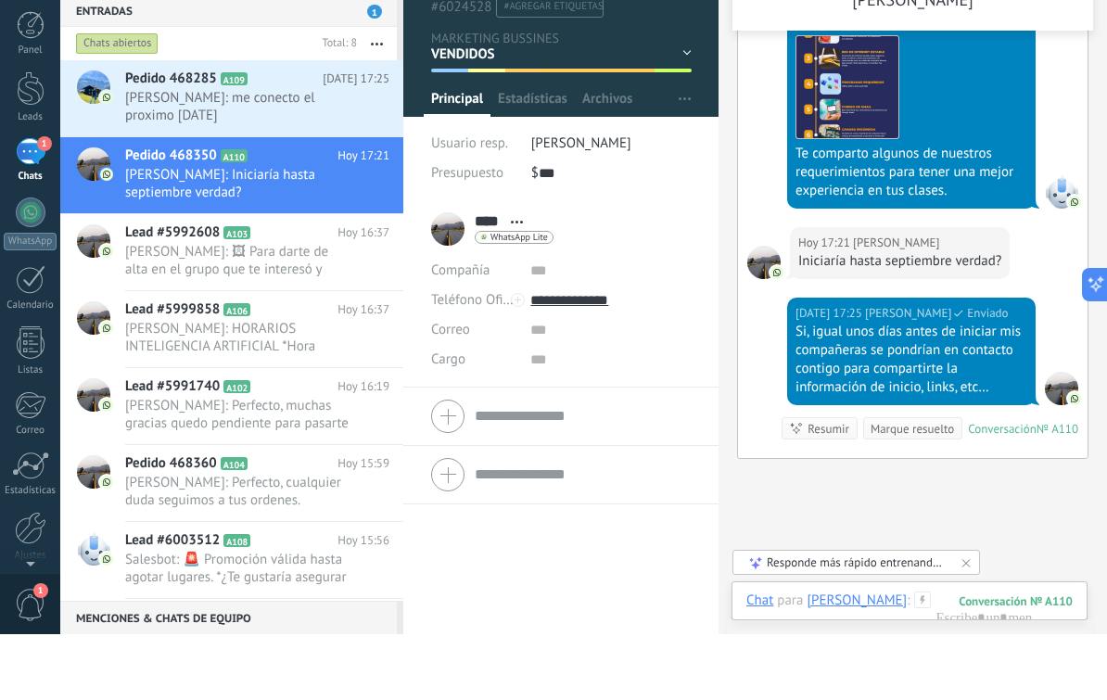
scroll to position [3000, 0]
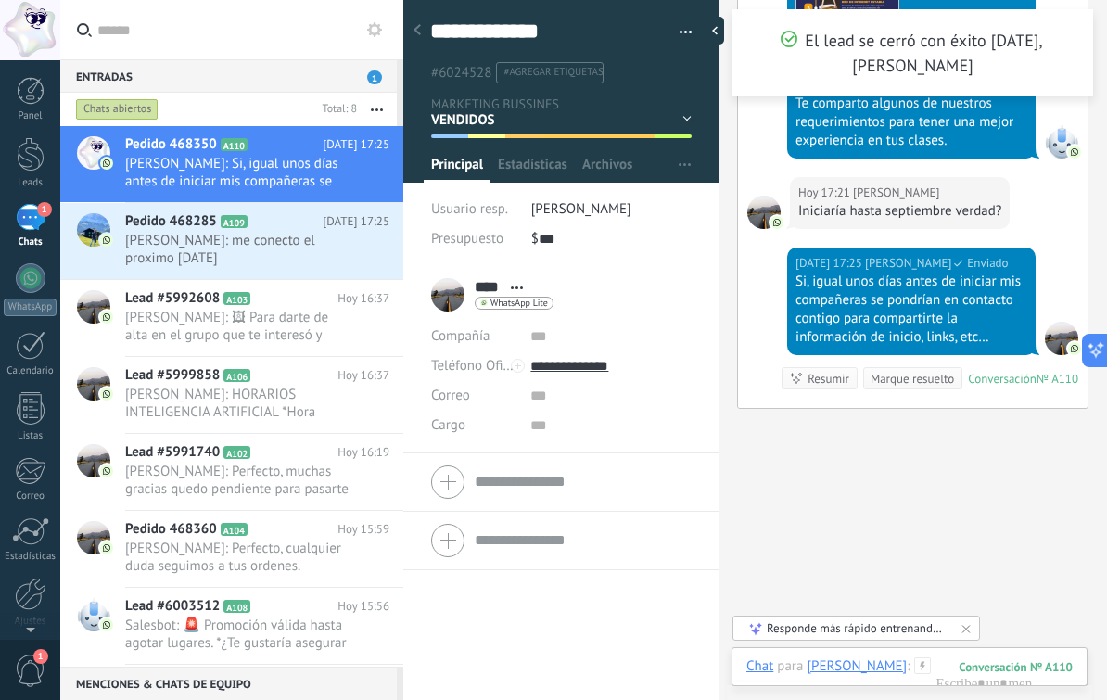
click at [264, 249] on span "Rodolfo Garcia: me conecto el proximo lunes" at bounding box center [239, 249] width 229 height 35
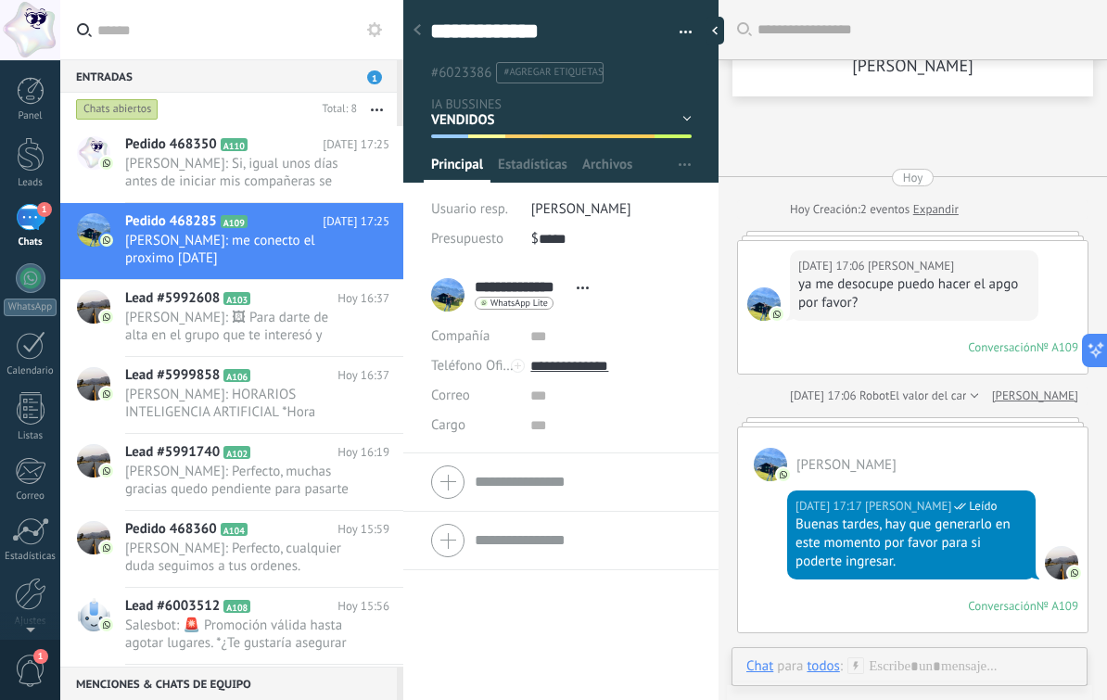
scroll to position [28, 0]
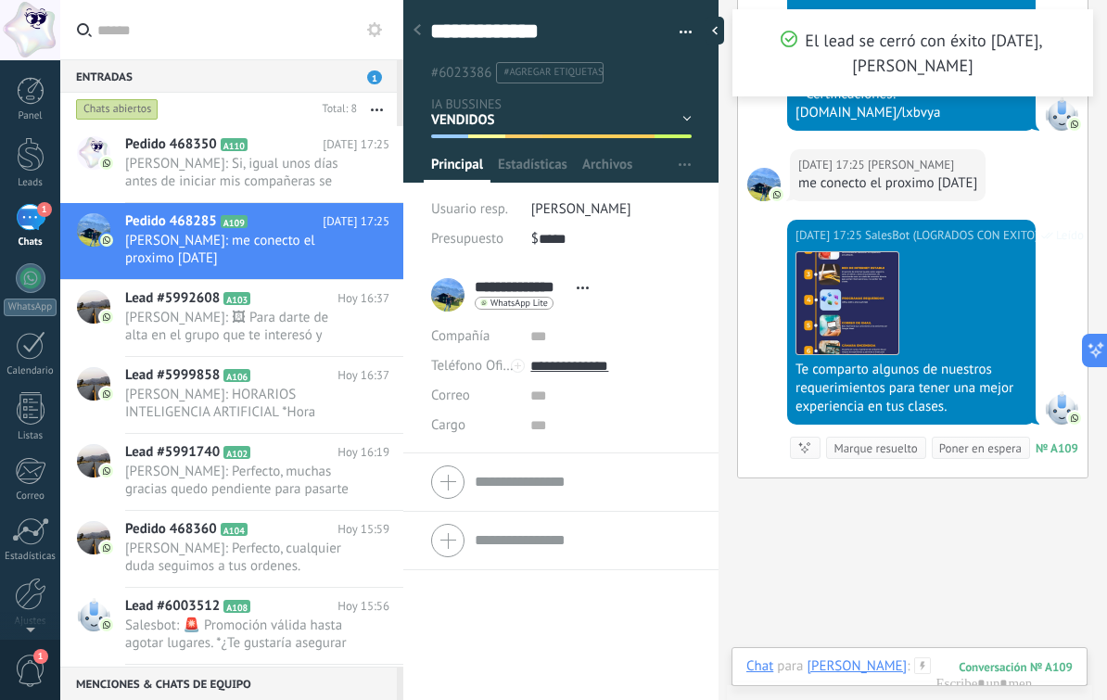
click at [878, 445] on div "Marque resuelto" at bounding box center [875, 449] width 83 height 18
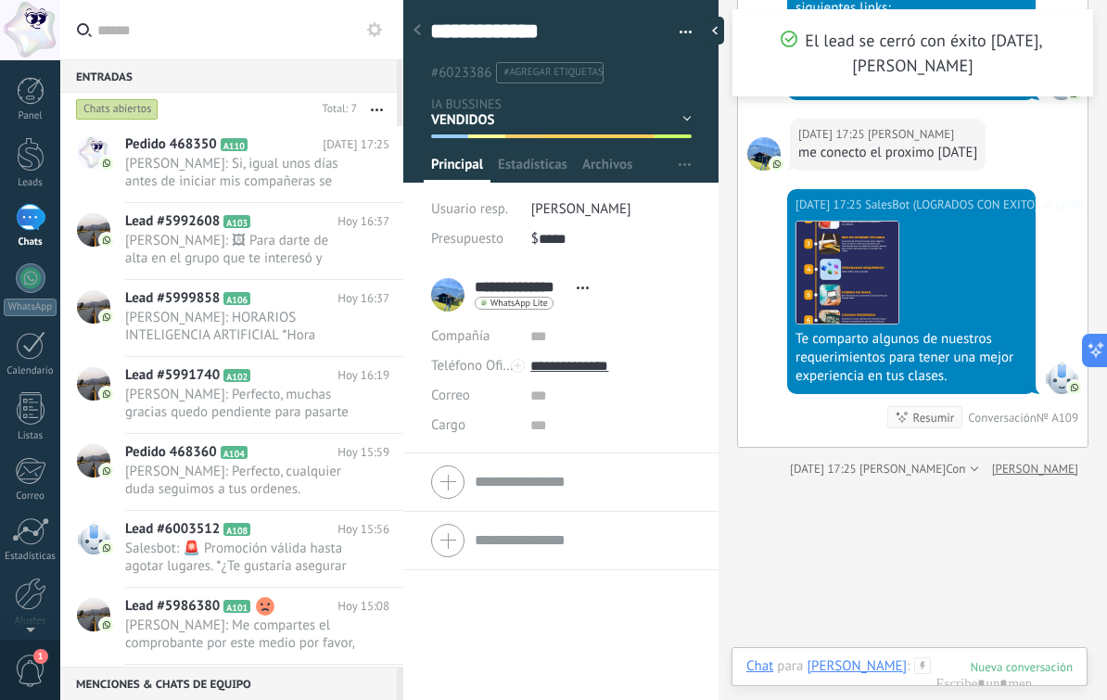
click at [36, 217] on div "1" at bounding box center [31, 217] width 30 height 27
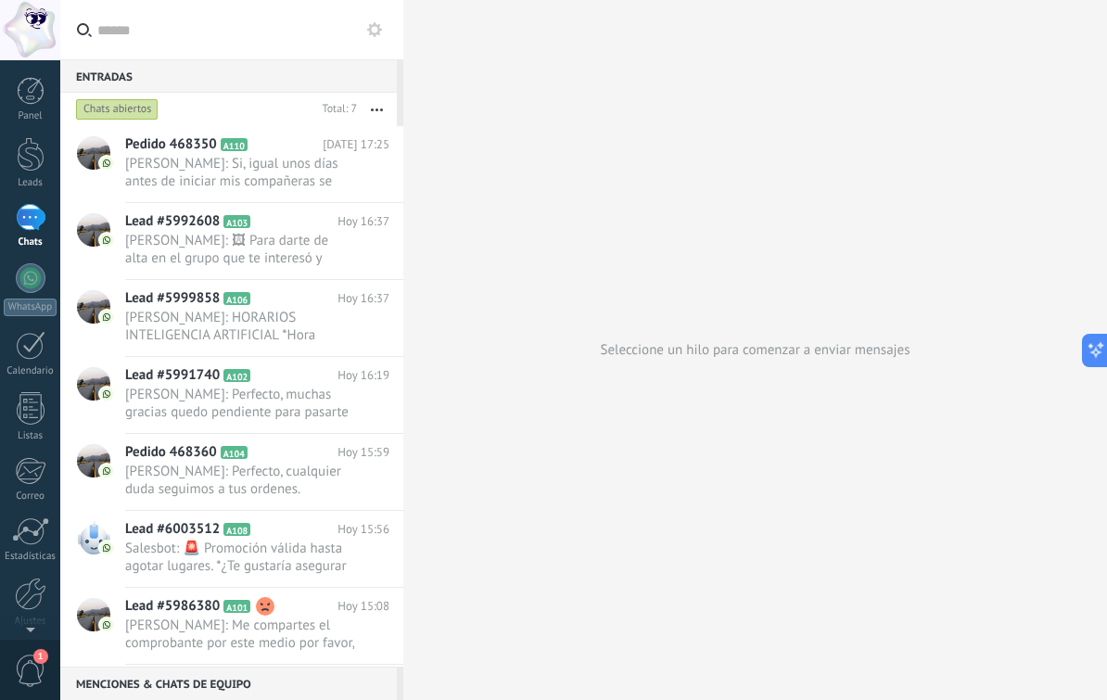
click at [274, 178] on span "Gerencia Daniel: Si, igual unos días antes de iniciar mis compañeras se pondría…" at bounding box center [239, 172] width 229 height 35
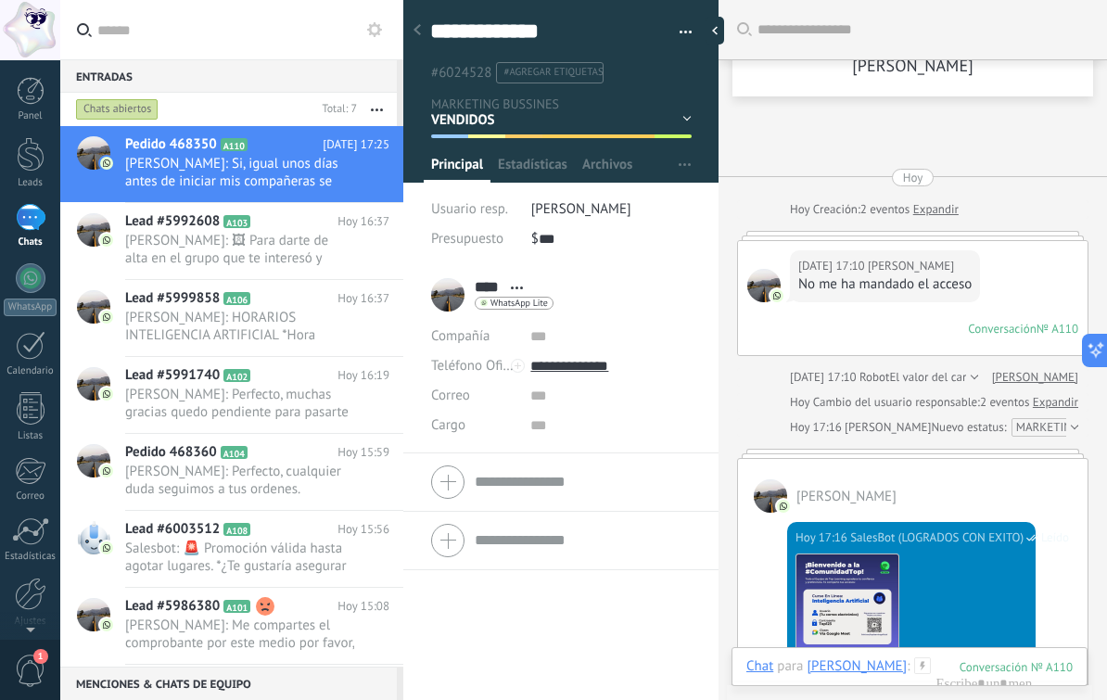
scroll to position [2980, 0]
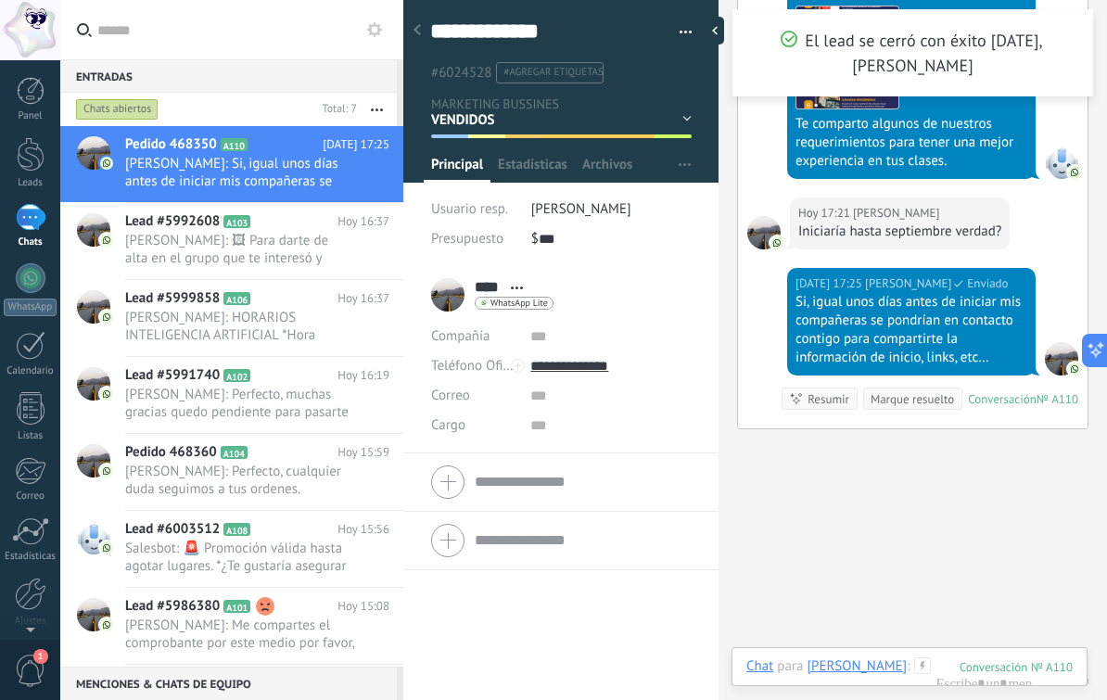
click at [293, 251] on span "[PERSON_NAME]: 🖼 Para darte de alta en el grupo que te interesó y aprovechar la…" at bounding box center [239, 249] width 229 height 35
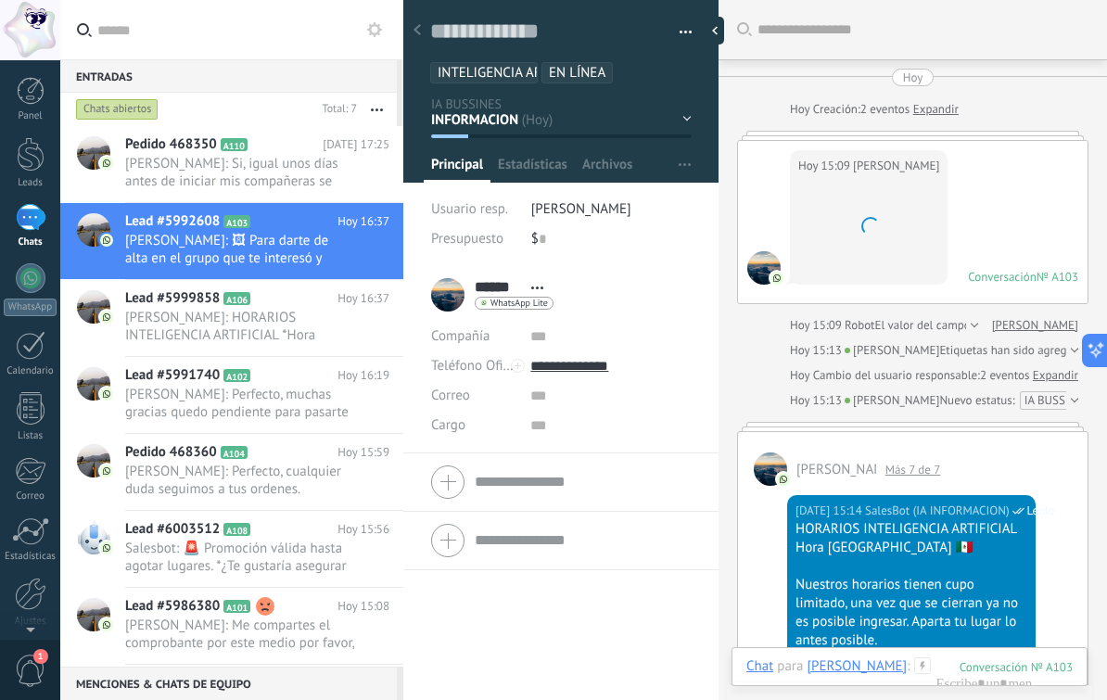
scroll to position [2138, 0]
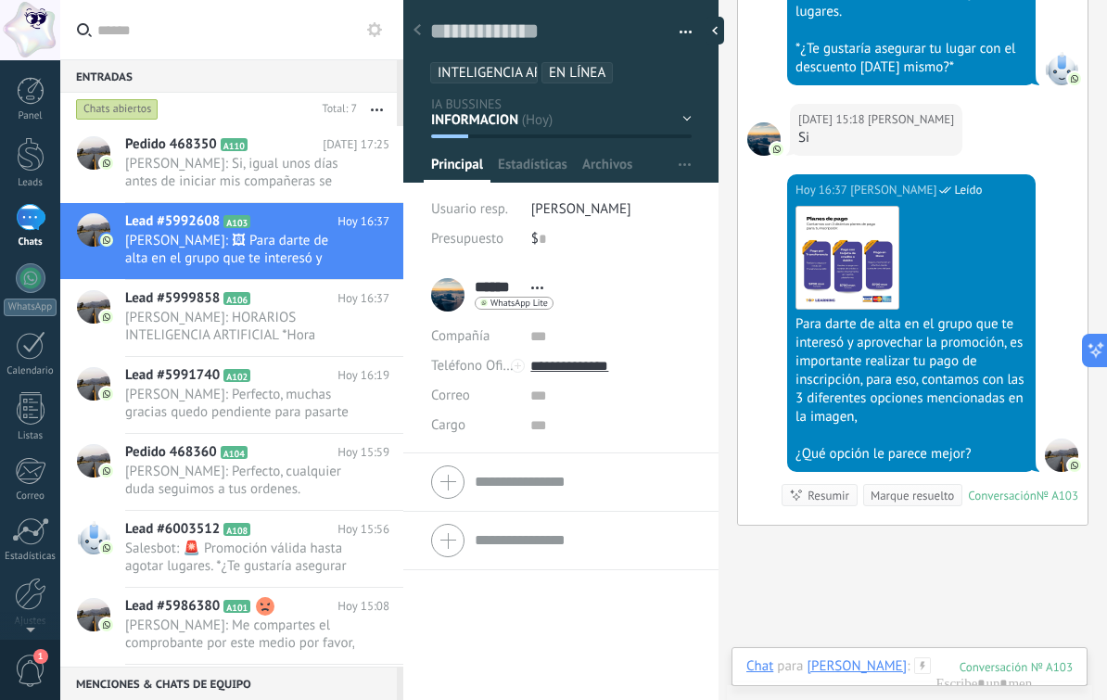
click at [127, 116] on div "Chats abiertos" at bounding box center [117, 109] width 83 height 22
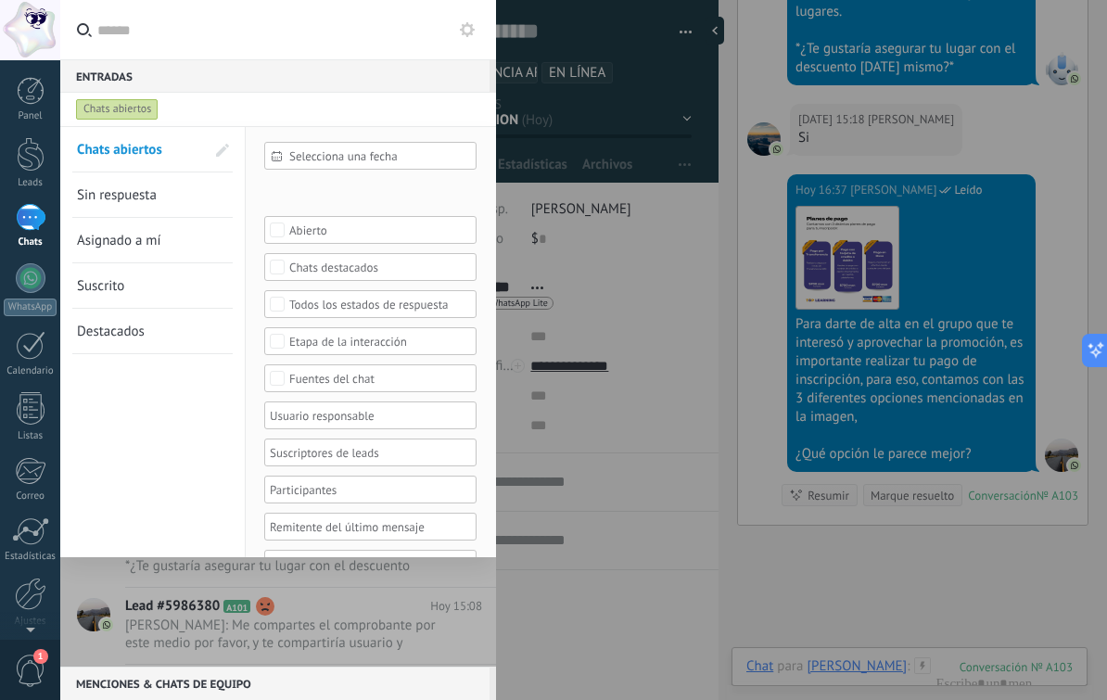
click at [142, 152] on span "Chats abiertos" at bounding box center [119, 150] width 85 height 18
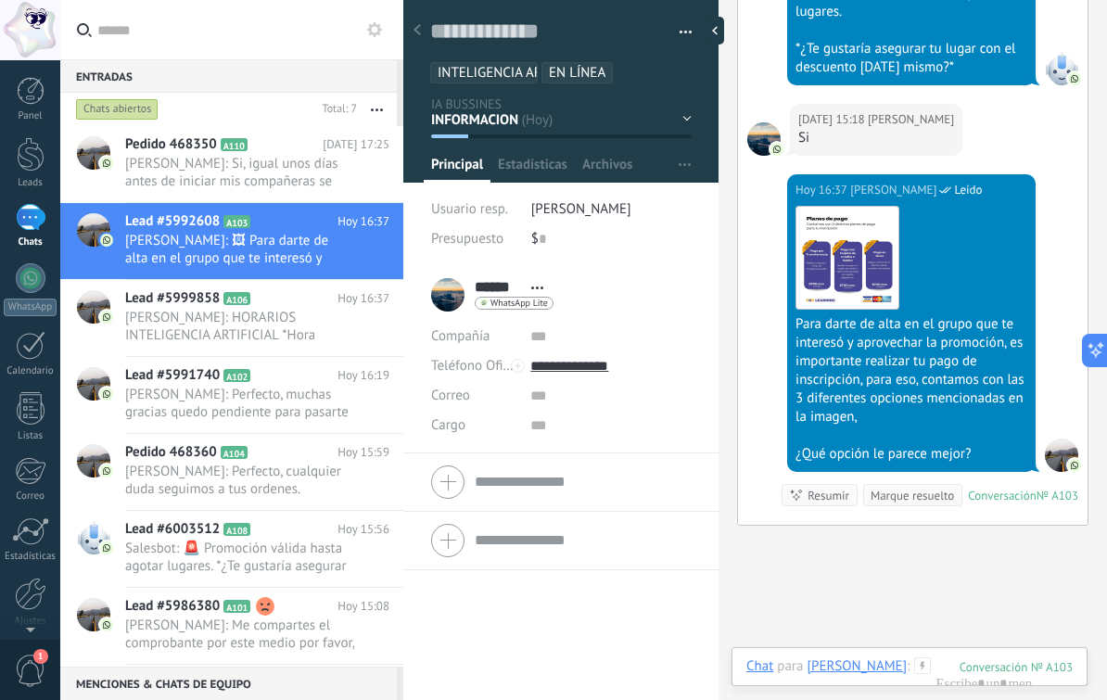
click at [288, 171] on span "Gerencia Daniel: Si, igual unos días antes de iniciar mis compañeras se pondría…" at bounding box center [239, 172] width 229 height 35
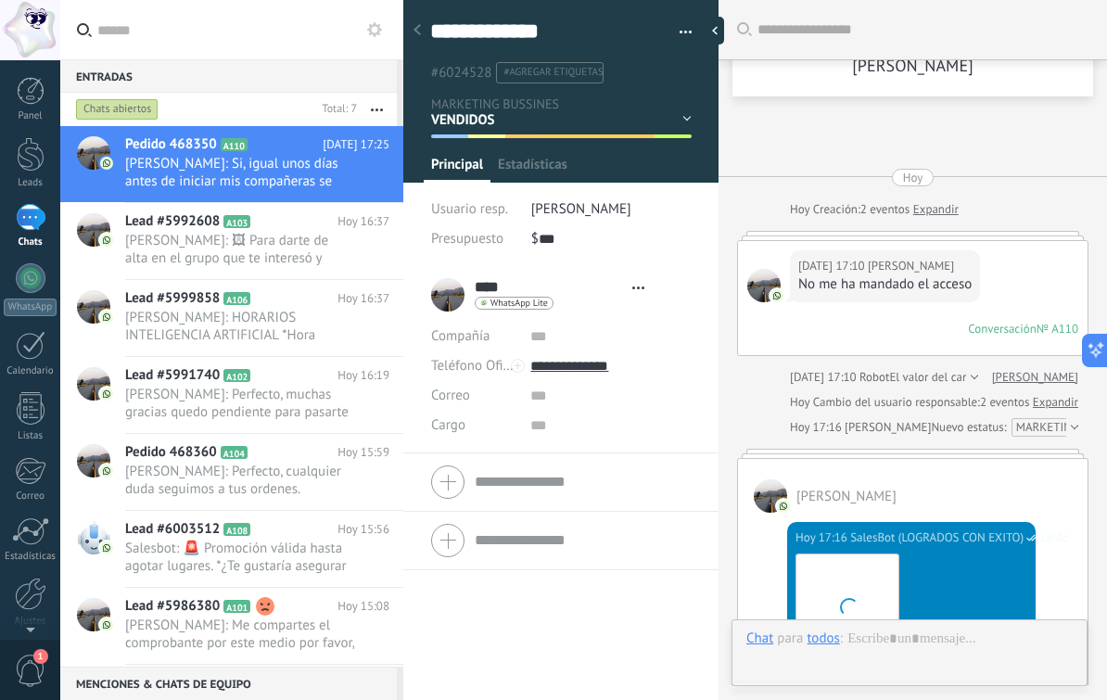
type textarea "**********"
